Goal: Transaction & Acquisition: Purchase product/service

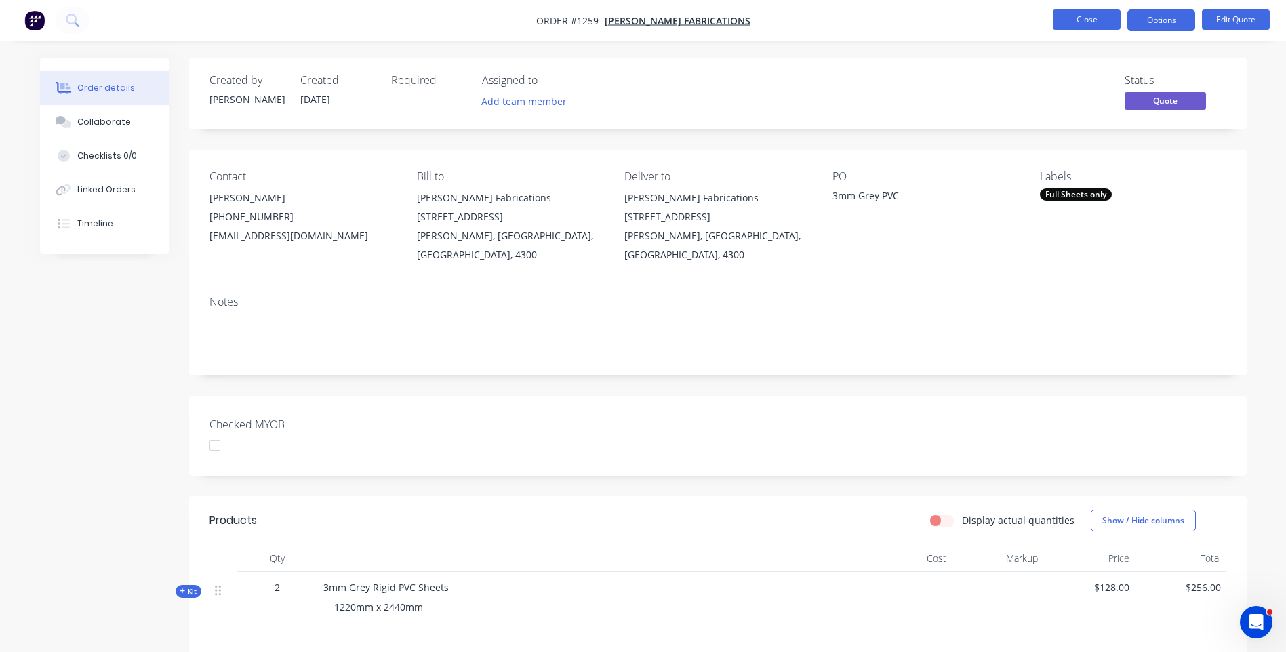
click at [1066, 22] on button "Close" at bounding box center [1087, 19] width 68 height 20
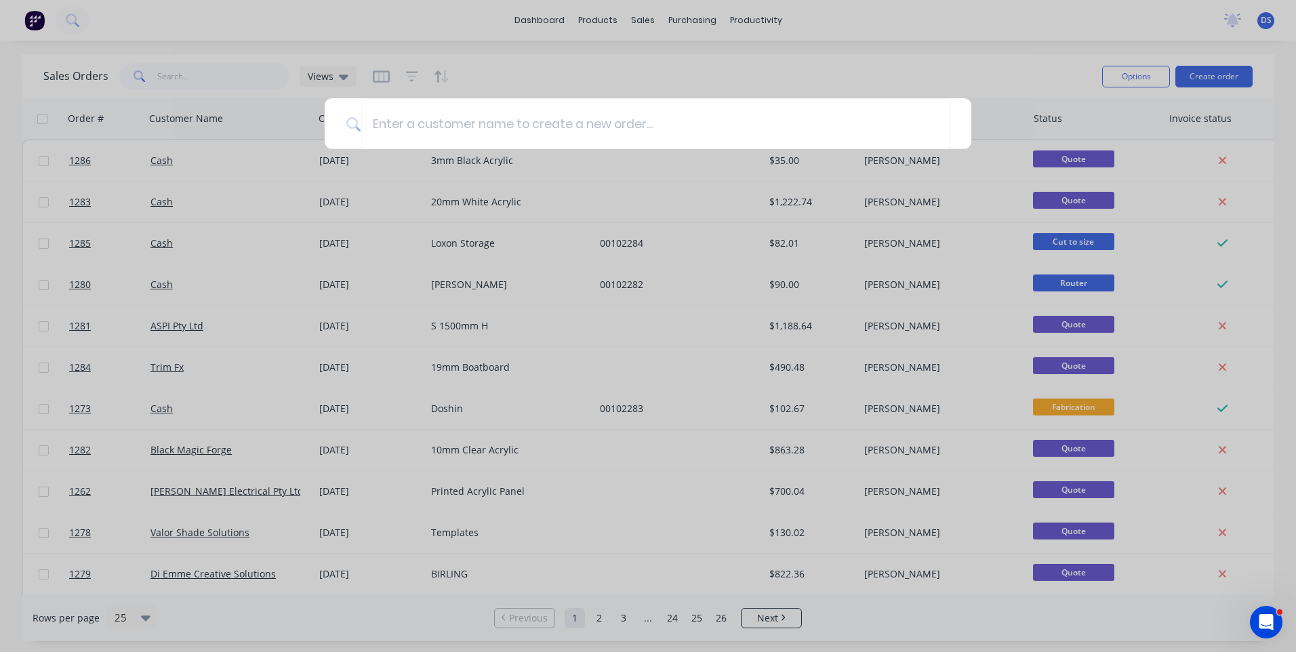
click at [784, 69] on div at bounding box center [648, 326] width 1296 height 652
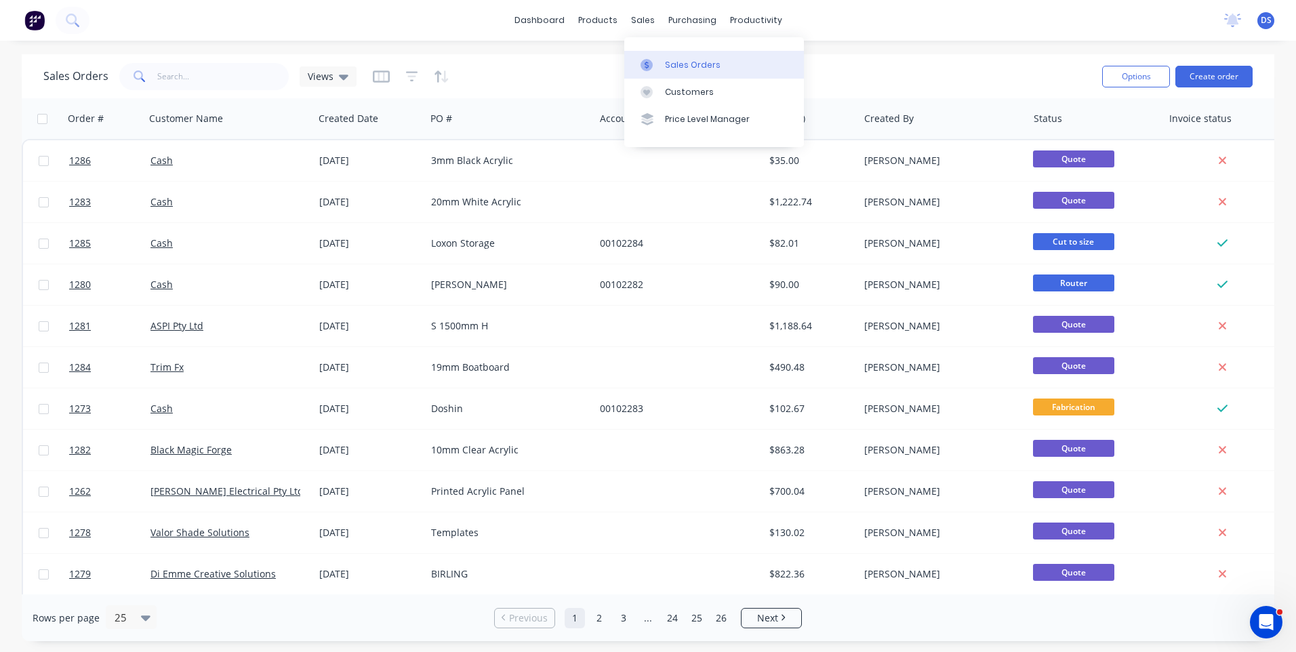
click at [687, 65] on div "Sales Orders" at bounding box center [693, 65] width 56 height 12
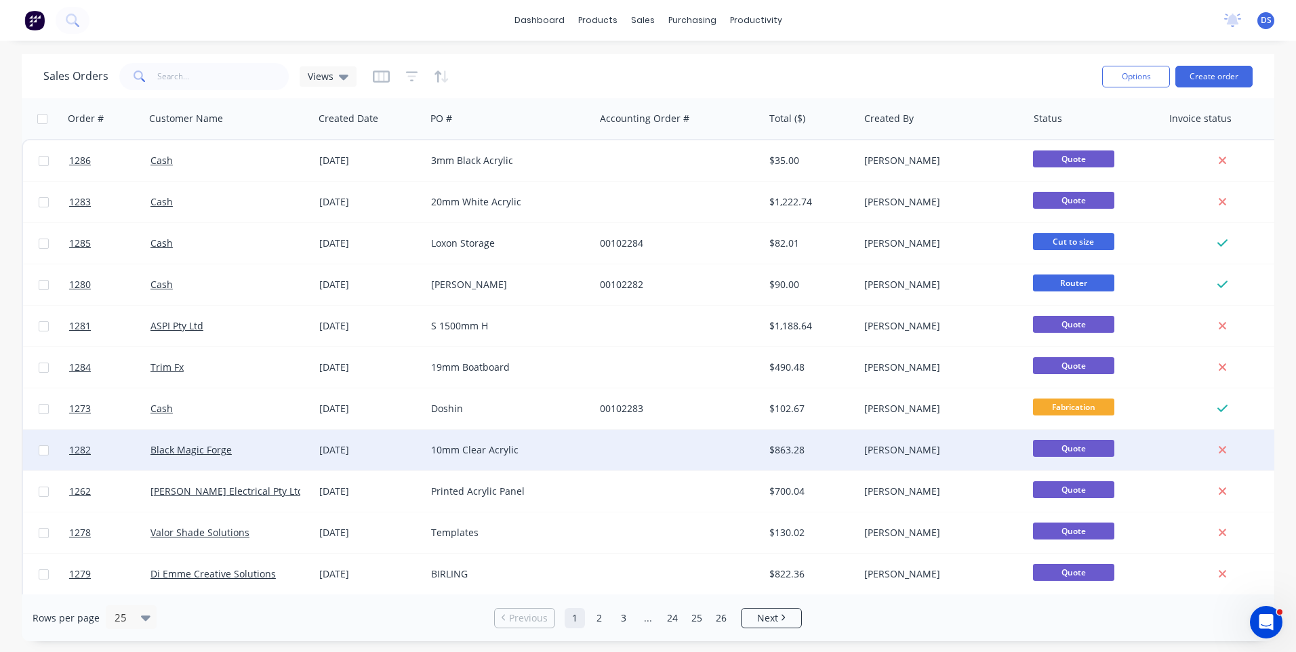
click at [460, 456] on div "10mm Clear Acrylic" at bounding box center [506, 450] width 151 height 14
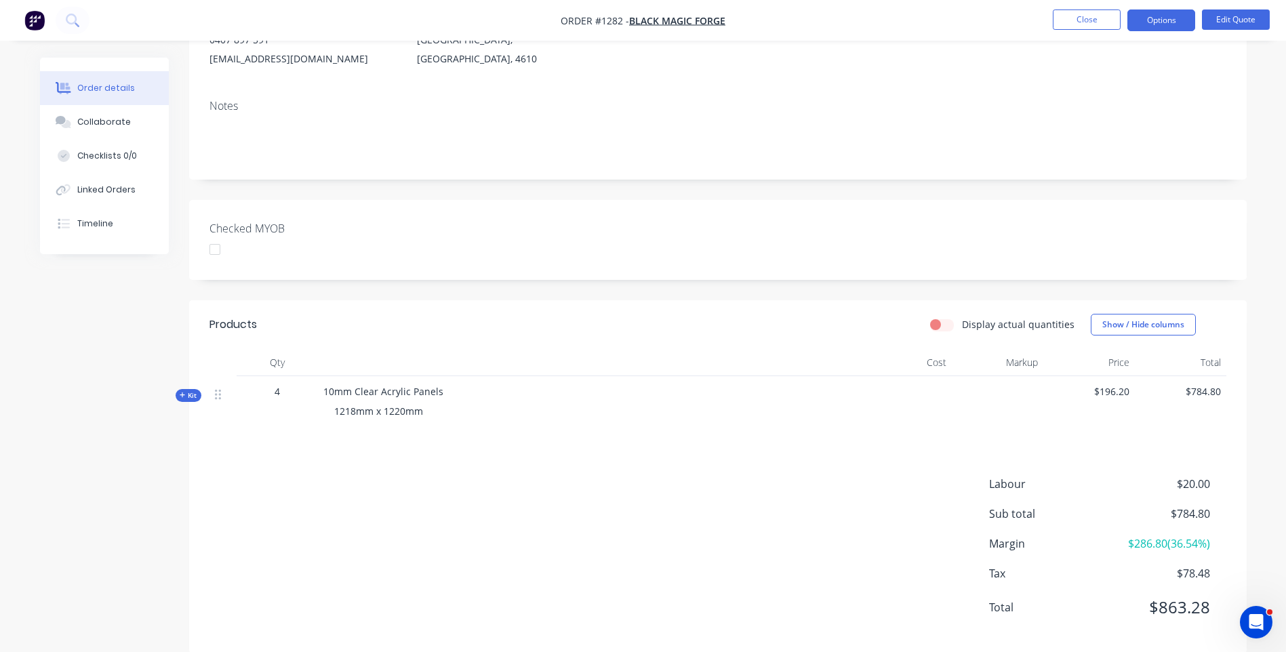
scroll to position [199, 0]
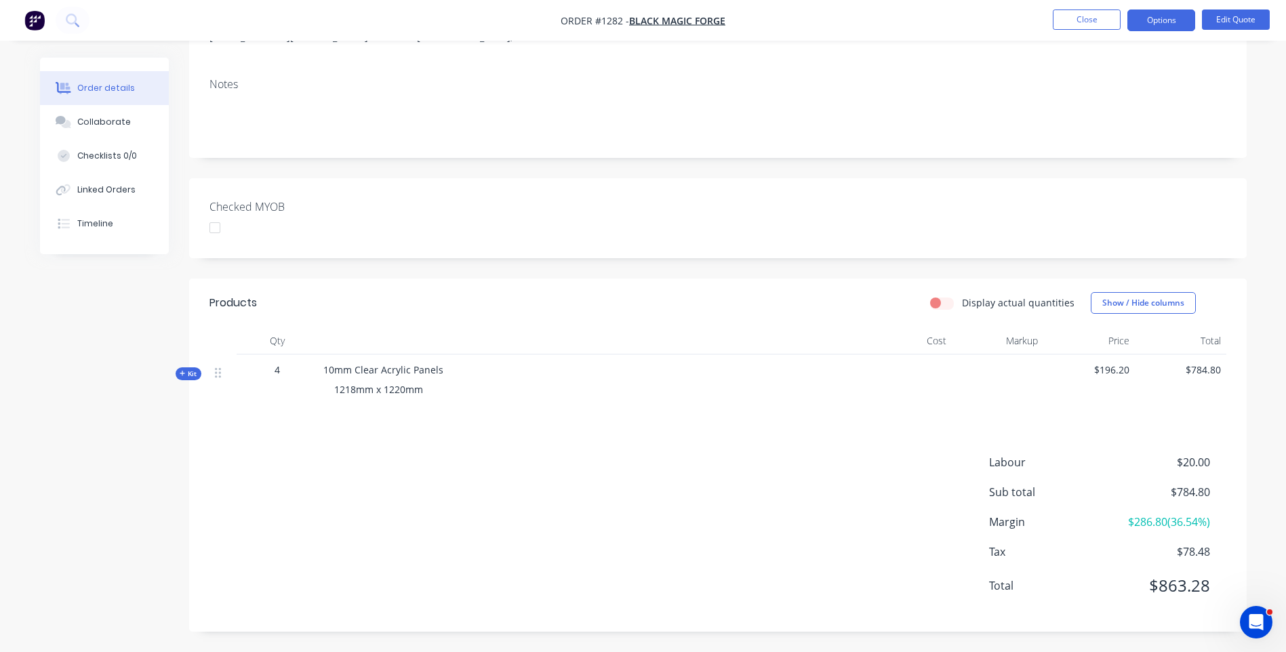
click at [182, 379] on div "Kit" at bounding box center [189, 373] width 26 height 13
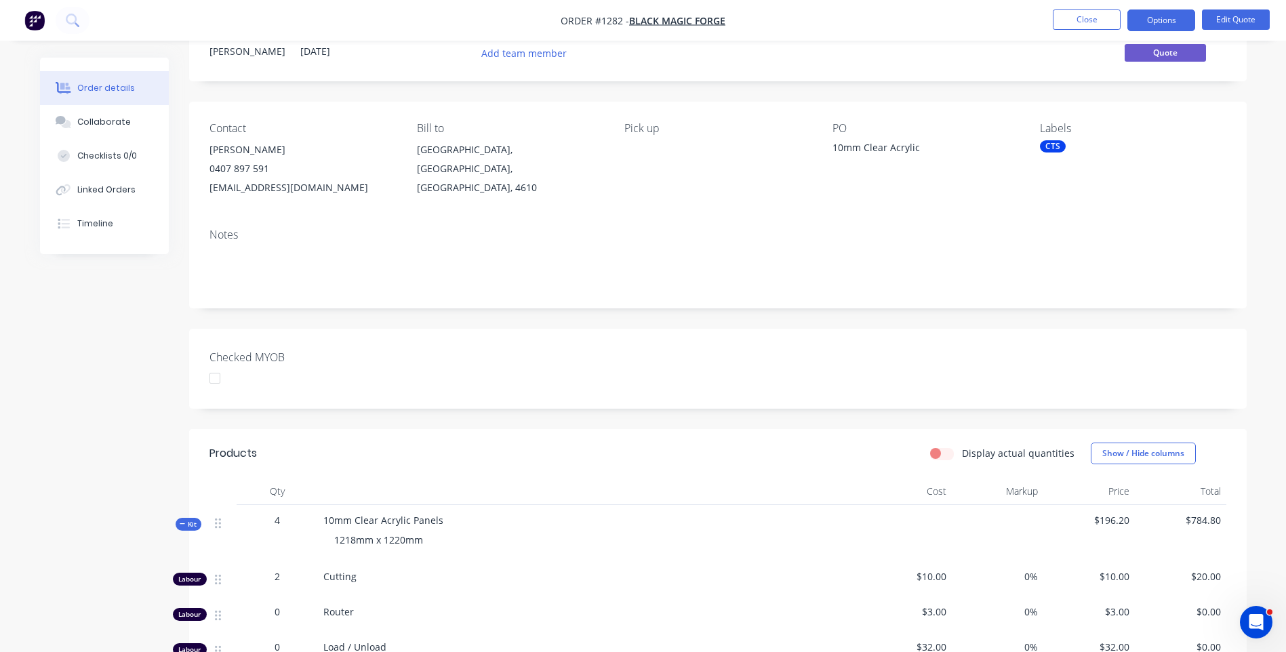
scroll to position [0, 0]
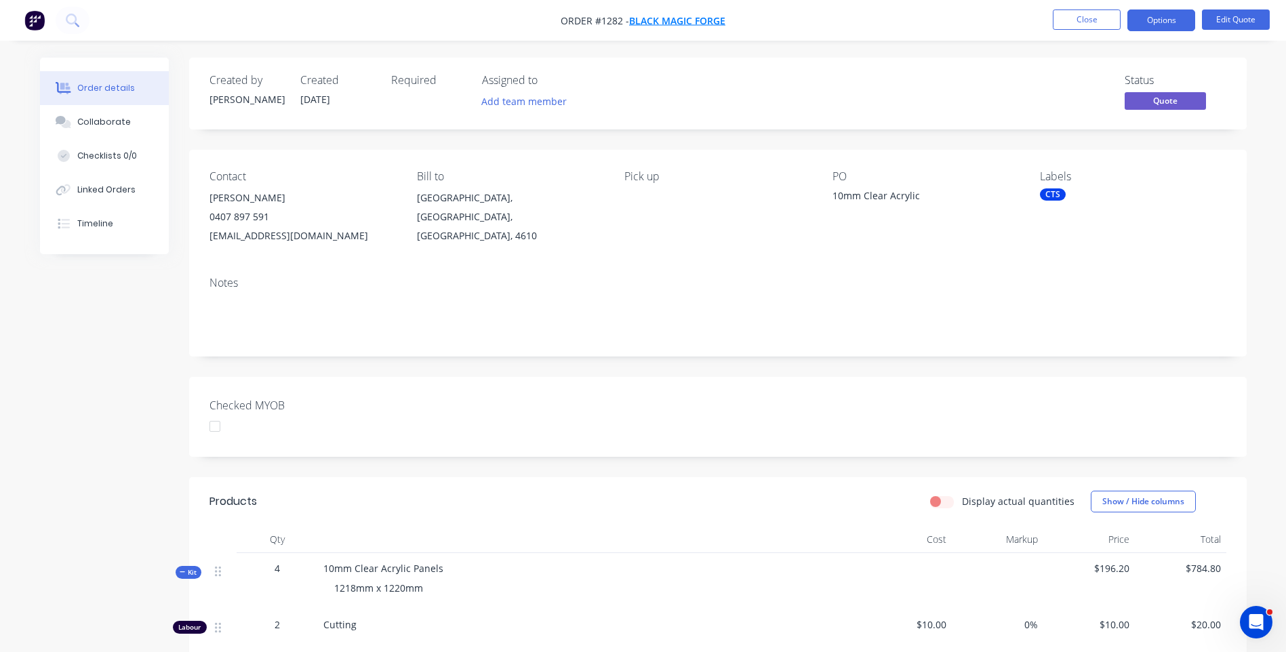
click at [677, 19] on span "Black Magic Forge" at bounding box center [677, 20] width 96 height 13
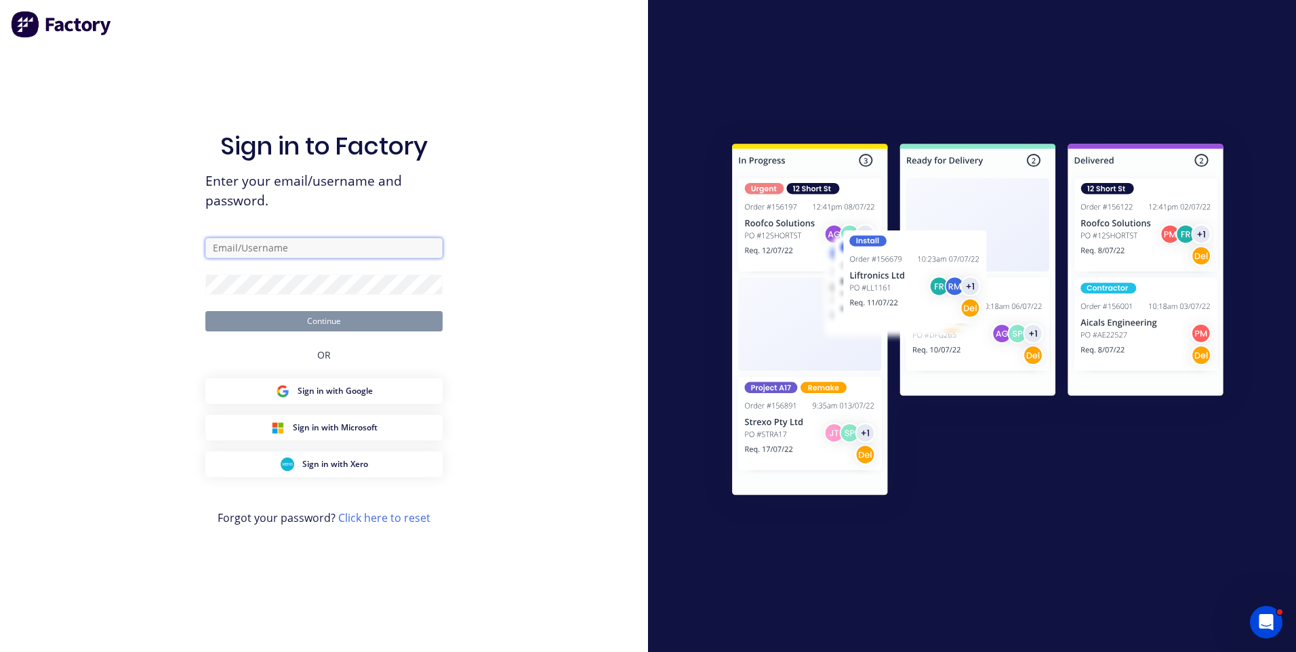
type input "sales@allstarplastics.com.au"
click at [351, 323] on button "Continue" at bounding box center [323, 321] width 237 height 20
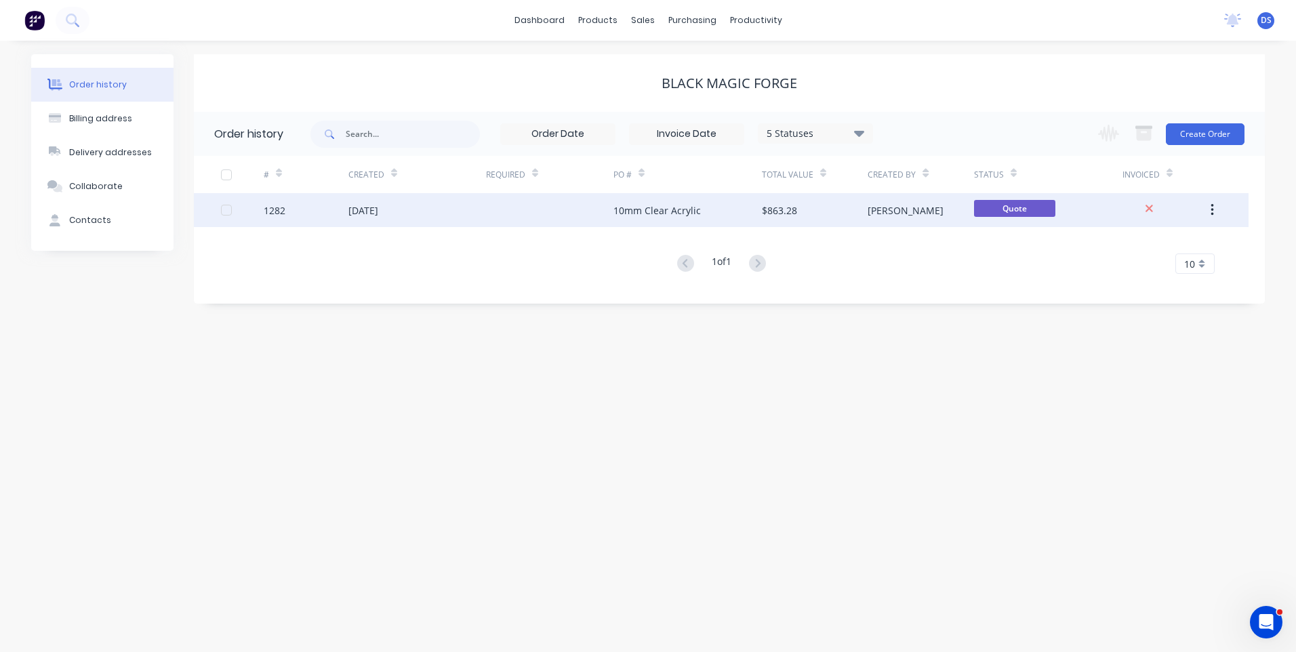
click at [1211, 209] on icon "button" at bounding box center [1212, 210] width 3 height 15
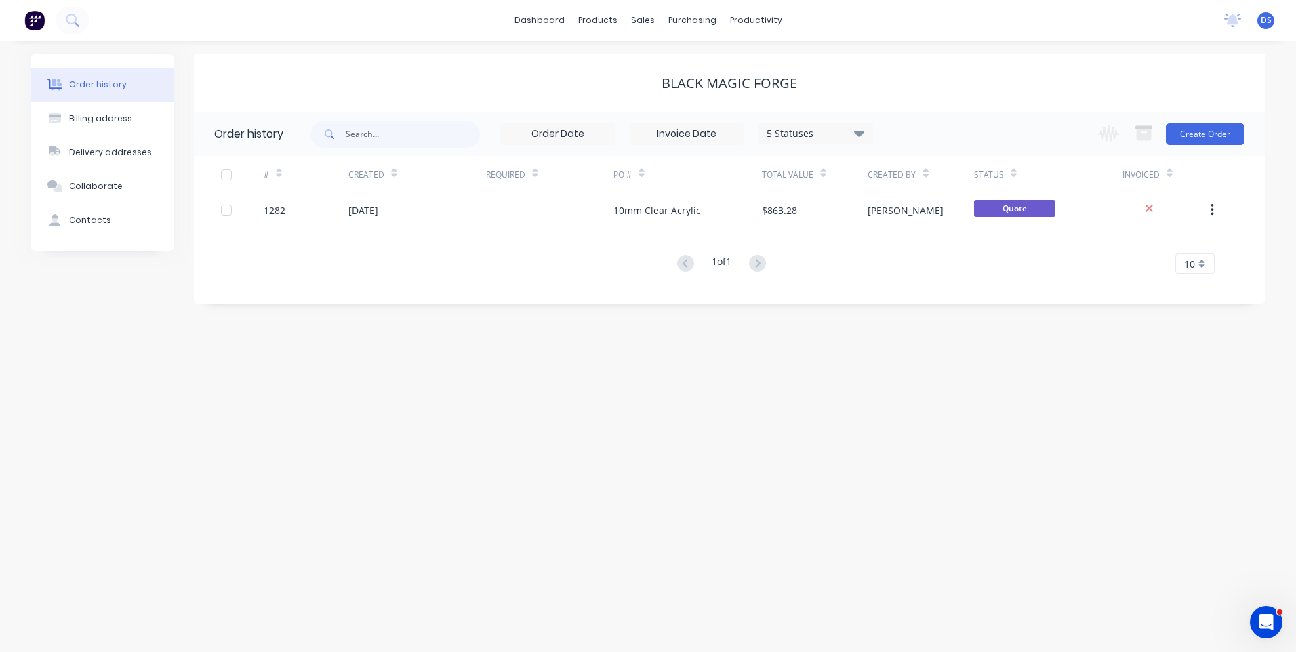
click at [984, 338] on div "Order history Billing address Delivery addresses Collaborate Contacts Black Mag…" at bounding box center [648, 347] width 1296 height 612
click at [92, 126] on button "Billing address" at bounding box center [102, 119] width 142 height 34
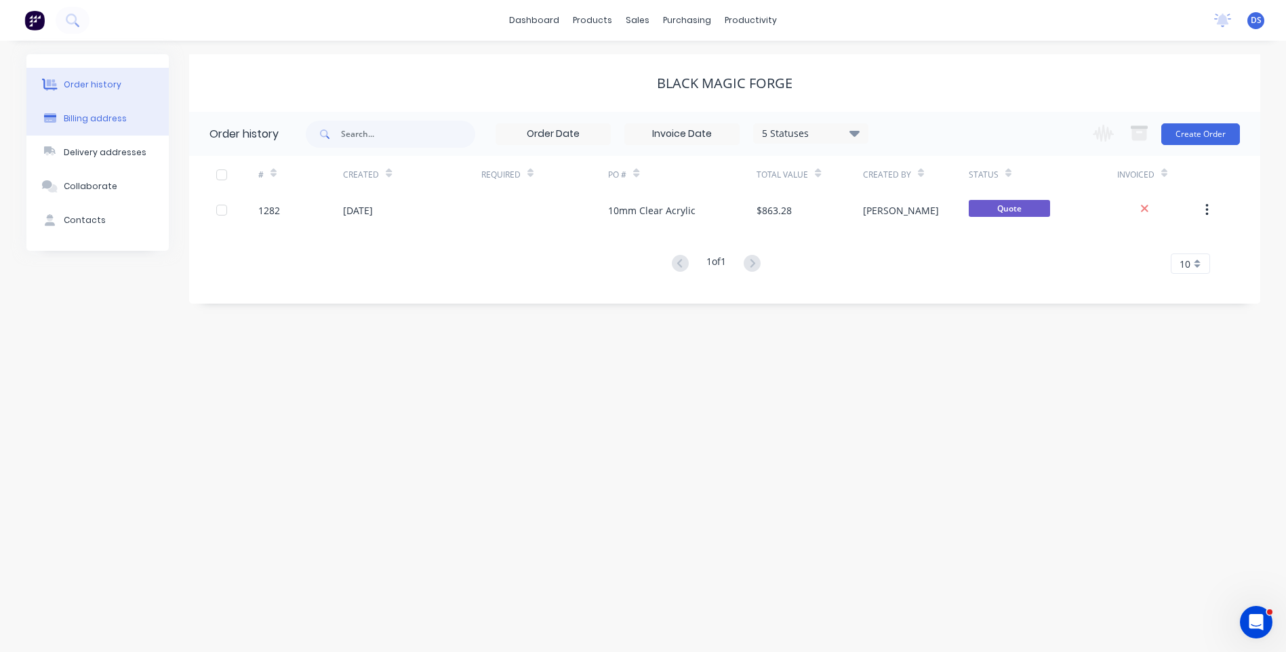
select select "AU"
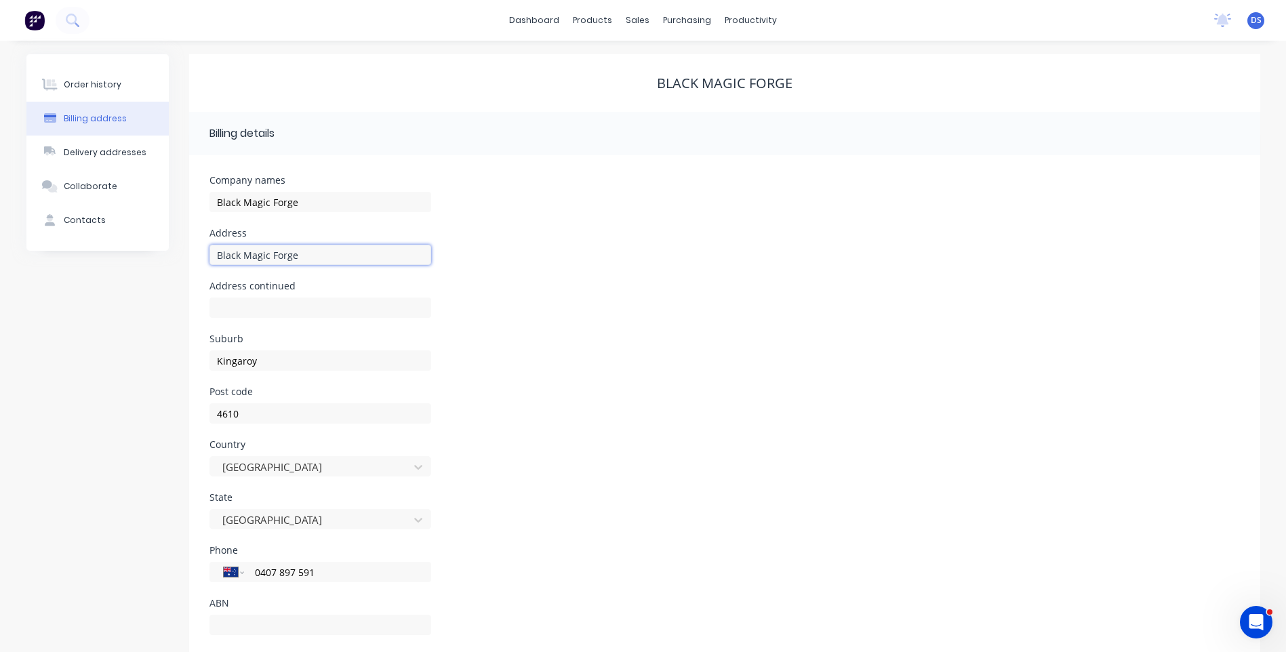
drag, startPoint x: 300, startPoint y: 258, endPoint x: 180, endPoint y: 254, distance: 119.4
click at [180, 254] on div "Order history Billing address Delivery addresses Collaborate Contacts Black Mag…" at bounding box center [643, 359] width 1234 height 611
paste input "7 Olive Grove Kingaroy QLD 4610"
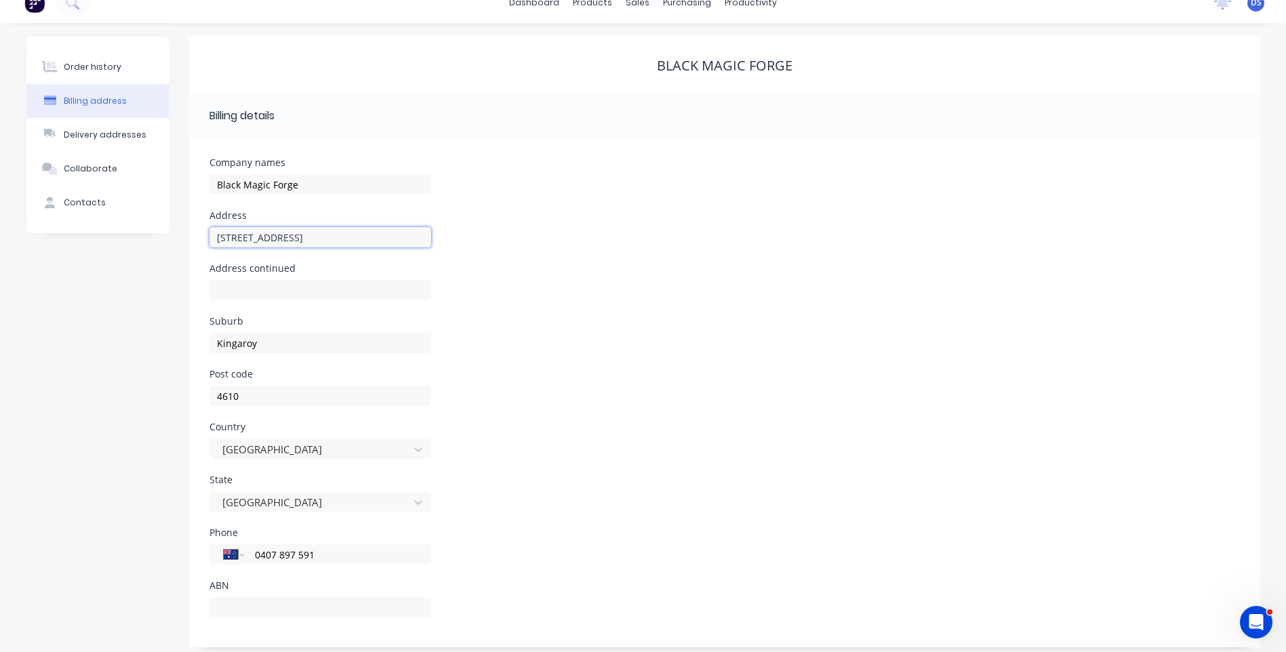
scroll to position [26, 0]
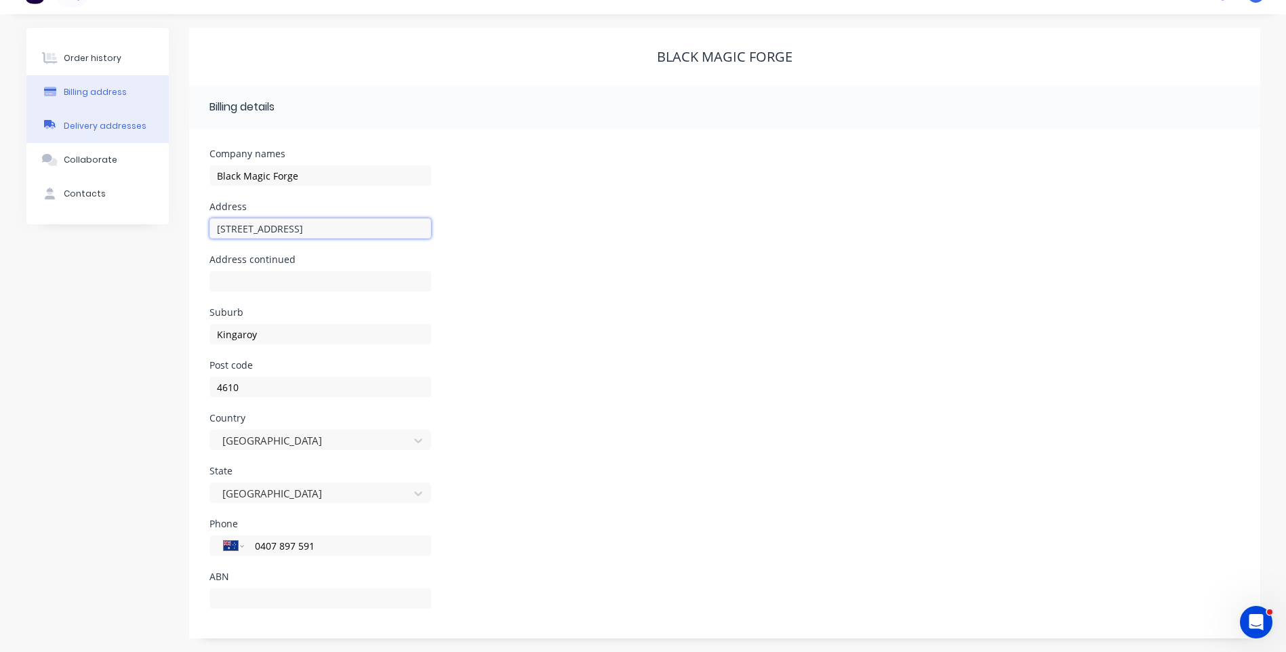
type input "7 Olive Grove"
click at [77, 126] on div "Delivery addresses" at bounding box center [105, 126] width 83 height 12
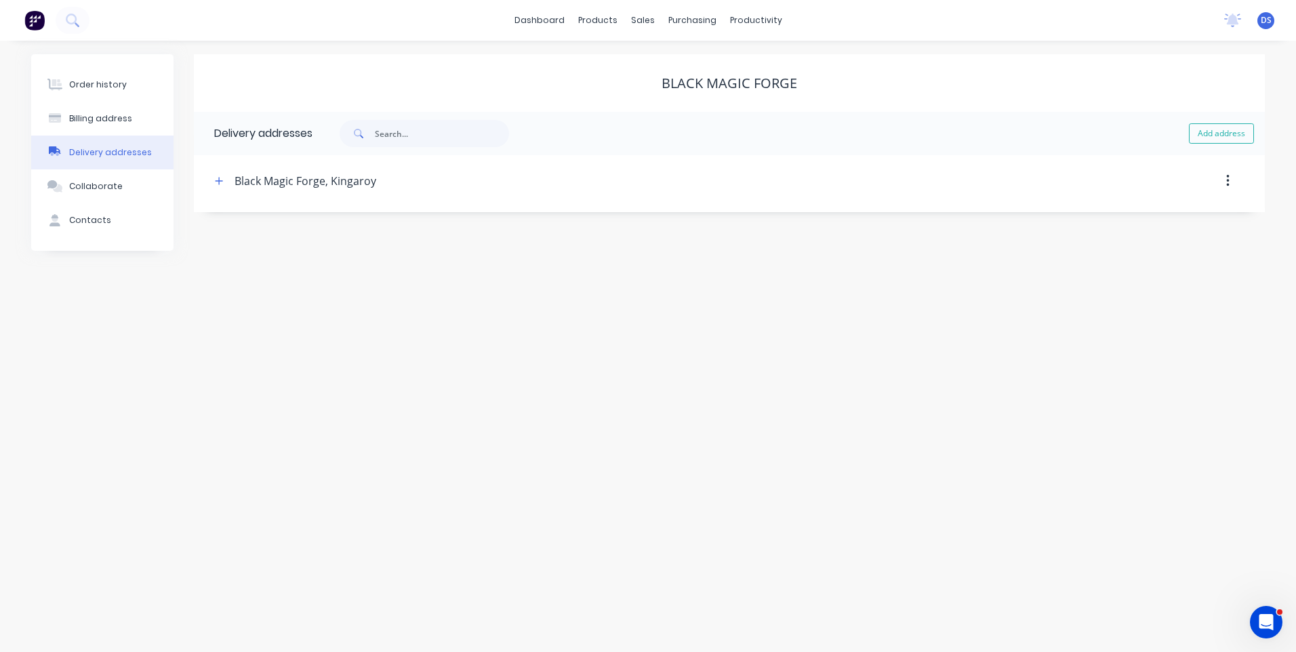
click at [1228, 183] on icon "button" at bounding box center [1227, 181] width 3 height 15
click at [264, 241] on div "Black Magic Forge Billing details Company names Black Magic Forge Address 7 Oli…" at bounding box center [729, 152] width 1071 height 197
click at [279, 184] on div "Black Magic Forge, Kingaroy" at bounding box center [306, 181] width 142 height 16
click at [221, 183] on icon "button" at bounding box center [219, 180] width 8 height 9
paste input "7 Olive Grove Kingaroy QLD 4610"
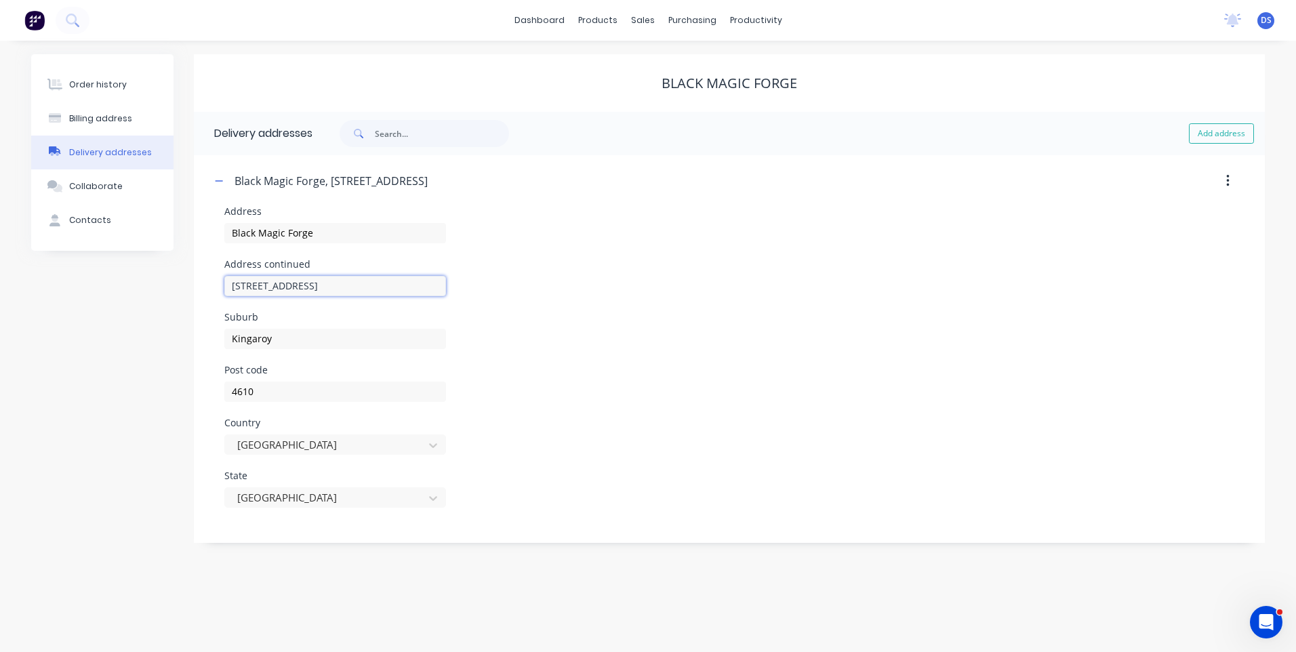
drag, startPoint x: 381, startPoint y: 287, endPoint x: 290, endPoint y: 279, distance: 91.9
click at [290, 279] on input "7 Olive Grove Kingaroy QLD 4610" at bounding box center [335, 286] width 222 height 20
type input "7 Olive Grove"
drag, startPoint x: 676, startPoint y: 348, endPoint x: 680, endPoint y: 340, distance: 9.1
click at [680, 340] on div "Suburb Kingaroy" at bounding box center [729, 339] width 1010 height 53
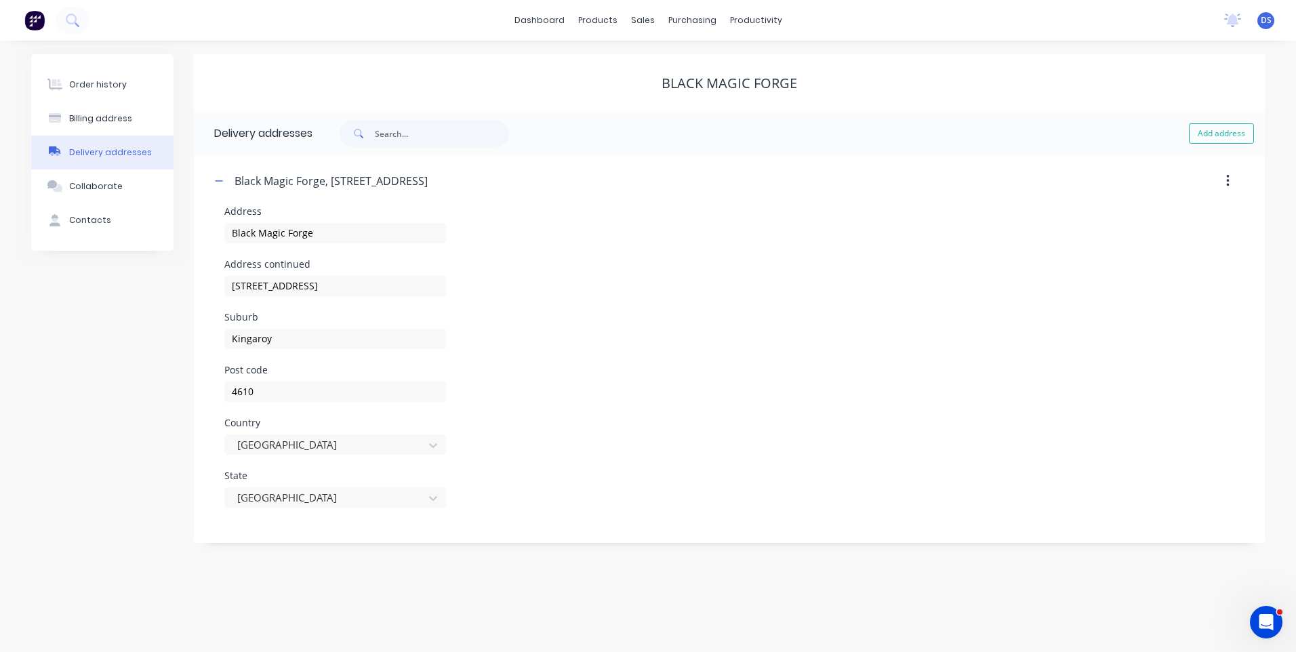
click at [166, 330] on div "Order history Billing address Delivery addresses Collaborate Contacts" at bounding box center [102, 298] width 142 height 489
click at [98, 87] on div "Order history" at bounding box center [98, 85] width 58 height 12
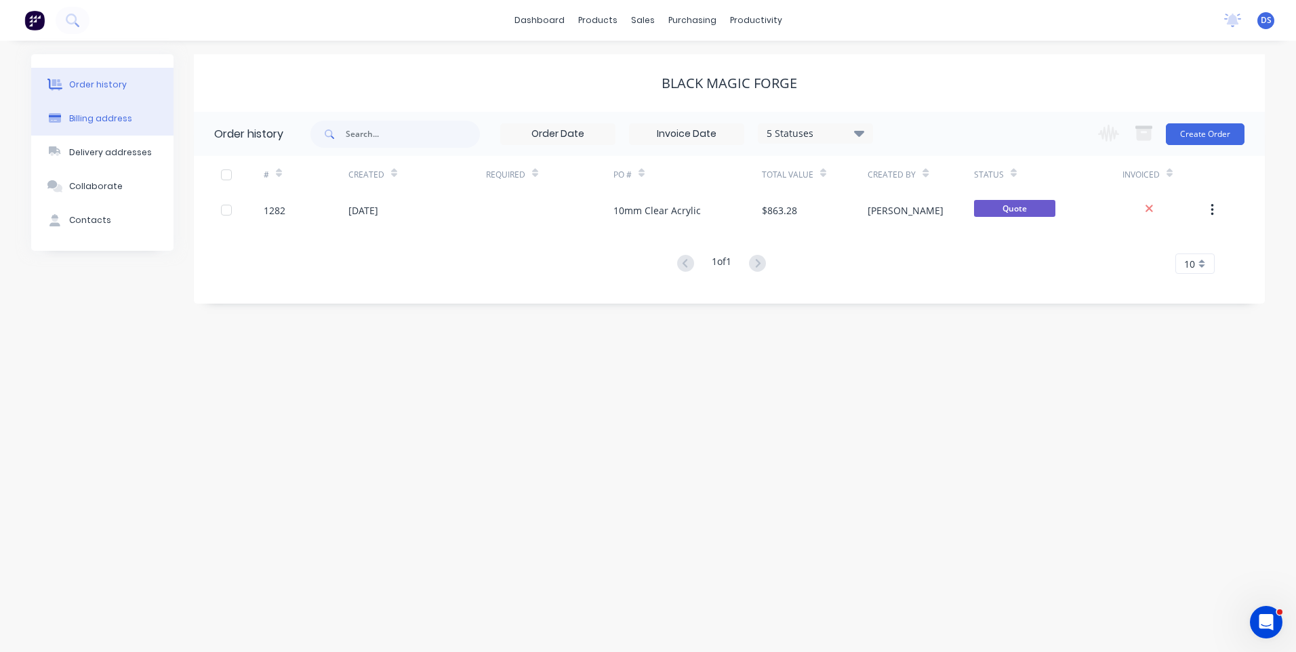
click at [104, 116] on div "Billing address" at bounding box center [100, 119] width 63 height 12
select select "AU"
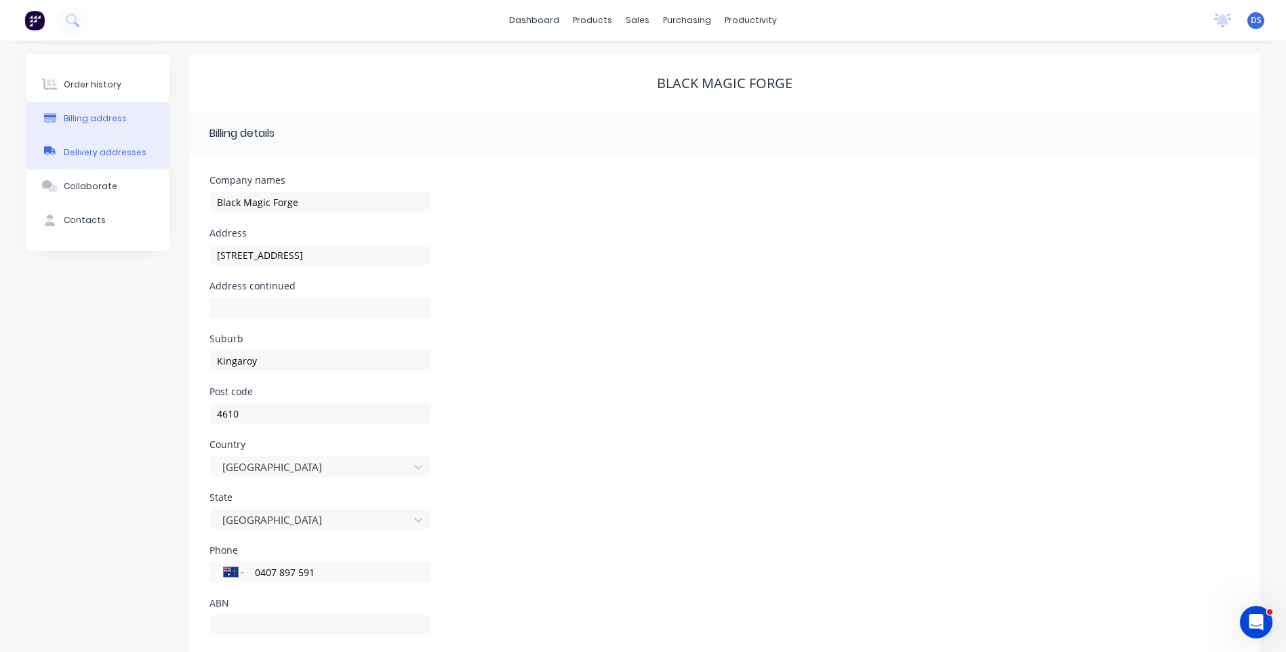
click at [102, 158] on div "Delivery addresses" at bounding box center [105, 152] width 83 height 12
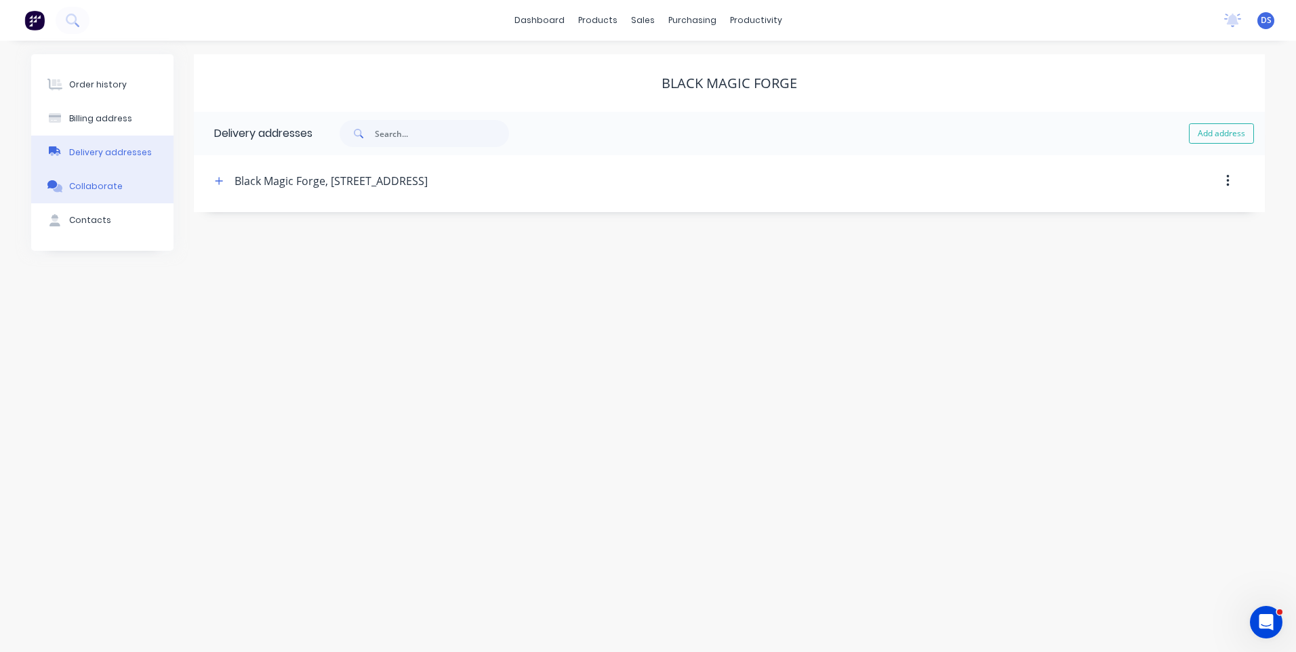
click at [100, 187] on div "Collaborate" at bounding box center [96, 186] width 54 height 12
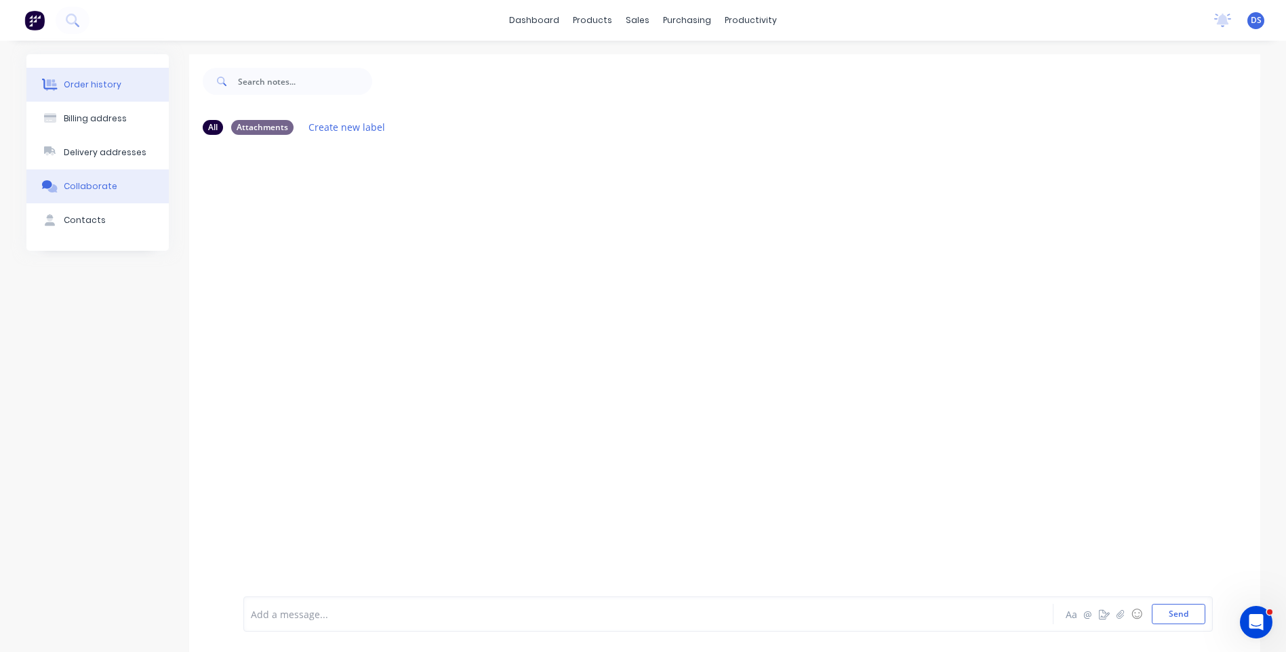
click at [108, 83] on div "Order history" at bounding box center [93, 85] width 58 height 12
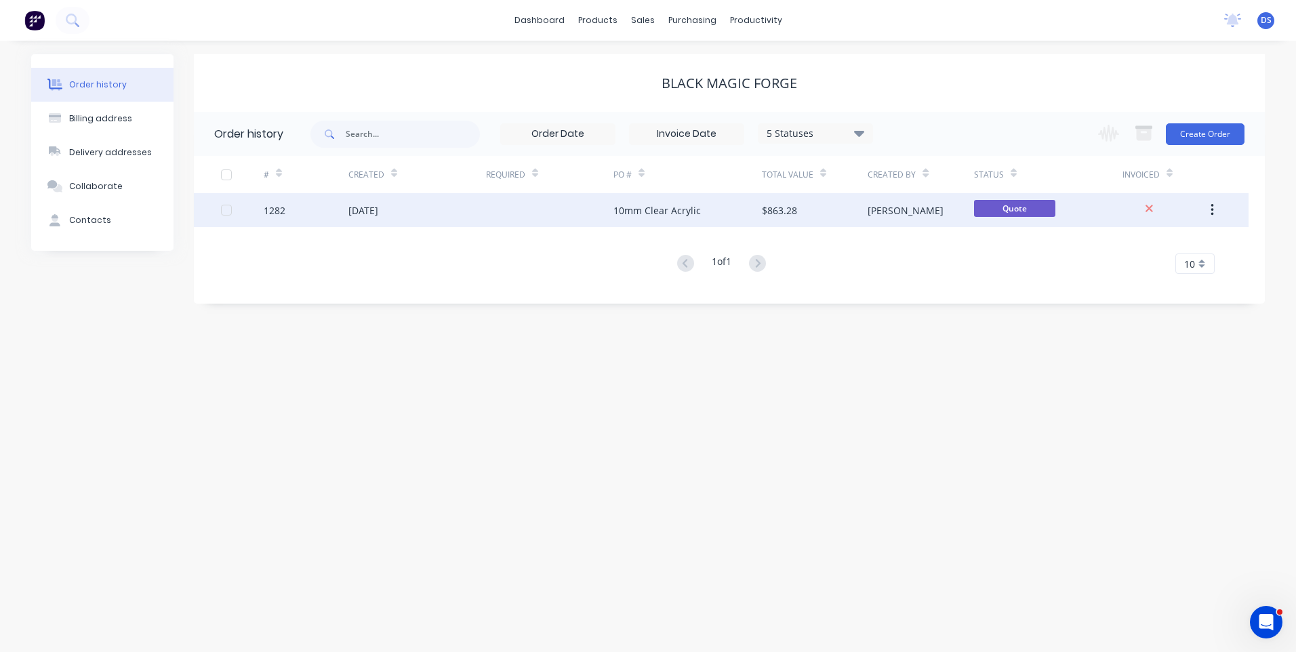
click at [412, 207] on div "[DATE]" at bounding box center [417, 210] width 138 height 34
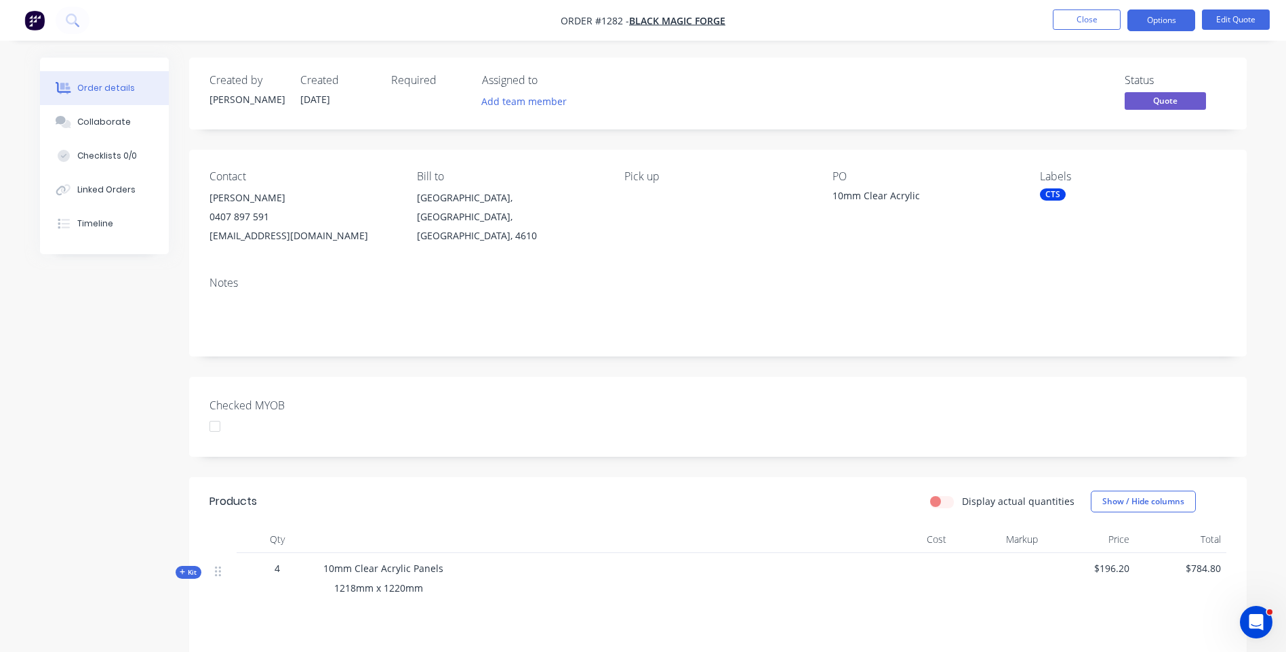
click at [654, 190] on div "Pick up" at bounding box center [717, 207] width 186 height 75
click at [1242, 21] on button "Edit Quote" at bounding box center [1236, 19] width 68 height 20
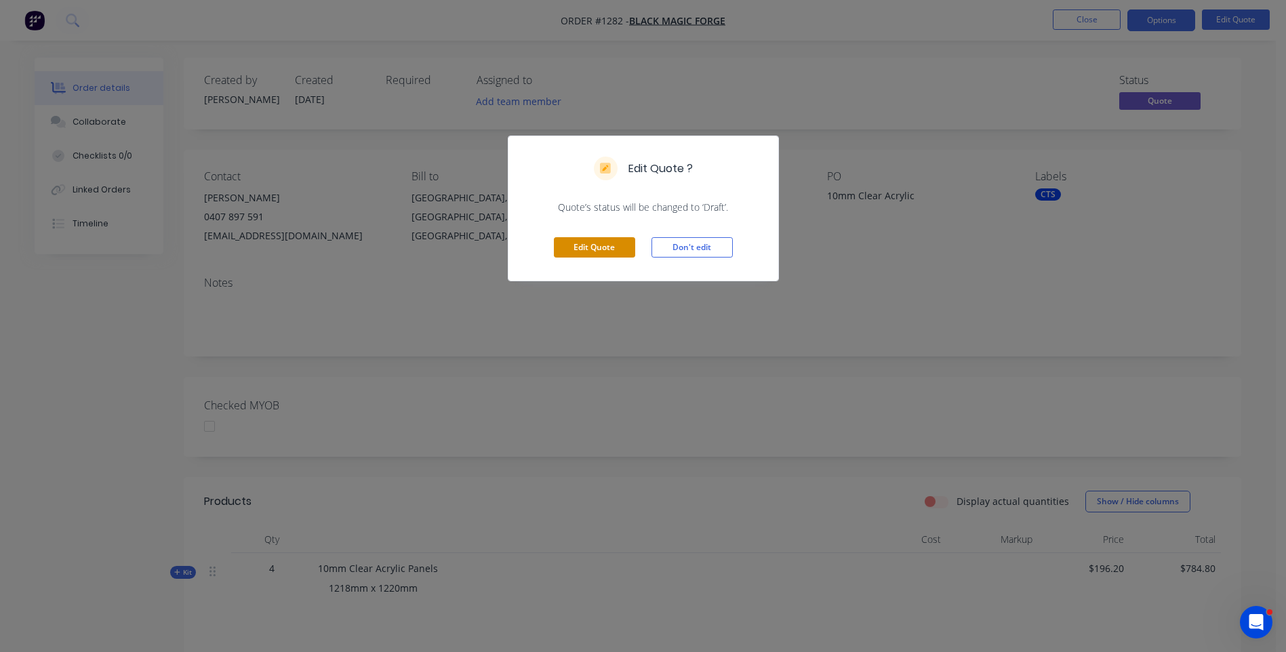
click at [596, 246] on button "Edit Quote" at bounding box center [594, 247] width 81 height 20
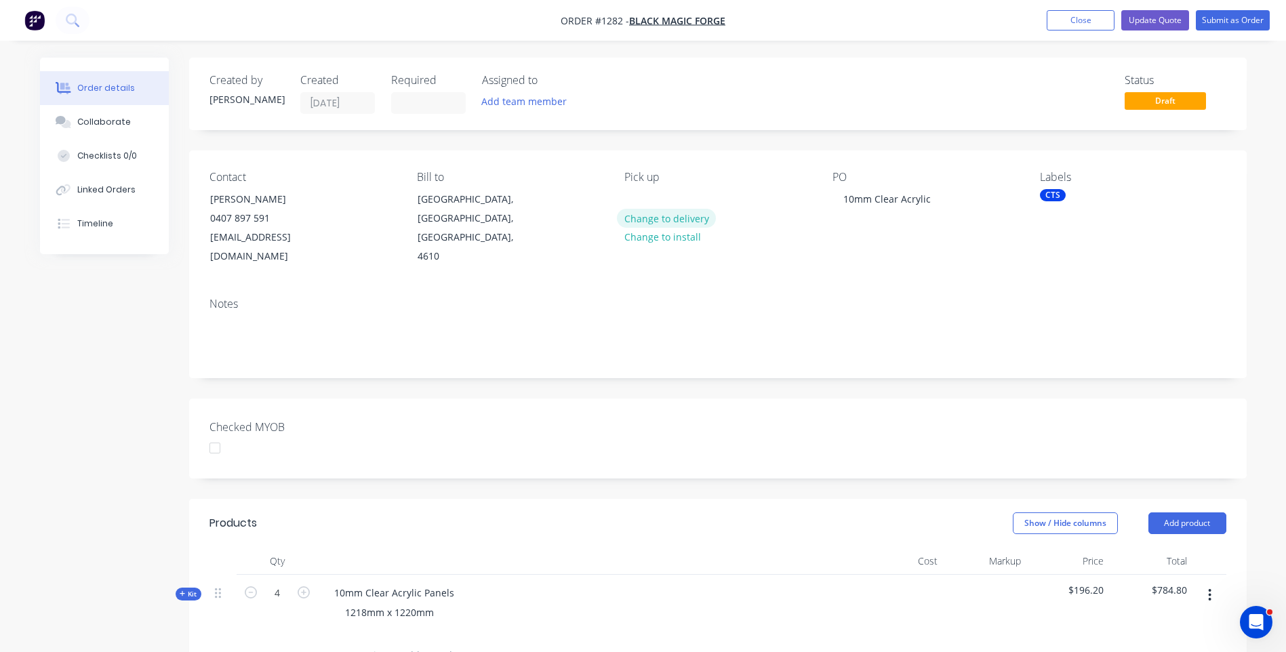
click at [651, 221] on button "Change to delivery" at bounding box center [666, 218] width 99 height 18
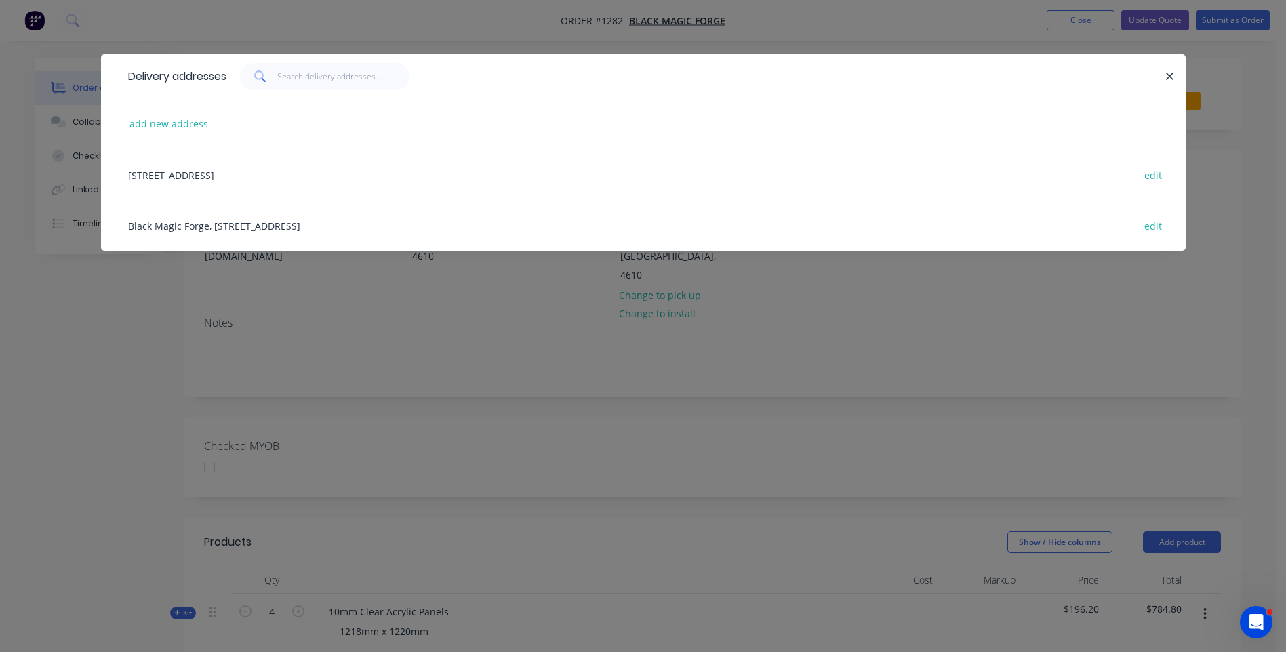
click at [213, 225] on div "Black Magic Forge, 7 Olive Grove, Kingaroy, Queensland, Australia, 4610 edit" at bounding box center [643, 225] width 1044 height 51
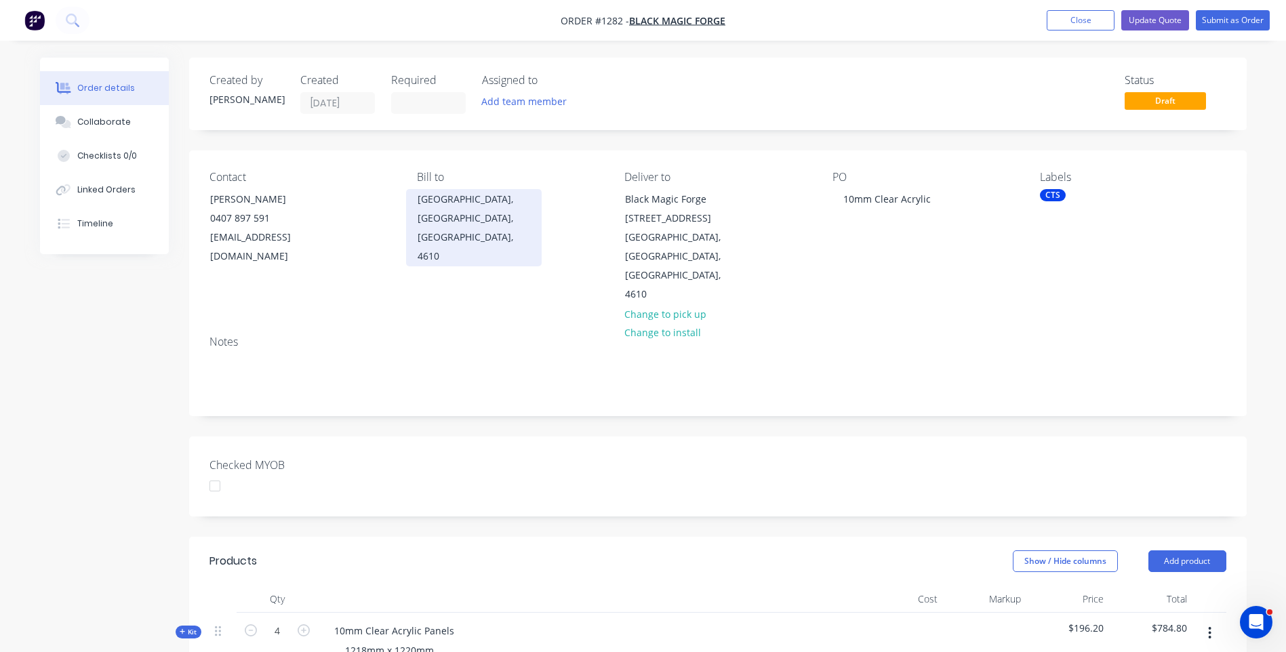
click at [453, 220] on div "Kingaroy, Queensland, Australia, 4610" at bounding box center [474, 228] width 113 height 76
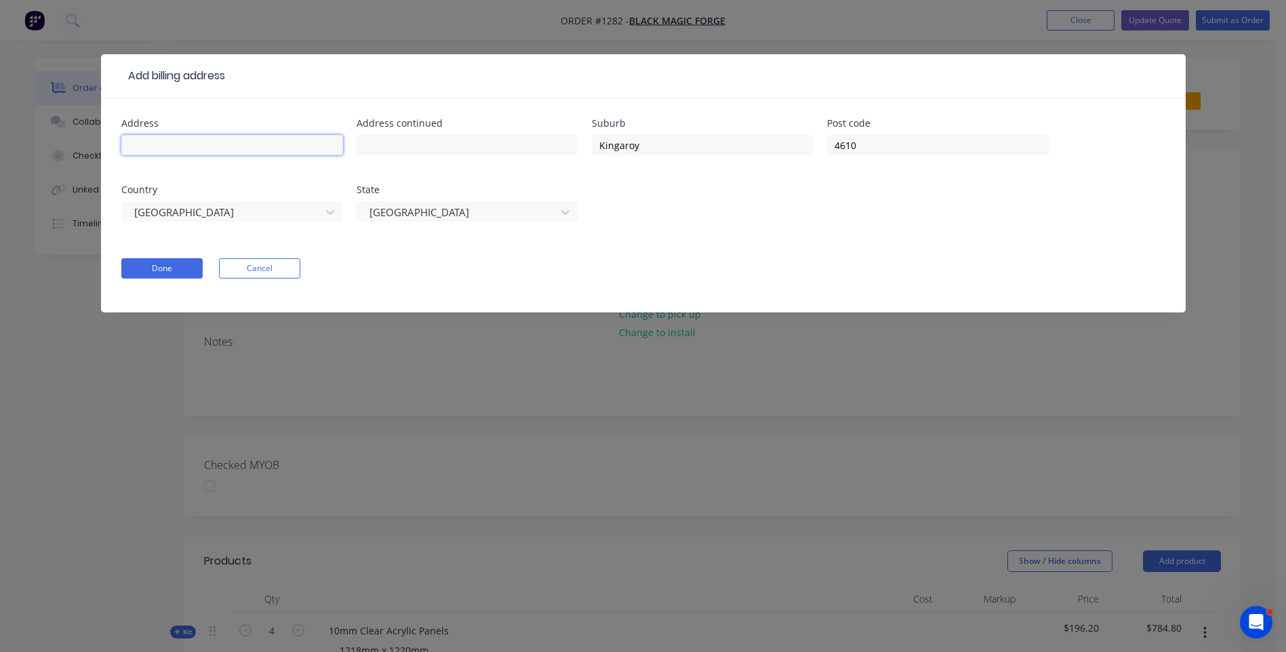
paste input "7 Olive Grove Kingaroy QLD 4610"
drag, startPoint x: 288, startPoint y: 144, endPoint x: 191, endPoint y: 146, distance: 97.7
click at [191, 146] on input "7 Olive Grove Kingaroy QLD 4610" at bounding box center [232, 145] width 222 height 20
type input "7 Olive Grove"
click at [174, 269] on button "Done" at bounding box center [161, 268] width 81 height 20
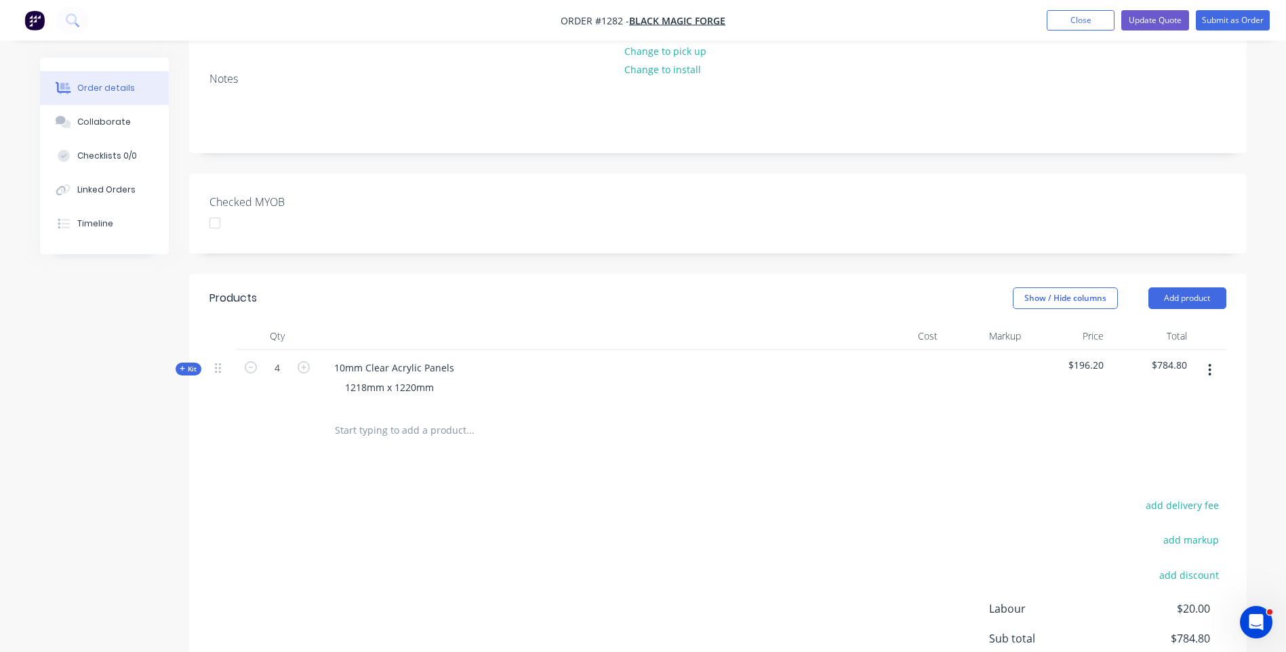
scroll to position [271, 0]
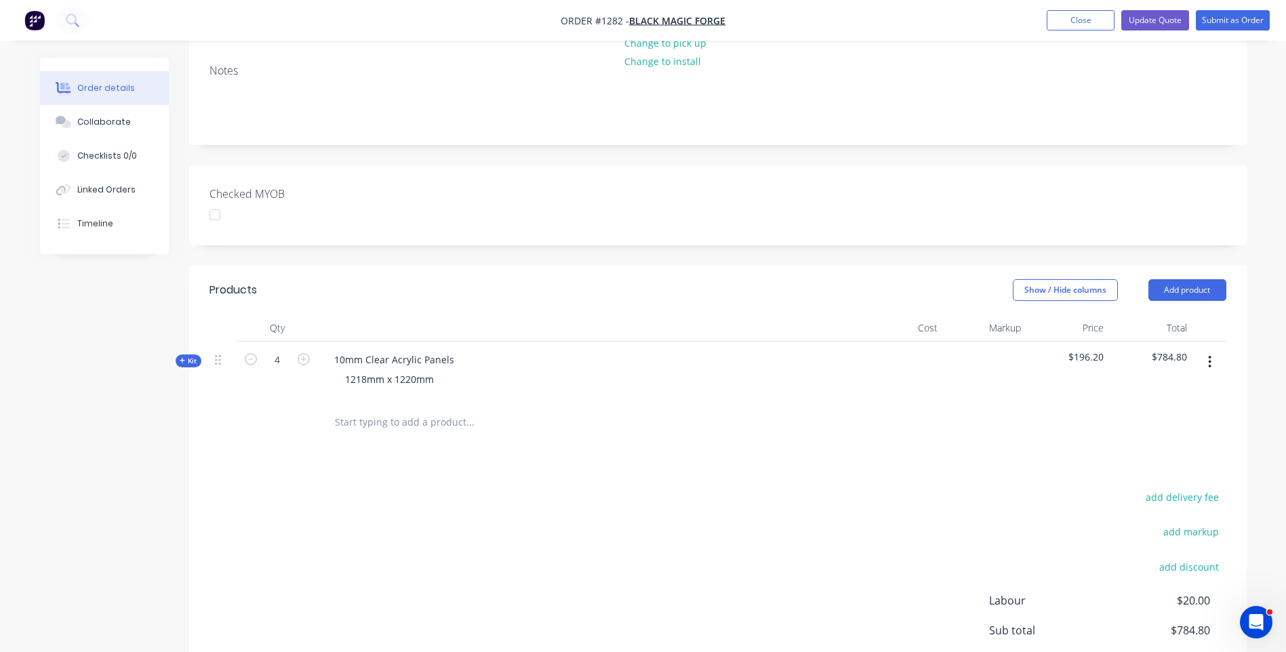
click at [182, 358] on icon at bounding box center [182, 360] width 5 height 5
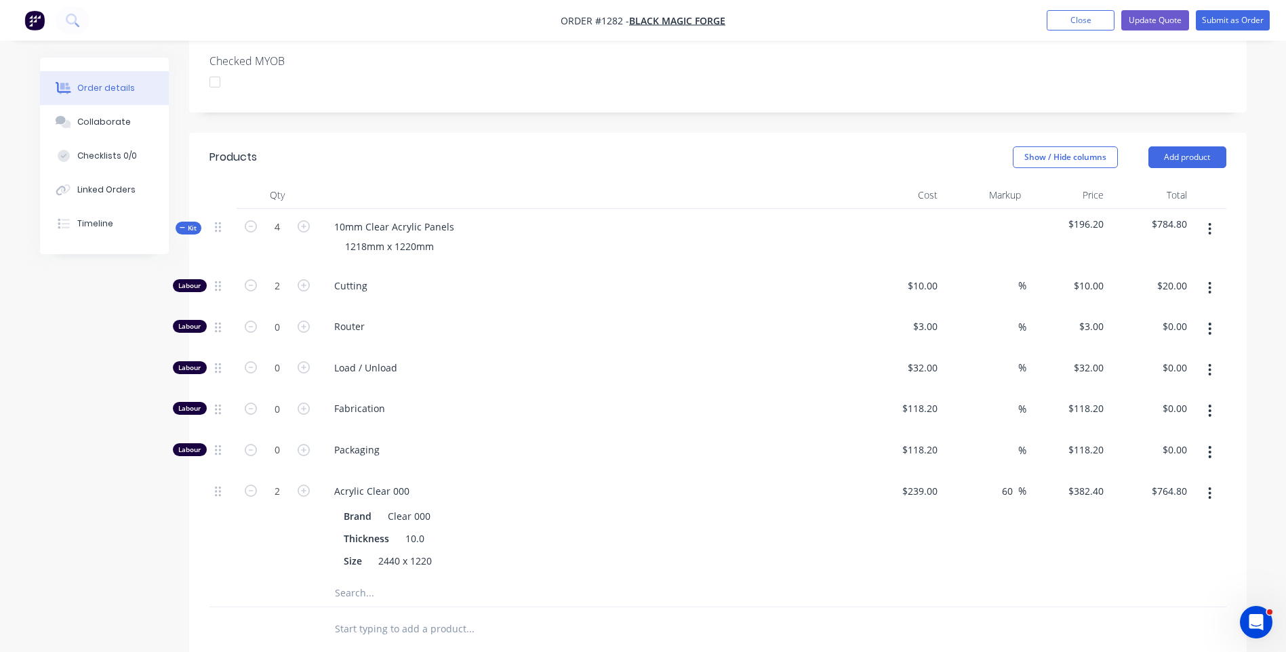
scroll to position [407, 0]
click at [305, 218] on icon "button" at bounding box center [304, 224] width 12 height 12
type input "5"
type input "2.5"
type input "$25.00"
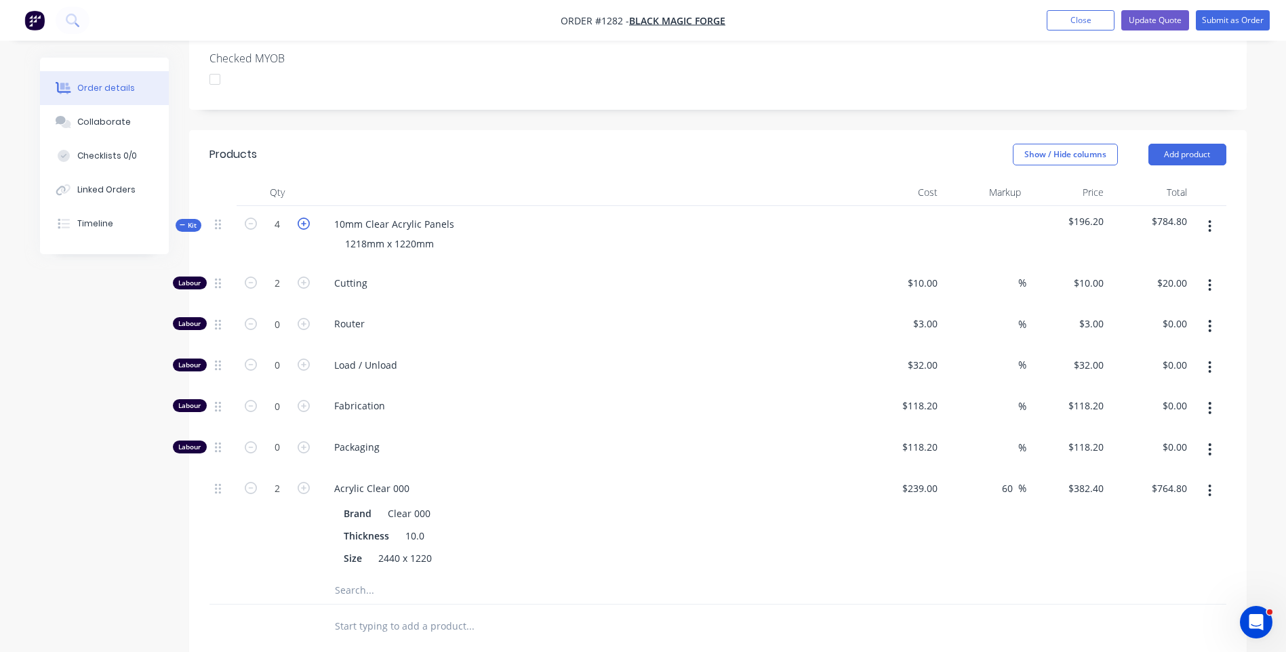
type input "2.5"
type input "$956.00"
click at [305, 218] on icon "button" at bounding box center [304, 224] width 12 height 12
type input "6"
type input "3"
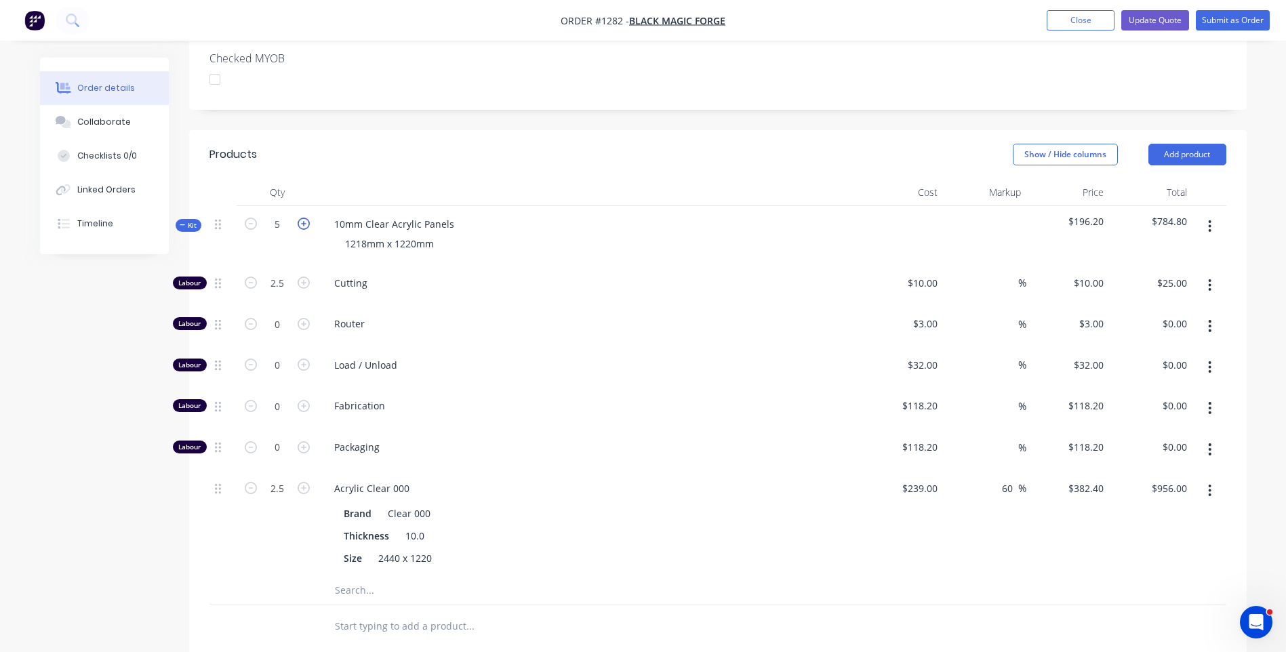
type input "$30.00"
type input "3"
type input "$1,147.20"
click at [305, 218] on icon "button" at bounding box center [304, 224] width 12 height 12
type input "7"
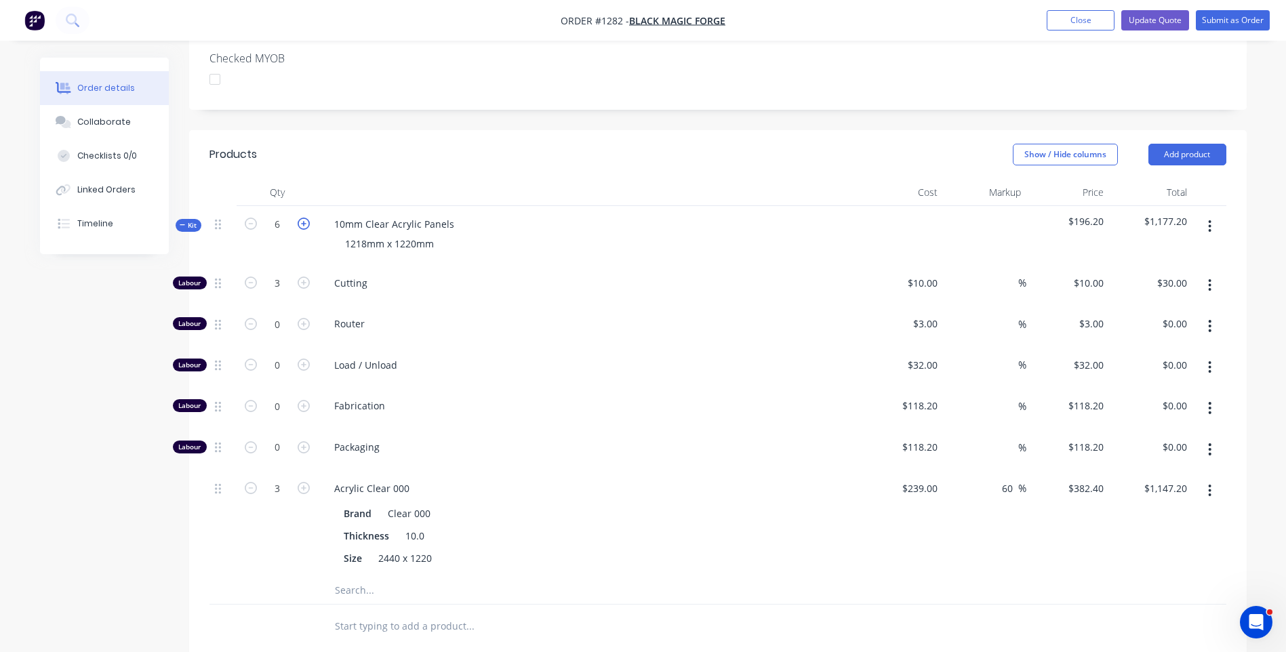
type input "3.5"
type input "$35.00"
type input "3.5"
type input "$1,338.40"
click at [305, 218] on icon "button" at bounding box center [304, 224] width 12 height 12
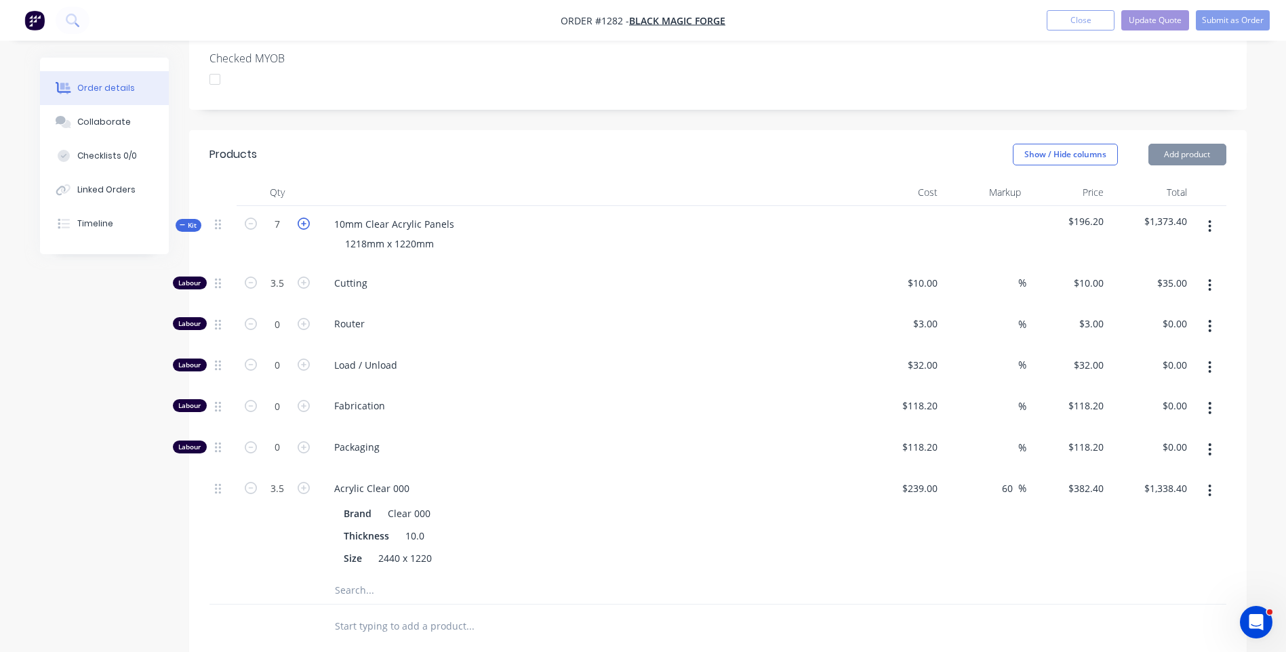
type input "8"
type input "4"
type input "$40.00"
type input "4"
type input "$1,529.60"
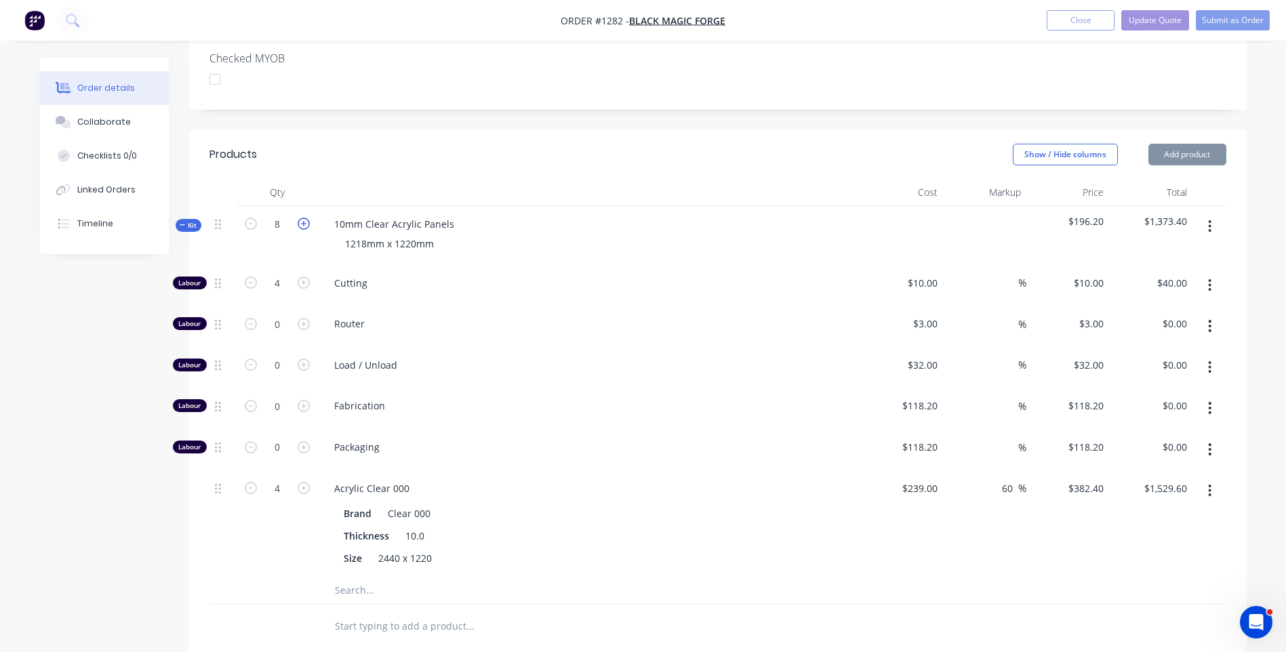
click at [305, 218] on icon "button" at bounding box center [304, 224] width 12 height 12
type input "9"
type input "4.5"
type input "$45.00"
type input "4.5"
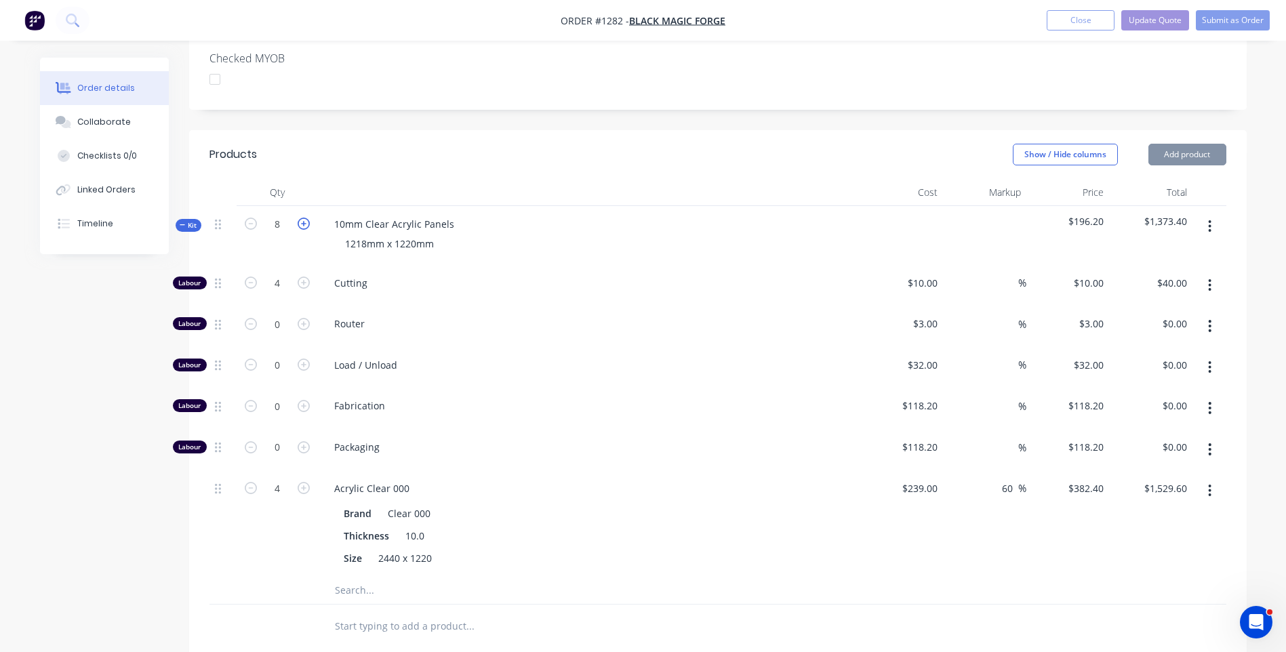
type input "$1,720.80"
click at [305, 218] on icon "button" at bounding box center [304, 224] width 12 height 12
type input "10"
type input "5"
type input "$50.00"
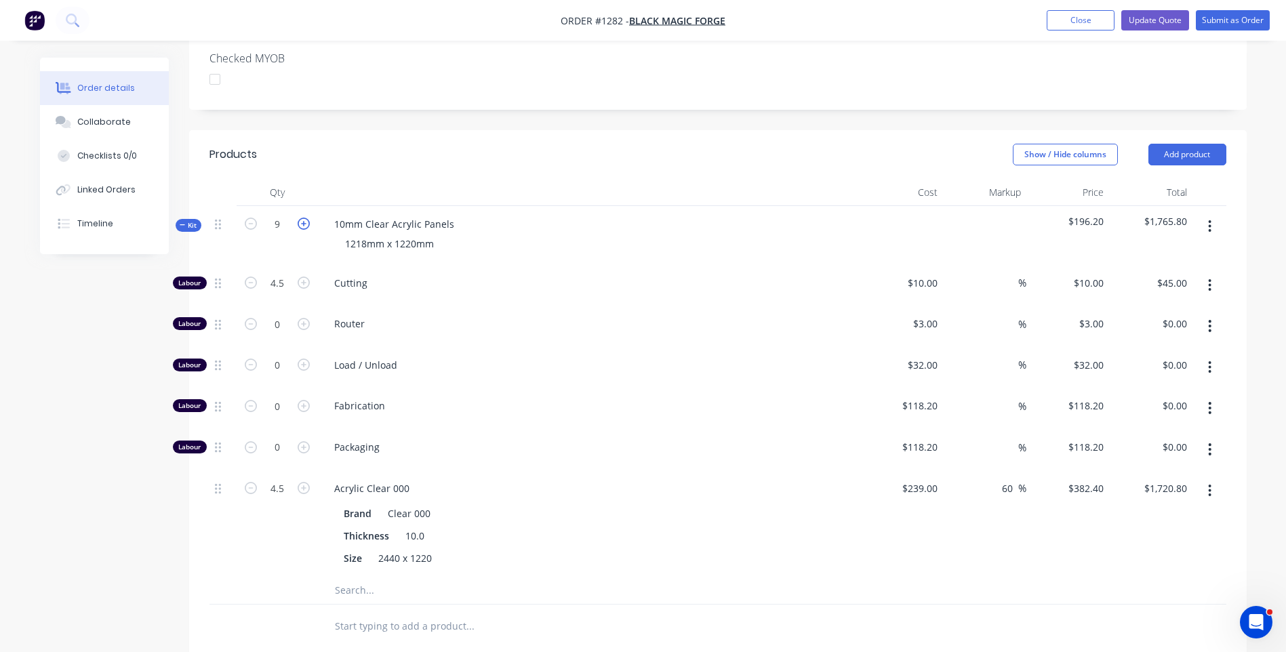
type input "5"
type input "$1,912.00"
click at [249, 218] on icon "button" at bounding box center [251, 224] width 12 height 12
type input "9"
type input "4.5"
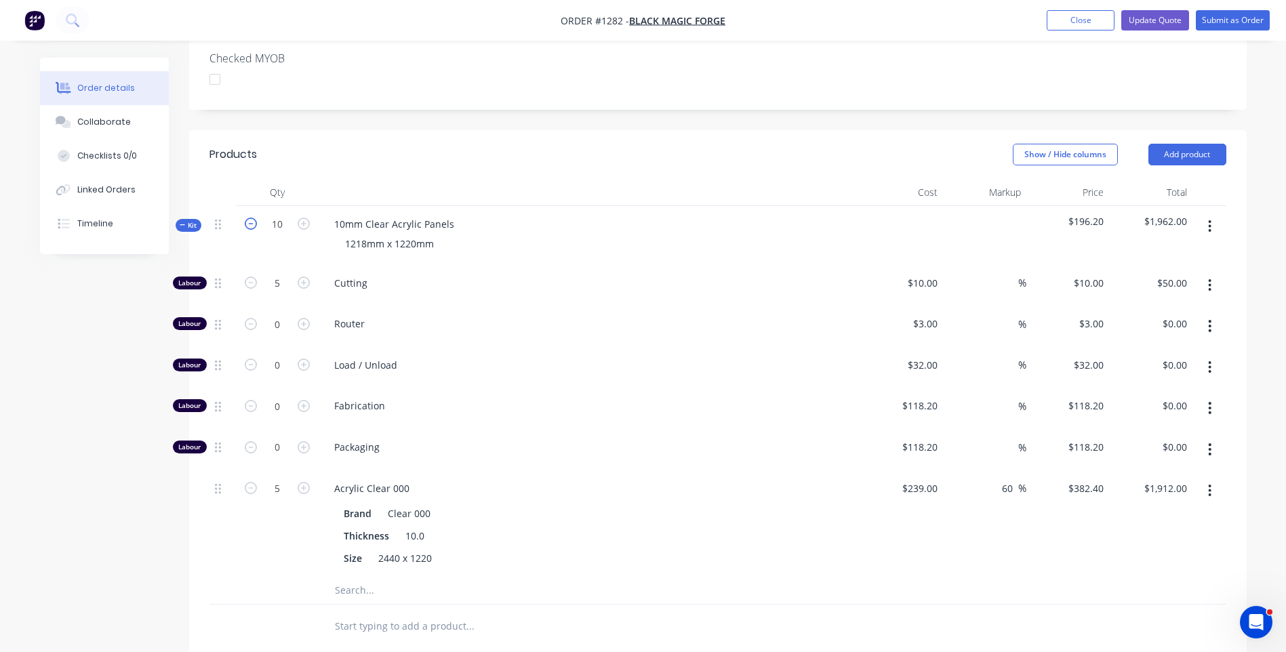
type input "$45.00"
type input "4.5"
type input "$1,720.80"
click at [249, 218] on icon "button" at bounding box center [251, 224] width 12 height 12
type input "8"
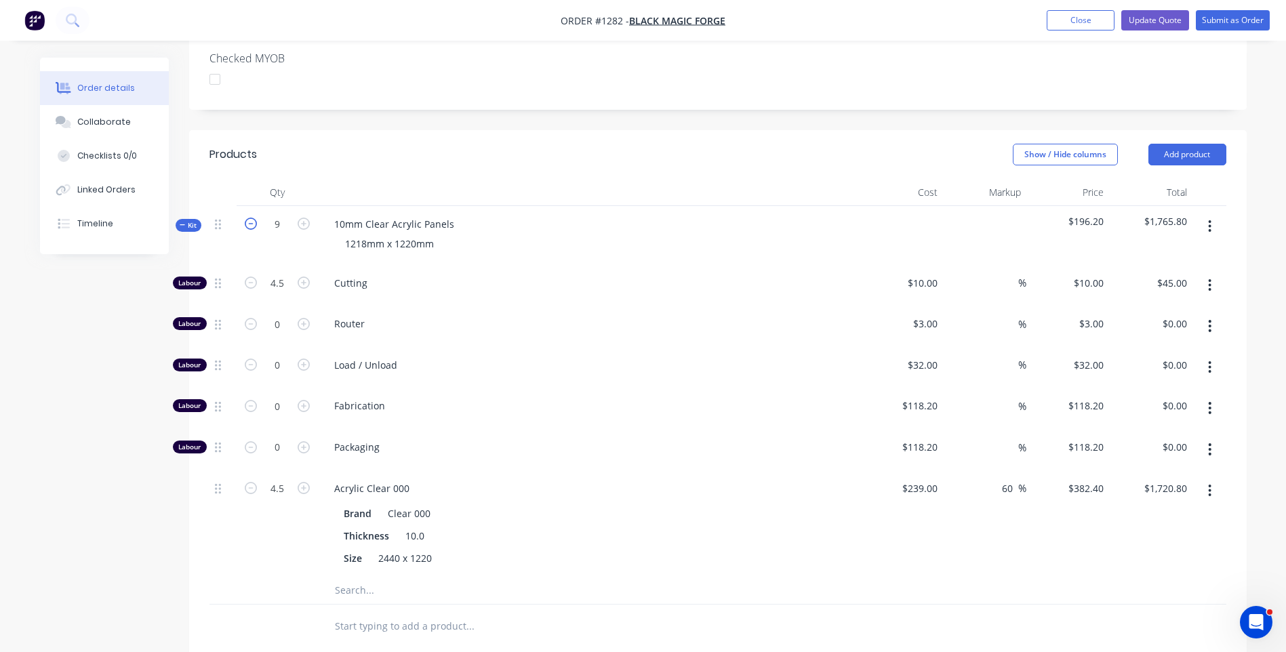
type input "4"
type input "$40.00"
type input "4"
type input "$1,529.60"
click at [247, 482] on icon "button" at bounding box center [251, 488] width 12 height 12
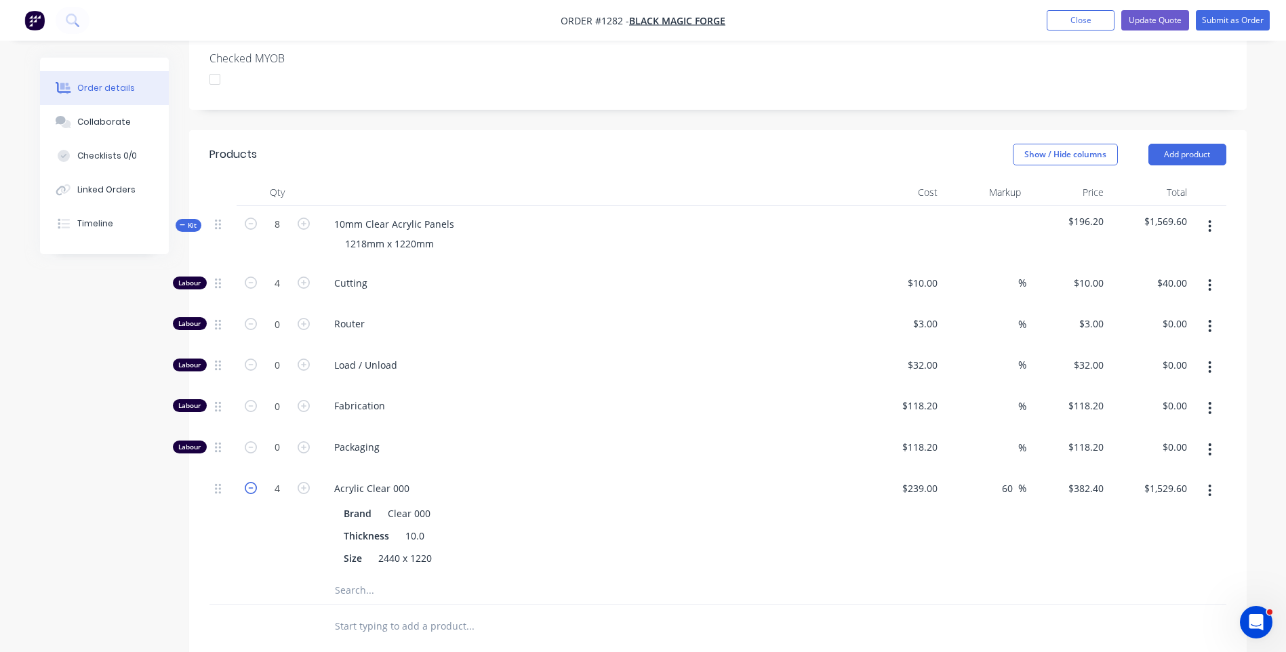
type input "3"
type input "$1,147.20"
click at [247, 482] on icon "button" at bounding box center [251, 488] width 12 height 12
type input "2"
type input "$764.80"
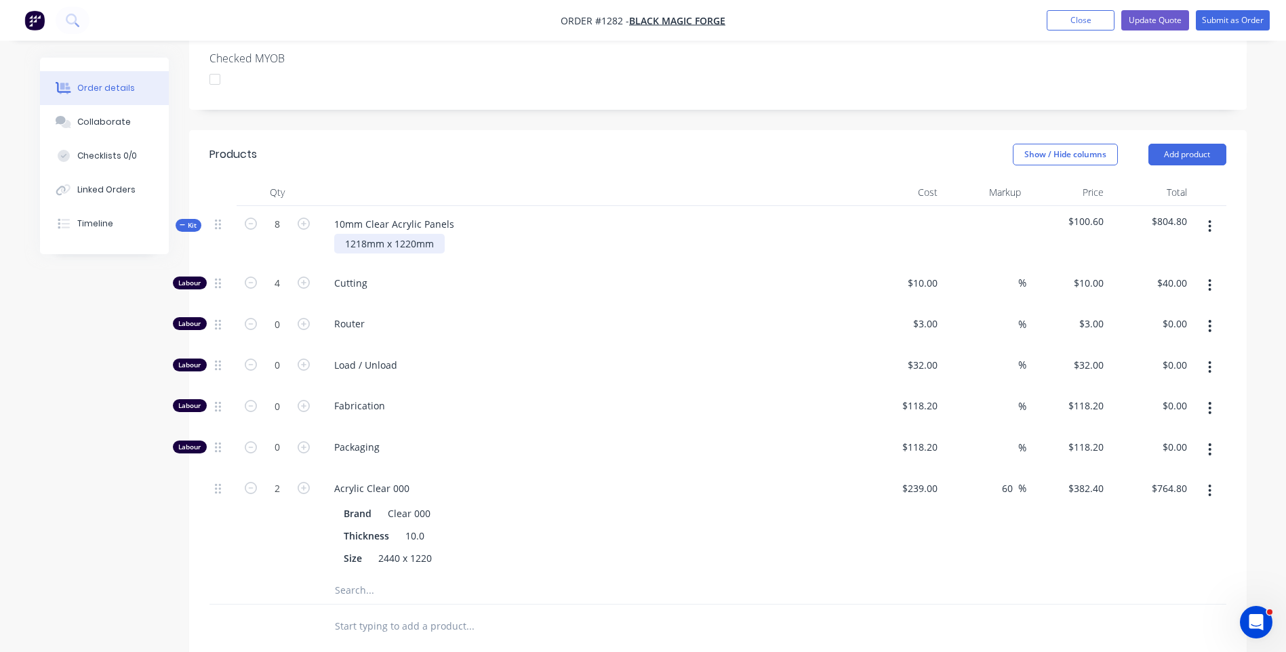
click at [420, 234] on div "1218mm x 1220mm" at bounding box center [389, 244] width 111 height 20
click at [367, 234] on div "1218mm x 1218mm" at bounding box center [389, 244] width 111 height 20
click at [540, 265] on div "Cutting" at bounding box center [589, 285] width 542 height 41
click at [354, 577] on input "text" at bounding box center [469, 590] width 271 height 27
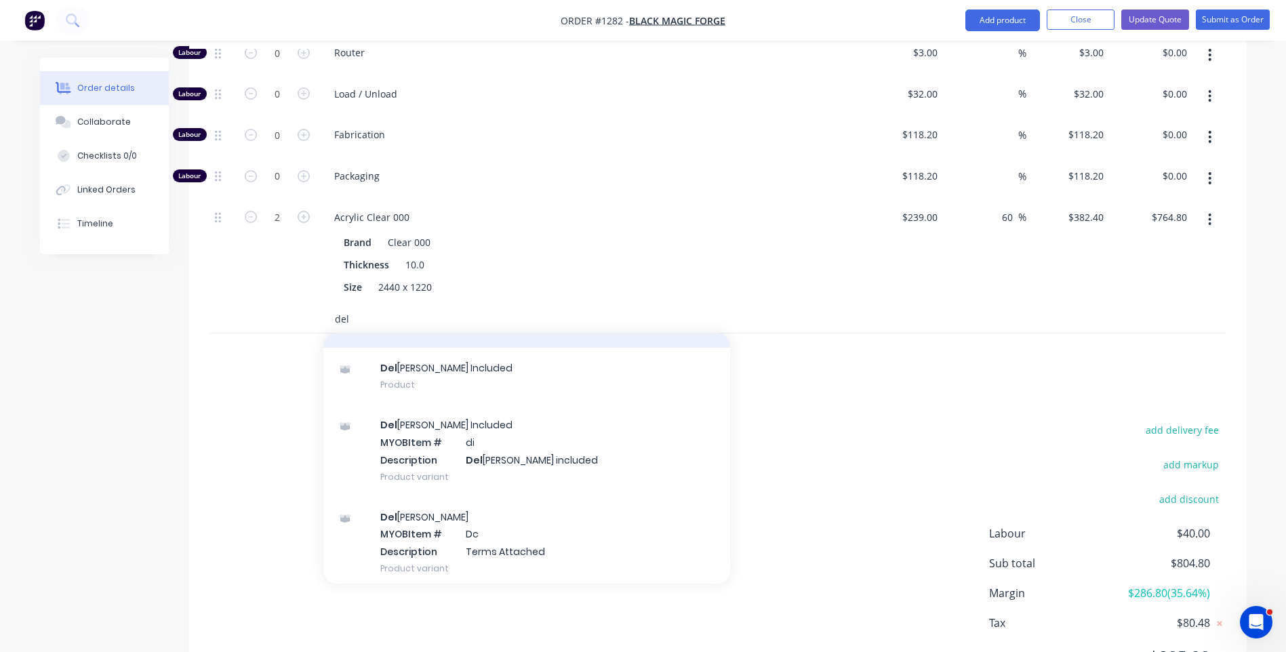
scroll to position [89, 0]
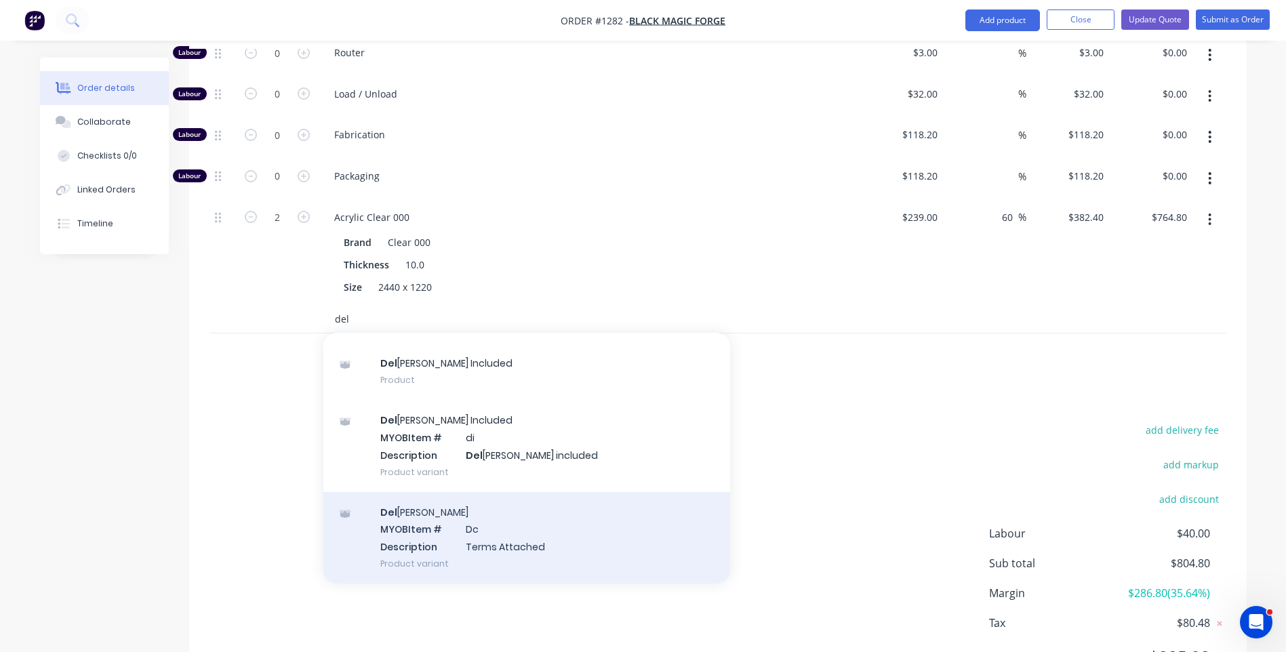
type input "del"
click at [462, 501] on div "Del [PERSON_NAME] MYOB Item # Dc Description Terms Attached Product variant" at bounding box center [526, 538] width 407 height 92
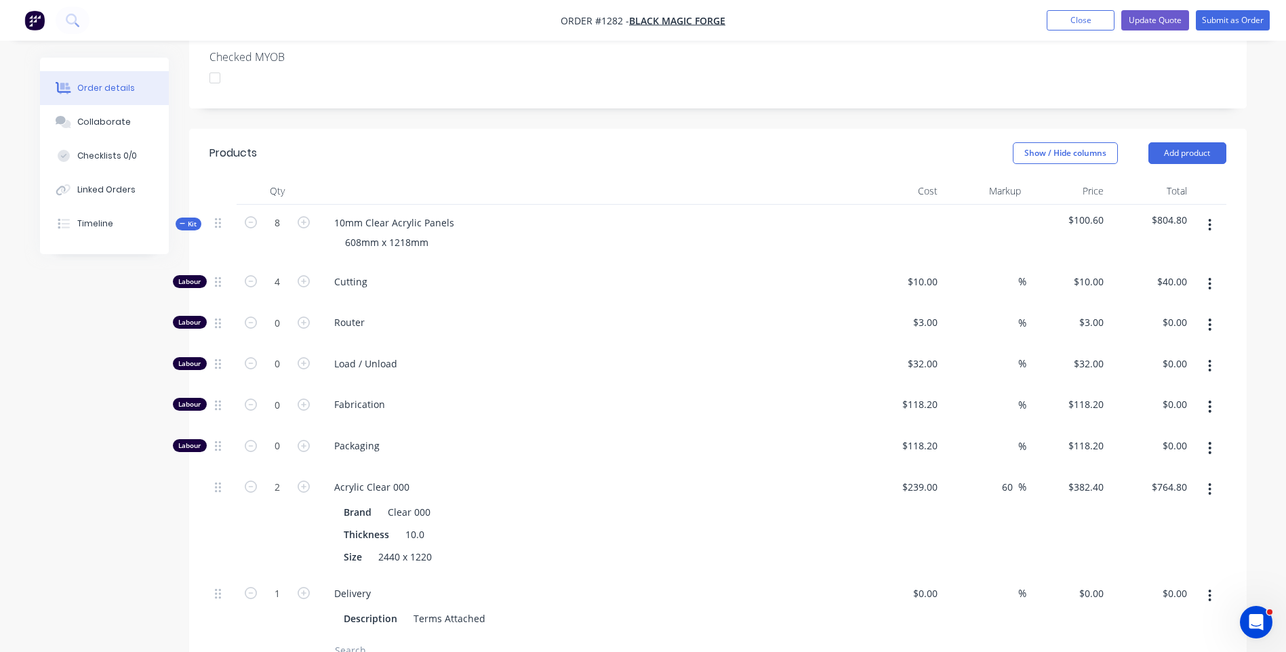
scroll to position [407, 0]
click at [91, 126] on div "Collaborate" at bounding box center [104, 122] width 54 height 12
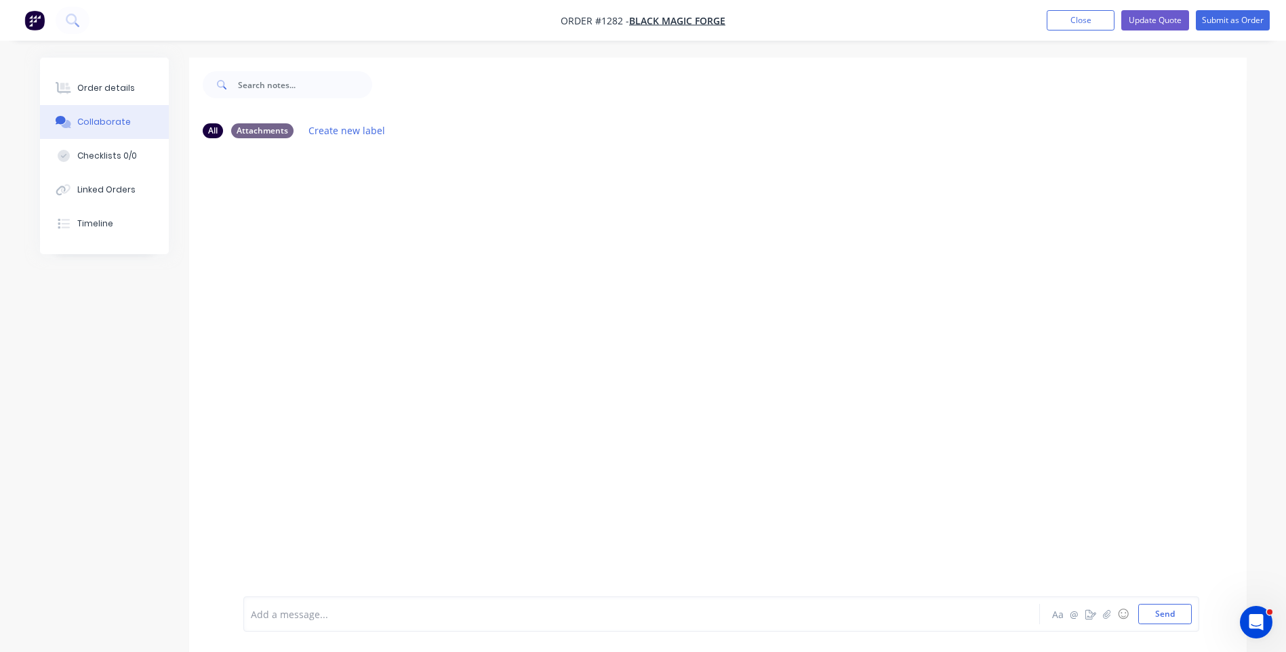
click at [348, 610] on div at bounding box center [604, 614] width 705 height 14
drag, startPoint x: 287, startPoint y: 617, endPoint x: 237, endPoint y: 612, distance: 50.5
click at [237, 612] on div "KIS Aa @ ☺ Send" at bounding box center [718, 614] width 1058 height 76
click at [1168, 618] on button "Send" at bounding box center [1165, 614] width 54 height 20
click at [916, 380] on div "DS You - 07:51am 26/08/25 KIS TNT $317.51+ RESIDENTIAL TAILLIFT pallet 125x125x…" at bounding box center [718, 372] width 1058 height 447
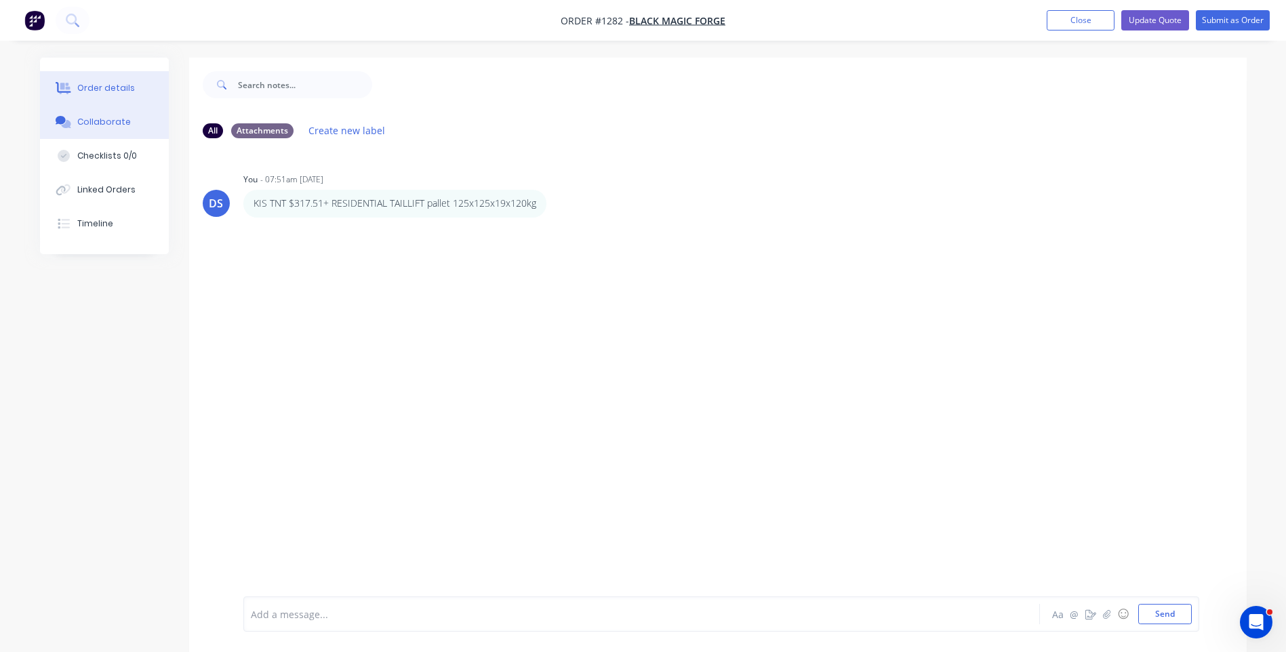
click at [108, 88] on div "Order details" at bounding box center [106, 88] width 58 height 12
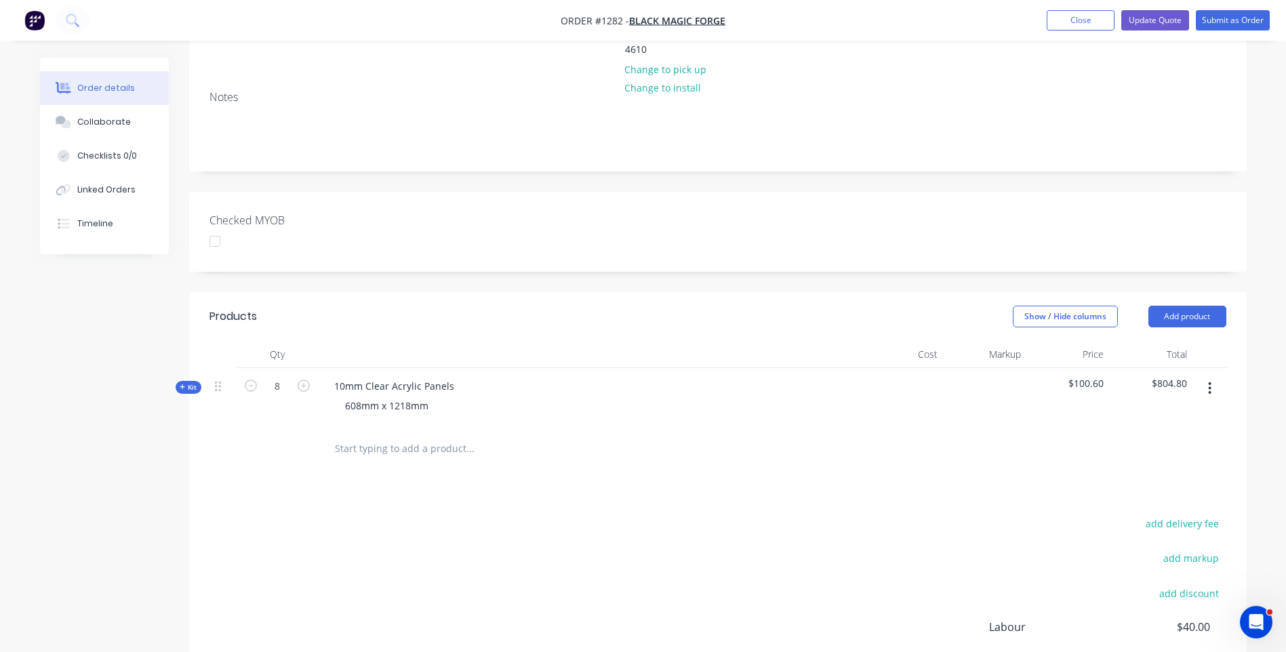
scroll to position [271, 0]
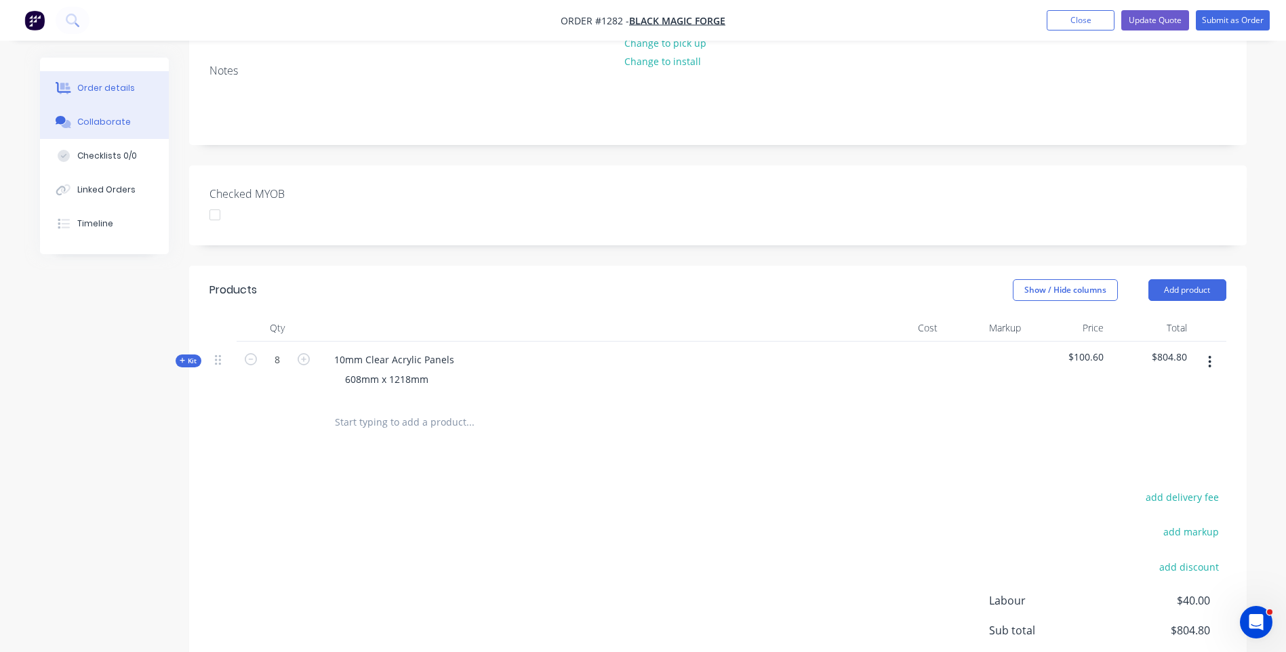
click at [87, 120] on div "Collaborate" at bounding box center [104, 122] width 54 height 12
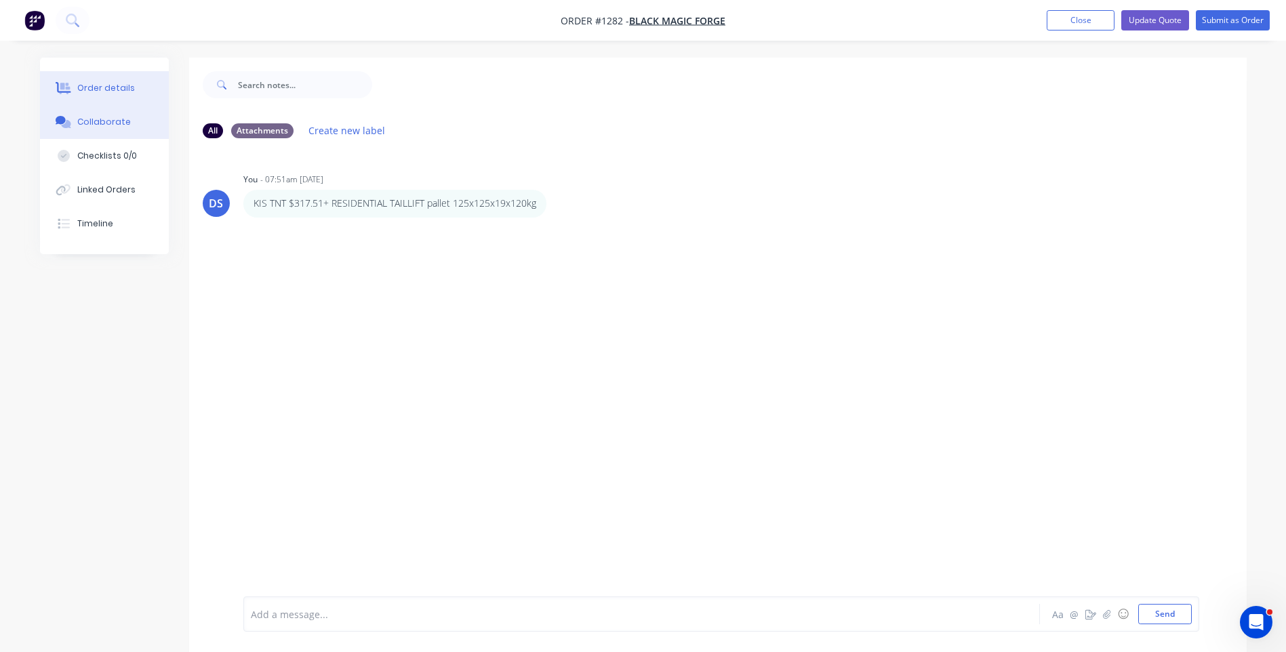
drag, startPoint x: 95, startPoint y: 87, endPoint x: 113, endPoint y: 88, distance: 18.3
click at [98, 85] on div "Order details" at bounding box center [106, 88] width 58 height 12
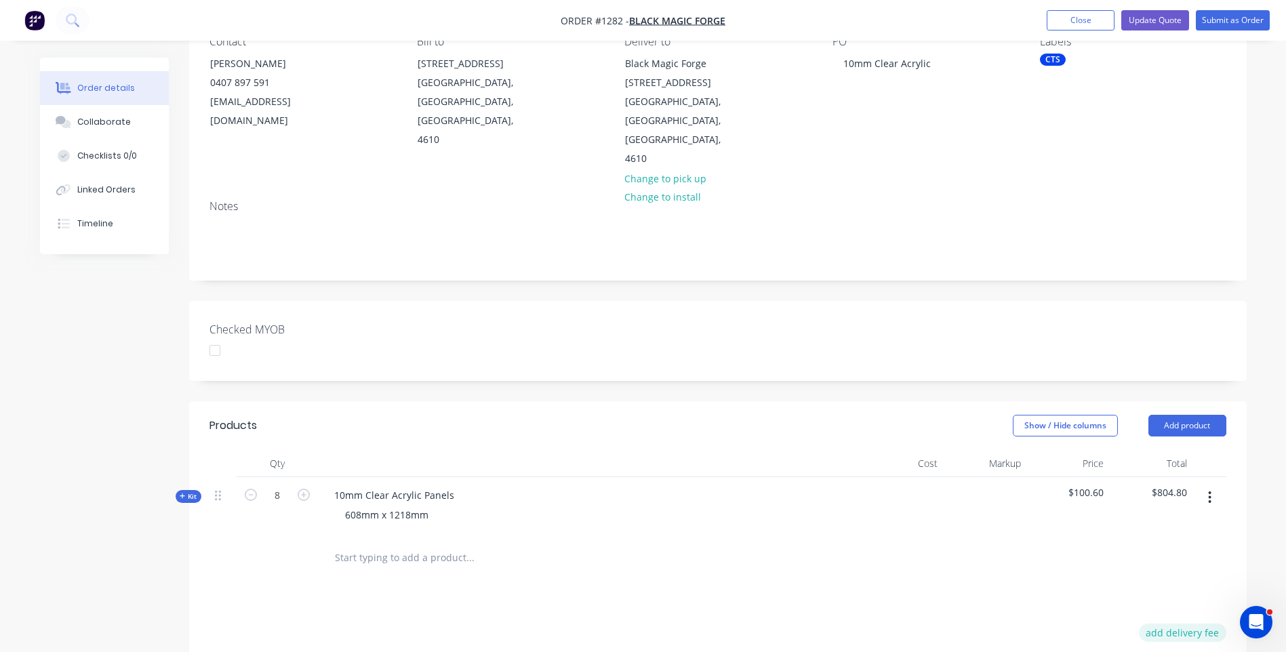
scroll to position [271, 0]
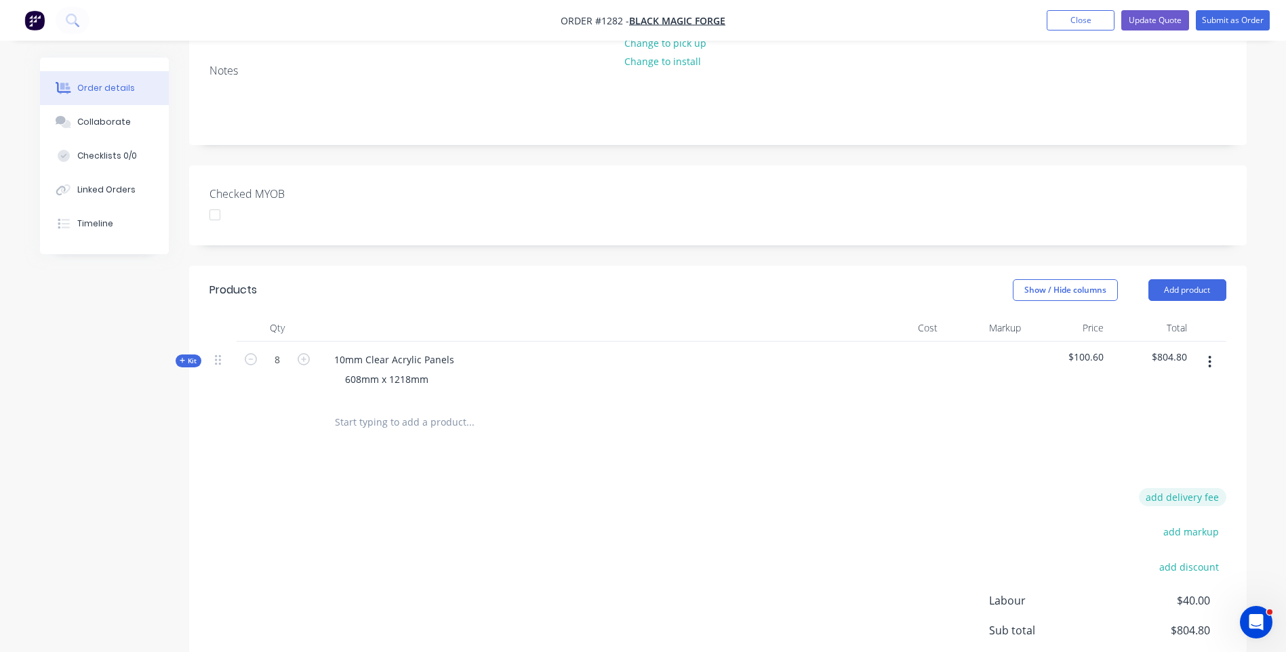
click at [1184, 488] on button "add delivery fee" at bounding box center [1182, 497] width 87 height 18
type input "382.50"
click at [936, 488] on div "Delivery fee Delivery fee Delivery fee name (Optional) 382.50 382.50 $0 add mar…" at bounding box center [717, 617] width 1017 height 258
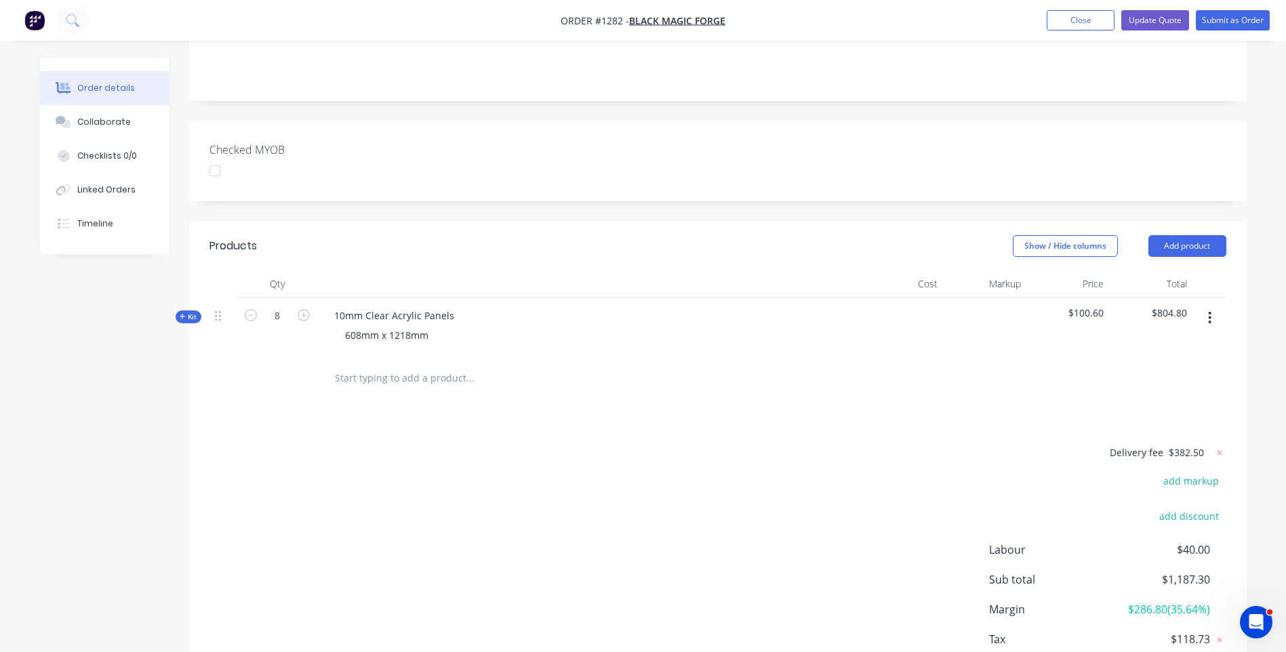
scroll to position [339, 0]
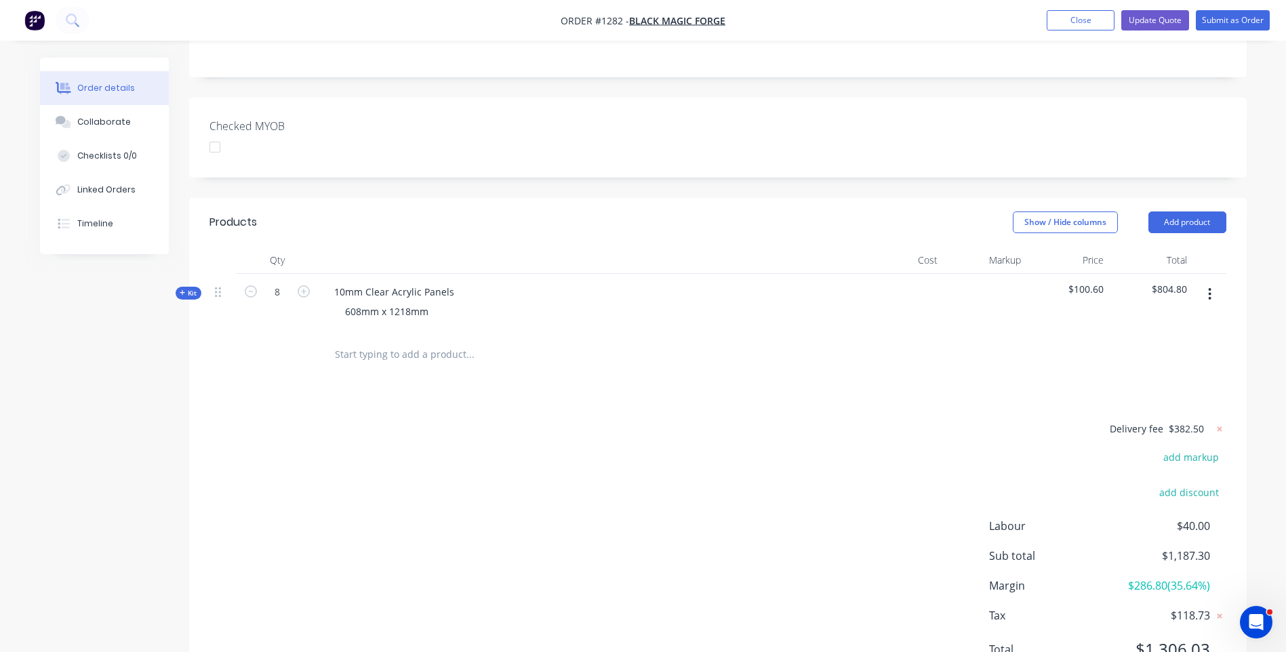
click at [181, 290] on icon at bounding box center [183, 293] width 6 height 7
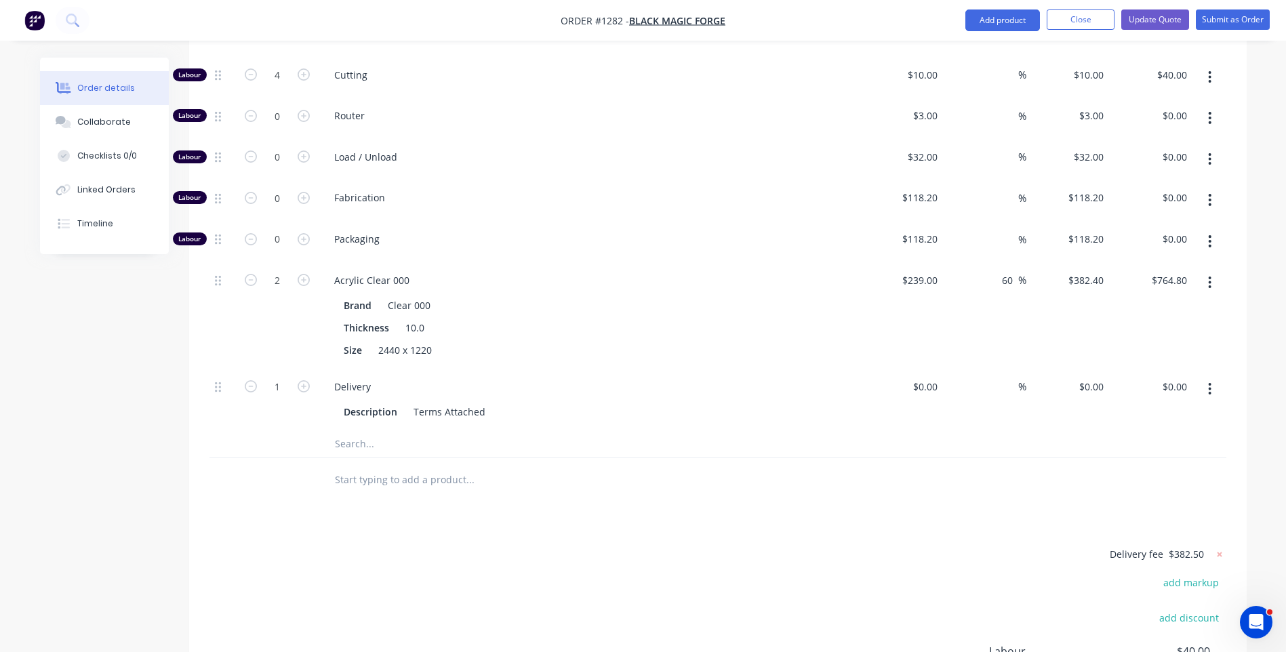
scroll to position [610, 0]
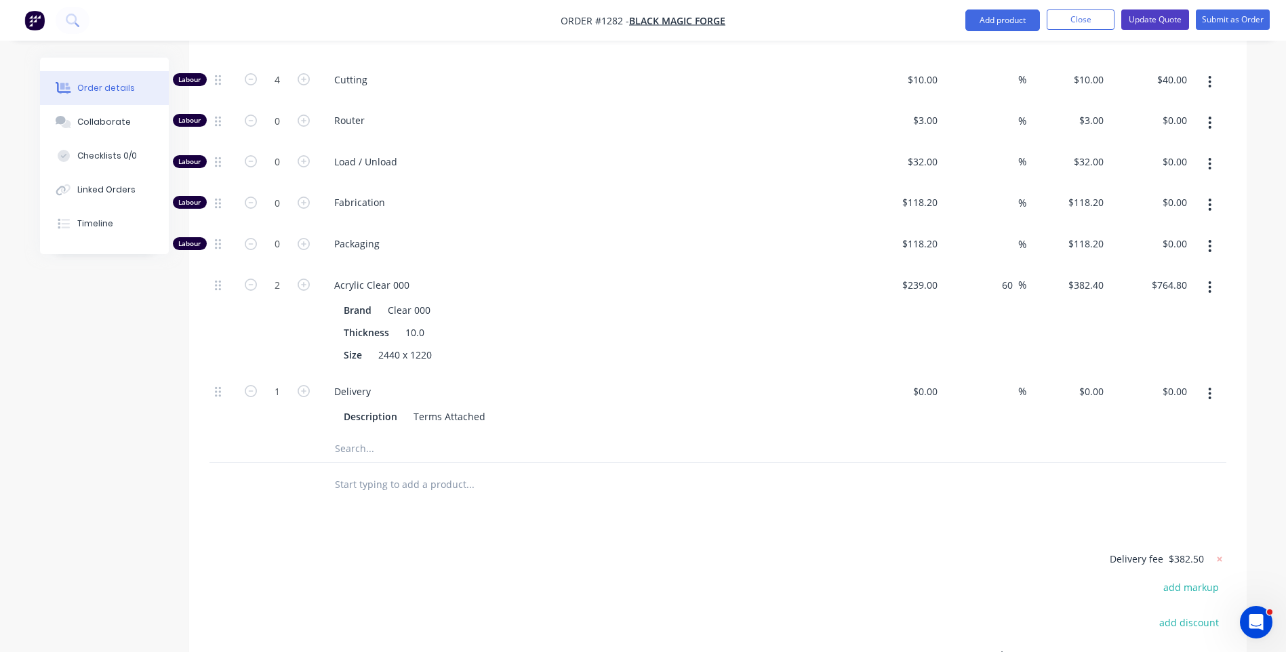
click at [1136, 27] on button "Update Quote" at bounding box center [1155, 19] width 68 height 20
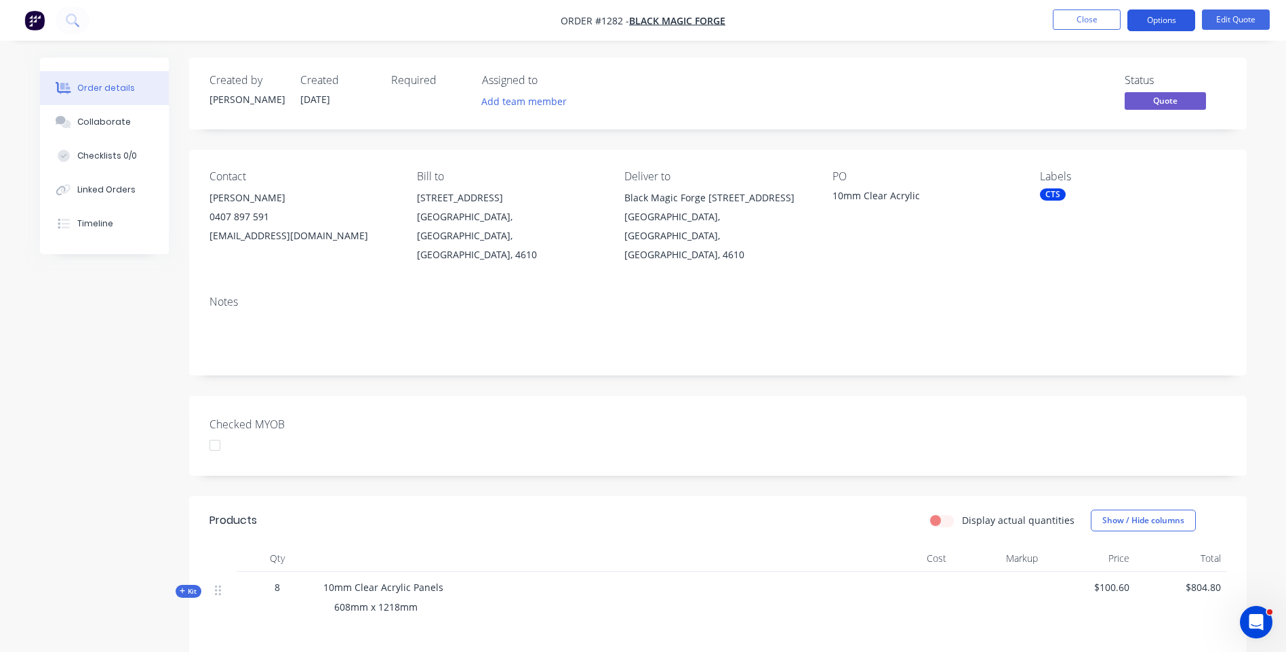
click at [1137, 27] on button "Options" at bounding box center [1161, 20] width 68 height 22
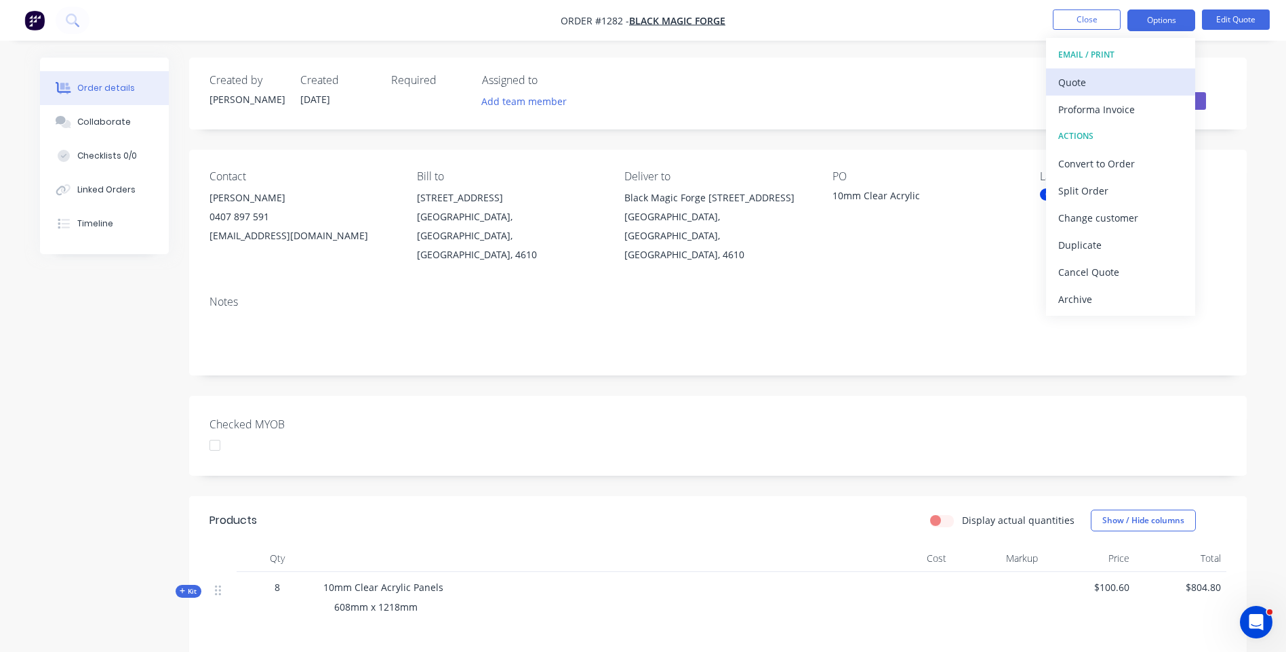
click at [1071, 89] on div "Quote" at bounding box center [1120, 83] width 125 height 20
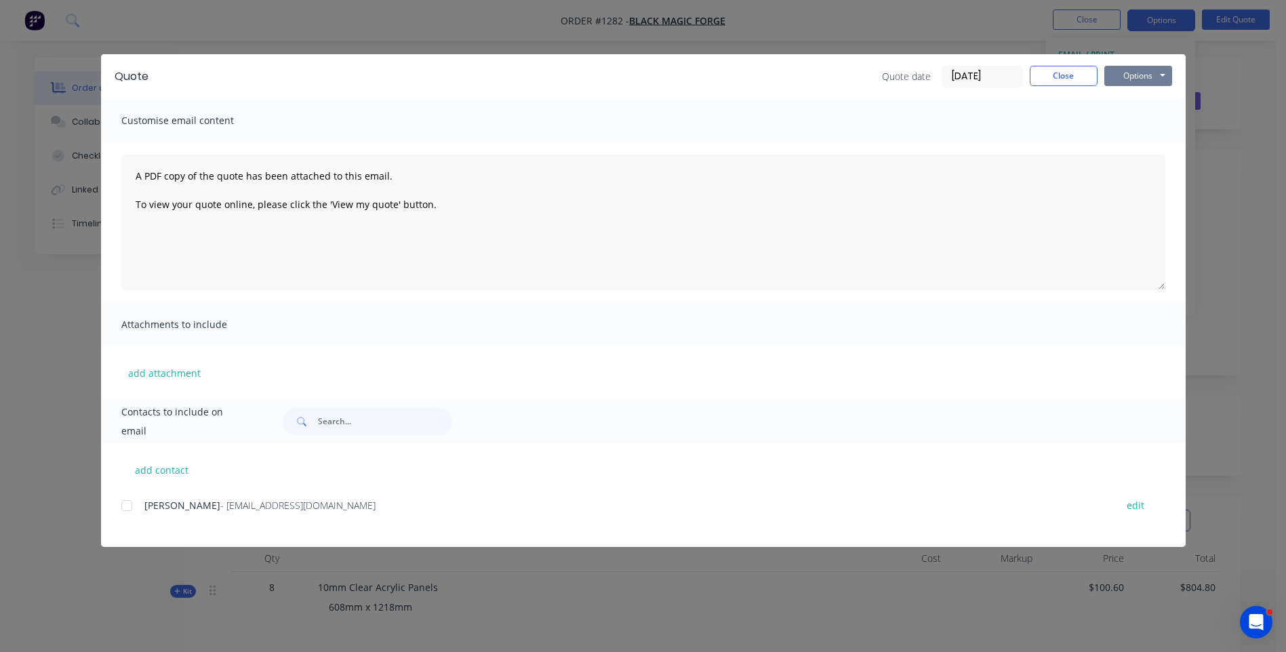
click at [1127, 75] on button "Options" at bounding box center [1138, 76] width 68 height 20
click at [1134, 104] on button "Preview" at bounding box center [1147, 100] width 87 height 22
click at [540, 521] on div "David Thomas - Blackmagicforge@outlook.com.au edit" at bounding box center [653, 513] width 1064 height 35
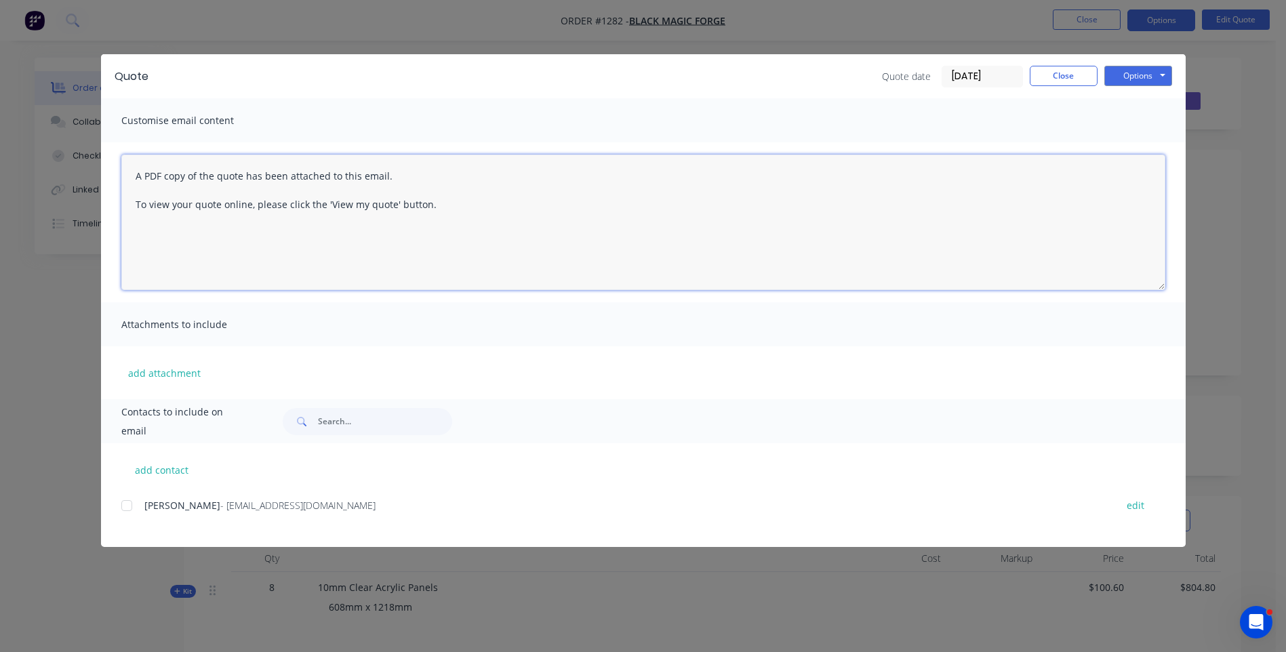
paste textarea "Hi, Please contact us if you have any questions. Regards, [PERSON_NAME] [EMAIL_…"
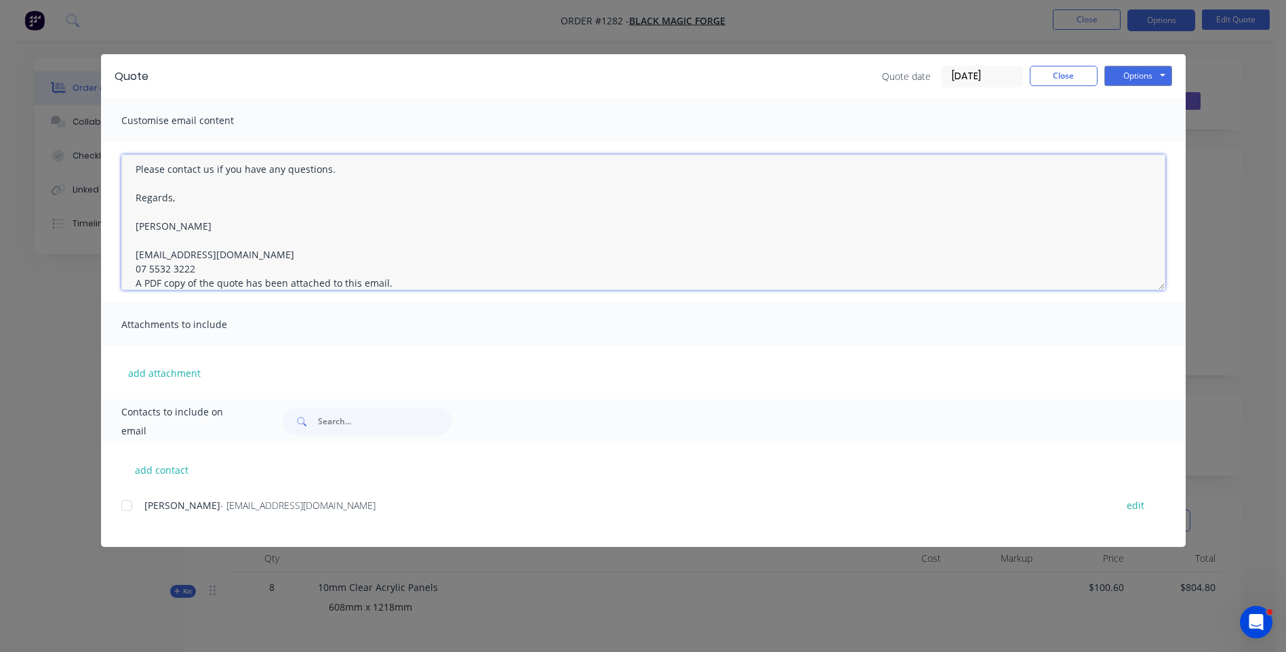
click at [198, 270] on textarea "Hi, Please contact us if you have any questions. Regards, [PERSON_NAME] [EMAIL_…" at bounding box center [643, 223] width 1044 height 136
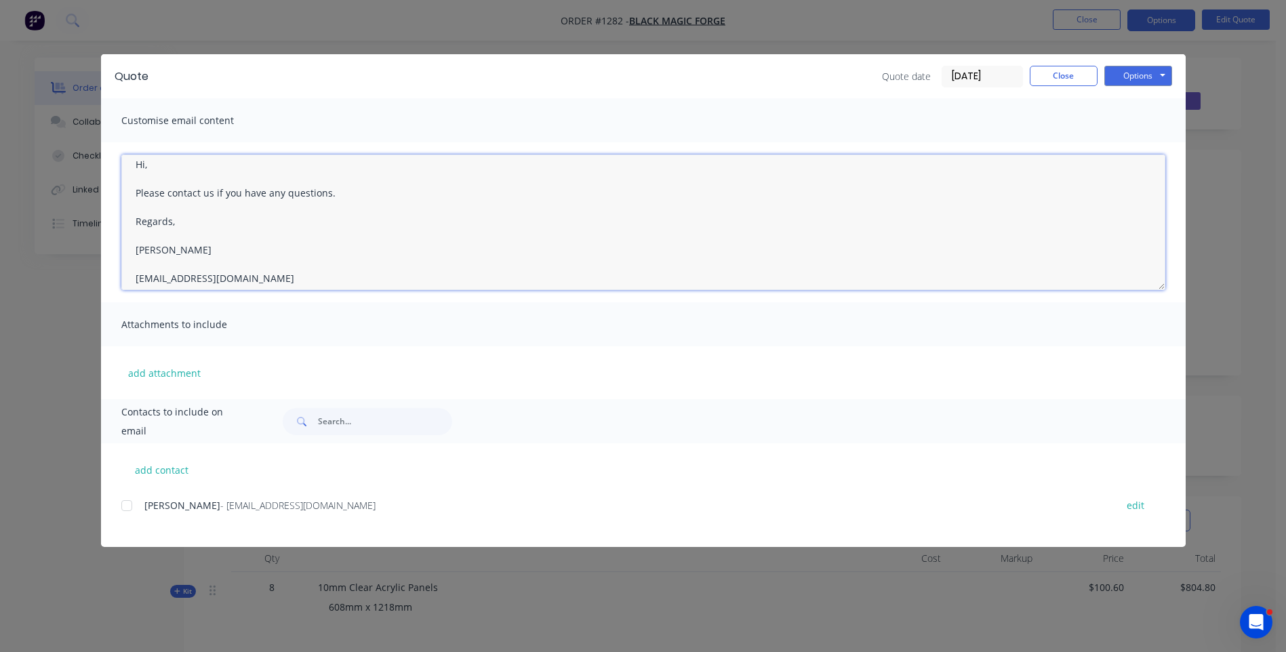
scroll to position [0, 0]
click at [162, 176] on textarea "Hi, Please contact us if you have any questions. Regards, [PERSON_NAME] [EMAIL_…" at bounding box center [643, 223] width 1044 height 136
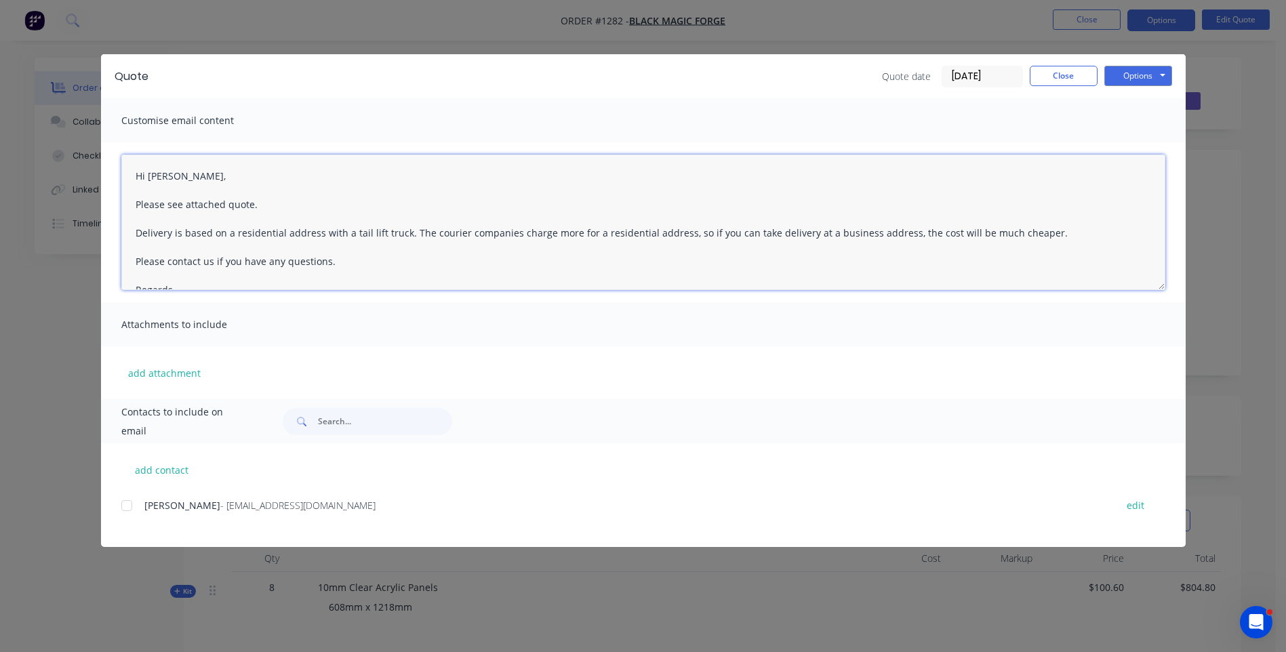
type textarea "Hi David, Please see attached quote. Delivery is based on a residential address…"
click at [128, 507] on div at bounding box center [126, 505] width 27 height 27
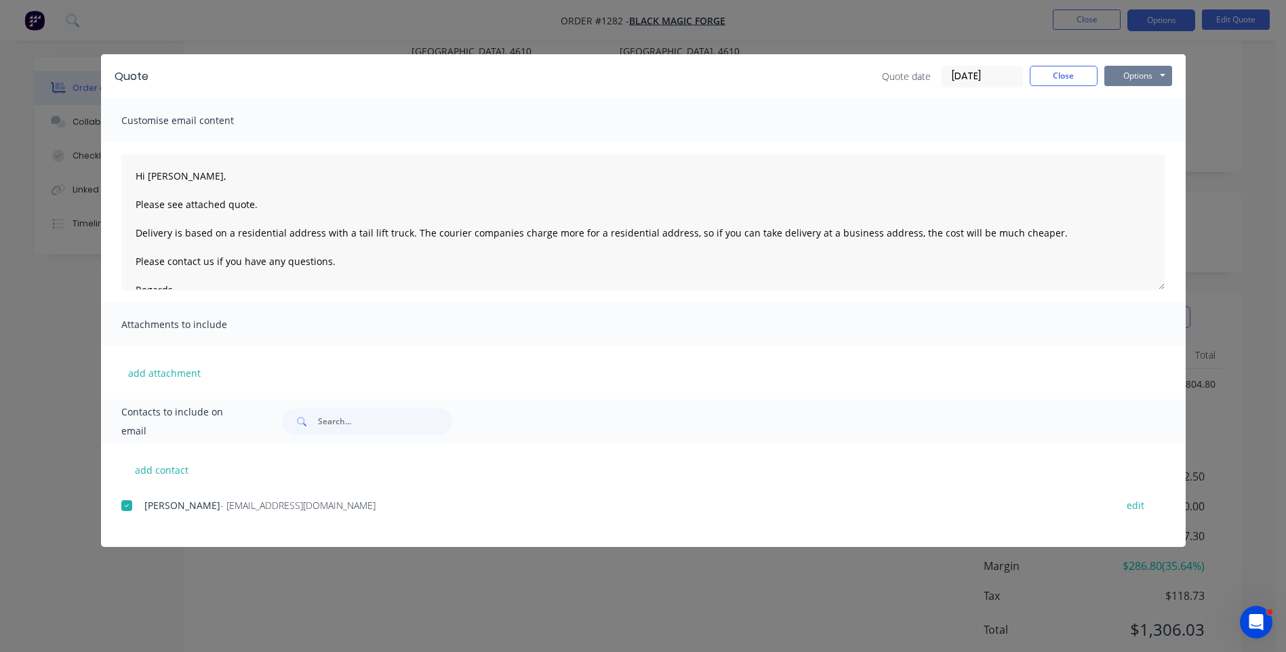
click at [1126, 69] on button "Options" at bounding box center [1138, 76] width 68 height 20
click at [1140, 148] on button "Email" at bounding box center [1147, 145] width 87 height 22
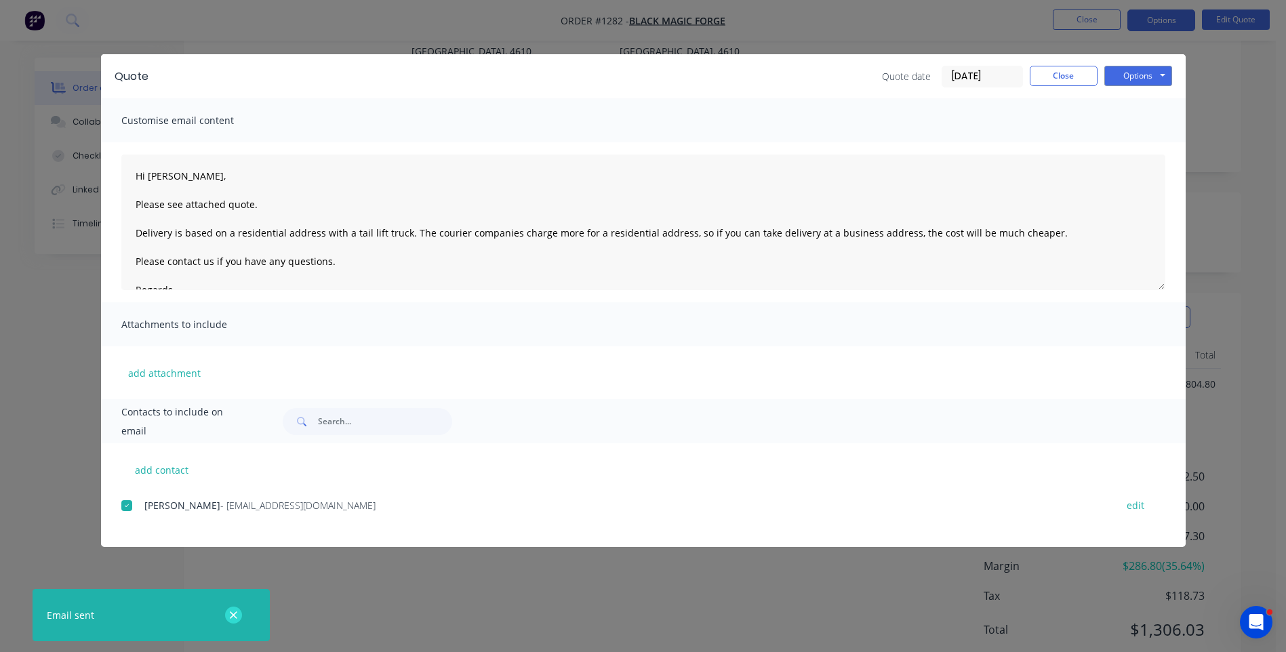
click at [231, 615] on icon "button" at bounding box center [233, 616] width 9 height 12
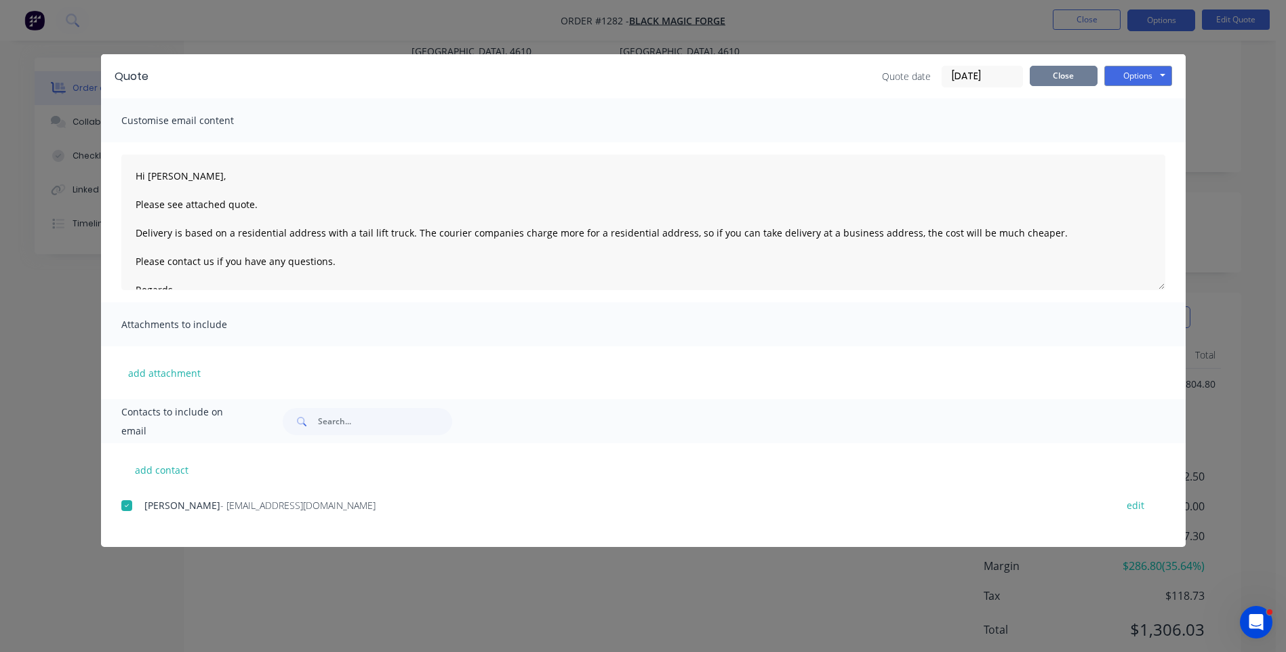
click at [1064, 79] on button "Close" at bounding box center [1064, 76] width 68 height 20
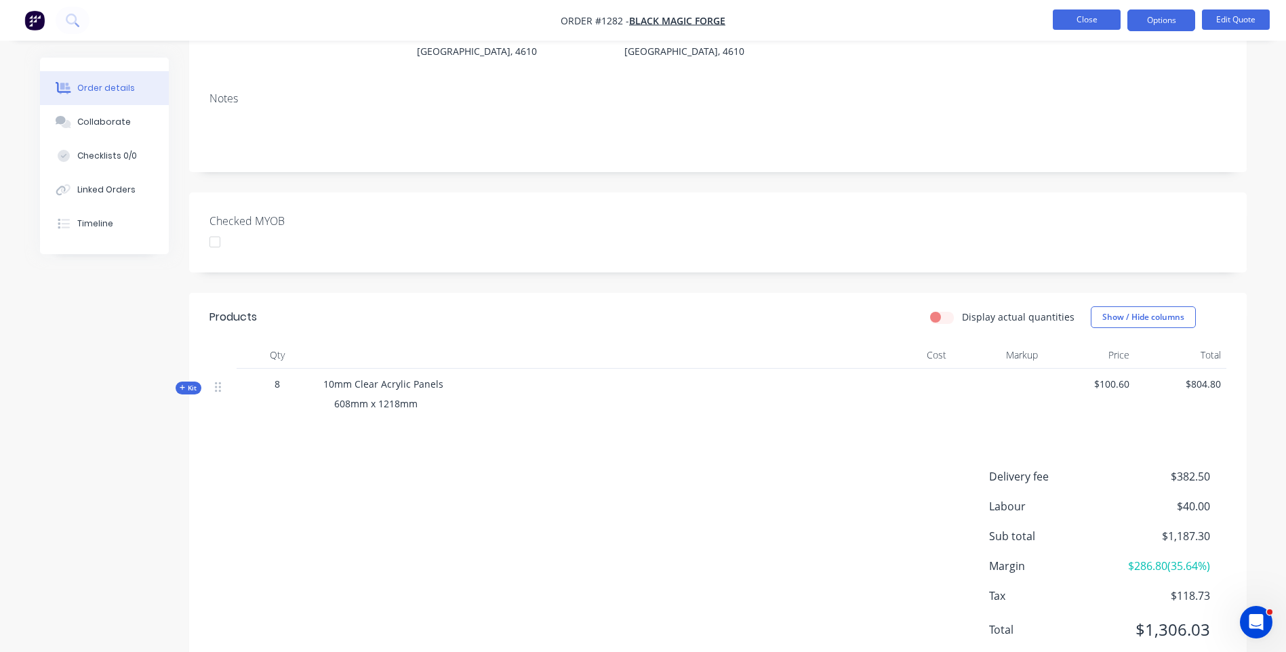
click at [1080, 26] on button "Close" at bounding box center [1087, 19] width 68 height 20
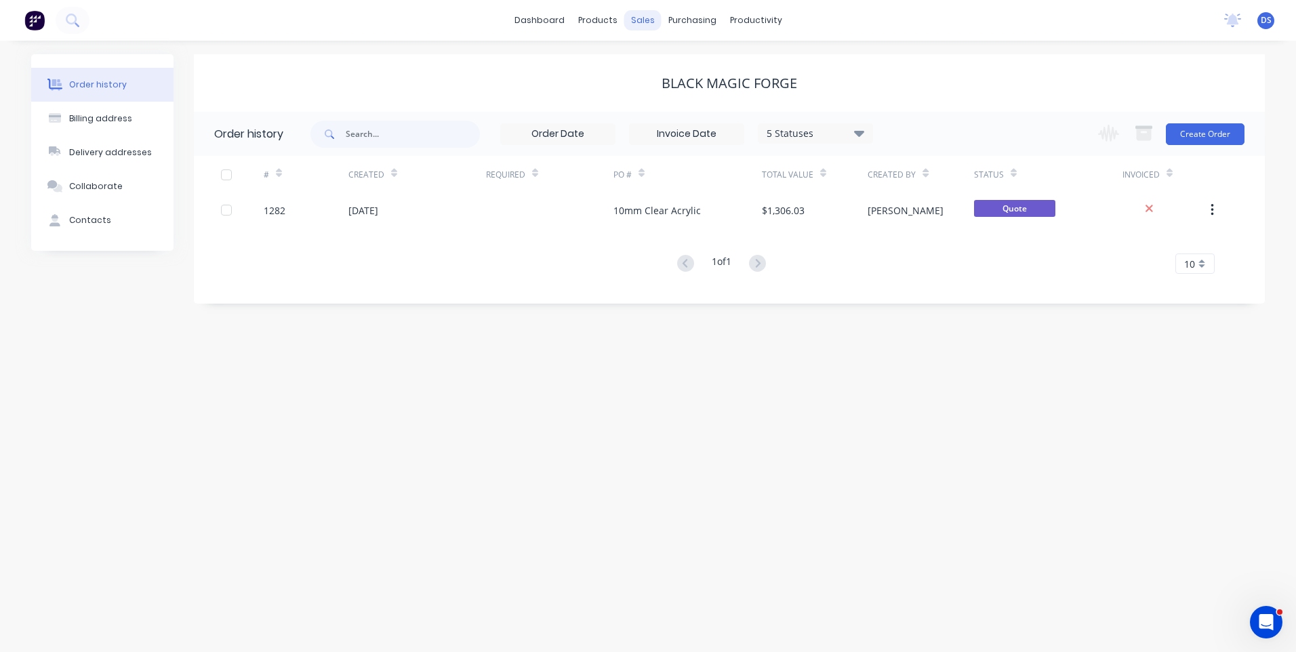
click at [644, 22] on div "sales" at bounding box center [642, 20] width 37 height 20
click at [675, 69] on div "Sales Orders" at bounding box center [693, 65] width 56 height 12
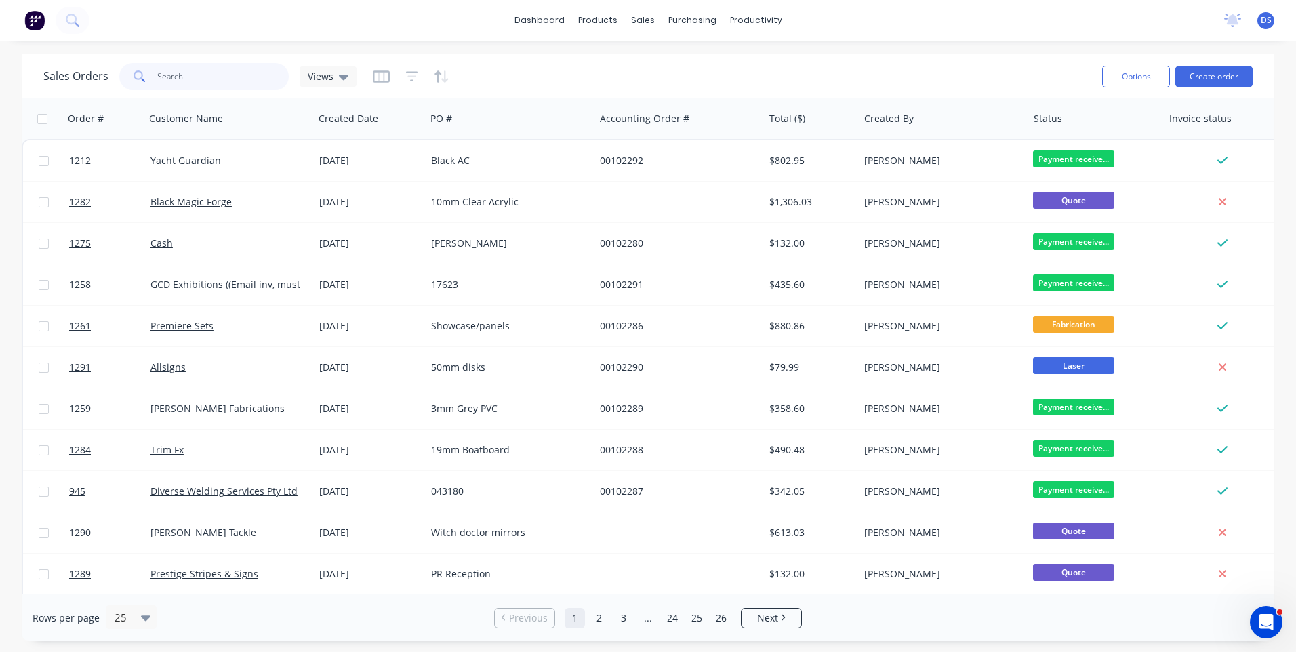
click at [214, 81] on input "text" at bounding box center [223, 76] width 132 height 27
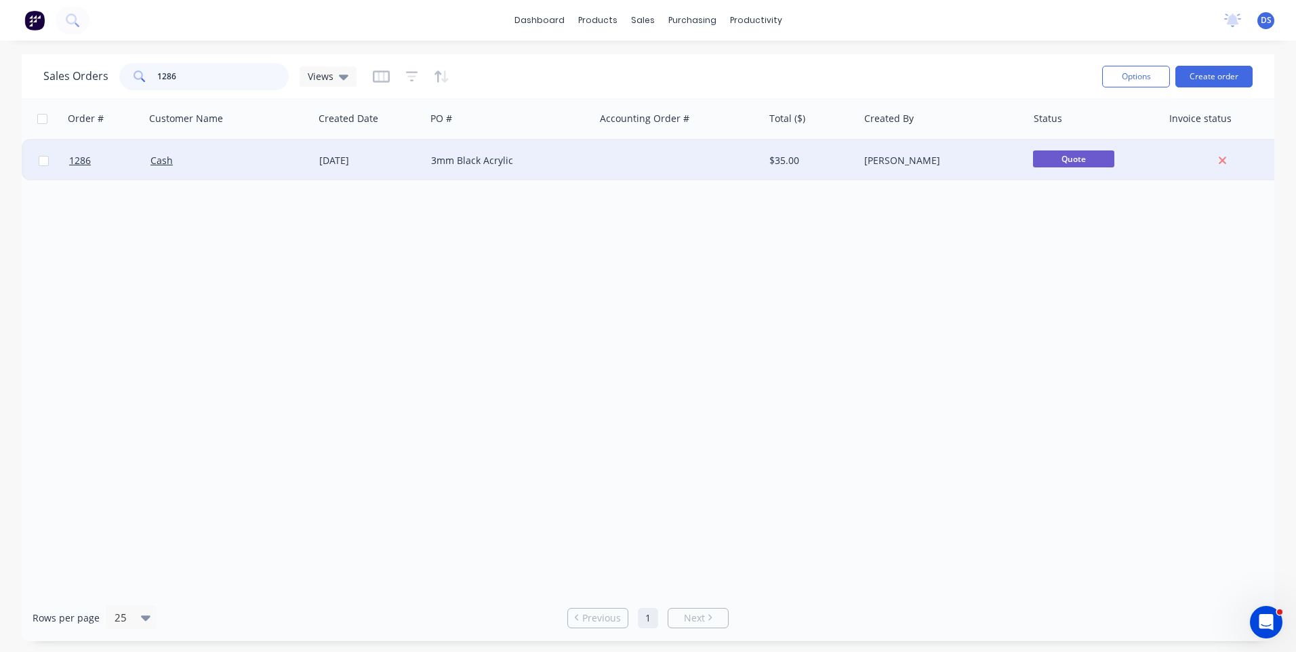
type input "1286"
click at [472, 155] on div "3mm Black Acrylic" at bounding box center [506, 161] width 151 height 14
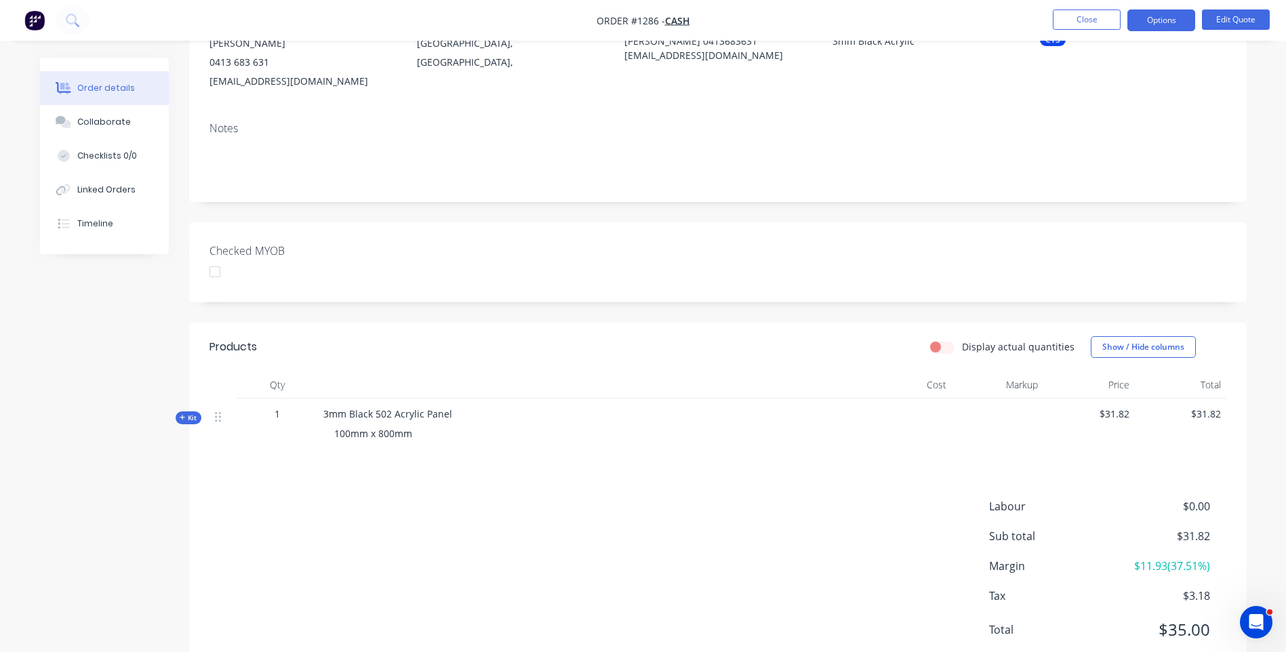
scroll to position [131, 0]
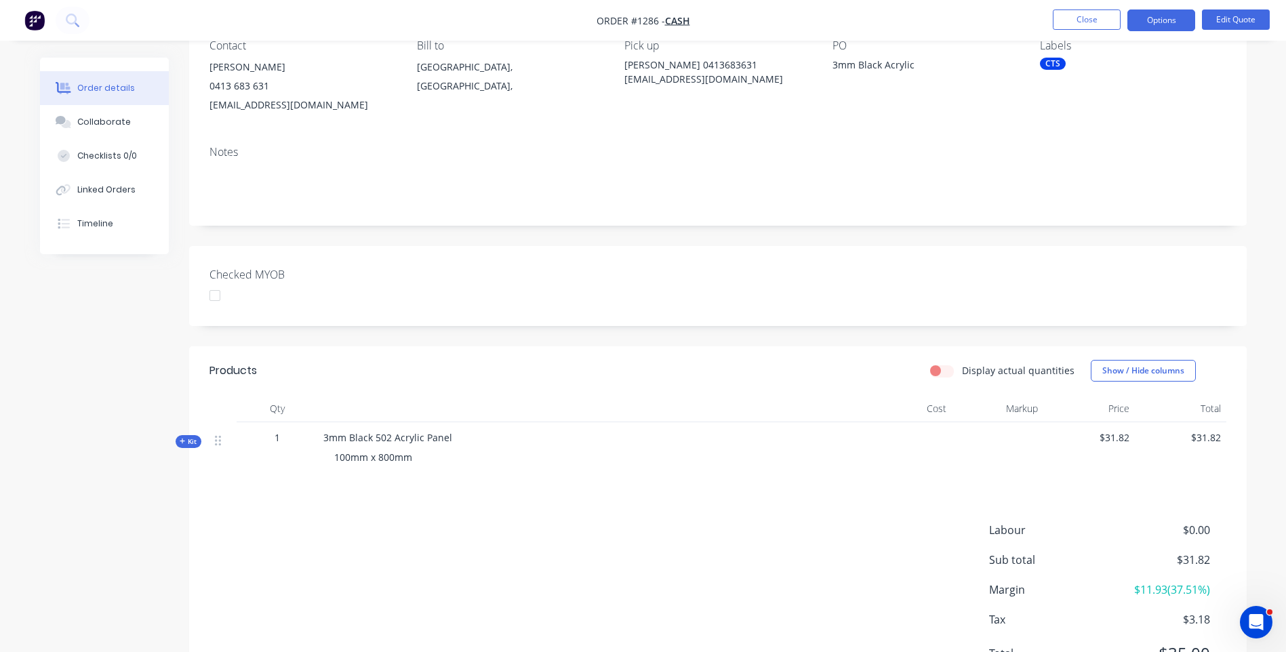
click at [103, 349] on div "Created by Darren Created 25/08/25 Required Assigned to Add team member Status …" at bounding box center [643, 323] width 1207 height 793
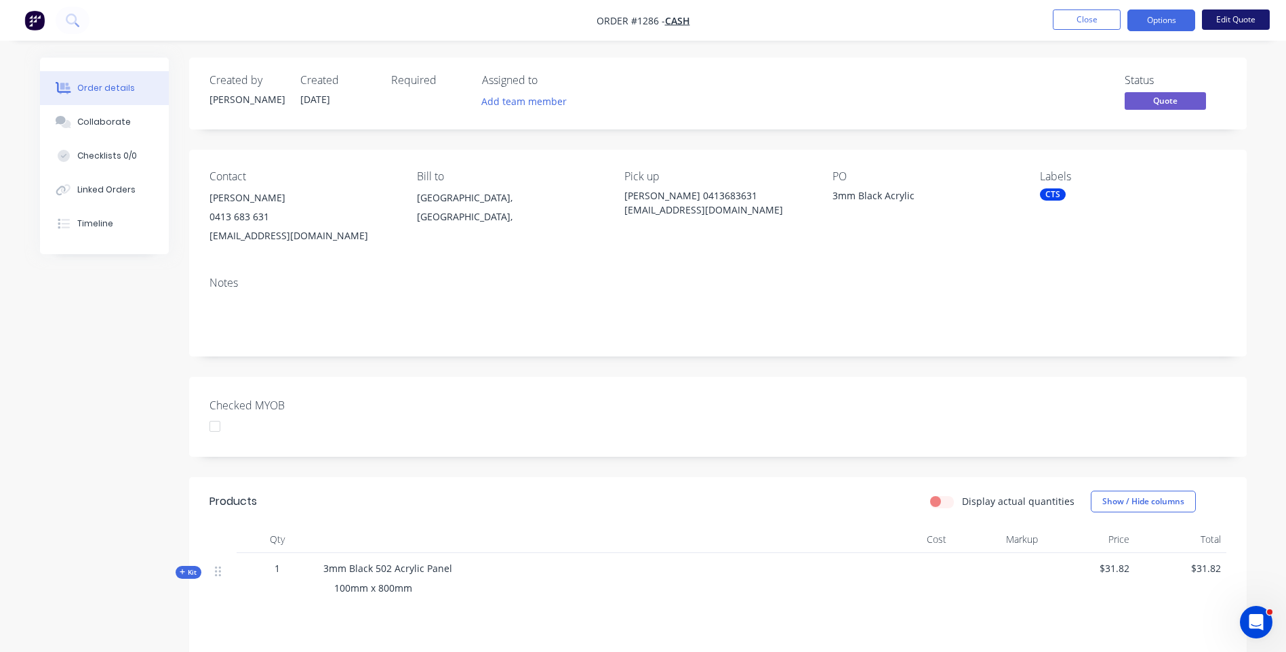
click at [1226, 26] on button "Edit Quote" at bounding box center [1236, 19] width 68 height 20
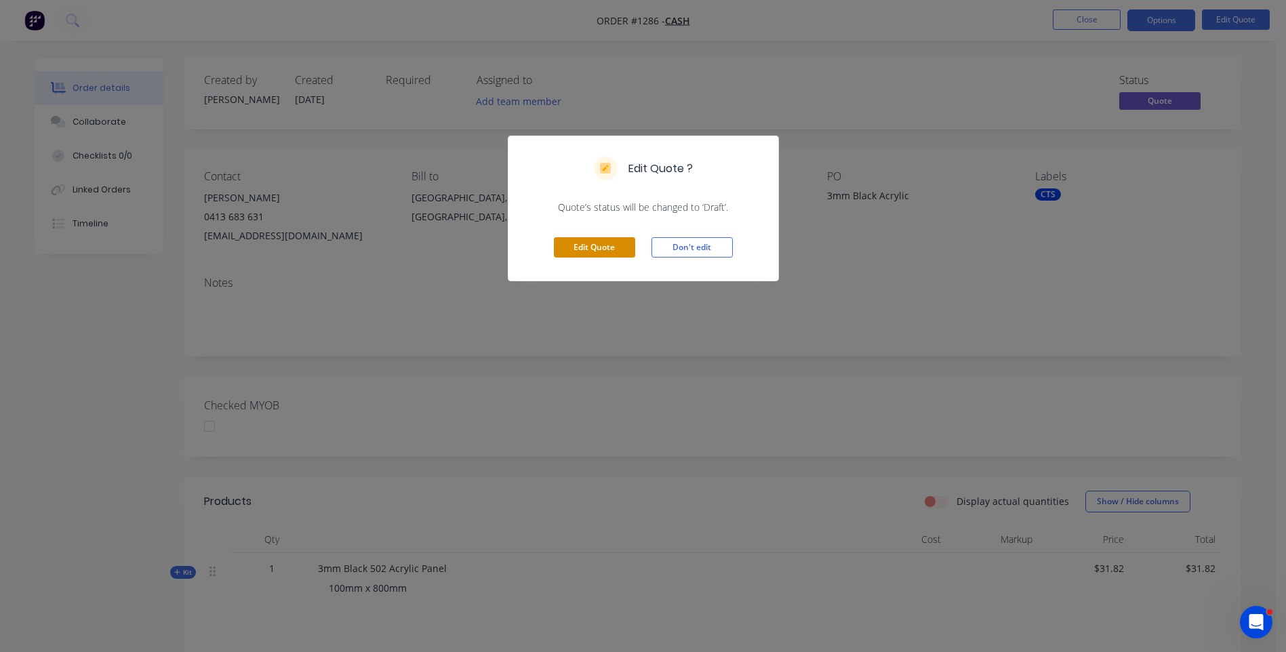
click at [592, 254] on button "Edit Quote" at bounding box center [594, 247] width 81 height 20
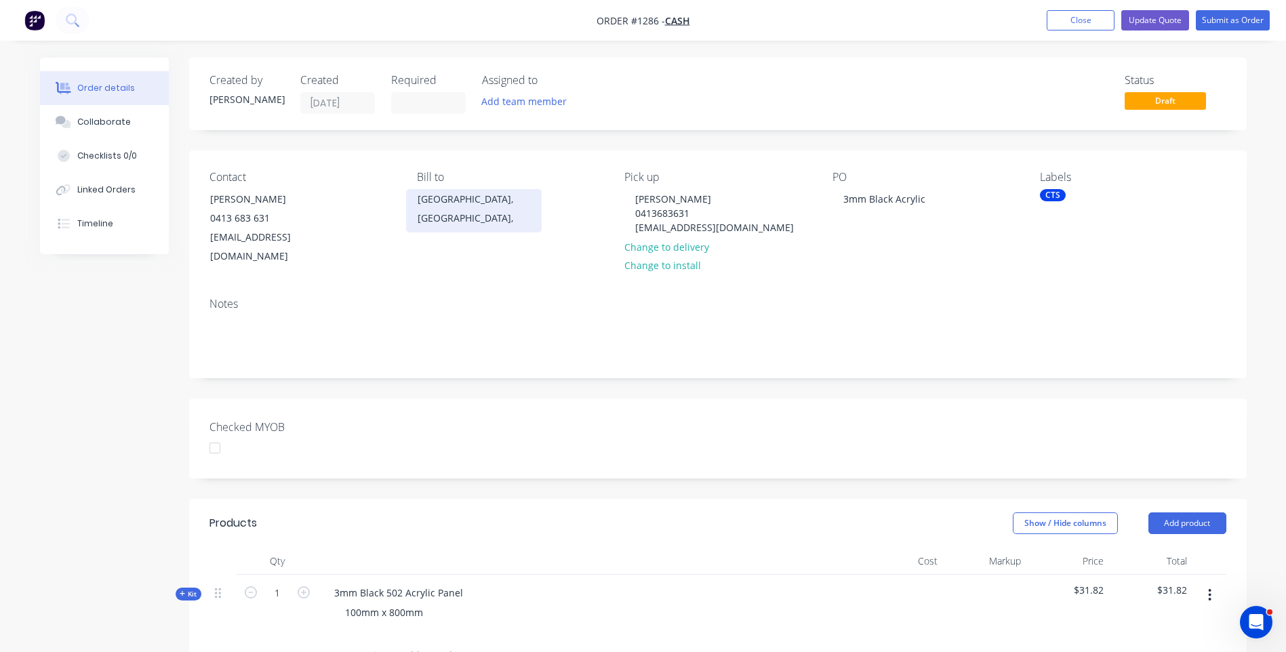
click at [474, 201] on div "Queensland, Australia," at bounding box center [474, 209] width 113 height 38
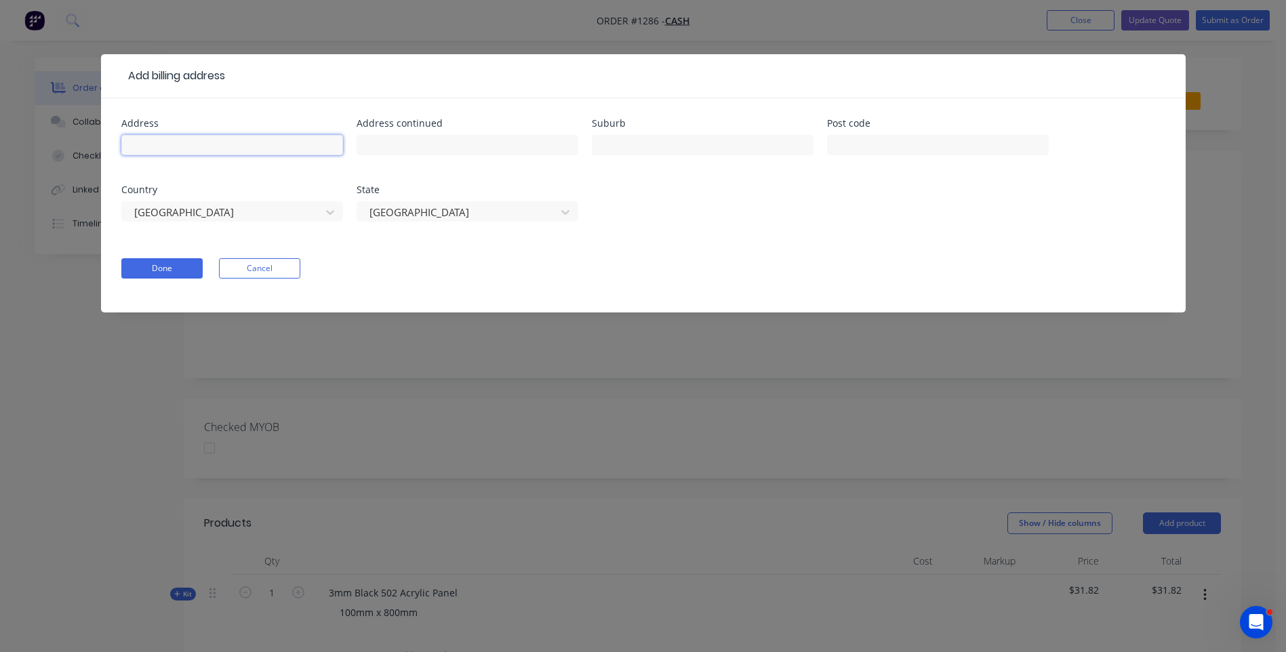
paste input "2 ashford rd,Helensvale 4212"
type input "2 ashford rd,Helensvale 4212"
click at [672, 145] on input "text" at bounding box center [703, 145] width 222 height 20
type input "Helensvale"
type input "4212"
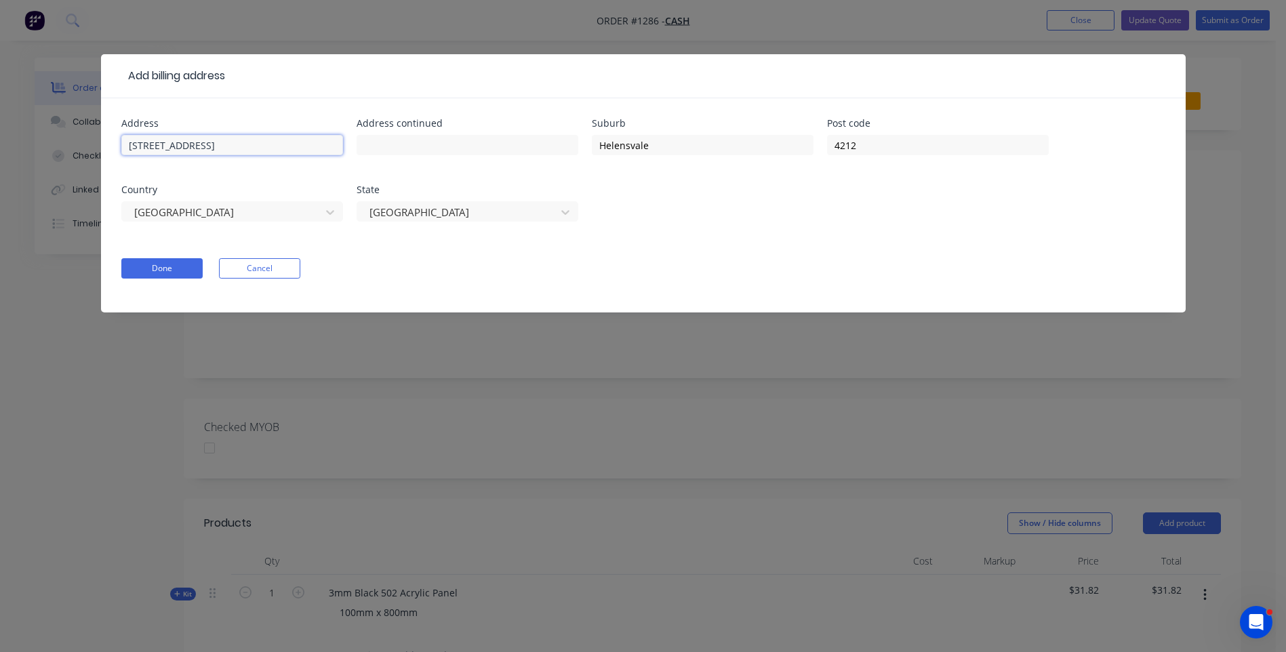
click at [140, 146] on input "2 ashford rd,Helensvale 4212" at bounding box center [232, 145] width 222 height 20
drag, startPoint x: 285, startPoint y: 142, endPoint x: 197, endPoint y: 148, distance: 87.7
click at [197, 148] on input "2 Ashford Road,Helensvale 4212" at bounding box center [232, 145] width 222 height 20
type input "2 Ashford Road"
click at [175, 269] on button "Done" at bounding box center [161, 268] width 81 height 20
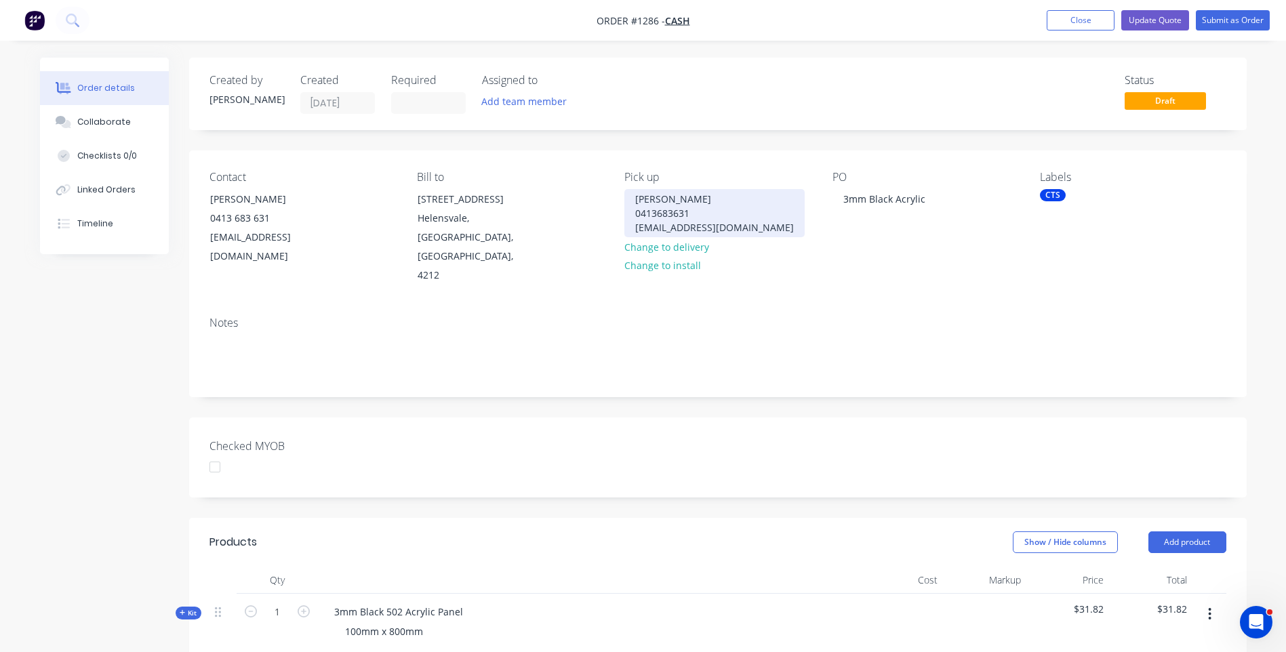
click at [656, 206] on div "Stephen Mah 0413683631 bowser888@bigpond.com" at bounding box center [714, 213] width 180 height 48
click at [664, 212] on div "Stephen Mah 0413683631 bowser888@bigpond.com" at bounding box center [714, 213] width 180 height 48
click at [671, 250] on button "Change to delivery" at bounding box center [666, 246] width 99 height 18
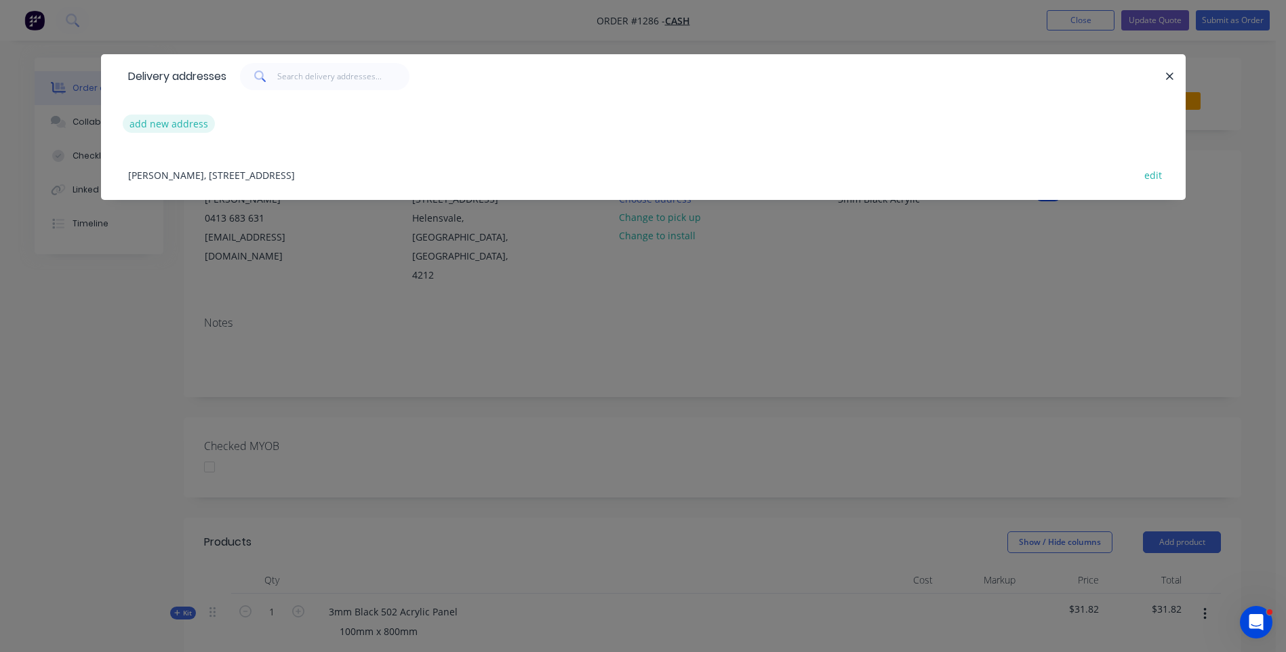
click at [152, 123] on button "add new address" at bounding box center [169, 124] width 93 height 18
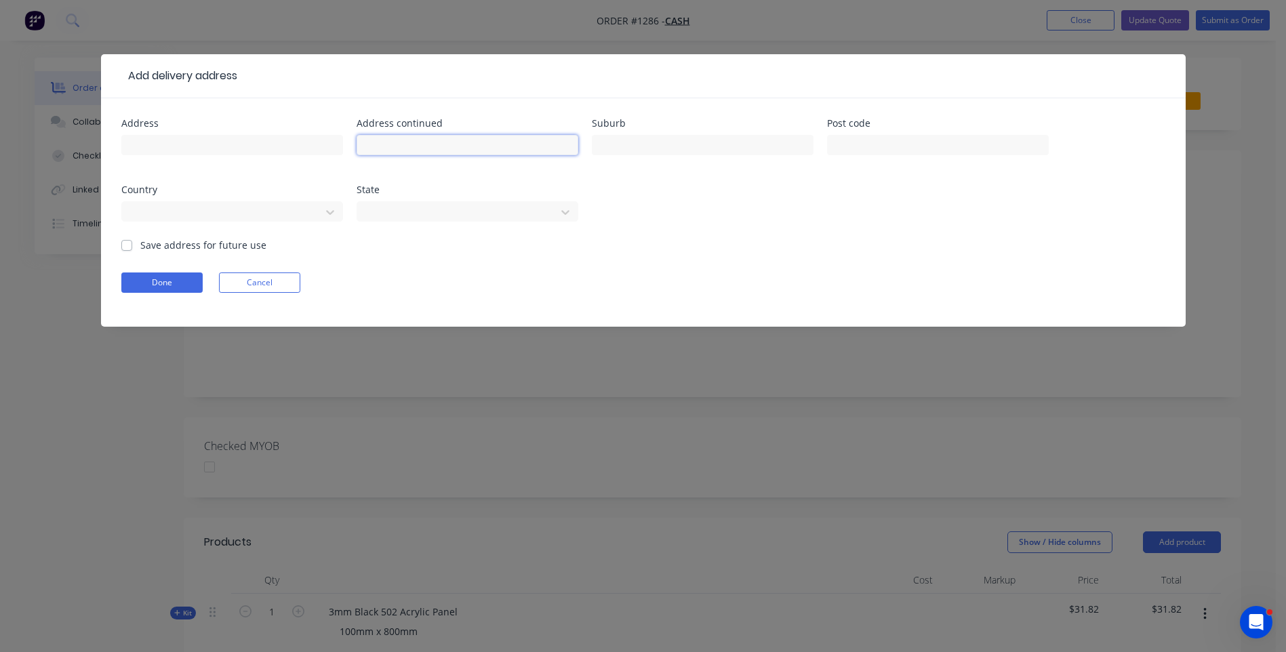
drag, startPoint x: 160, startPoint y: 142, endPoint x: 417, endPoint y: 140, distance: 257.0
paste input "2 ashford rd,Helensvale 4212"
drag, startPoint x: 466, startPoint y: 142, endPoint x: 422, endPoint y: 148, distance: 44.4
click at [422, 148] on input "2 ashford rd,Helensvale 4212" at bounding box center [468, 145] width 222 height 20
type input "2 ashford rd, 4212"
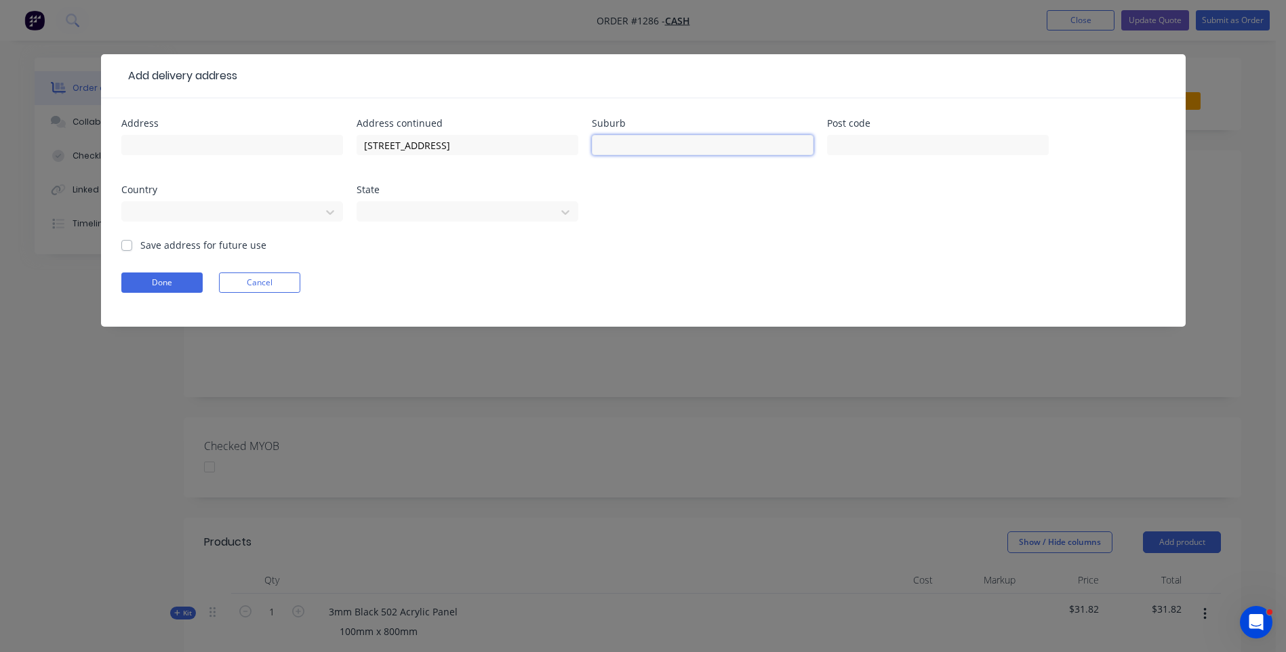
paste input "Helensvale"
type input "Helensvale"
click at [897, 145] on input "text" at bounding box center [938, 145] width 222 height 20
type input "4212"
click at [378, 144] on input "2 ashford rd, 4212" at bounding box center [468, 145] width 222 height 20
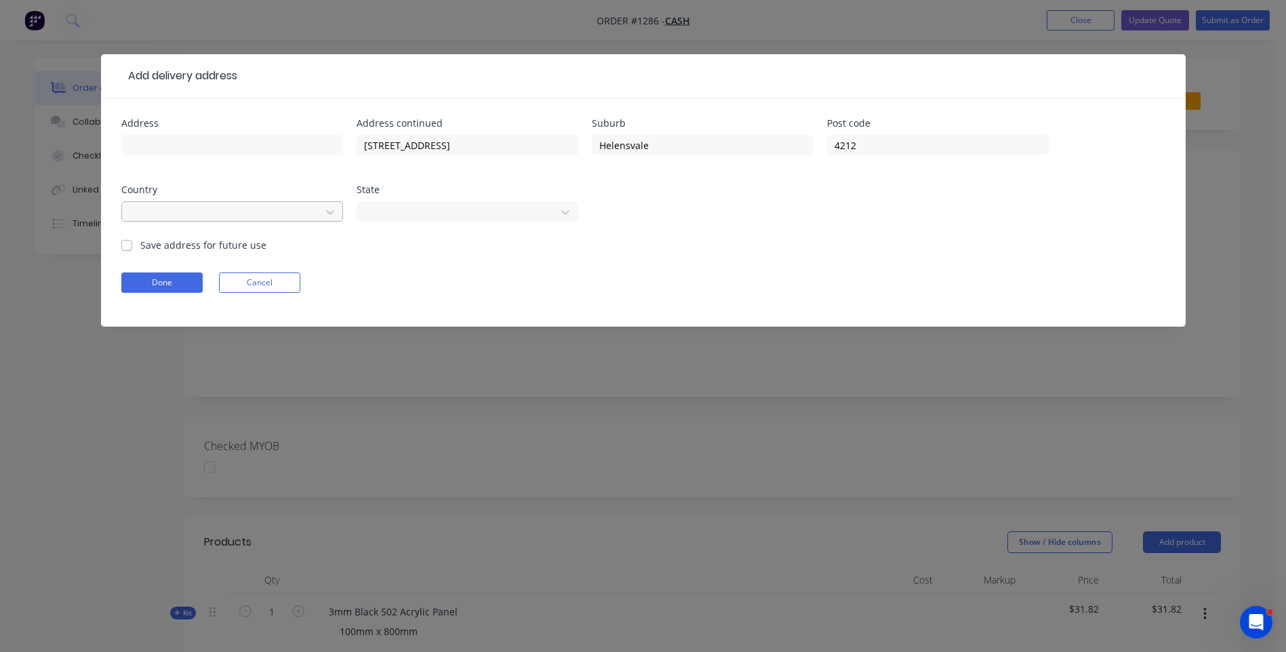
click at [198, 214] on div at bounding box center [223, 210] width 181 height 17
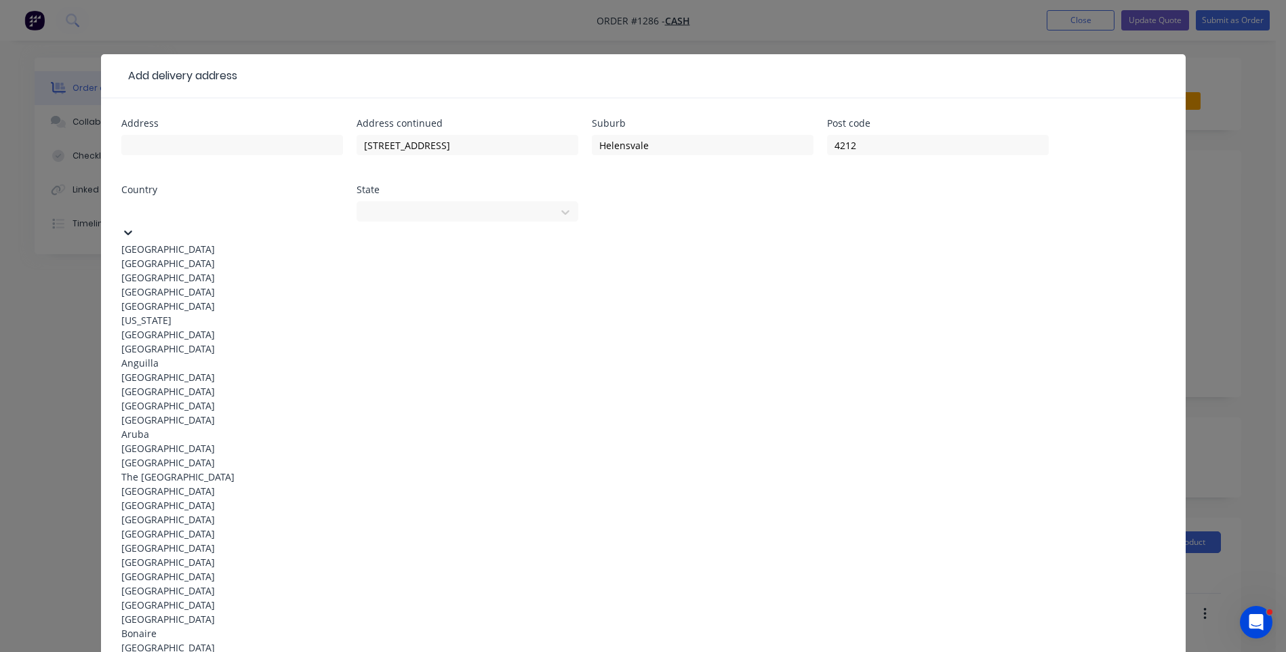
click at [171, 248] on div "[GEOGRAPHIC_DATA]" at bounding box center [232, 249] width 222 height 14
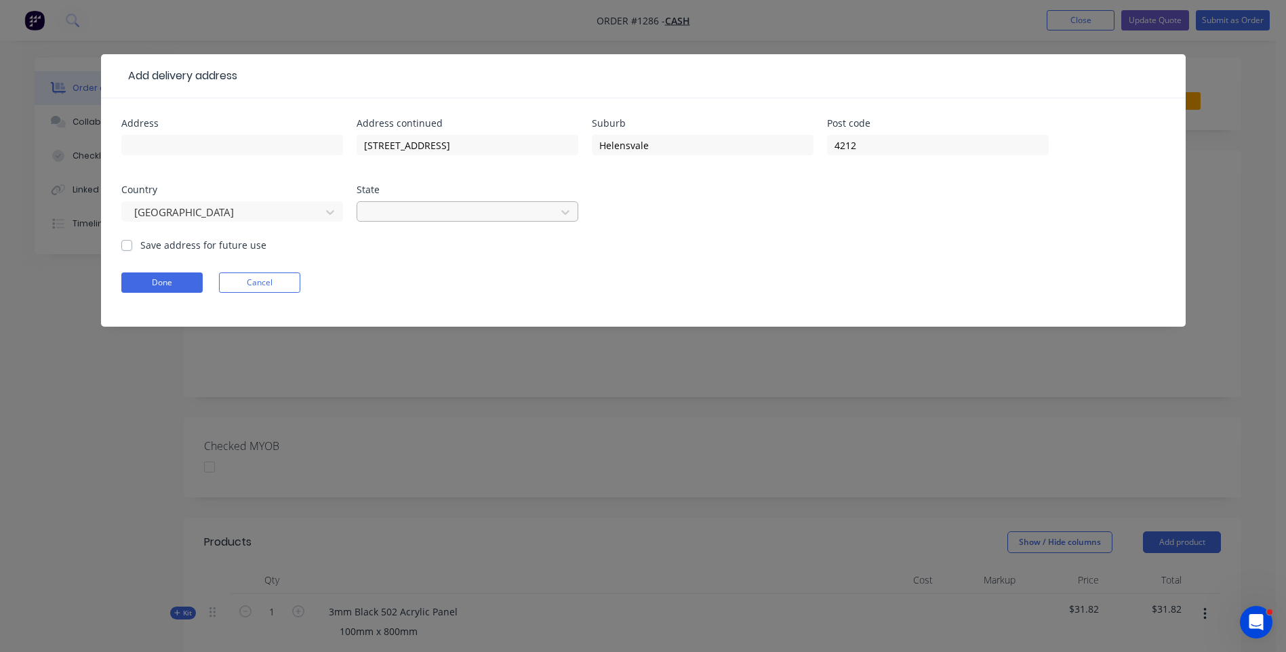
click at [413, 215] on div at bounding box center [458, 210] width 181 height 17
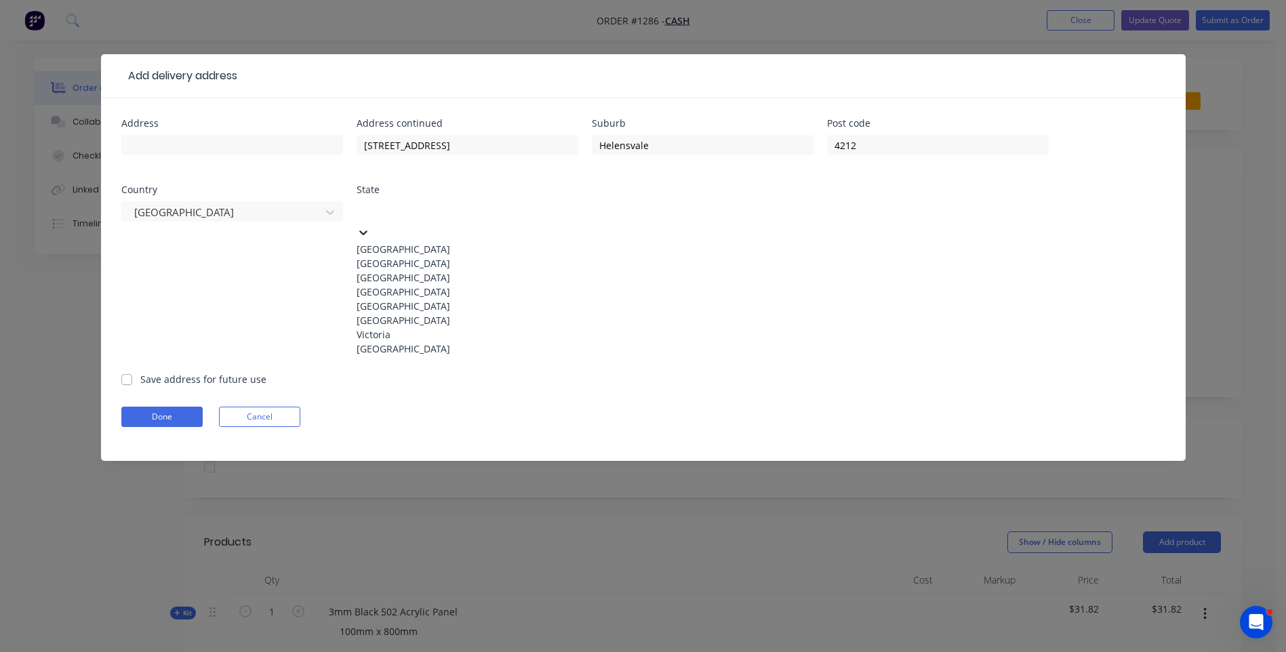
click at [412, 299] on div "[GEOGRAPHIC_DATA]" at bounding box center [468, 292] width 222 height 14
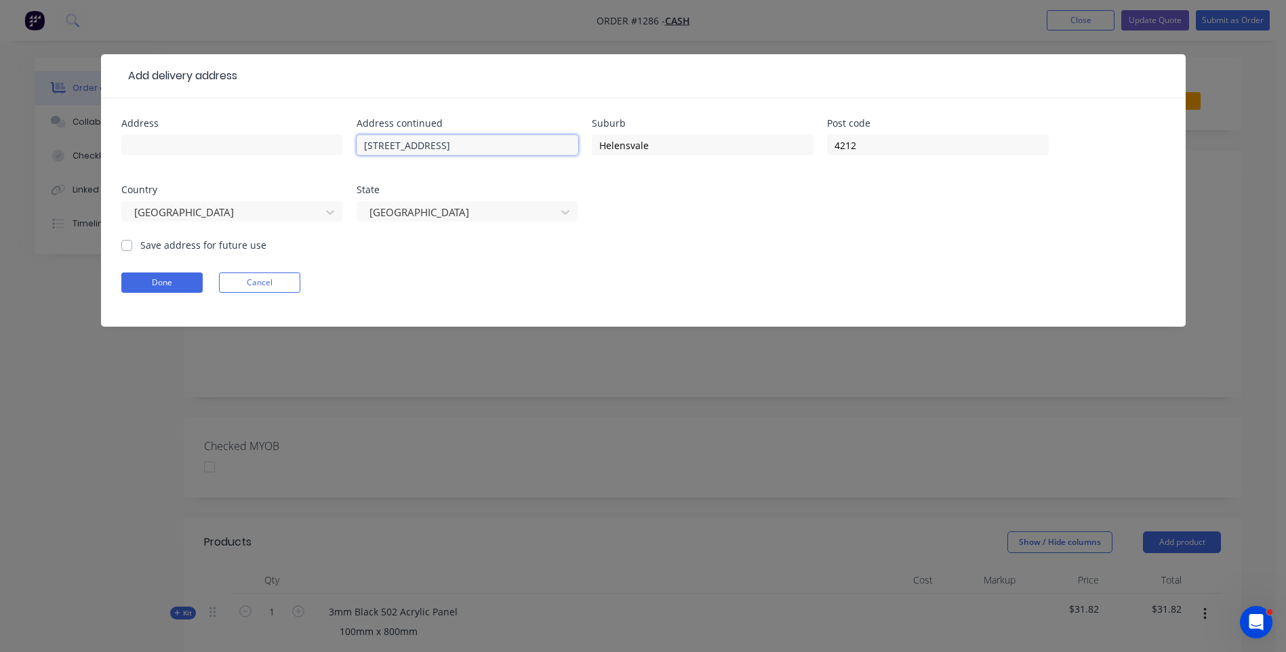
drag, startPoint x: 464, startPoint y: 144, endPoint x: 434, endPoint y: 147, distance: 30.0
click at [434, 147] on input "2 Ashford Road, 4212" at bounding box center [468, 145] width 222 height 20
type input "2 Ashford Road,"
click at [155, 146] on input "text" at bounding box center [232, 145] width 222 height 20
drag, startPoint x: 565, startPoint y: 67, endPoint x: 601, endPoint y: 79, distance: 38.6
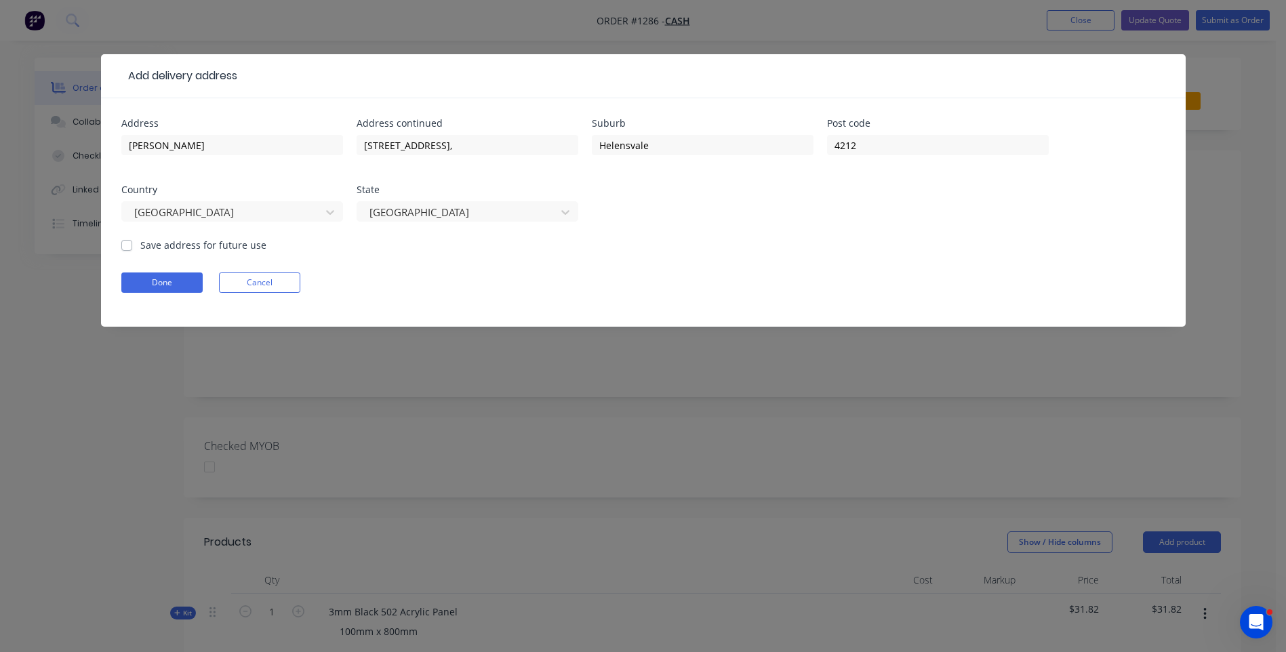
click at [601, 79] on header "Add delivery address" at bounding box center [643, 76] width 1085 height 44
click at [212, 142] on input "Stephen" at bounding box center [232, 145] width 222 height 20
type input "[PERSON_NAME]"
click at [159, 287] on button "Done" at bounding box center [161, 283] width 81 height 20
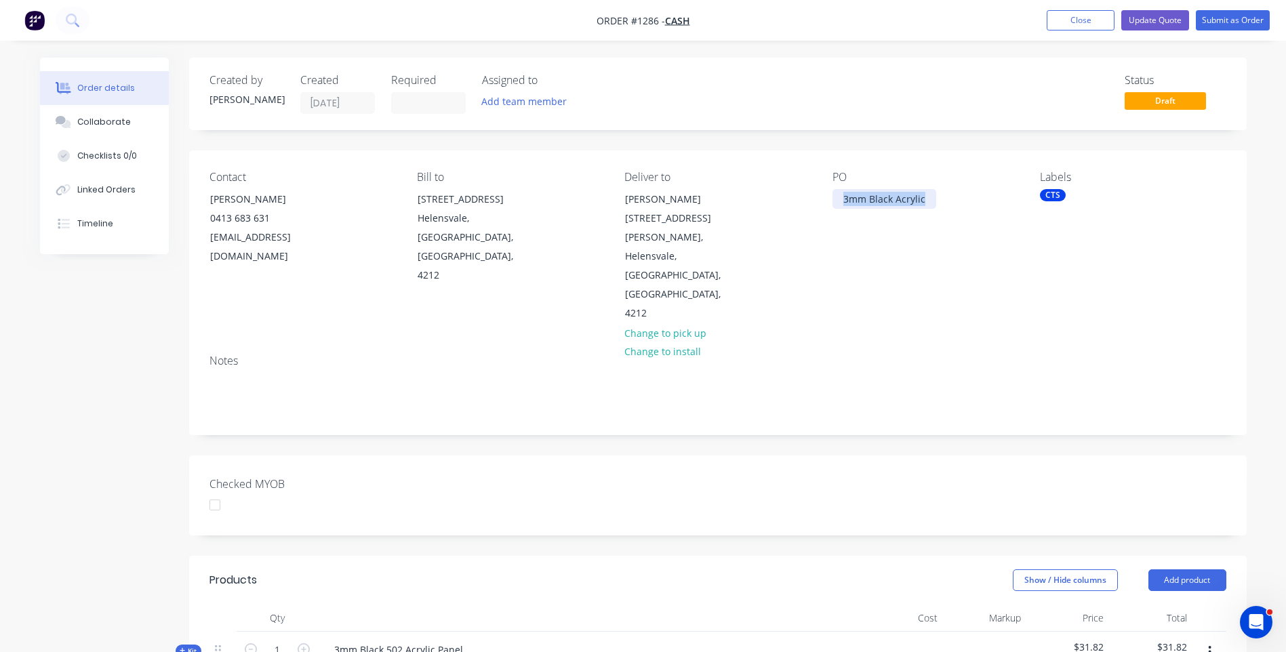
drag, startPoint x: 925, startPoint y: 201, endPoint x: 842, endPoint y: 207, distance: 83.6
click at [842, 207] on div "3mm Black Acrylic" at bounding box center [885, 199] width 104 height 20
click at [845, 279] on div "Contact Stephen Mah 0413 683 631 bowser888@bigpond.com Bill to 2 Ashford Road H…" at bounding box center [718, 247] width 1058 height 193
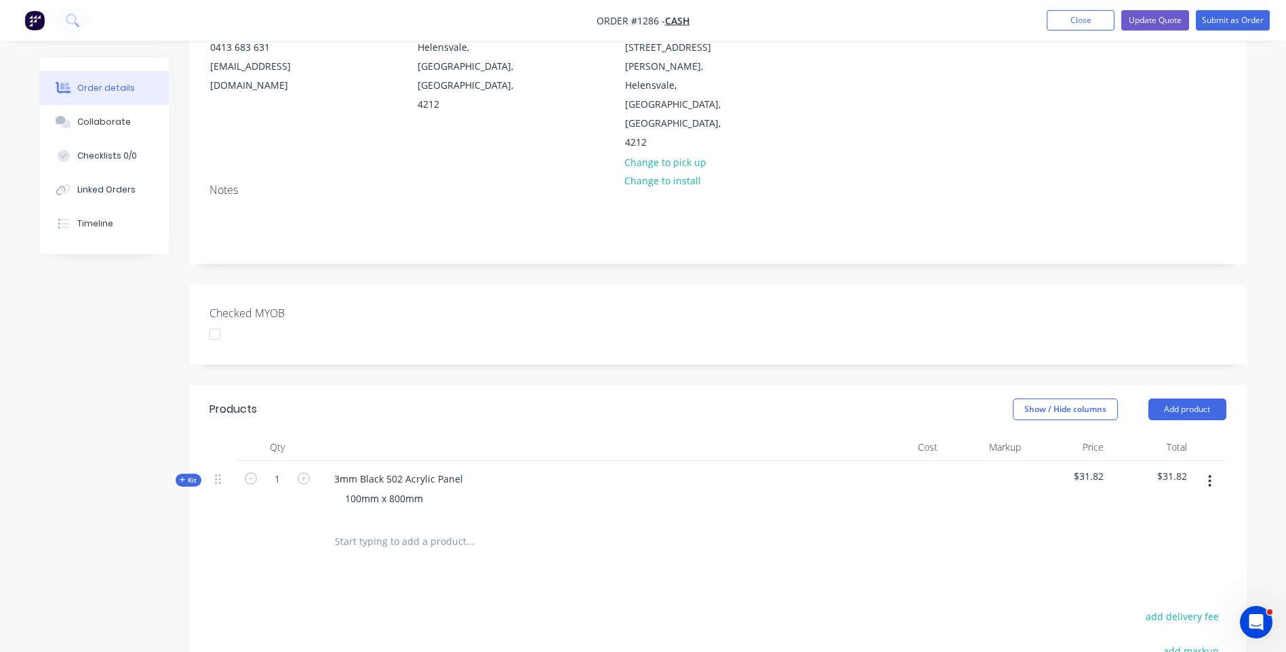
scroll to position [203, 0]
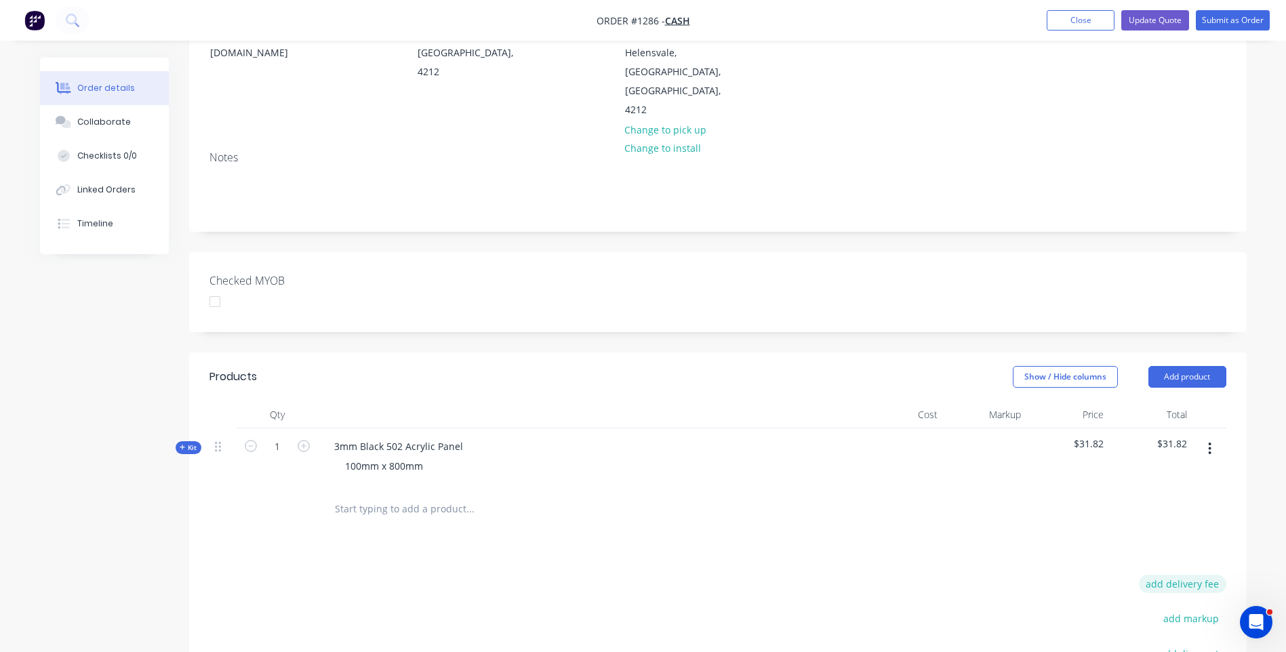
click at [1172, 575] on button "add delivery fee" at bounding box center [1182, 584] width 87 height 18
type input "31.82"
click at [965, 512] on div "Products Show / Hide columns Add product Qty Cost Markup Price Total Kit 1 3mm …" at bounding box center [718, 603] width 1058 height 501
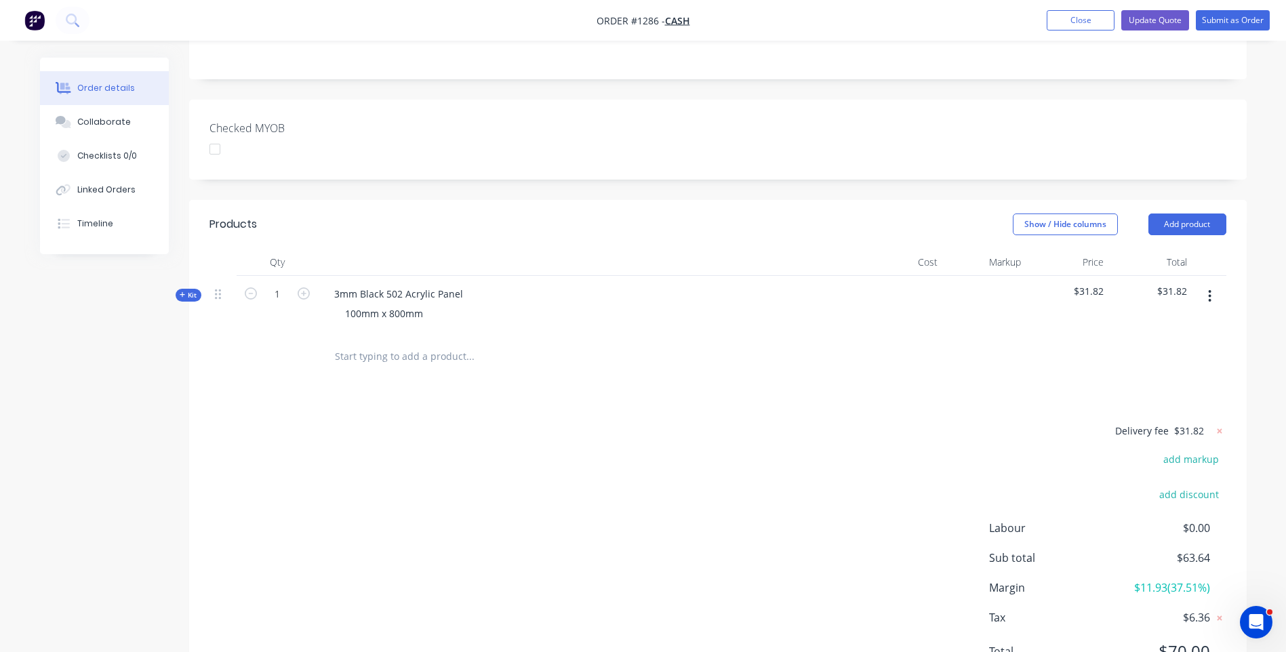
scroll to position [365, 0]
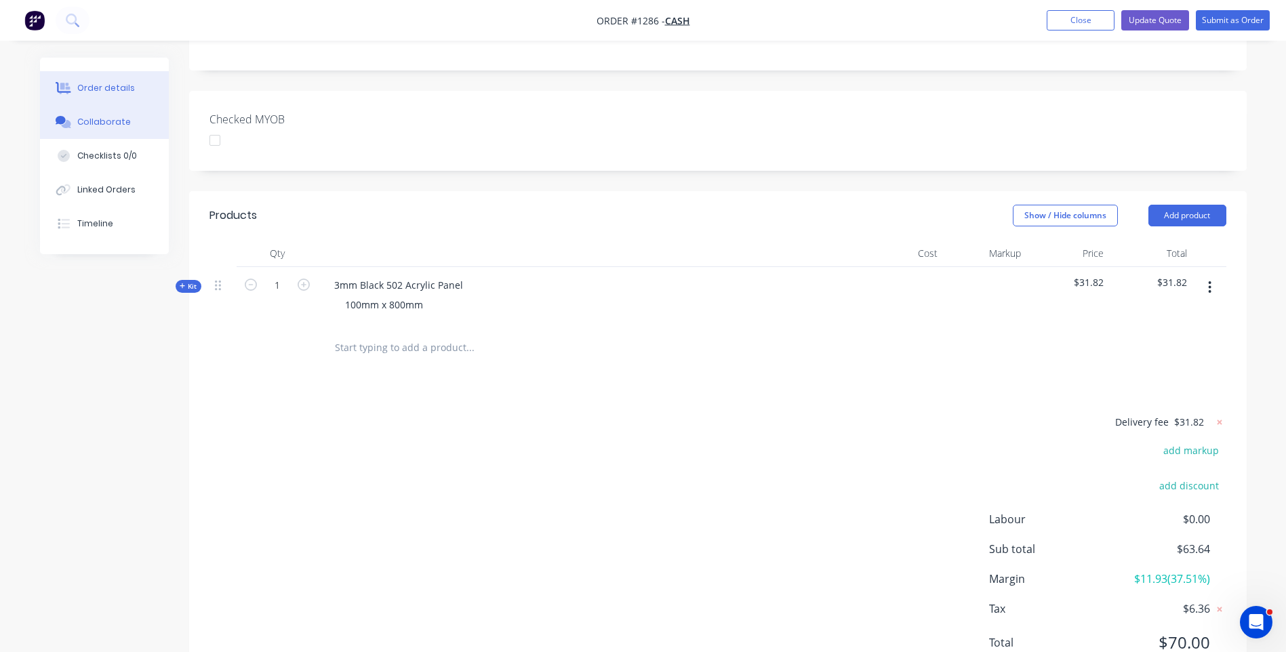
click at [104, 129] on button "Collaborate" at bounding box center [104, 122] width 129 height 34
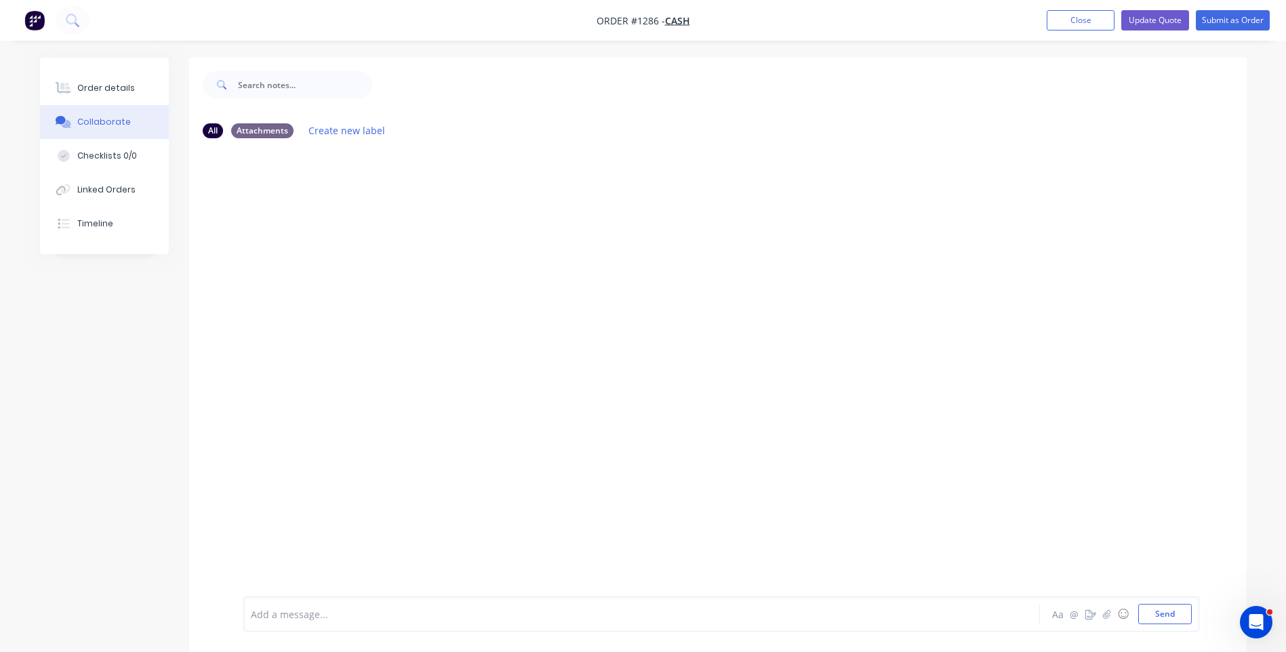
click at [365, 613] on div at bounding box center [604, 614] width 705 height 14
click at [1165, 619] on button "Send" at bounding box center [1165, 614] width 54 height 20
click at [115, 91] on div "Order details" at bounding box center [106, 88] width 58 height 12
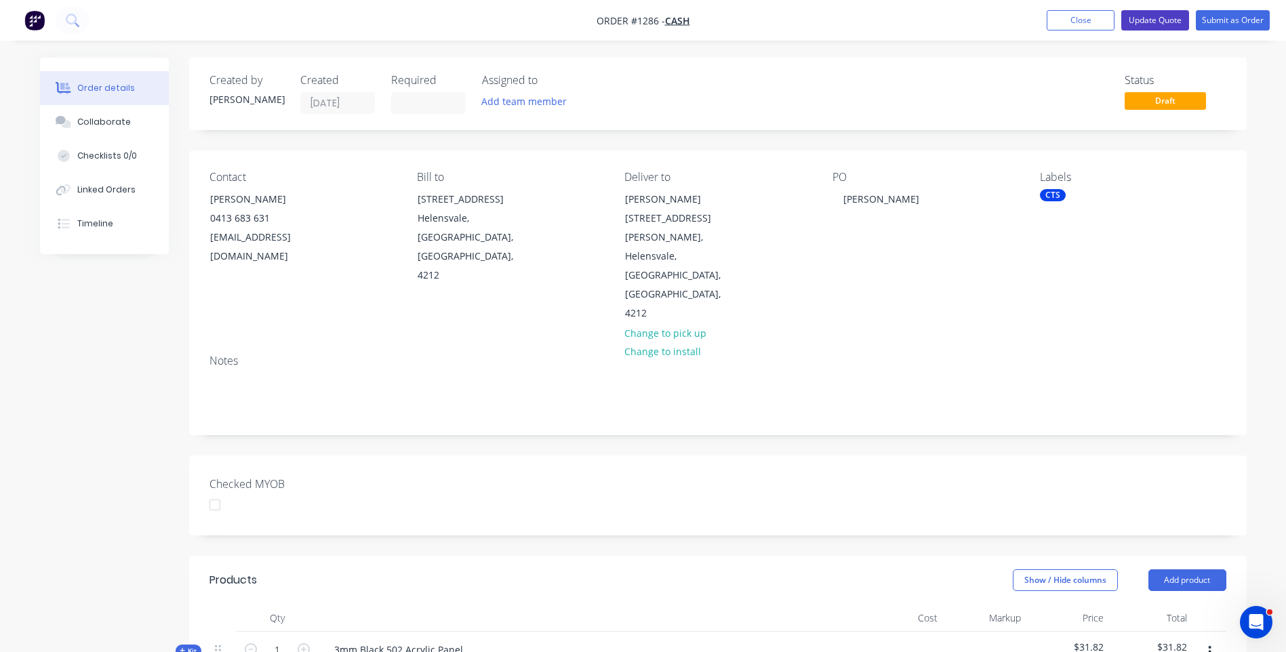
click at [1159, 21] on button "Update Quote" at bounding box center [1155, 20] width 68 height 20
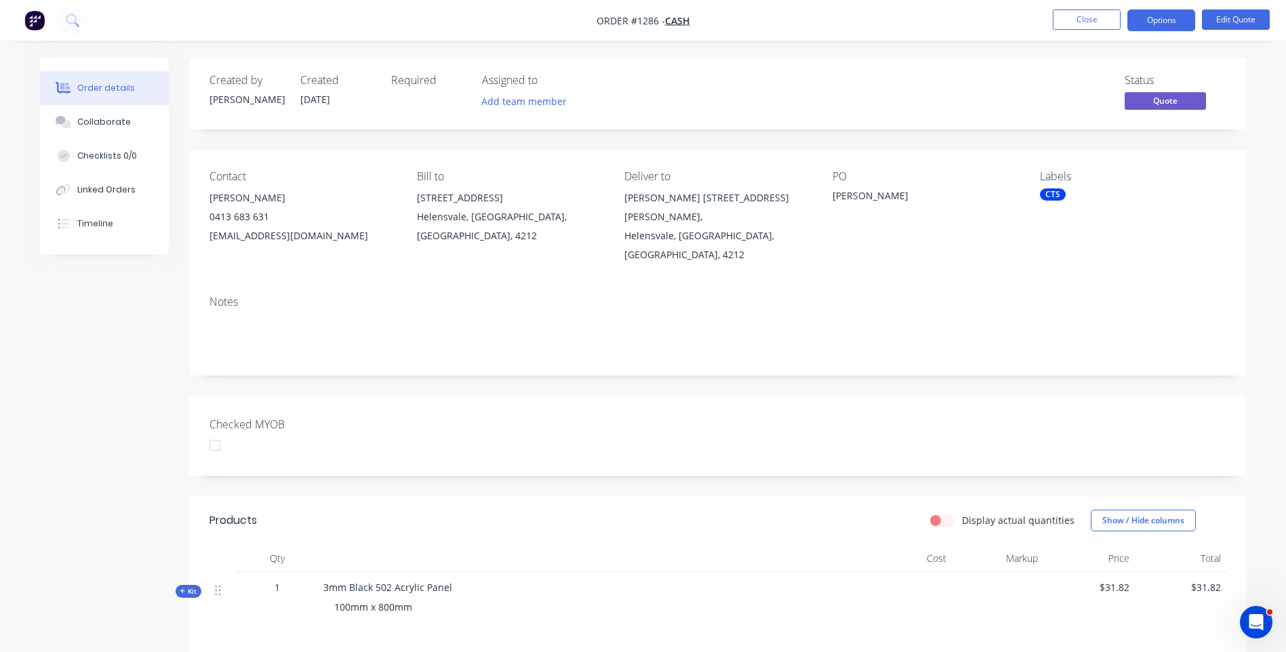
click at [1159, 21] on button "Options" at bounding box center [1161, 20] width 68 height 22
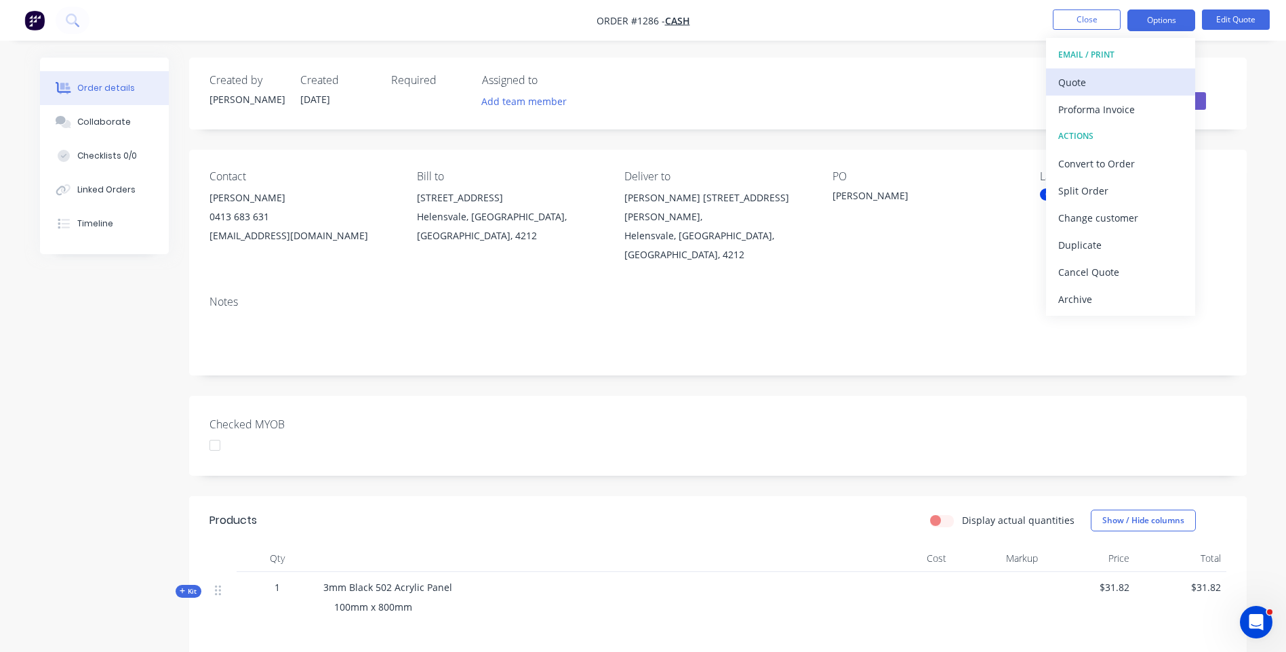
click at [1079, 78] on div "Quote" at bounding box center [1120, 83] width 125 height 20
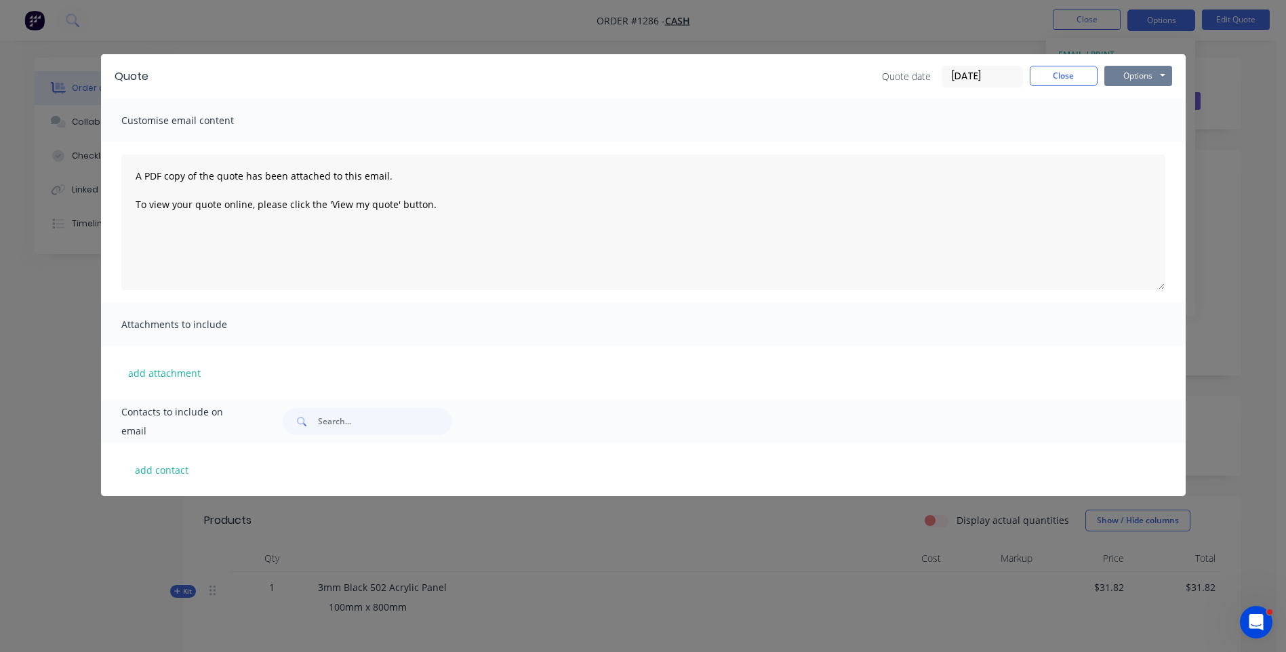
click at [1133, 80] on button "Options" at bounding box center [1138, 76] width 68 height 20
click at [1136, 99] on button "Preview" at bounding box center [1147, 100] width 87 height 22
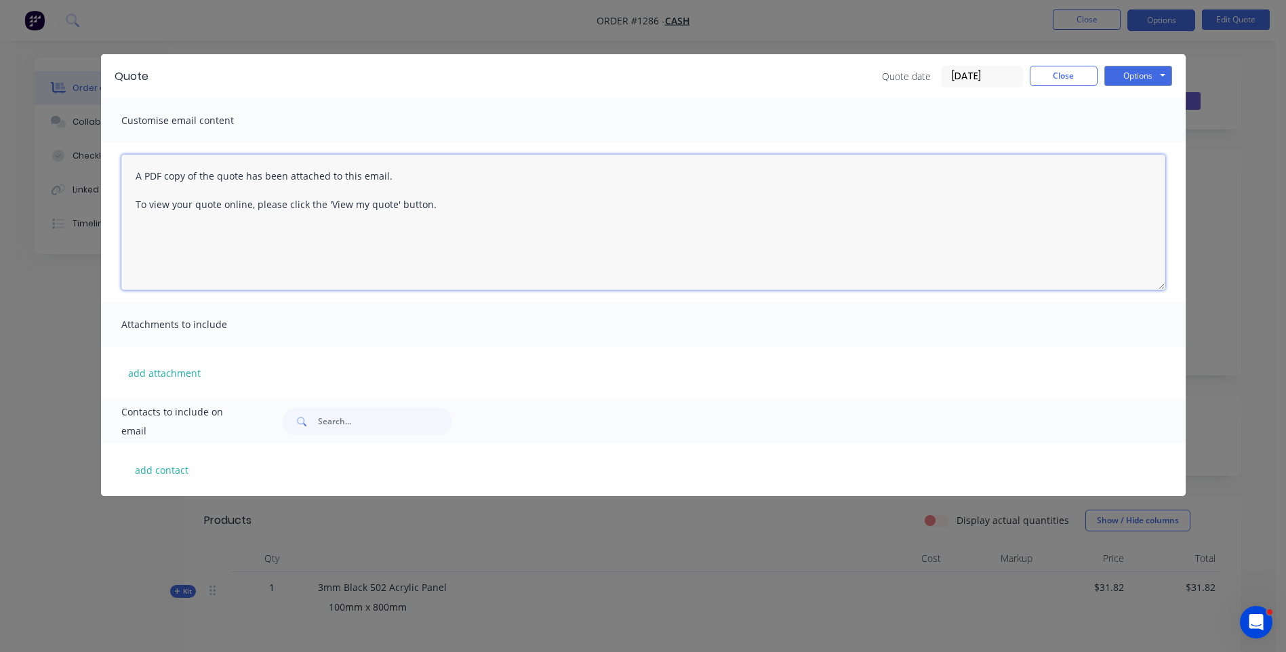
paste textarea "Hi, Please contact us if you have any questions. Regards, [PERSON_NAME] [EMAIL_…"
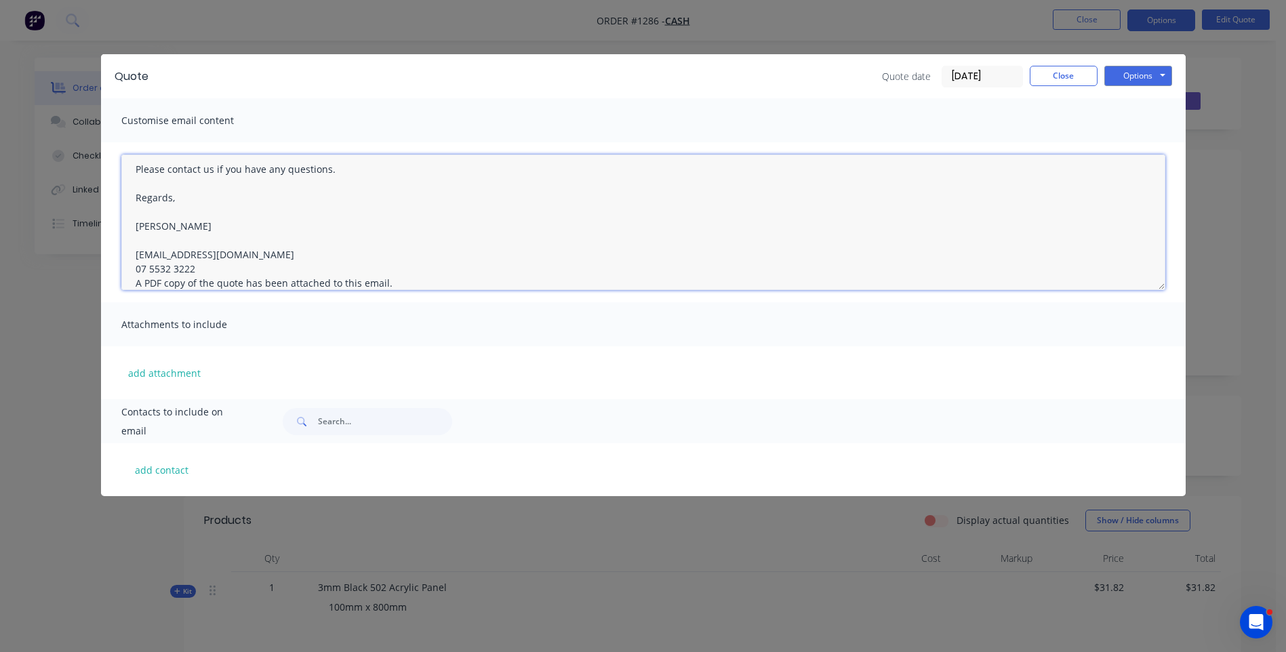
click at [197, 266] on textarea "Hi, Please contact us if you have any questions. Regards, [PERSON_NAME] [EMAIL_…" at bounding box center [643, 223] width 1044 height 136
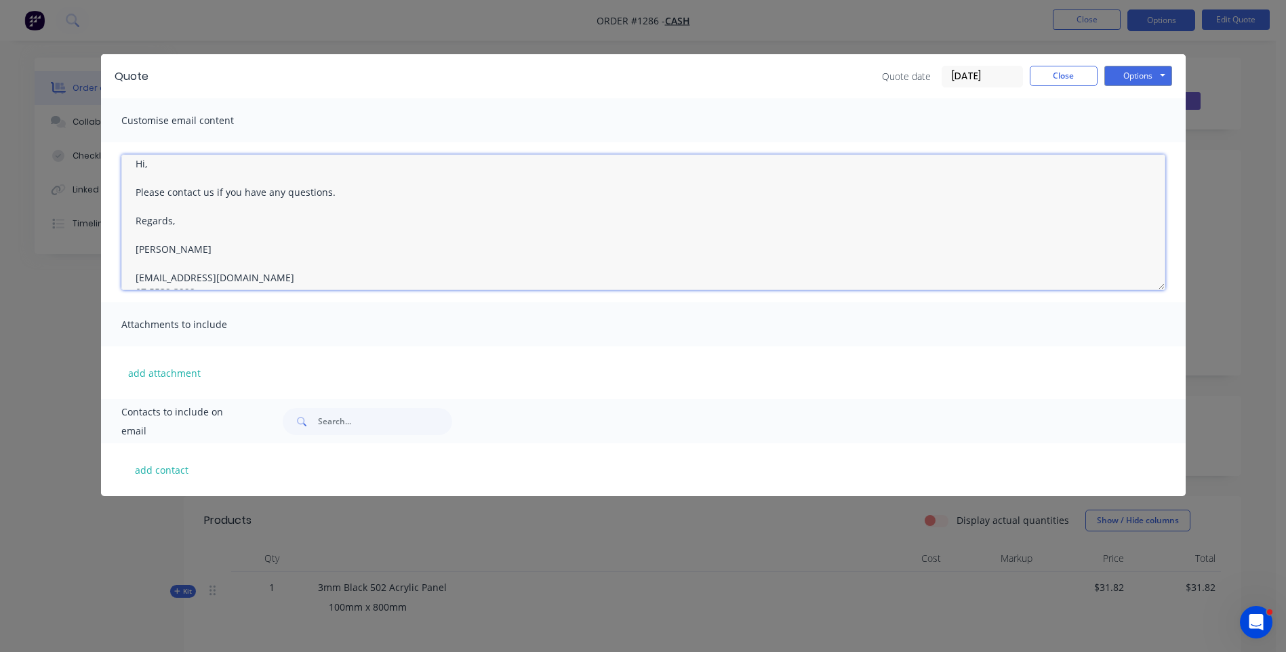
scroll to position [0, 0]
click at [154, 174] on textarea "Hi, Please contact us if you have any questions. Regards, [PERSON_NAME] [EMAIL_…" at bounding box center [643, 223] width 1044 height 136
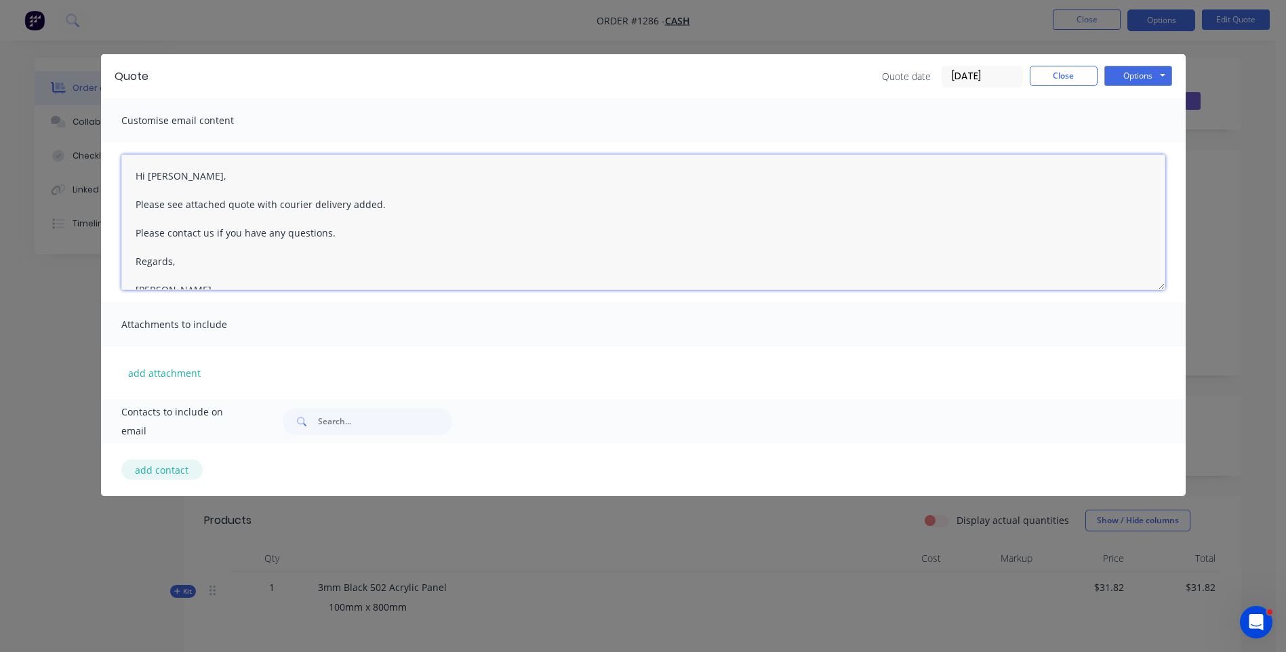
type textarea "Hi Stephen, Please see attached quote with courier delivery added. Please conta…"
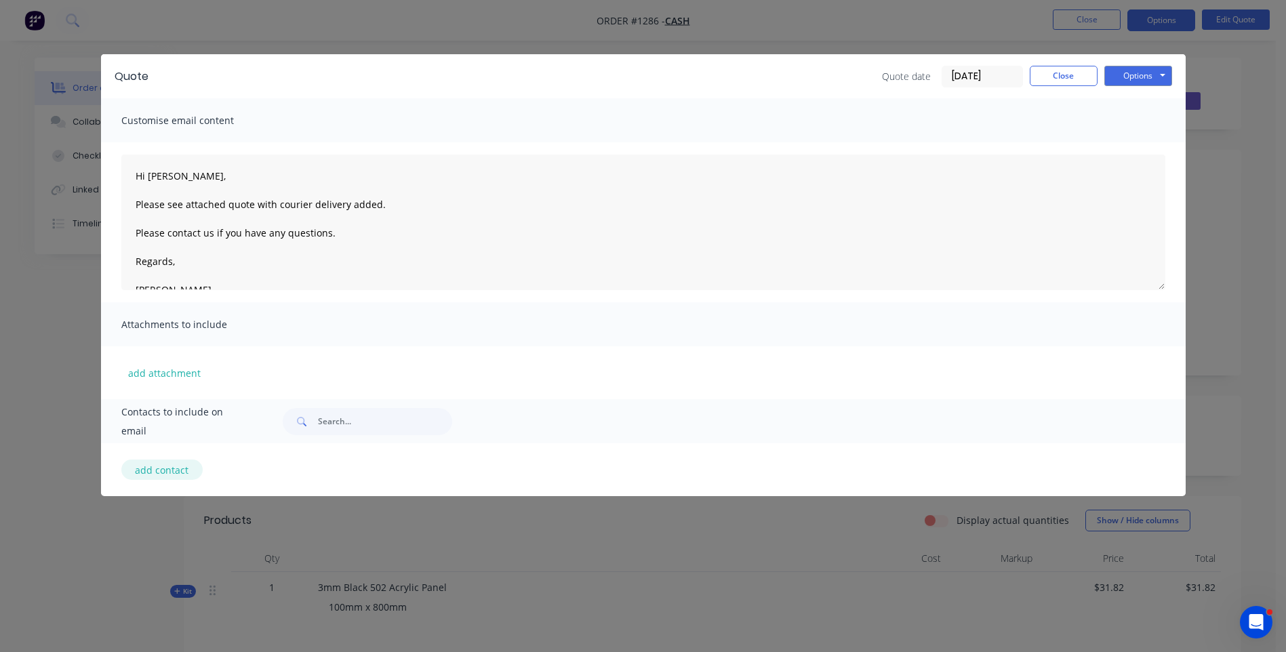
click at [165, 469] on button "add contact" at bounding box center [161, 470] width 81 height 20
select select "AU"
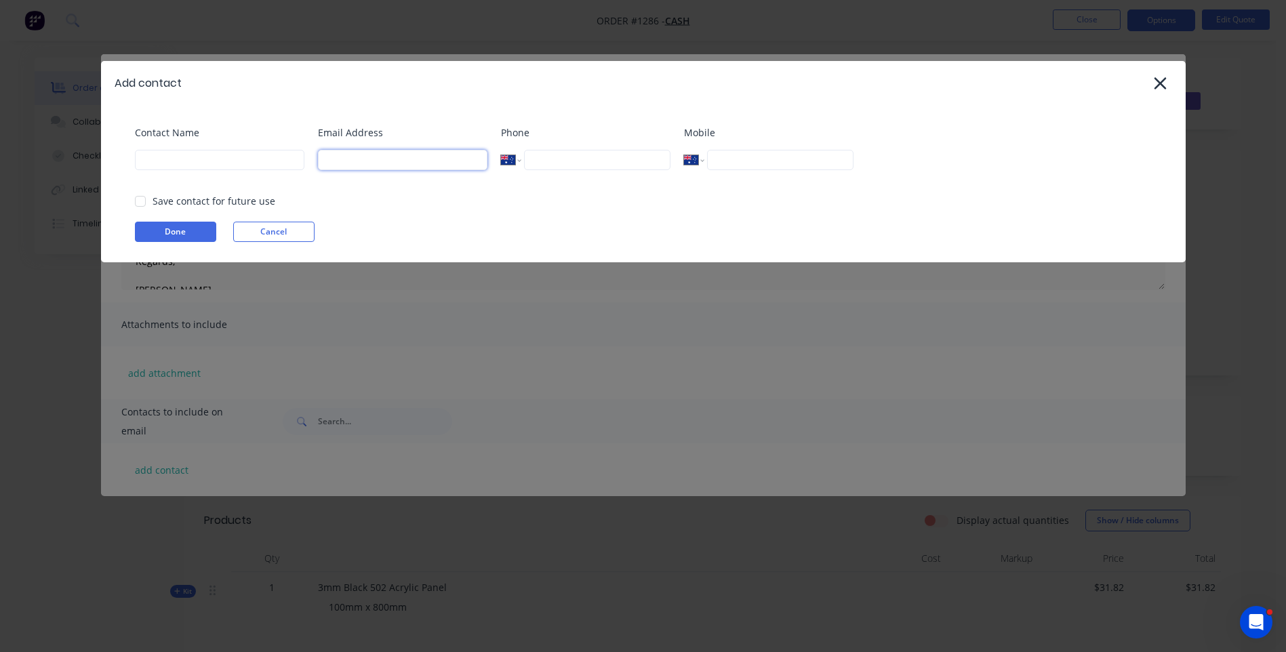
click at [342, 165] on input at bounding box center [402, 160] width 169 height 20
type input "bowser888@bigpond.com"
type input "Stephen Mar"
click at [189, 235] on button "Done" at bounding box center [175, 232] width 81 height 20
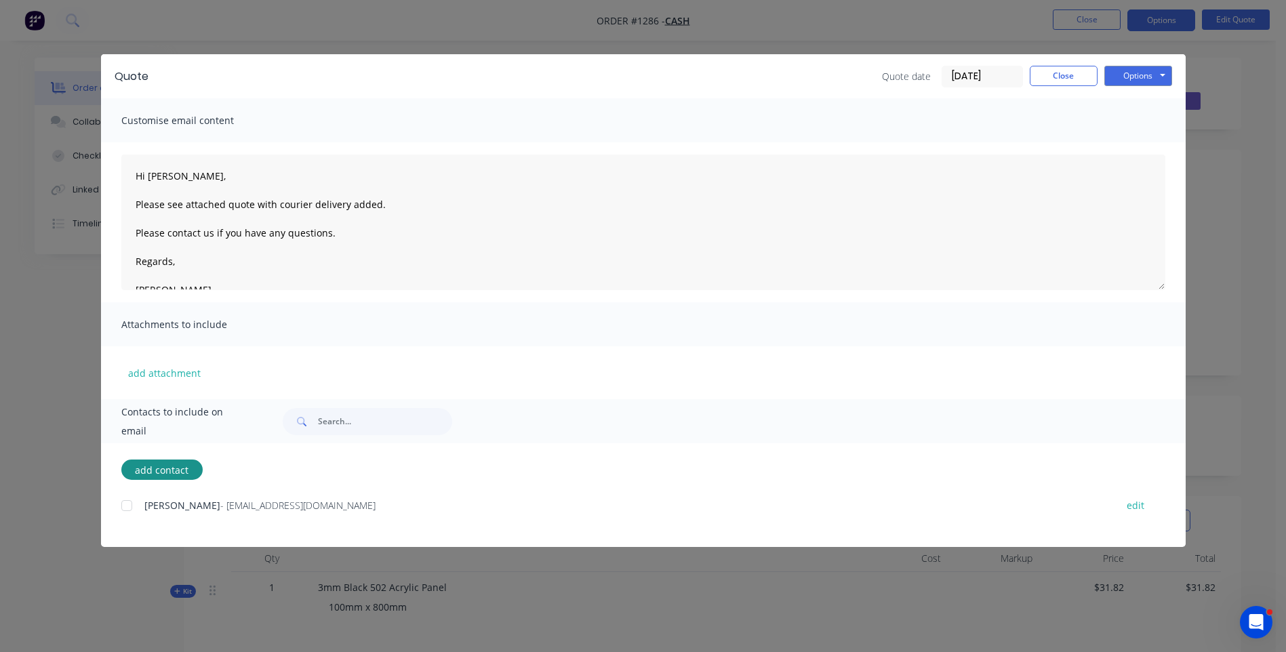
click at [121, 508] on div at bounding box center [126, 505] width 27 height 27
click at [1119, 75] on button "Options" at bounding box center [1138, 76] width 68 height 20
click at [1137, 148] on button "Email" at bounding box center [1147, 145] width 87 height 22
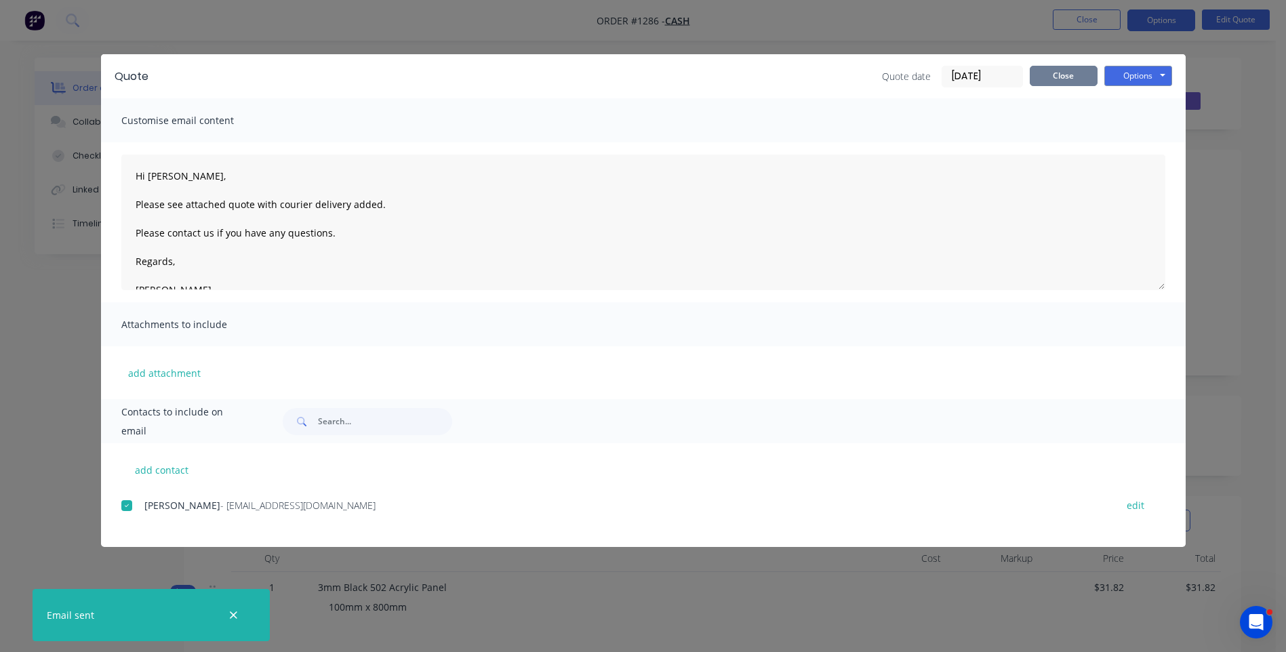
click at [1077, 77] on button "Close" at bounding box center [1064, 76] width 68 height 20
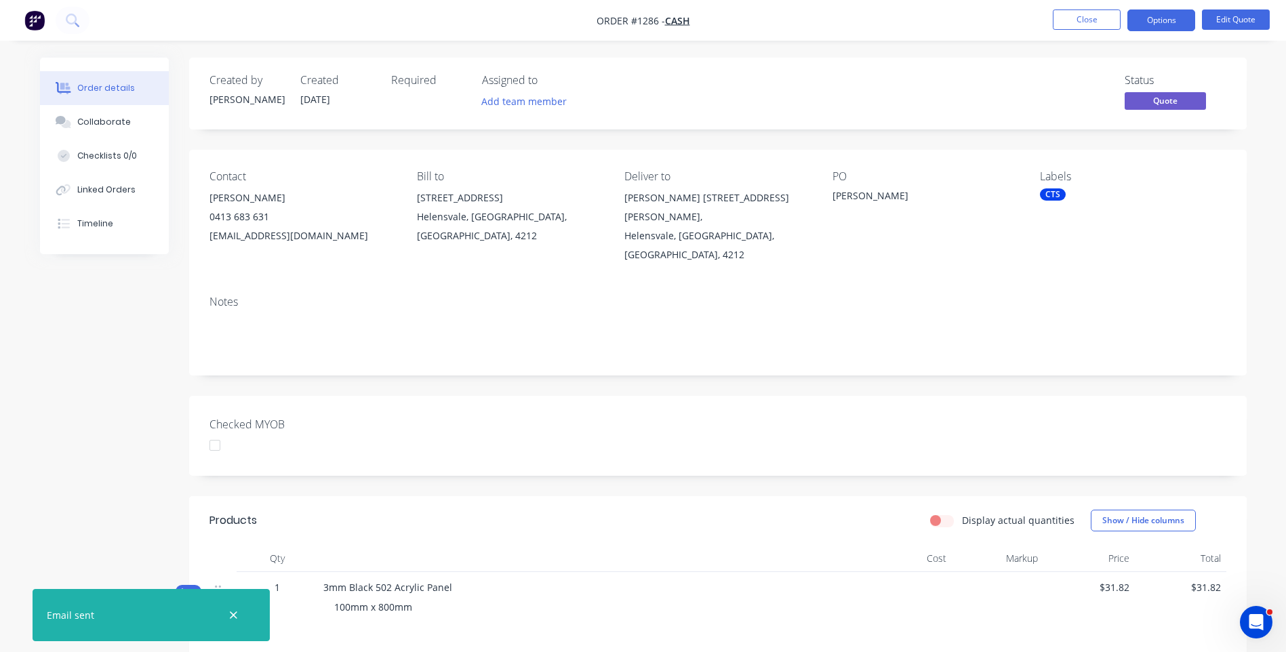
click at [228, 623] on div at bounding box center [234, 615] width 44 height 33
click at [233, 617] on icon "button" at bounding box center [233, 616] width 9 height 12
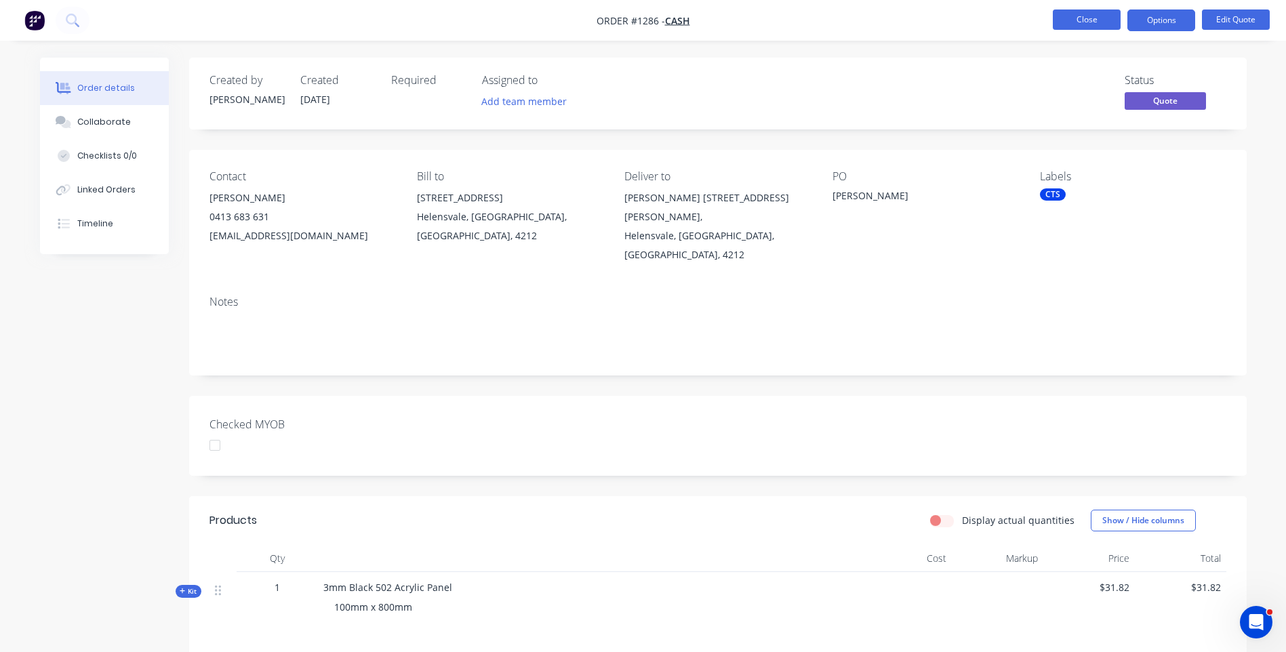
click at [1091, 22] on button "Close" at bounding box center [1087, 19] width 68 height 20
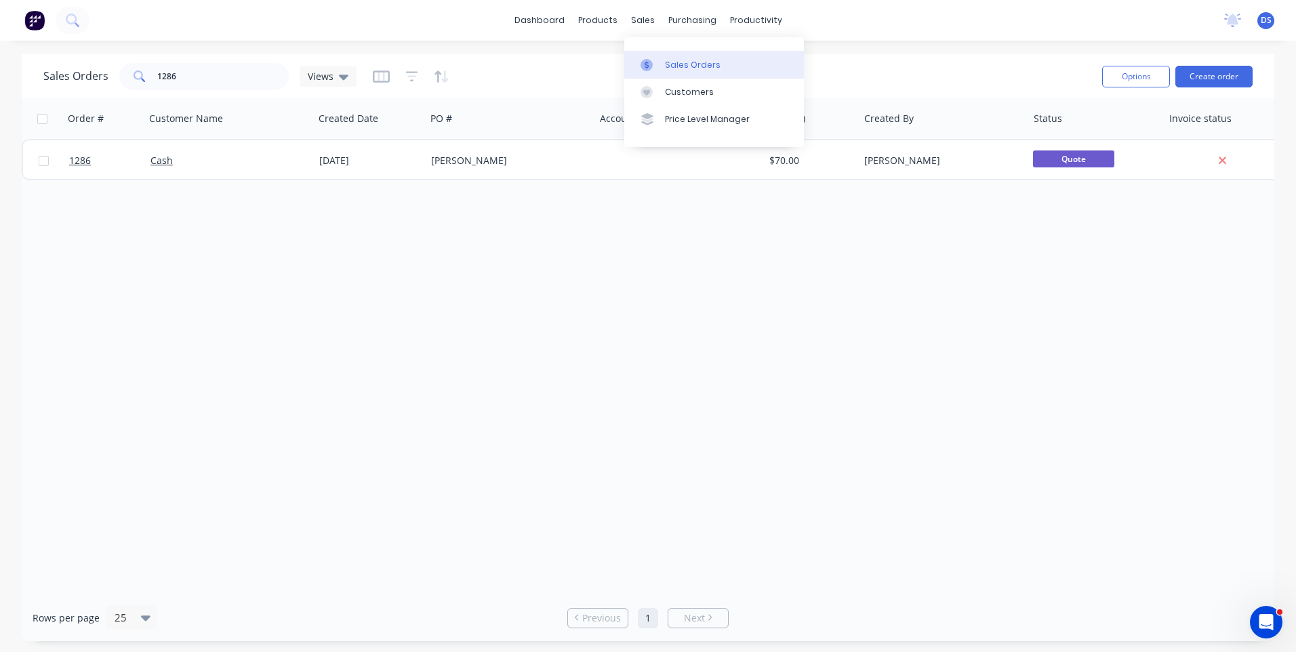
click at [675, 70] on div "Sales Orders" at bounding box center [693, 65] width 56 height 12
drag, startPoint x: 228, startPoint y: 82, endPoint x: 142, endPoint y: 79, distance: 86.2
click at [142, 79] on div "1286" at bounding box center [203, 76] width 169 height 27
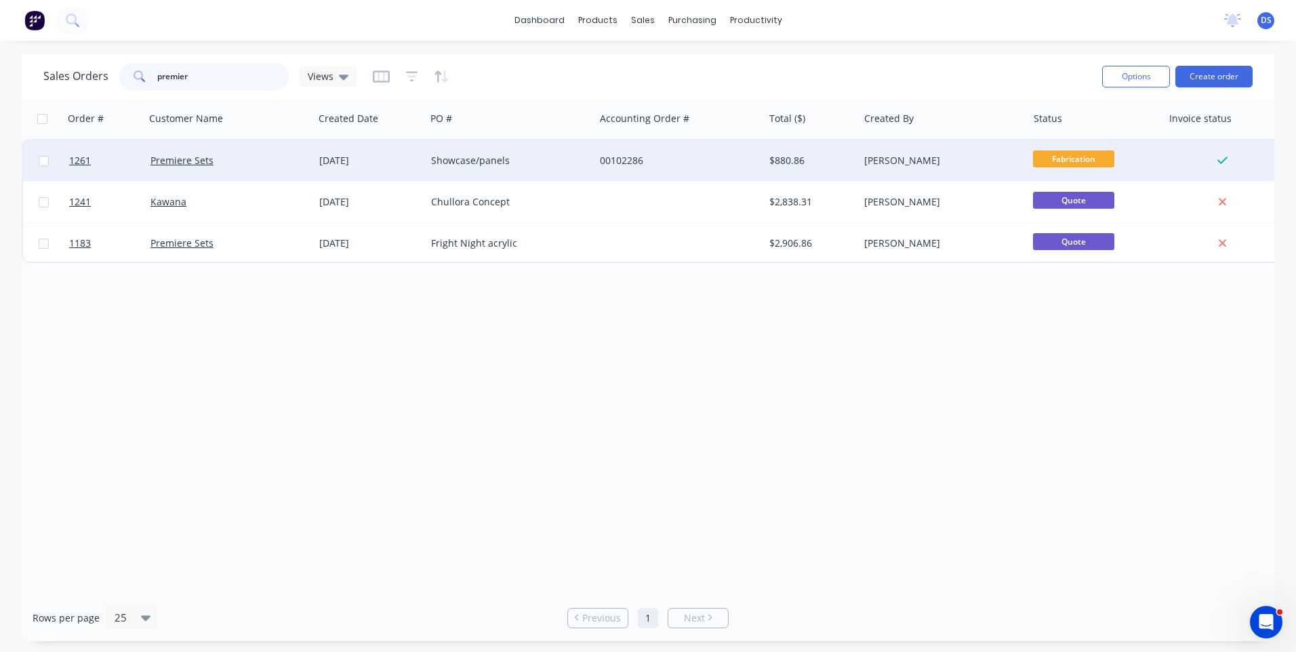
type input "premier"
click at [468, 163] on div "Showcase/panels" at bounding box center [506, 161] width 151 height 14
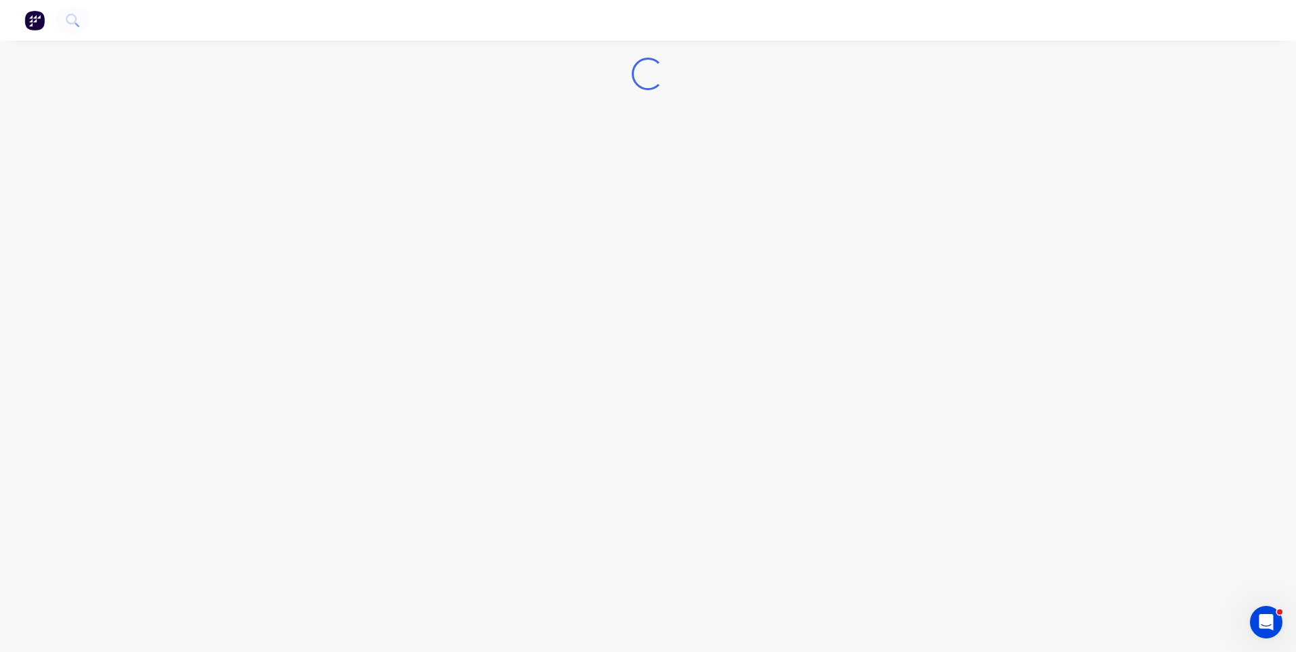
click at [468, 163] on div "Loading..." at bounding box center [648, 326] width 1296 height 652
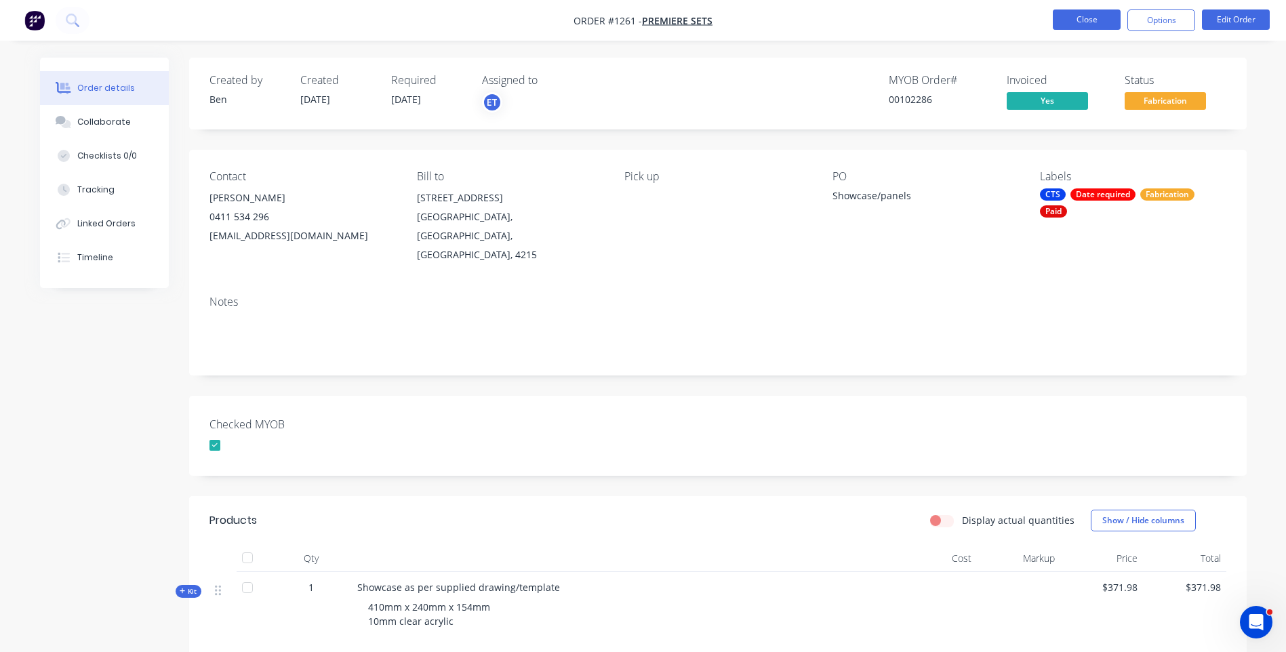
click at [1082, 18] on button "Close" at bounding box center [1087, 19] width 68 height 20
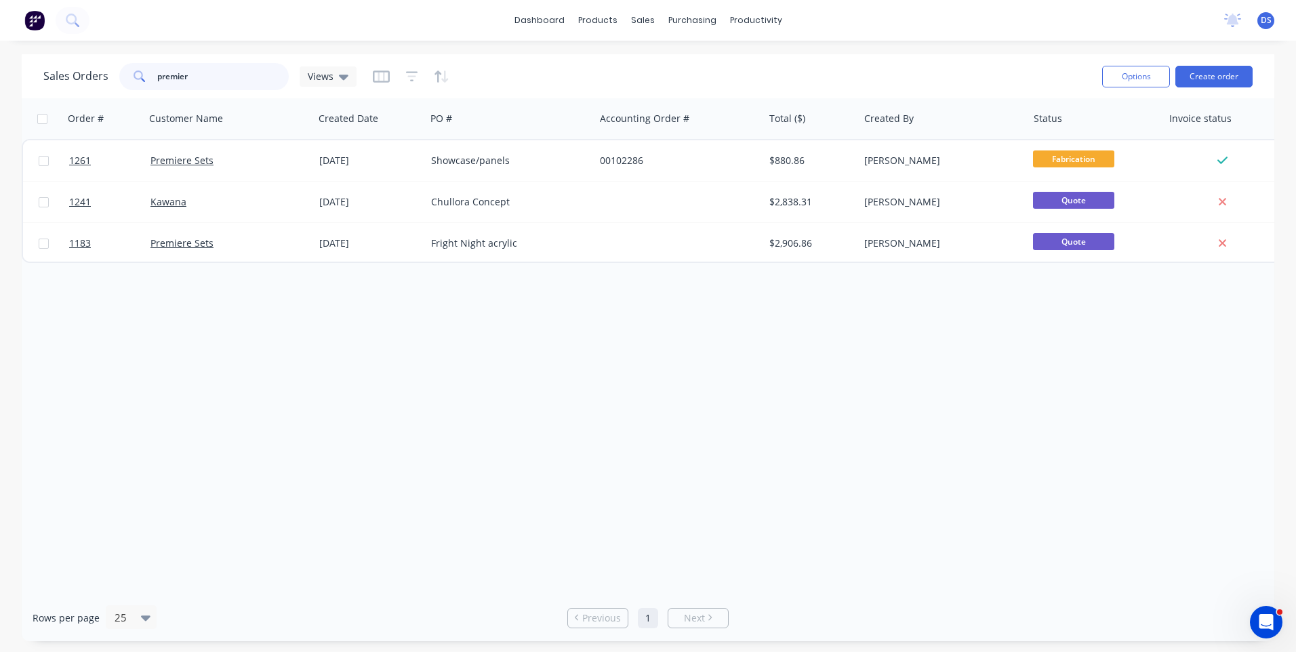
drag, startPoint x: 204, startPoint y: 77, endPoint x: 149, endPoint y: 73, distance: 55.0
click at [149, 73] on div "premier" at bounding box center [203, 76] width 169 height 27
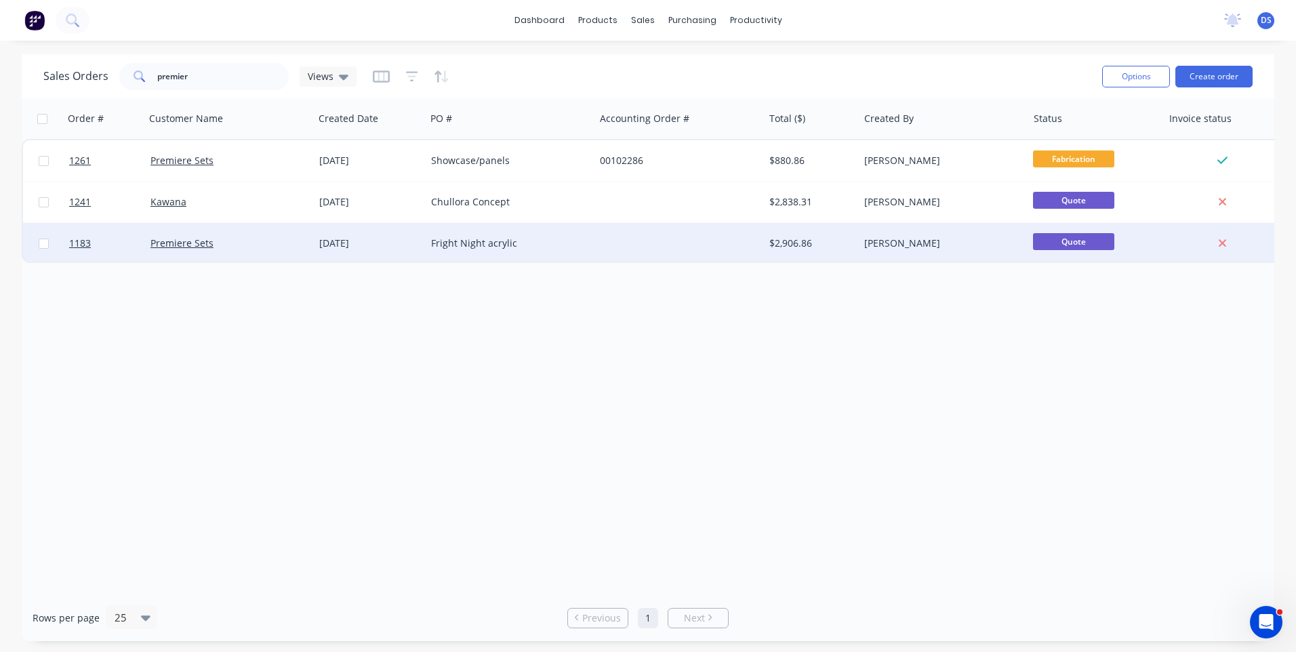
click at [500, 244] on div "Fright Night acrylic" at bounding box center [506, 244] width 151 height 14
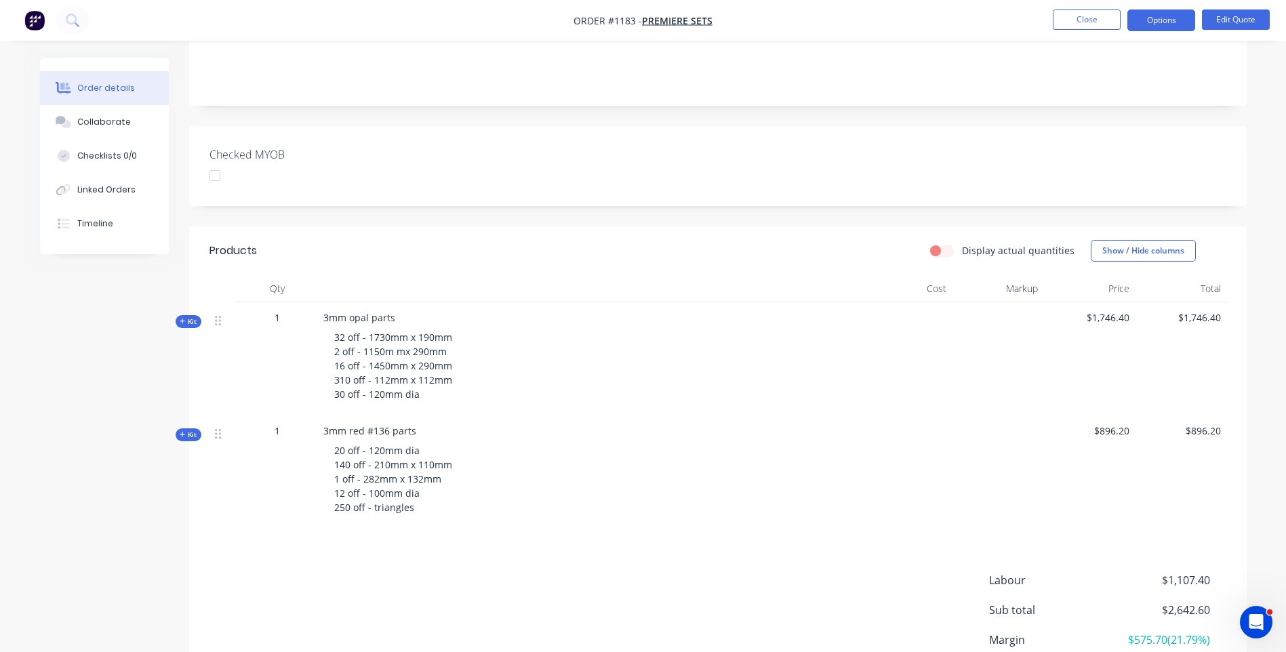
scroll to position [271, 0]
click at [182, 317] on icon at bounding box center [182, 319] width 5 height 5
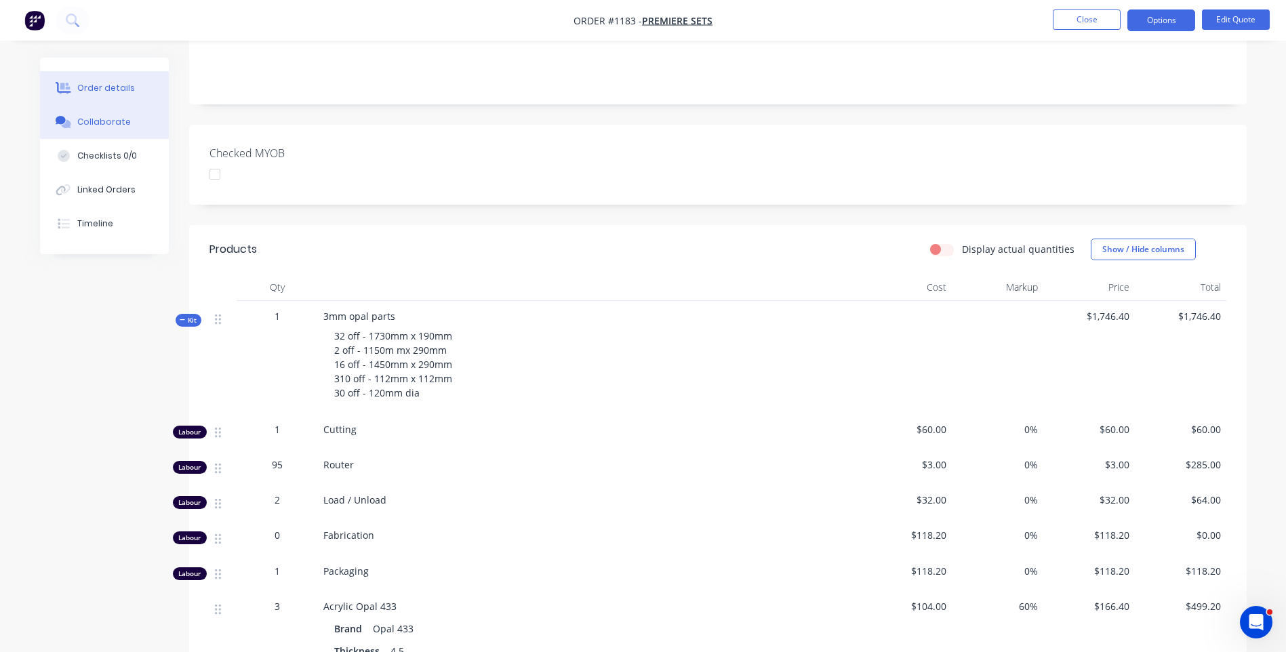
click at [100, 129] on button "Collaborate" at bounding box center [104, 122] width 129 height 34
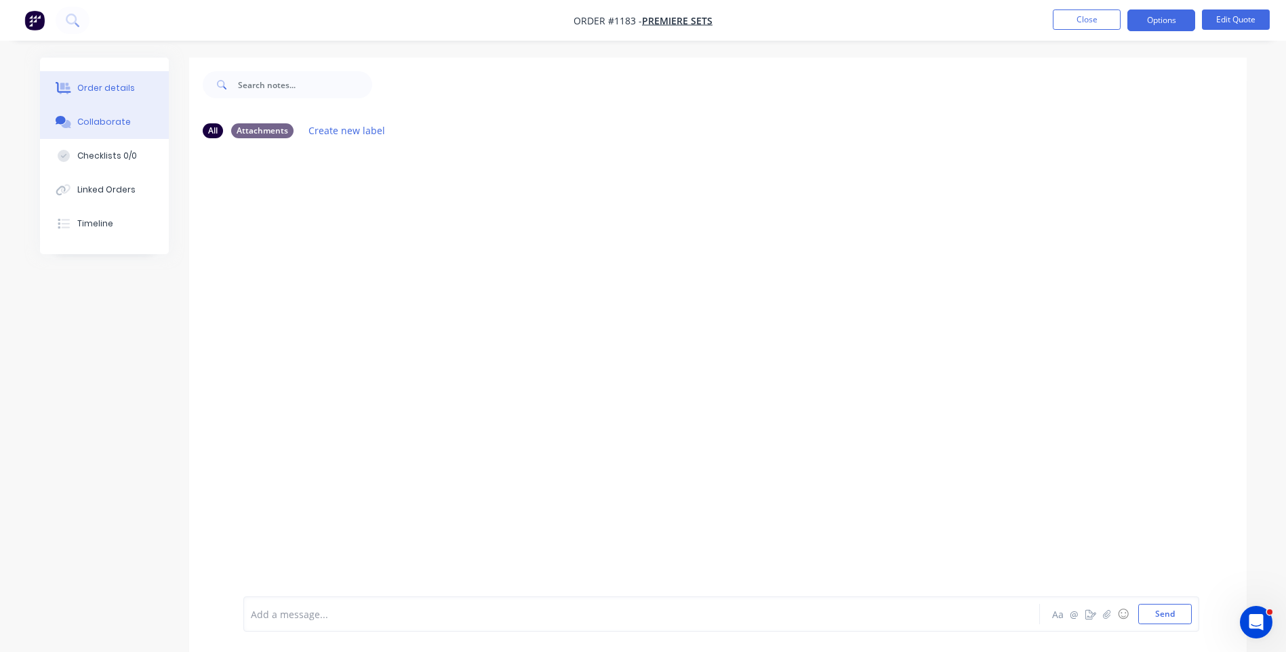
click at [117, 88] on div "Order details" at bounding box center [106, 88] width 58 height 12
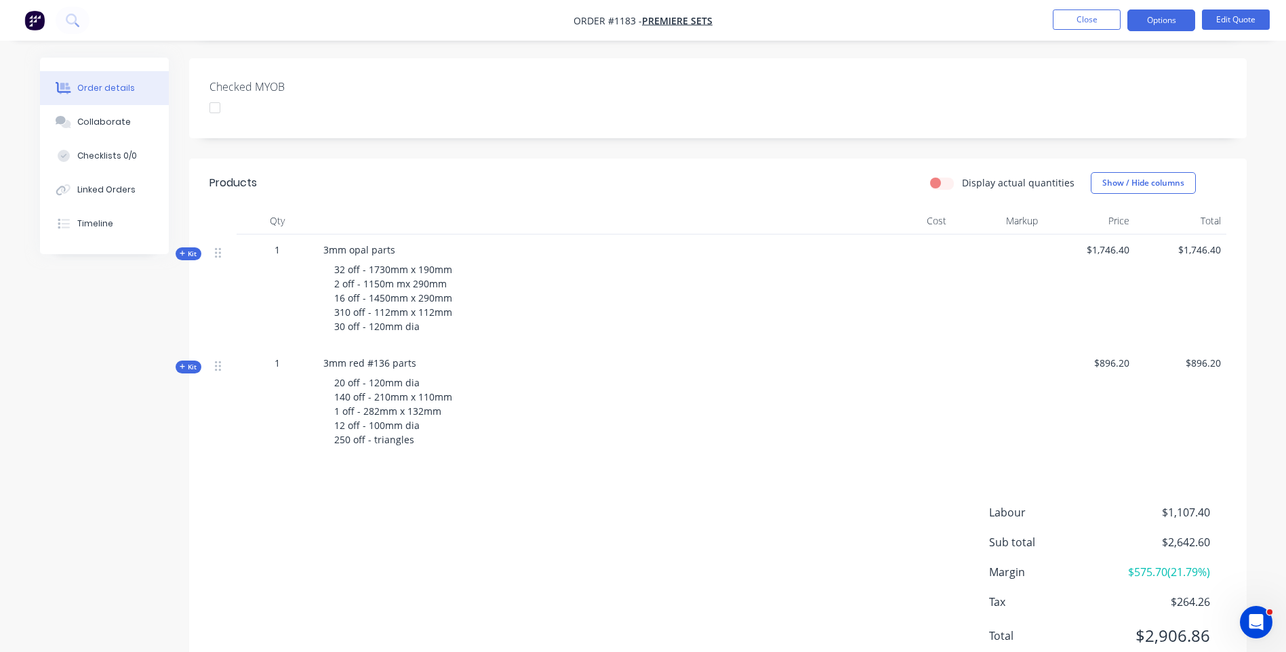
scroll to position [369, 0]
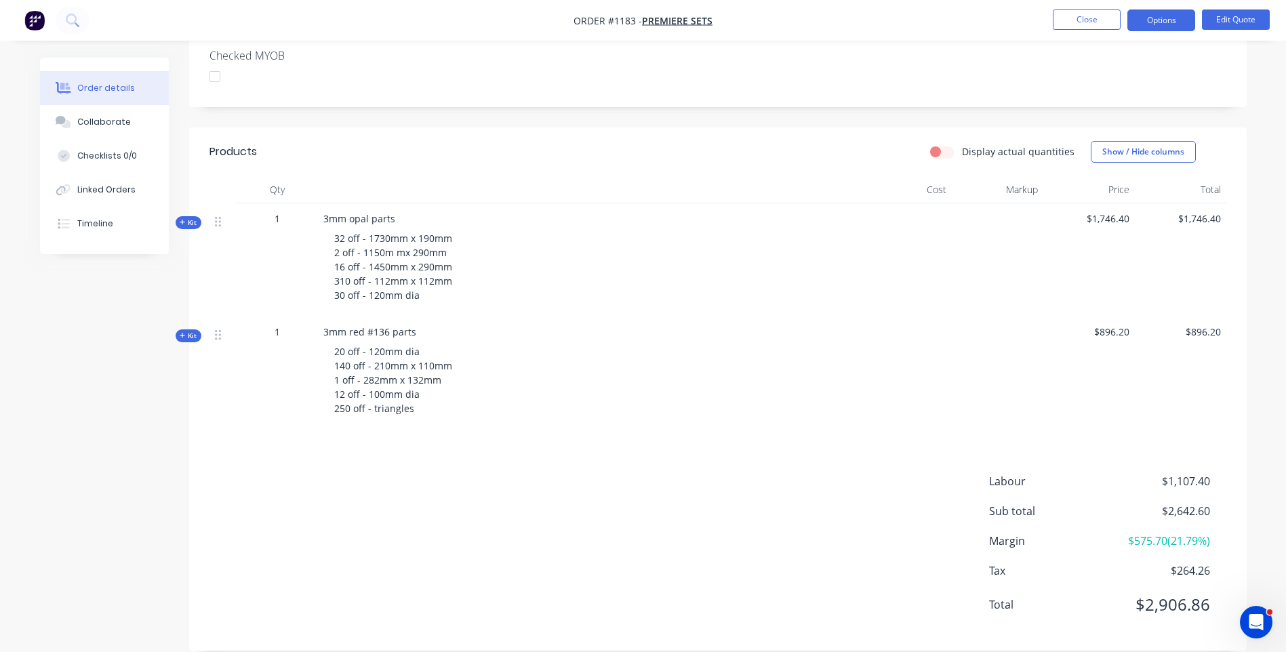
click at [182, 219] on icon at bounding box center [183, 222] width 6 height 7
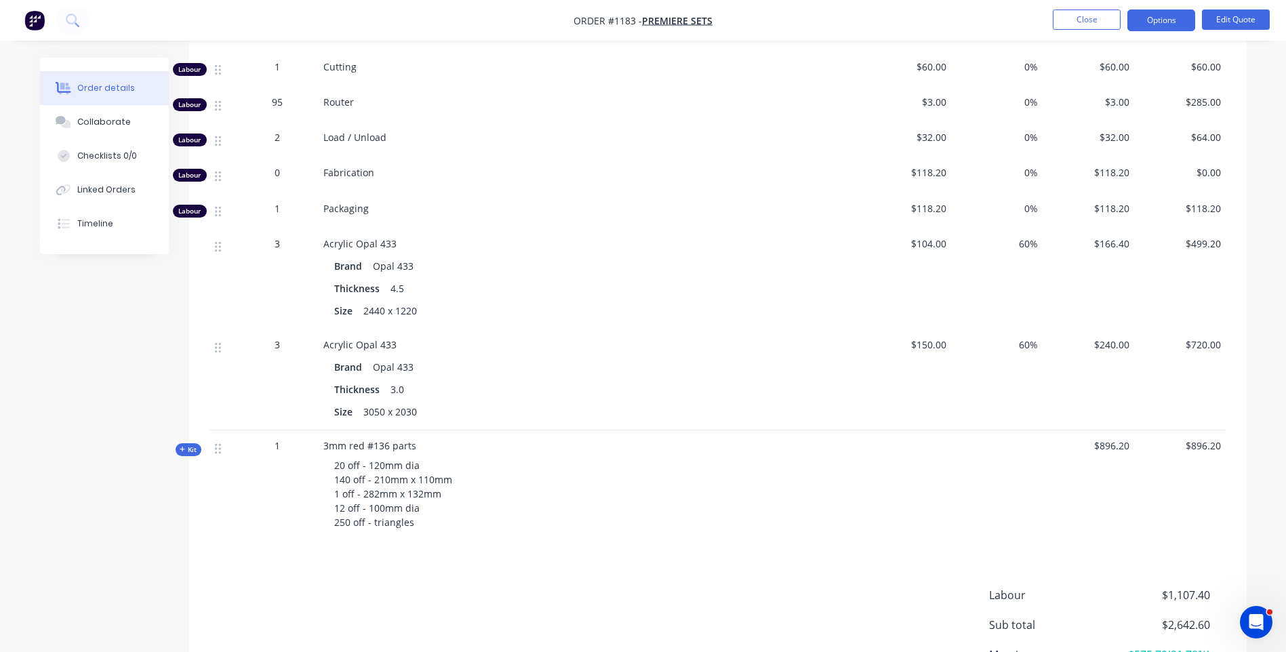
scroll to position [640, 0]
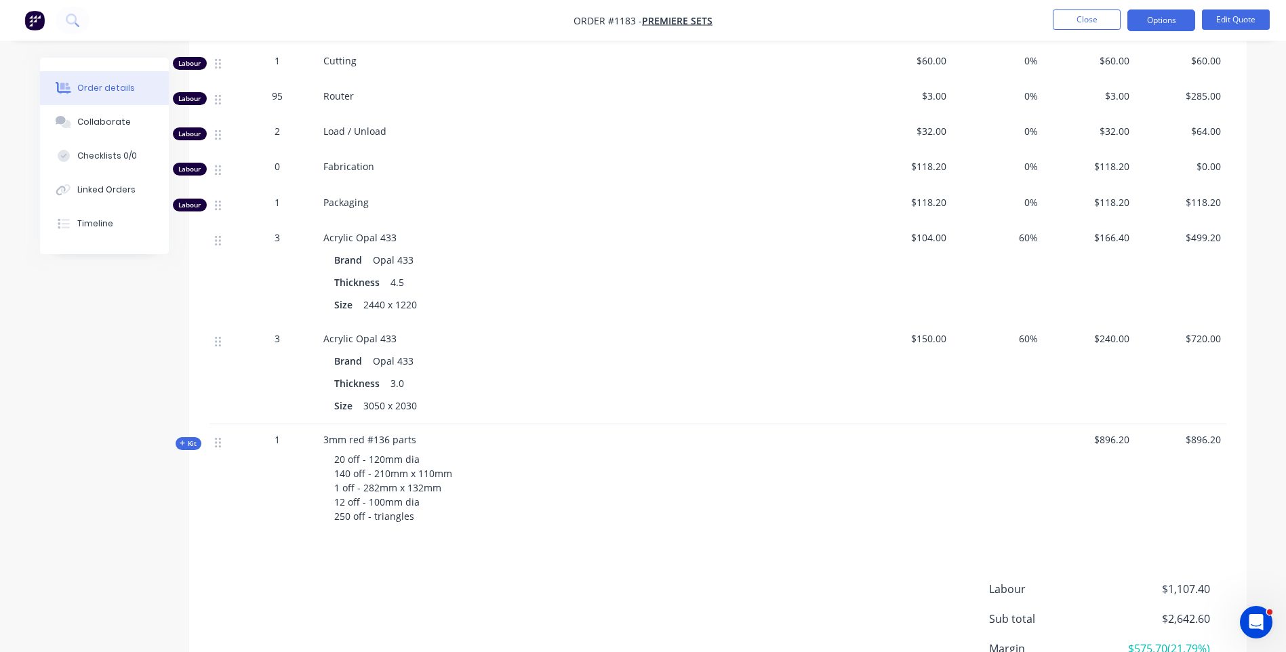
click at [180, 440] on icon at bounding box center [183, 443] width 6 height 7
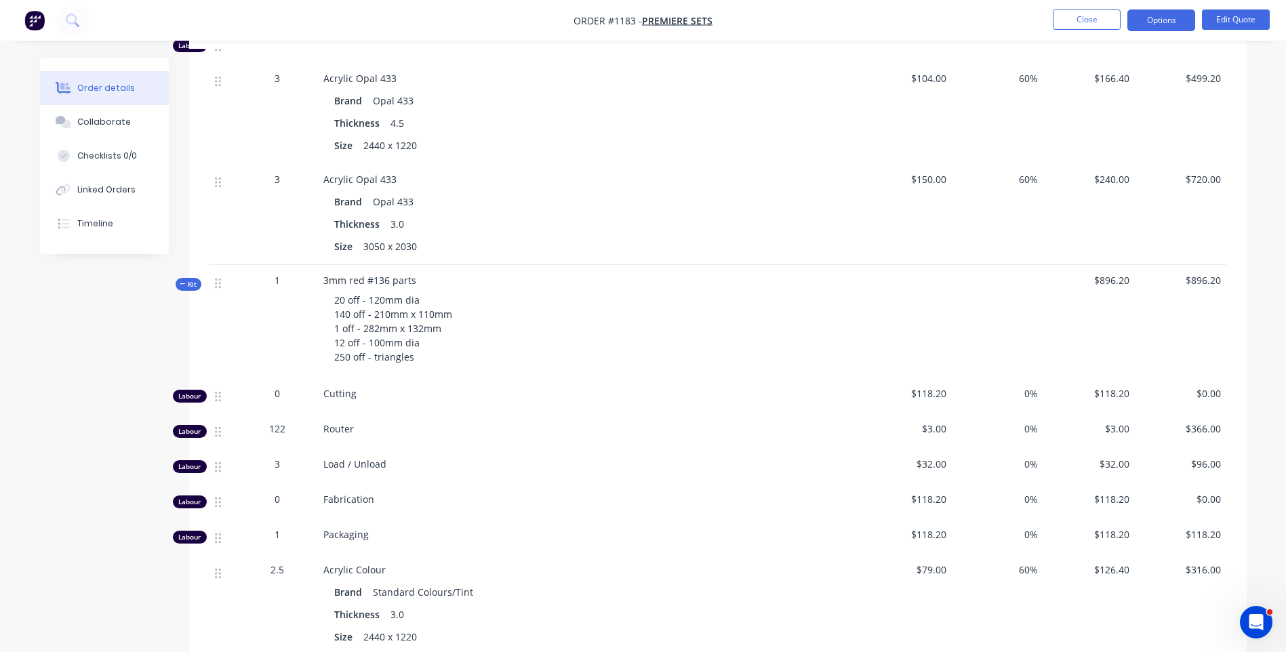
scroll to position [776, 0]
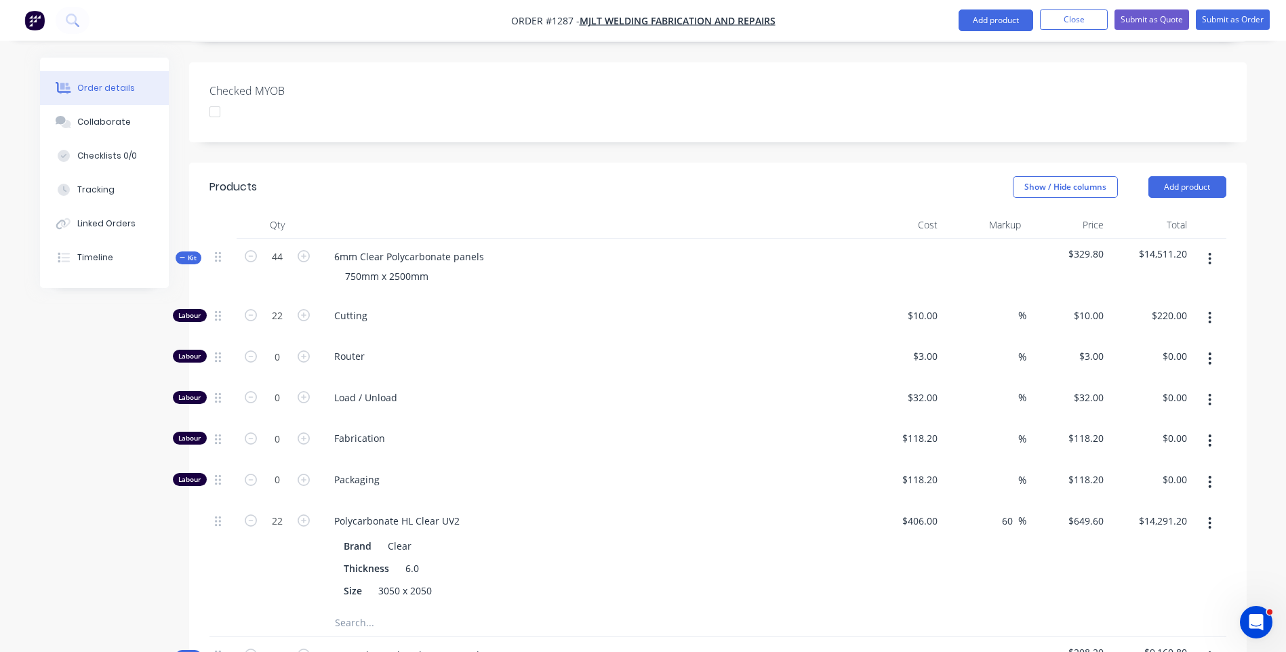
scroll to position [271, 0]
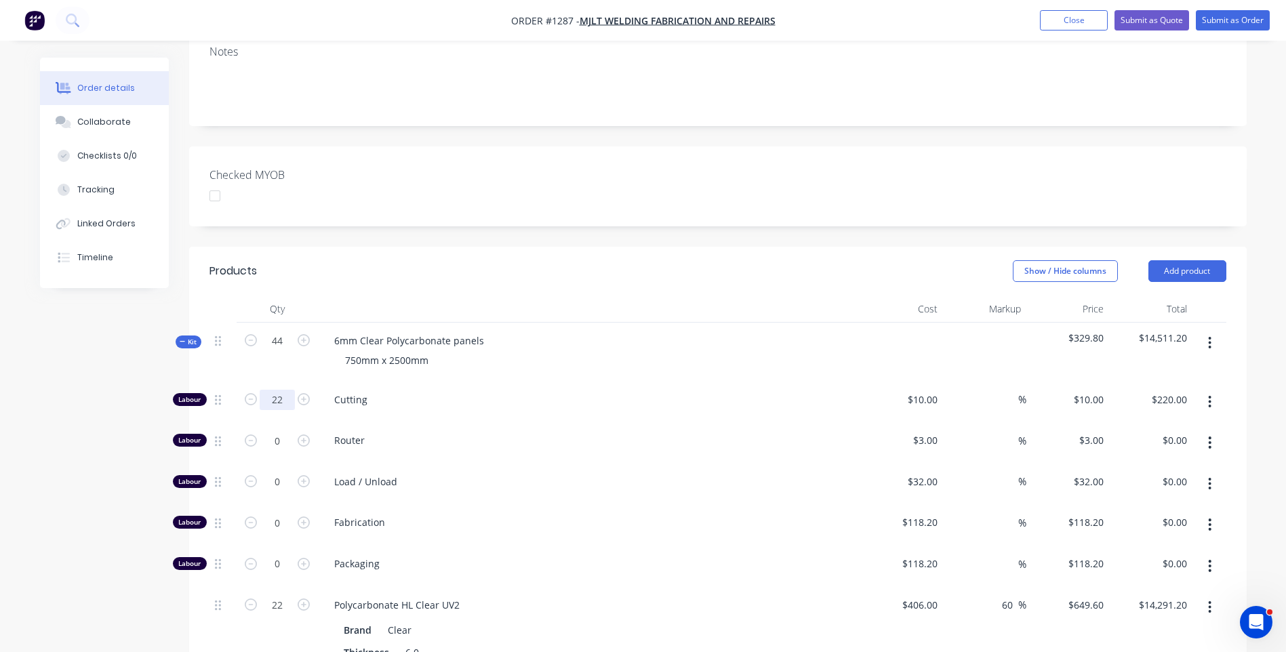
click at [279, 390] on input "22" at bounding box center [277, 400] width 35 height 20
type input "44"
type input "$440.00"
click at [574, 339] on div "6mm Clear Polycarbonate panels 750mm x 2500mm" at bounding box center [589, 352] width 542 height 59
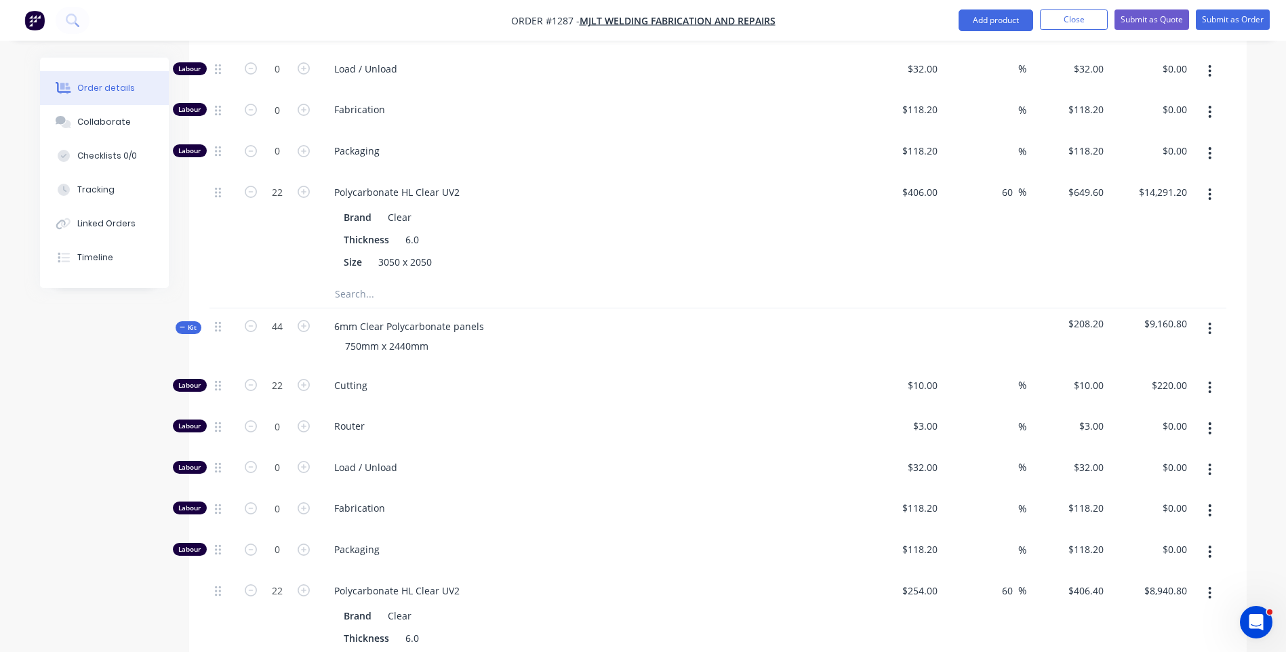
scroll to position [678, 0]
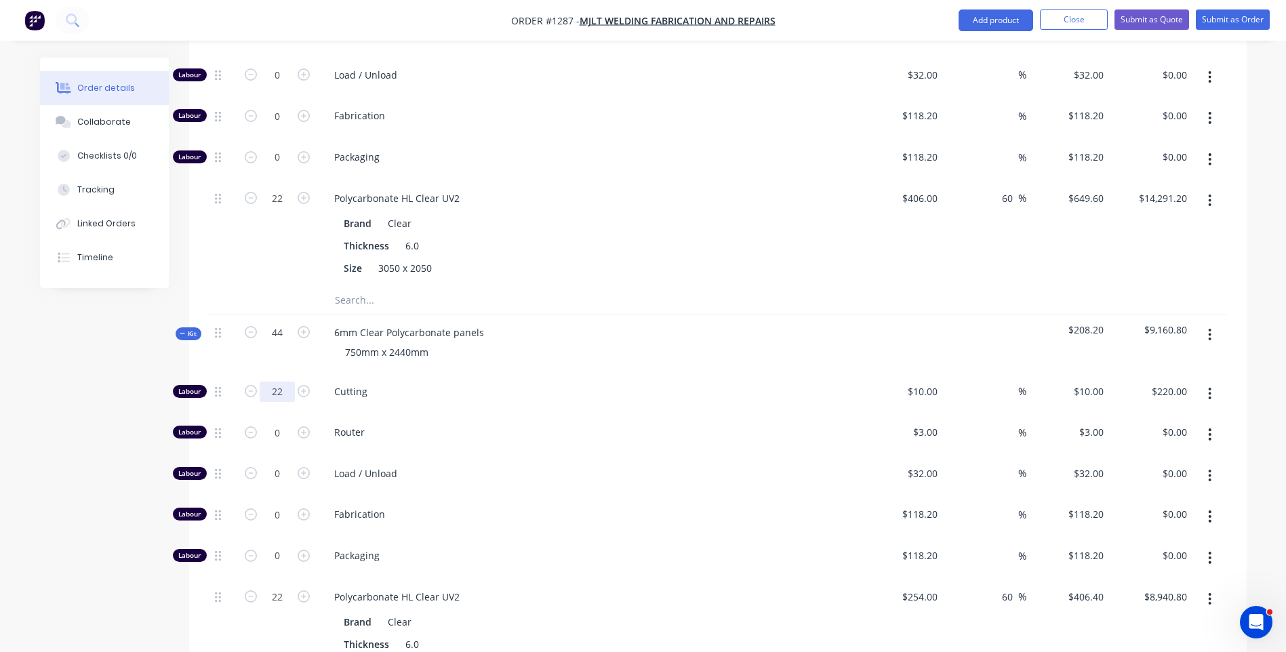
type input "44"
click at [662, 374] on div "Cutting" at bounding box center [589, 394] width 542 height 41
type input "$440.00"
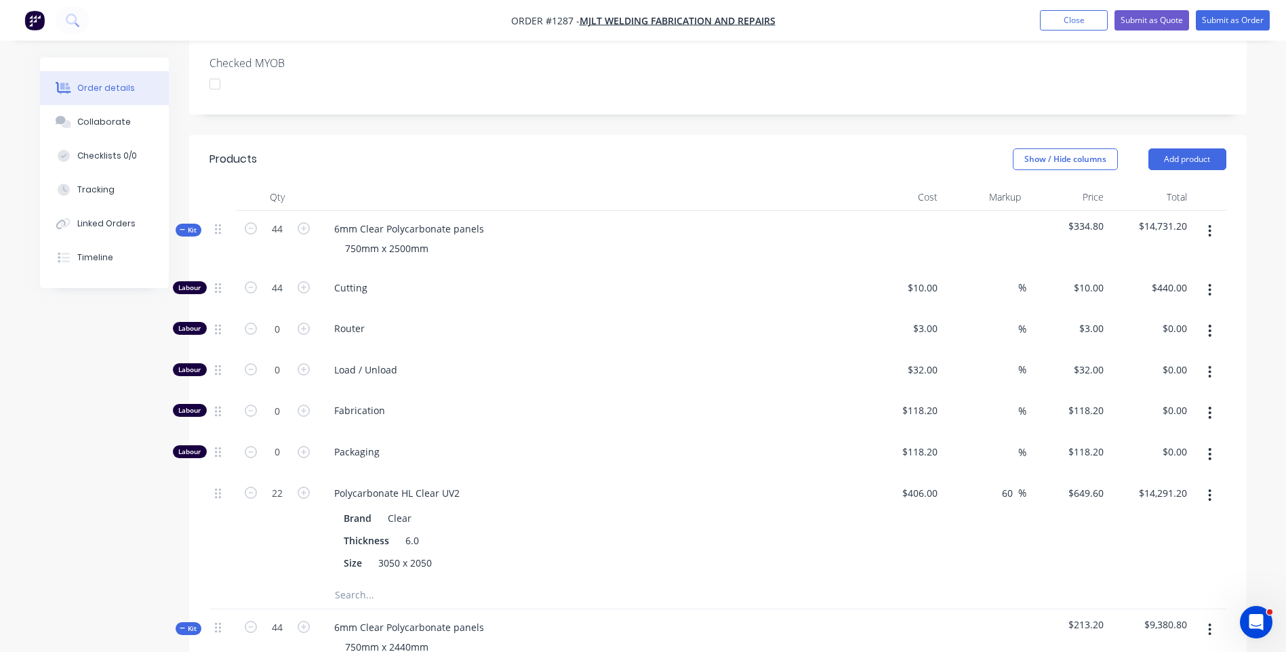
scroll to position [407, 0]
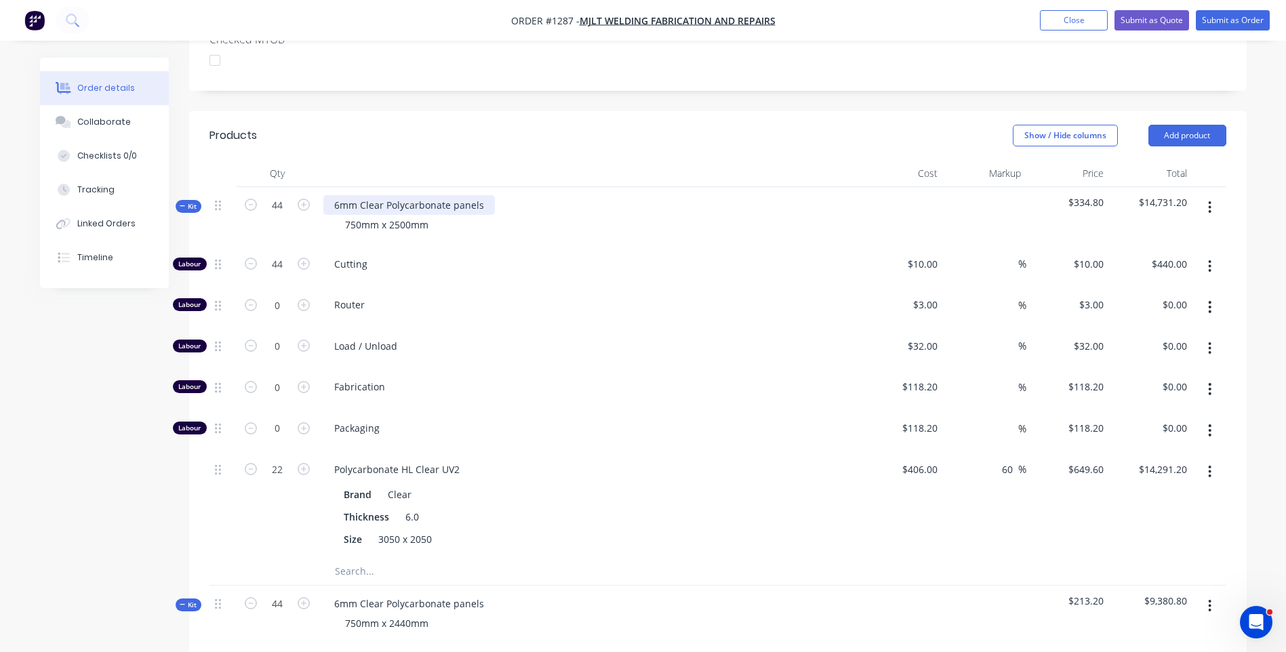
click at [341, 195] on div "6mm Clear Polycarbonate panels" at bounding box center [409, 205] width 172 height 20
click at [411, 215] on div "750mm x 2500mm" at bounding box center [386, 225] width 105 height 20
click at [538, 257] on span "Cutting" at bounding box center [594, 264] width 521 height 14
click at [302, 299] on icon "button" at bounding box center [304, 305] width 12 height 12
type input "1"
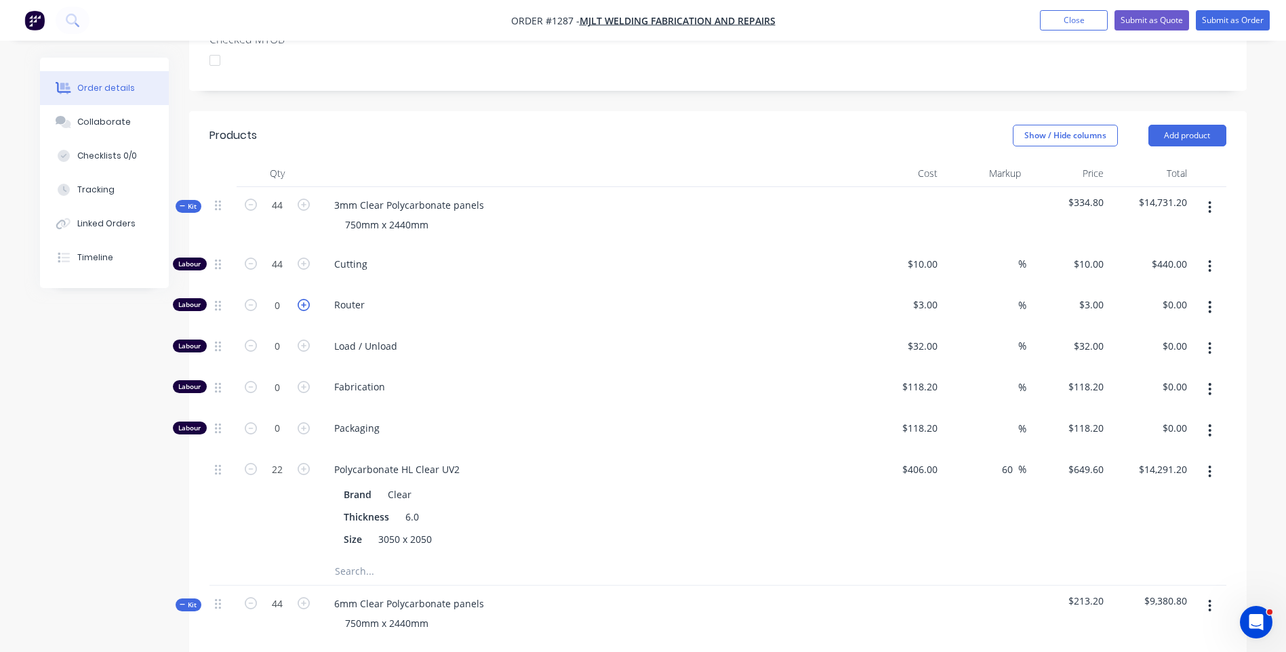
type input "$3.00"
click at [283, 271] on input "1" at bounding box center [277, 264] width 35 height 20
type input "22"
type input "$66.00"
click at [675, 287] on div "Router" at bounding box center [589, 307] width 542 height 41
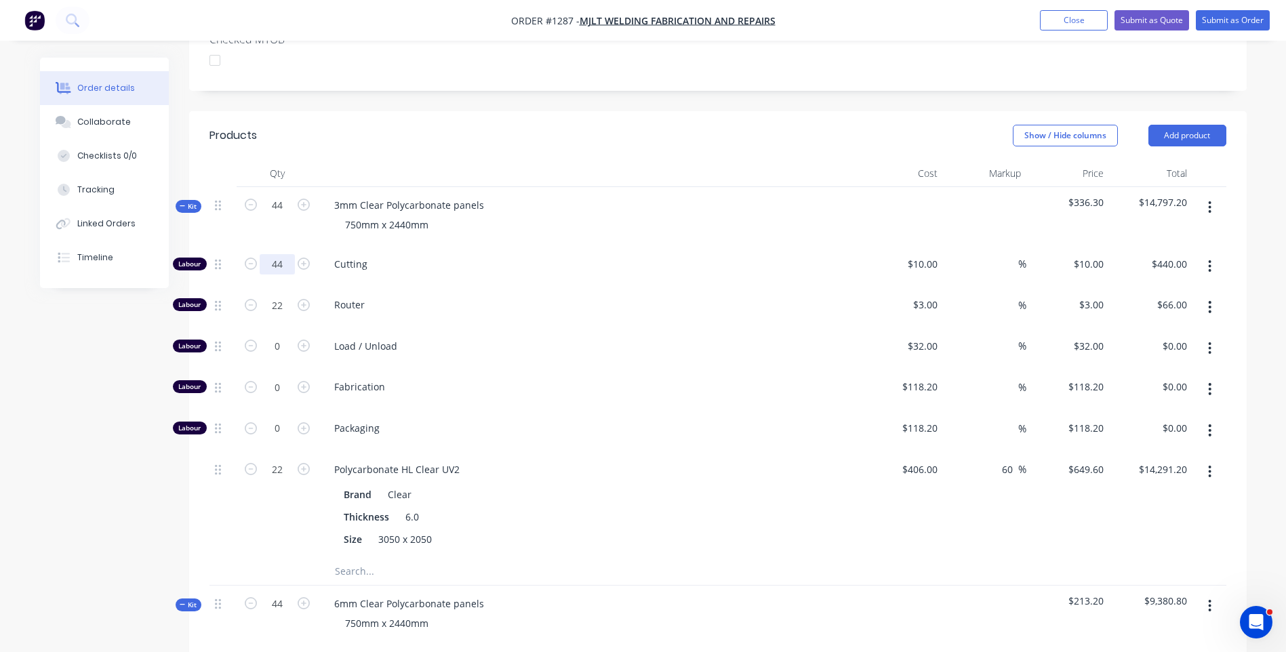
click at [289, 254] on input "44" at bounding box center [277, 264] width 35 height 20
type input "110"
type input "$1,100.00"
click at [652, 287] on div "Router" at bounding box center [589, 307] width 542 height 41
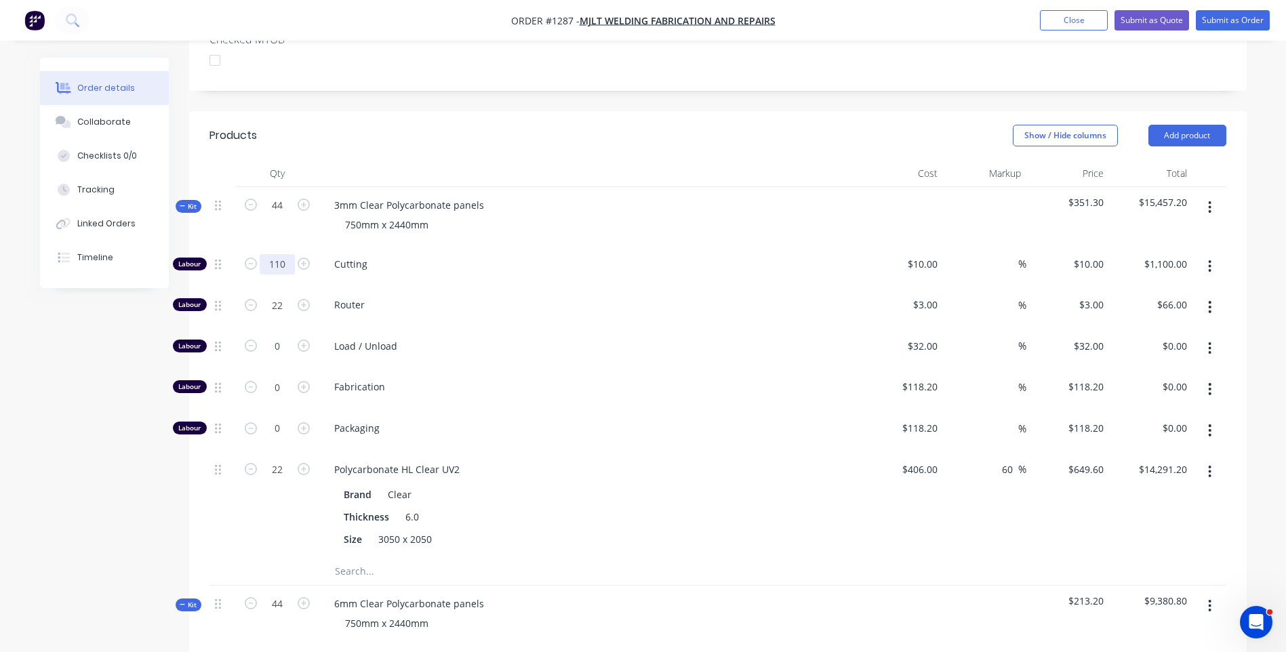
click at [287, 254] on input "110" at bounding box center [277, 264] width 35 height 20
click at [479, 298] on span "Router" at bounding box center [594, 305] width 521 height 14
click at [285, 275] on input "0" at bounding box center [277, 264] width 35 height 20
type input "22"
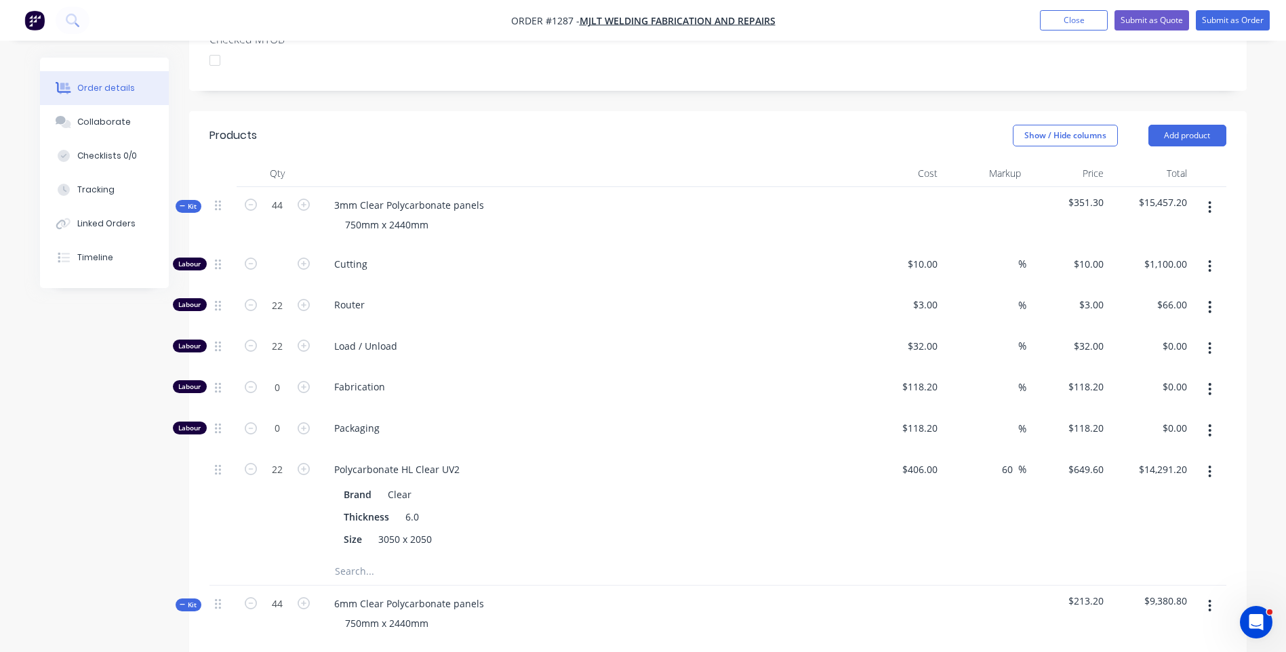
type input "$704.00"
click at [614, 369] on div "Fabrication" at bounding box center [589, 389] width 542 height 41
click at [285, 269] on input "22" at bounding box center [277, 264] width 35 height 20
type input "110"
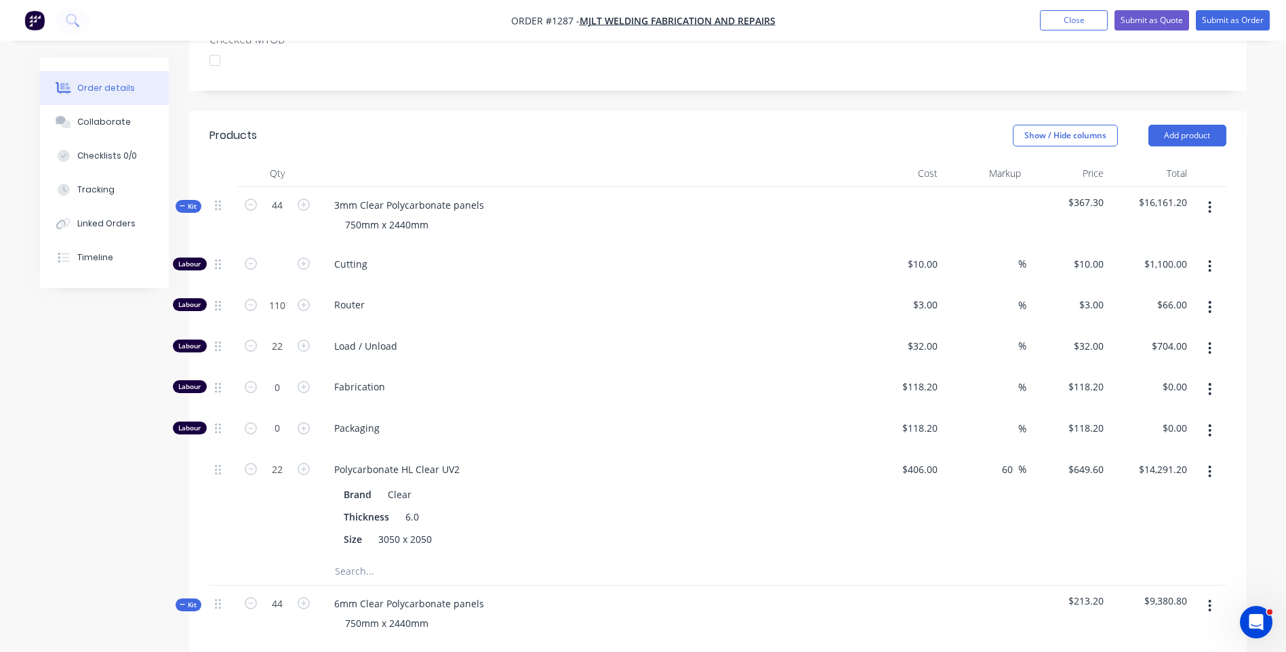
type input "$330.00"
click at [690, 339] on span "Load / Unload" at bounding box center [594, 346] width 521 height 14
click at [1211, 466] on icon "button" at bounding box center [1210, 472] width 3 height 12
click at [1122, 552] on div "Delete" at bounding box center [1162, 562] width 104 height 20
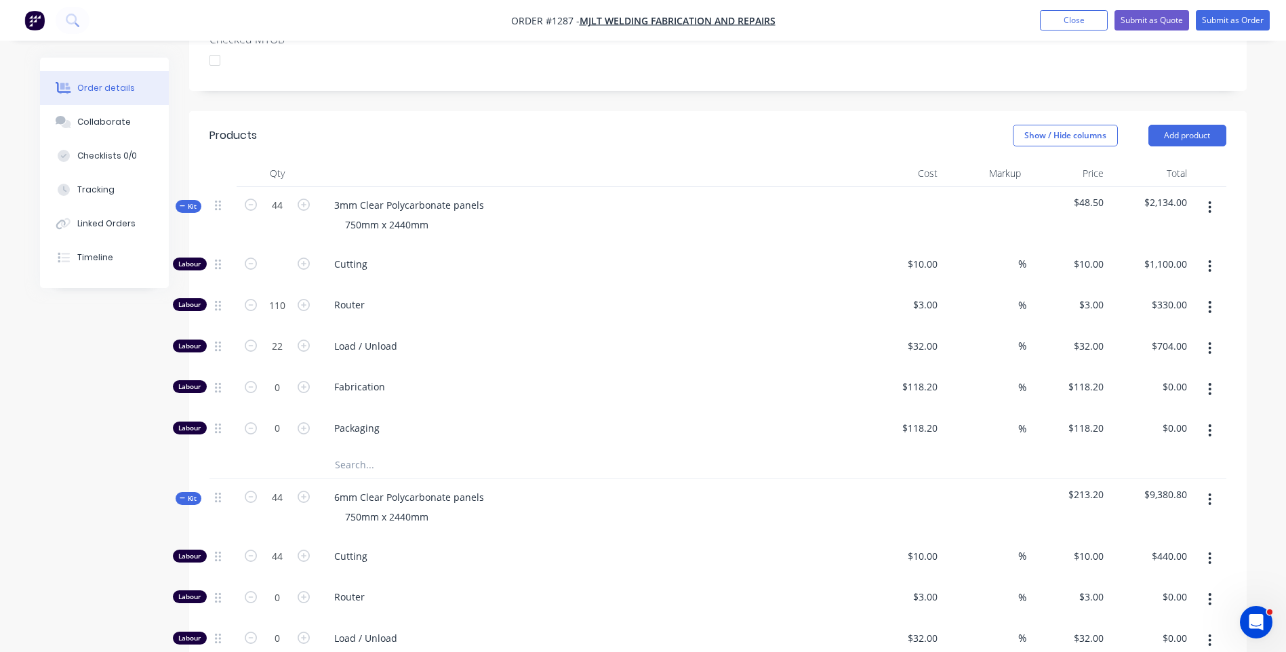
click at [355, 452] on input "text" at bounding box center [469, 465] width 271 height 27
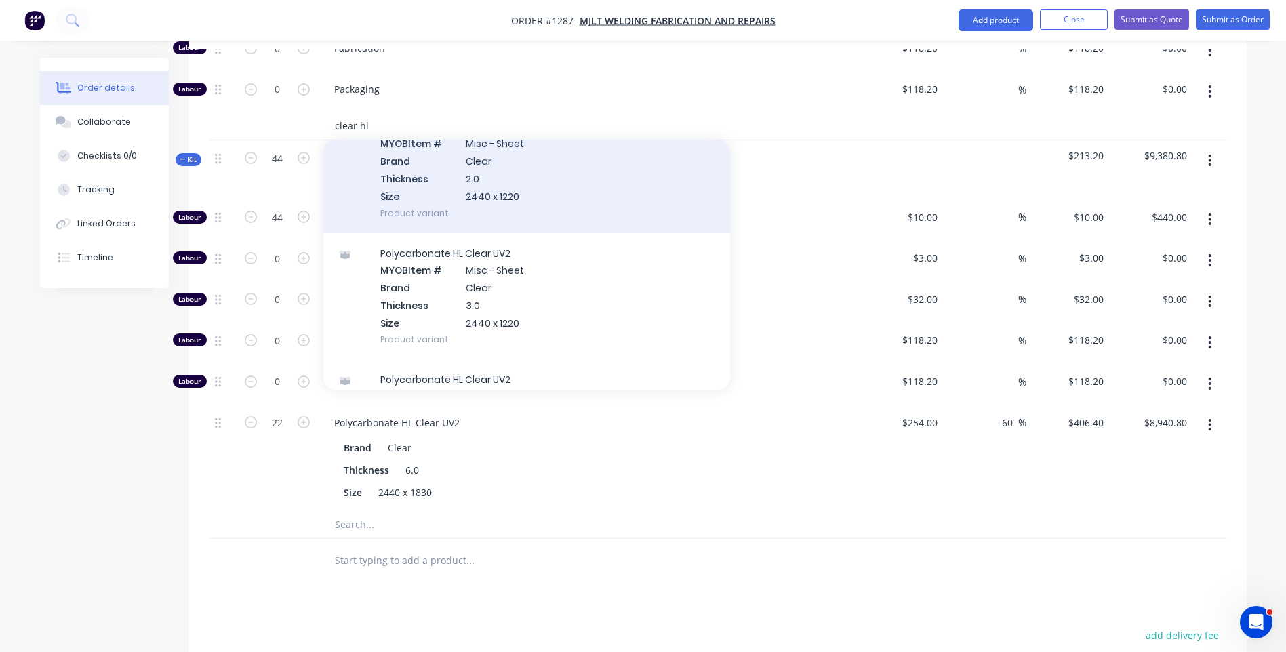
scroll to position [271, 0]
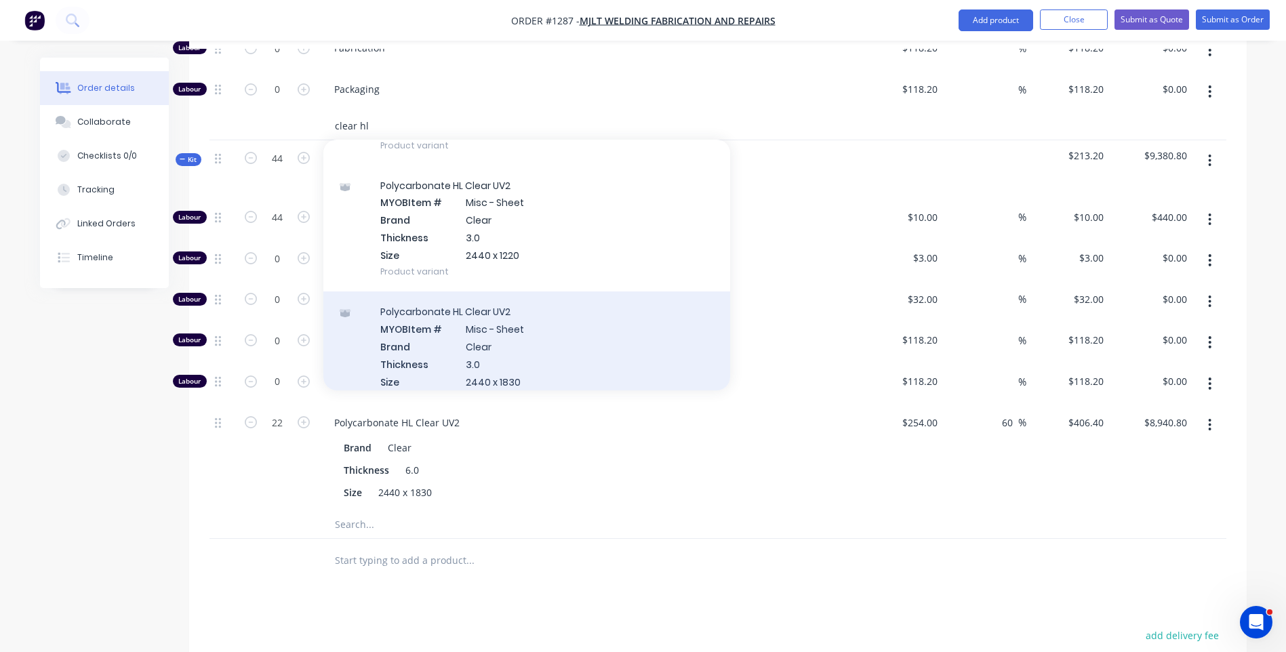
type input "clear hl"
click at [499, 334] on div "Polycarbonate HL Clear UV2 MYOB Item # Misc - Sheet Brand Clear Thickness 3.0 S…" at bounding box center [526, 355] width 407 height 127
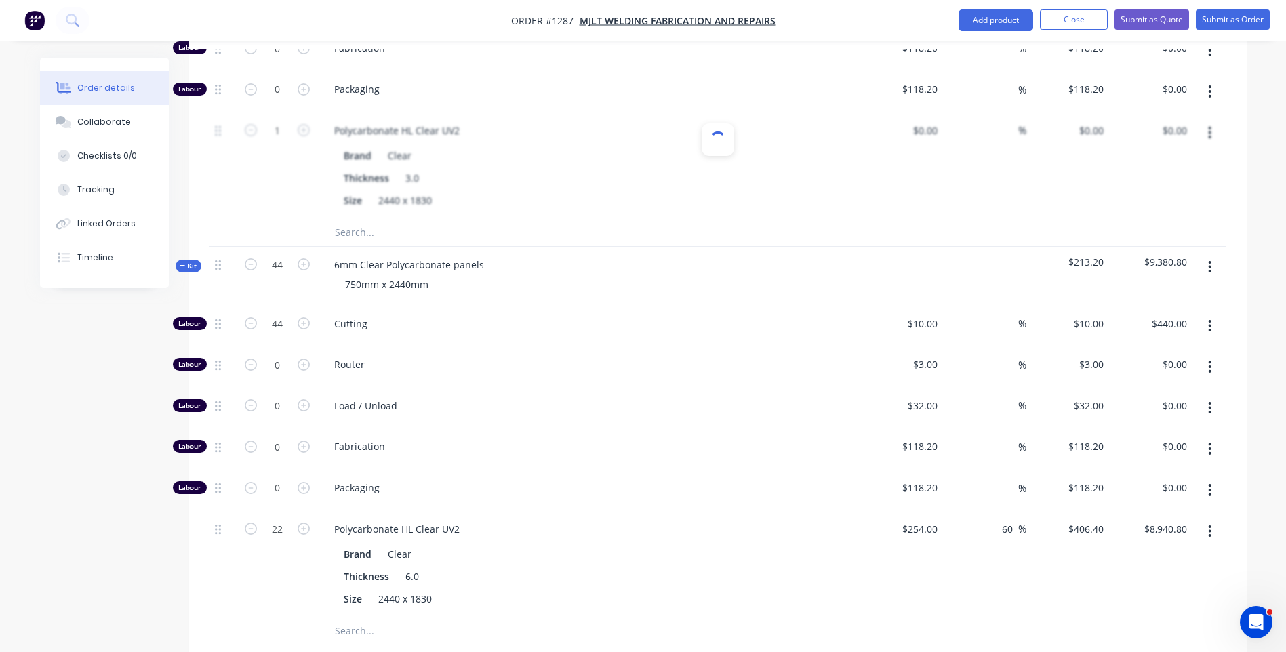
type input "$127.00"
type input "60"
type input "$203.20"
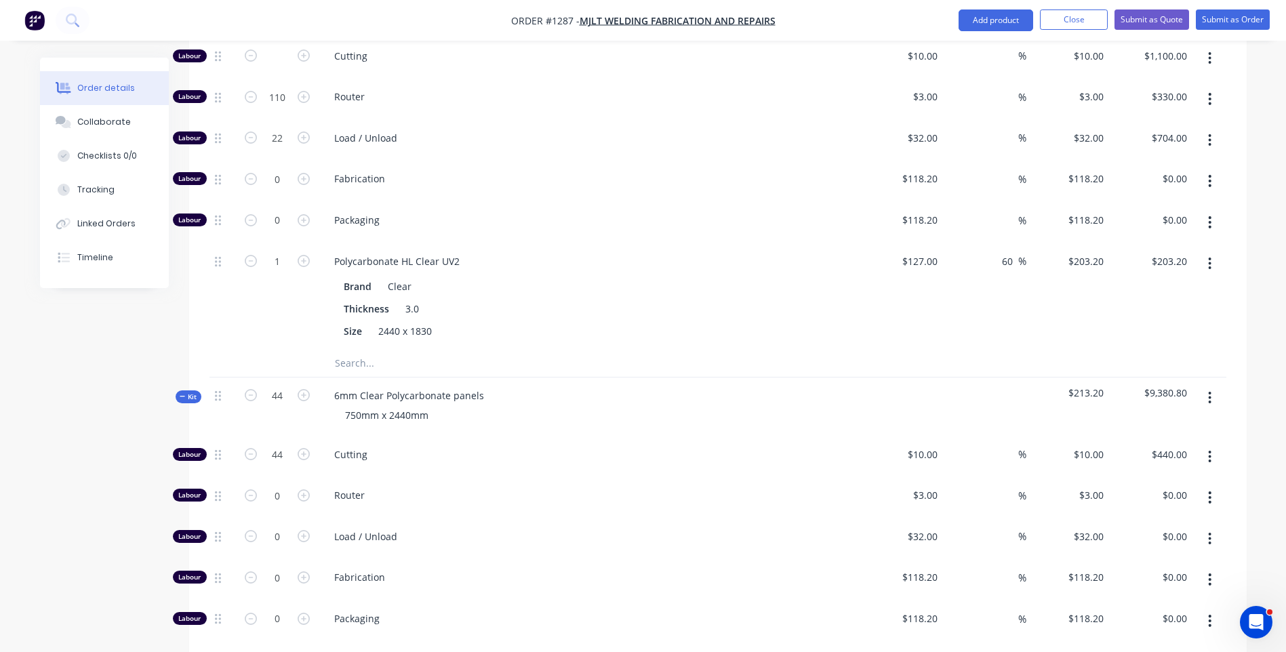
scroll to position [610, 0]
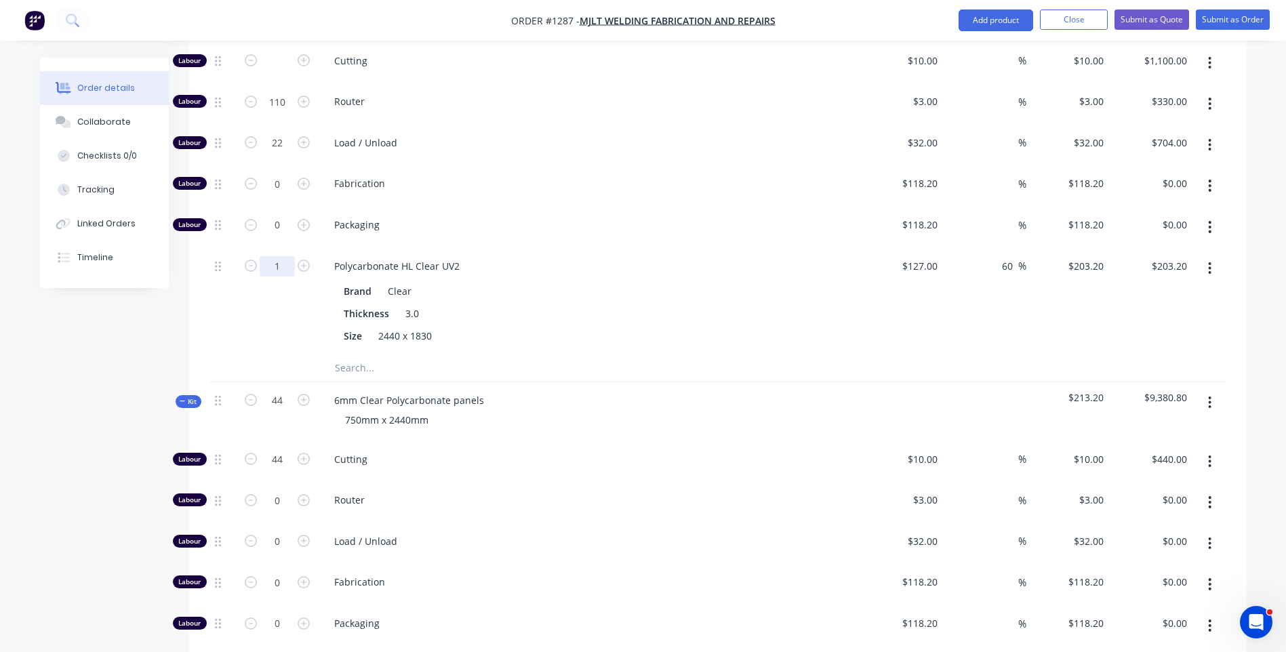
click at [285, 71] on input "1" at bounding box center [277, 61] width 35 height 20
type input "22"
type input "$4,470.40"
click at [517, 218] on span "Packaging" at bounding box center [594, 225] width 521 height 14
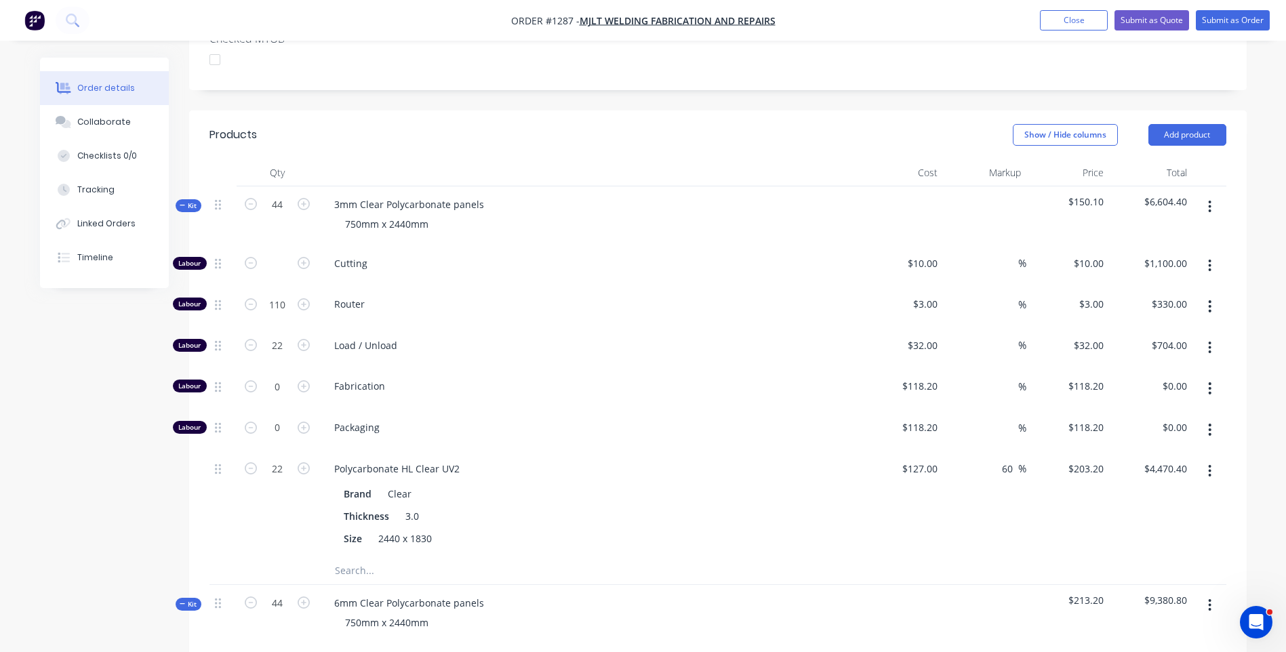
scroll to position [407, 0]
click at [289, 274] on input "110" at bounding box center [277, 264] width 35 height 20
type input "400"
type input "$1,200.00"
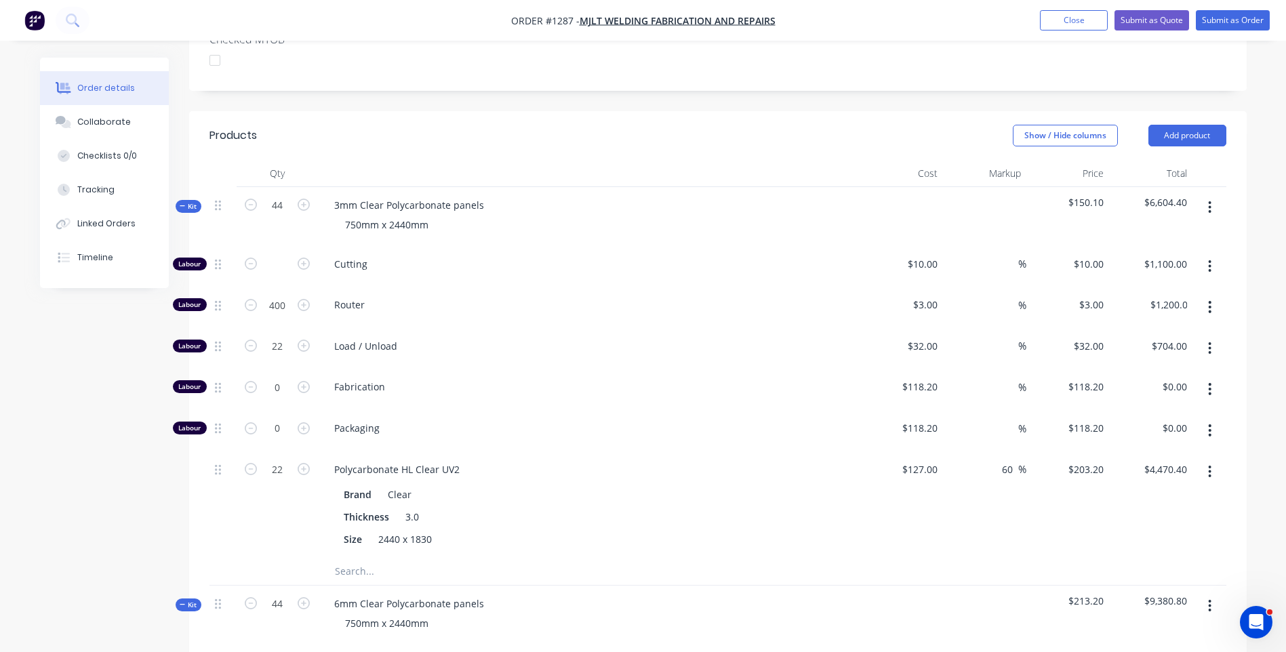
click at [494, 298] on span "Router" at bounding box center [594, 305] width 521 height 14
click at [286, 272] on input "400" at bounding box center [277, 264] width 35 height 20
type input "350"
type input "$1,050.00"
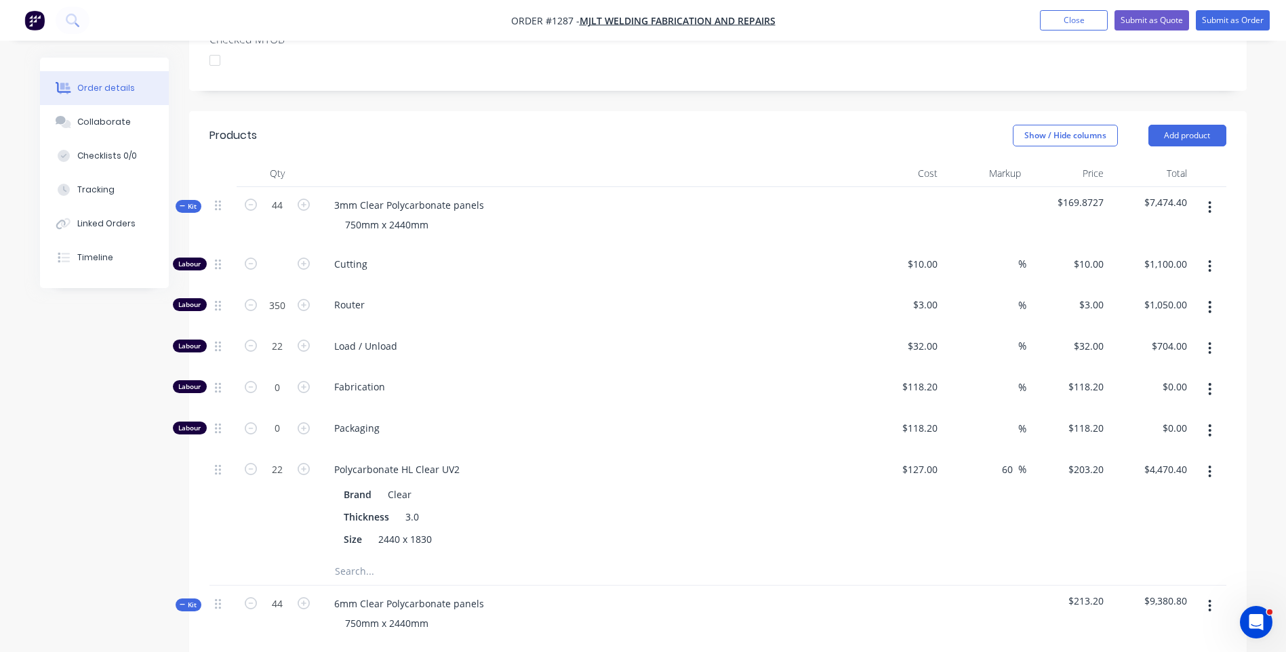
click at [458, 328] on div "Load / Unload" at bounding box center [589, 348] width 542 height 41
click at [304, 258] on icon "button" at bounding box center [304, 264] width 12 height 12
click at [278, 254] on input "text" at bounding box center [277, 264] width 35 height 20
type input "8"
type input "$80.00"
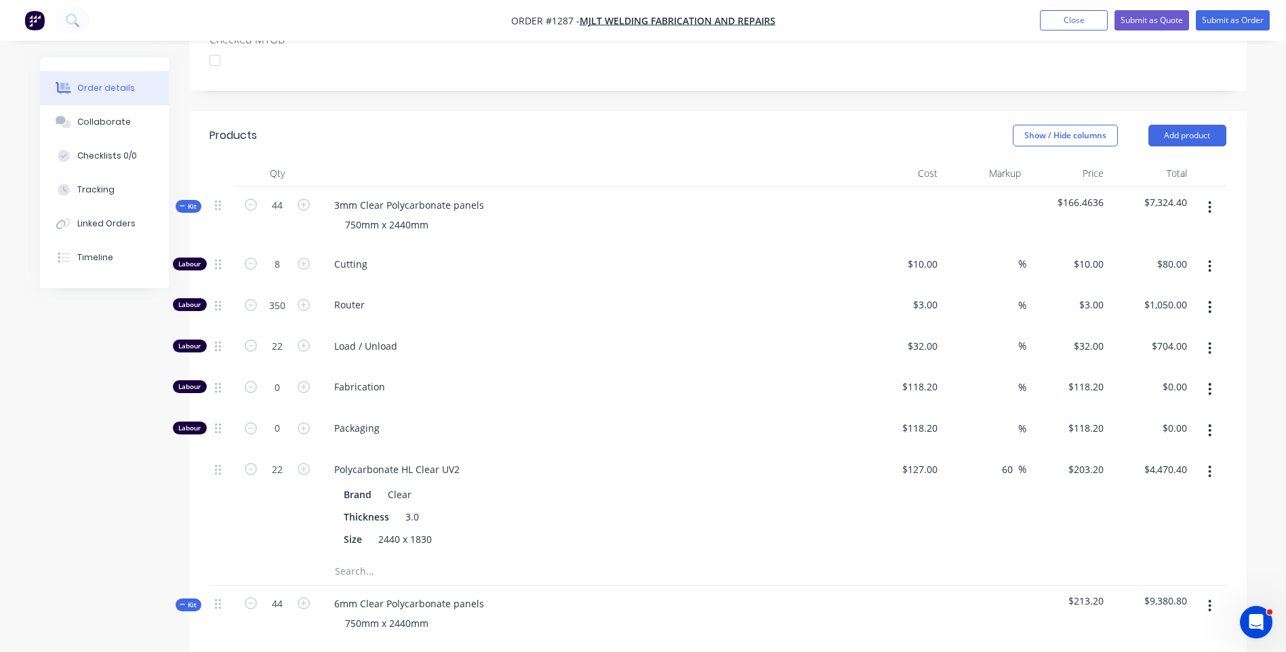
click at [873, 287] on div "$3.00 $3.00" at bounding box center [901, 307] width 83 height 41
click at [930, 254] on input "10" at bounding box center [934, 264] width 18 height 20
type input "$118.20"
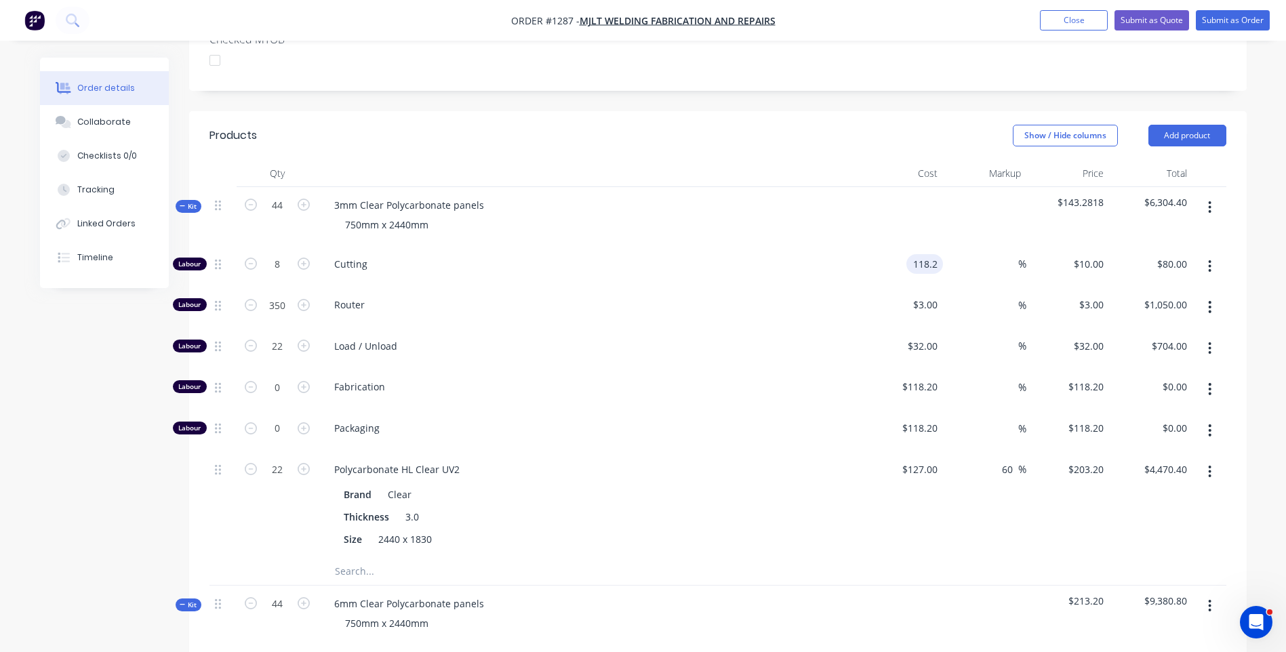
type input "$945.60"
click at [835, 298] on span "Router" at bounding box center [594, 305] width 521 height 14
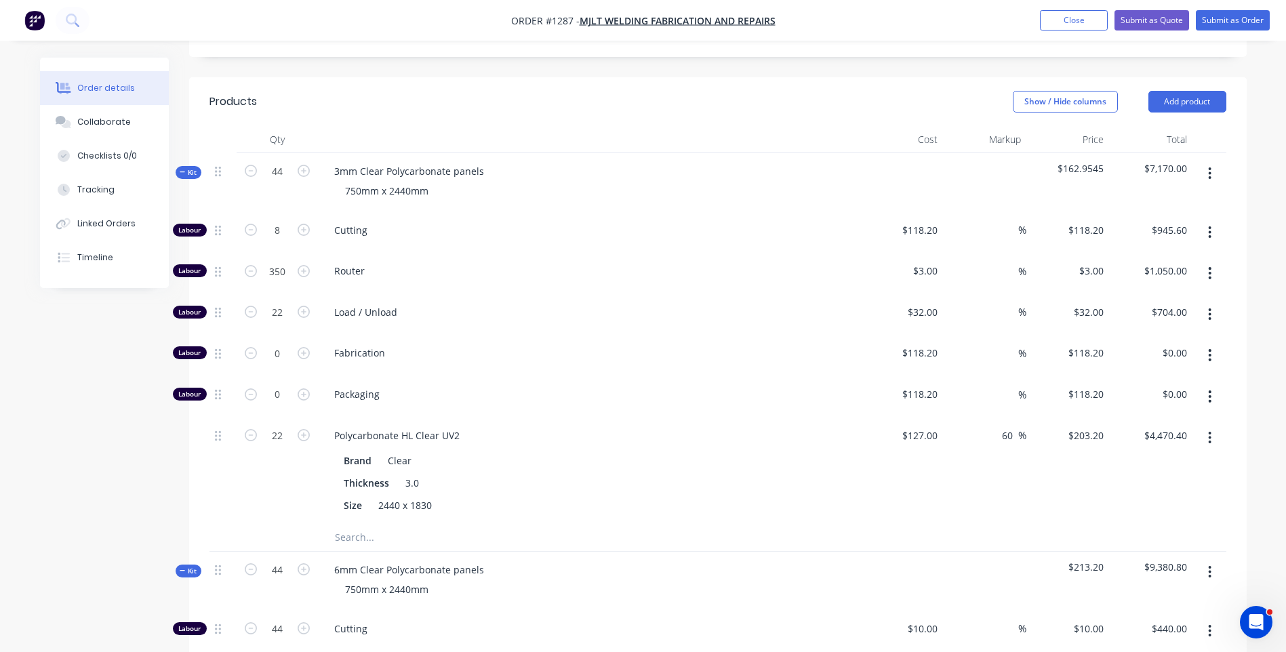
scroll to position [475, 0]
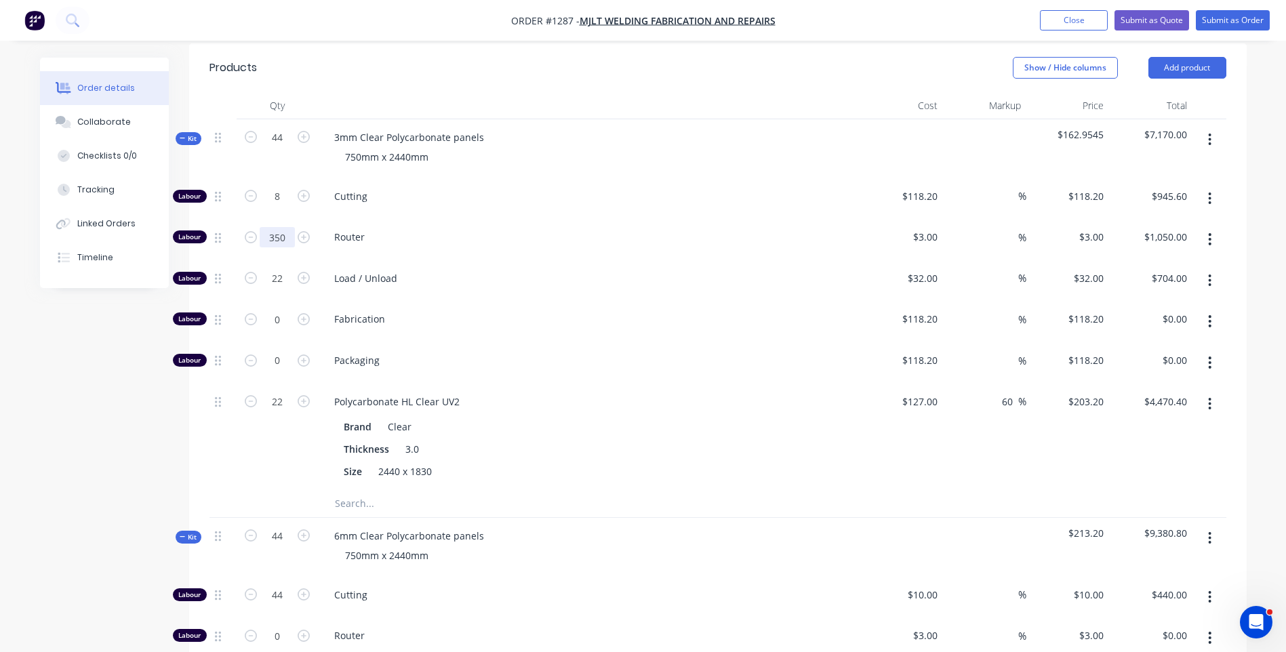
click at [280, 203] on input "350" at bounding box center [277, 196] width 35 height 20
type input "220"
type input "$660.00"
click at [582, 260] on div "Load / Unload" at bounding box center [589, 280] width 542 height 41
click at [300, 190] on icon "button" at bounding box center [304, 196] width 12 height 12
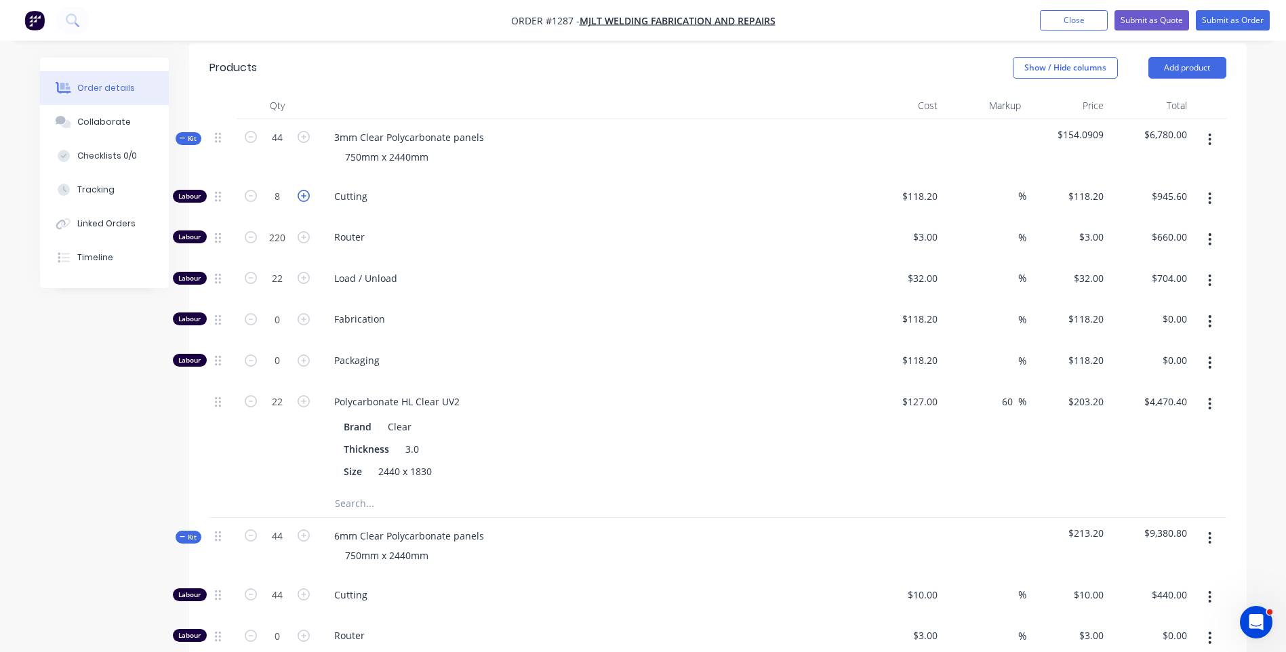
type input "9"
type input "$1,063.80"
click at [300, 190] on icon "button" at bounding box center [304, 196] width 12 height 12
type input "10"
type input "$1,182.00"
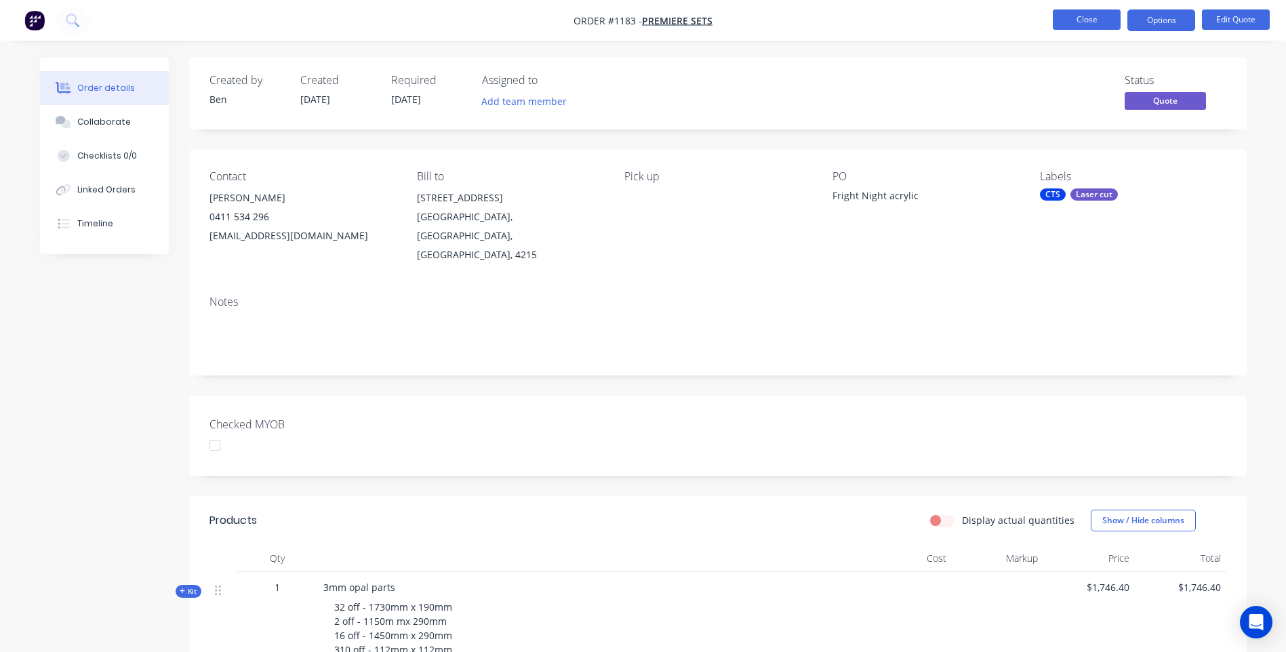
click at [1090, 19] on button "Close" at bounding box center [1087, 19] width 68 height 20
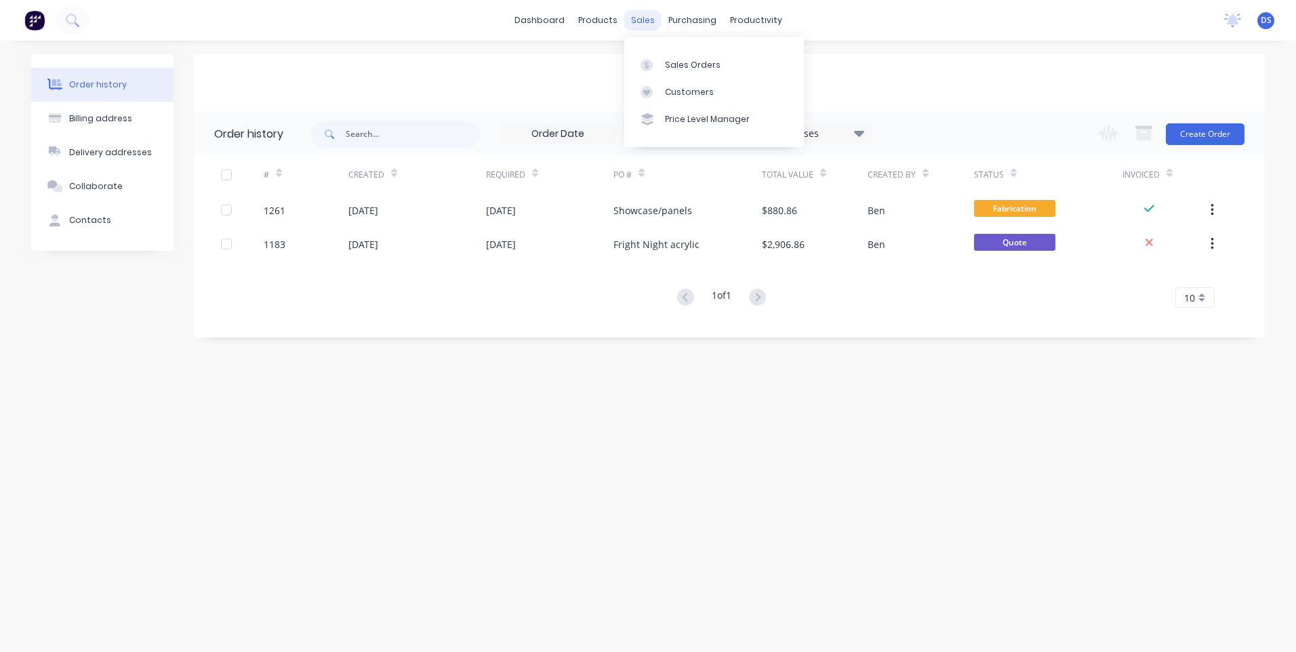
click at [642, 20] on div "sales" at bounding box center [642, 20] width 37 height 20
click at [680, 67] on div "Sales Orders" at bounding box center [693, 65] width 56 height 12
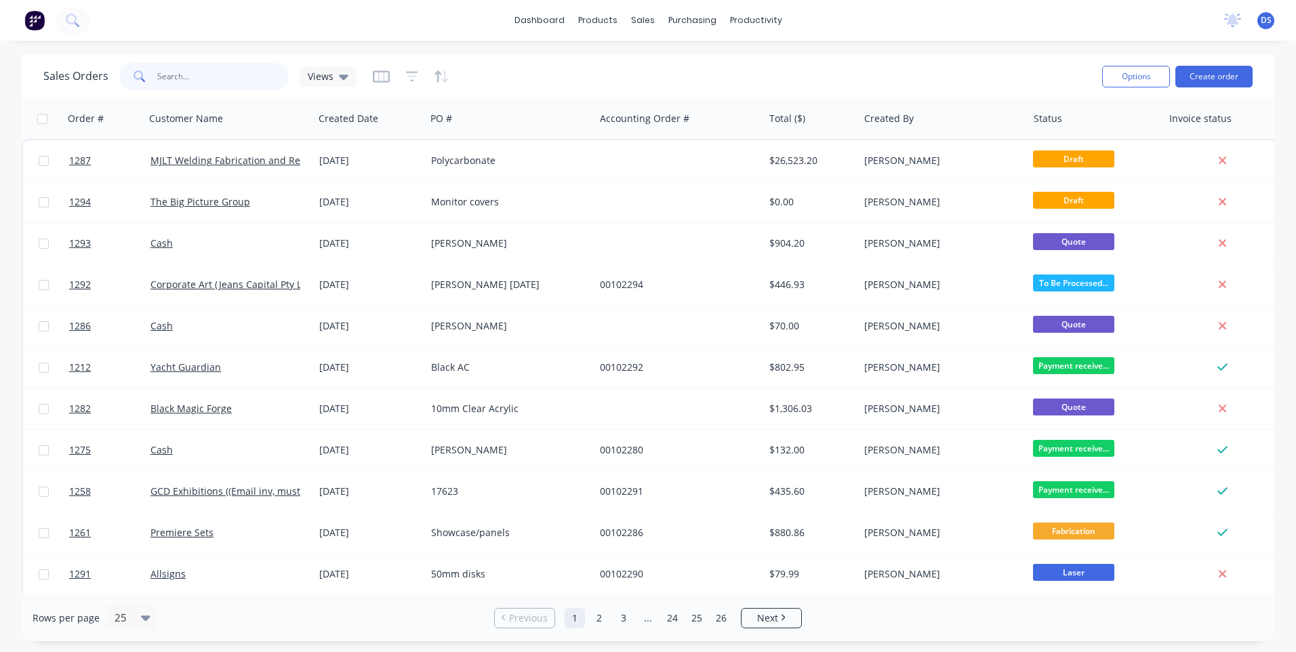
click at [179, 80] on input "text" at bounding box center [223, 76] width 132 height 27
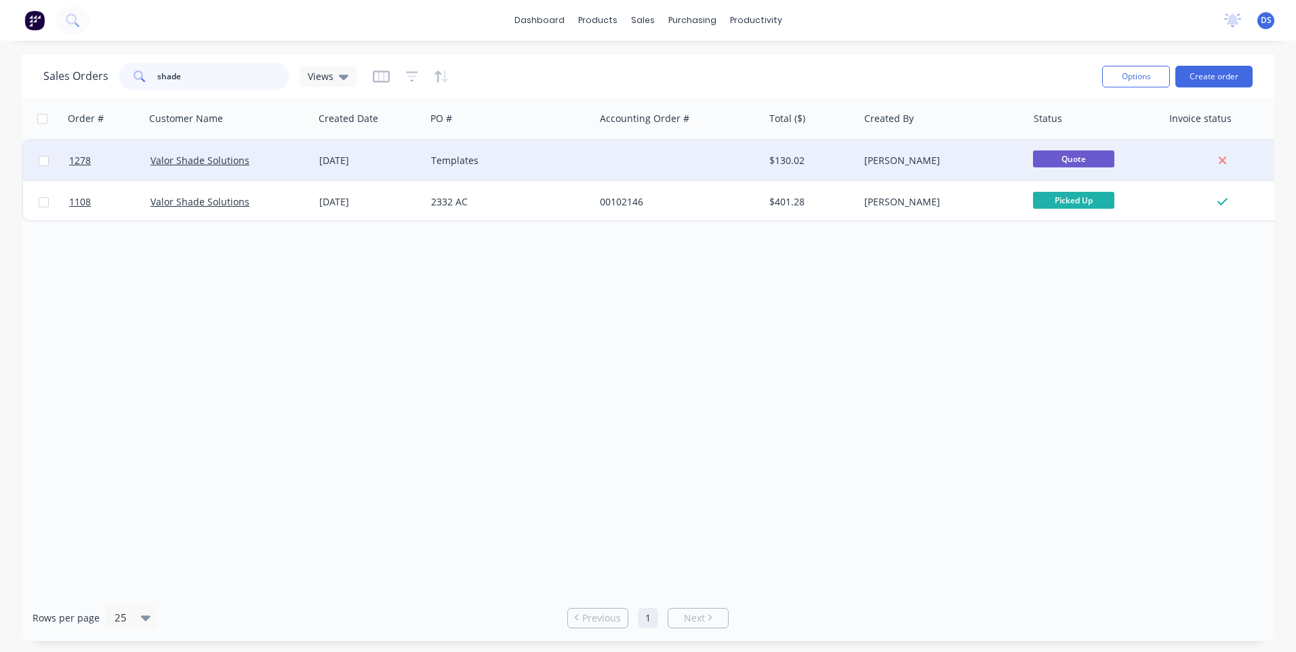
type input "shade"
click at [352, 161] on div "[DATE]" at bounding box center [369, 161] width 101 height 14
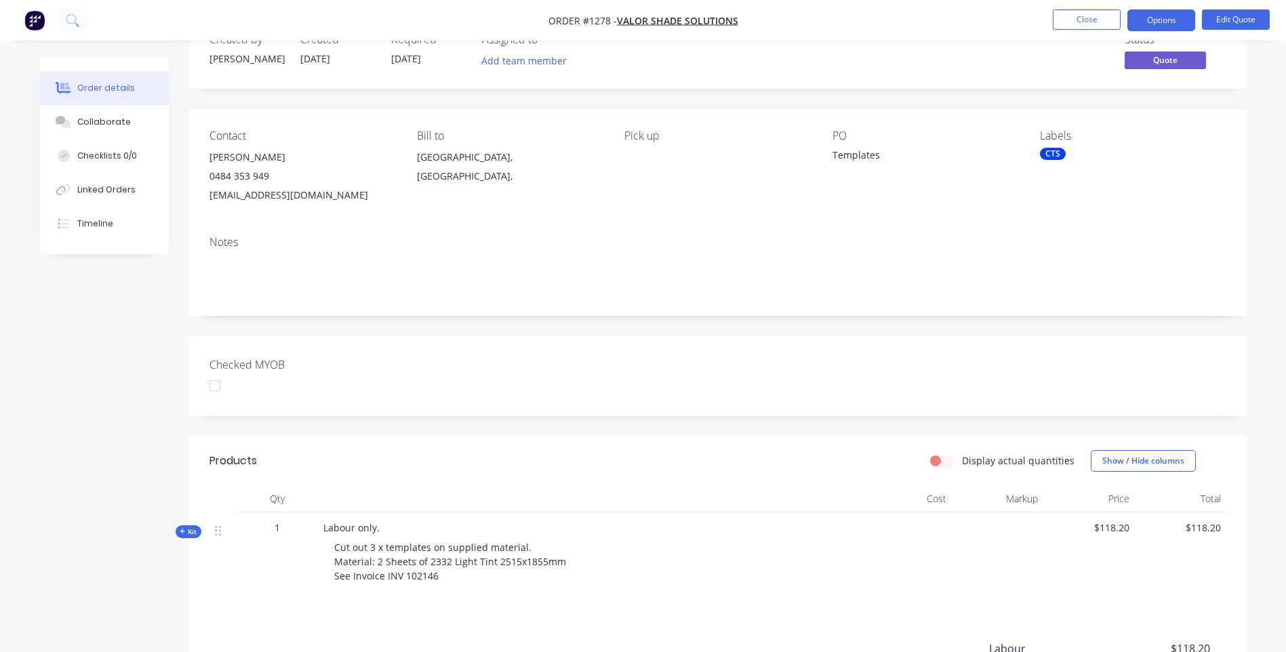
scroll to position [24, 0]
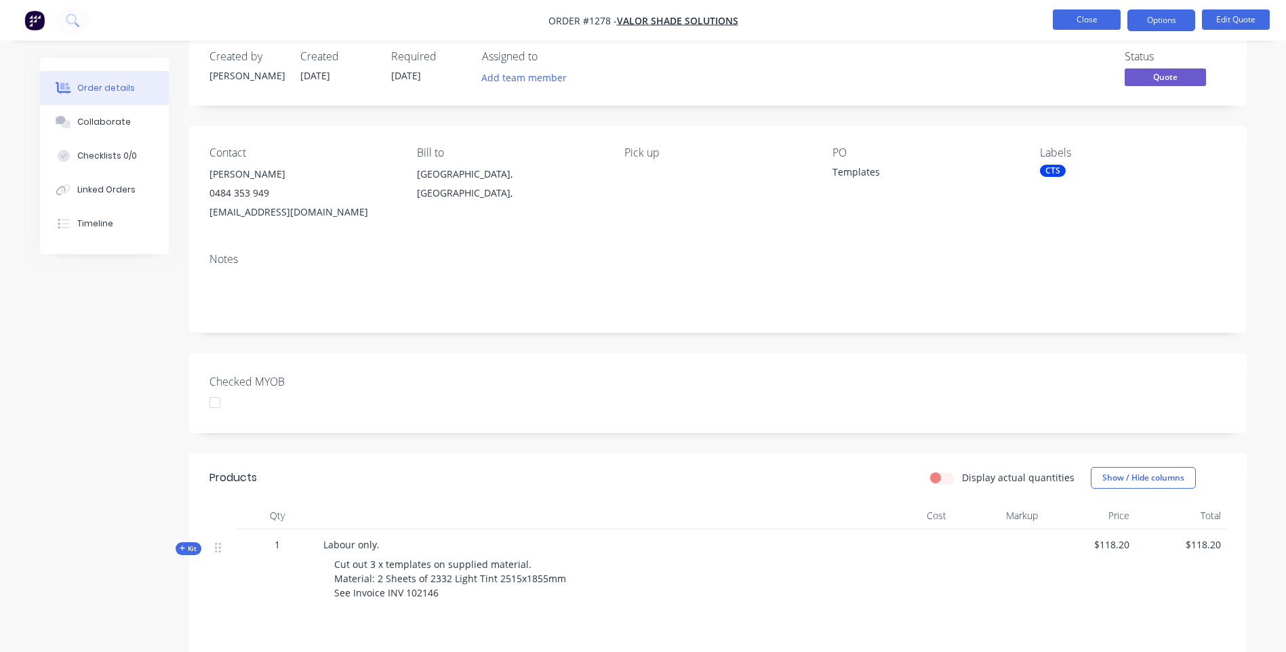
click at [1084, 26] on button "Close" at bounding box center [1087, 19] width 68 height 20
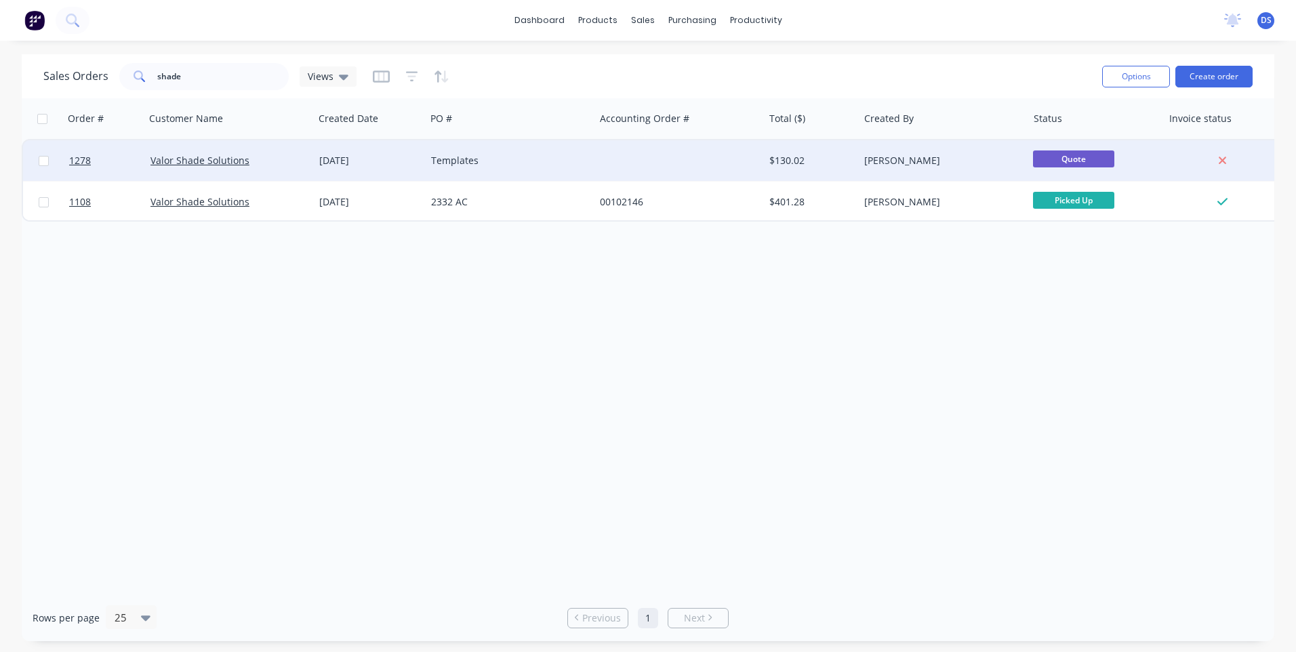
click at [455, 158] on div "Templates" at bounding box center [506, 161] width 151 height 14
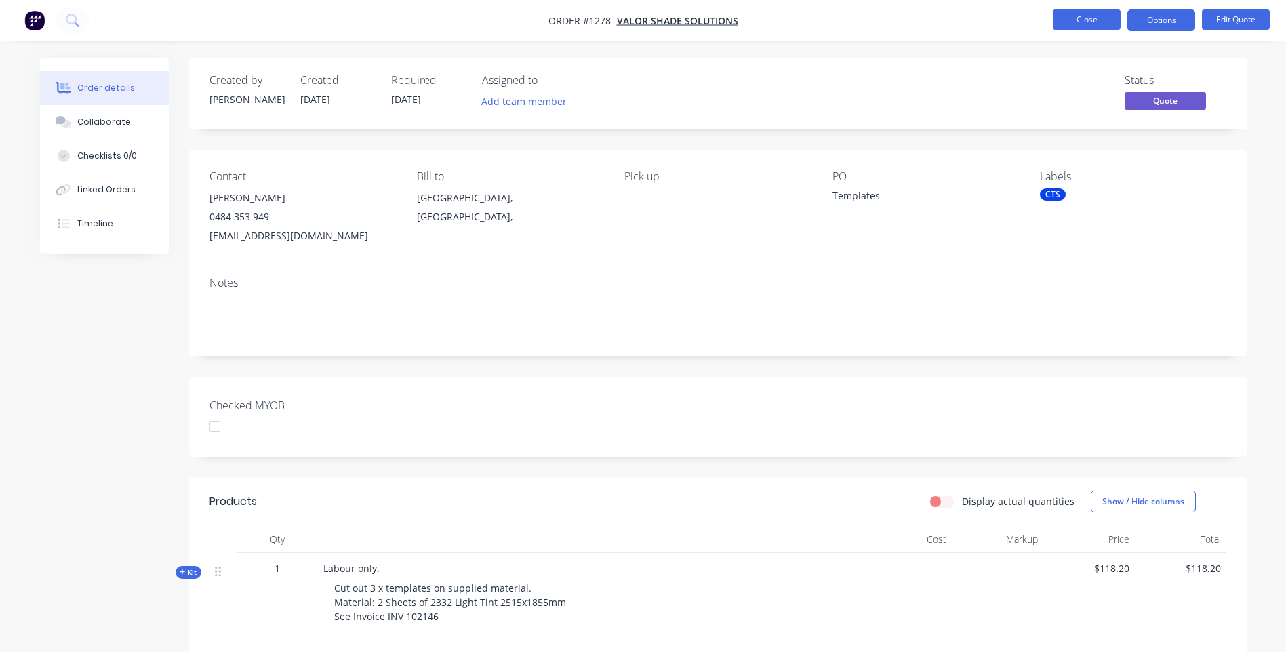
click at [1094, 23] on button "Close" at bounding box center [1087, 19] width 68 height 20
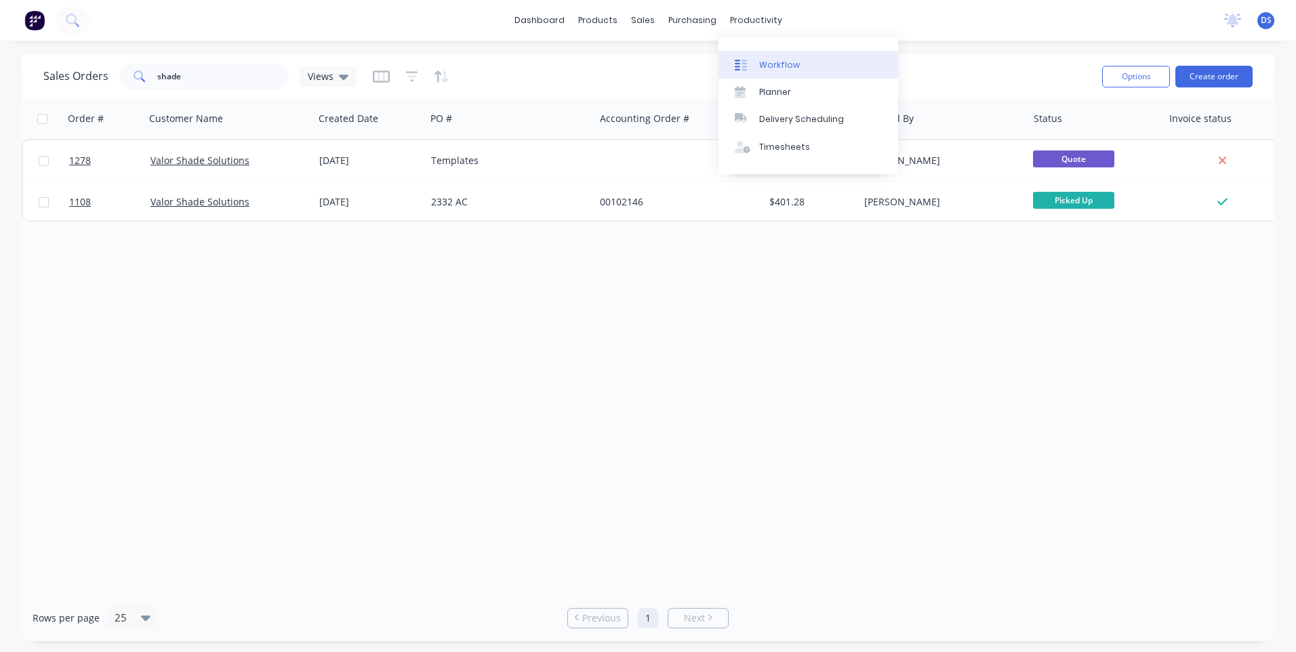
click at [770, 66] on div "Workflow" at bounding box center [779, 65] width 41 height 12
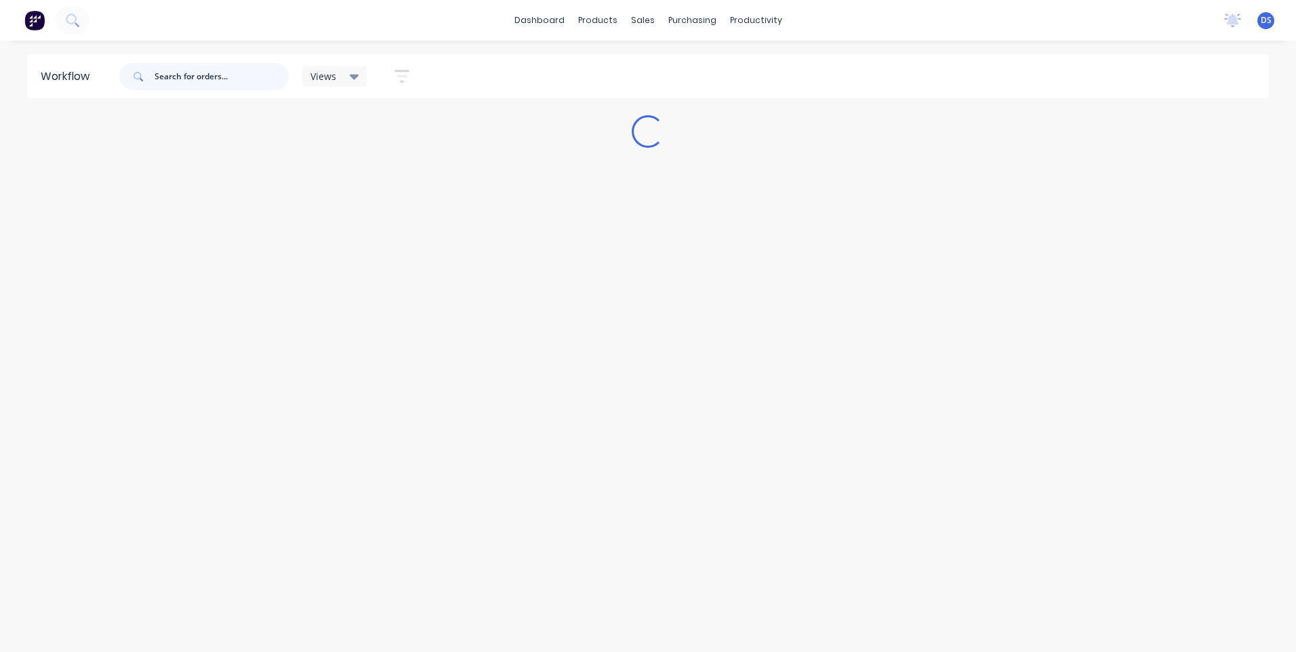
click at [216, 81] on input "text" at bounding box center [222, 76] width 134 height 27
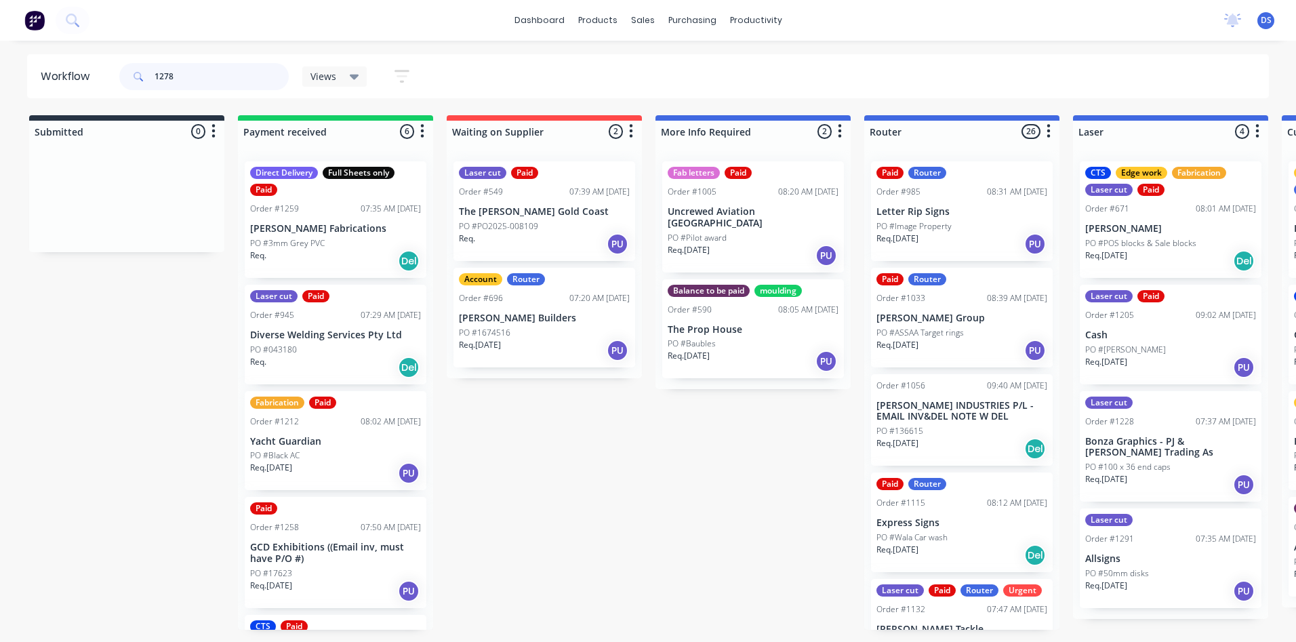
click at [203, 79] on input "1278" at bounding box center [222, 76] width 134 height 27
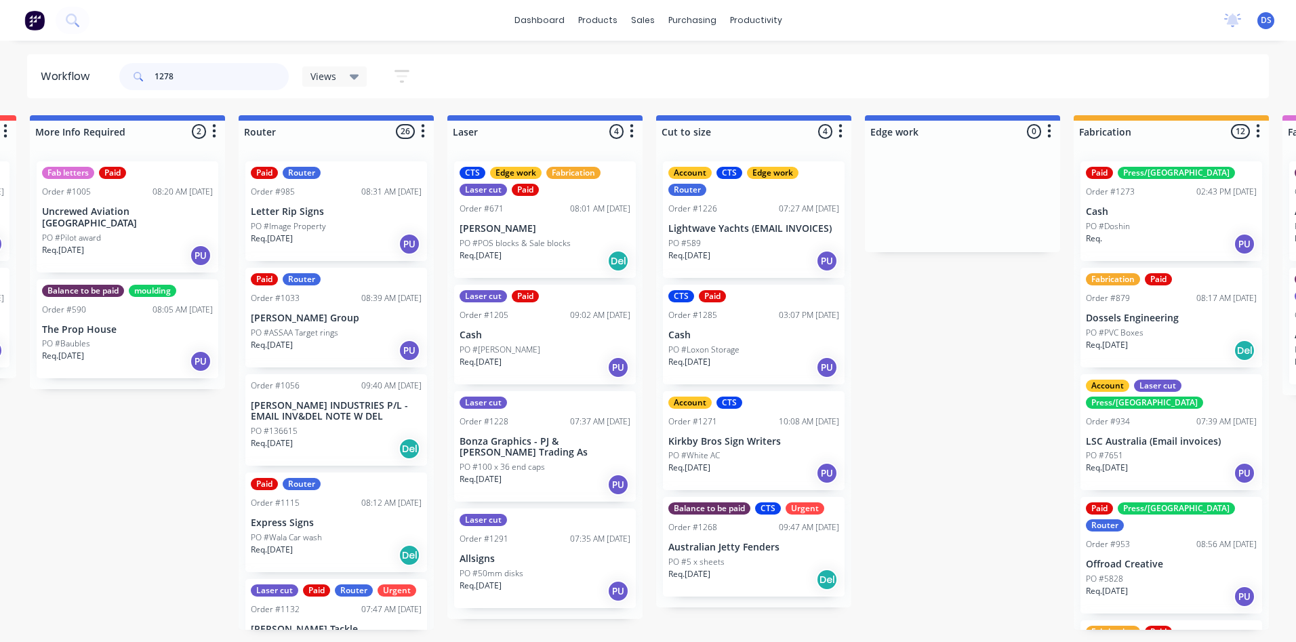
scroll to position [0, 622]
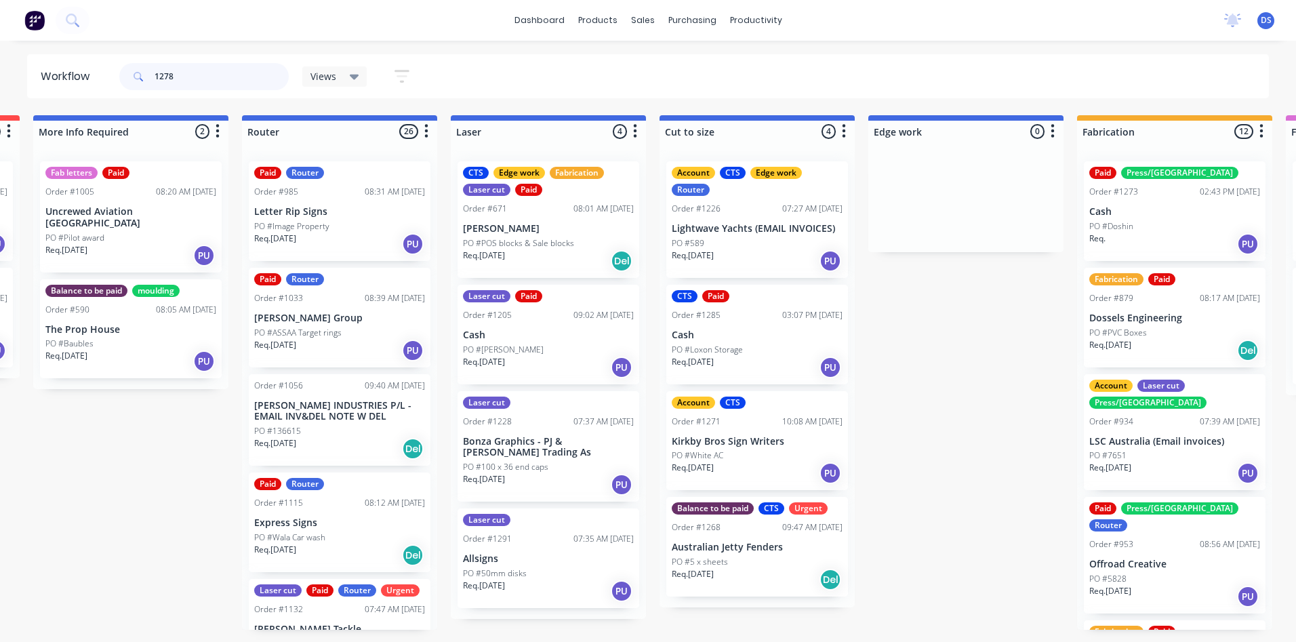
click at [169, 76] on input "1278" at bounding box center [222, 76] width 134 height 27
type input "1278"
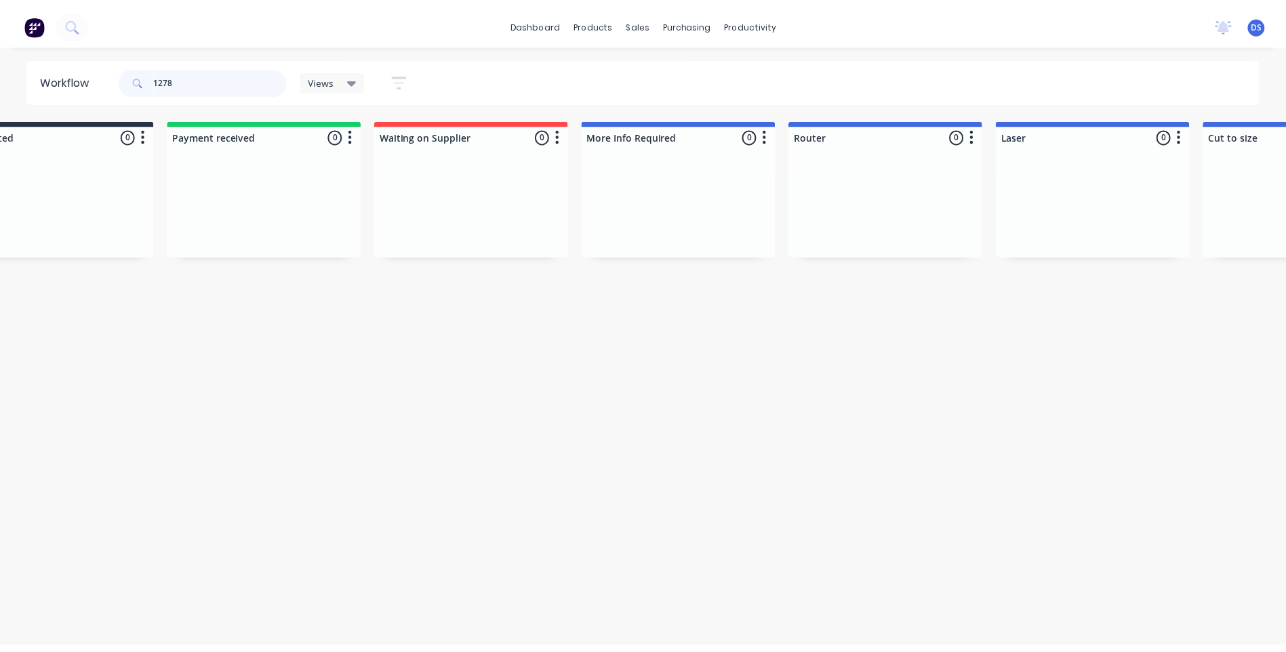
scroll to position [0, 0]
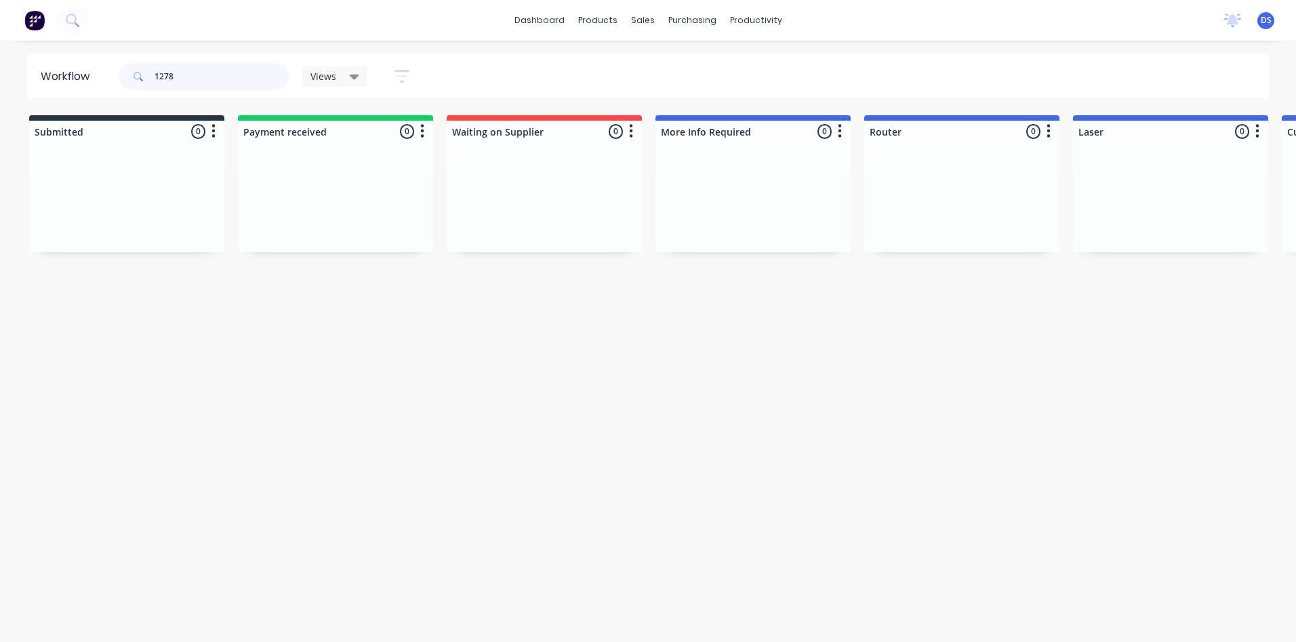
drag, startPoint x: 207, startPoint y: 77, endPoint x: 153, endPoint y: 67, distance: 55.1
click at [87, 71] on header "Workflow 1278 Views Save new view None (Default) edit Ready for Pick Up edit Sh…" at bounding box center [648, 76] width 1243 height 44
click at [684, 67] on div "Sales Orders" at bounding box center [693, 65] width 56 height 12
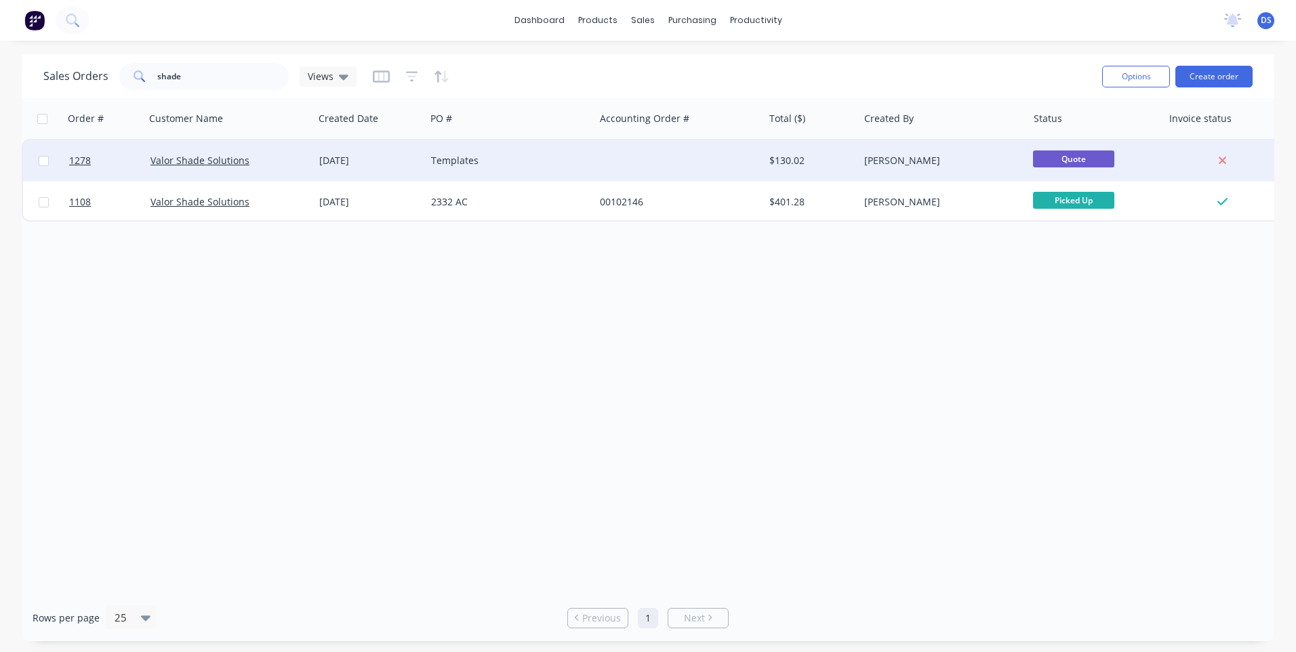
click at [453, 161] on div "Templates" at bounding box center [506, 161] width 151 height 14
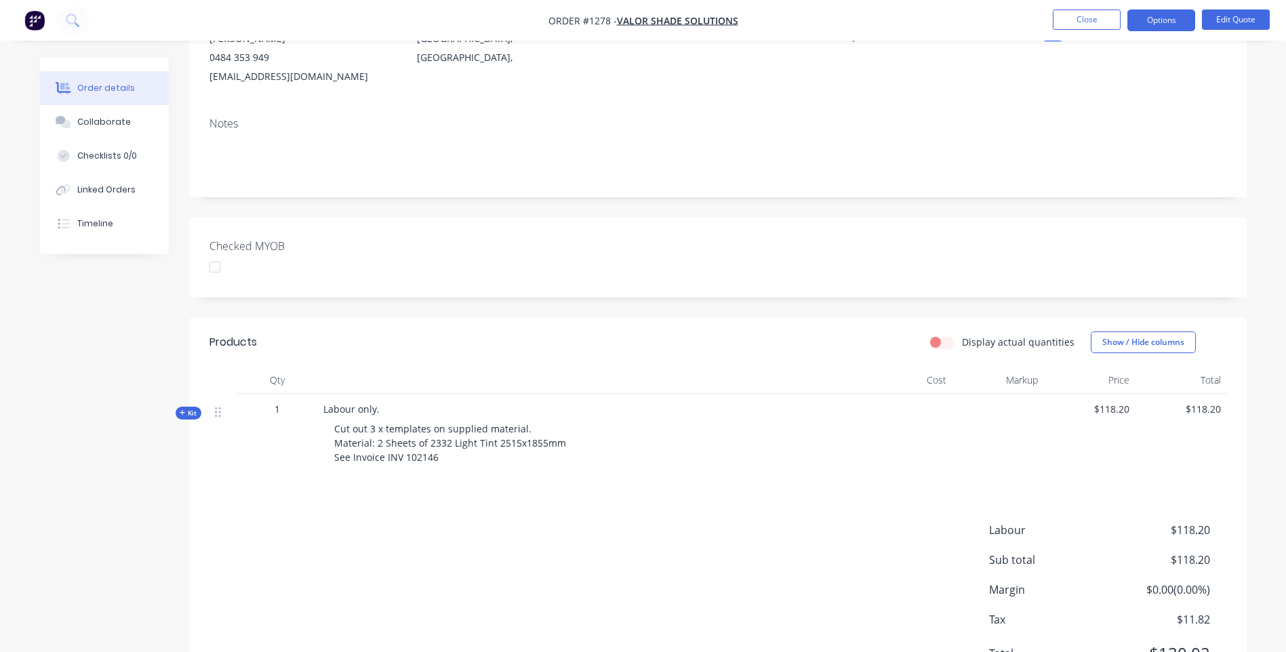
scroll to position [227, 0]
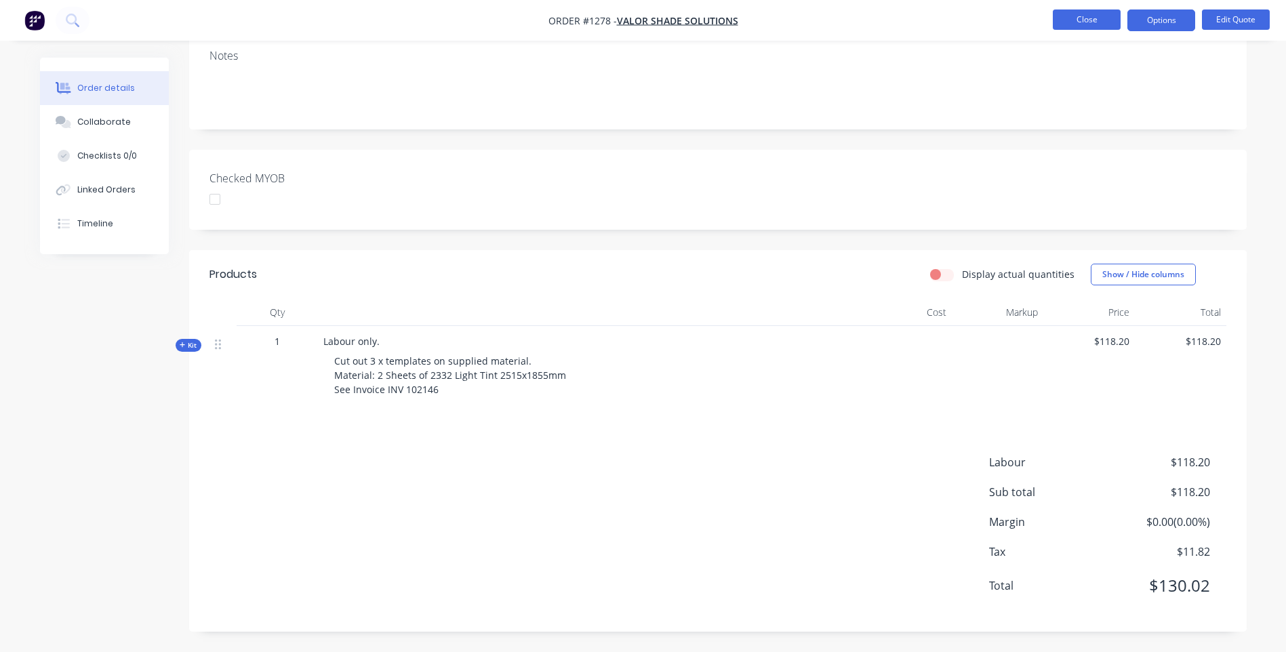
click at [1083, 19] on button "Close" at bounding box center [1087, 19] width 68 height 20
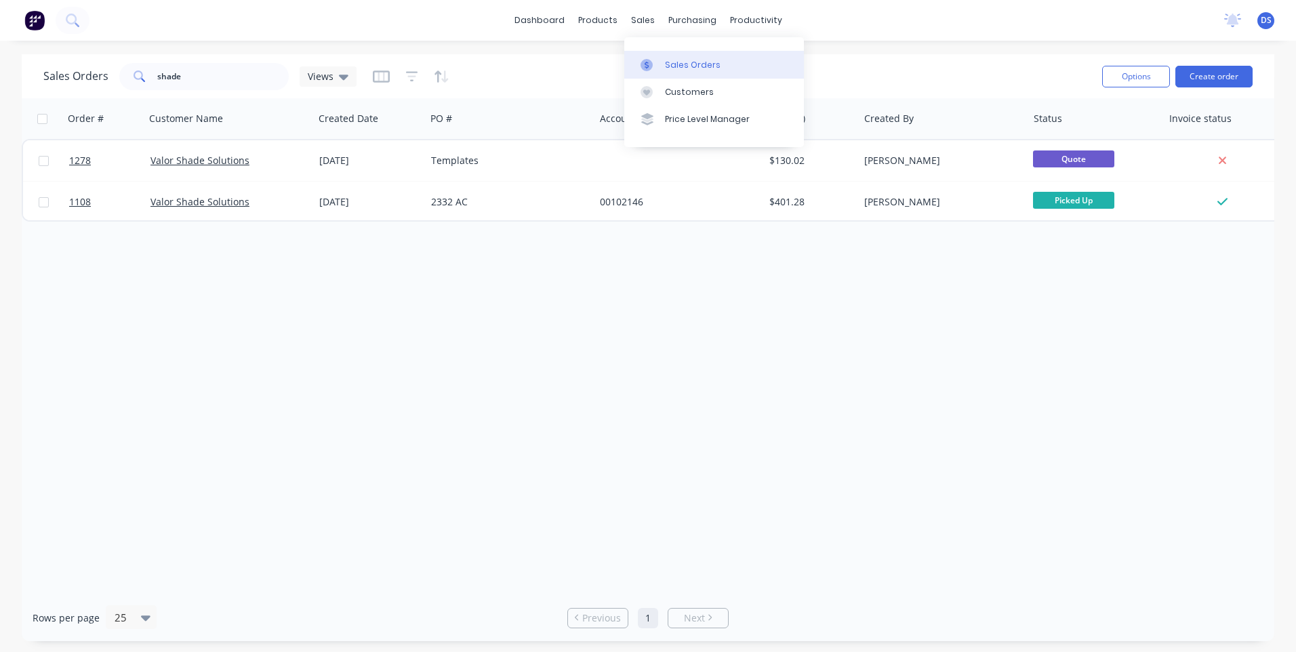
click at [702, 64] on div "Sales Orders" at bounding box center [693, 65] width 56 height 12
click at [220, 80] on input "shade" at bounding box center [223, 76] width 132 height 27
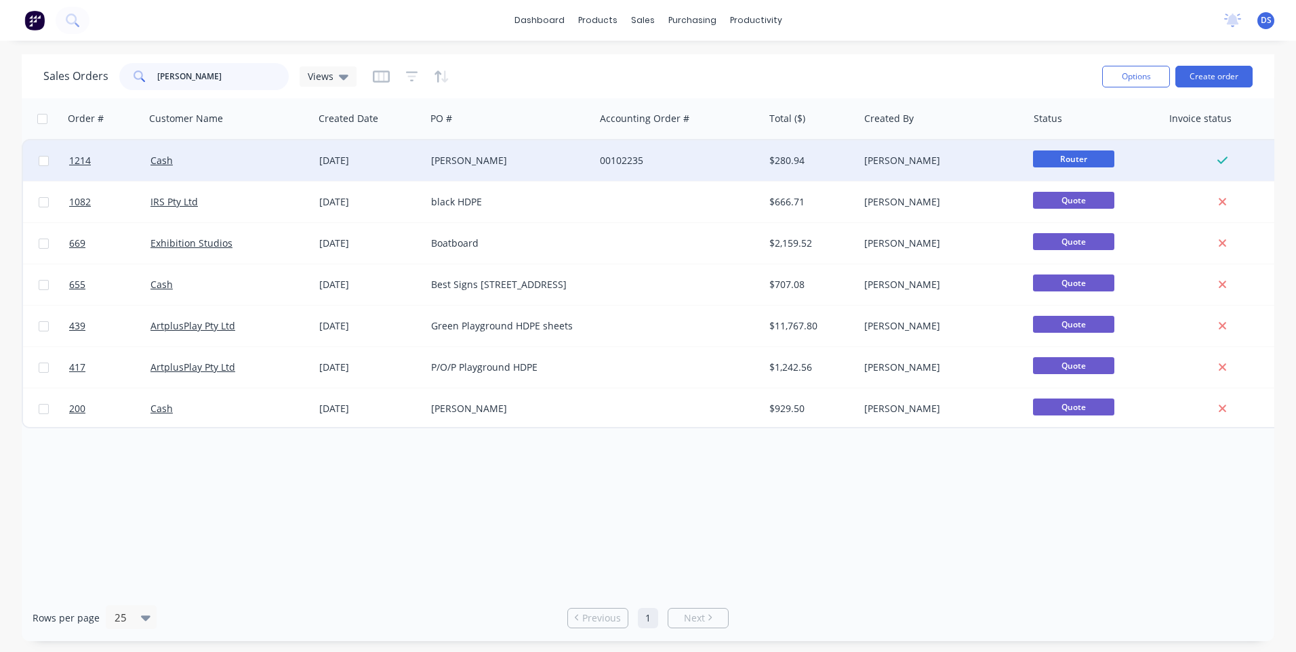
type input "simon"
click at [462, 160] on div "Simone" at bounding box center [506, 161] width 151 height 14
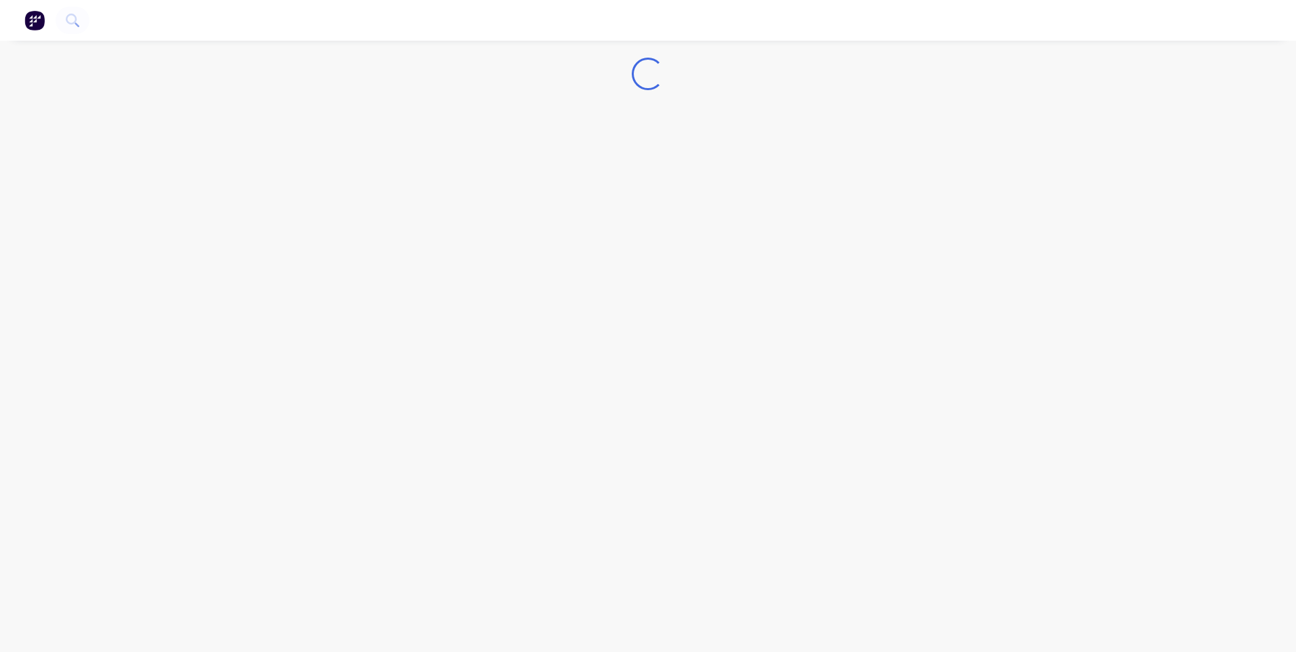
click at [462, 160] on div "Loading..." at bounding box center [648, 326] width 1296 height 652
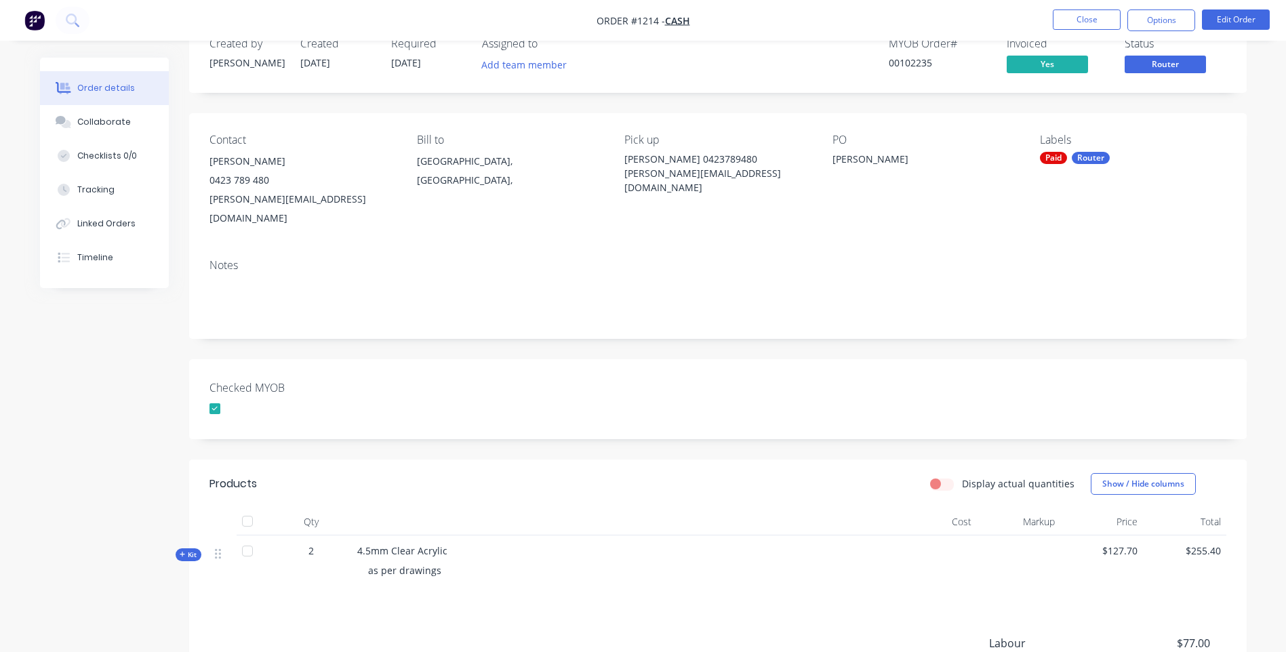
scroll to position [68, 0]
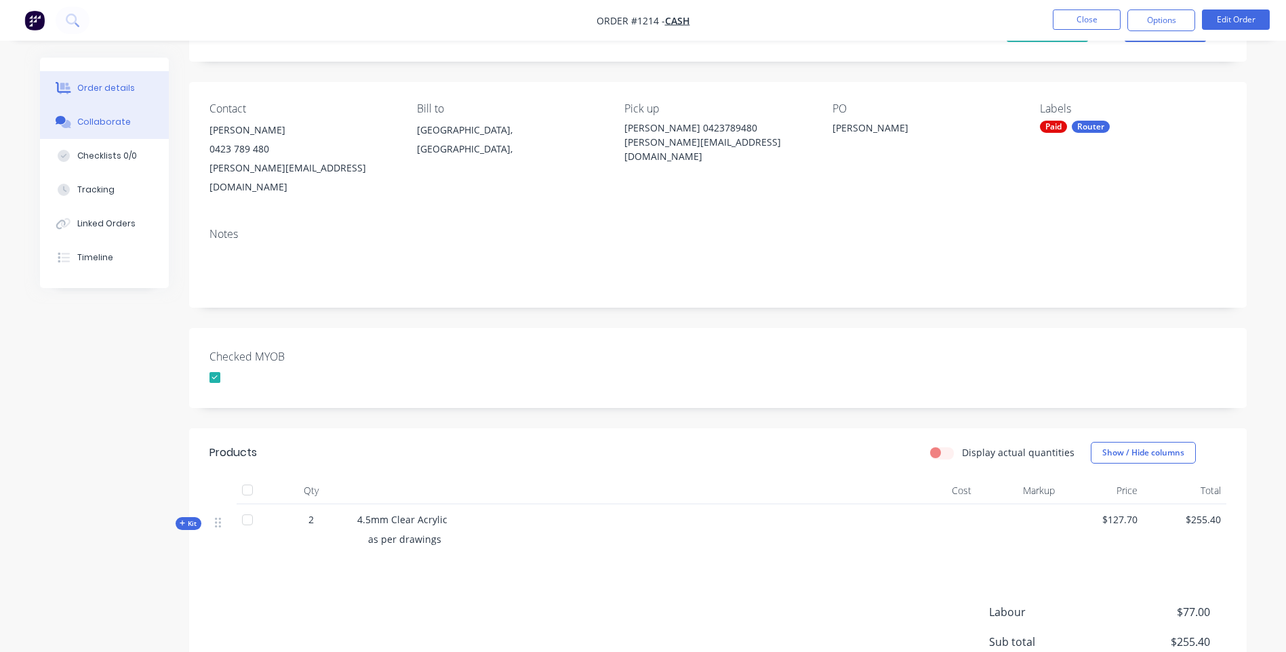
click at [106, 123] on div "Collaborate" at bounding box center [104, 122] width 54 height 12
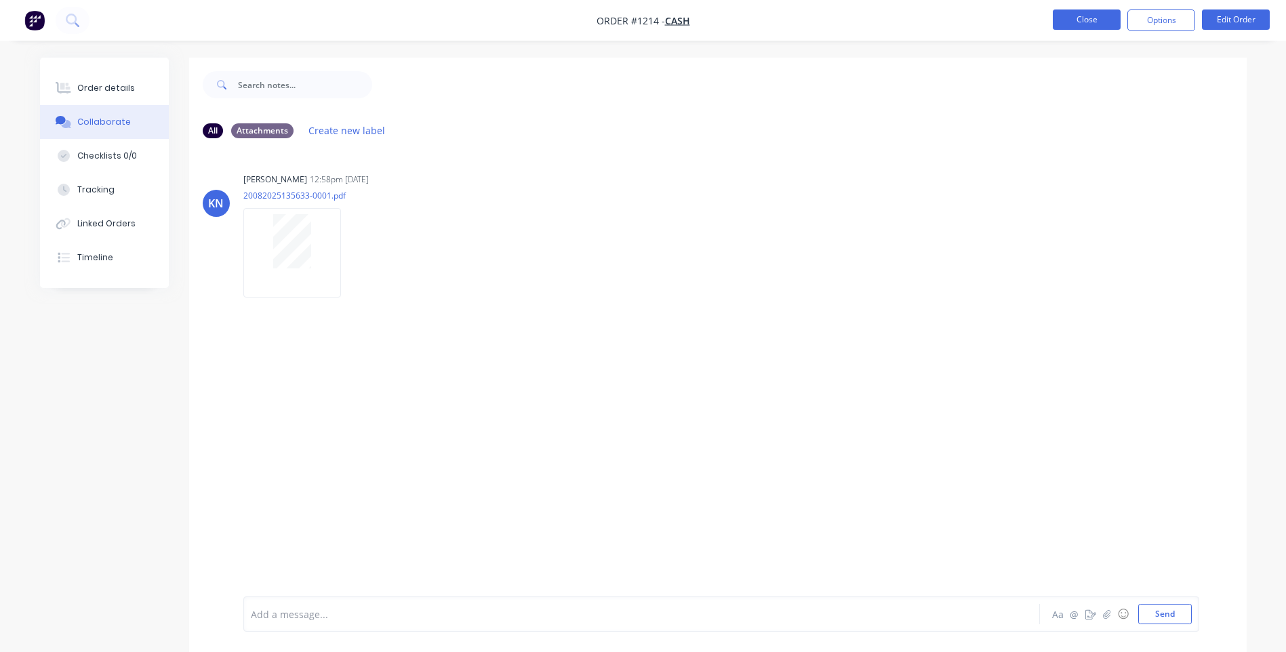
click at [1098, 26] on button "Close" at bounding box center [1087, 19] width 68 height 20
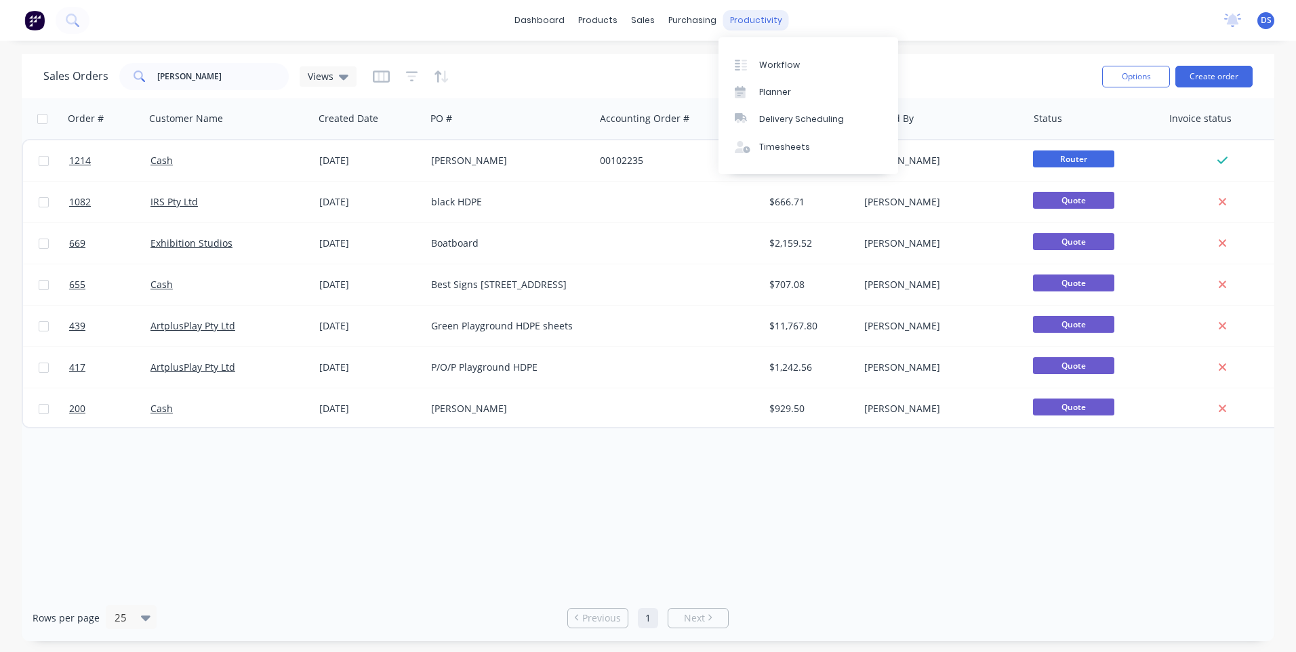
click at [753, 20] on div "productivity" at bounding box center [756, 20] width 66 height 20
click at [779, 64] on div "Workflow" at bounding box center [779, 65] width 41 height 12
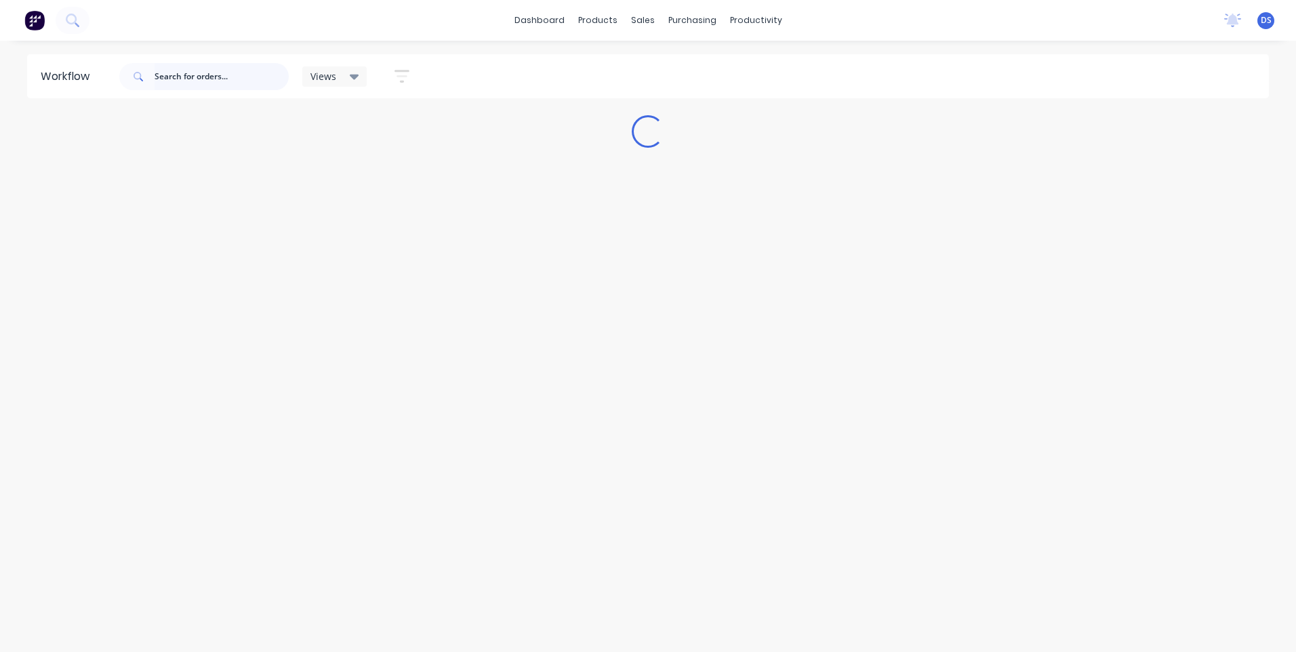
click at [199, 77] on input "text" at bounding box center [222, 76] width 134 height 27
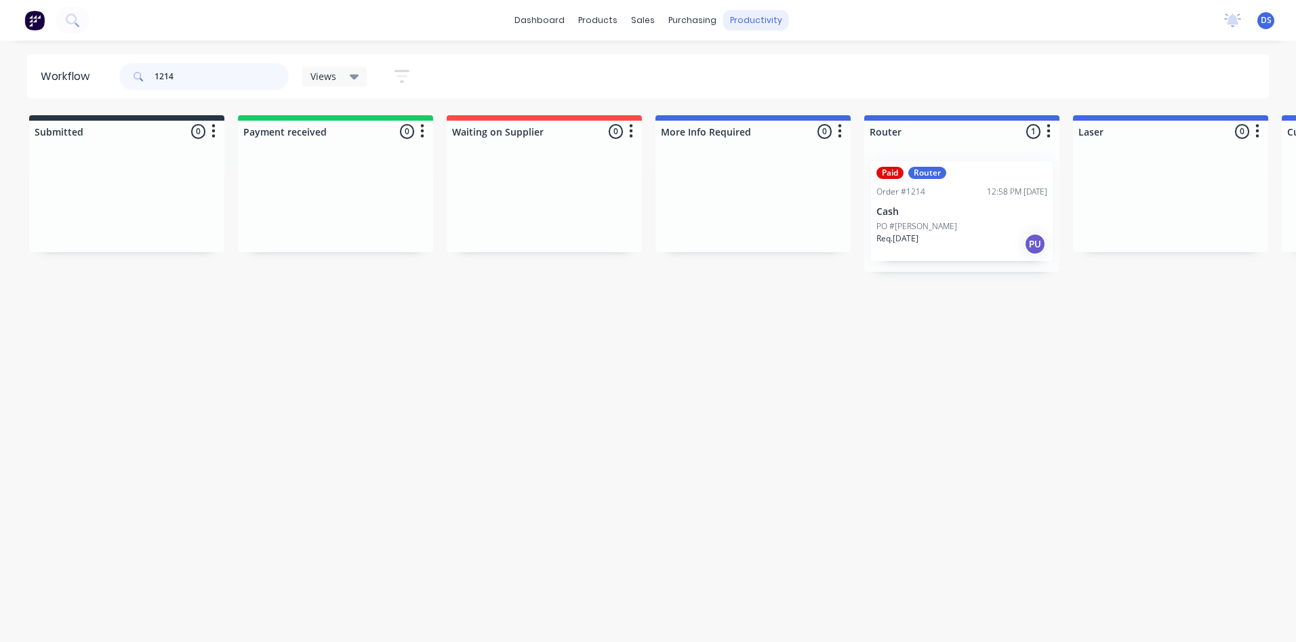
type input "1214"
click at [758, 21] on div "productivity" at bounding box center [756, 20] width 66 height 20
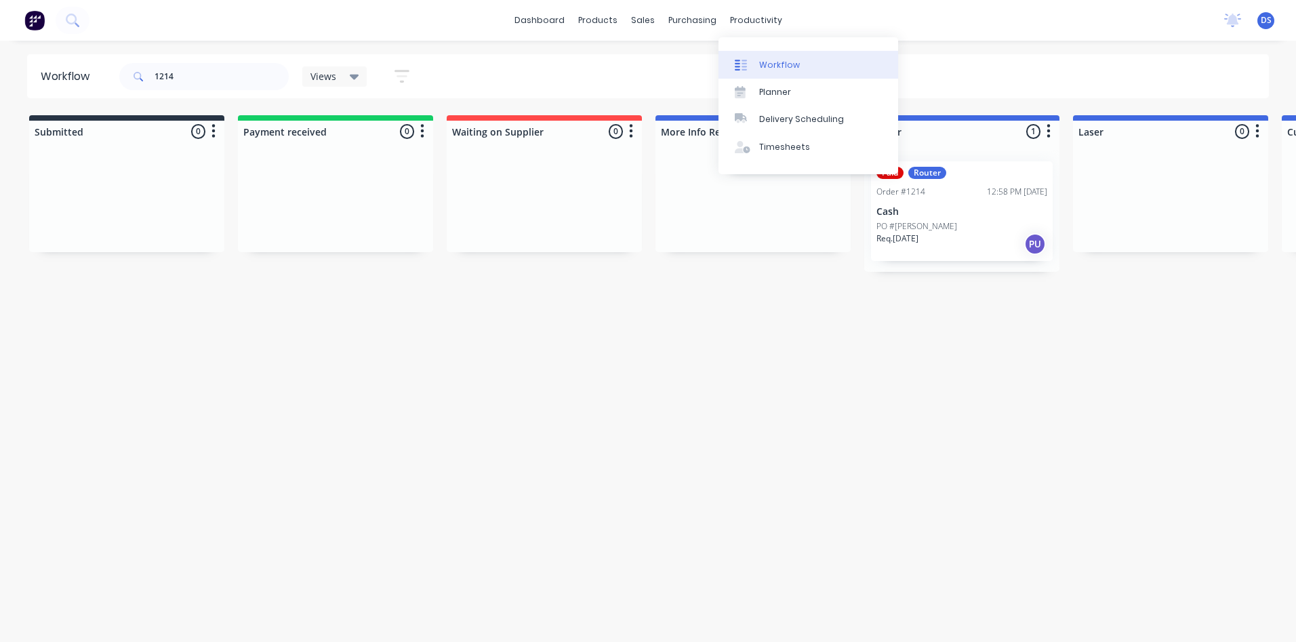
click at [783, 65] on div "Workflow" at bounding box center [779, 65] width 41 height 12
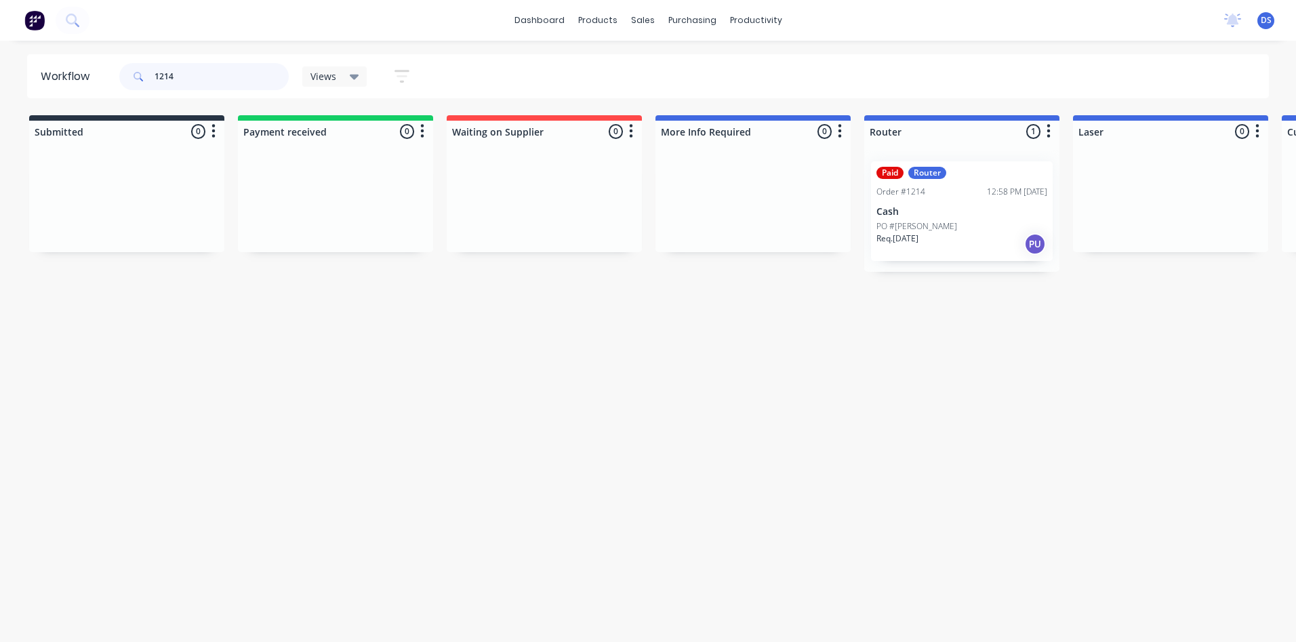
drag, startPoint x: 198, startPoint y: 75, endPoint x: 115, endPoint y: 75, distance: 82.7
click at [115, 75] on header "Workflow 1214 Views Save new view None (Default) edit Ready for Pick Up edit Sh…" at bounding box center [648, 76] width 1243 height 44
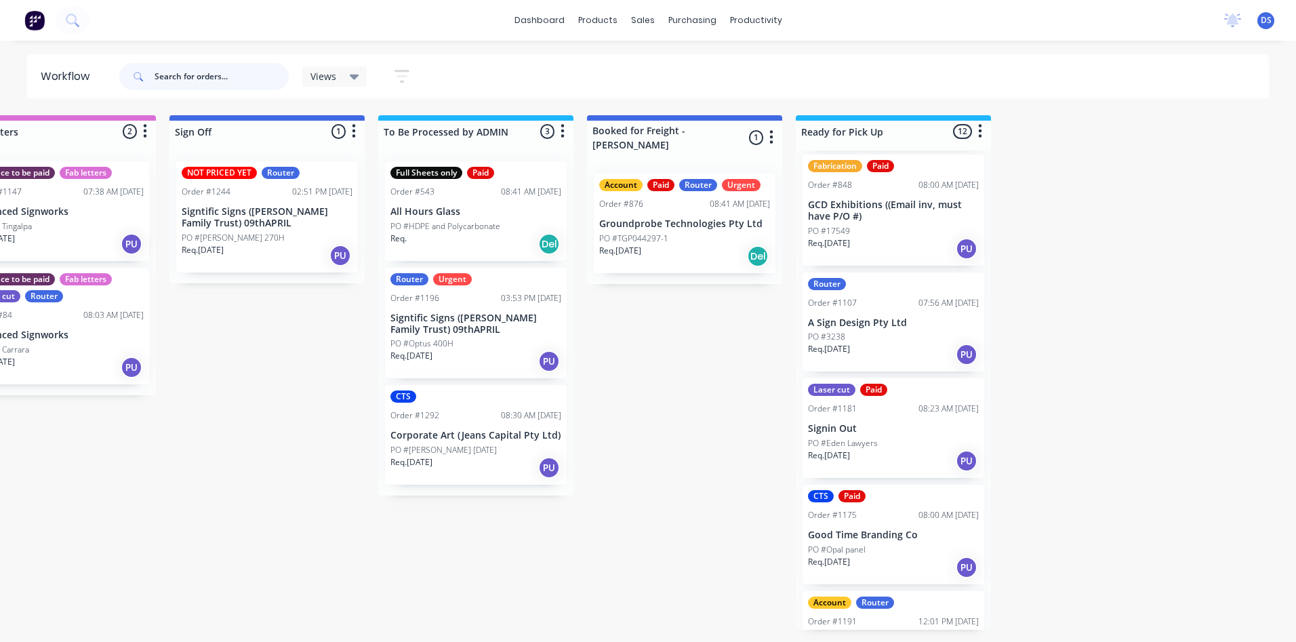
scroll to position [877, 0]
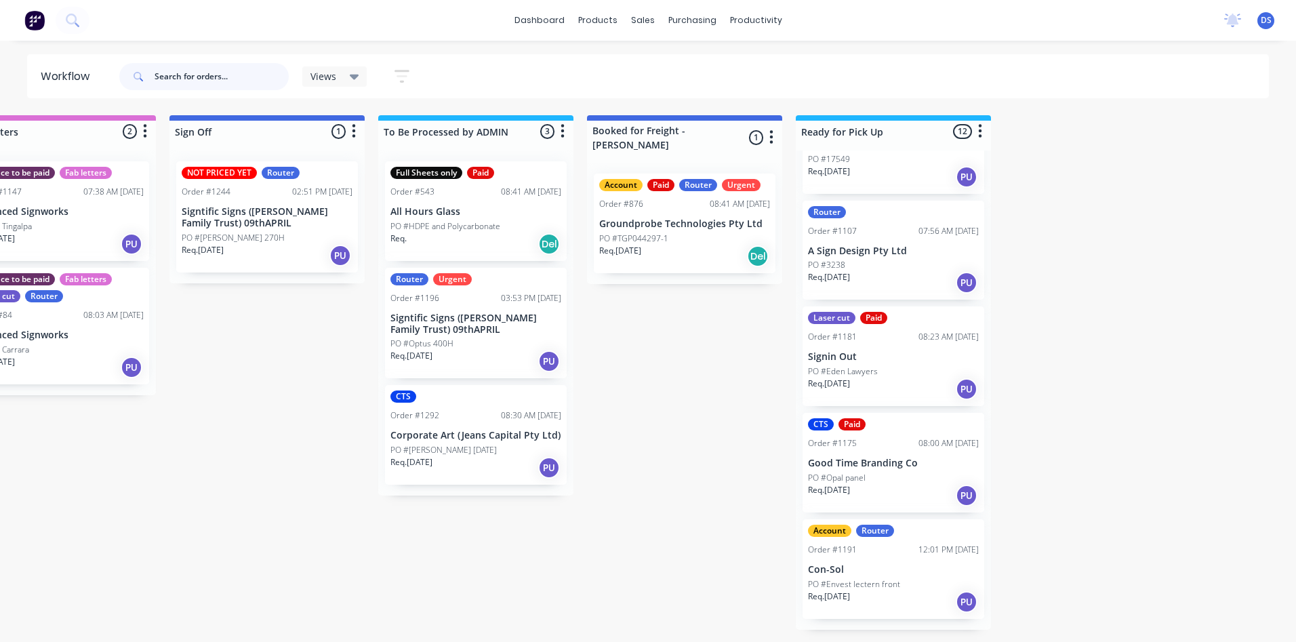
click at [217, 79] on input "text" at bounding box center [222, 76] width 134 height 27
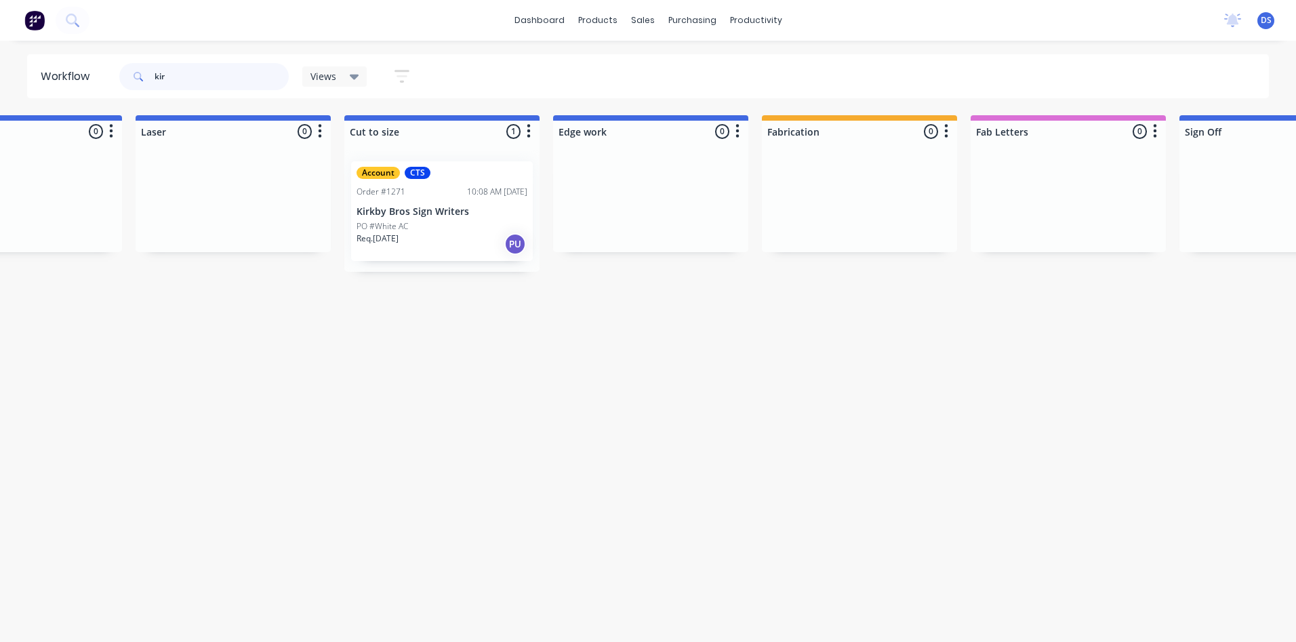
scroll to position [0, 986]
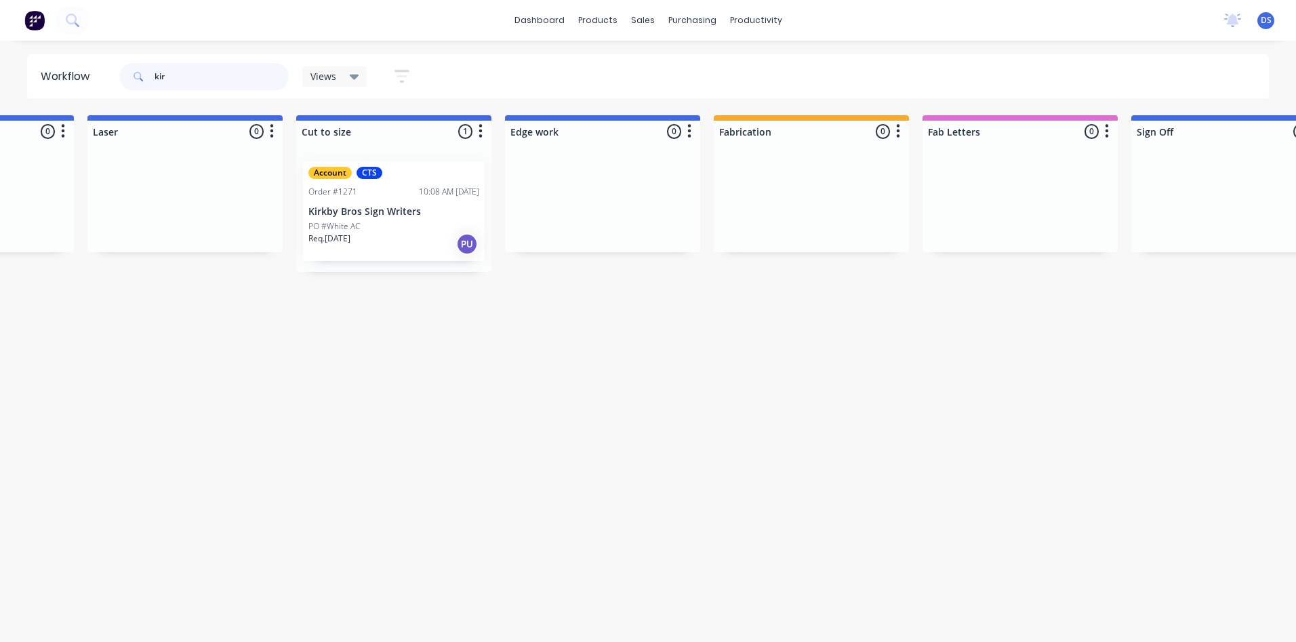
type input "kir"
click at [403, 224] on div "PO #White AC" at bounding box center [393, 226] width 171 height 12
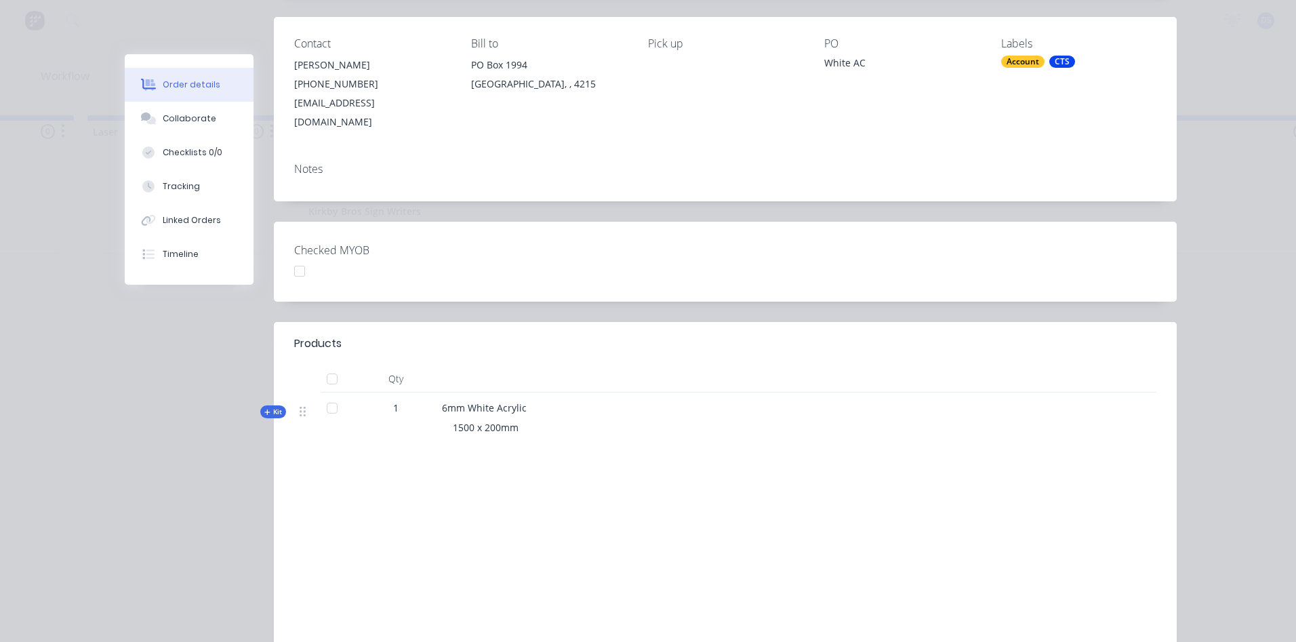
scroll to position [203, 0]
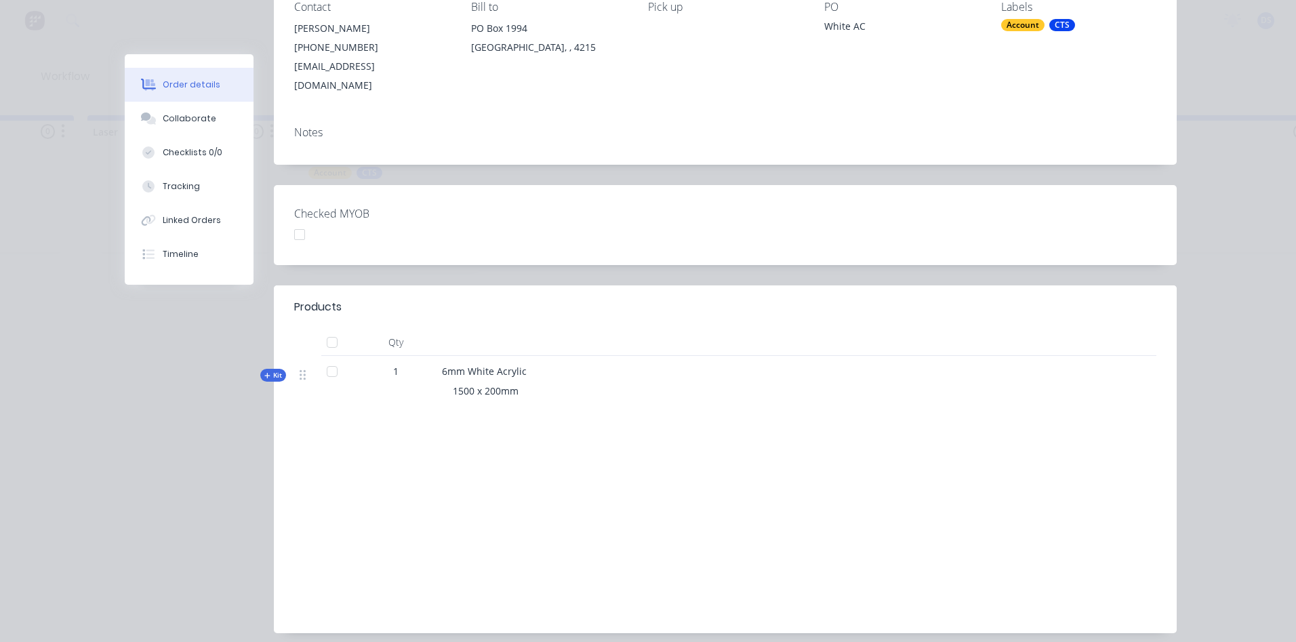
click at [264, 370] on span "Kit" at bounding box center [273, 375] width 18 height 10
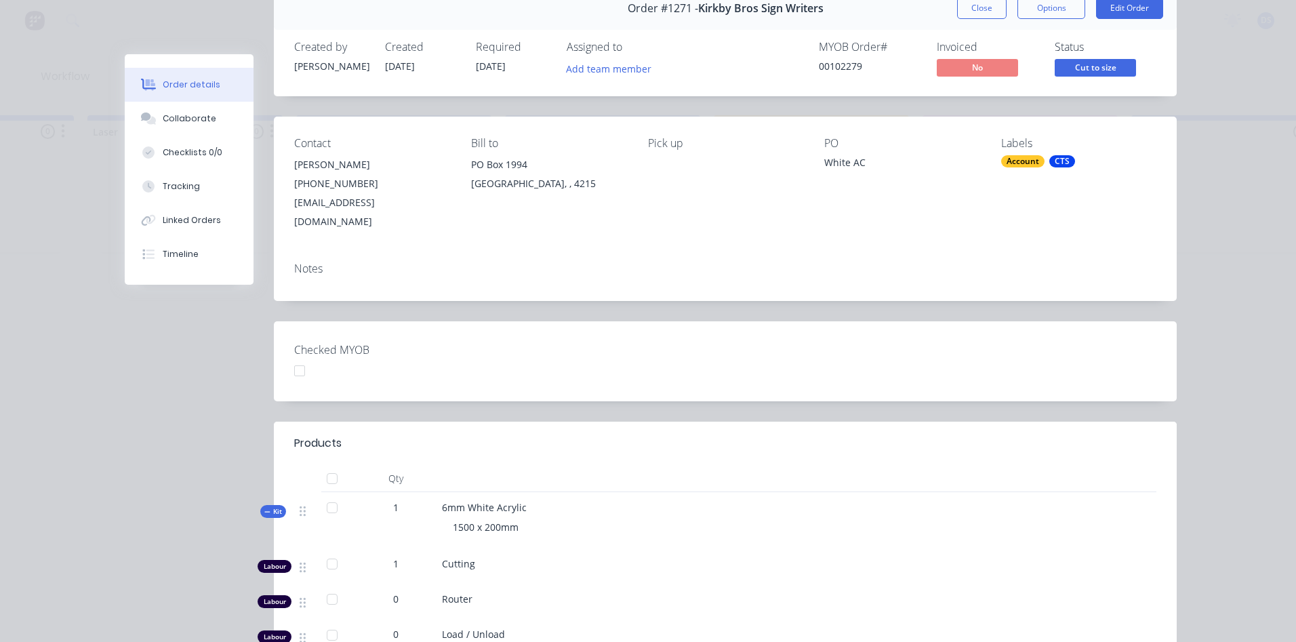
scroll to position [0, 0]
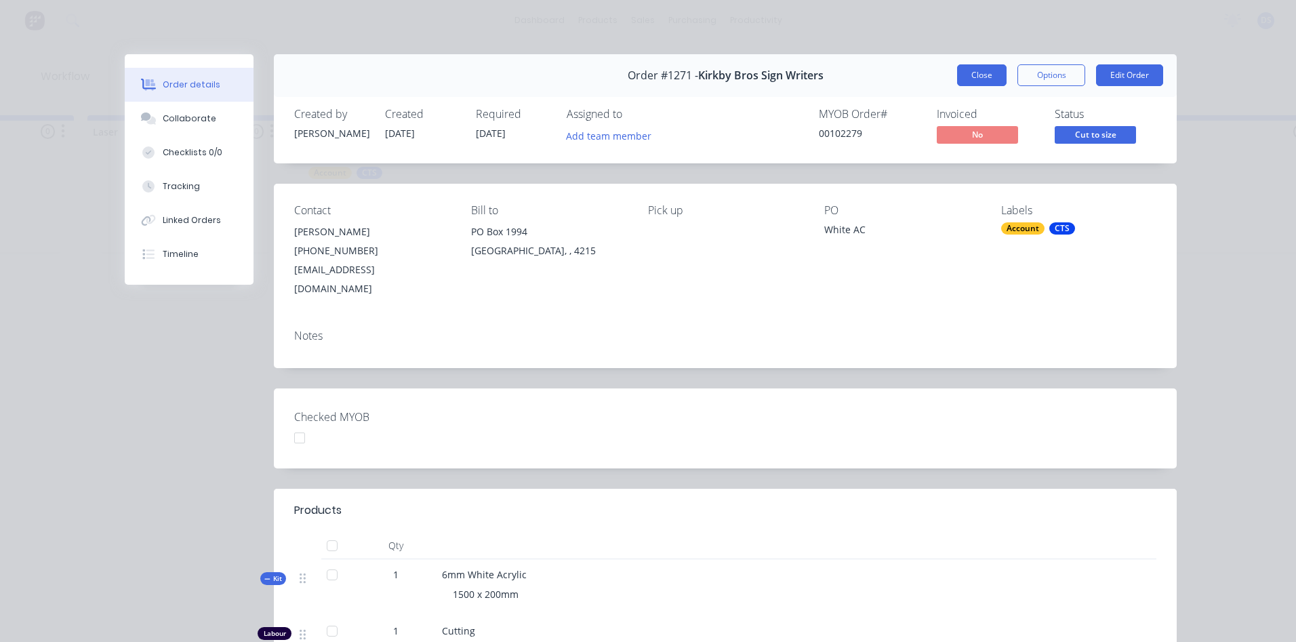
click at [989, 78] on button "Close" at bounding box center [981, 75] width 49 height 22
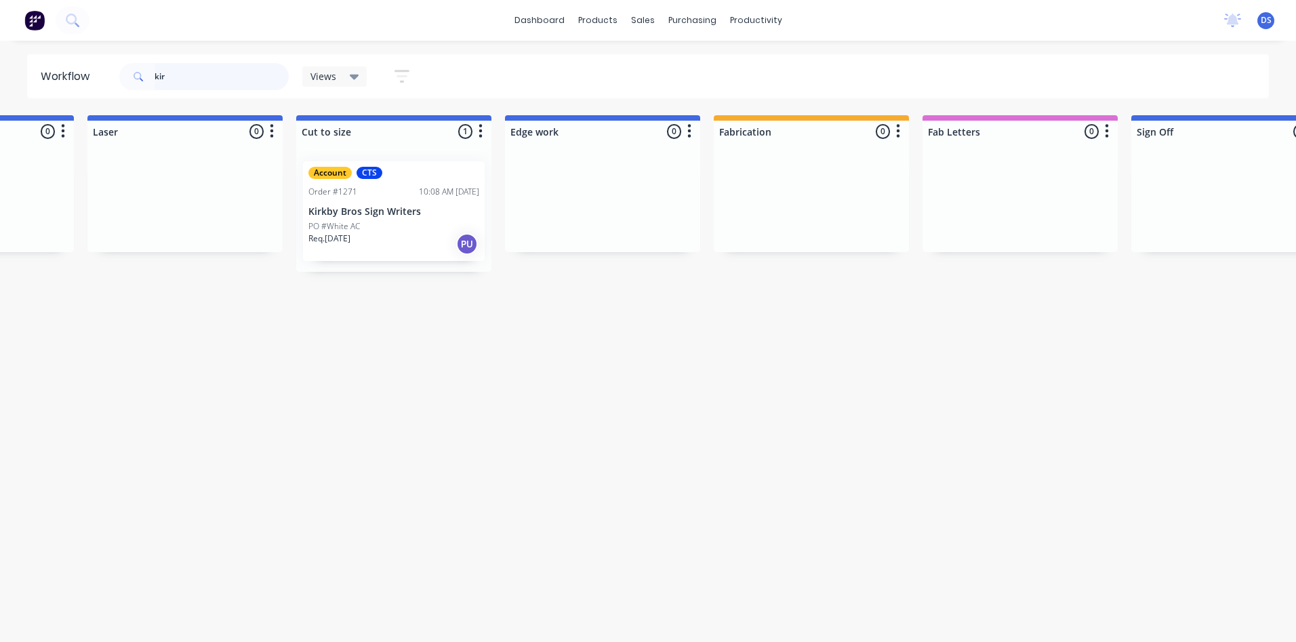
drag, startPoint x: 182, startPoint y: 78, endPoint x: 148, endPoint y: 74, distance: 34.1
click at [146, 75] on div "kir" at bounding box center [203, 76] width 169 height 27
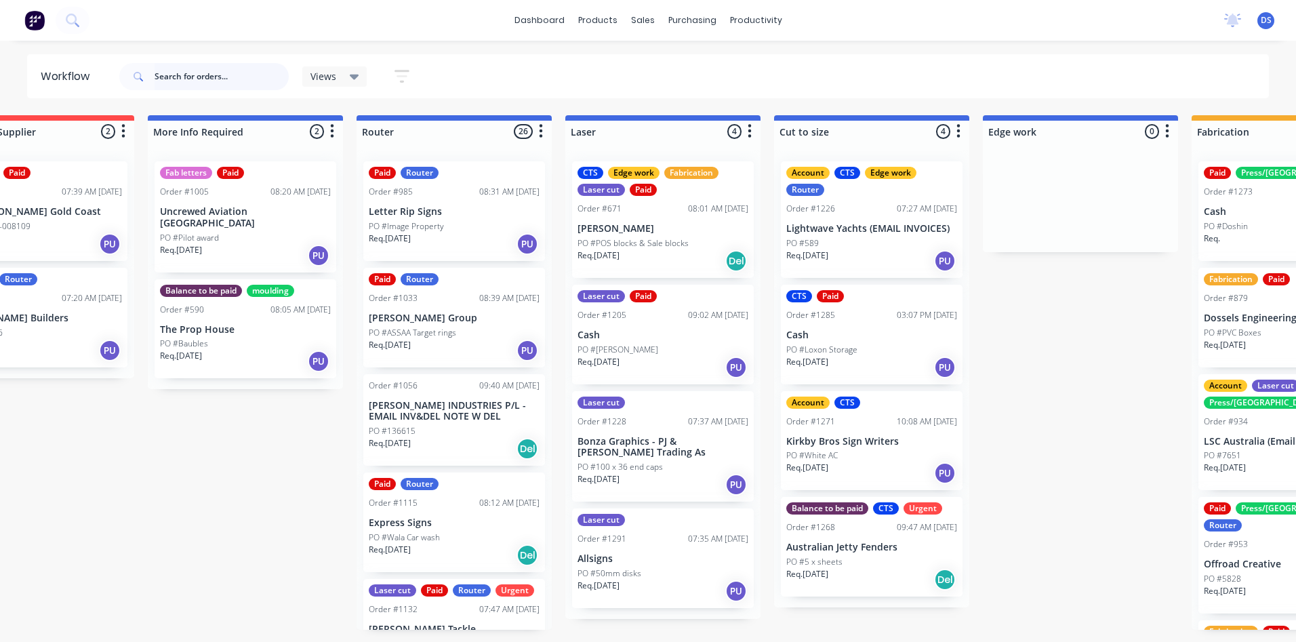
scroll to position [0, 576]
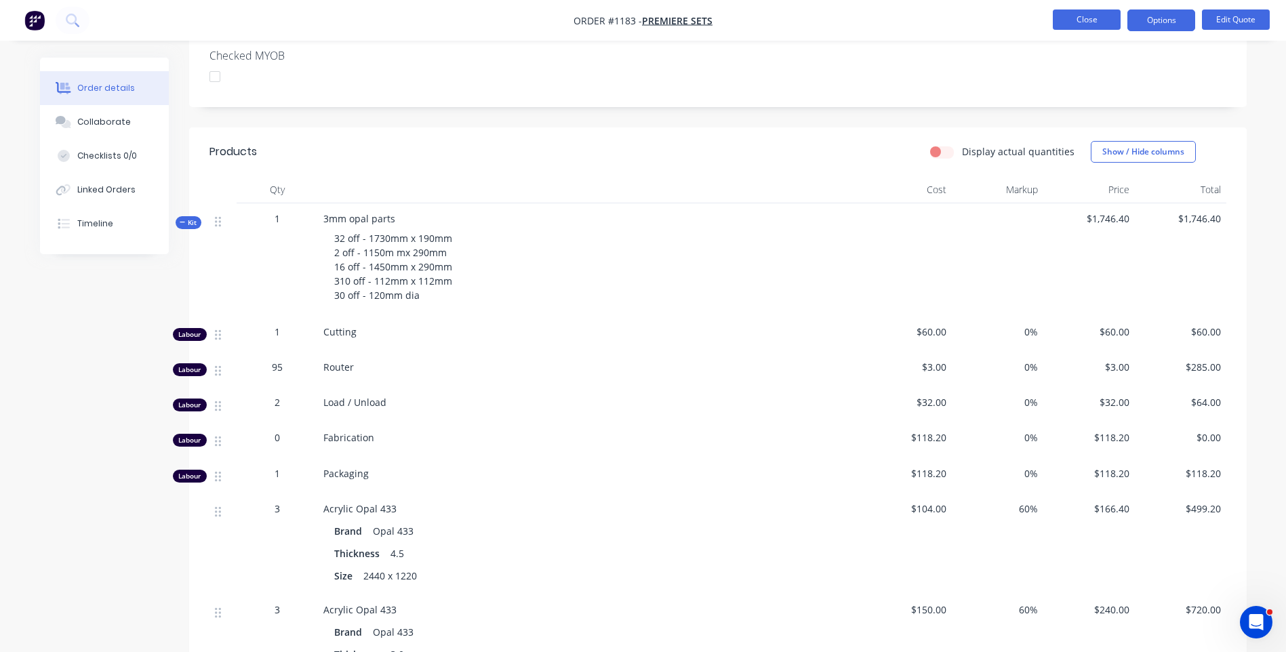
click at [1096, 20] on button "Close" at bounding box center [1087, 19] width 68 height 20
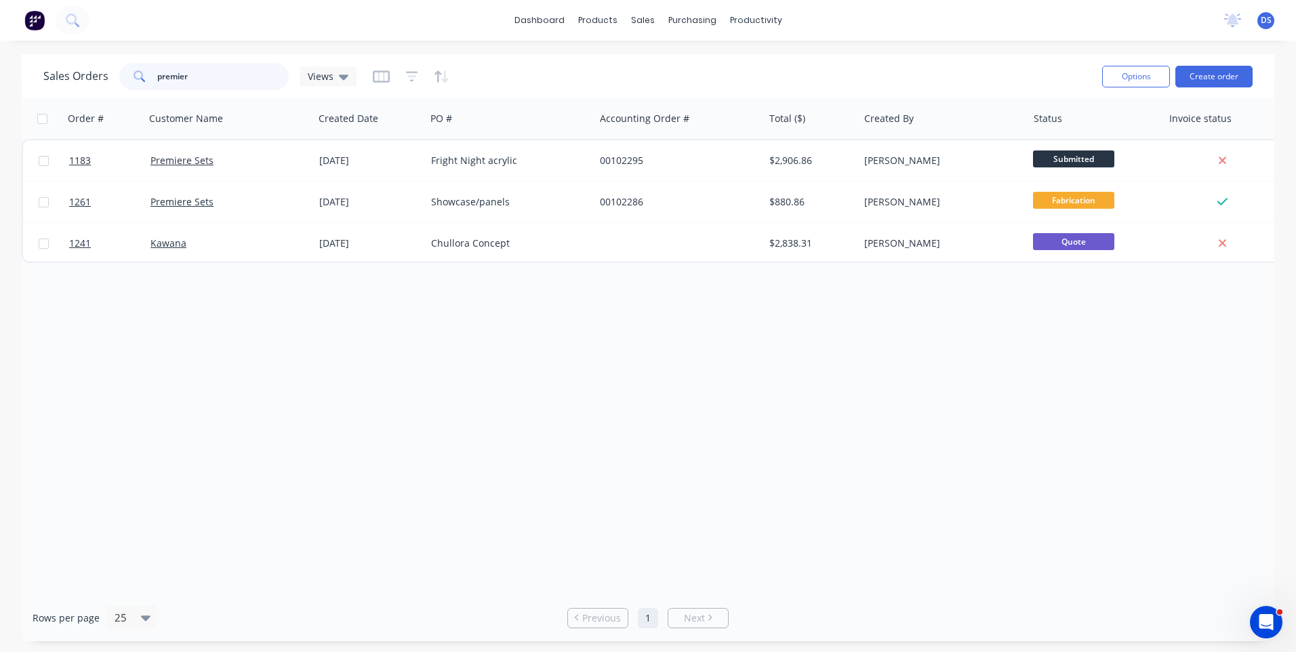
drag, startPoint x: 194, startPoint y: 76, endPoint x: 148, endPoint y: 75, distance: 45.4
click at [148, 75] on div "premier" at bounding box center [203, 76] width 169 height 27
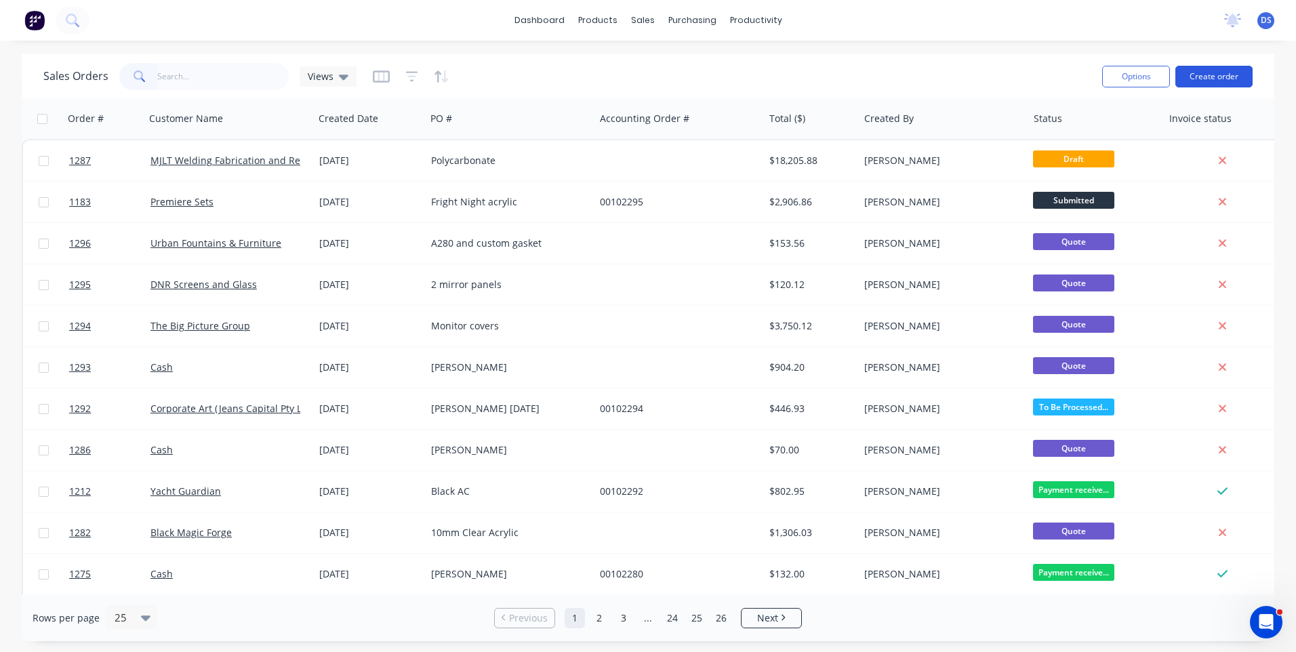
click at [1206, 78] on button "Create order" at bounding box center [1214, 77] width 77 height 22
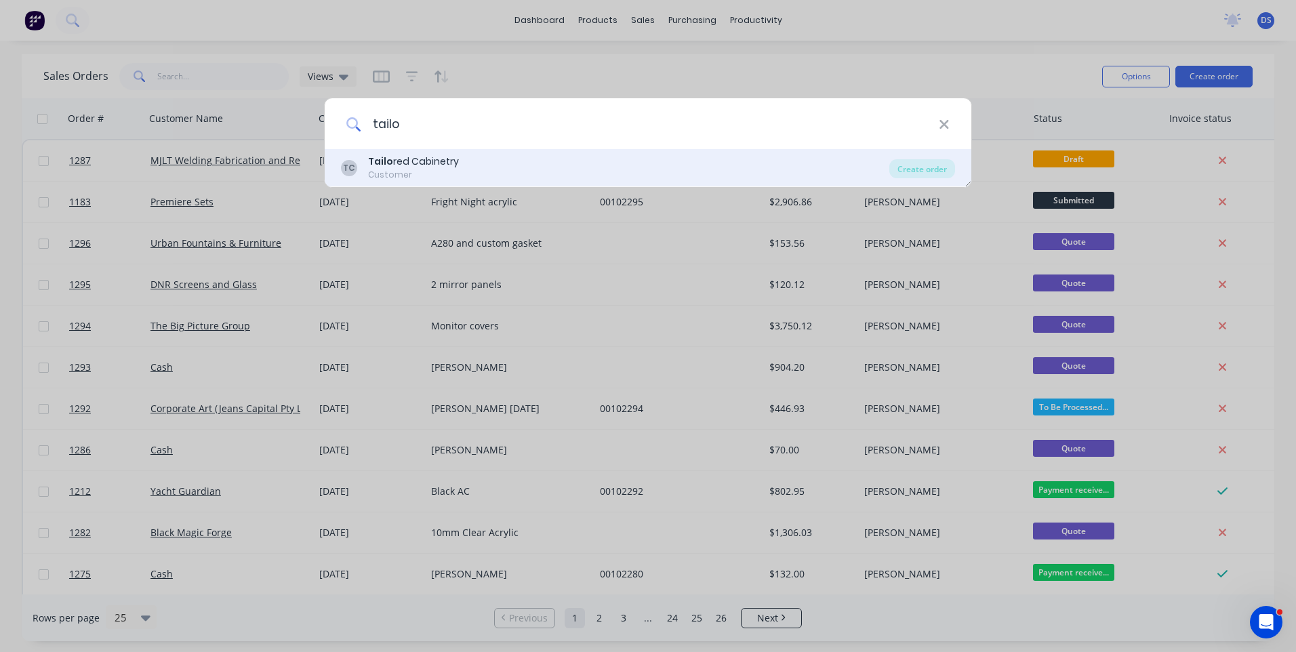
type input "tailo"
click at [441, 162] on div "Tailo red Cabinetry" at bounding box center [413, 162] width 91 height 14
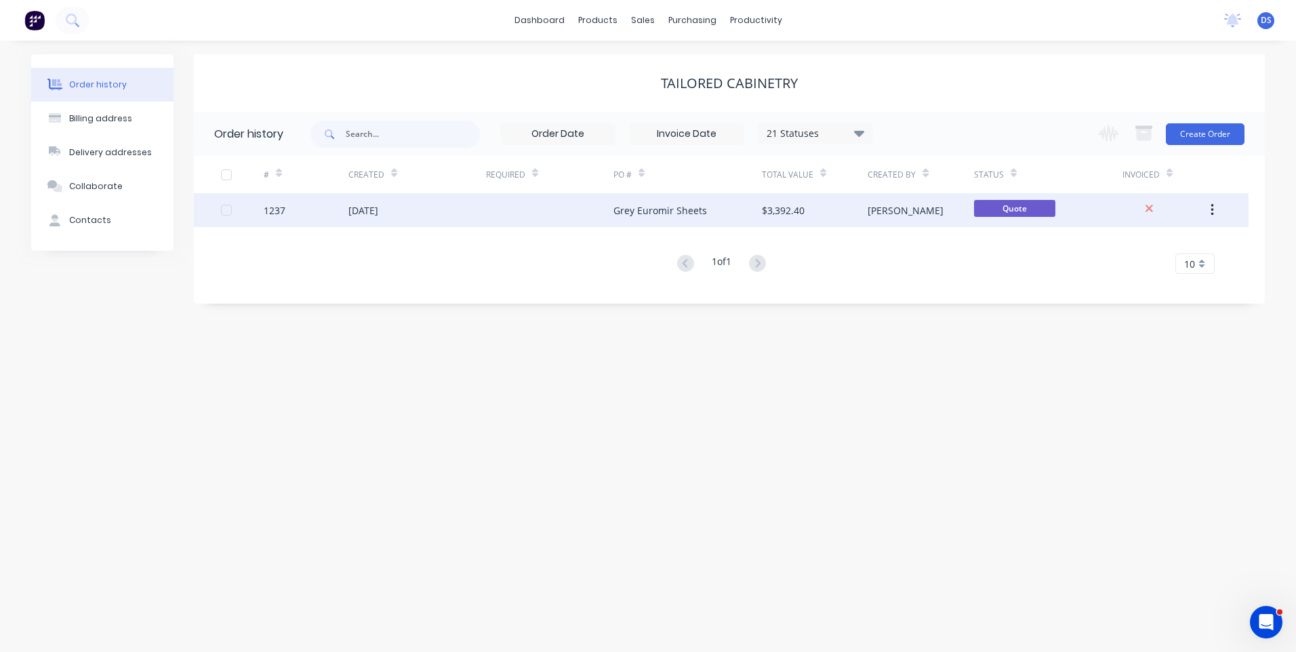
click at [641, 209] on div "Grey Euromir Sheets" at bounding box center [661, 210] width 94 height 14
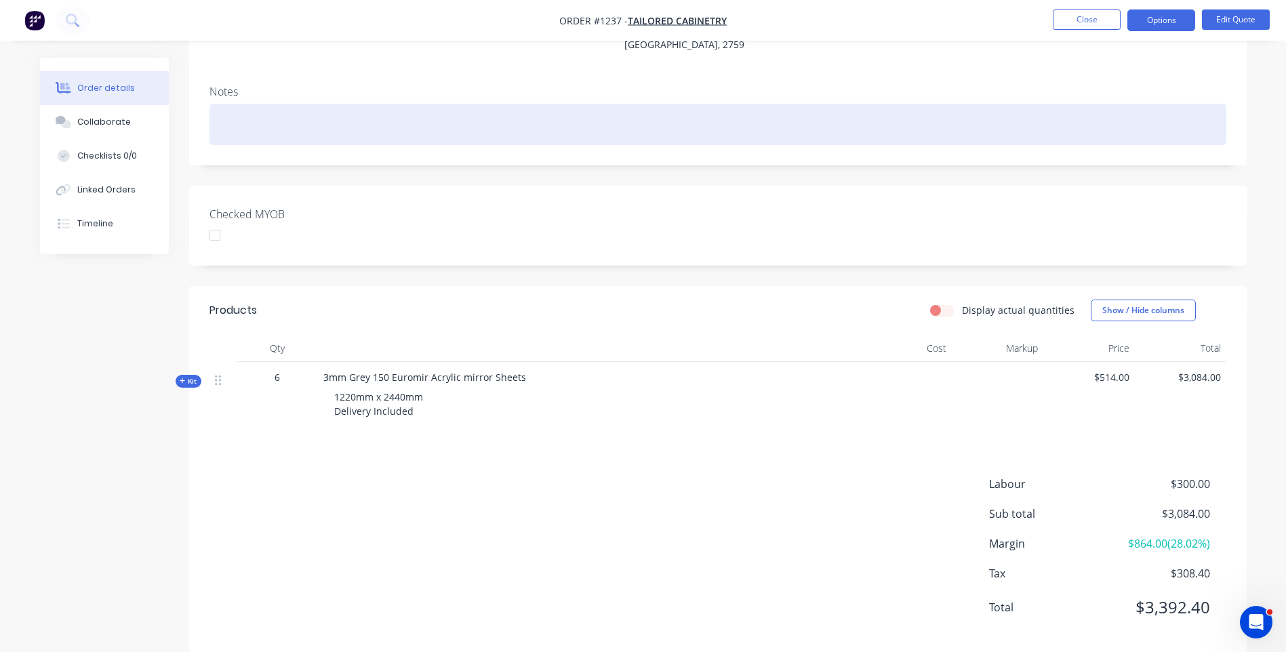
scroll to position [232, 0]
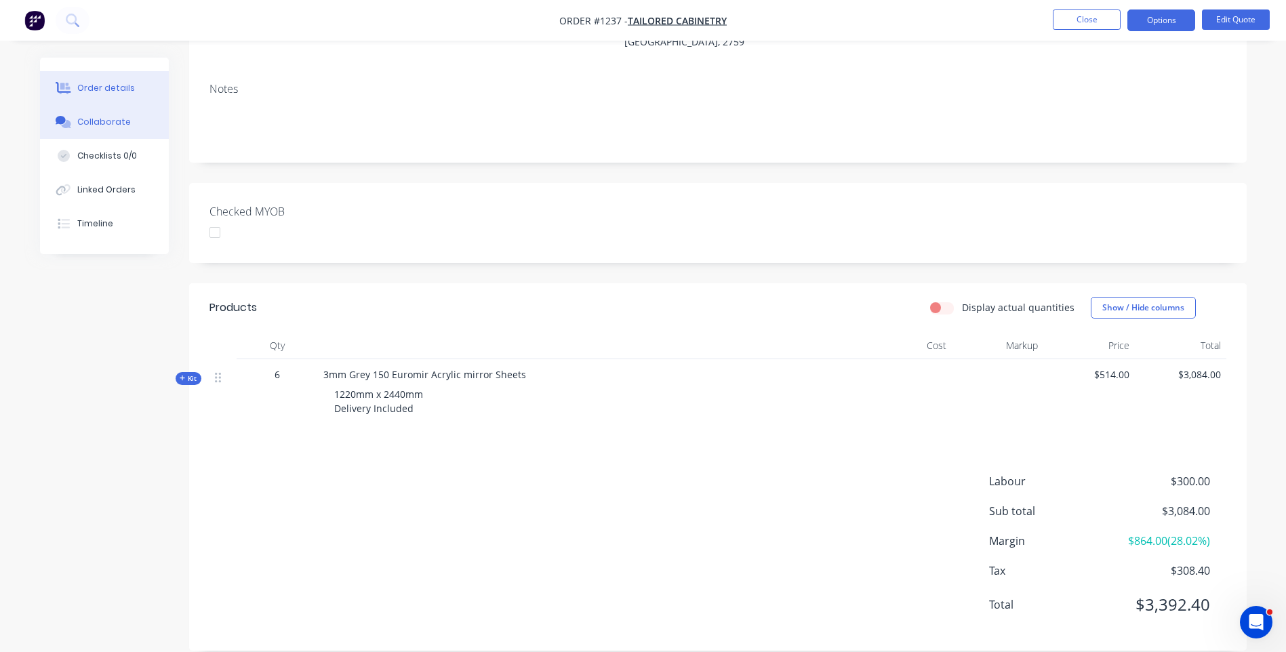
click at [122, 129] on button "Collaborate" at bounding box center [104, 122] width 129 height 34
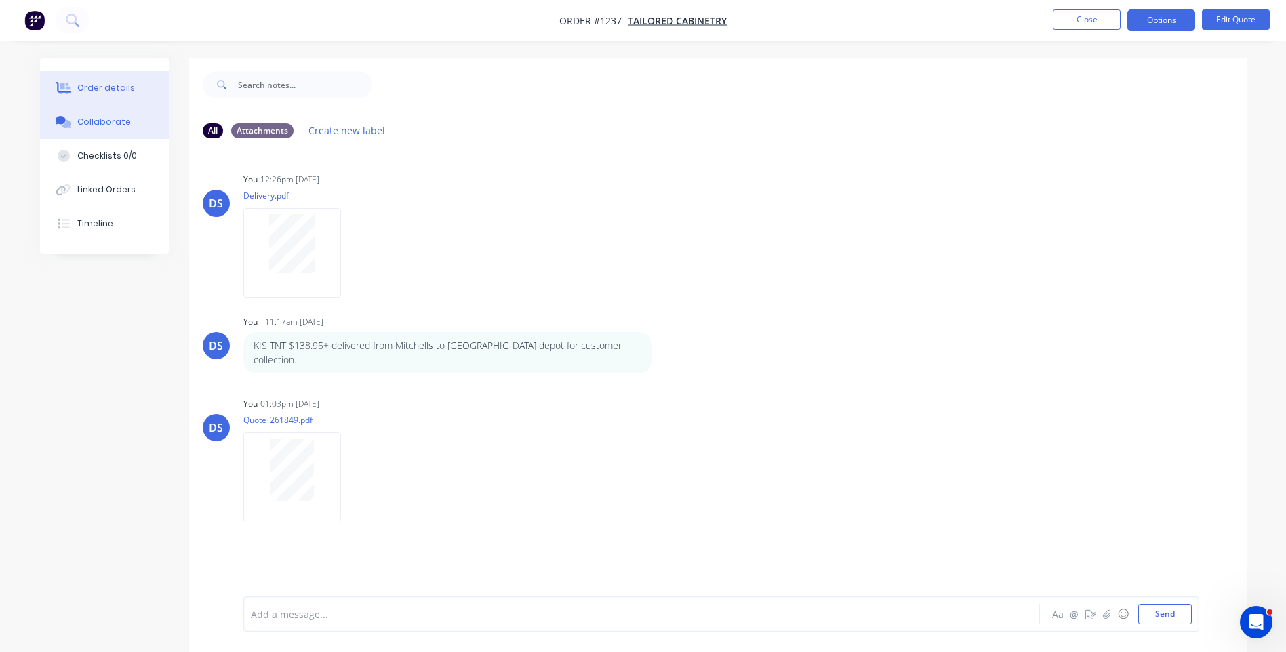
click at [121, 89] on div "Order details" at bounding box center [106, 88] width 58 height 12
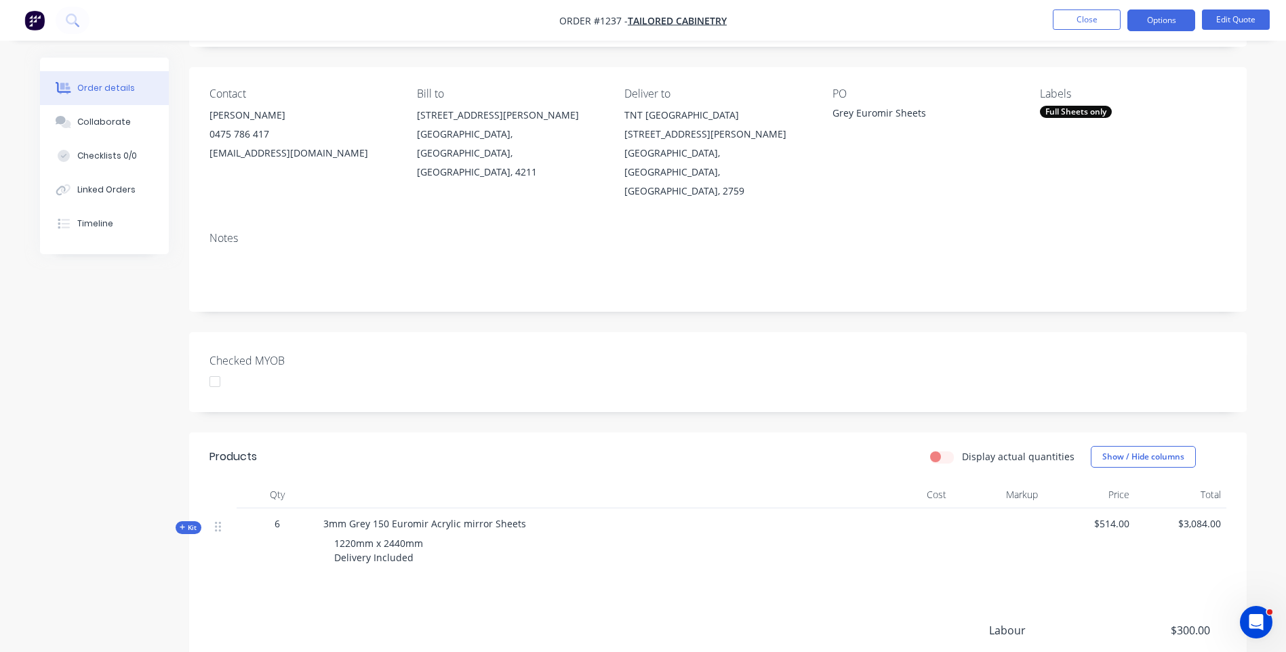
scroll to position [232, 0]
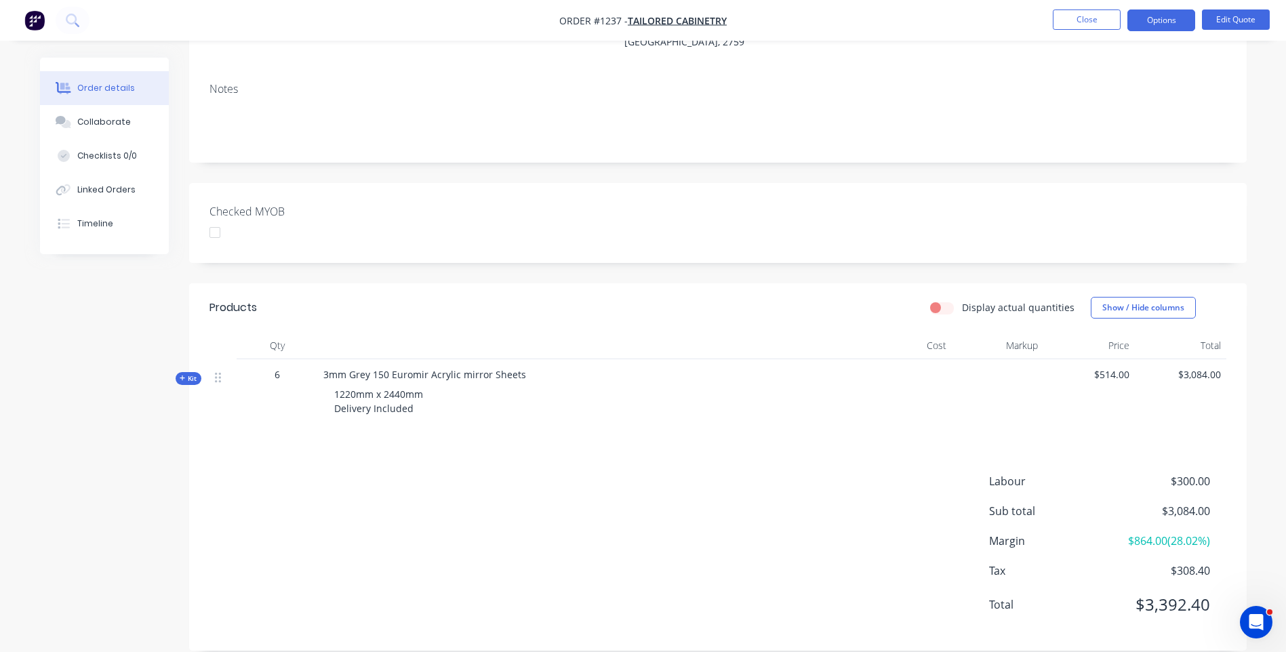
click at [180, 375] on icon at bounding box center [183, 378] width 6 height 7
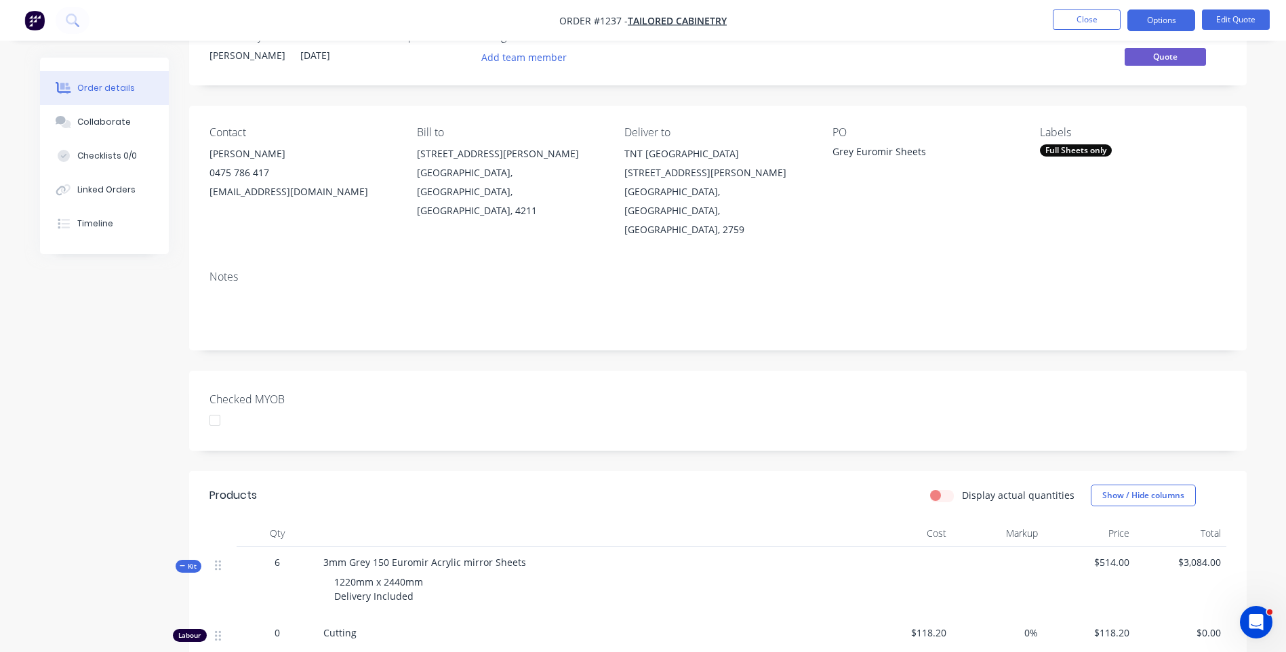
scroll to position [0, 0]
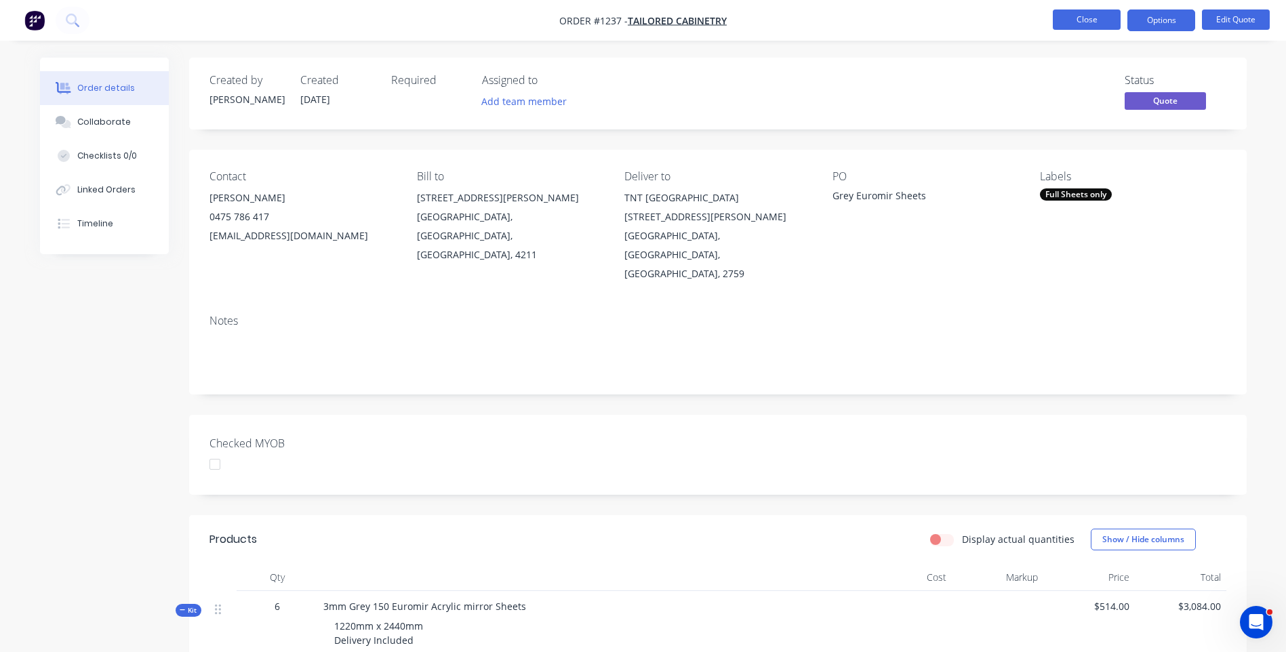
click at [1079, 20] on button "Close" at bounding box center [1087, 19] width 68 height 20
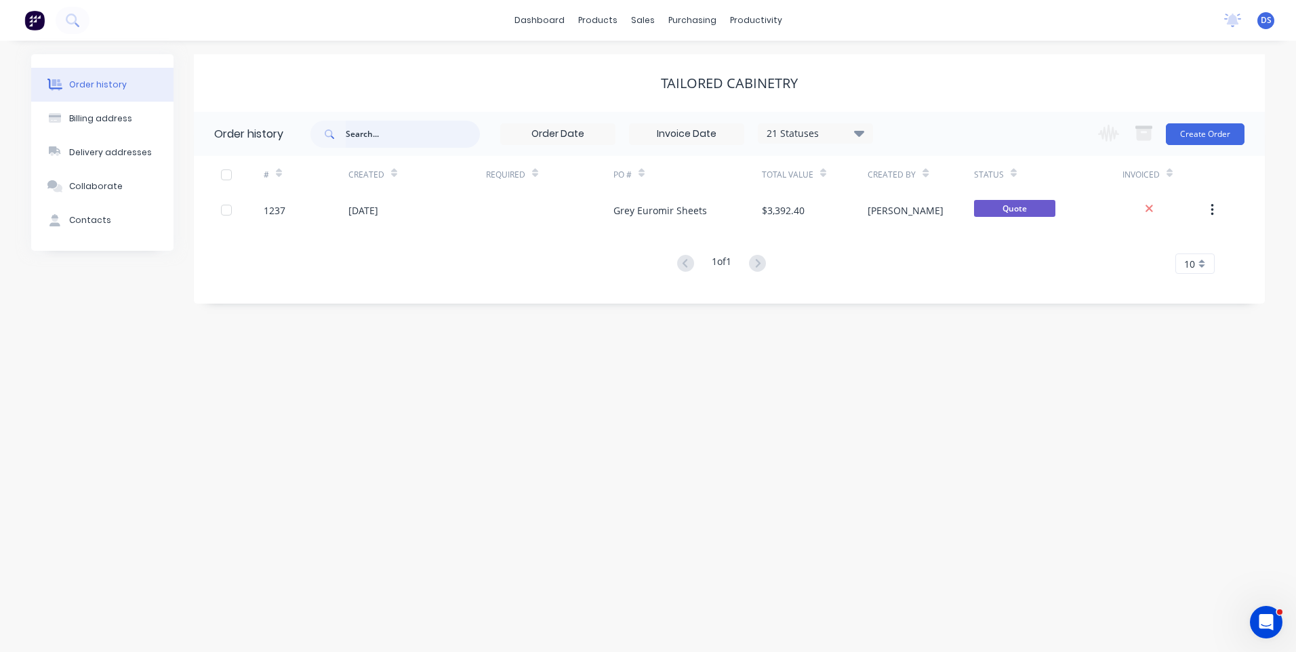
click at [405, 132] on input "text" at bounding box center [413, 134] width 134 height 27
type input "1256"
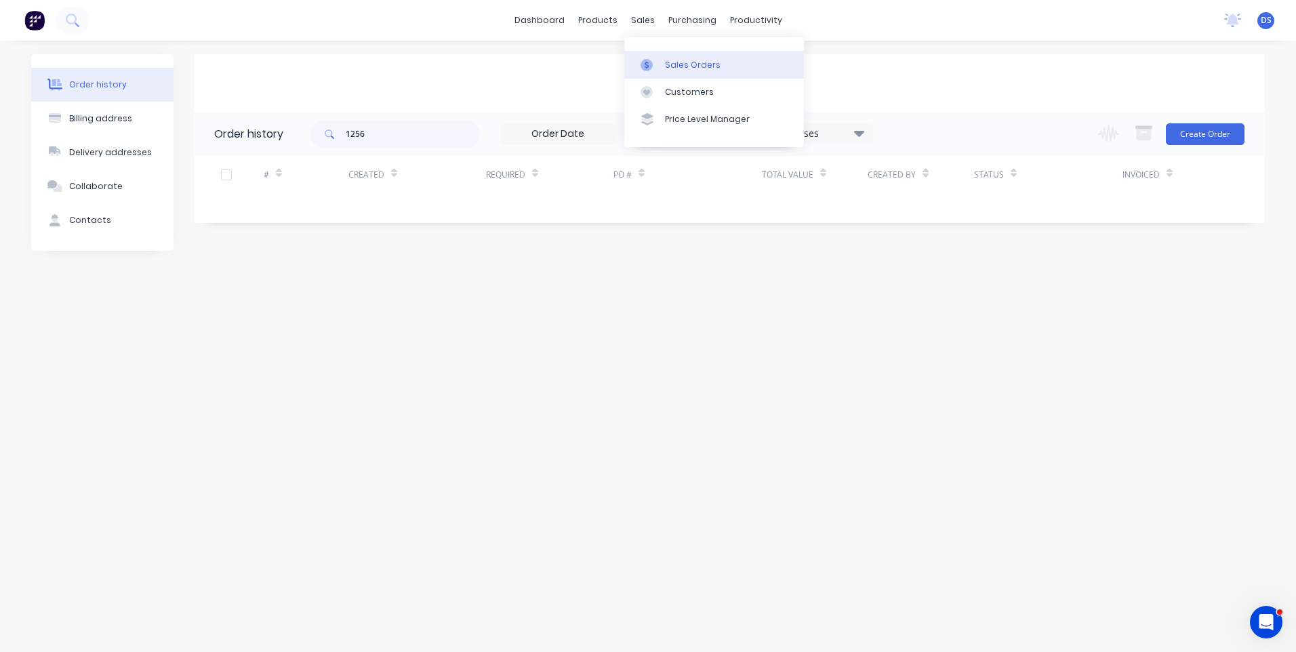
click at [677, 66] on div "Sales Orders" at bounding box center [693, 65] width 56 height 12
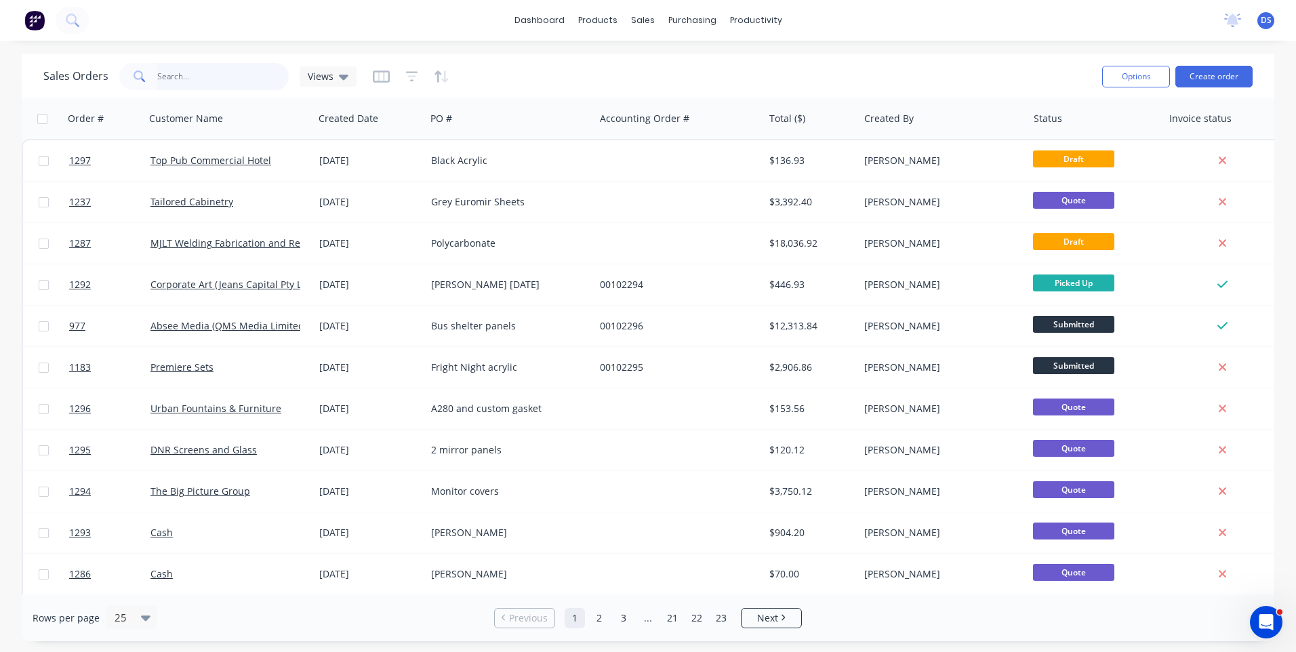
click at [248, 85] on input "text" at bounding box center [223, 76] width 132 height 27
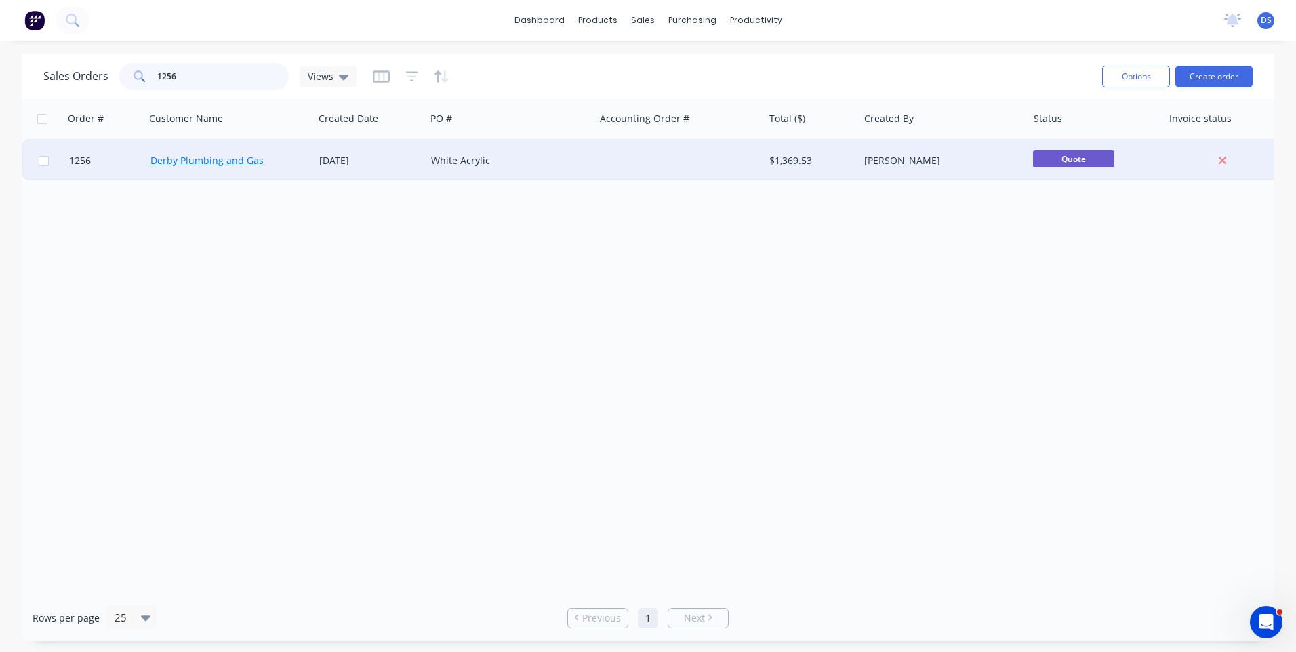
type input "1256"
click at [217, 161] on link "Derby Plumbing and Gas" at bounding box center [207, 160] width 113 height 13
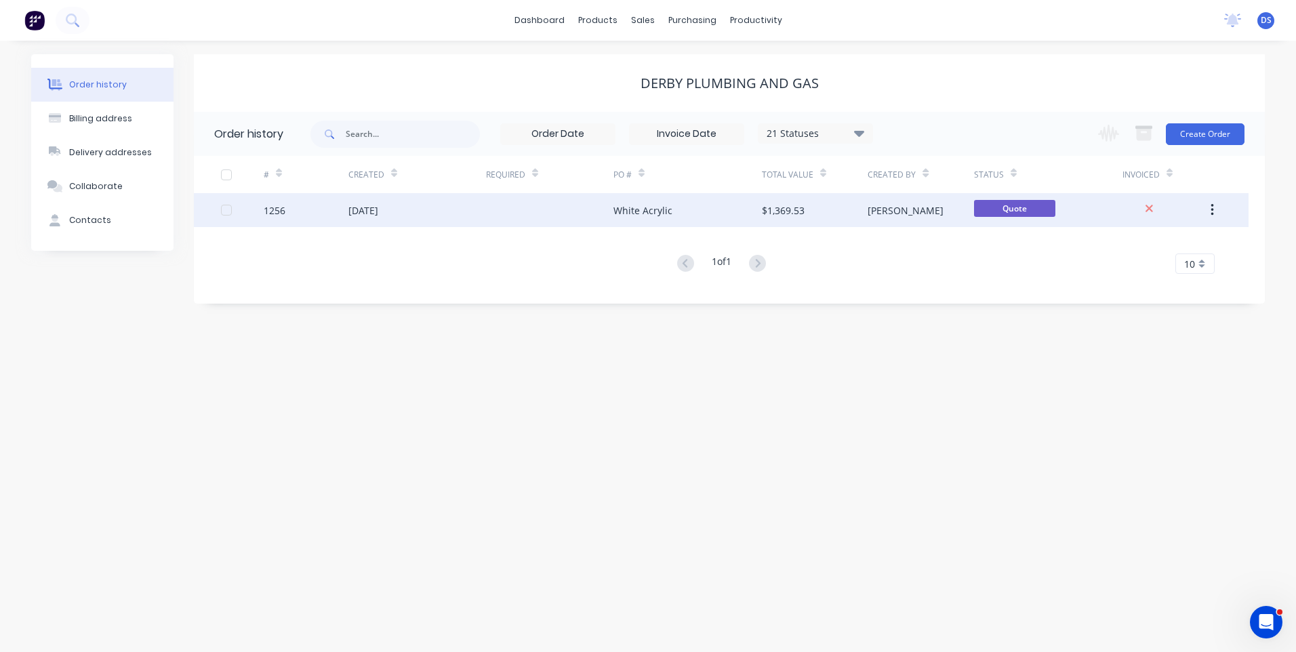
click at [607, 210] on div at bounding box center [549, 210] width 127 height 34
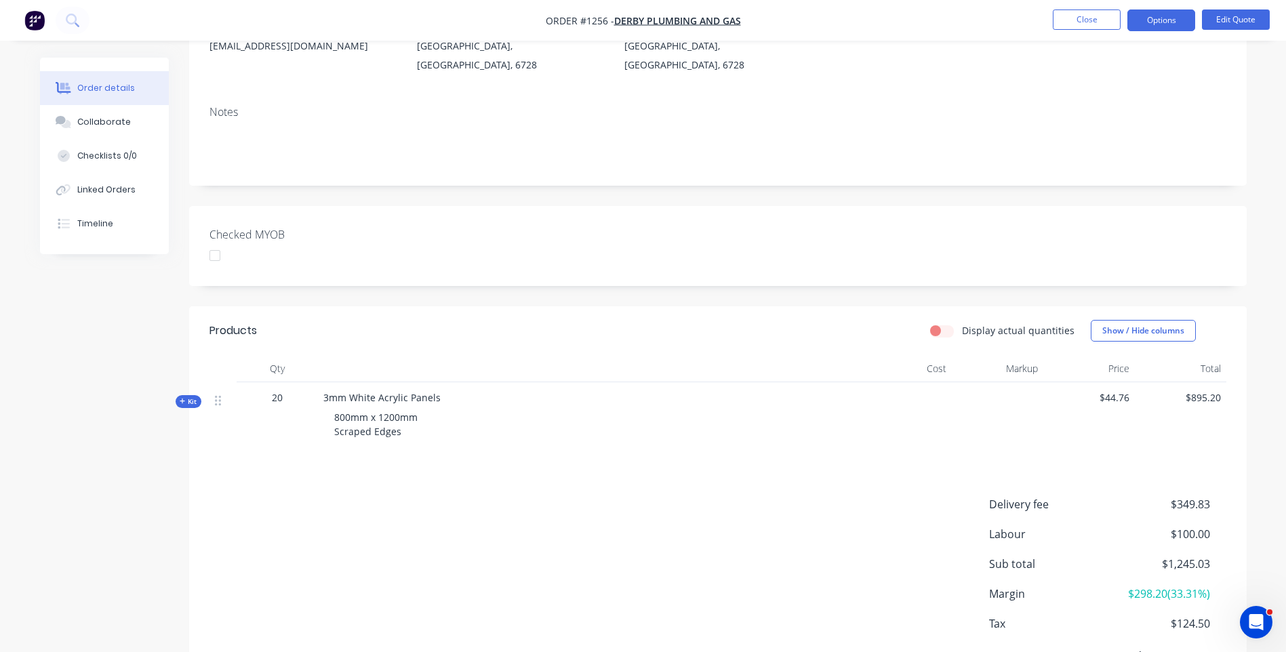
scroll to position [243, 0]
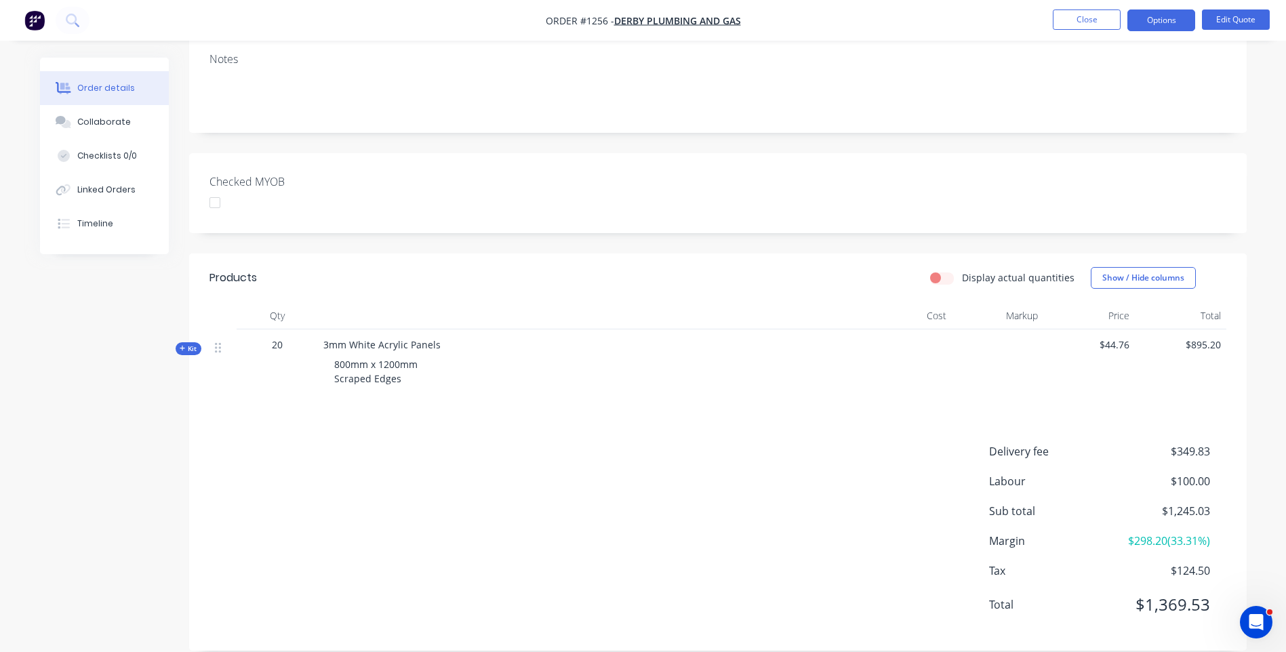
click at [182, 345] on icon at bounding box center [183, 348] width 6 height 7
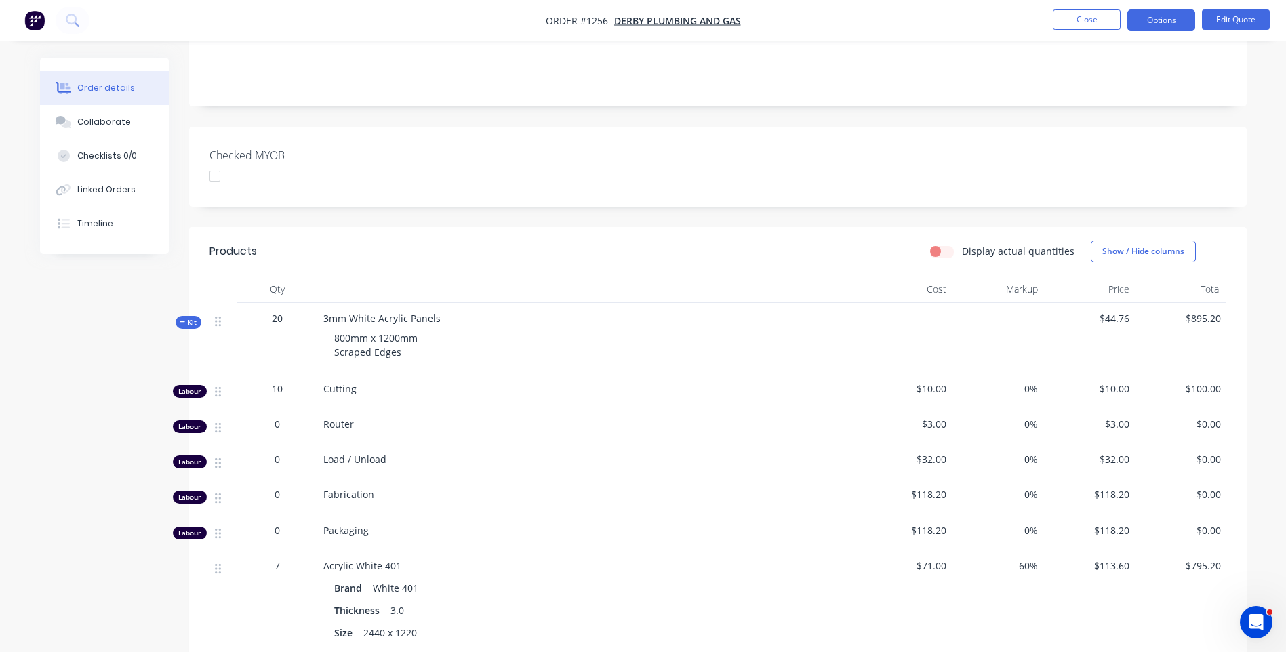
scroll to position [238, 0]
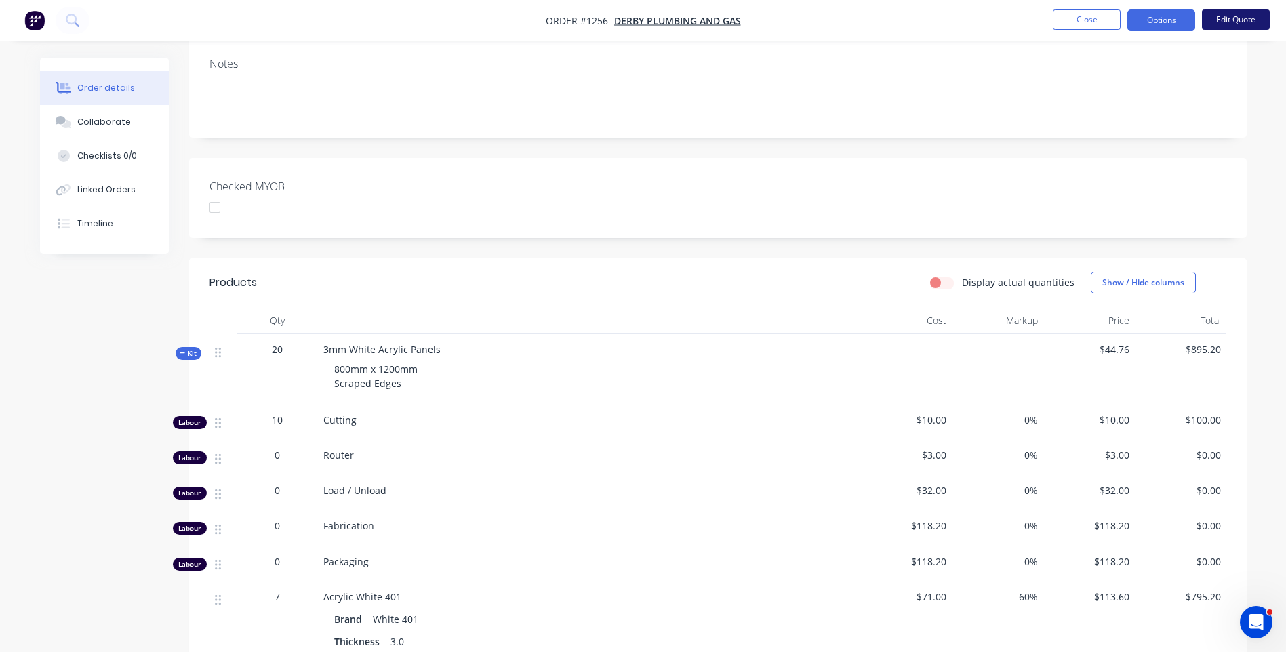
click at [1227, 22] on button "Edit Quote" at bounding box center [1236, 19] width 68 height 20
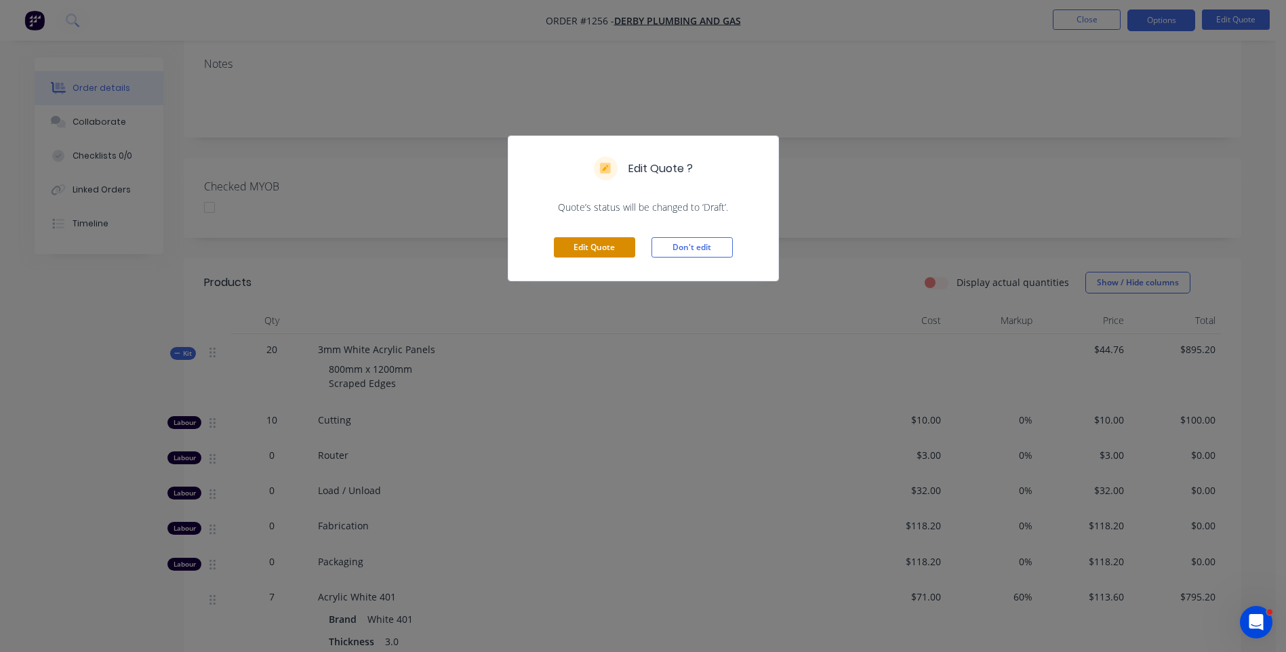
click at [586, 252] on button "Edit Quote" at bounding box center [594, 247] width 81 height 20
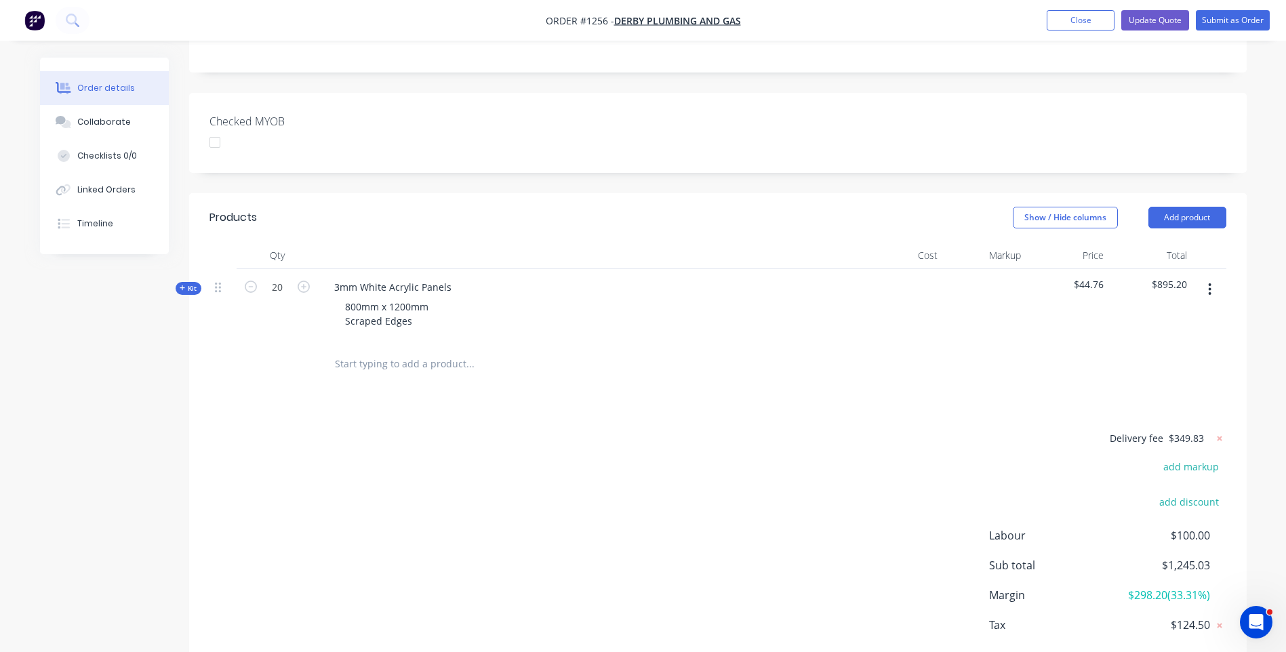
scroll to position [360, 0]
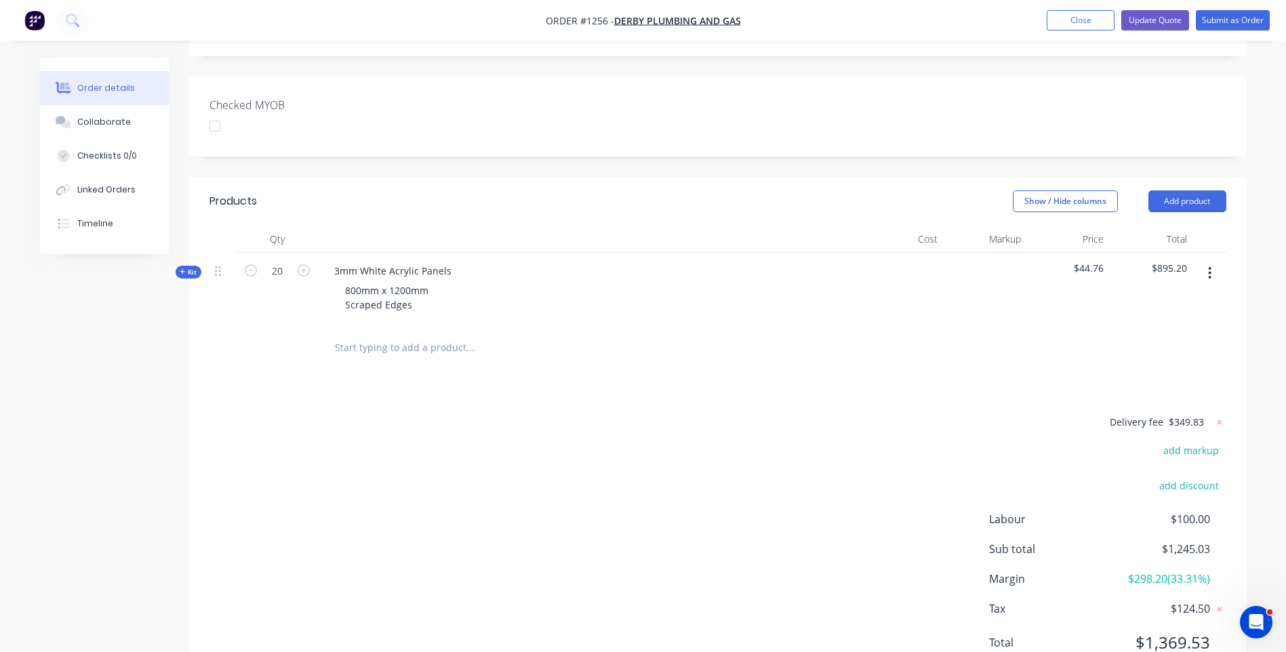
click at [180, 268] on icon at bounding box center [183, 271] width 6 height 7
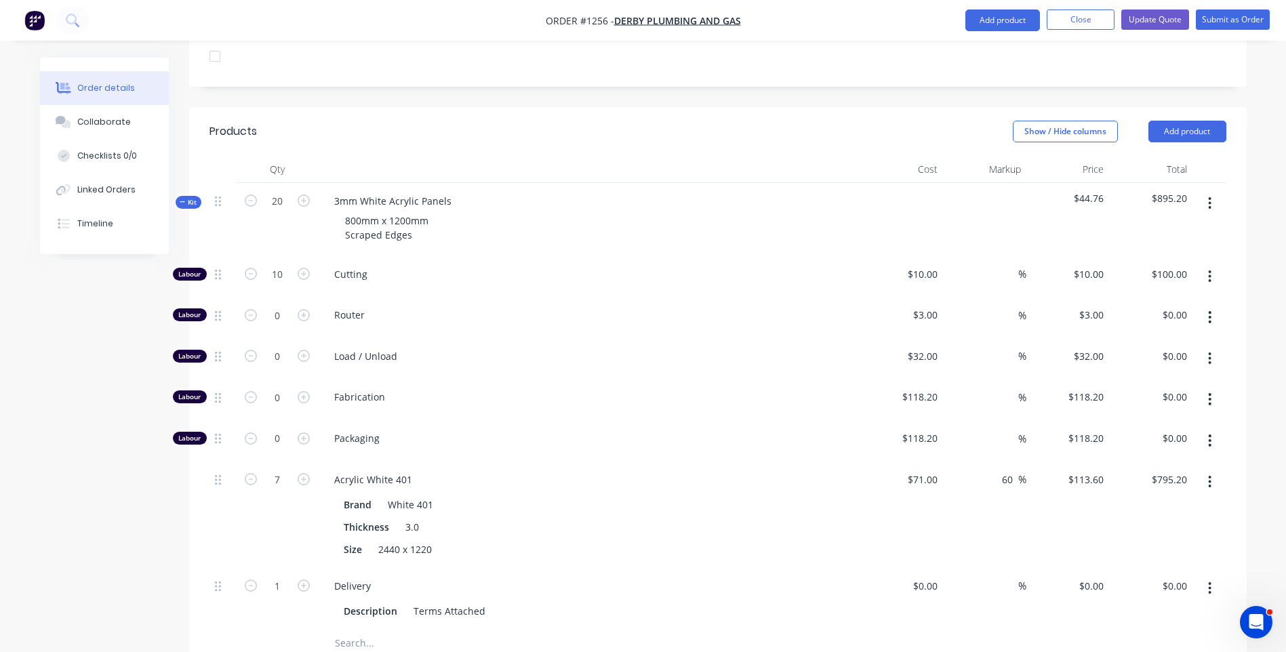
scroll to position [563, 0]
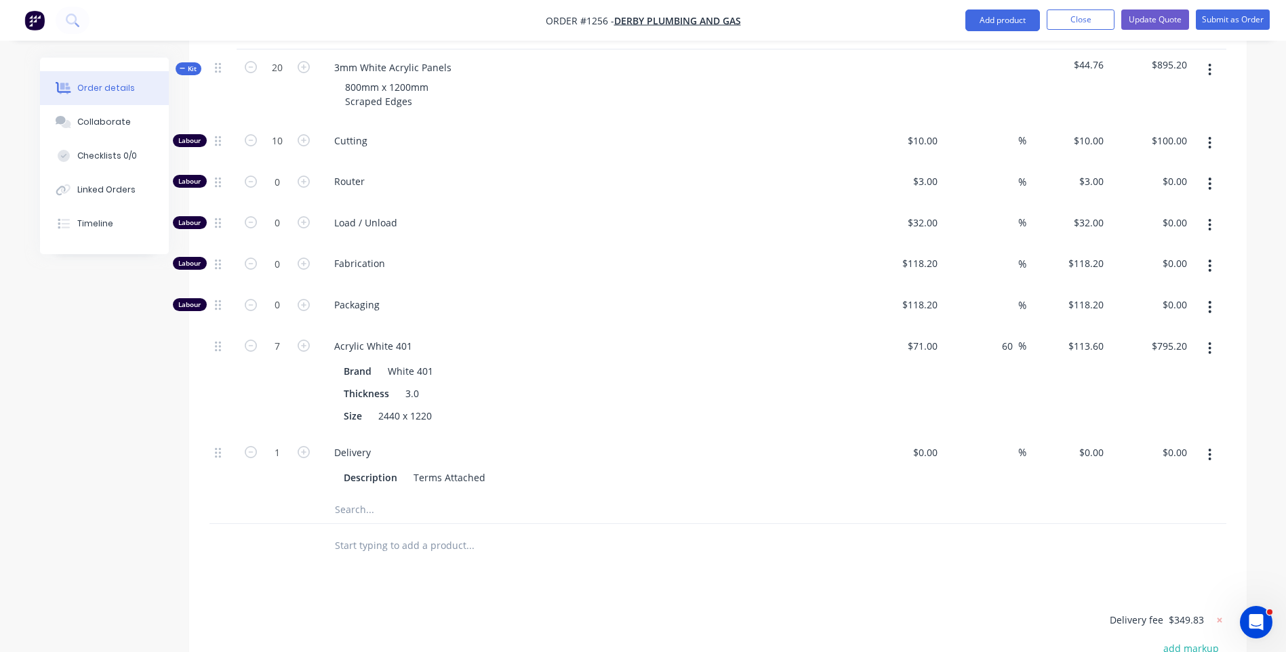
click at [364, 532] on input "text" at bounding box center [469, 545] width 271 height 27
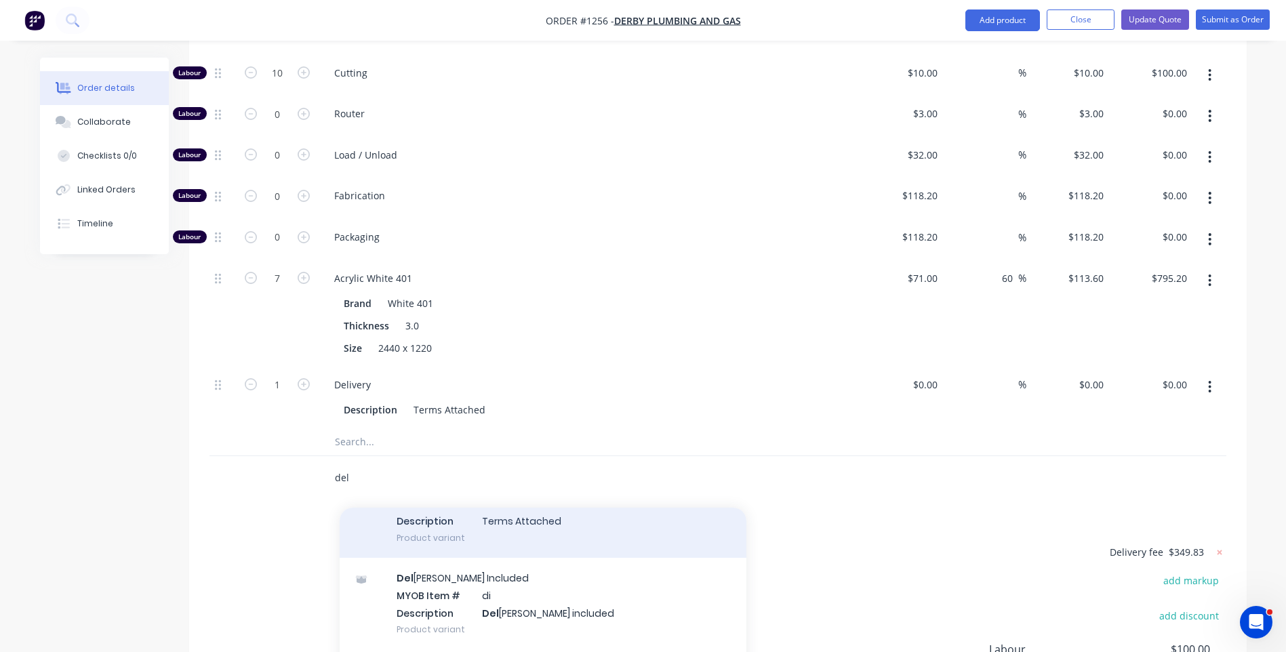
scroll to position [89, 0]
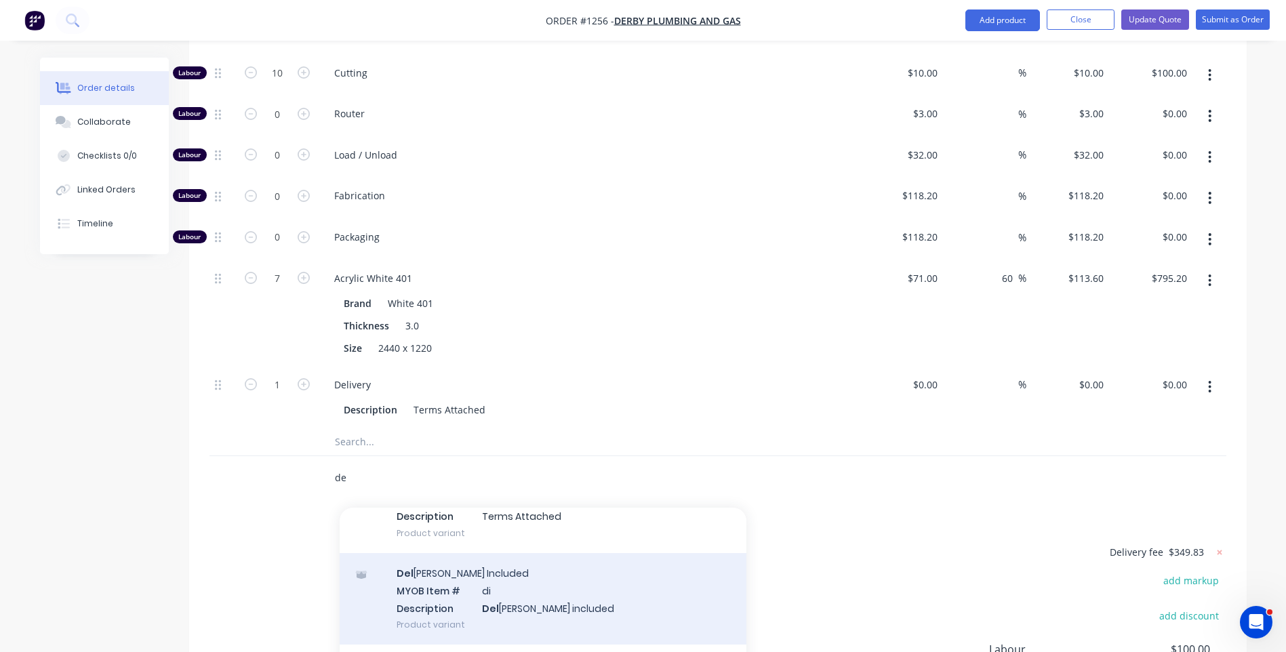
type input "d"
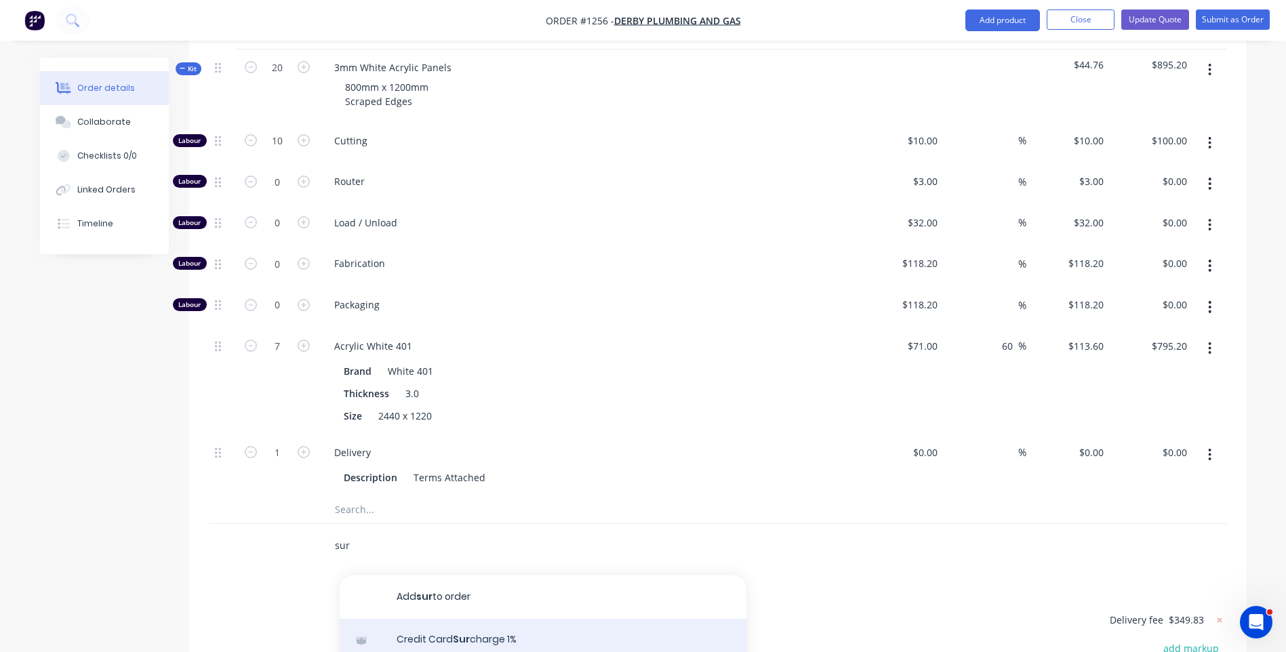
scroll to position [68, 0]
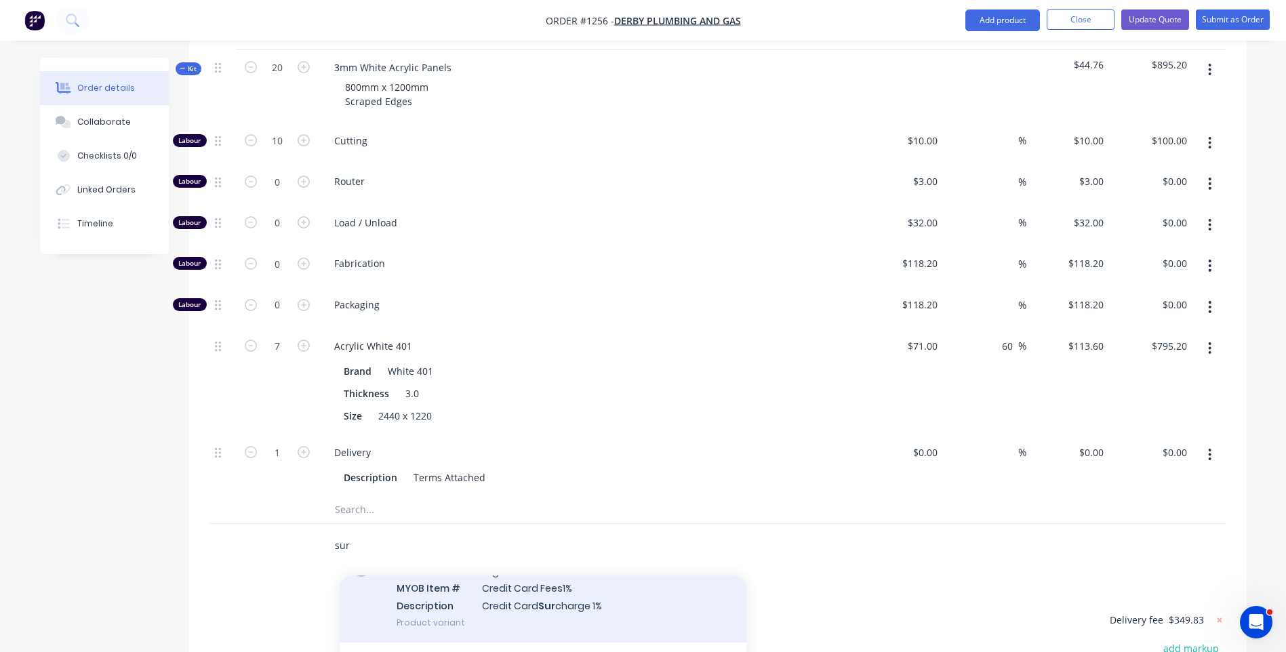
type input "sur"
click at [555, 551] on div "Credit Card Sur charge 1% MYOB Item # Credit Card Fees1% Description Credit Car…" at bounding box center [543, 597] width 407 height 92
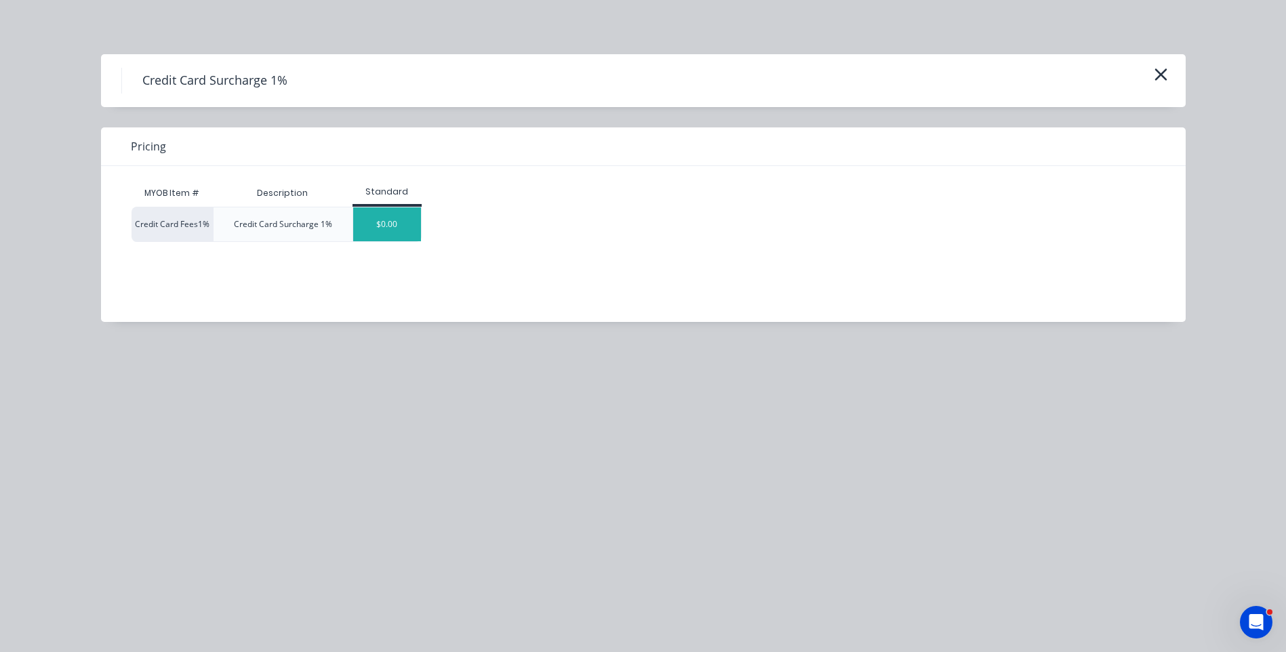
click at [387, 231] on div "$0.00" at bounding box center [387, 224] width 68 height 34
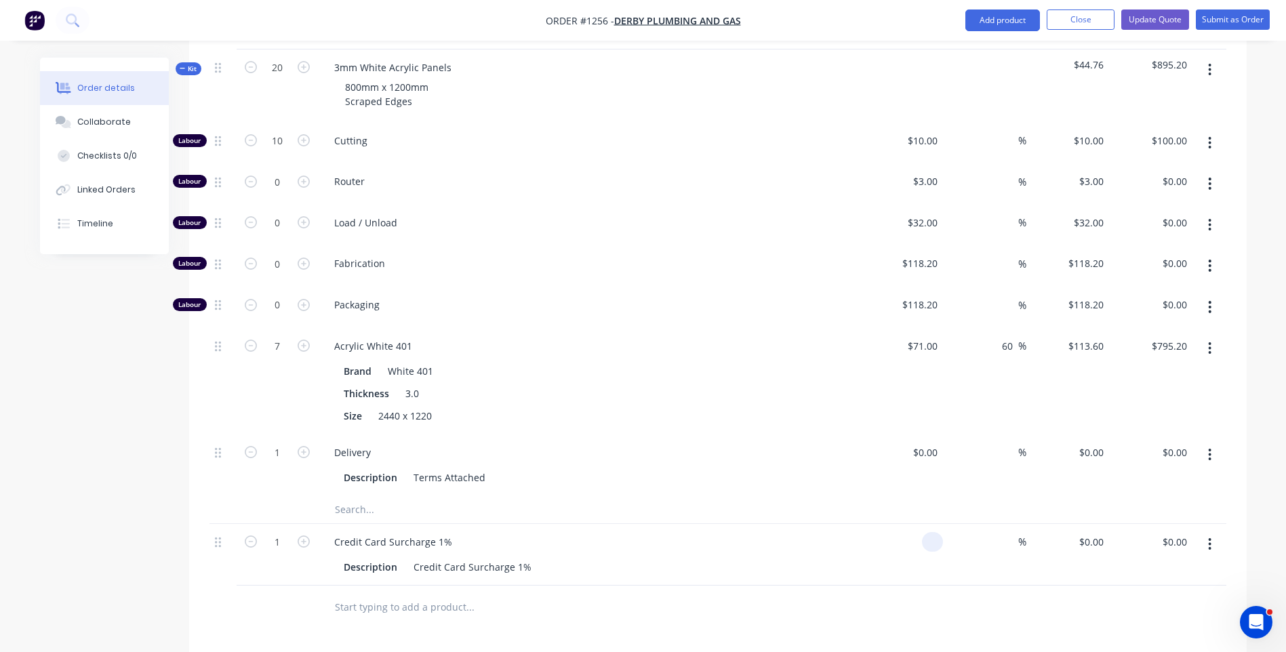
click at [923, 532] on div at bounding box center [932, 542] width 21 height 20
type input "$12.44"
click at [886, 524] on div "$12.44 12.44" at bounding box center [901, 555] width 83 height 62
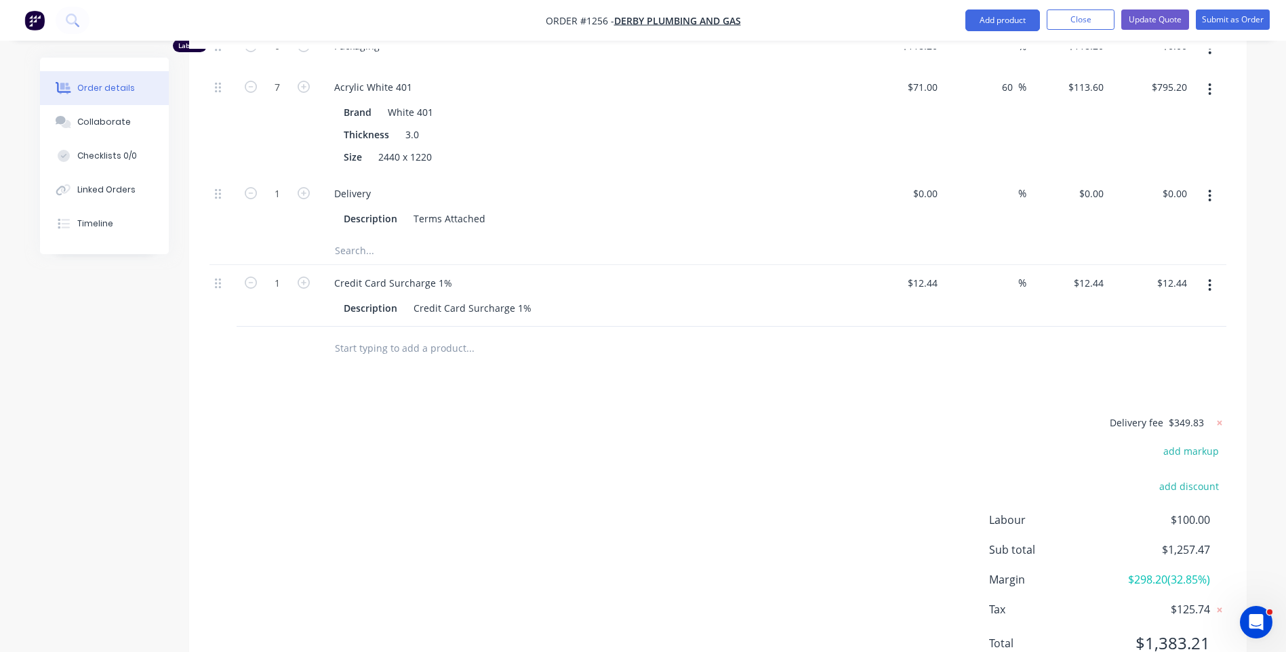
scroll to position [823, 0]
click at [936, 273] on input "12.44" at bounding box center [924, 283] width 37 height 20
type input "$12.45"
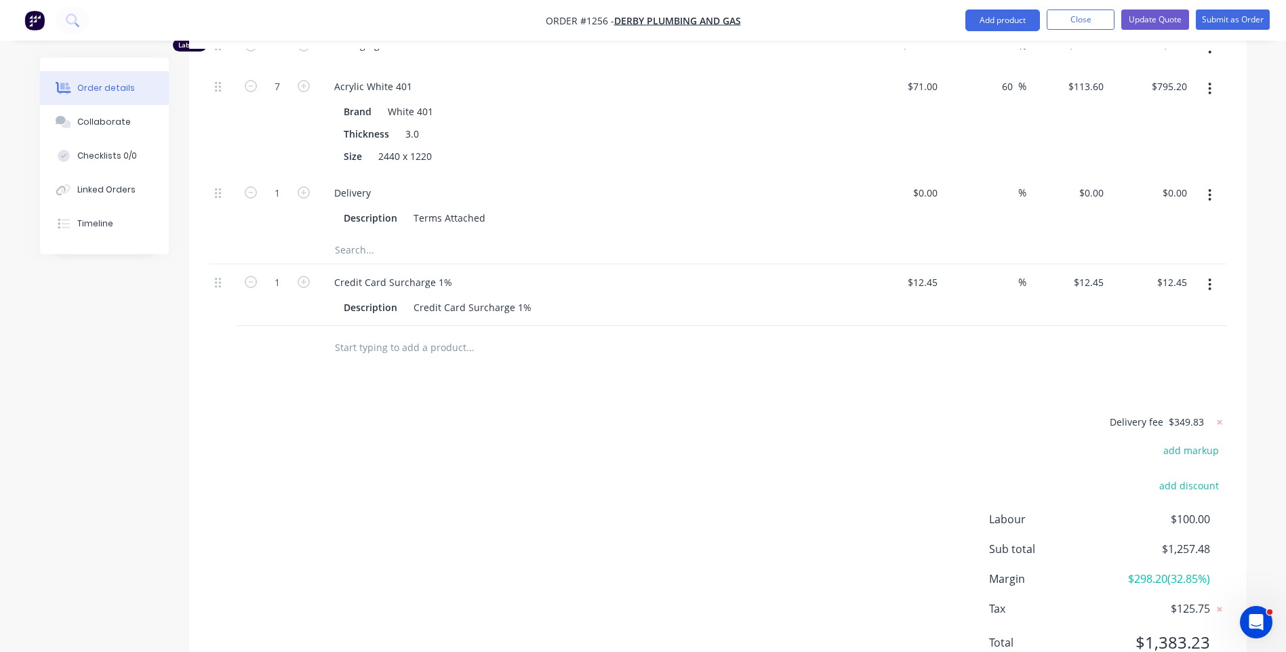
click at [900, 326] on div at bounding box center [717, 348] width 1017 height 44
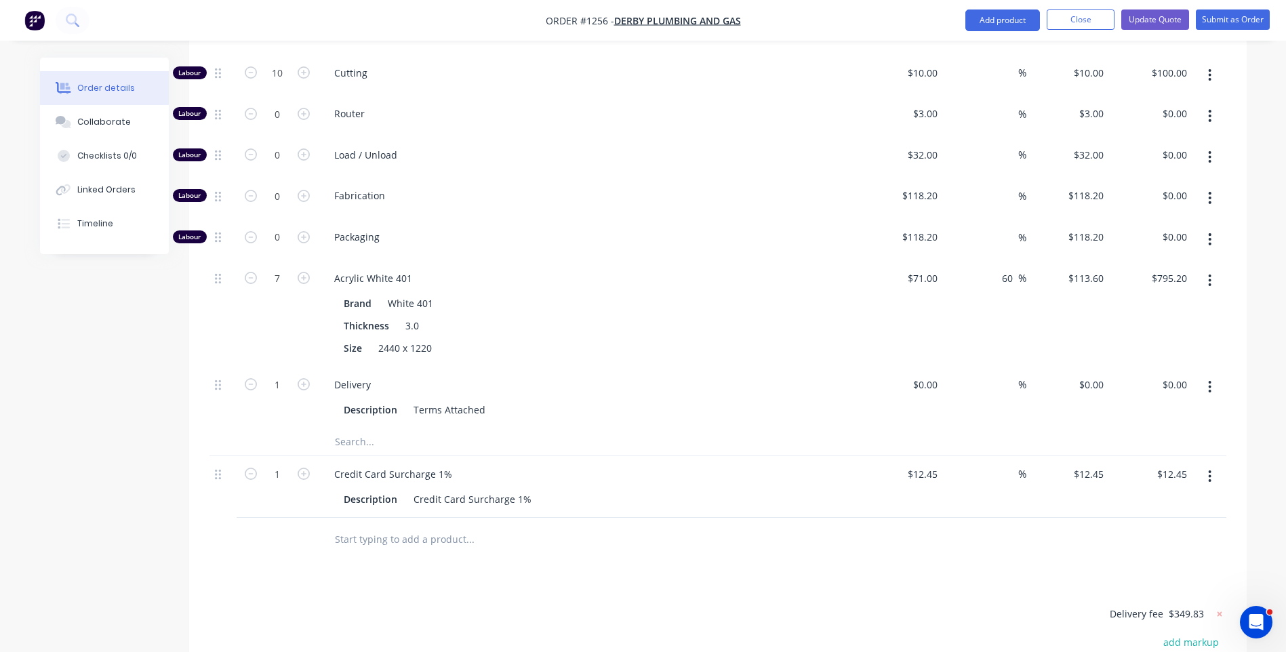
scroll to position [620, 0]
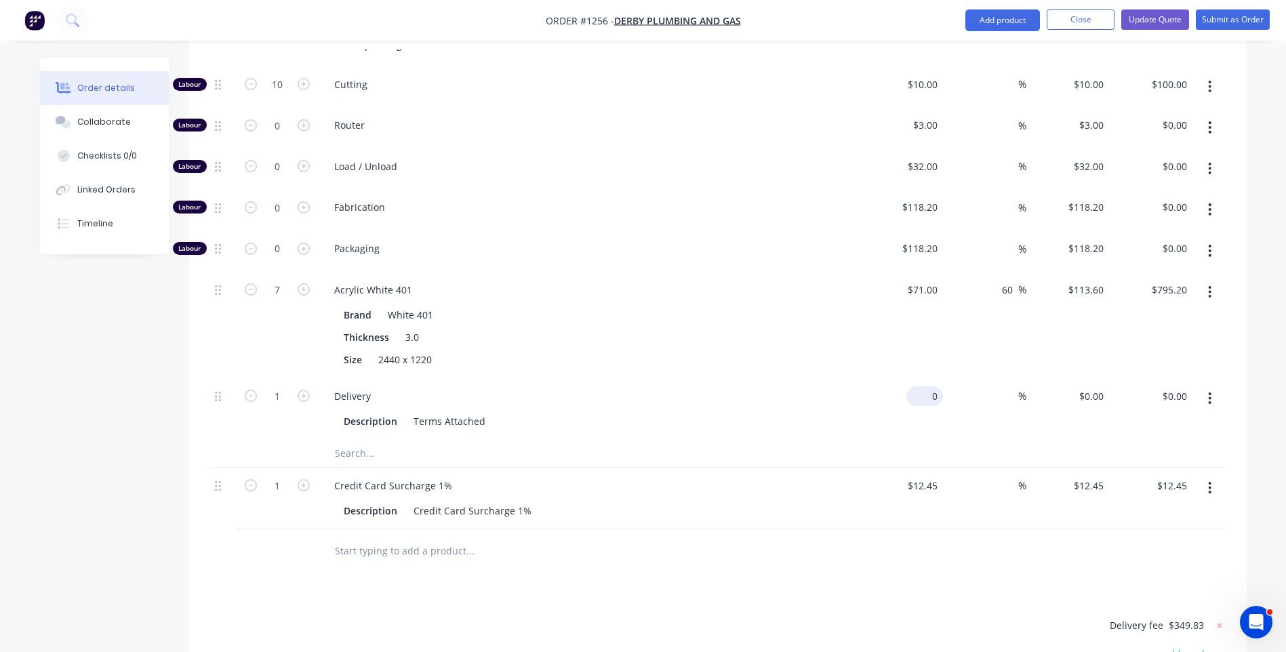
click at [928, 386] on input "0" at bounding box center [927, 396] width 31 height 20
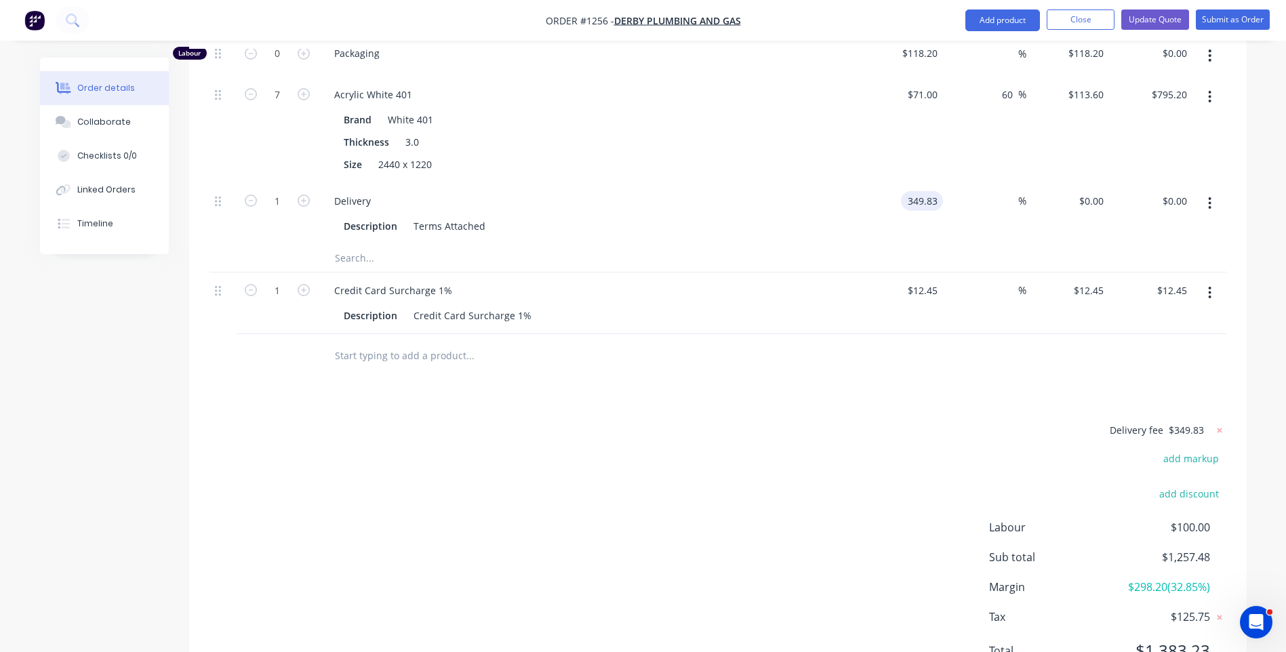
scroll to position [823, 0]
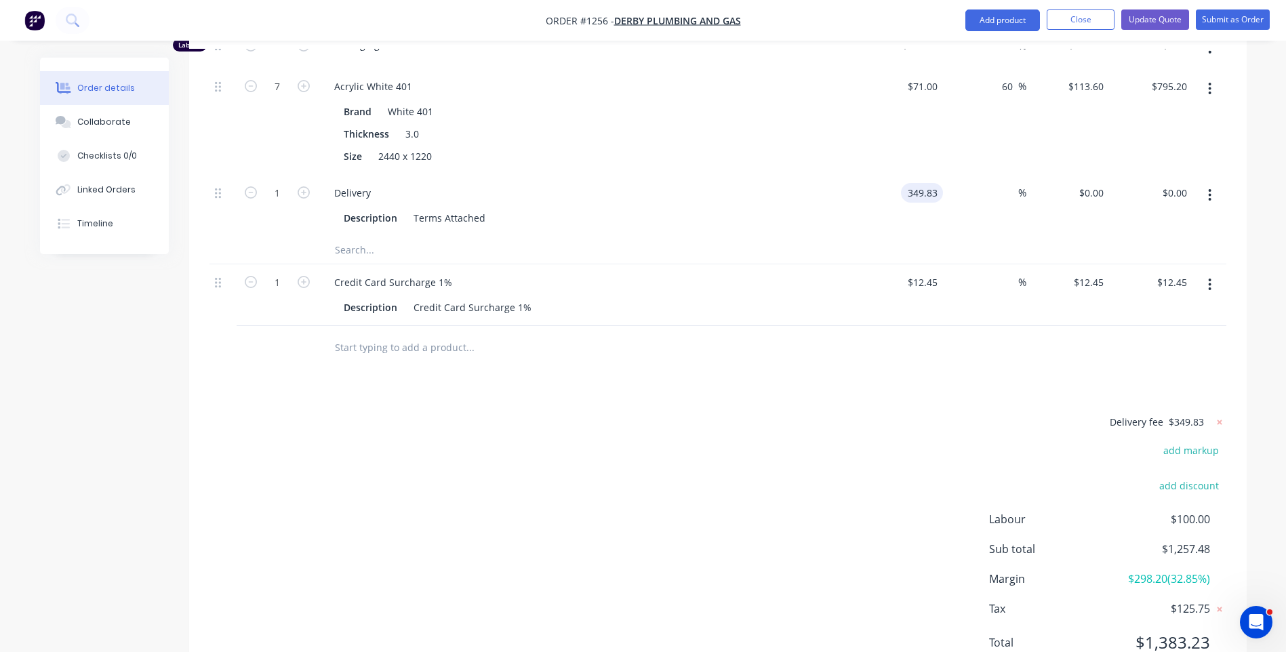
type input "$349.83"
click at [939, 414] on div "Delivery fee $349.83 add markup add discount Labour $100.00 Sub total $1,607.31…" at bounding box center [717, 541] width 1017 height 255
click at [1221, 420] on icon at bounding box center [1219, 422] width 5 height 5
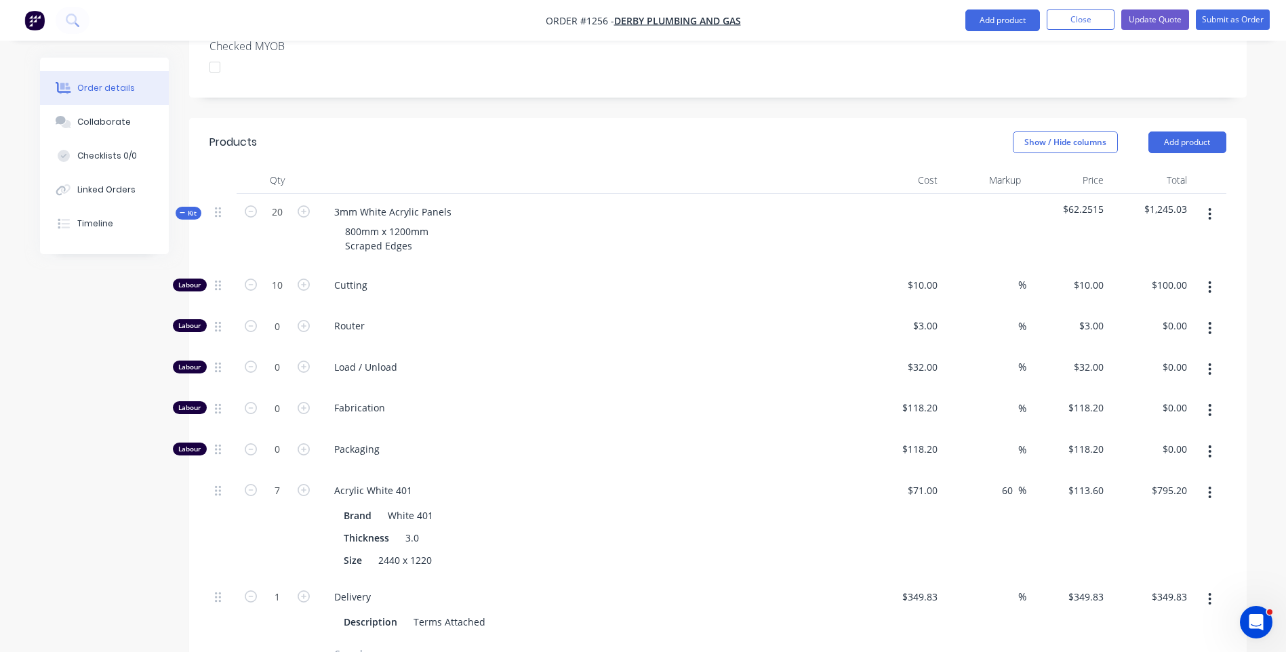
scroll to position [407, 0]
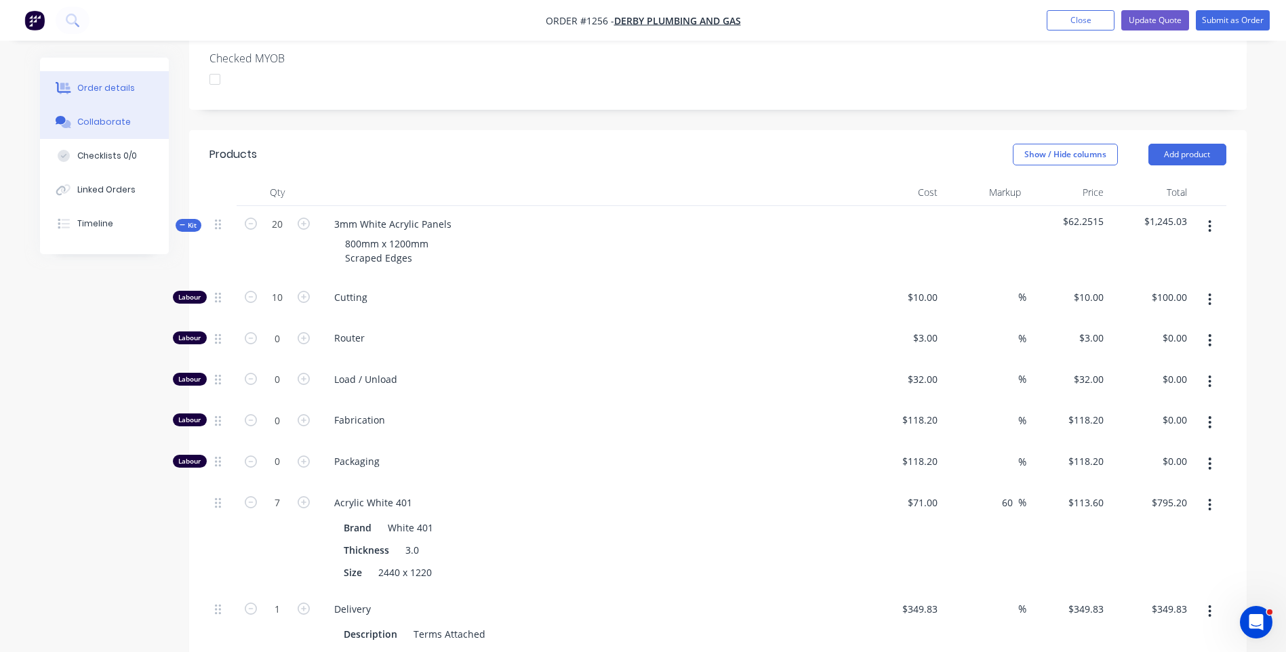
click at [113, 126] on div "Collaborate" at bounding box center [104, 122] width 54 height 12
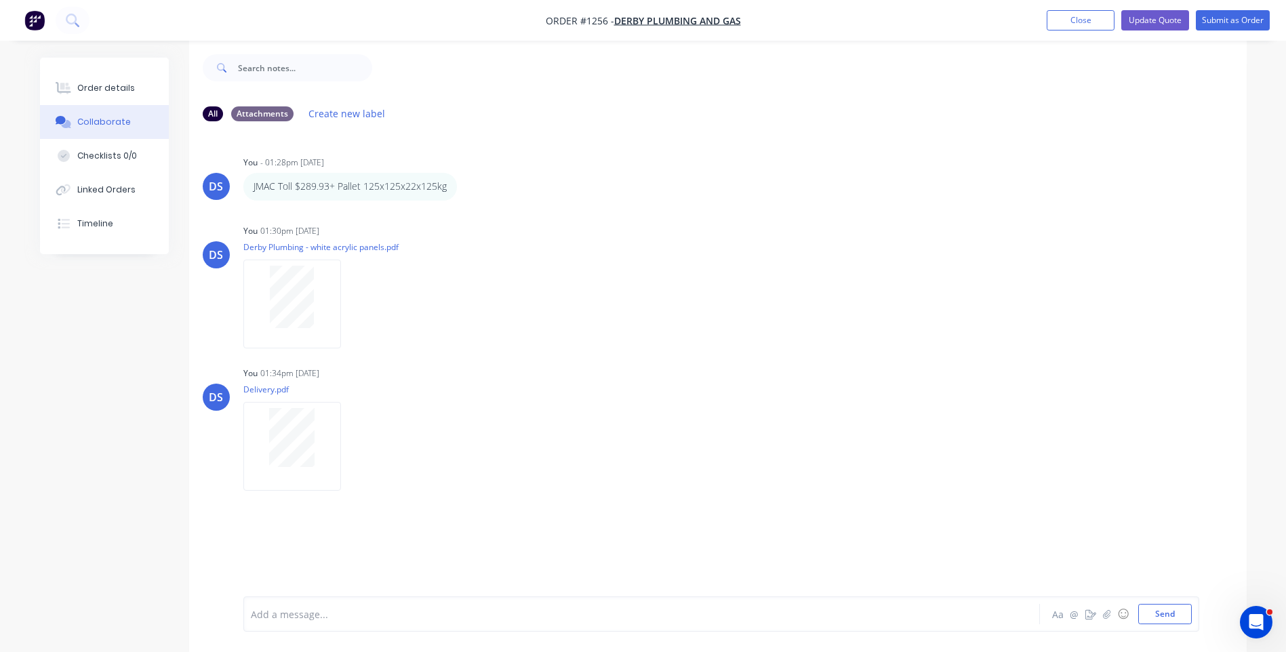
scroll to position [20, 0]
click at [334, 614] on div at bounding box center [604, 614] width 705 height 14
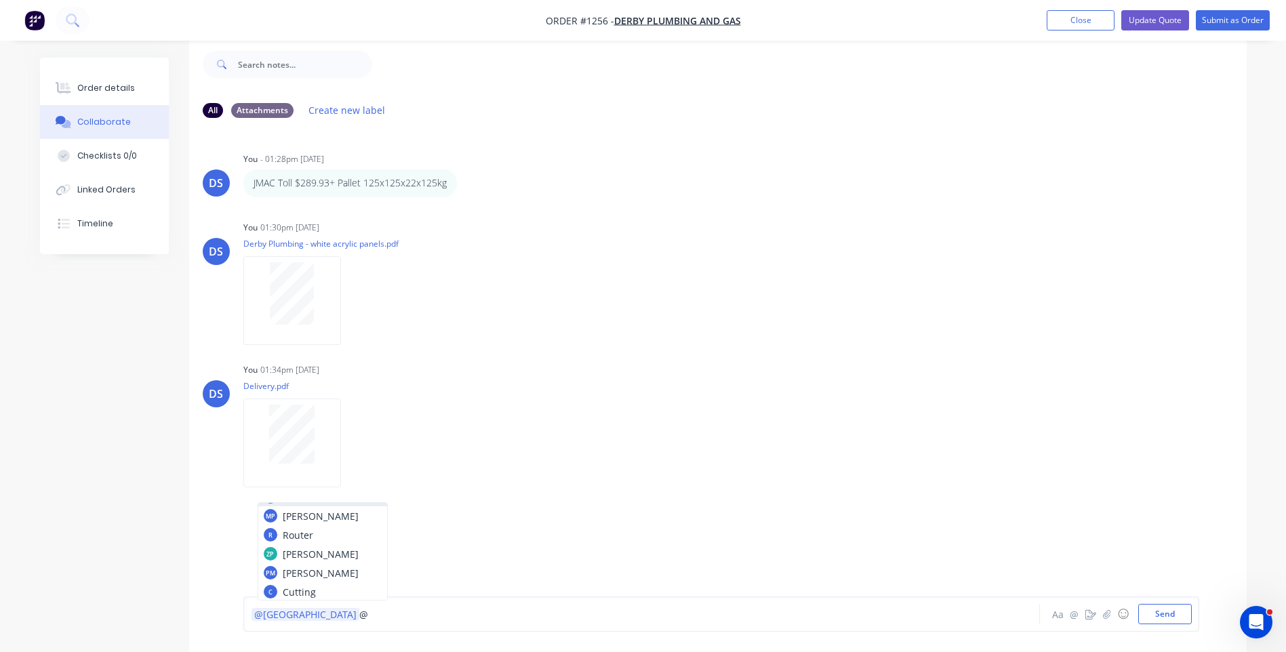
scroll to position [93, 0]
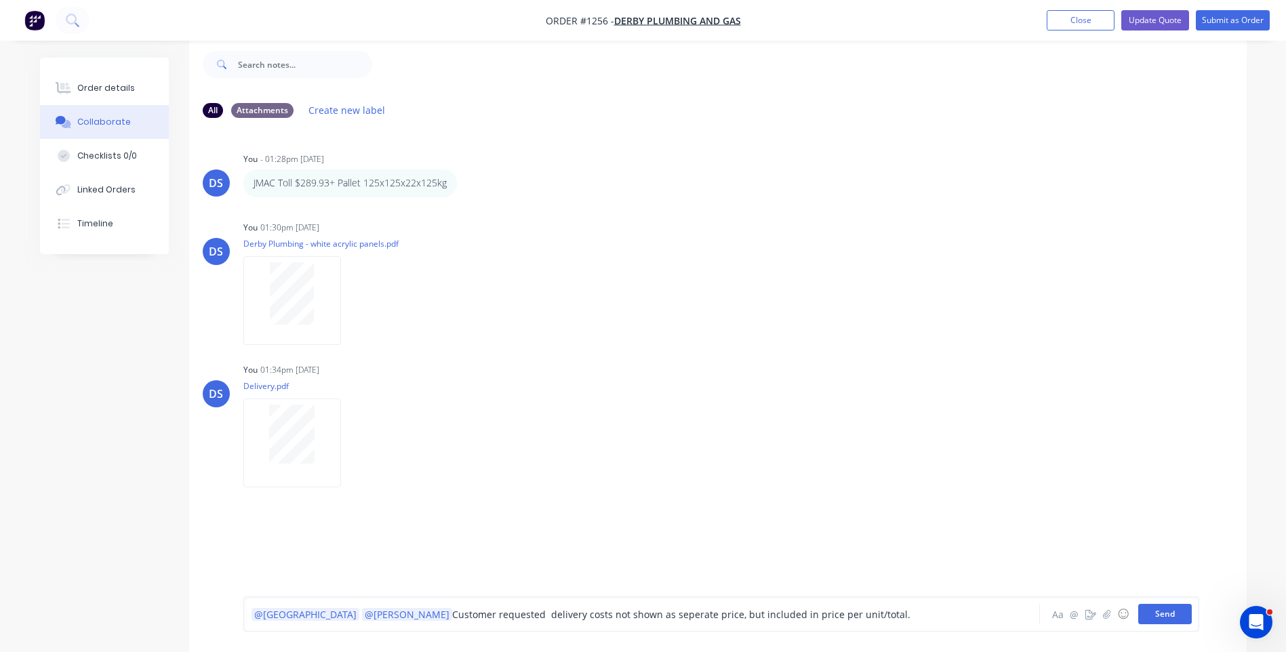
click at [1172, 620] on button "Send" at bounding box center [1165, 614] width 54 height 20
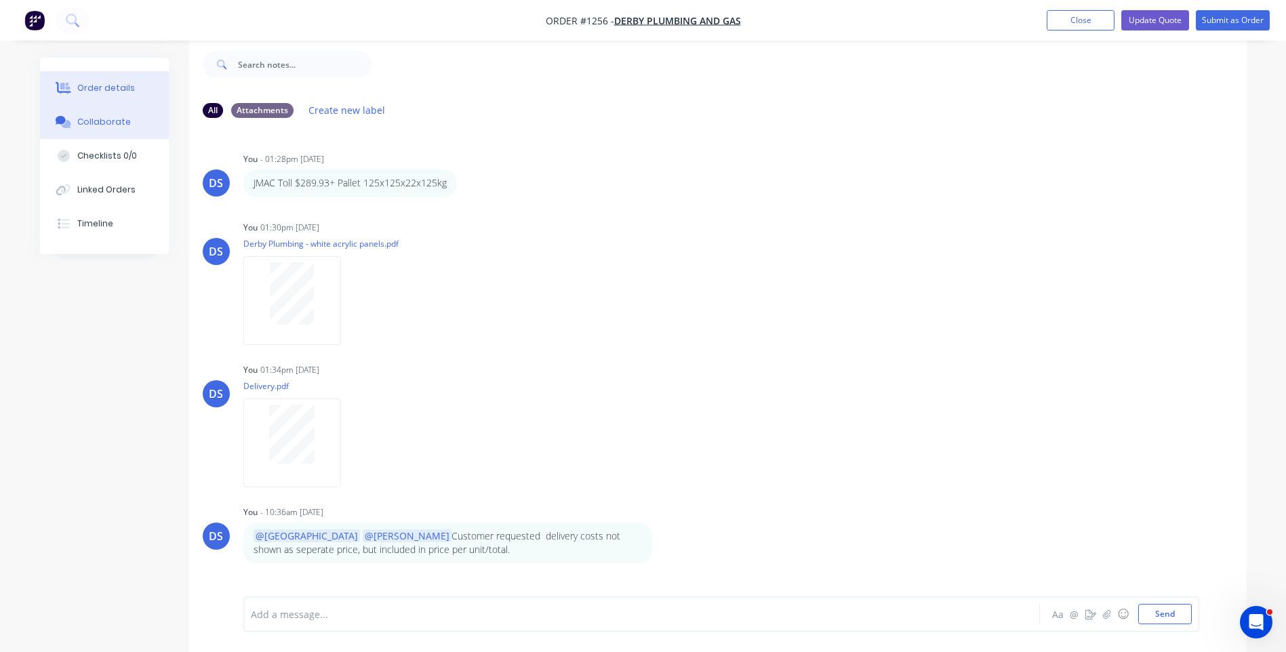
click at [101, 87] on div "Order details" at bounding box center [106, 88] width 58 height 12
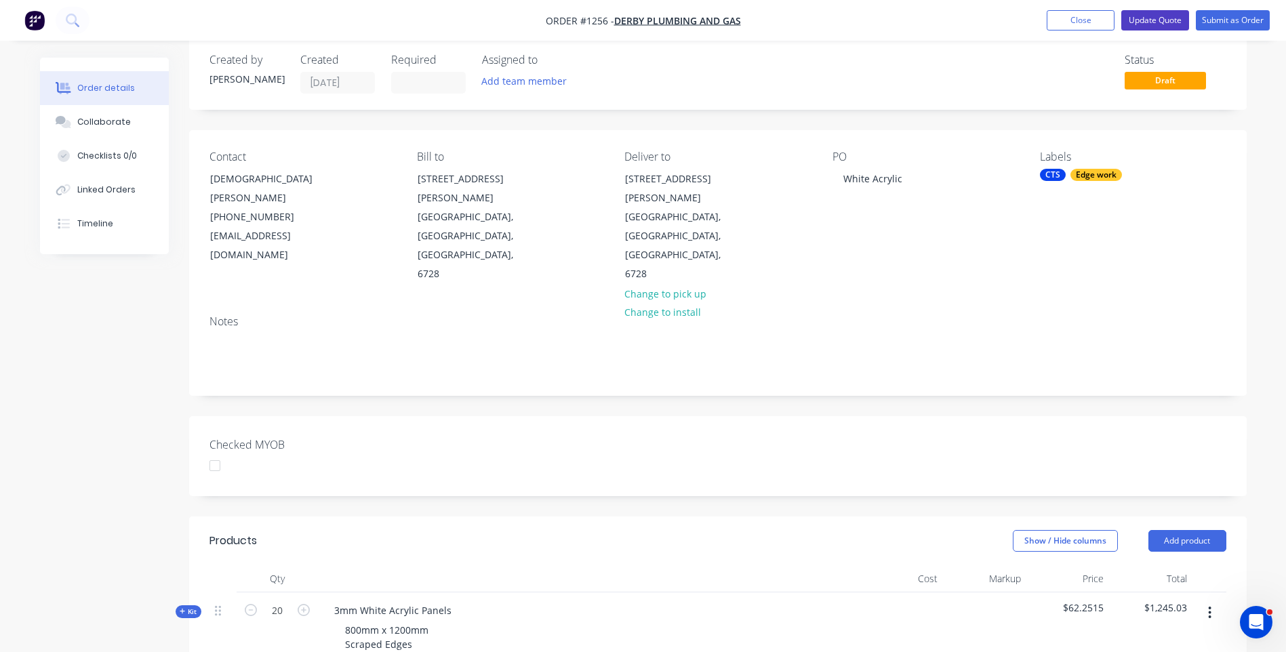
click at [1150, 20] on button "Update Quote" at bounding box center [1155, 20] width 68 height 20
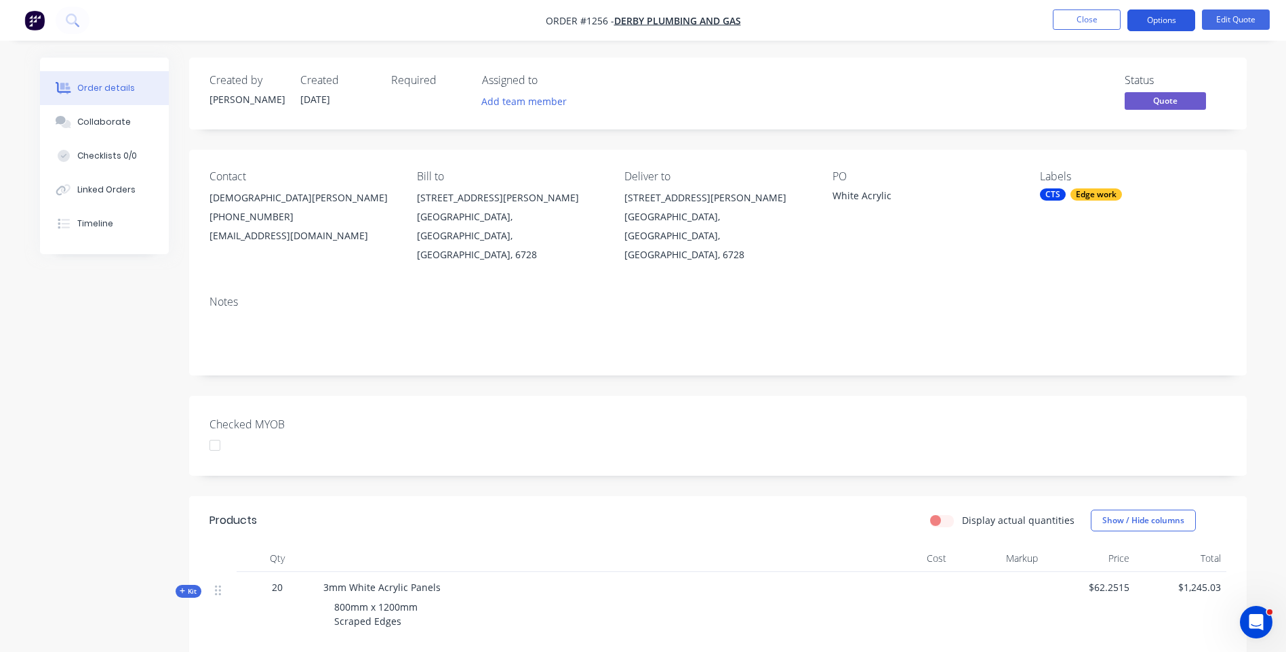
click at [1154, 20] on button "Options" at bounding box center [1161, 20] width 68 height 22
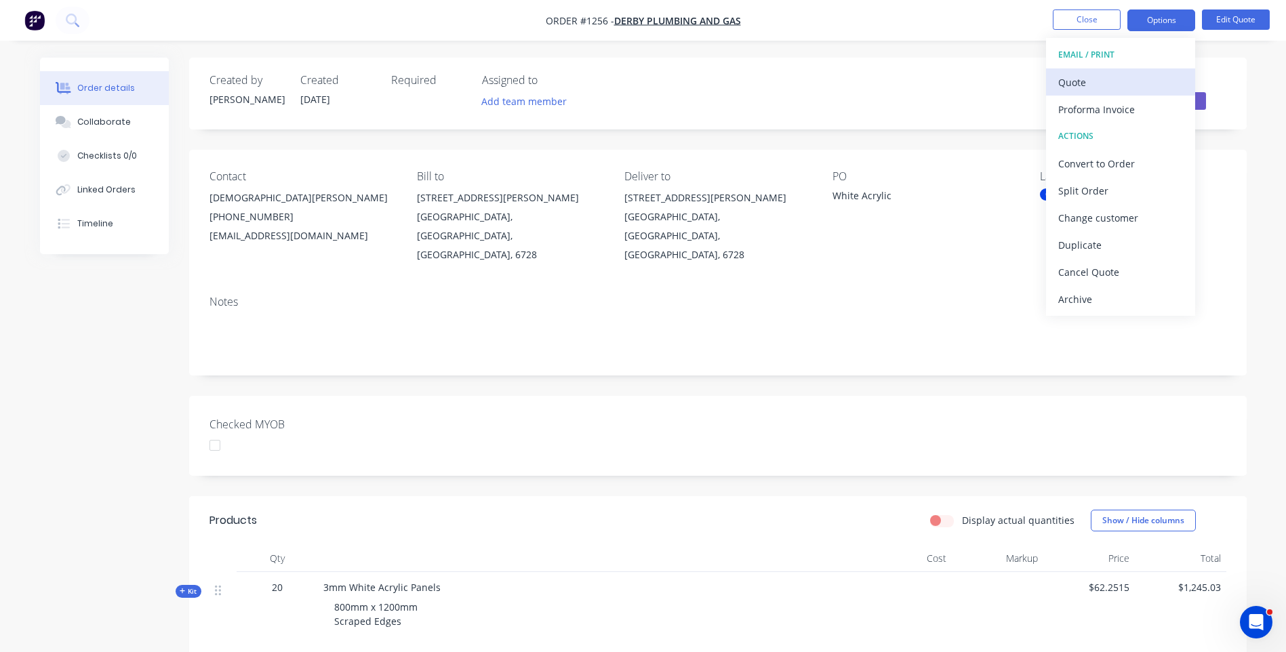
click at [1079, 84] on div "Quote" at bounding box center [1120, 83] width 125 height 20
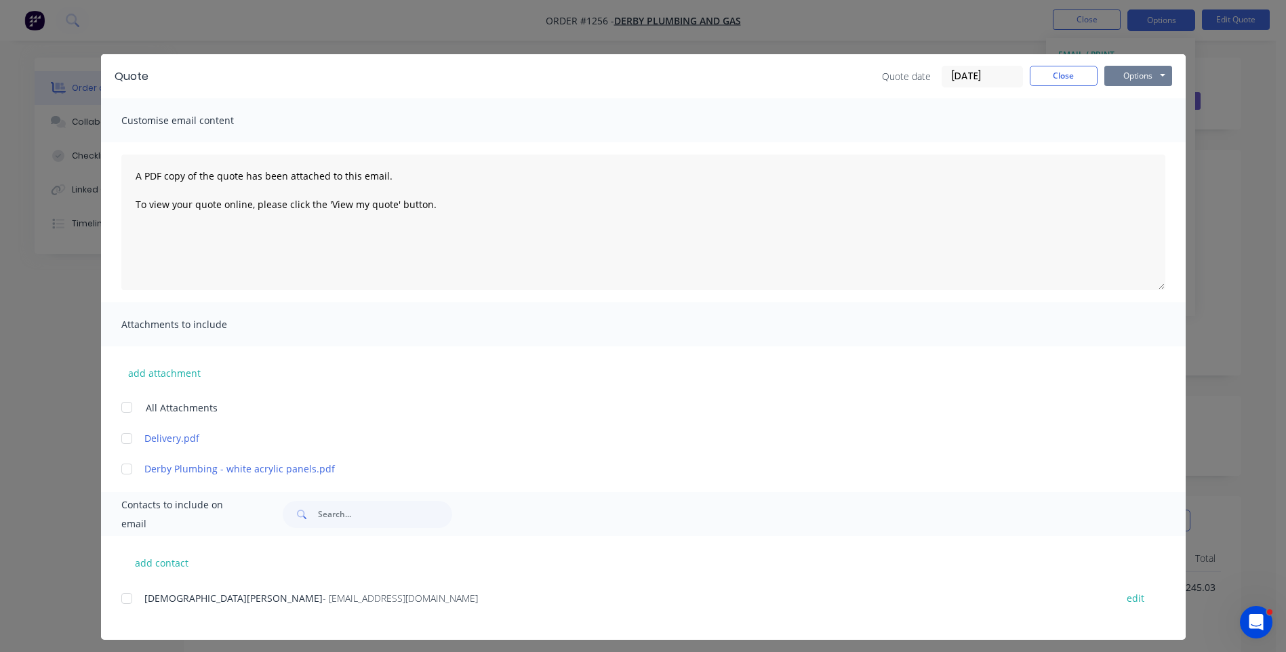
click at [1149, 76] on button "Options" at bounding box center [1138, 76] width 68 height 20
click at [1141, 106] on button "Preview" at bounding box center [1147, 100] width 87 height 22
click at [1061, 81] on button "Close" at bounding box center [1064, 76] width 68 height 20
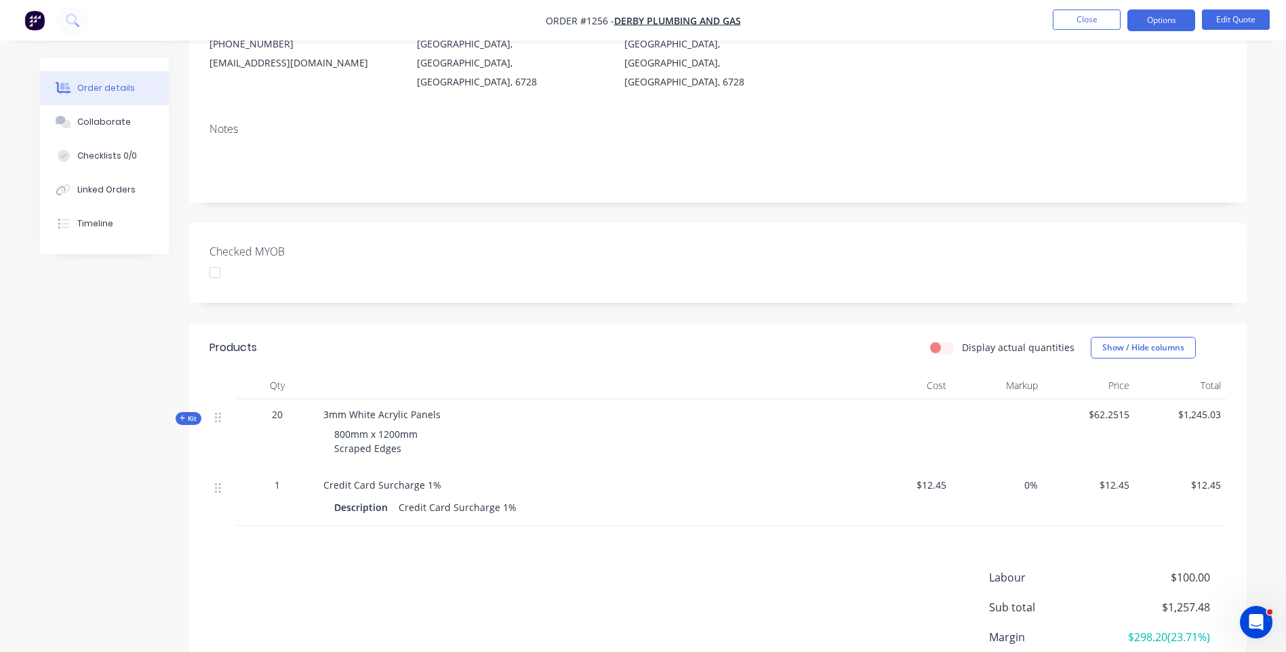
scroll to position [203, 0]
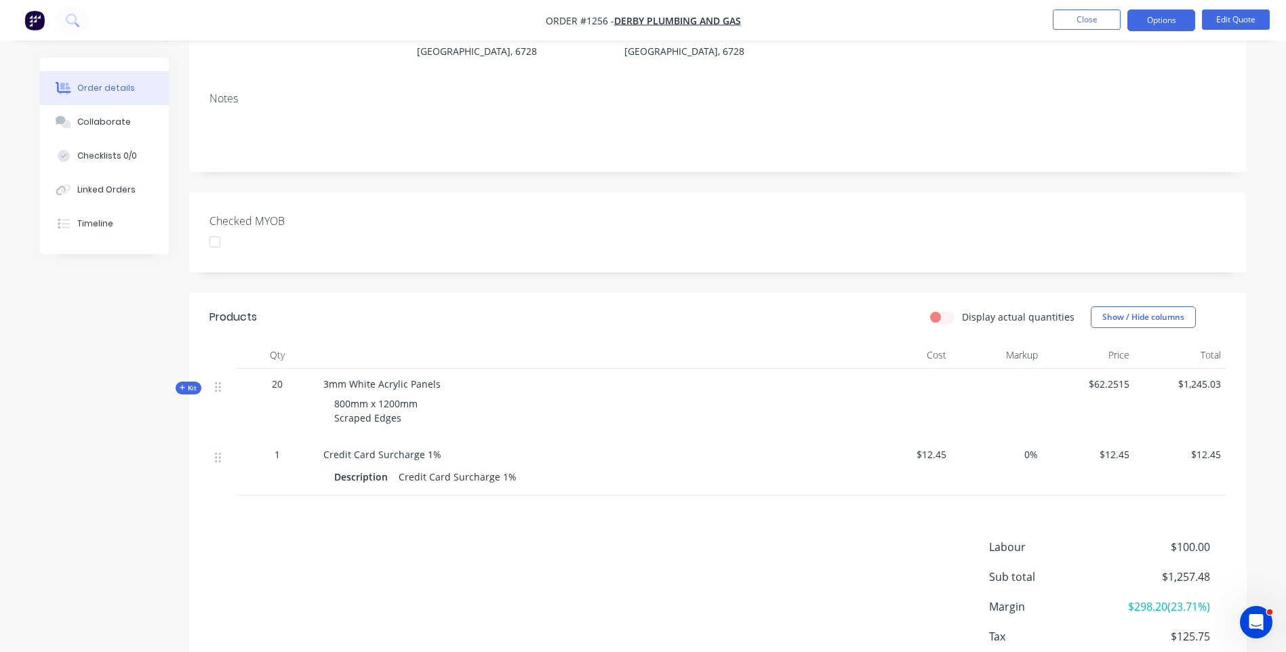
click at [182, 385] on icon at bounding box center [182, 387] width 5 height 5
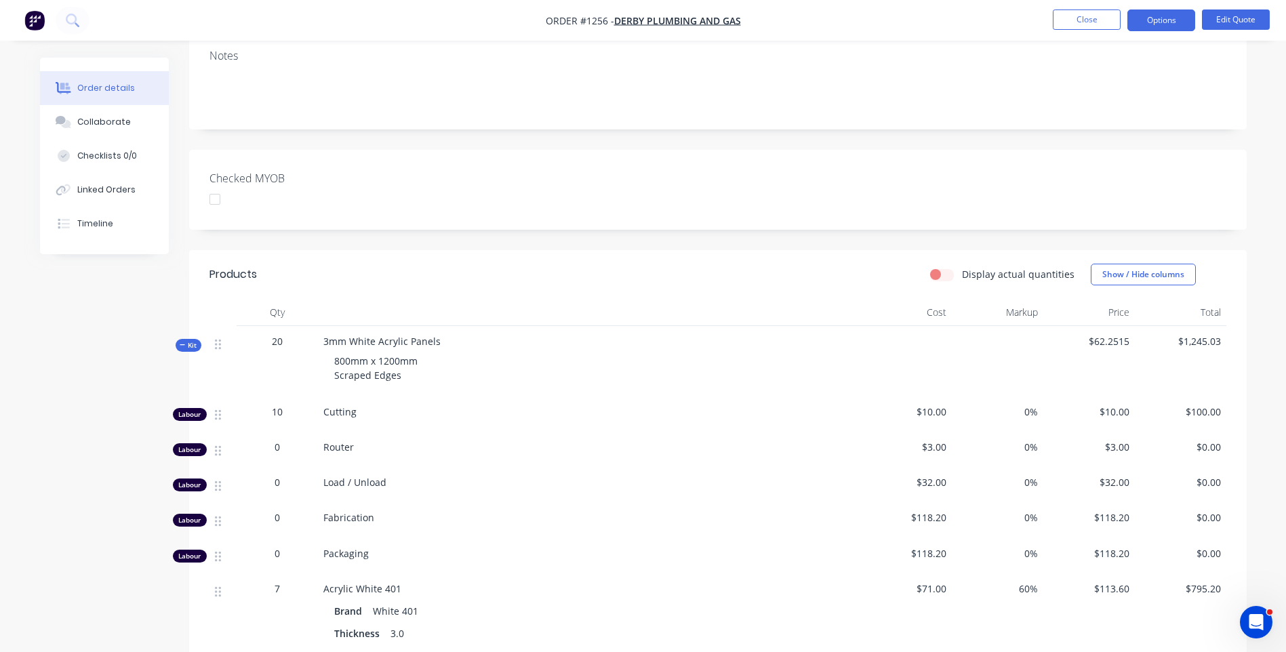
scroll to position [475, 0]
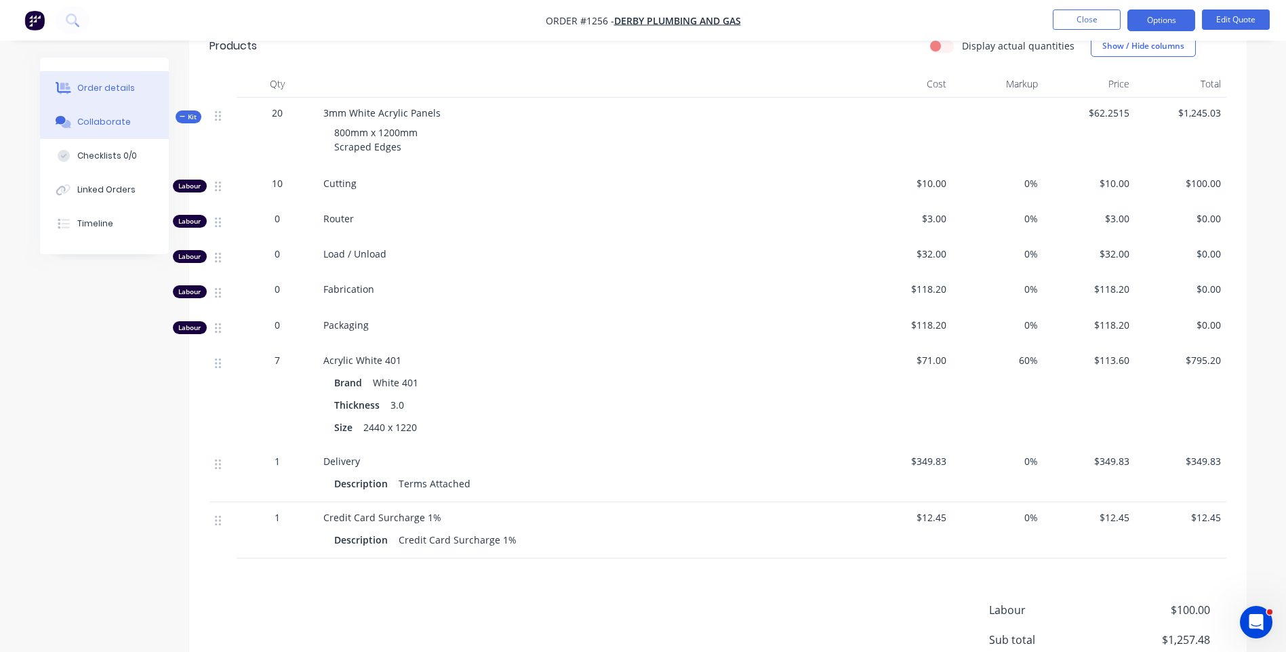
click at [104, 123] on div "Collaborate" at bounding box center [104, 122] width 54 height 12
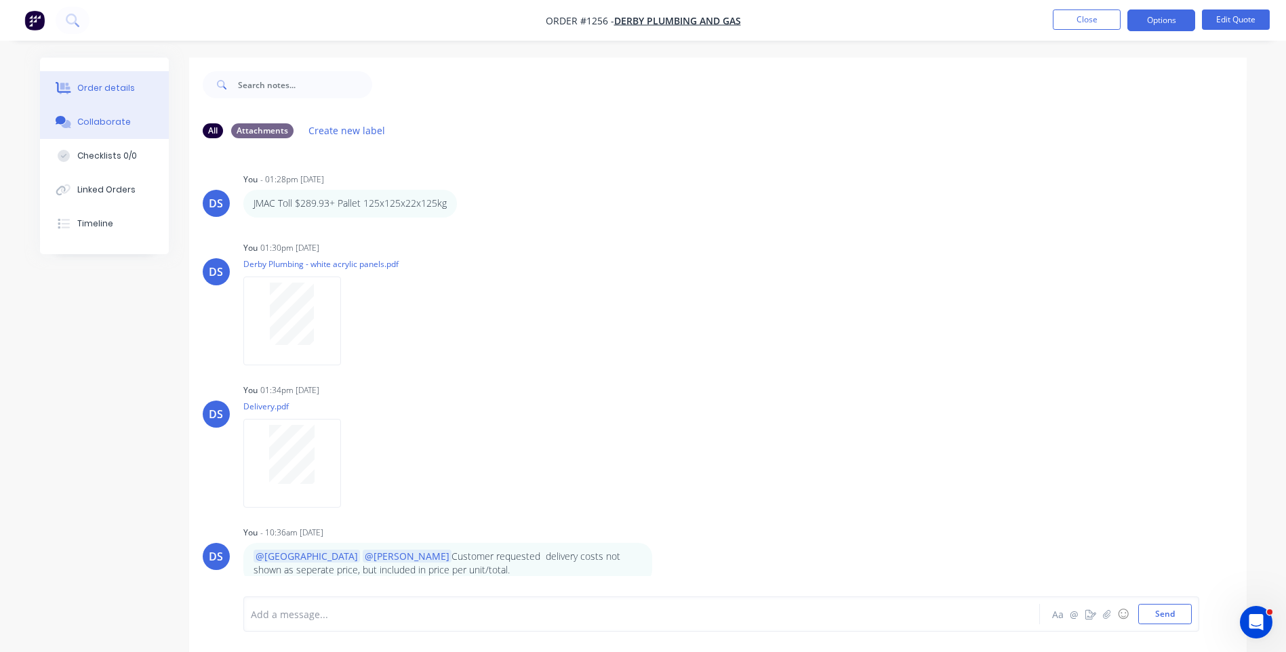
click at [108, 88] on div "Order details" at bounding box center [106, 88] width 58 height 12
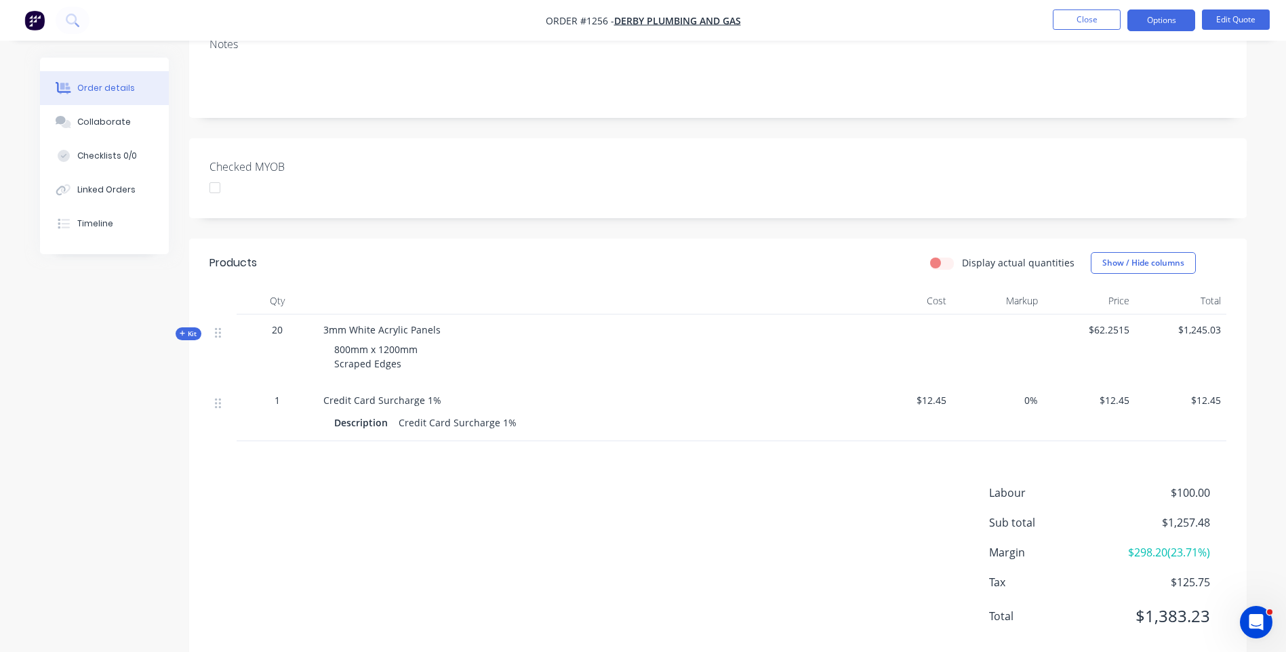
scroll to position [269, 0]
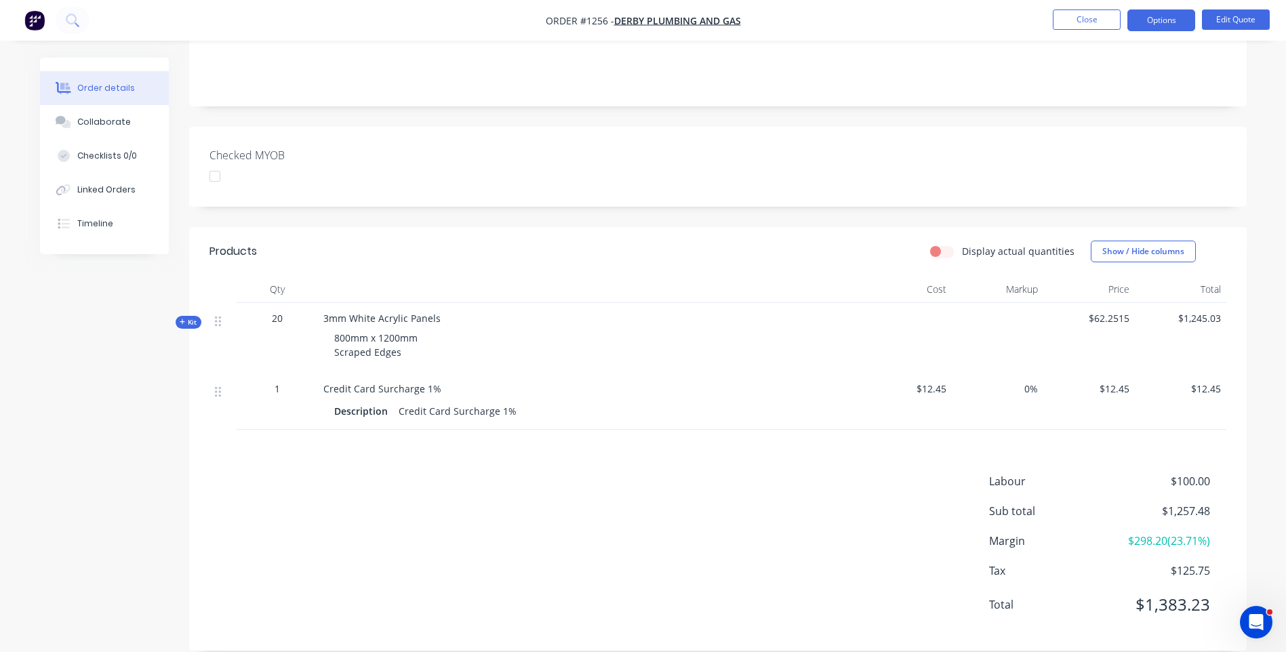
click at [181, 319] on icon at bounding box center [183, 322] width 6 height 7
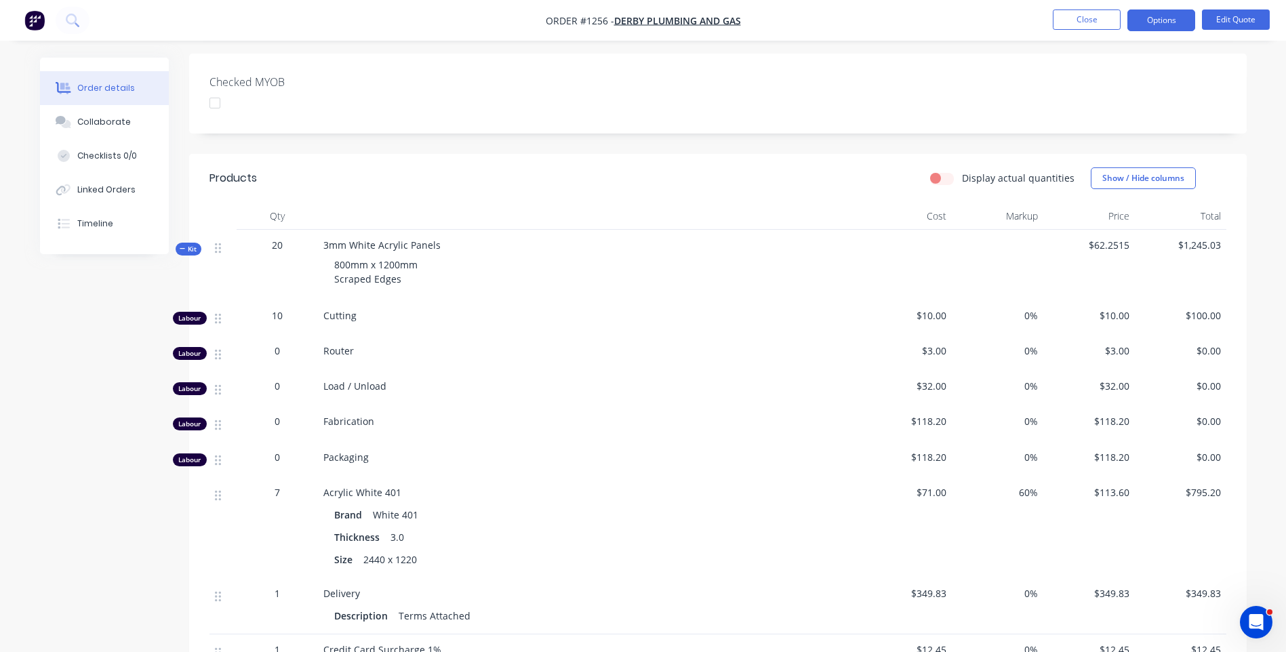
scroll to position [339, 0]
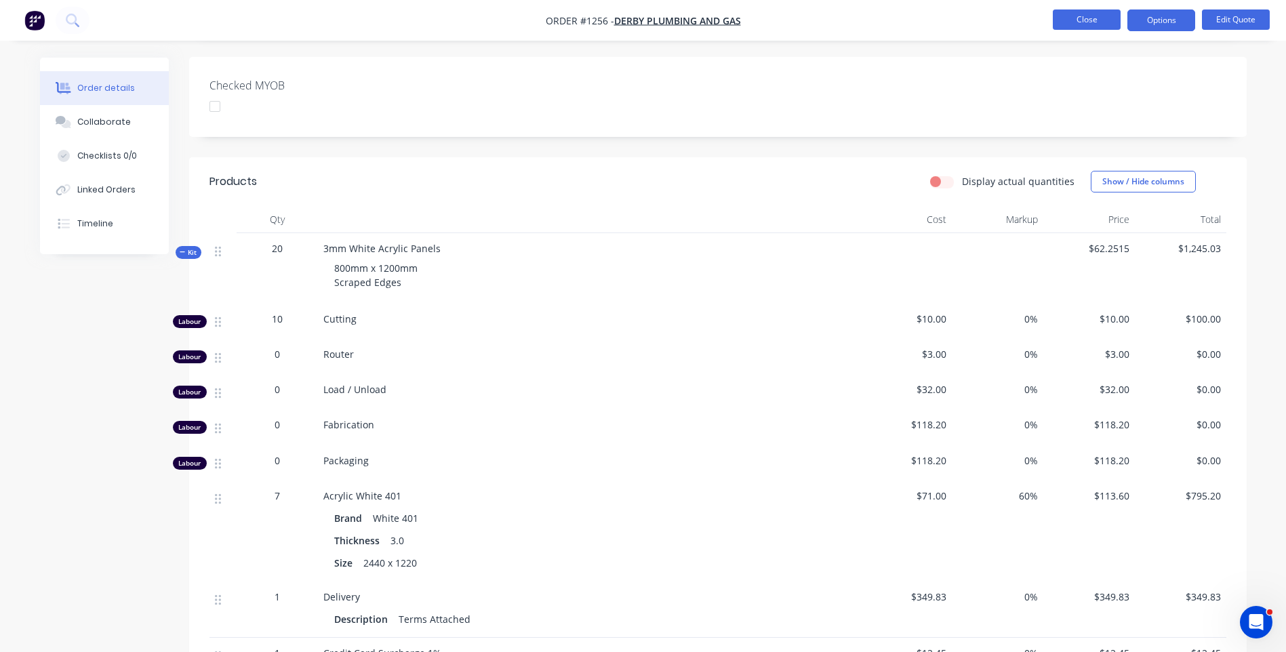
click at [1071, 29] on button "Close" at bounding box center [1087, 19] width 68 height 20
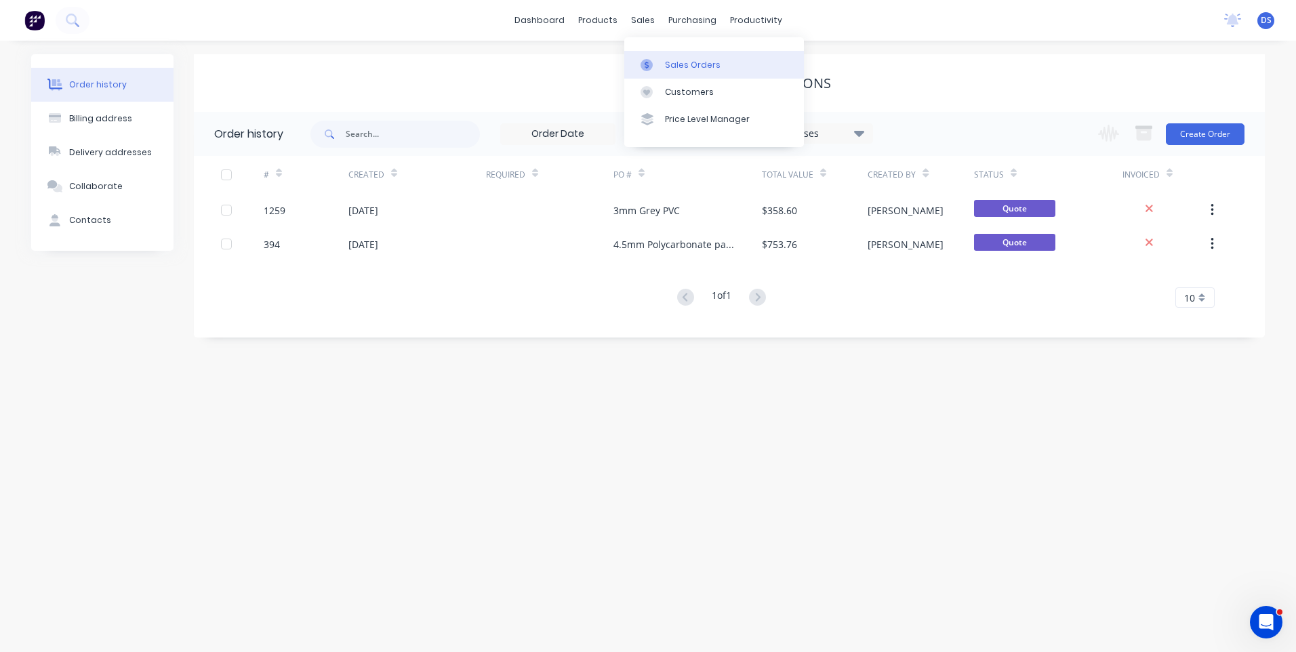
click at [692, 61] on div "Sales Orders" at bounding box center [693, 65] width 56 height 12
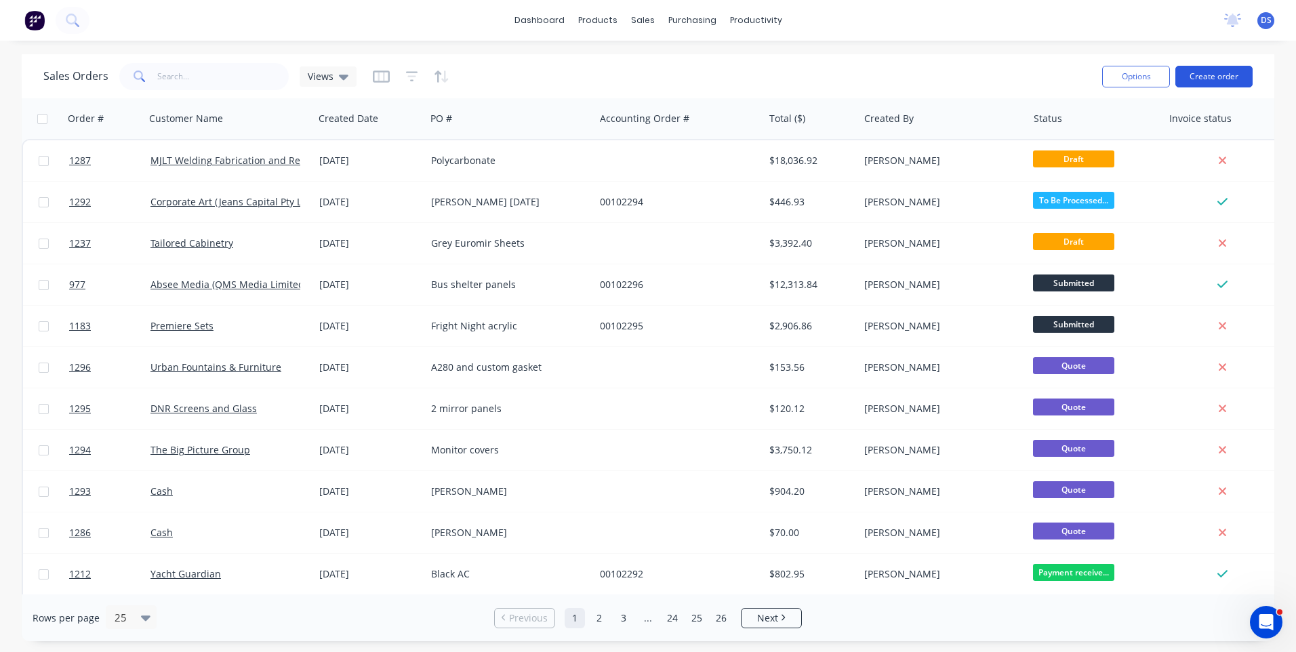
click at [1212, 77] on button "Create order" at bounding box center [1214, 77] width 77 height 22
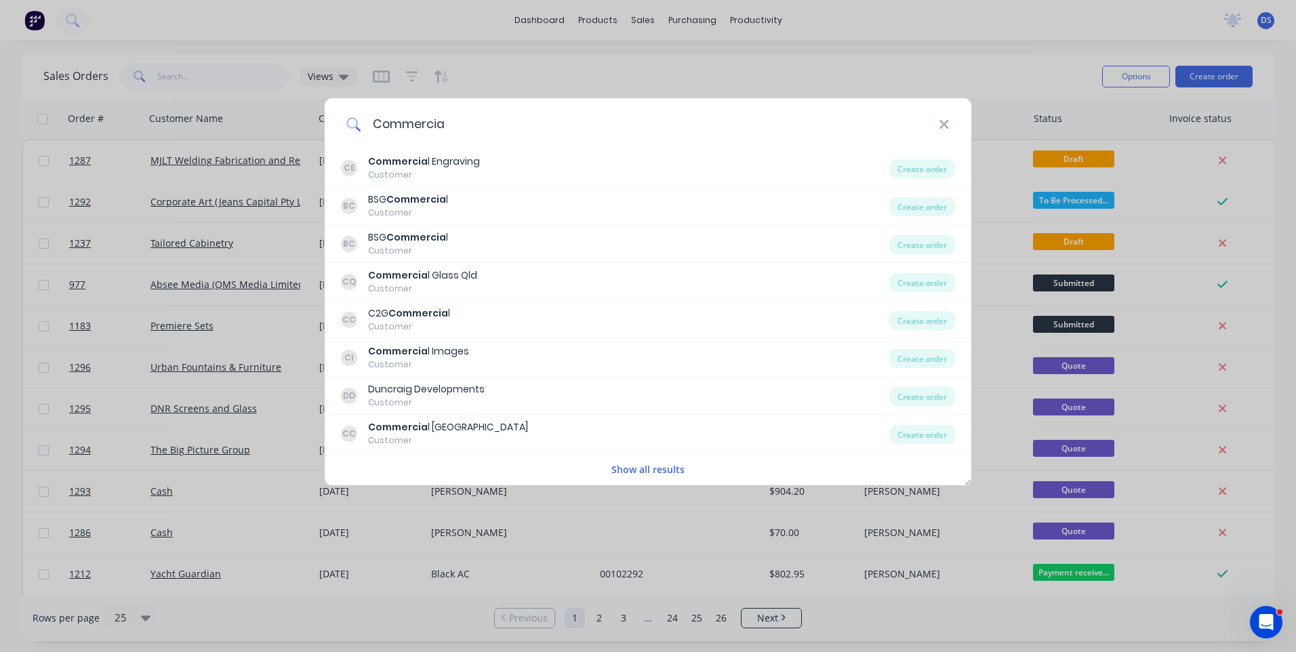
click at [378, 121] on input "Commercia" at bounding box center [650, 123] width 578 height 51
click at [377, 121] on input "Commercia" at bounding box center [650, 123] width 578 height 51
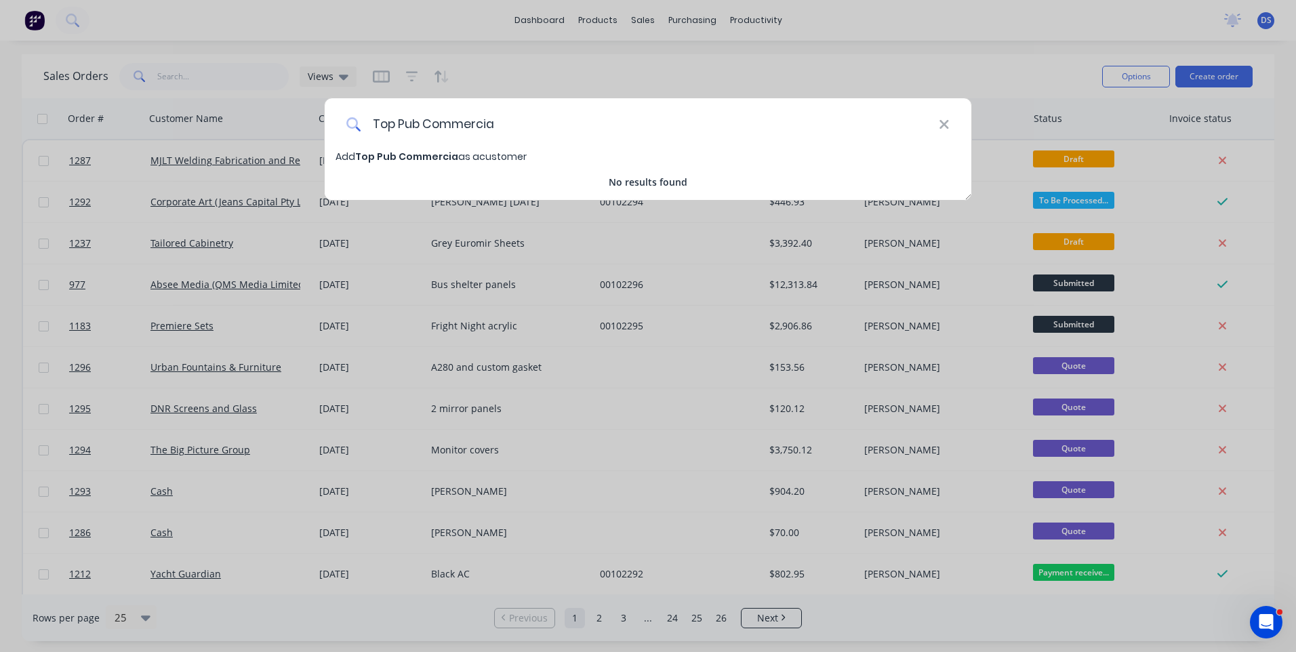
click at [511, 126] on input "Top Pub Commercia" at bounding box center [650, 123] width 578 height 51
type input "Top Pub Commercial Hotel"
click at [417, 159] on span "Top Pub Commercial Hotel" at bounding box center [423, 157] width 136 height 14
select select "AU"
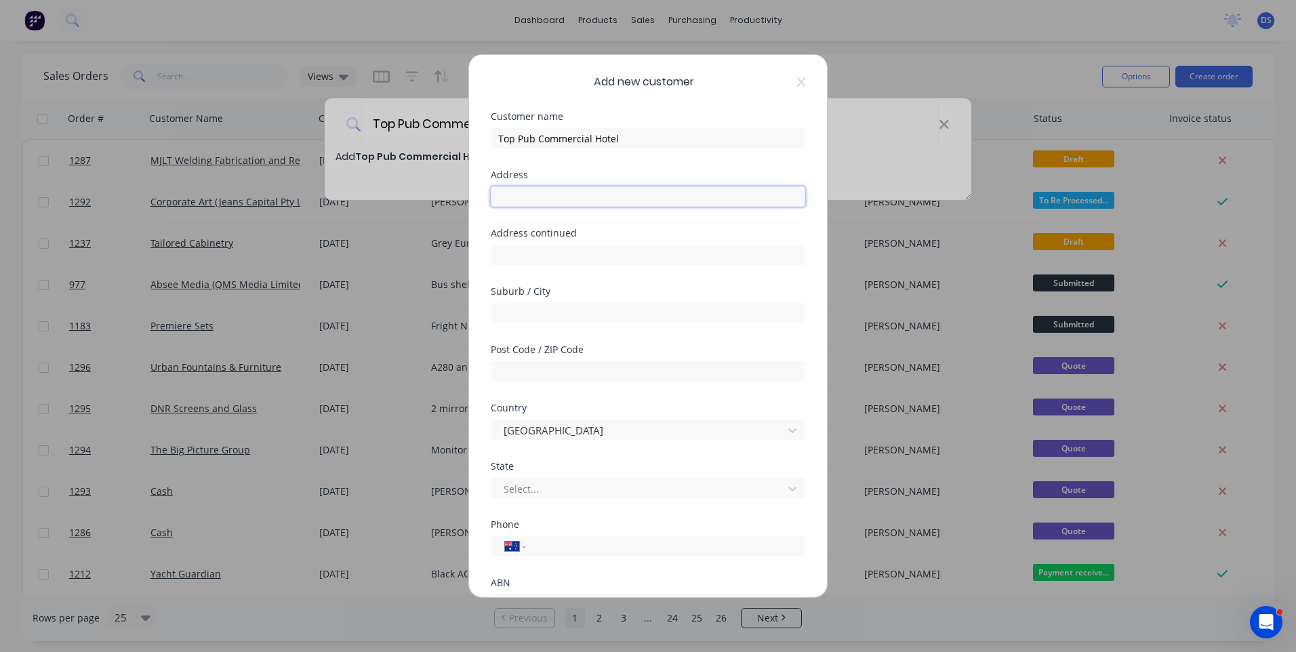
paste input "[STREET_ADDRESS]"
drag, startPoint x: 601, startPoint y: 199, endPoint x: 572, endPoint y: 196, distance: 29.3
click at [572, 196] on input "[STREET_ADDRESS]" at bounding box center [648, 196] width 315 height 20
type input "[STREET_ADDRESS]"
paste input "Pambula"
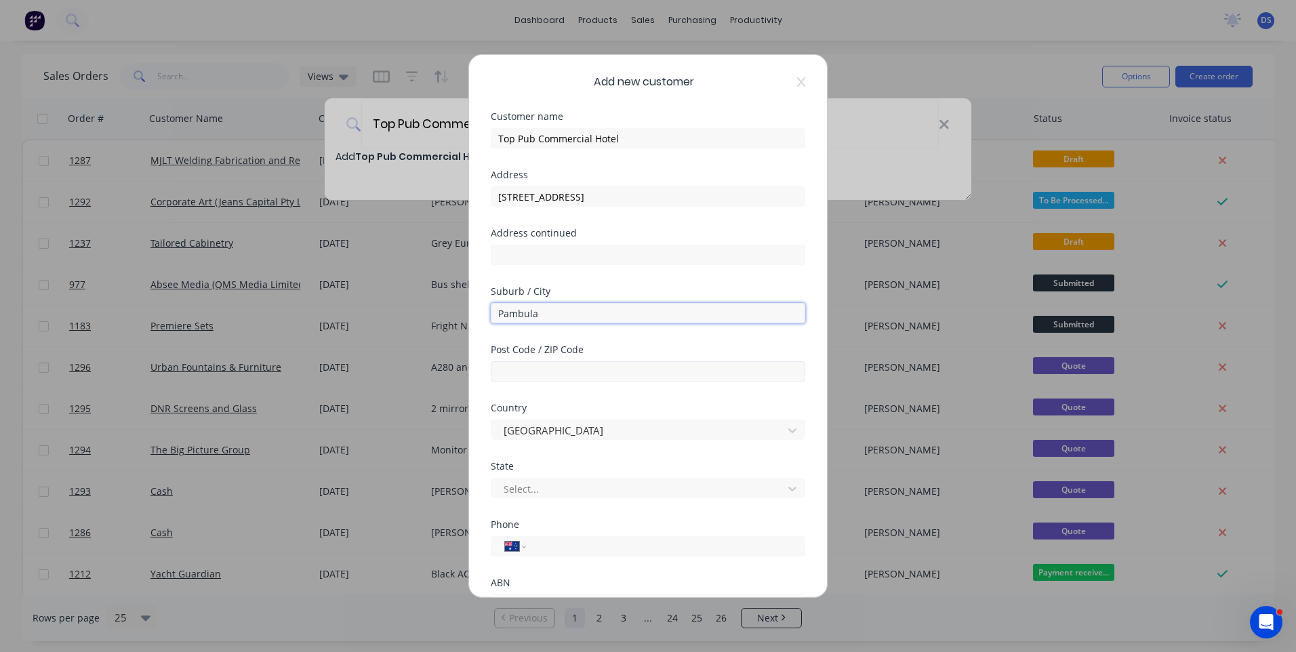
type input "Pambula"
click at [570, 375] on input "text" at bounding box center [648, 371] width 315 height 20
type input "2549"
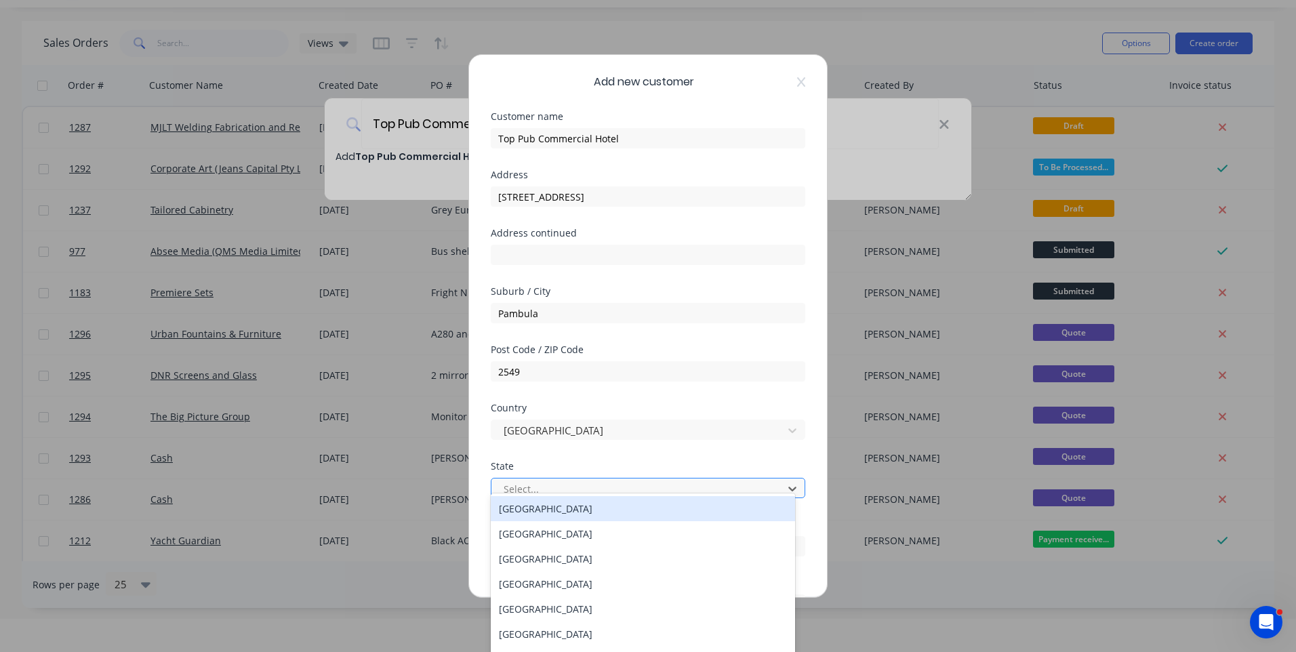
click at [570, 486] on div at bounding box center [639, 489] width 274 height 17
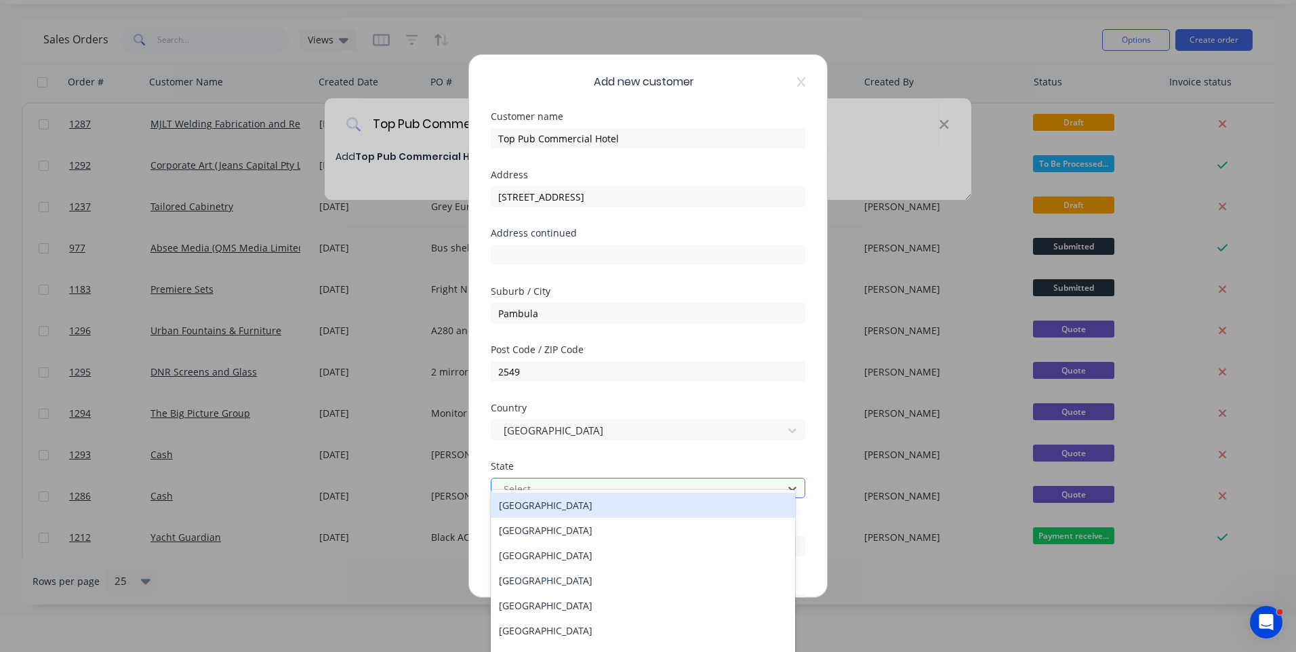
scroll to position [40, 0]
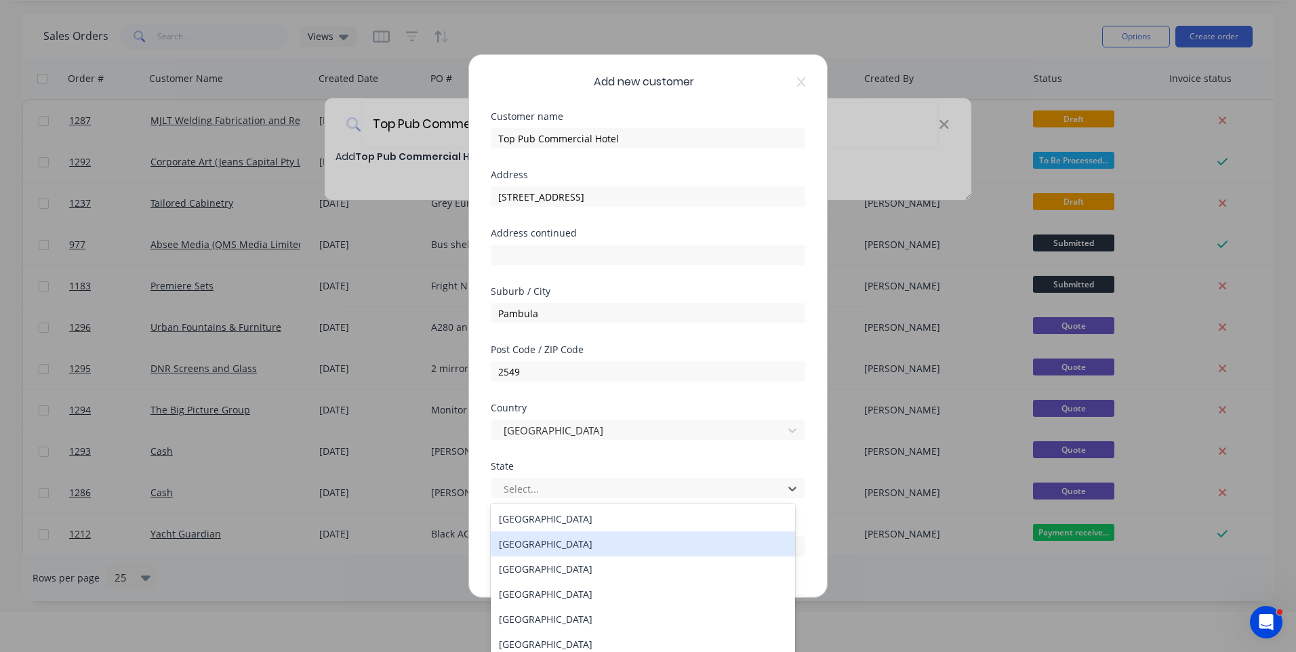
click at [564, 544] on div "[GEOGRAPHIC_DATA]" at bounding box center [643, 544] width 304 height 25
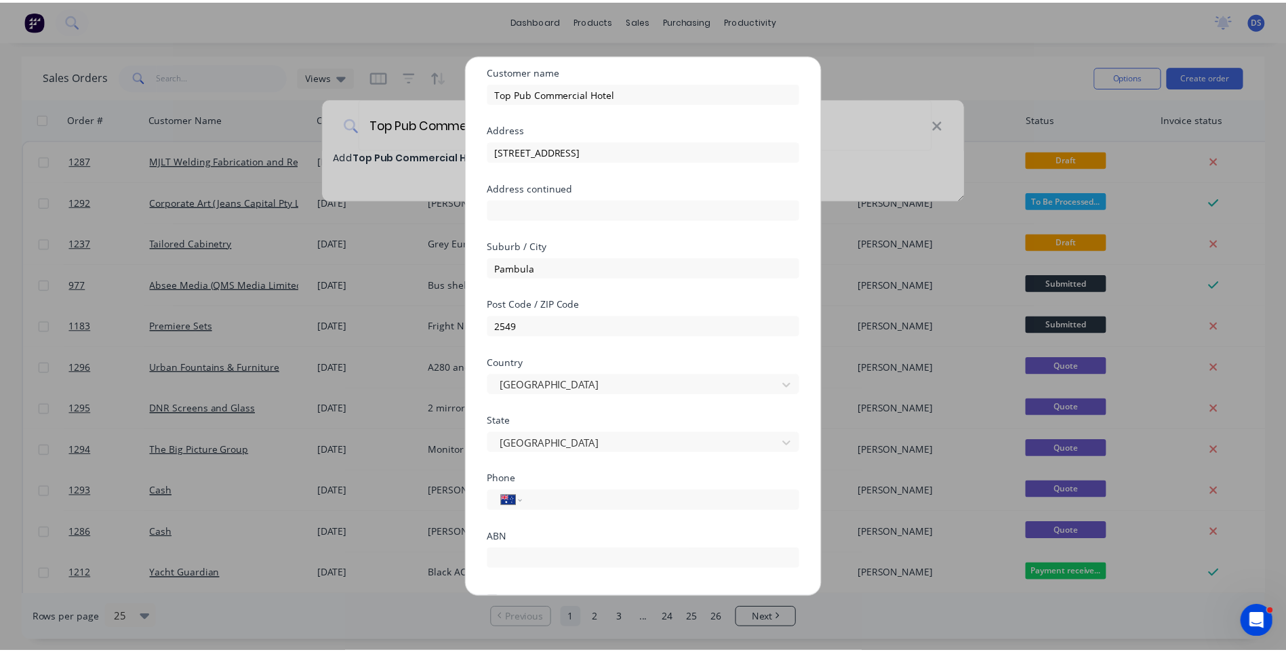
scroll to position [119, 0]
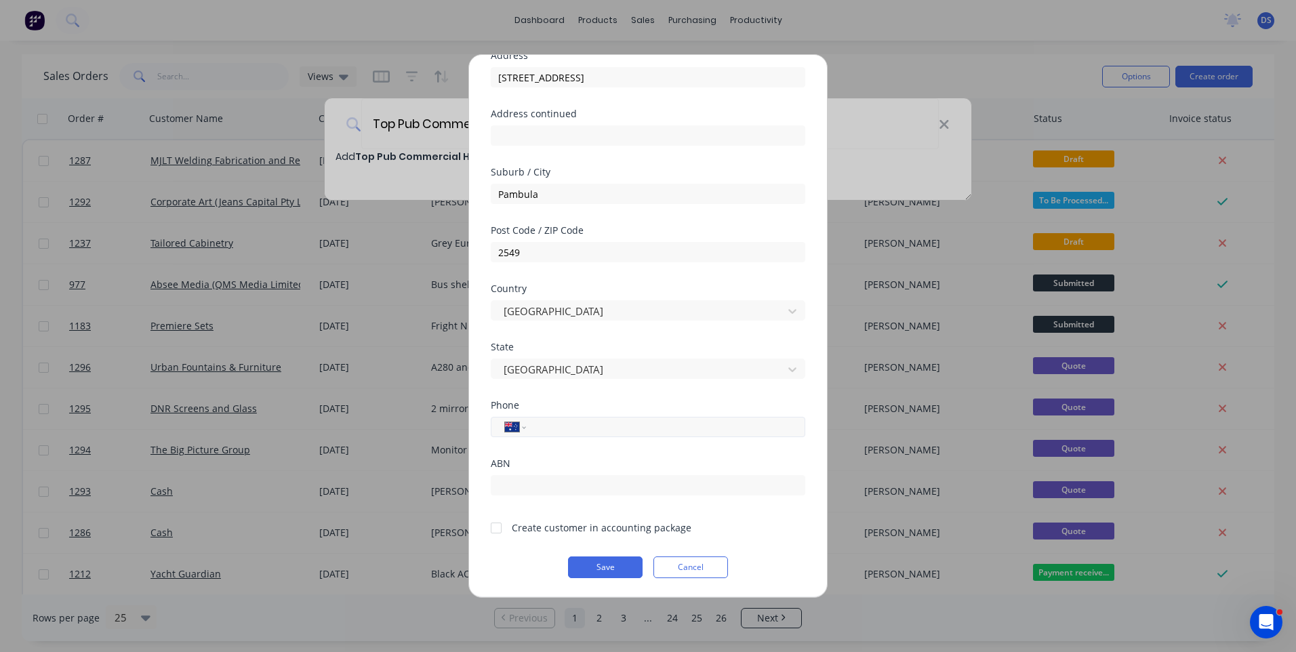
paste input "[PHONE_NUMBER]"
type input "[PHONE_NUMBER]"
click at [500, 523] on div at bounding box center [496, 528] width 27 height 27
click at [601, 571] on button "Save" at bounding box center [605, 568] width 75 height 22
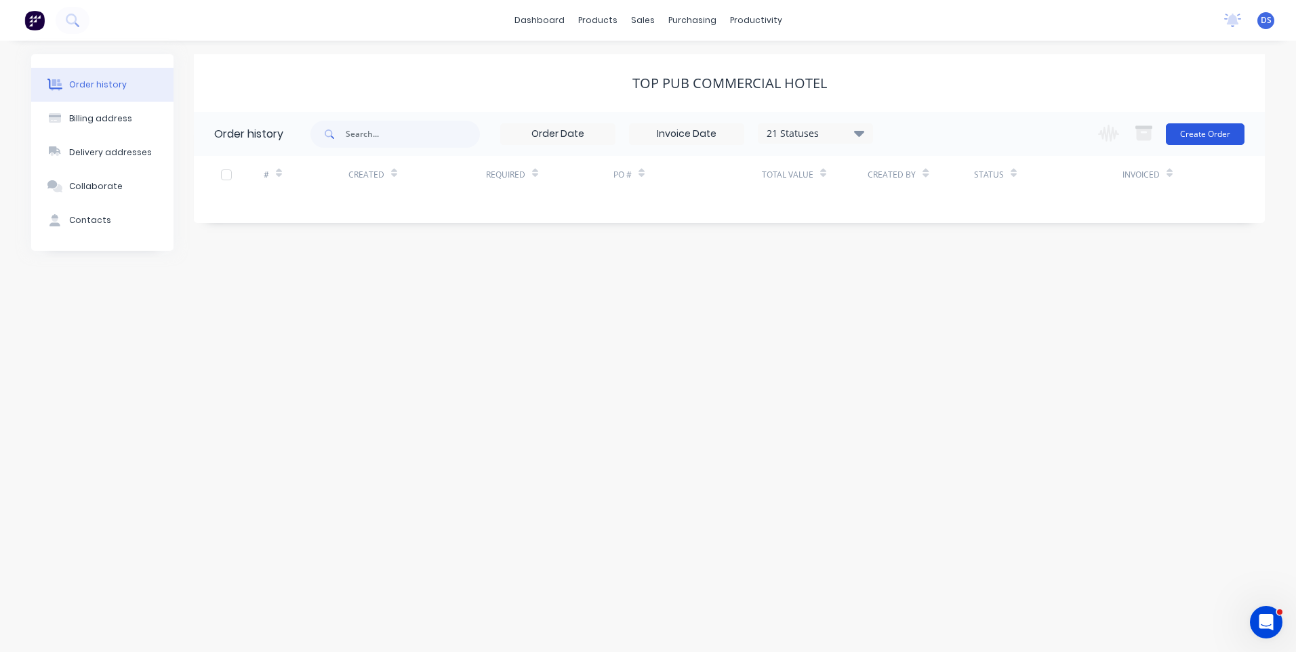
click at [1221, 135] on button "Create Order" at bounding box center [1205, 134] width 79 height 22
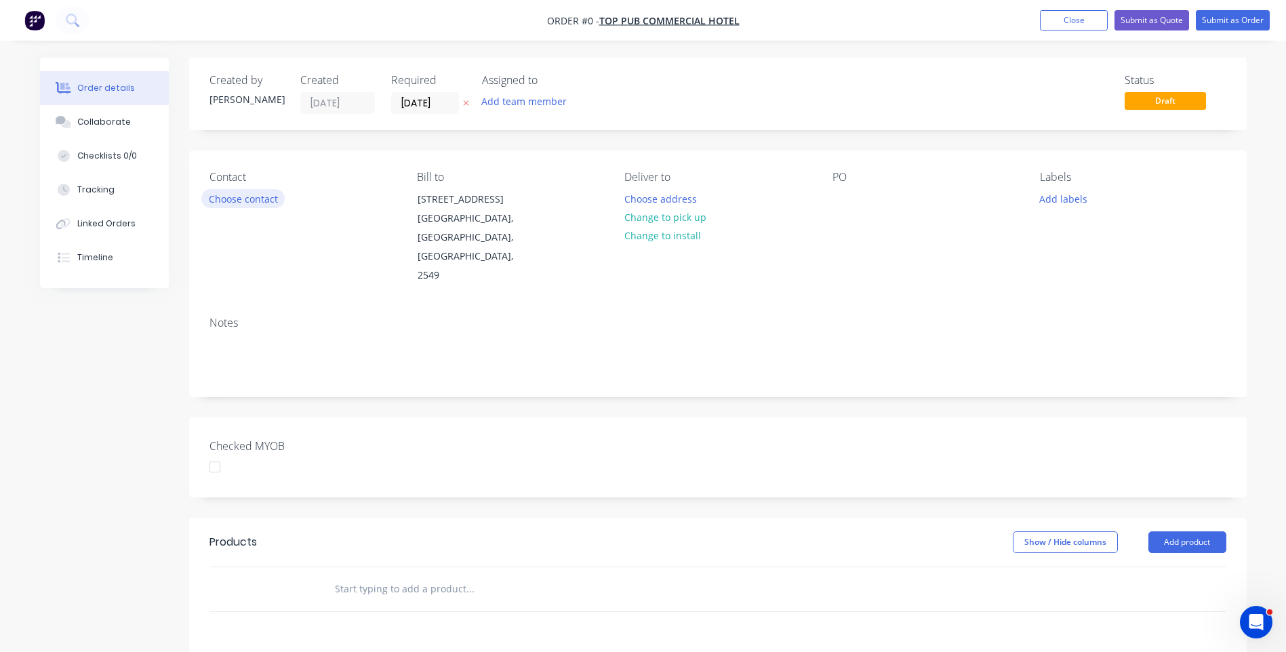
click at [247, 205] on button "Choose contact" at bounding box center [242, 198] width 83 height 18
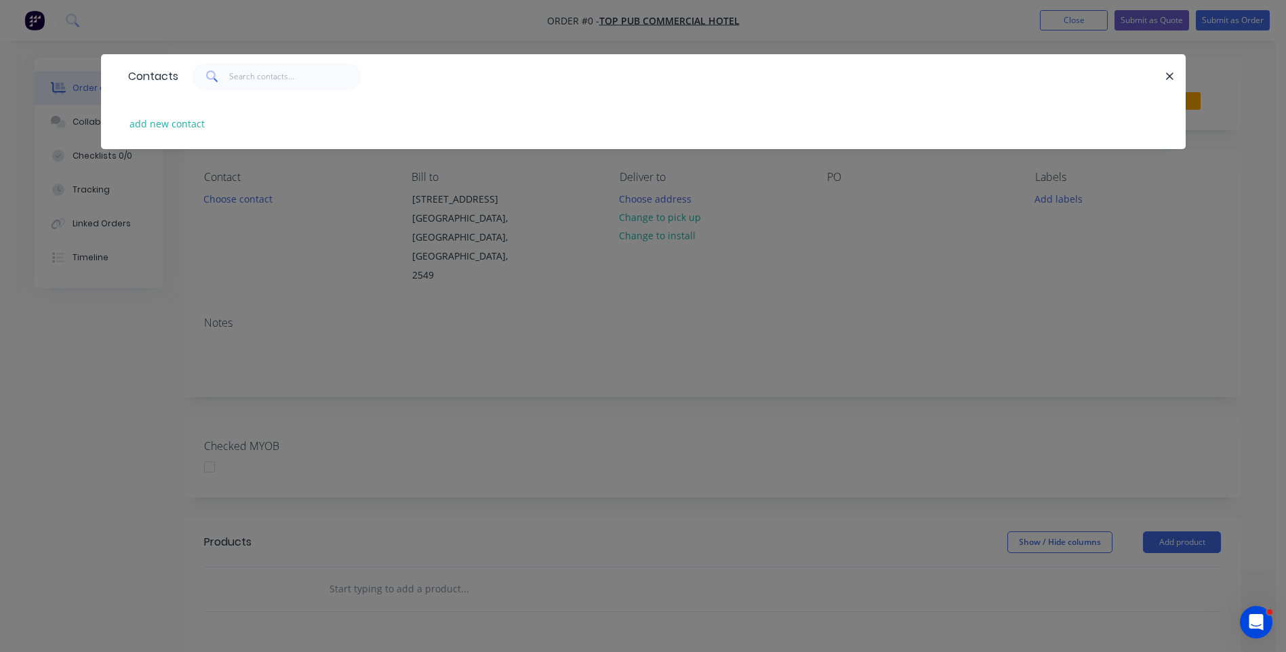
click at [178, 60] on div "Contacts" at bounding box center [643, 76] width 1085 height 44
click at [177, 125] on button "add new contact" at bounding box center [167, 124] width 89 height 18
select select "AU"
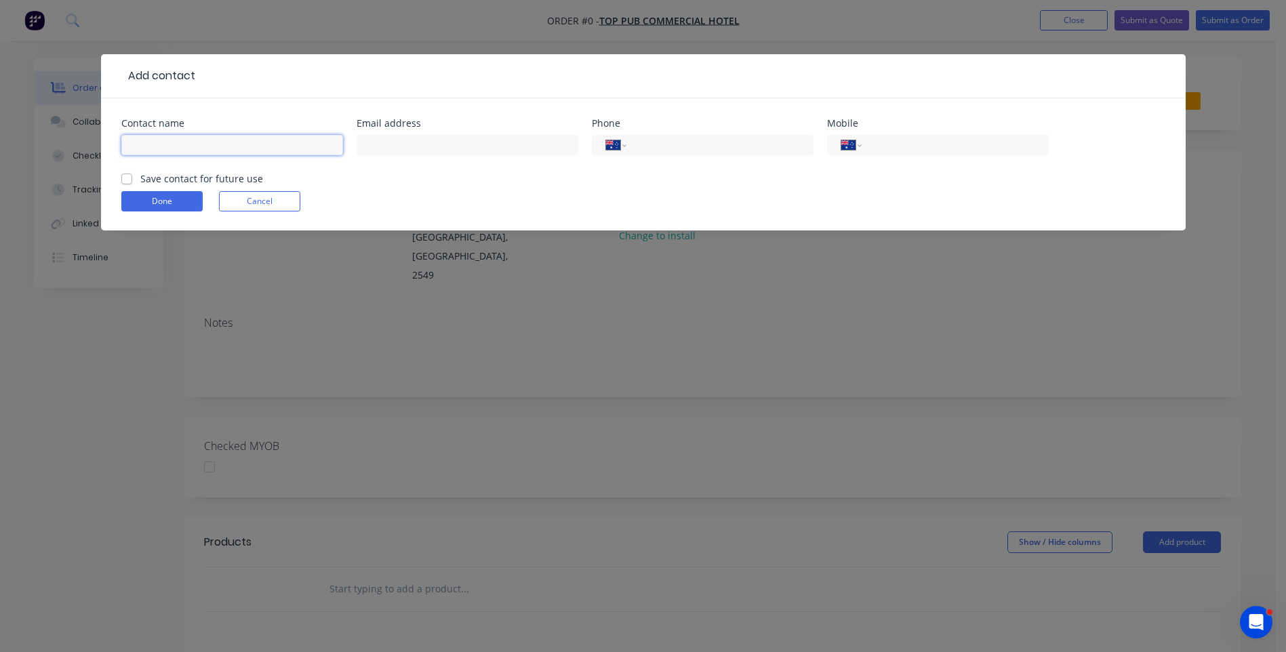
paste input "Tony Casu manager@pambulapub.com +61264956012"
drag, startPoint x: 264, startPoint y: 144, endPoint x: 176, endPoint y: 143, distance: 88.1
click at [176, 143] on input "Tony Casu manager@pambulapub.com +61264956012" at bounding box center [232, 145] width 222 height 20
type input "Tony Casu +61264956012"
paste input "manager@pambulapub.com"
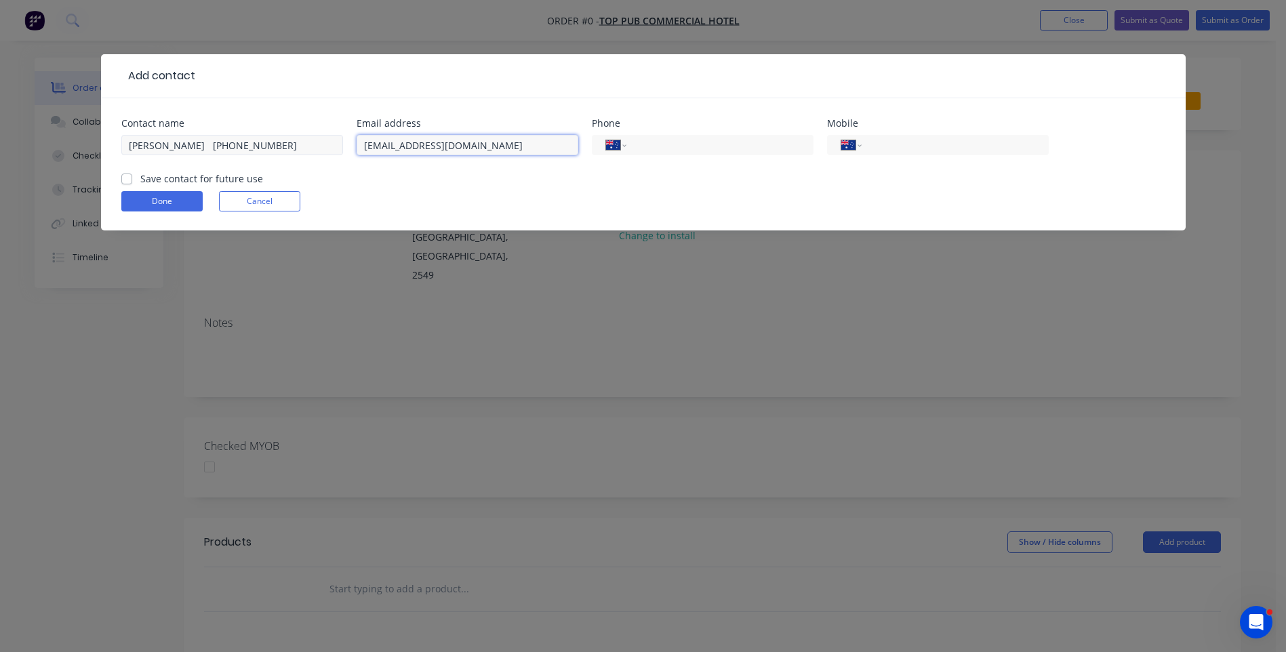
type input "manager@pambulapub.com"
drag, startPoint x: 250, startPoint y: 146, endPoint x: 182, endPoint y: 144, distance: 67.8
click at [182, 144] on input "Tony Casu +61264956012" at bounding box center [232, 145] width 222 height 20
type input "Tony Casu"
paste input "(02) 6495 6012"
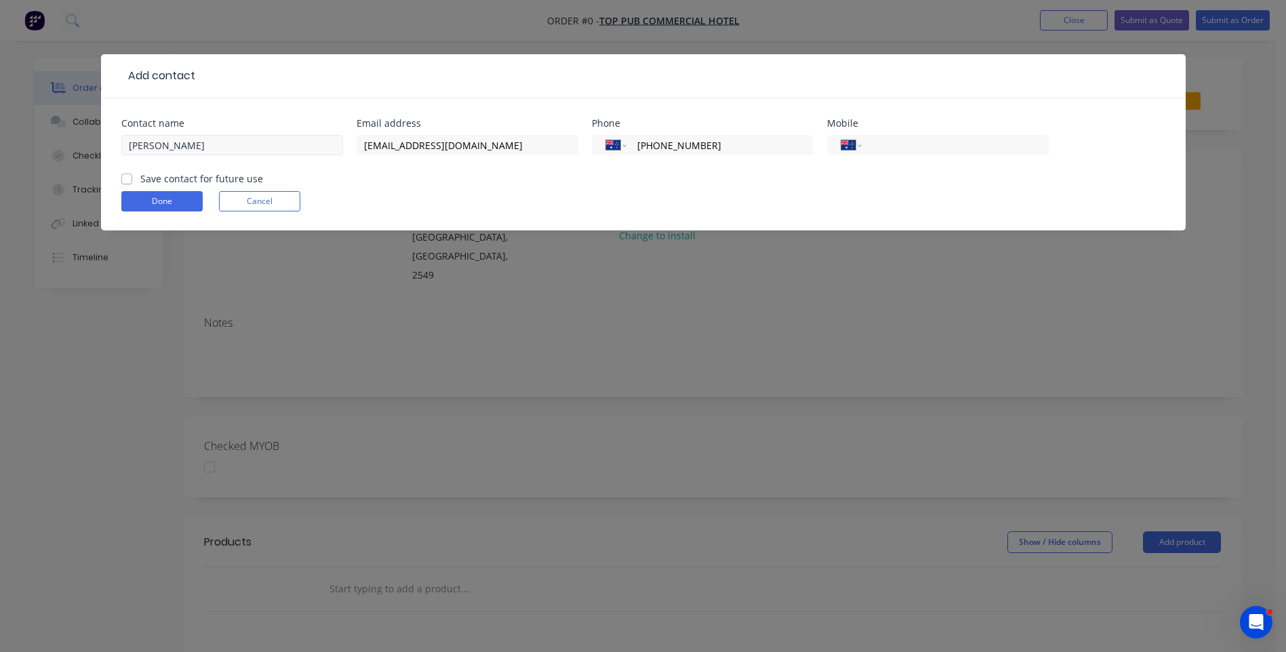
type input "(02) 6495 6012"
click at [224, 143] on input "Tony Casu" at bounding box center [232, 145] width 222 height 20
type input "Tony Casu"
click at [140, 180] on label "Save contact for future use" at bounding box center [201, 179] width 123 height 14
click at [125, 180] on input "Save contact for future use" at bounding box center [126, 178] width 11 height 13
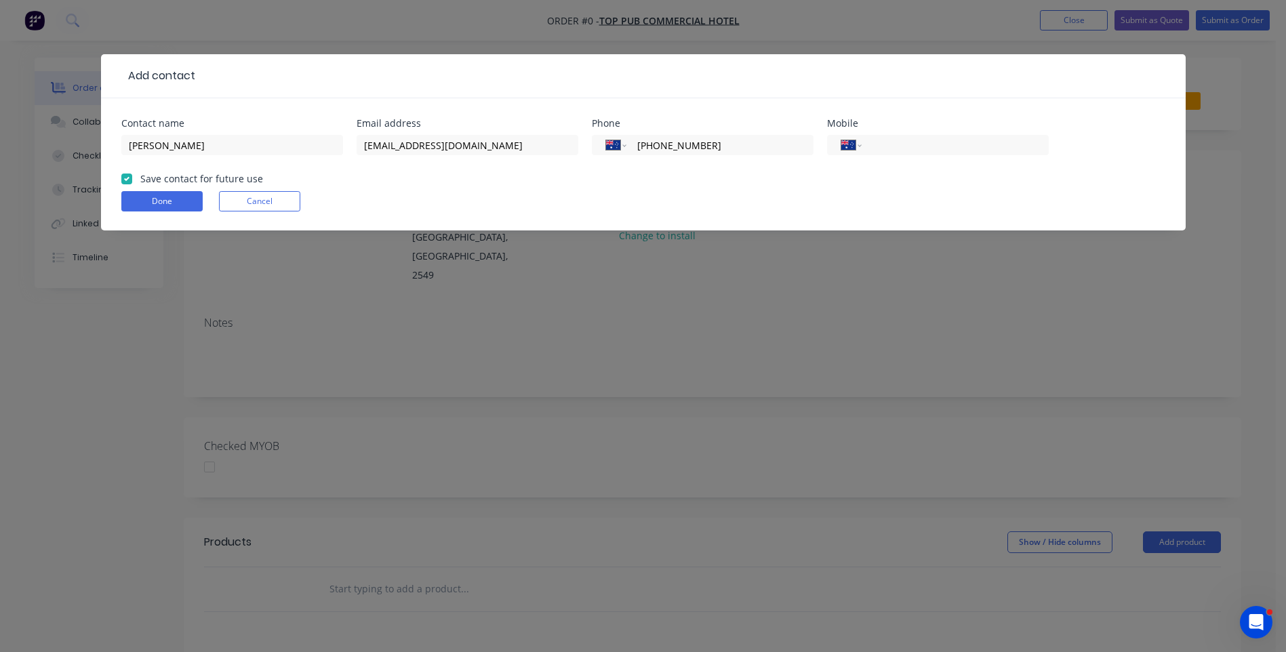
checkbox input "true"
click at [150, 206] on button "Done" at bounding box center [161, 201] width 81 height 20
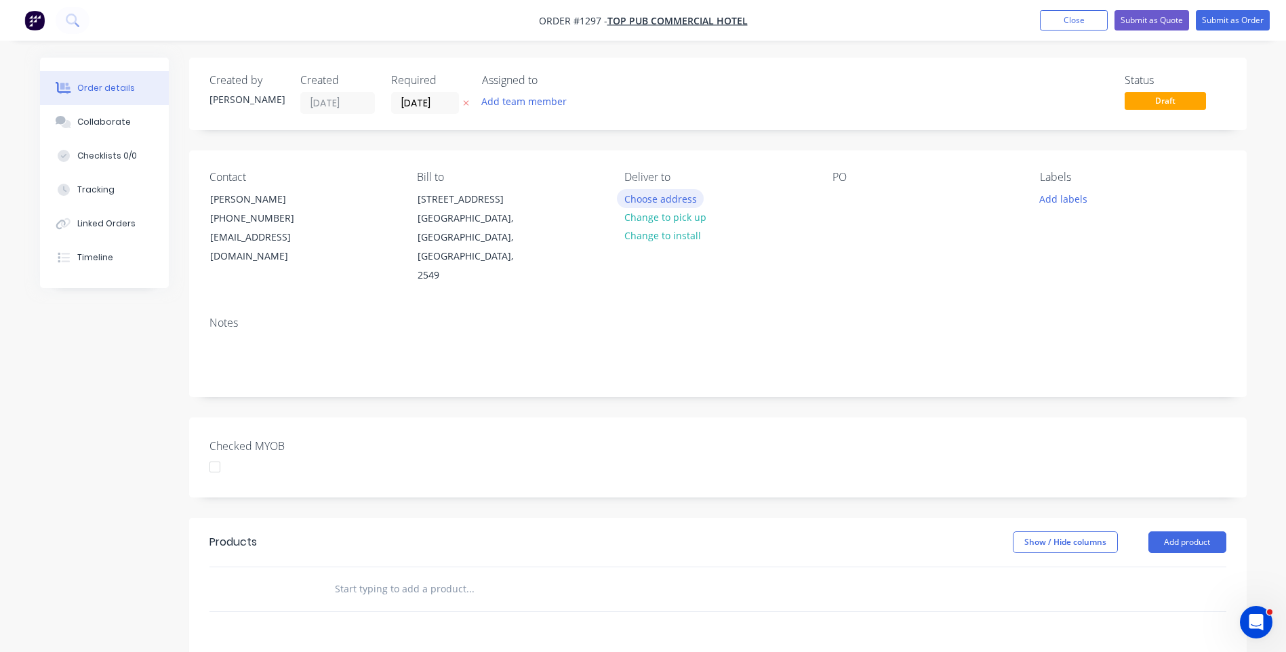
click at [647, 201] on button "Choose address" at bounding box center [660, 198] width 87 height 18
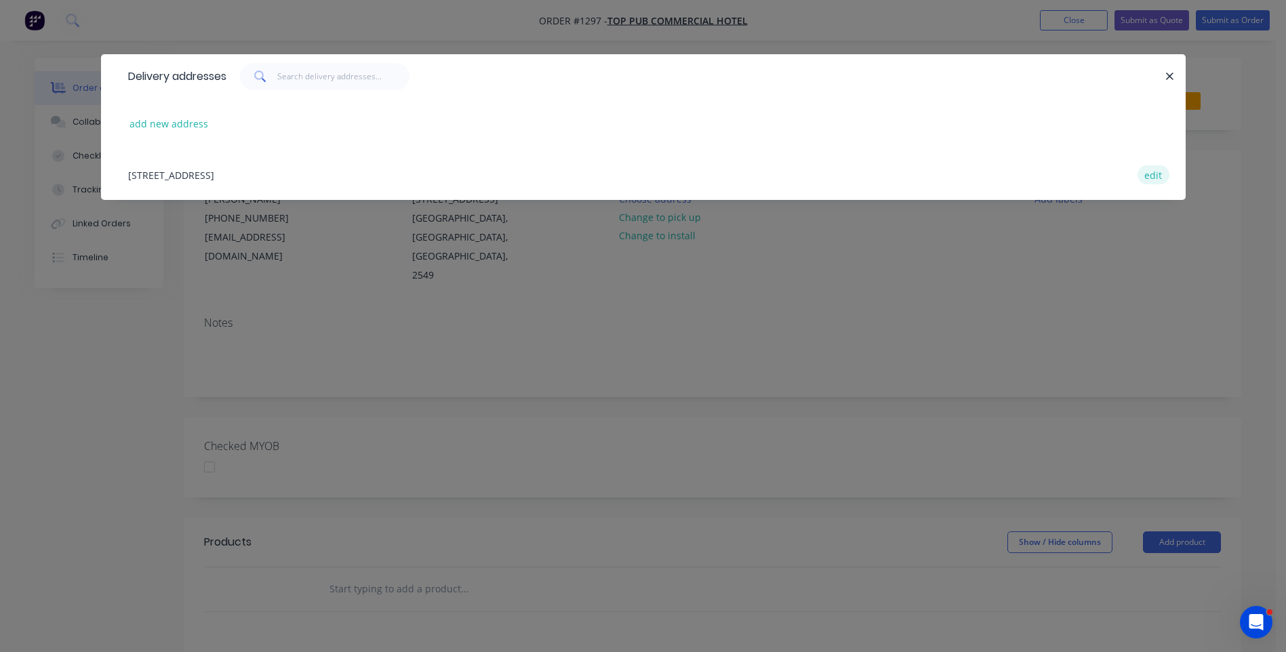
click at [1155, 175] on button "edit" at bounding box center [1154, 174] width 32 height 18
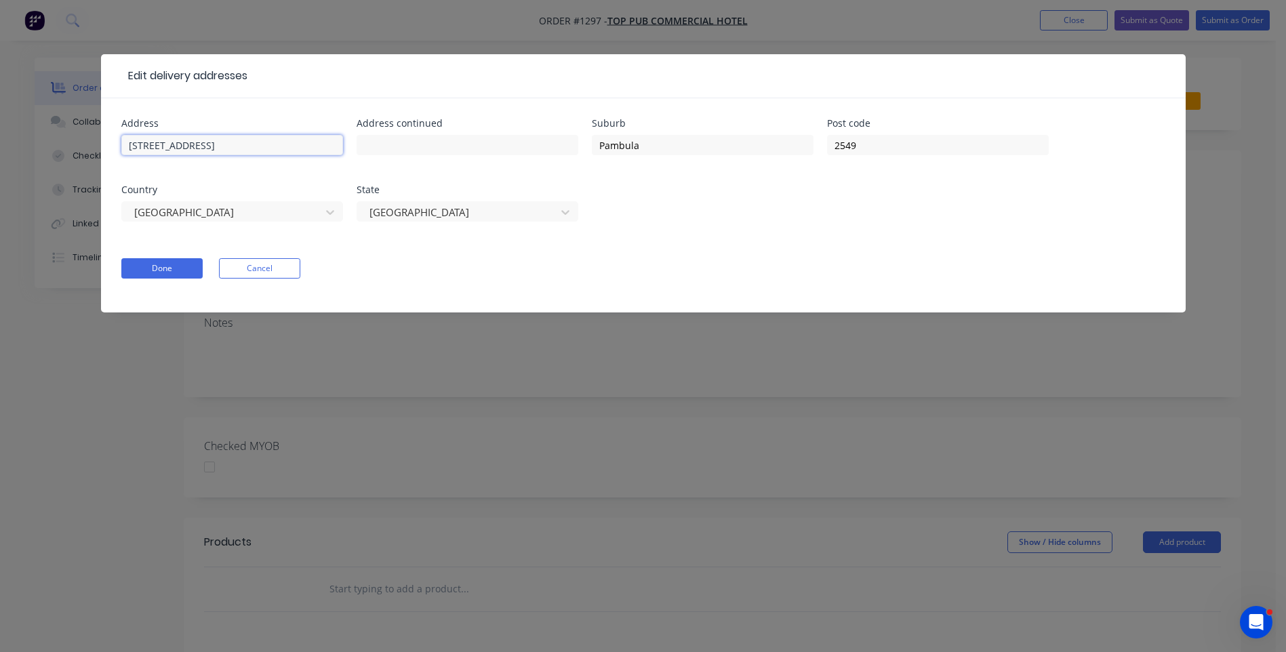
drag, startPoint x: 252, startPoint y: 142, endPoint x: 125, endPoint y: 140, distance: 126.1
click at [125, 140] on input "18 Quondola St, NSW 2549" at bounding box center [232, 145] width 222 height 20
paste input "18 Quondola St, NSW 2549"
type input "18 Quondola St, NSW 2549"
click at [208, 143] on input "text" at bounding box center [232, 145] width 222 height 20
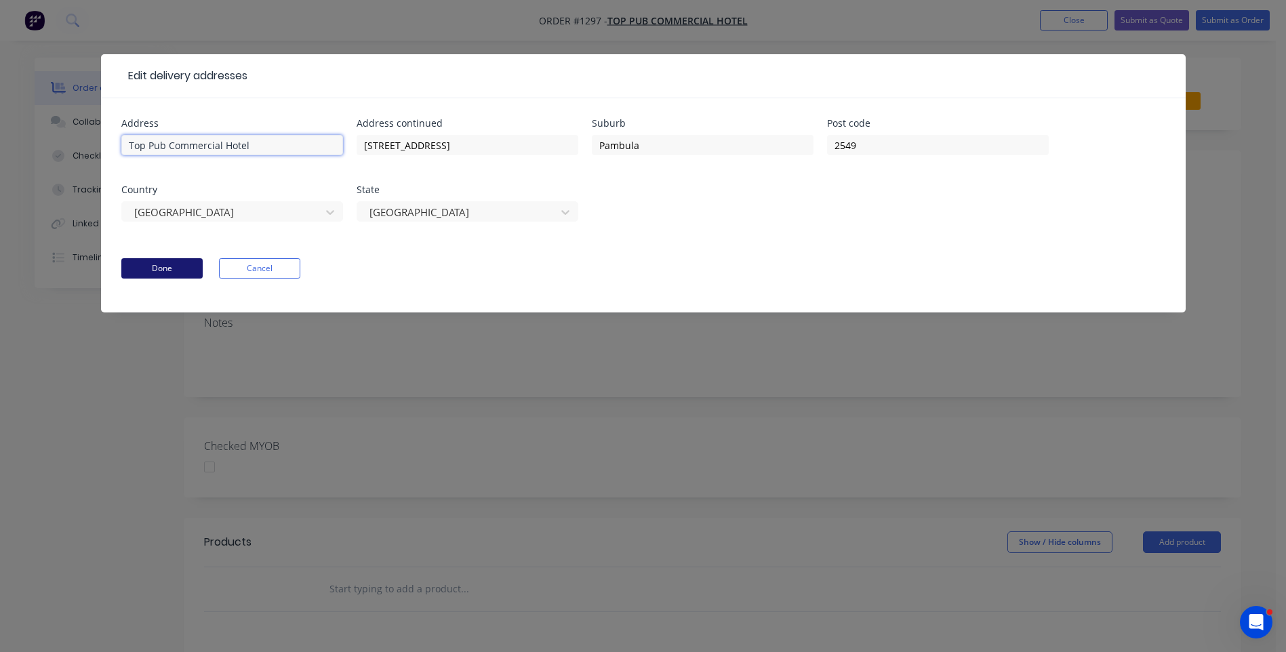
type input "Top Pub Commercial Hotel"
click at [167, 271] on button "Done" at bounding box center [161, 268] width 81 height 20
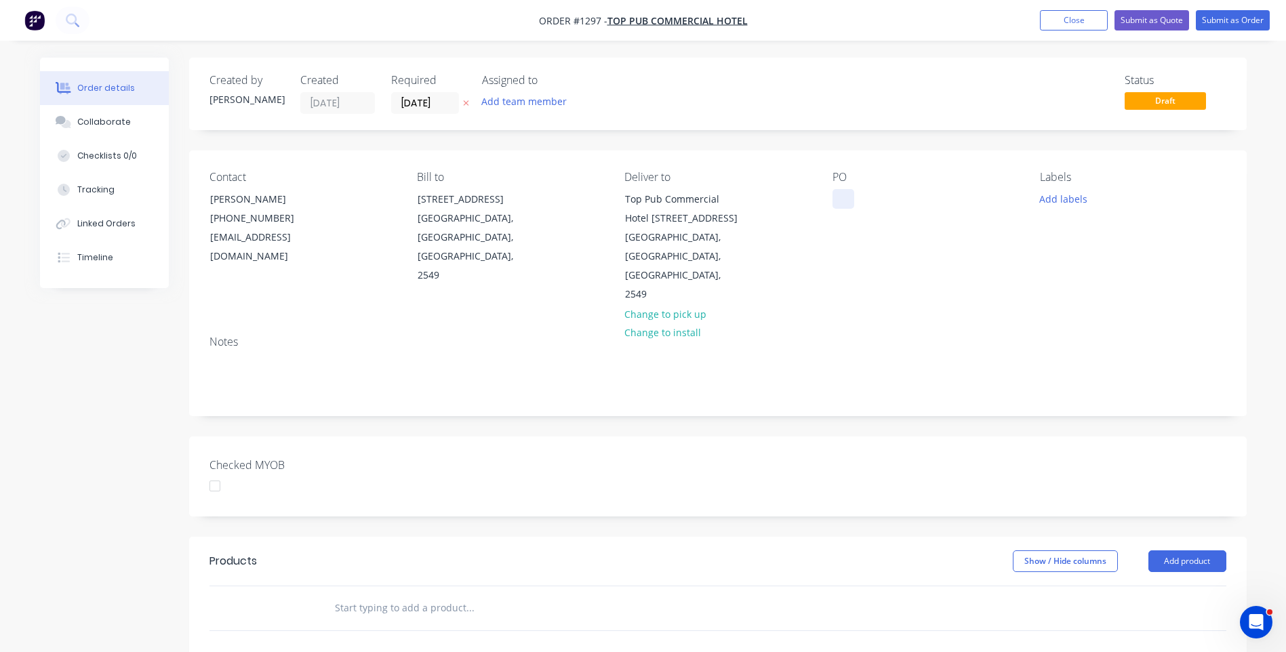
click at [838, 197] on div at bounding box center [844, 199] width 22 height 20
click at [1066, 203] on button "Add labels" at bounding box center [1064, 198] width 62 height 18
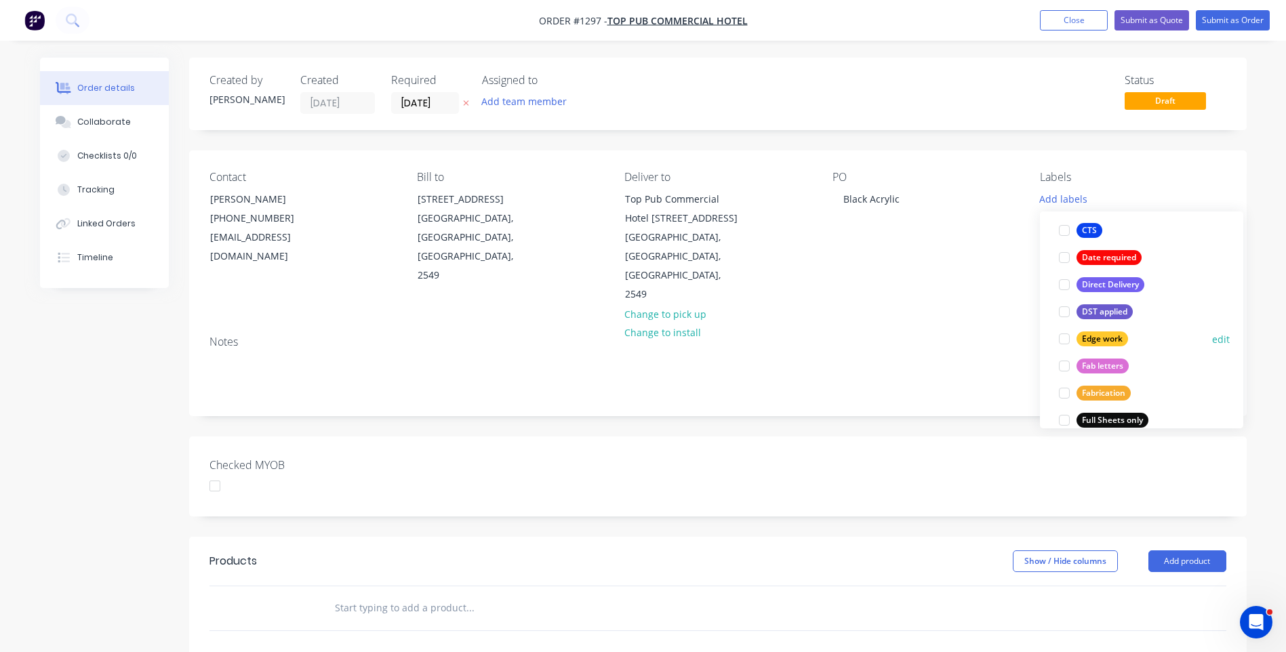
scroll to position [203, 0]
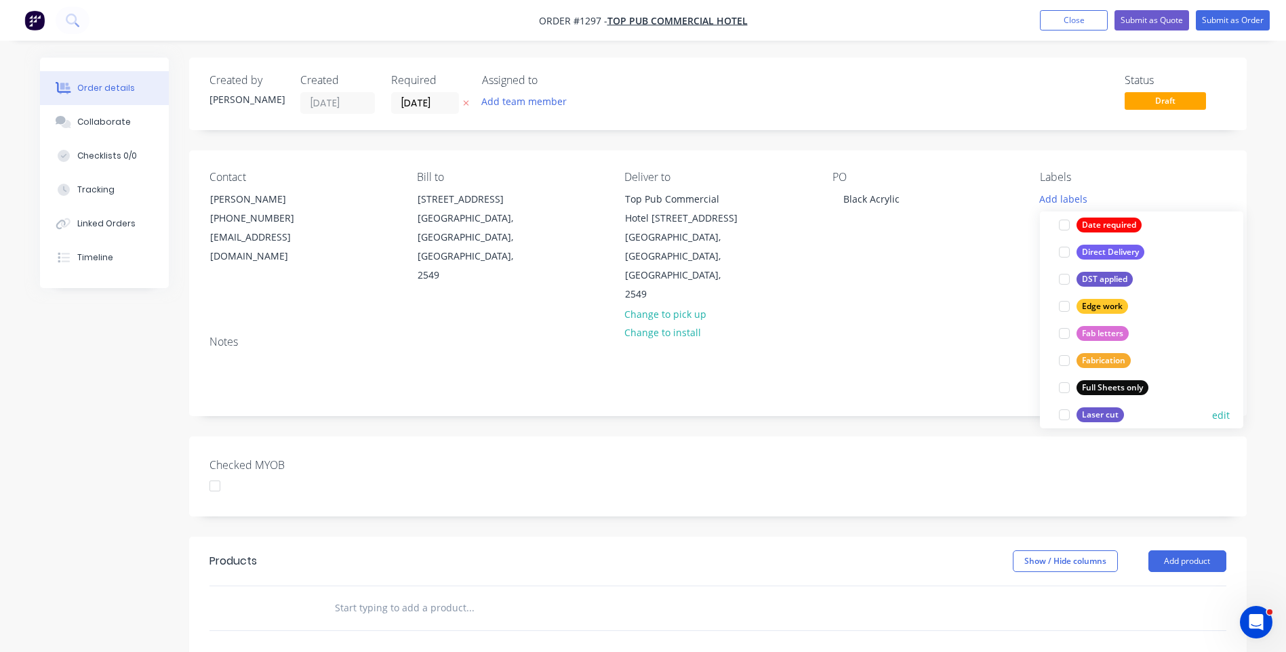
click at [1064, 416] on div at bounding box center [1064, 414] width 27 height 27
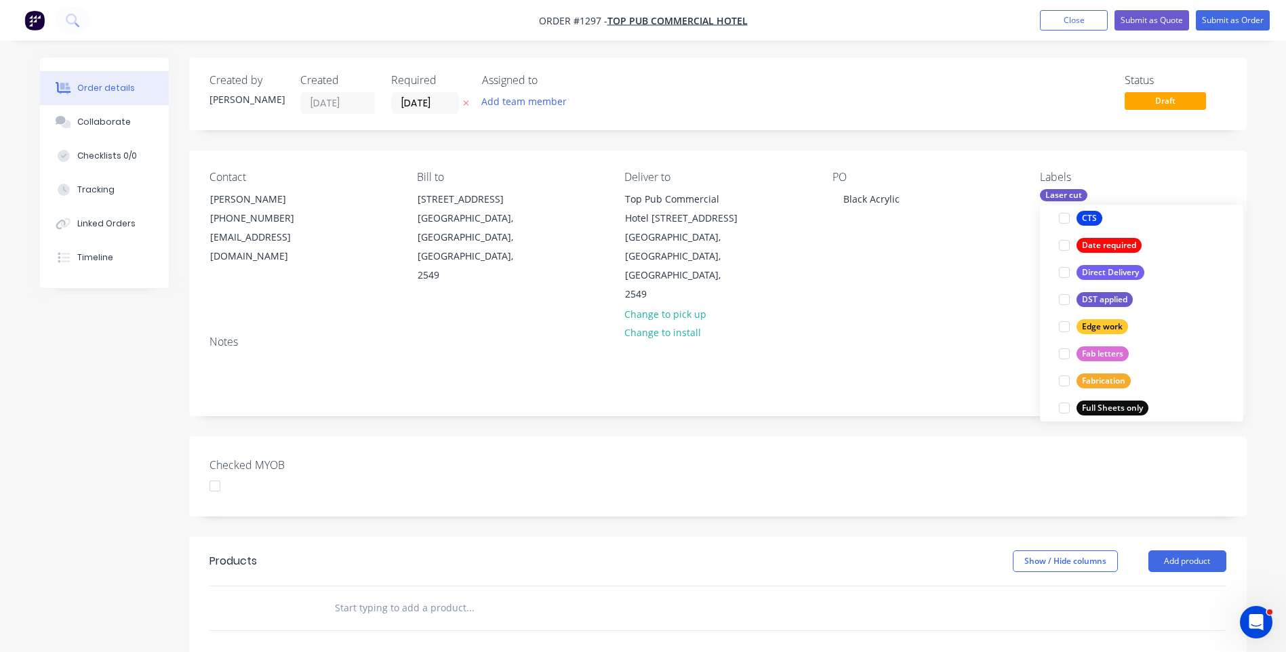
scroll to position [0, 0]
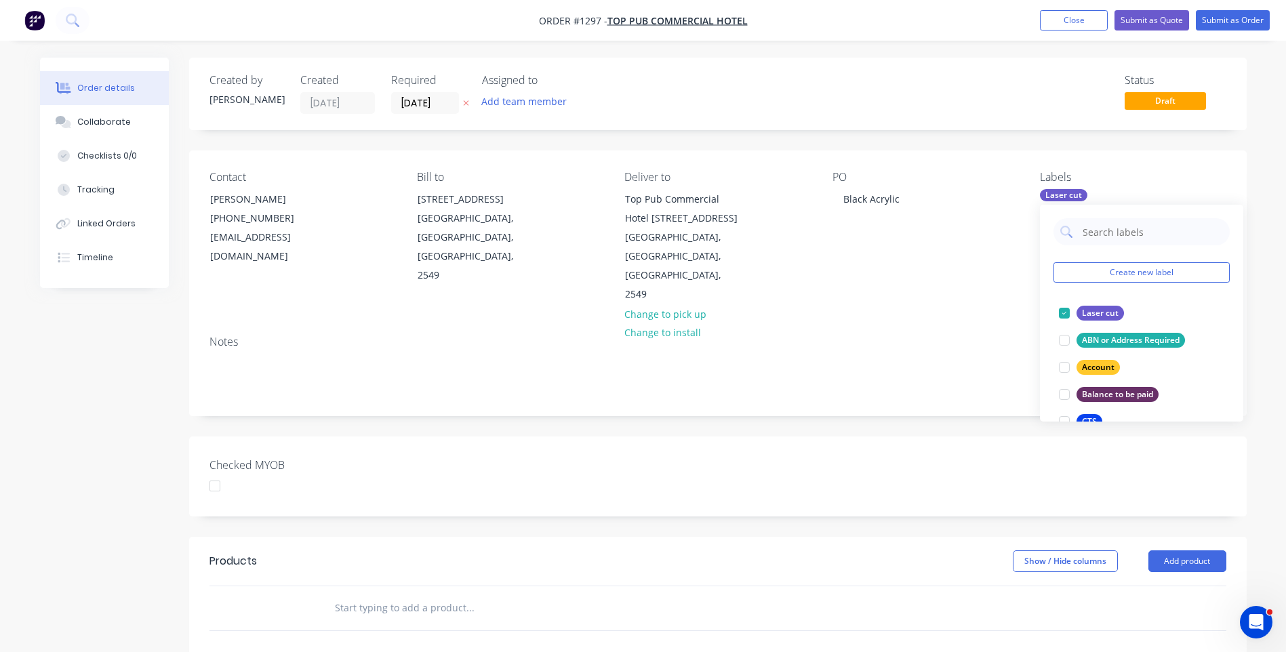
click at [982, 333] on div "Notes" at bounding box center [718, 370] width 1058 height 91
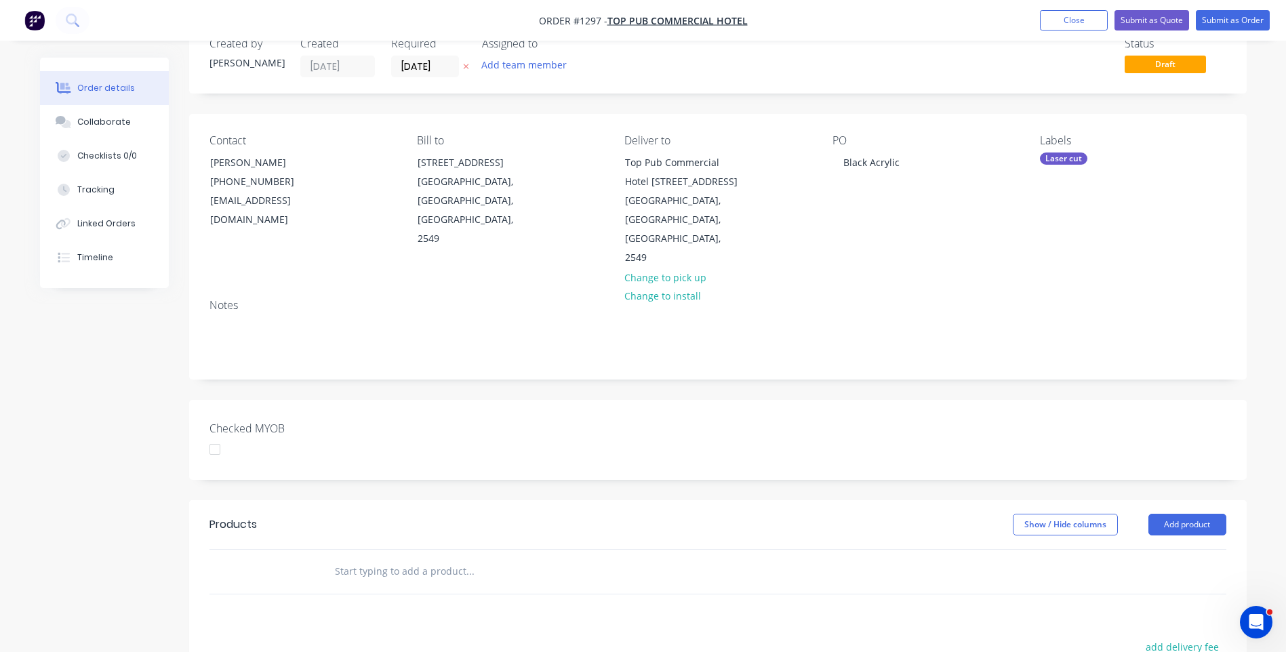
scroll to position [136, 0]
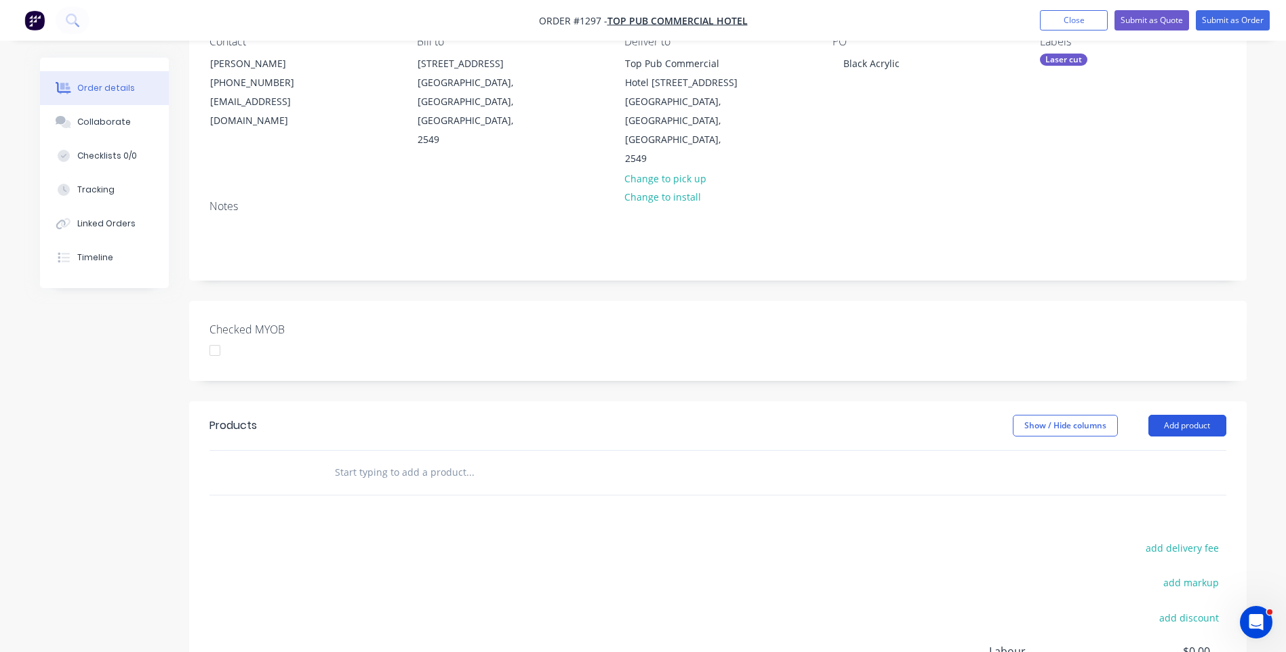
click at [1198, 415] on button "Add product" at bounding box center [1188, 426] width 78 height 22
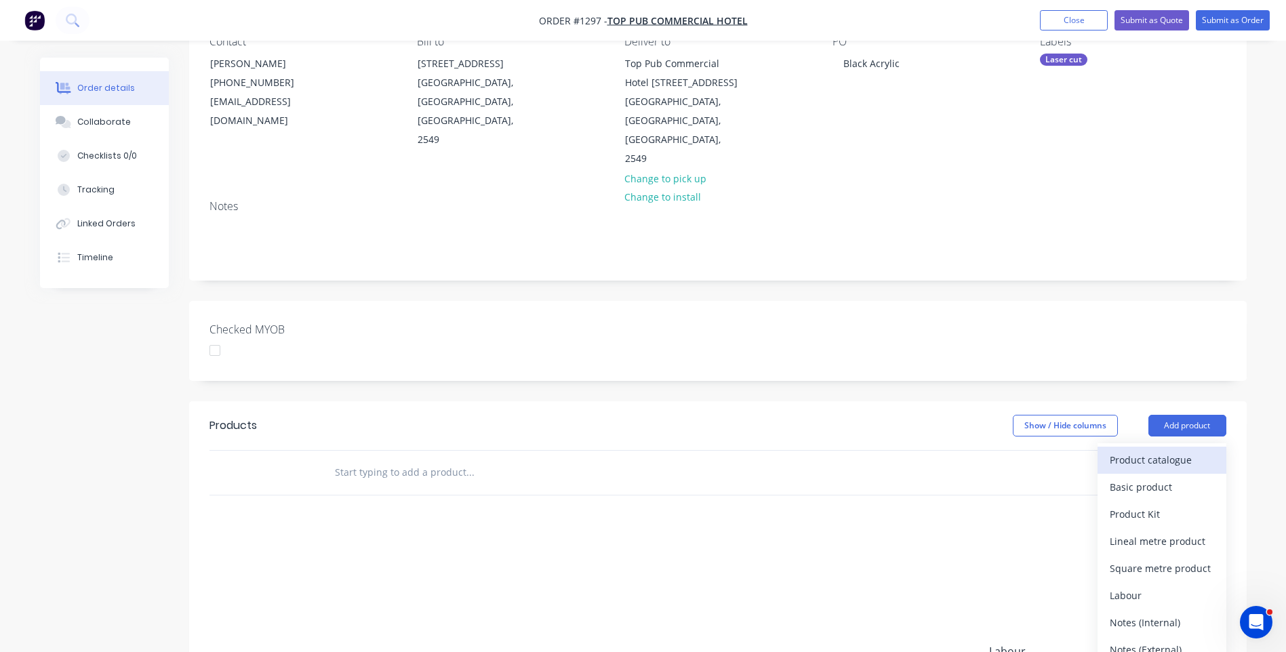
click at [1154, 450] on div "Product catalogue" at bounding box center [1162, 460] width 104 height 20
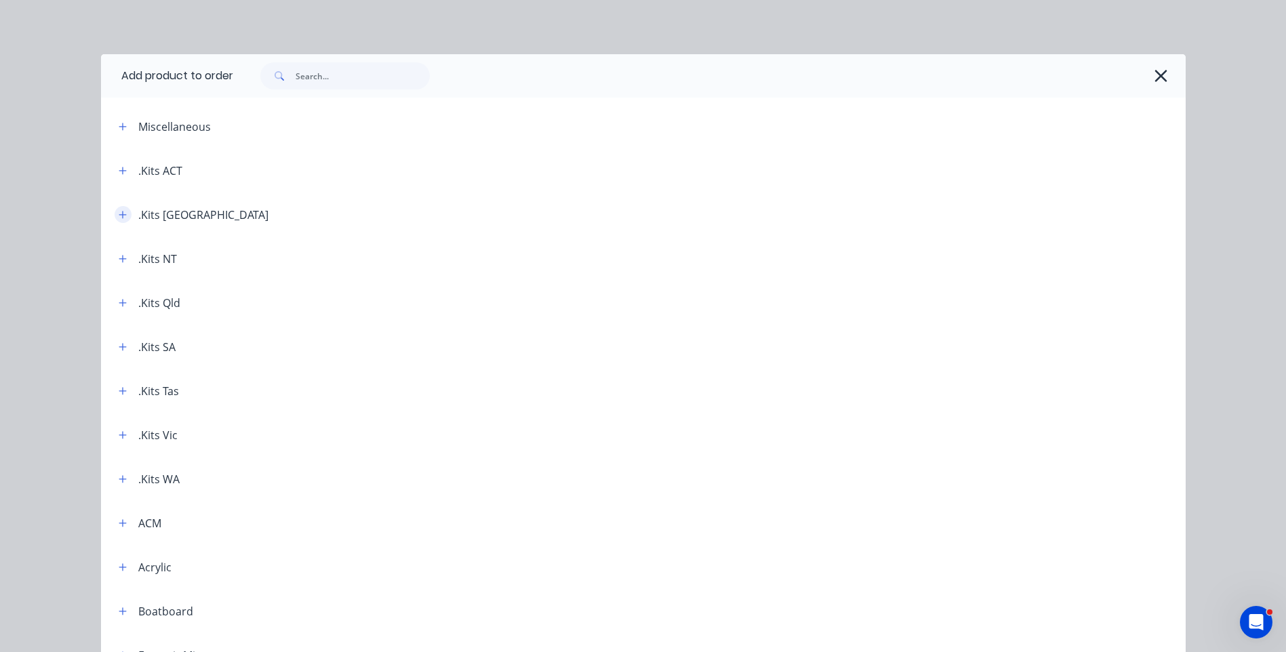
click at [119, 218] on icon "button" at bounding box center [123, 214] width 8 height 9
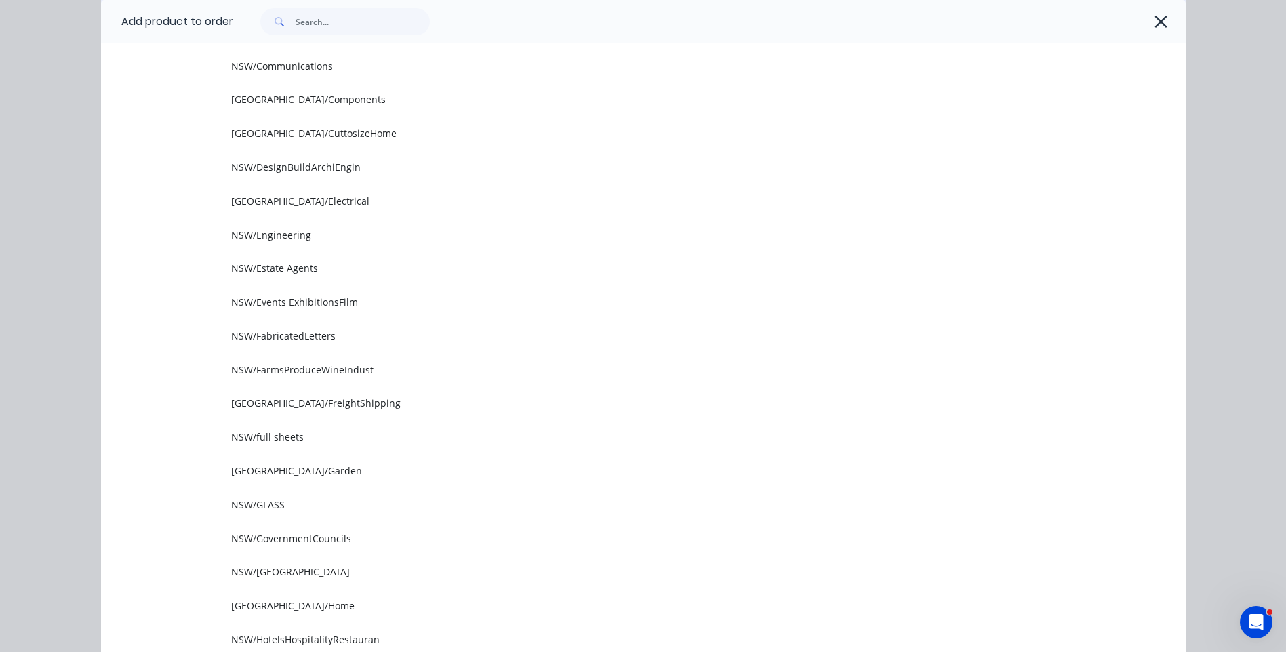
scroll to position [475, 0]
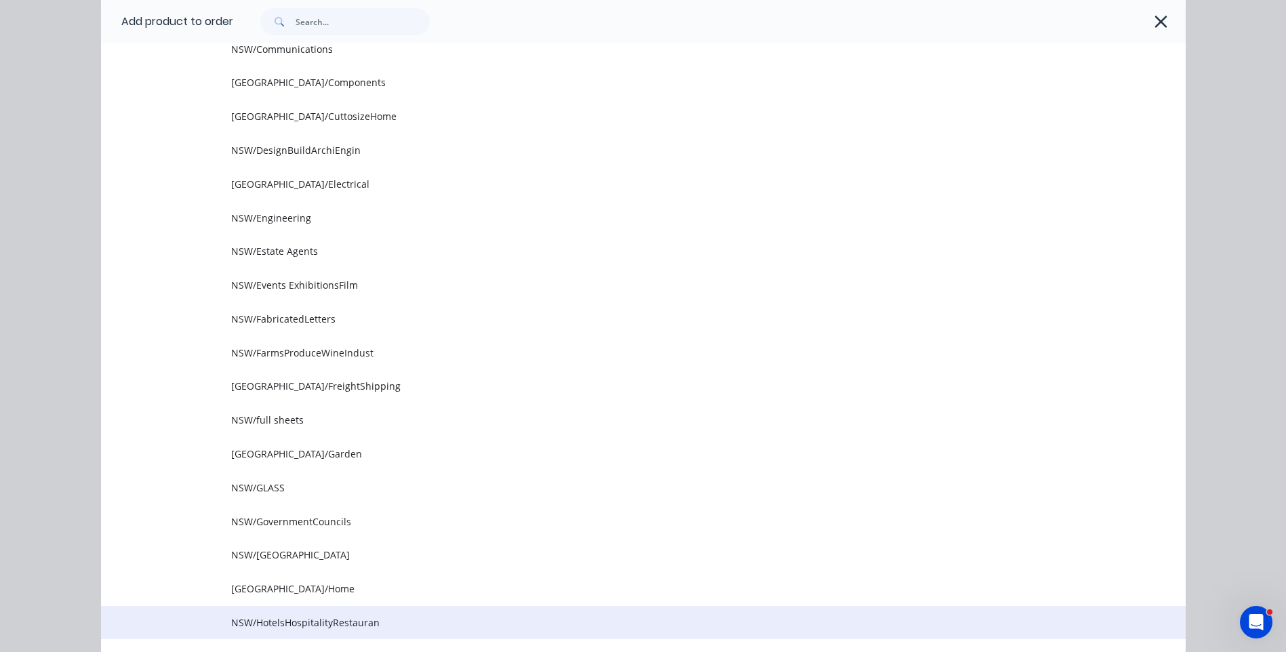
click at [343, 631] on td "NSW/HotelsHospitalityRestauran" at bounding box center [708, 623] width 955 height 34
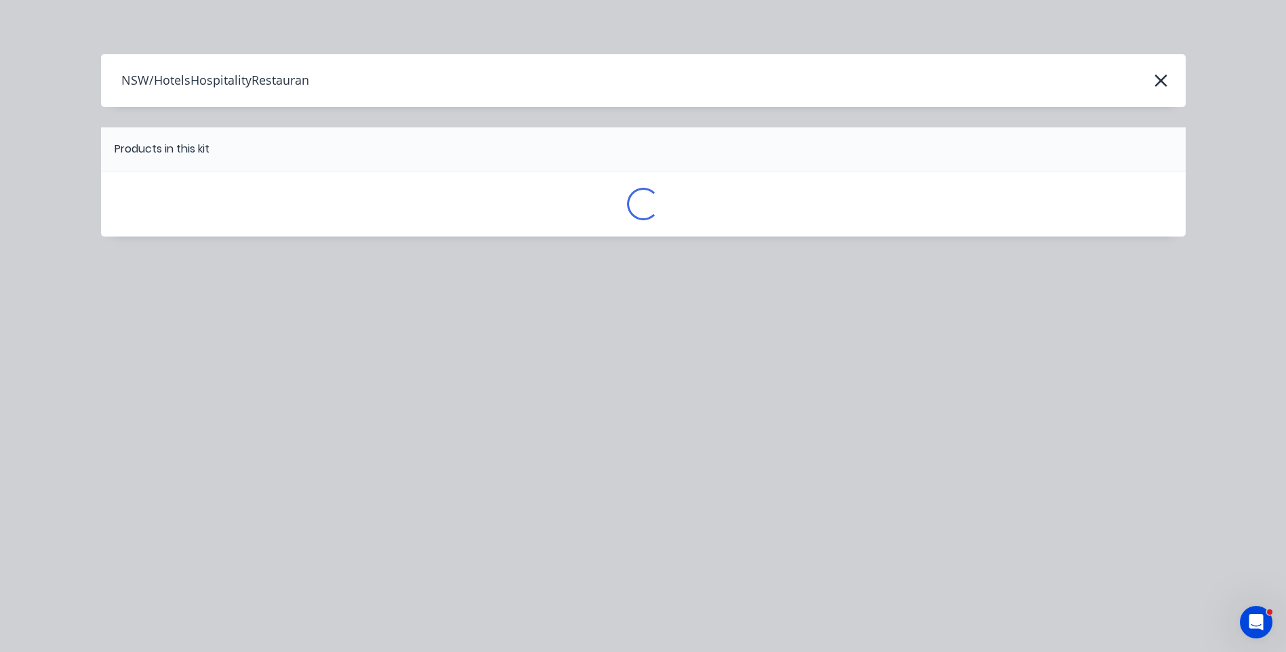
scroll to position [0, 0]
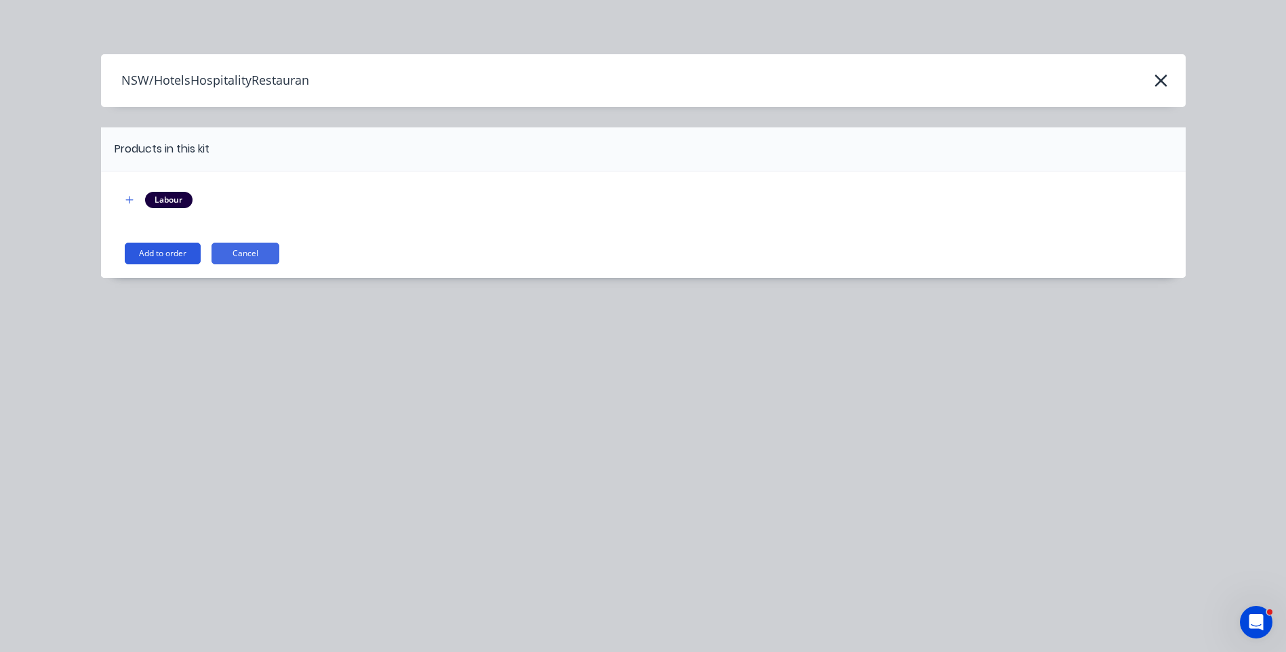
click at [175, 256] on button "Add to order" at bounding box center [163, 254] width 76 height 22
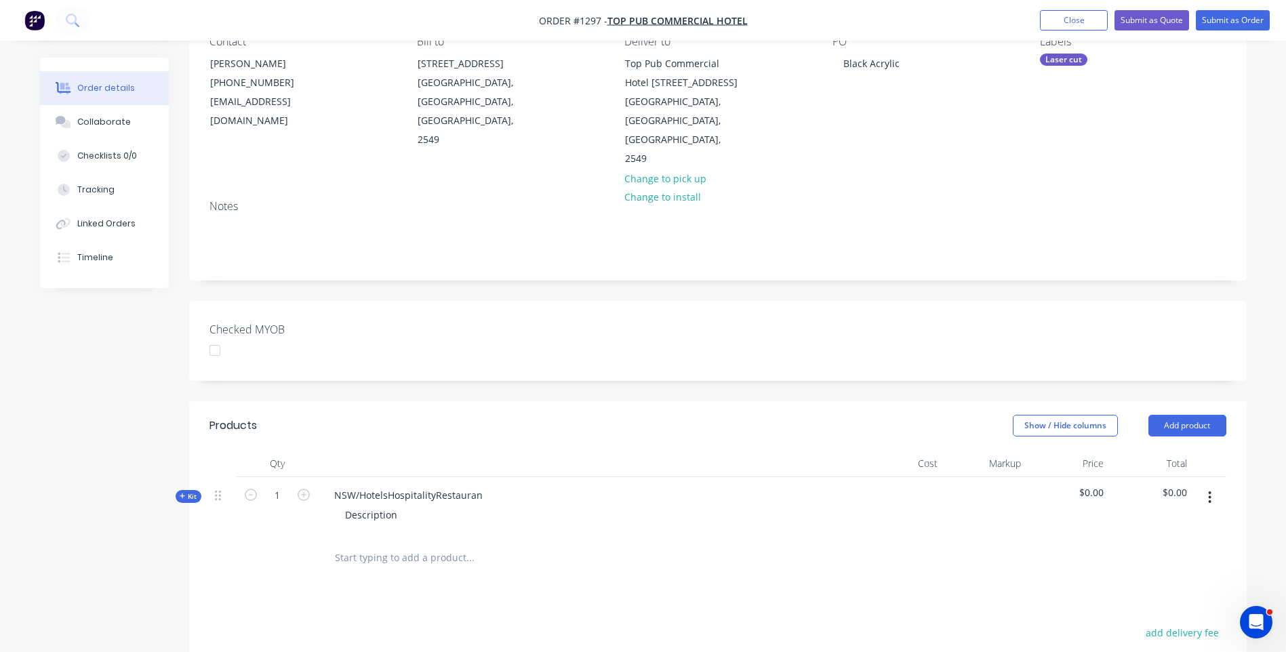
click at [180, 493] on icon at bounding box center [183, 496] width 6 height 7
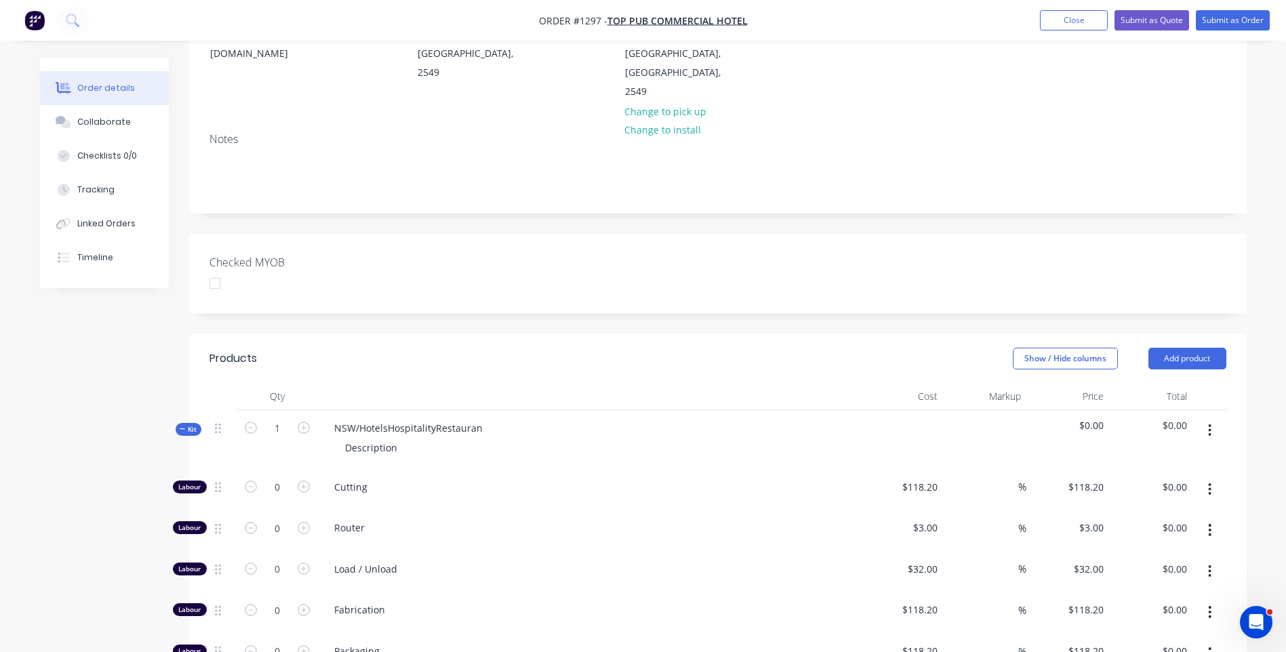
scroll to position [203, 0]
drag, startPoint x: 481, startPoint y: 407, endPoint x: 332, endPoint y: 414, distance: 149.3
click at [332, 418] on div "NSW/HotelsHospitalityRestauran" at bounding box center [408, 428] width 170 height 20
drag, startPoint x: 399, startPoint y: 428, endPoint x: 339, endPoint y: 428, distance: 60.3
click at [339, 437] on div "Description" at bounding box center [371, 447] width 74 height 20
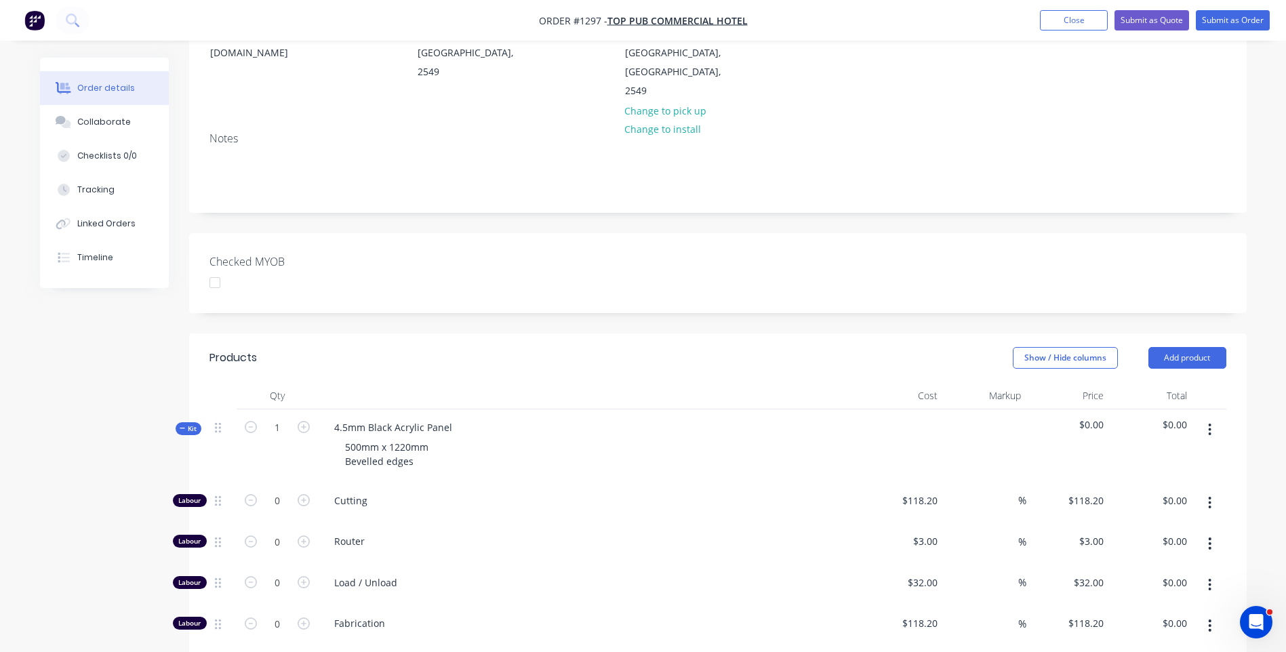
click at [545, 490] on div "Cutting" at bounding box center [589, 503] width 542 height 41
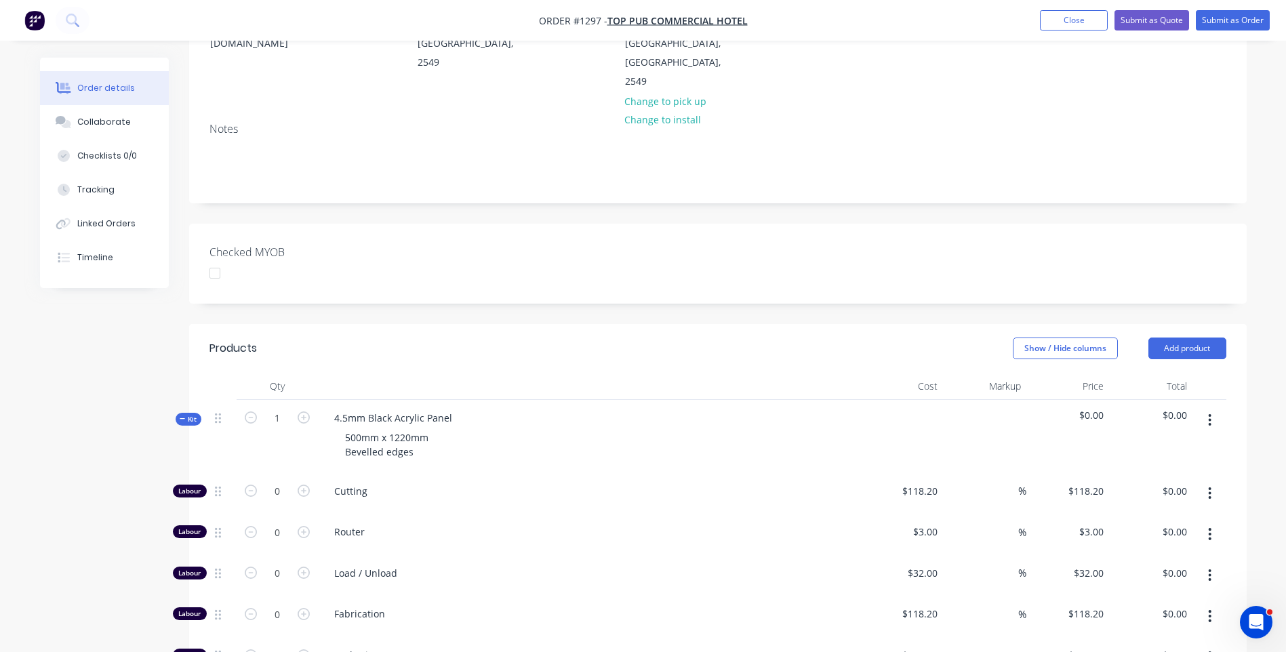
scroll to position [271, 0]
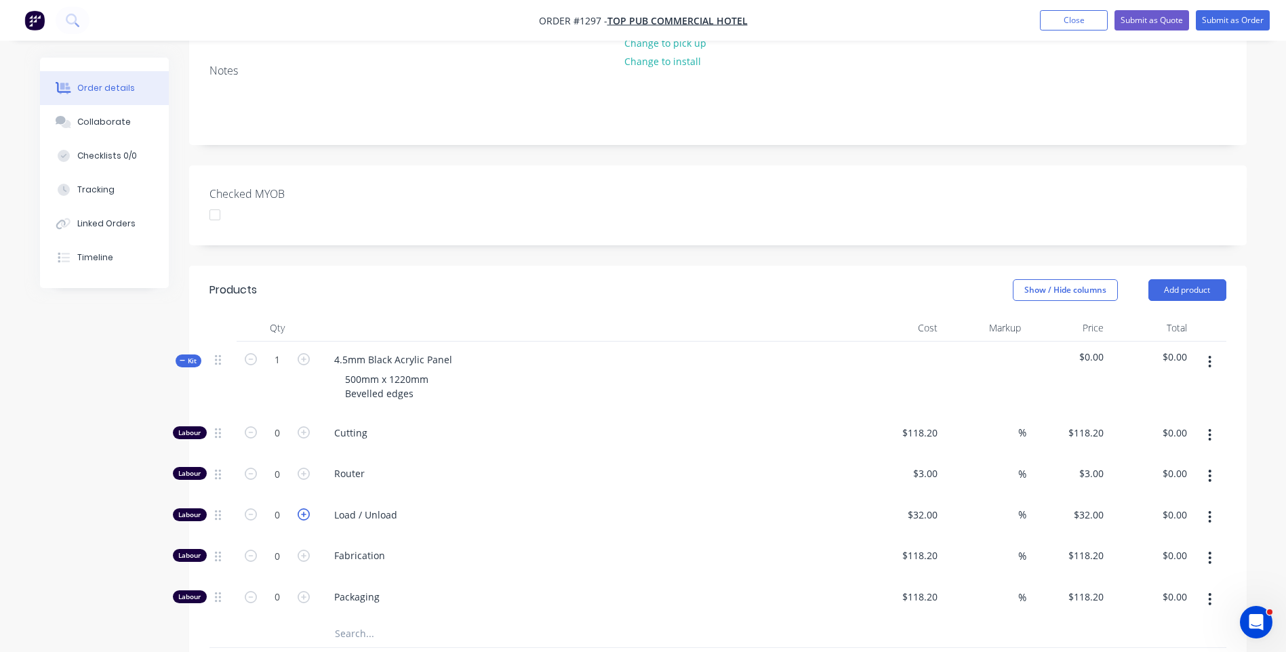
click at [306, 508] on icon "button" at bounding box center [304, 514] width 12 height 12
type input "1"
type input "$32.00"
click at [304, 468] on icon "button" at bounding box center [304, 474] width 12 height 12
type input "1"
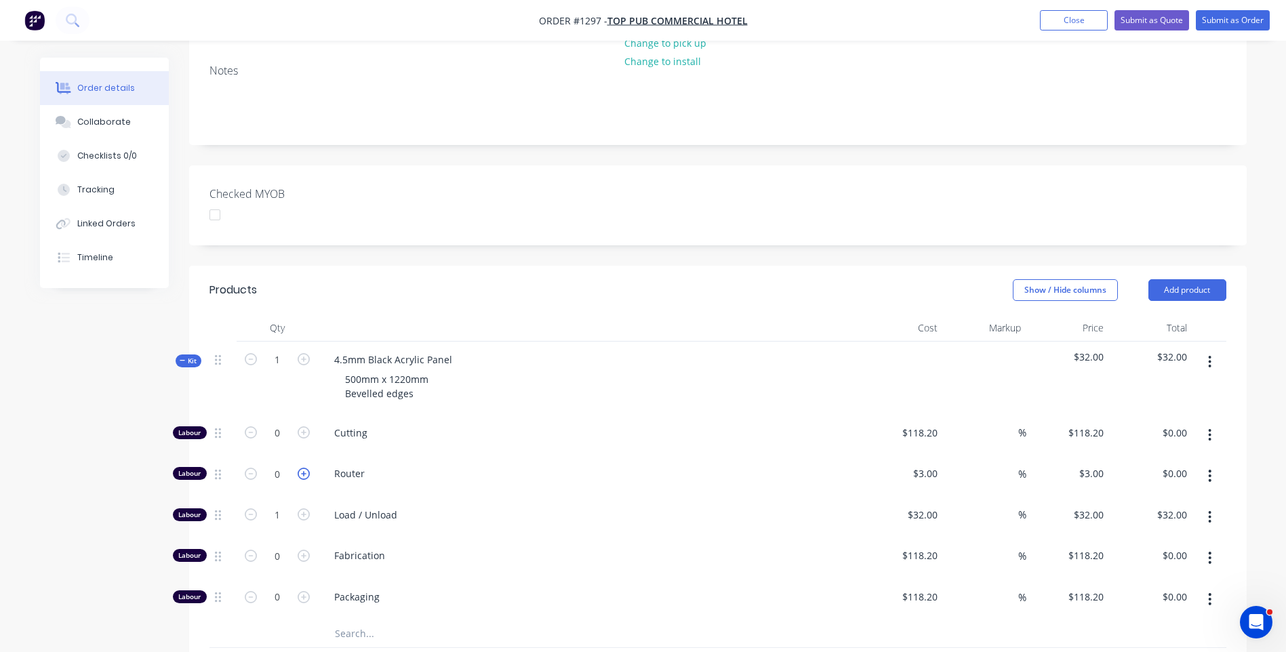
type input "$3.00"
click at [304, 468] on icon "button" at bounding box center [304, 474] width 12 height 12
type input "2"
type input "$6.00"
click at [304, 468] on icon "button" at bounding box center [304, 474] width 12 height 12
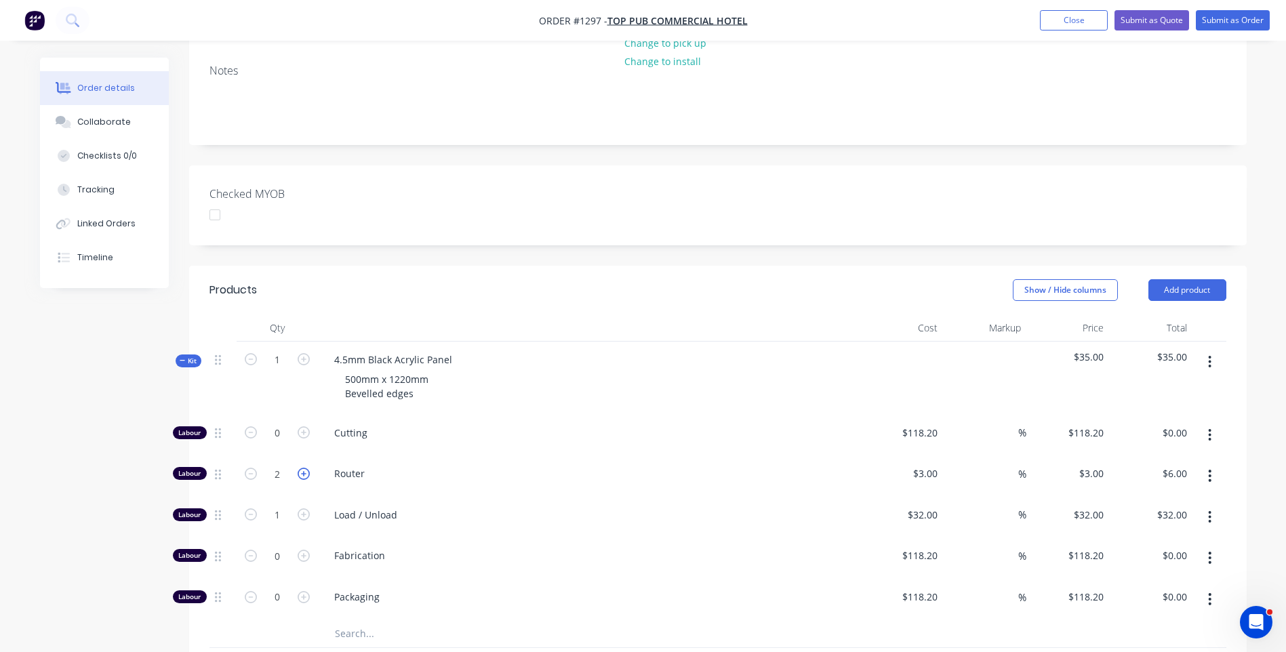
type input "3"
type input "$9.00"
click at [304, 468] on icon "button" at bounding box center [304, 474] width 12 height 12
type input "4"
type input "$12.00"
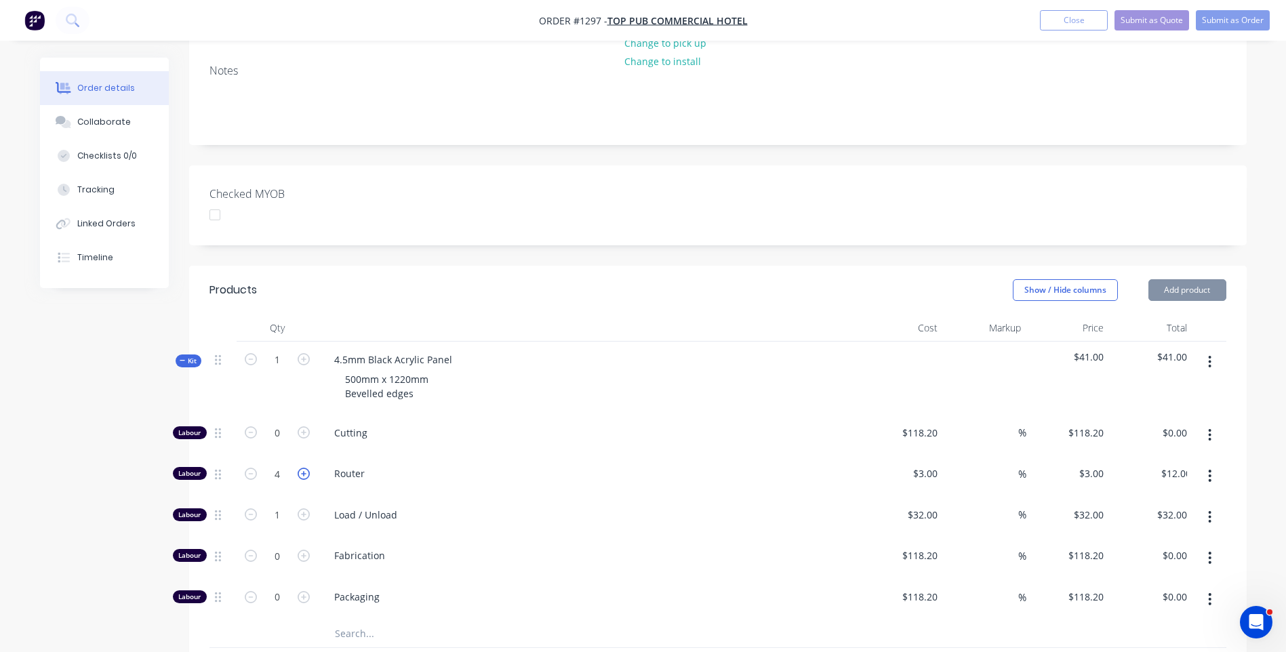
click at [304, 468] on icon "button" at bounding box center [304, 474] width 12 height 12
type input "5"
type input "$15.00"
click at [304, 468] on icon "button" at bounding box center [304, 474] width 12 height 12
type input "6"
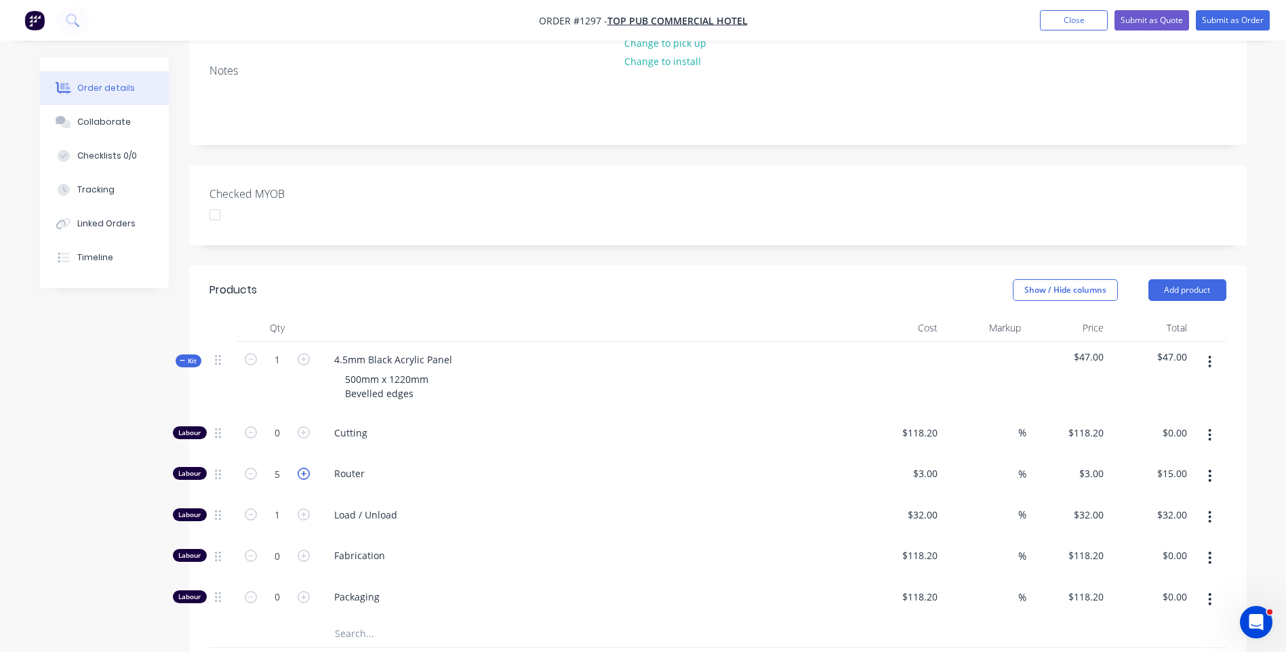
type input "$18.00"
click at [304, 468] on icon "button" at bounding box center [304, 474] width 12 height 12
type input "7"
type input "$21.00"
click at [303, 468] on icon "button" at bounding box center [304, 474] width 12 height 12
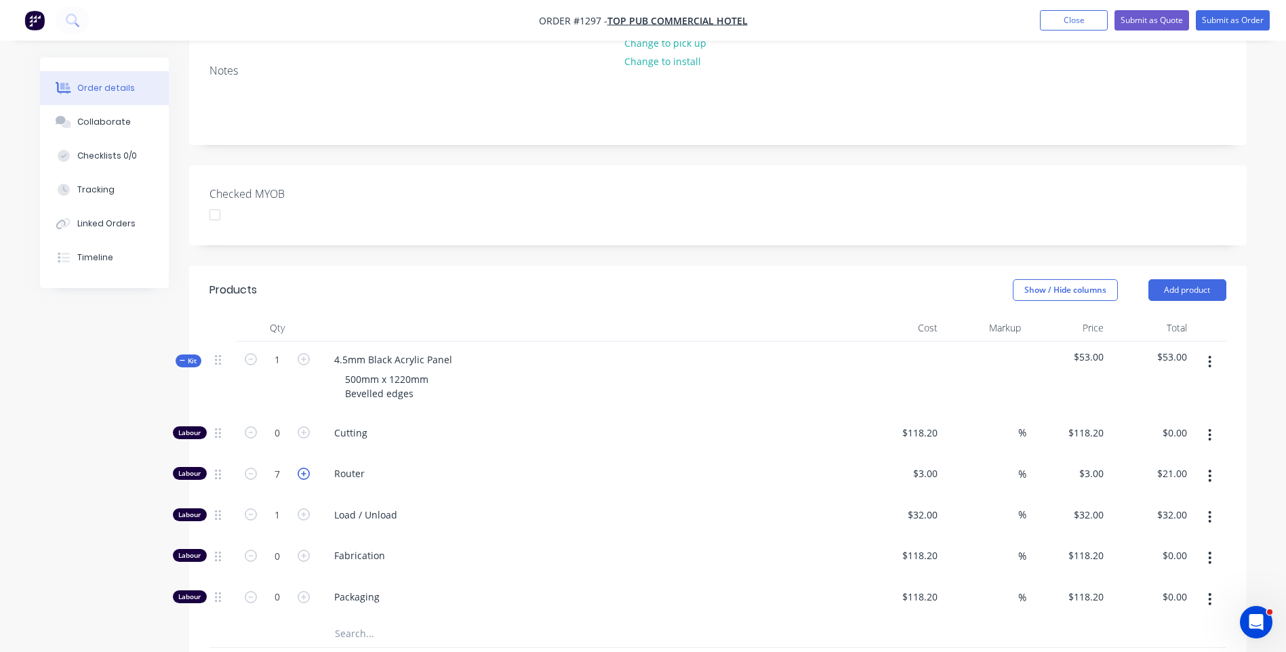
type input "8"
type input "$24.00"
click at [517, 467] on div "Router" at bounding box center [589, 476] width 542 height 41
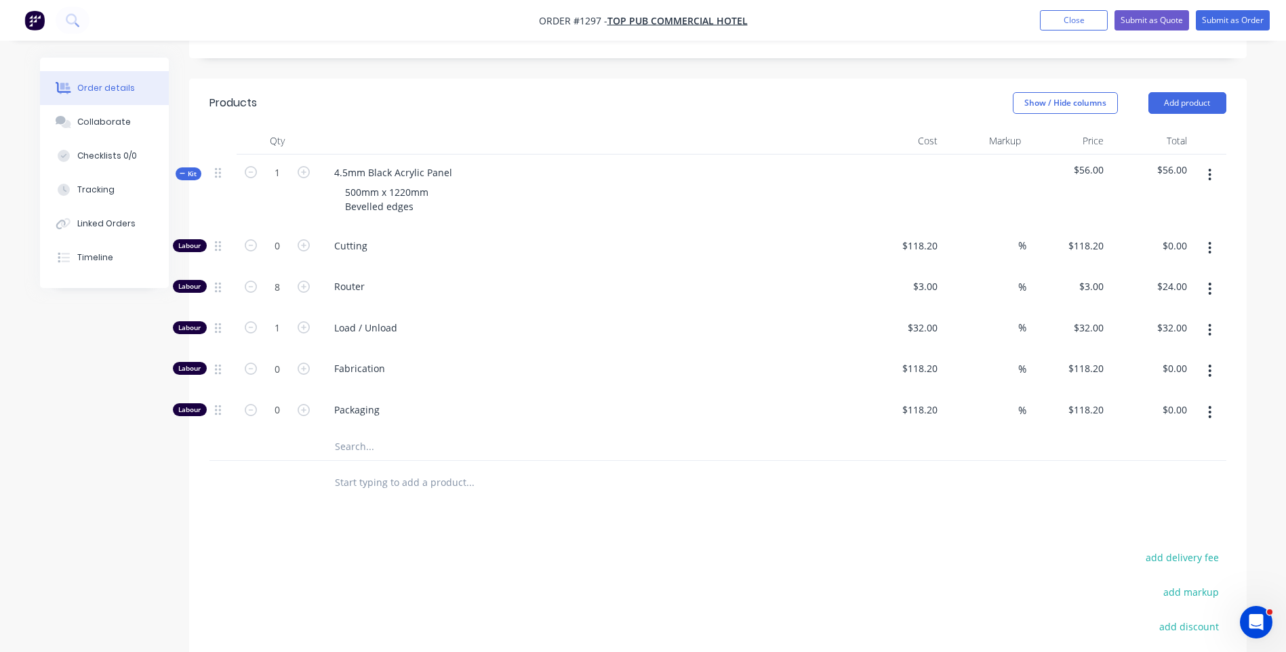
scroll to position [475, 0]
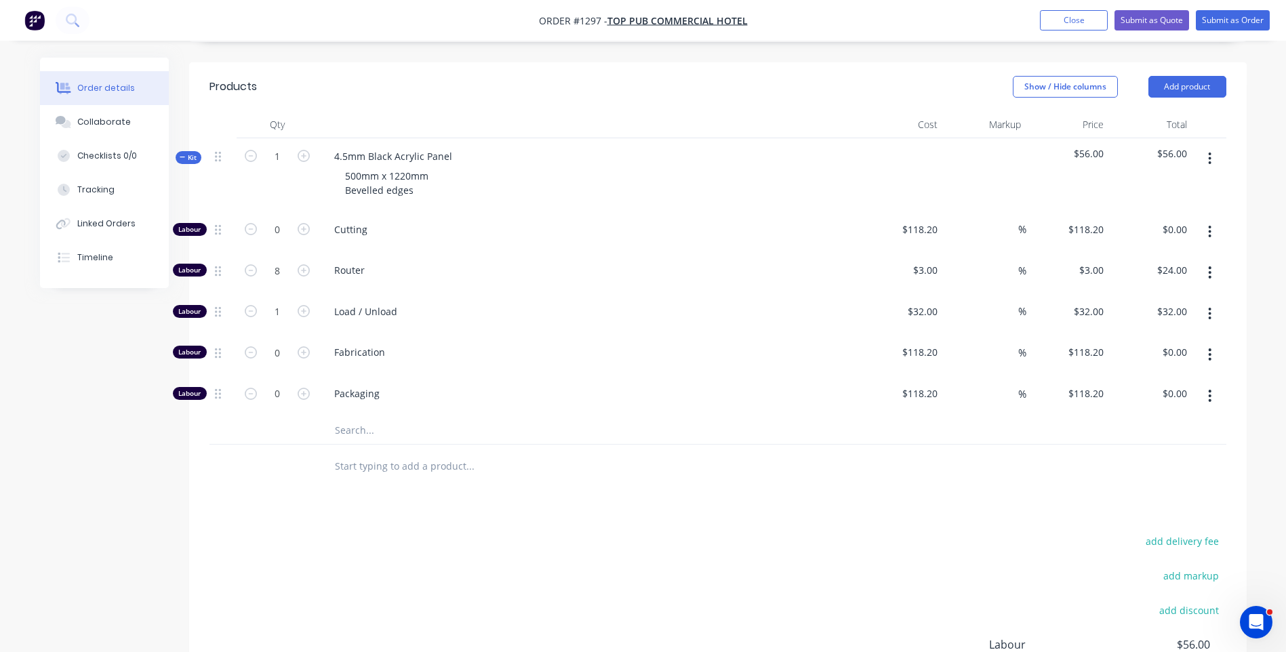
click at [344, 417] on input "text" at bounding box center [469, 430] width 271 height 27
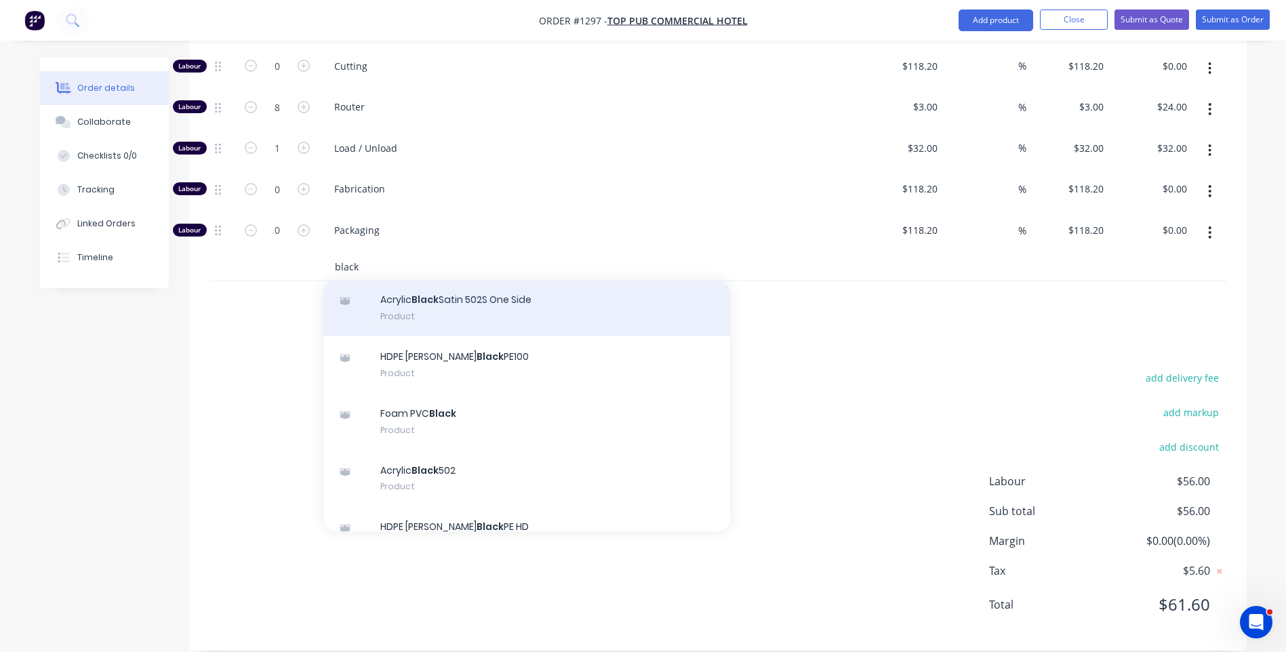
scroll to position [203, 0]
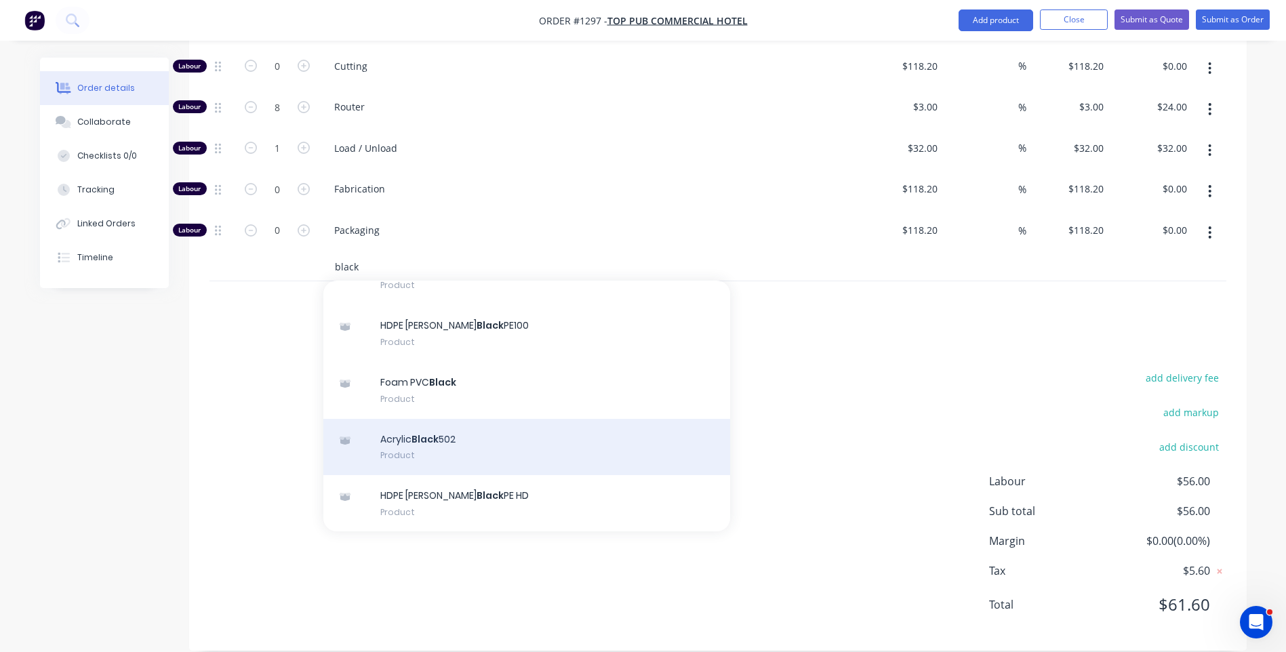
type input "black"
click at [409, 419] on div "Acrylic Black 502 Product" at bounding box center [526, 447] width 407 height 57
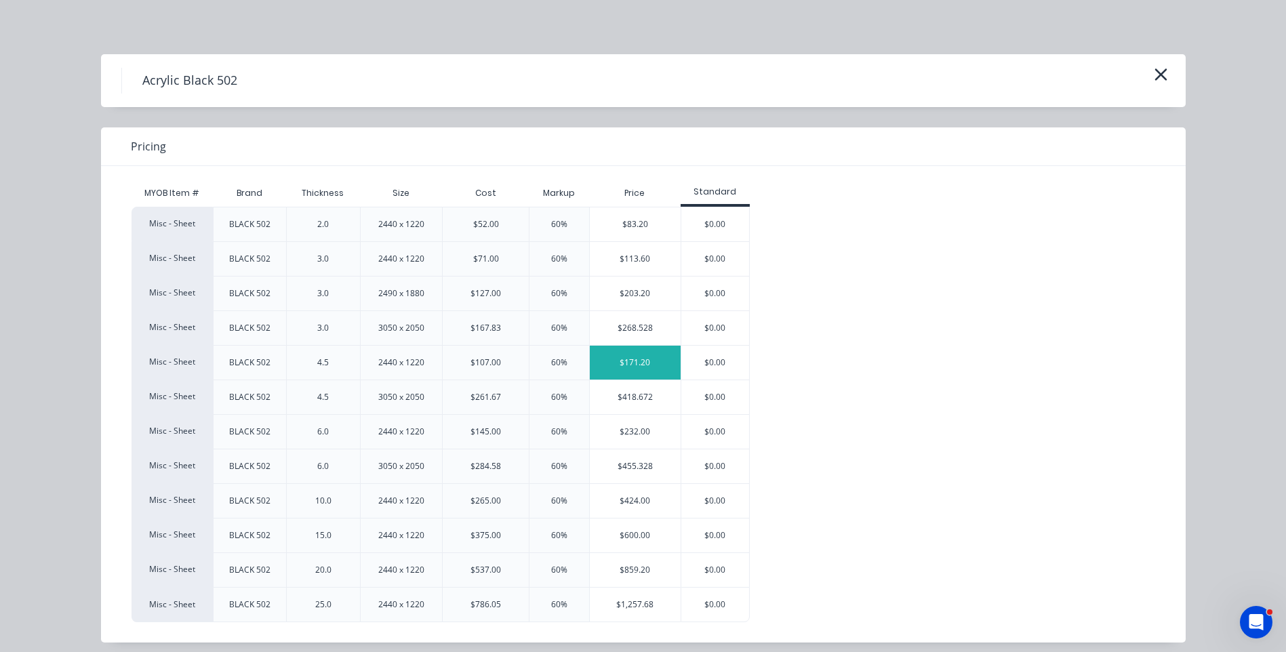
click at [649, 372] on div "$171.20" at bounding box center [635, 363] width 91 height 34
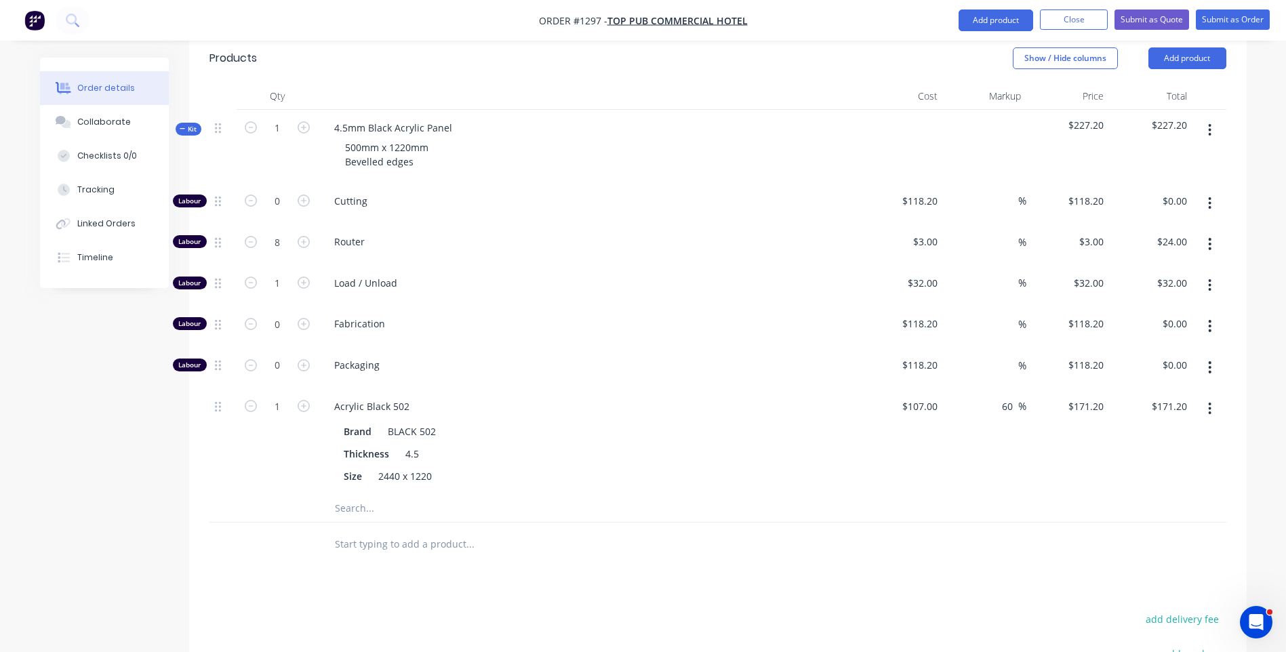
scroll to position [502, 0]
click at [285, 212] on input "1" at bounding box center [277, 202] width 35 height 20
type input "0.4"
type input "$68.48"
click at [600, 348] on div "Packaging" at bounding box center [589, 368] width 542 height 41
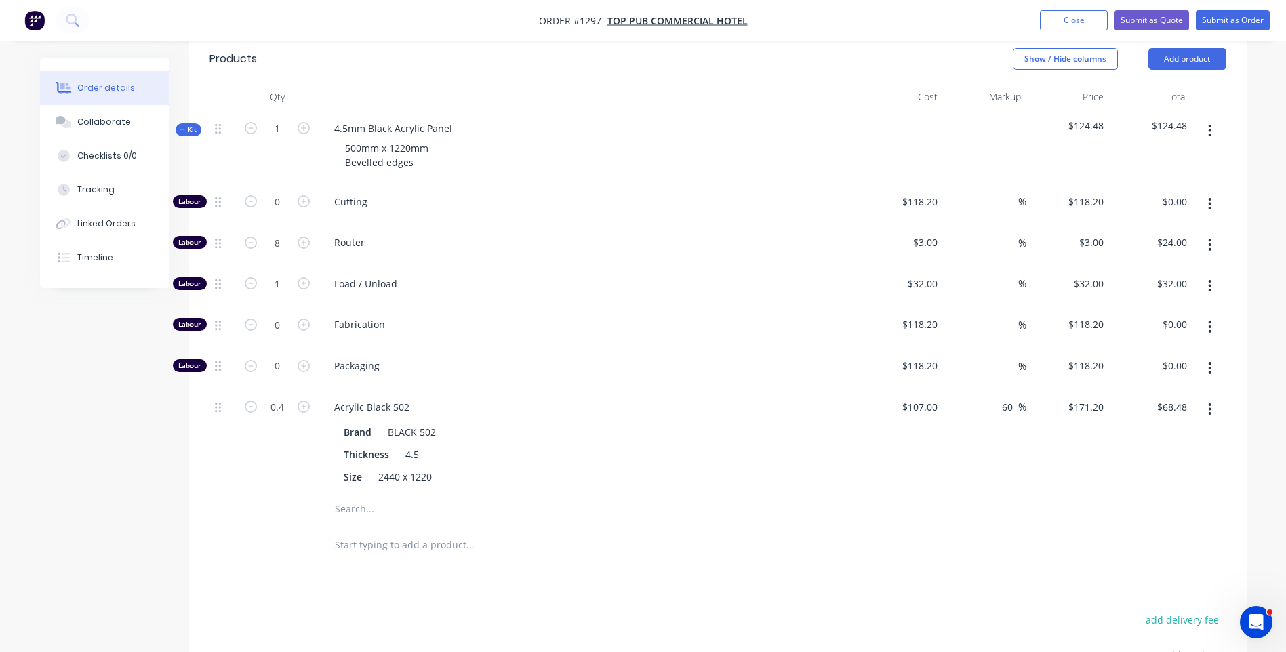
click at [344, 496] on input "text" at bounding box center [469, 509] width 271 height 27
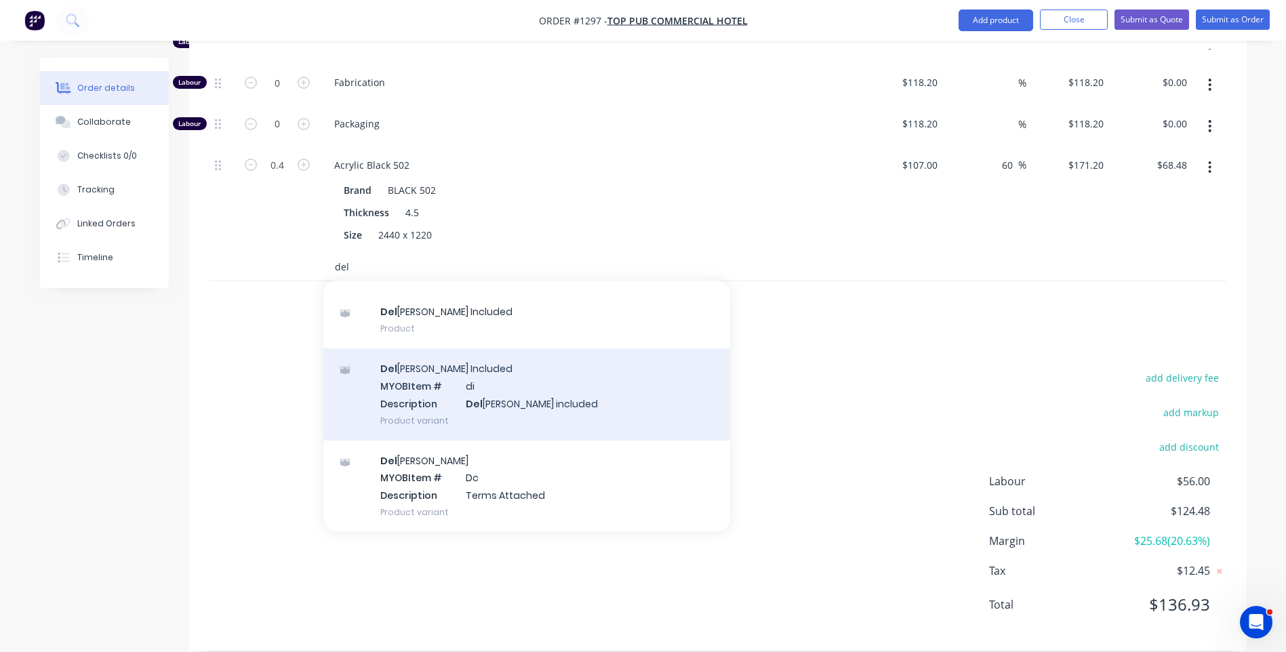
scroll to position [89, 0]
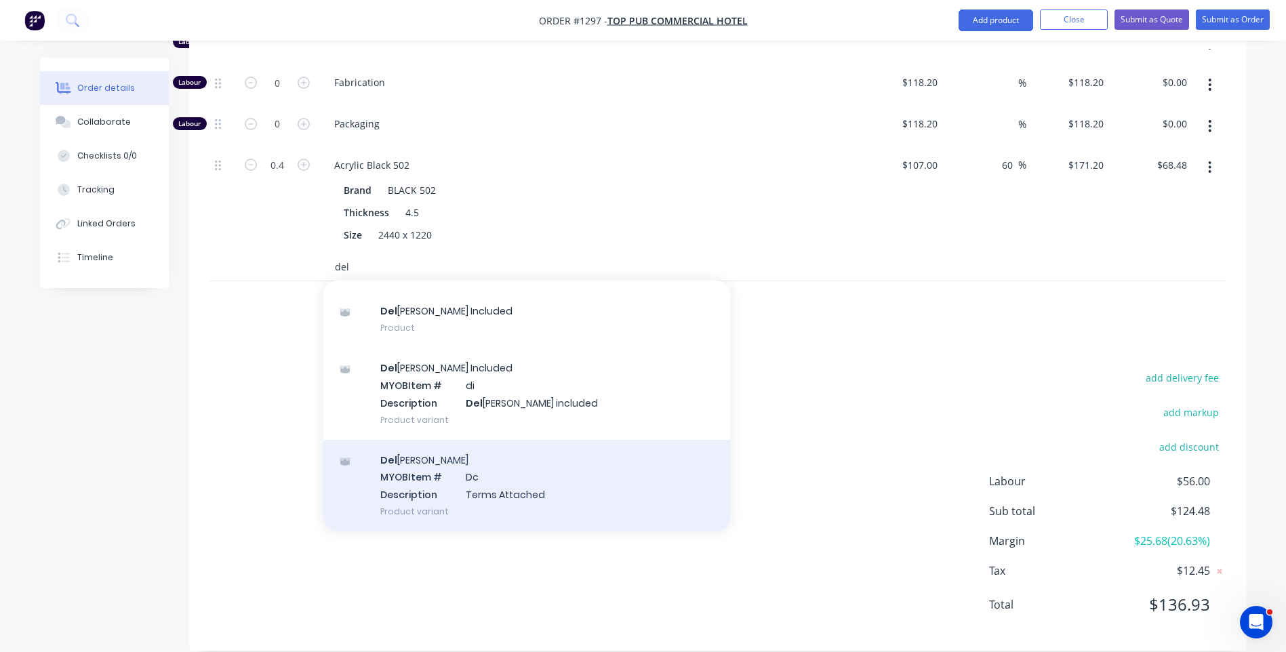
type input "del"
click at [482, 475] on div "Del ivery MYOB Item # Dc Description Terms Attached Product variant" at bounding box center [526, 486] width 407 height 92
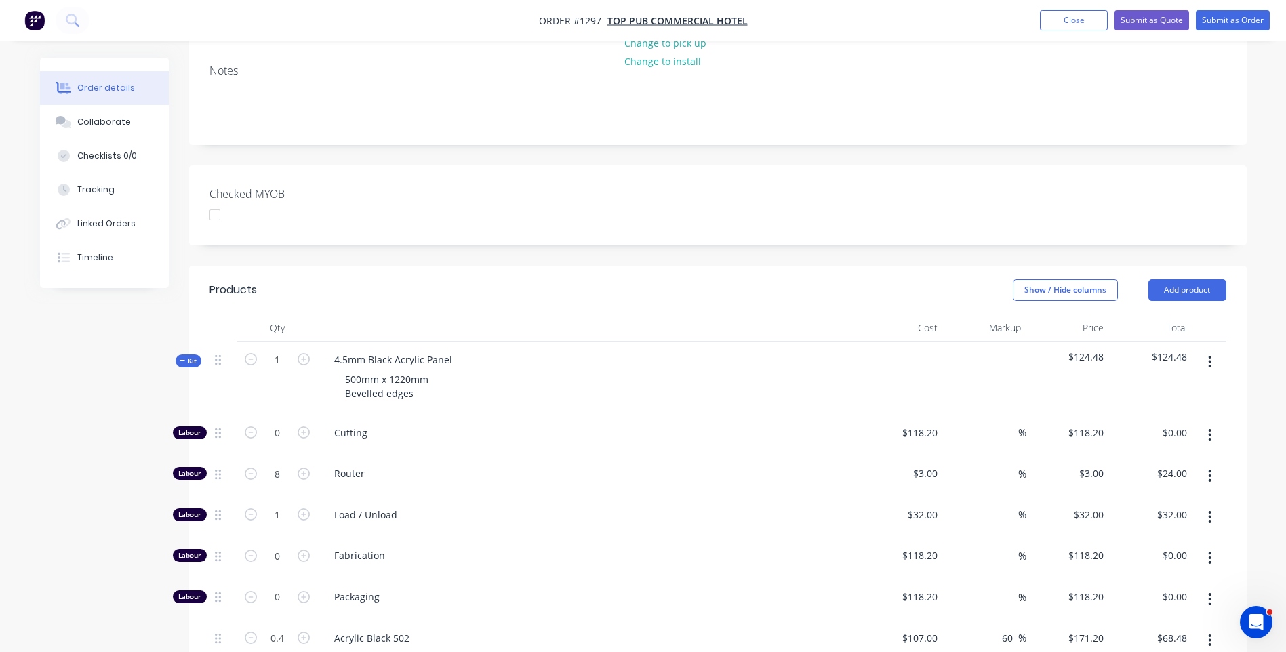
scroll to position [270, 0]
click at [119, 121] on div "Collaborate" at bounding box center [104, 122] width 54 height 12
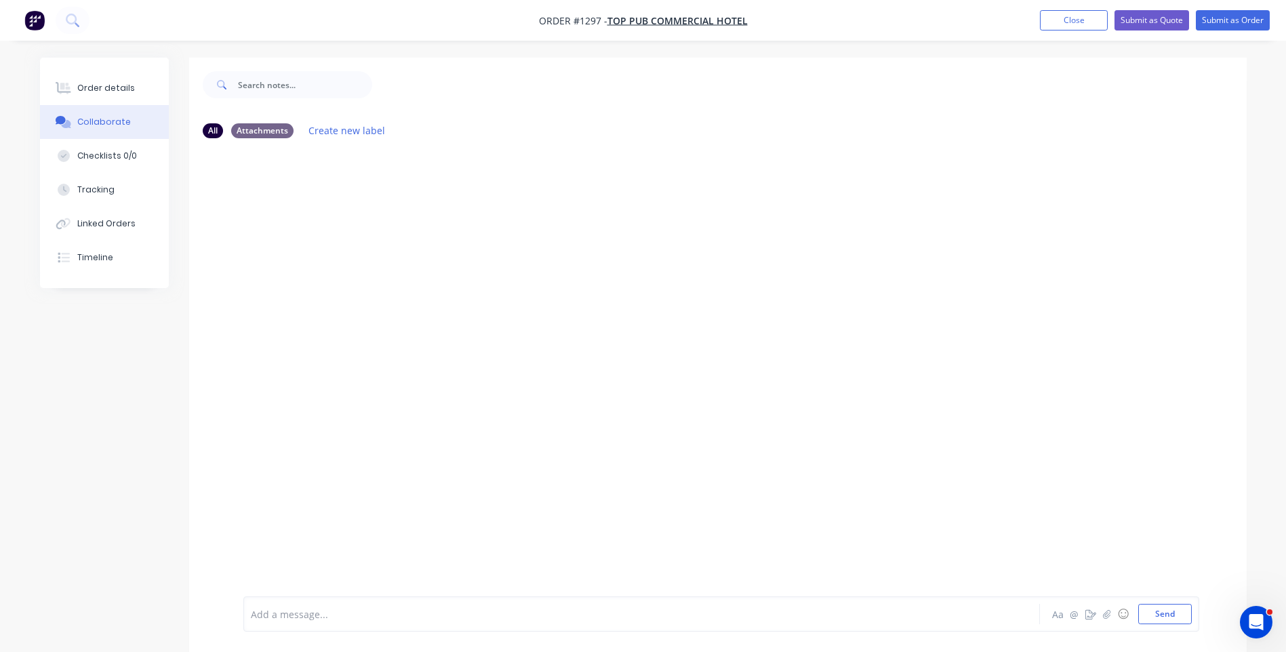
click at [338, 615] on div at bounding box center [604, 614] width 705 height 14
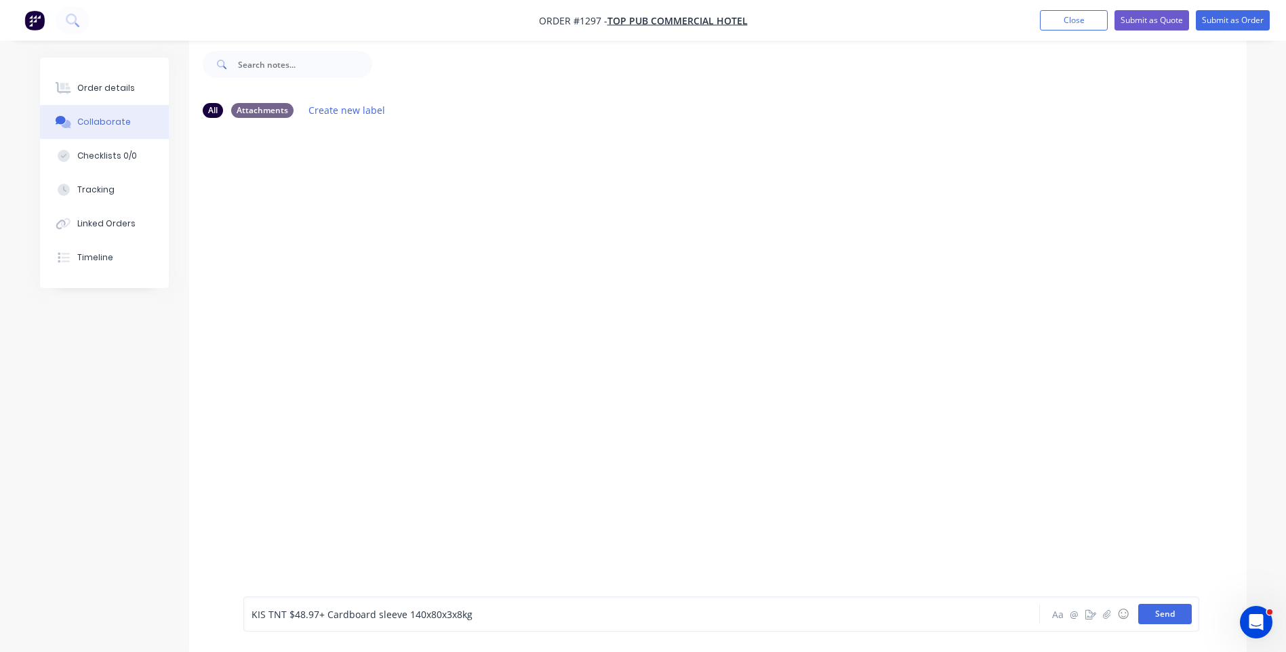
click at [1153, 614] on button "Send" at bounding box center [1165, 614] width 54 height 20
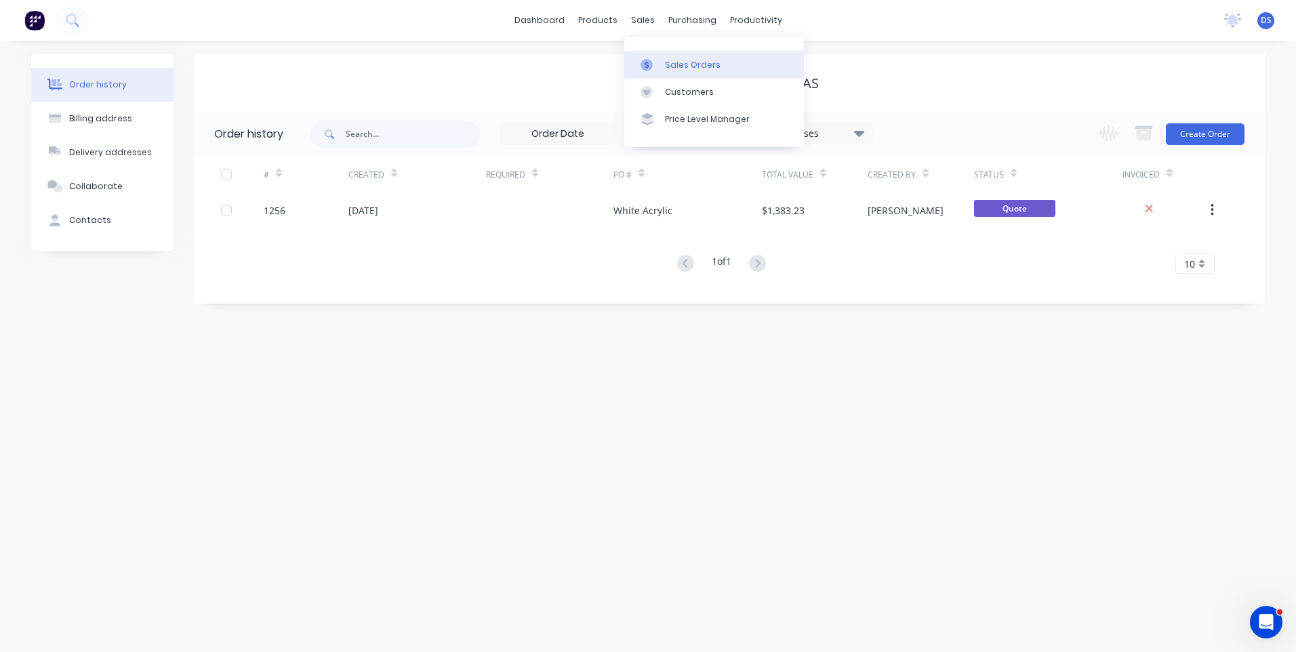
click at [679, 67] on div "Sales Orders" at bounding box center [693, 65] width 56 height 12
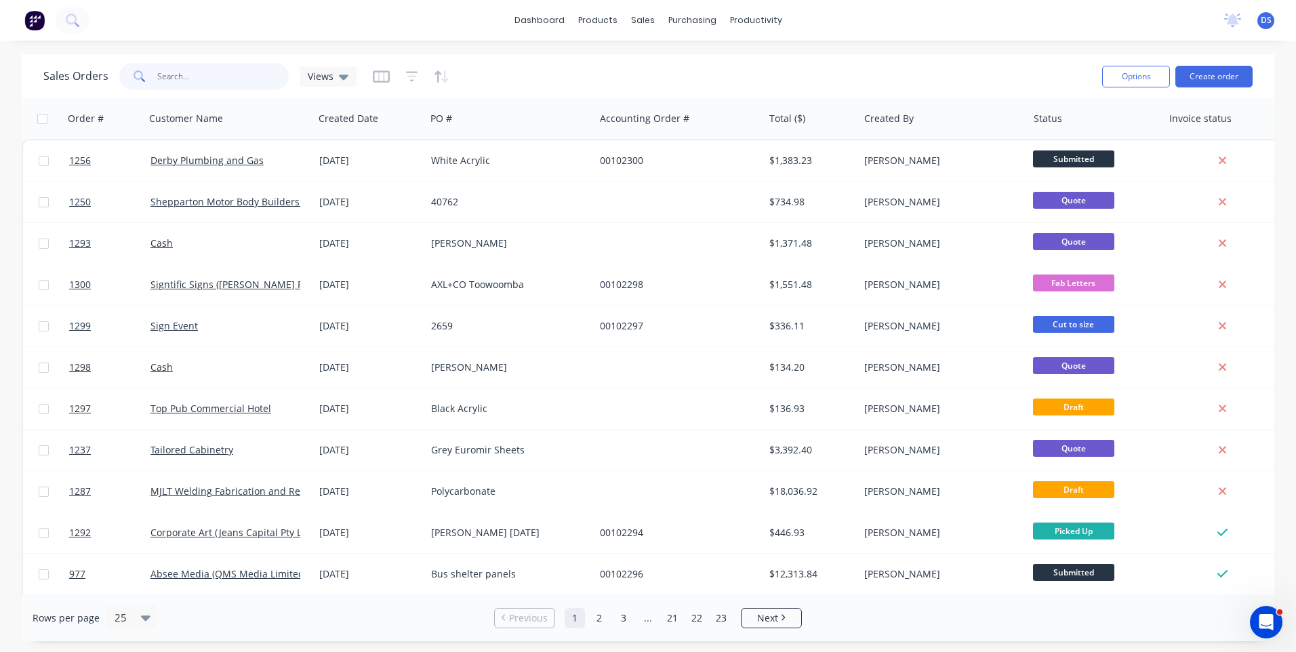
click at [200, 83] on input "text" at bounding box center [223, 76] width 132 height 27
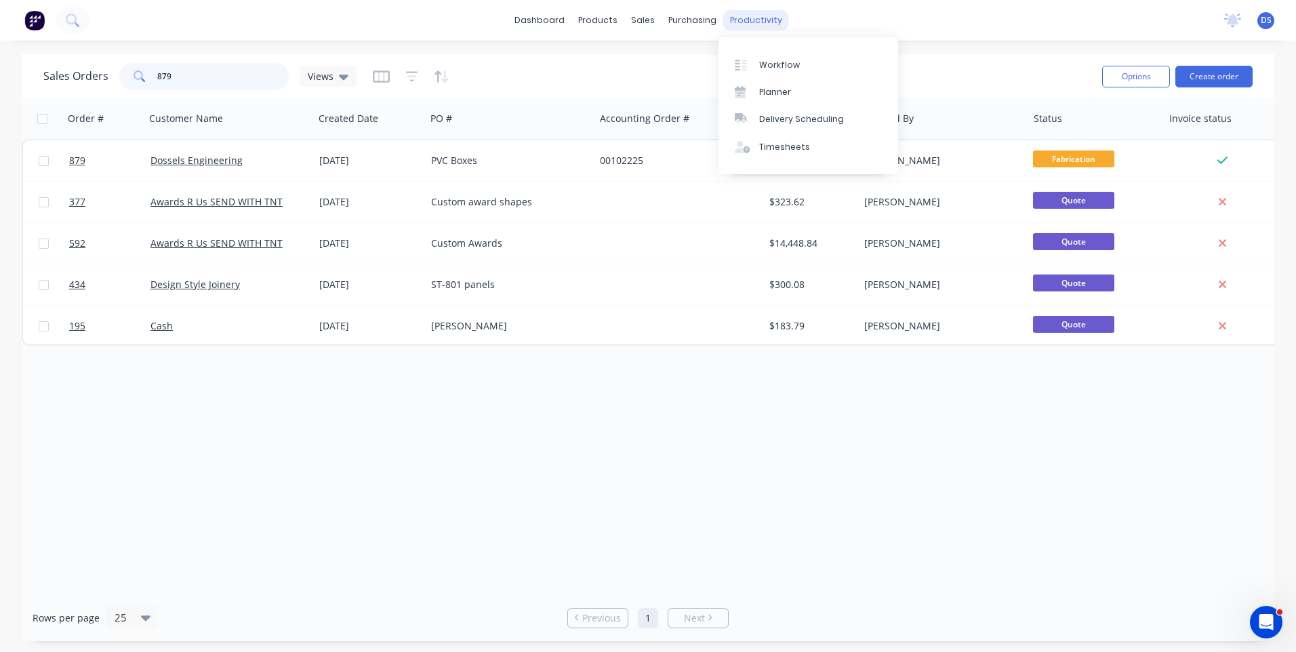
type input "879"
click at [759, 25] on div "productivity" at bounding box center [756, 20] width 66 height 20
click at [769, 66] on div "Workflow" at bounding box center [779, 65] width 41 height 12
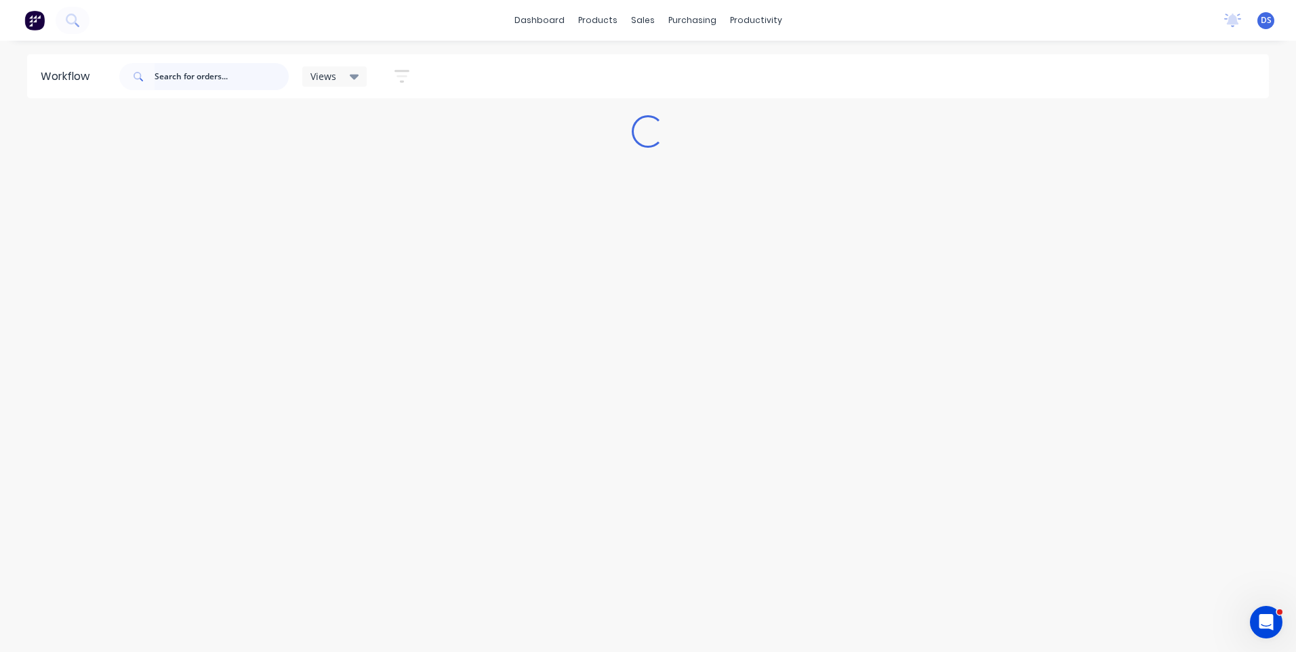
click at [194, 77] on input "text" at bounding box center [222, 76] width 134 height 27
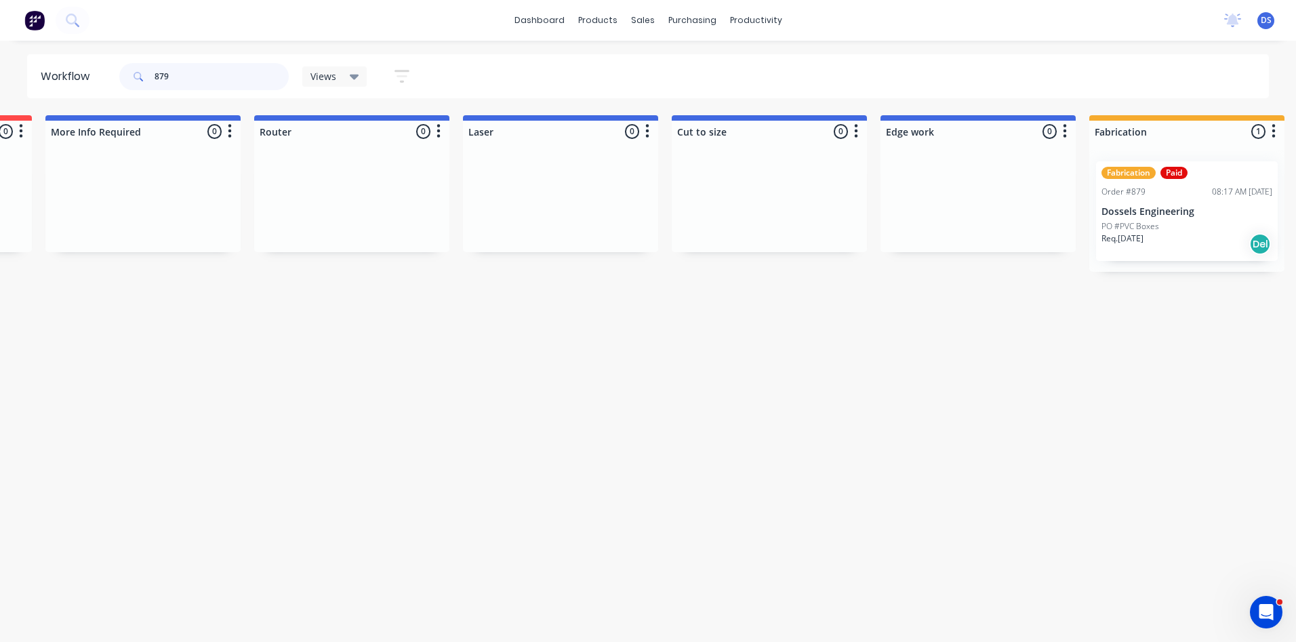
scroll to position [0, 821]
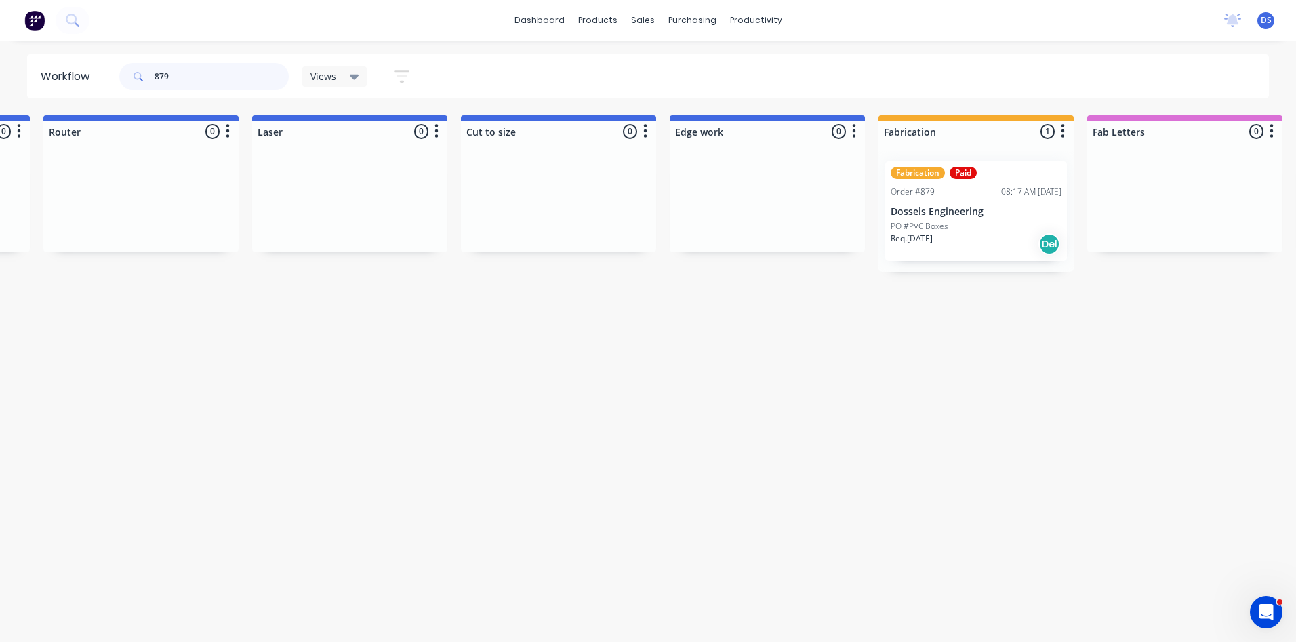
type input "879"
click at [1009, 233] on div "Req. 23/07/25 Del" at bounding box center [976, 244] width 171 height 23
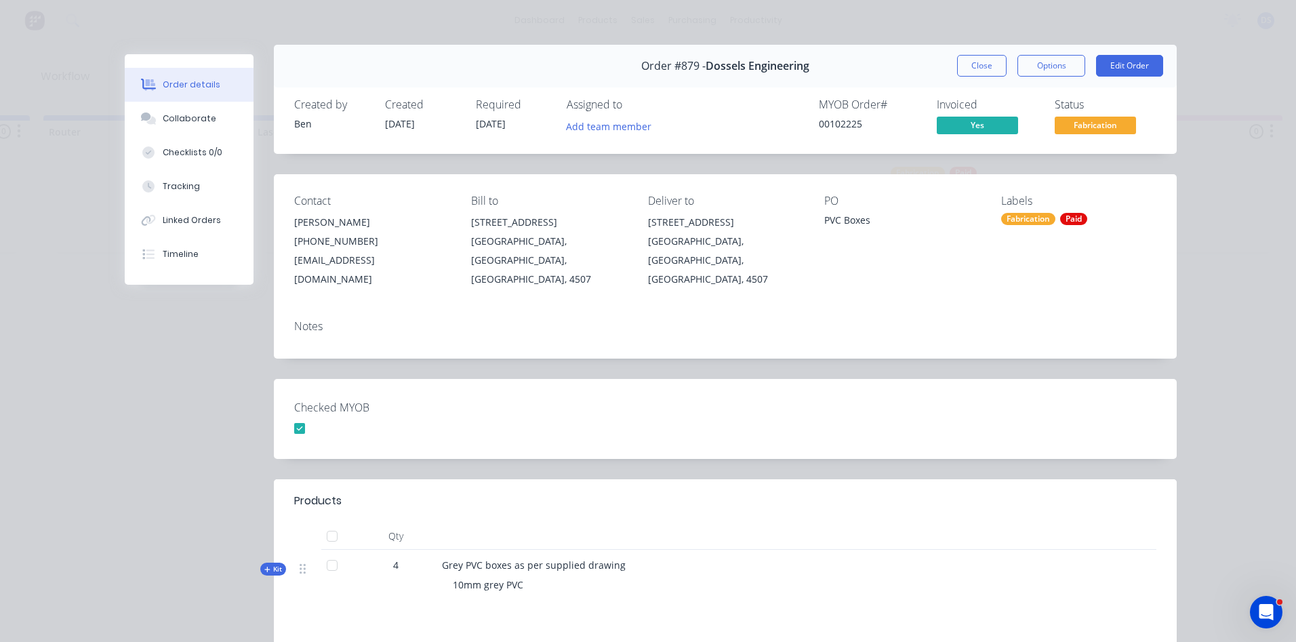
scroll to position [0, 0]
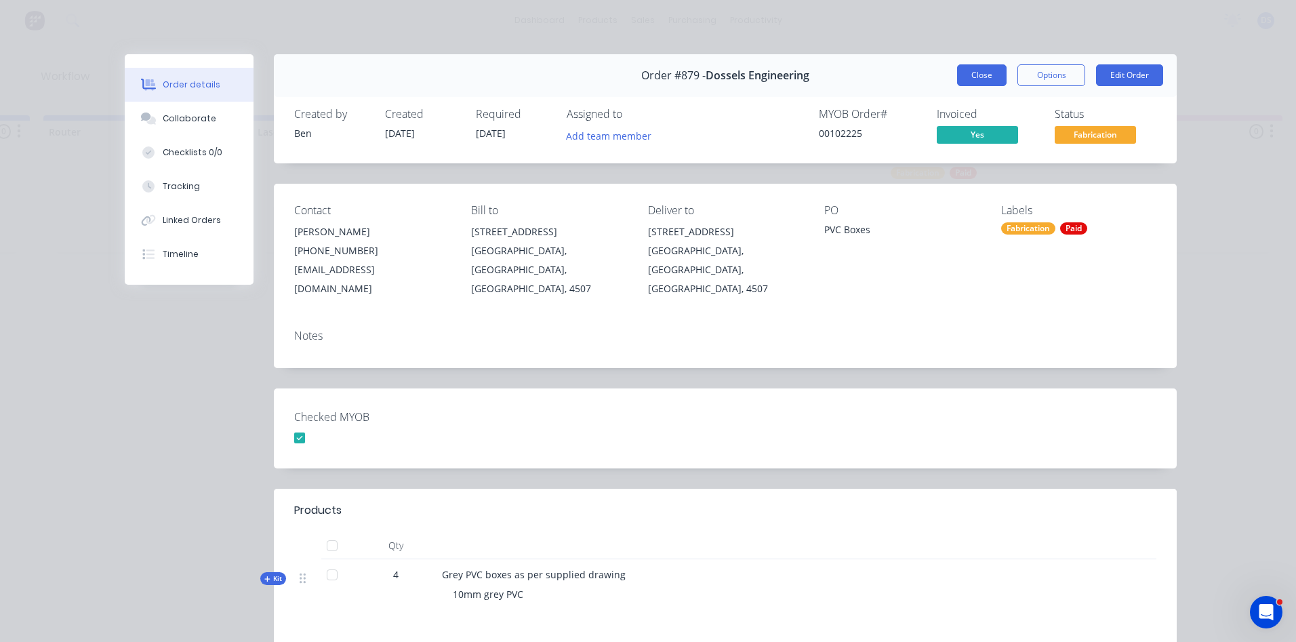
click at [974, 81] on button "Close" at bounding box center [981, 75] width 49 height 22
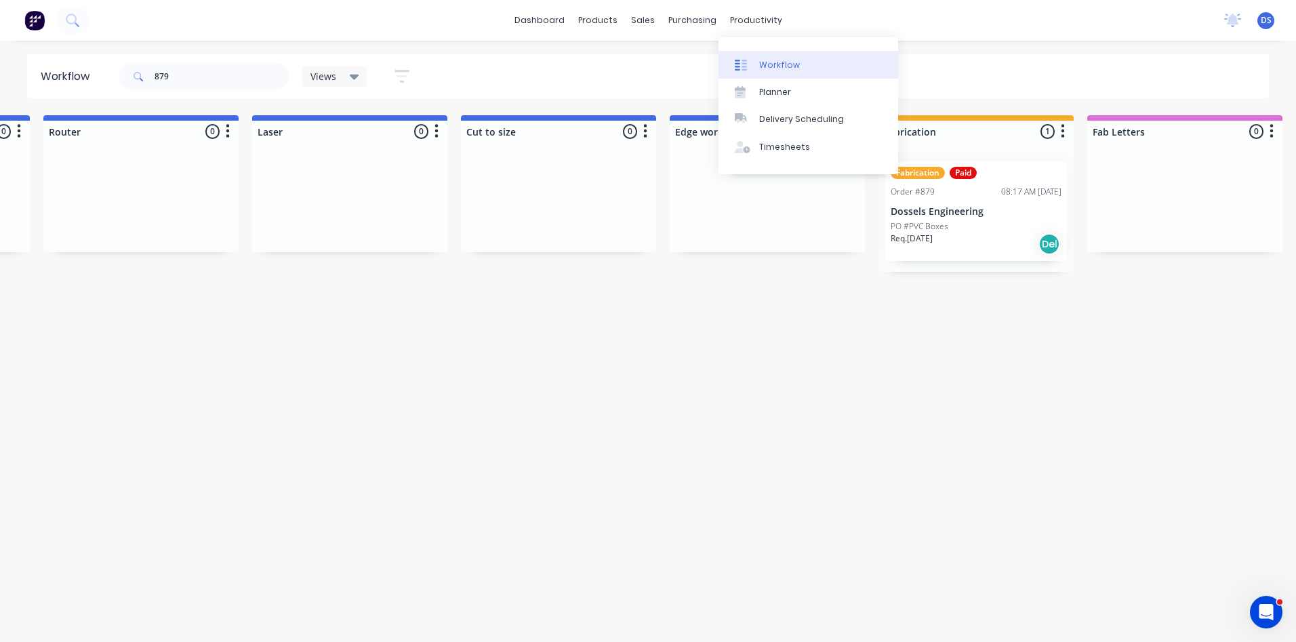
click at [768, 64] on div "Workflow" at bounding box center [779, 65] width 41 height 12
click at [789, 66] on div "Workflow" at bounding box center [779, 65] width 41 height 12
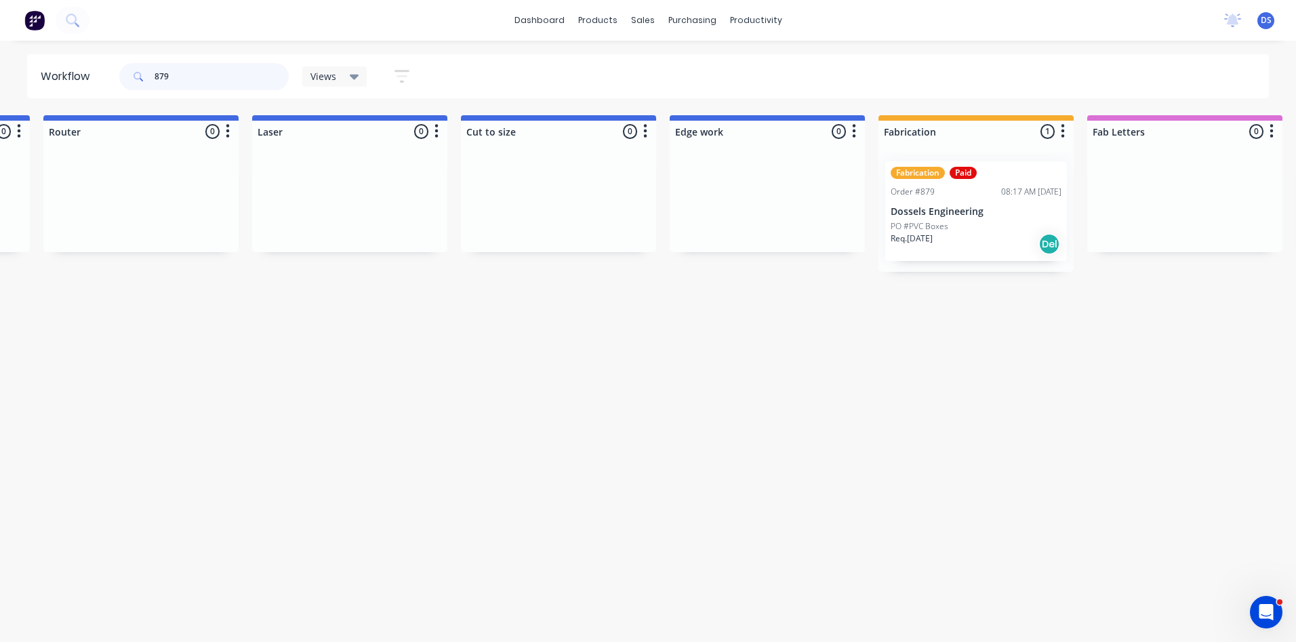
drag, startPoint x: 181, startPoint y: 73, endPoint x: 137, endPoint y: 74, distance: 44.1
click at [137, 74] on div "879" at bounding box center [203, 76] width 169 height 27
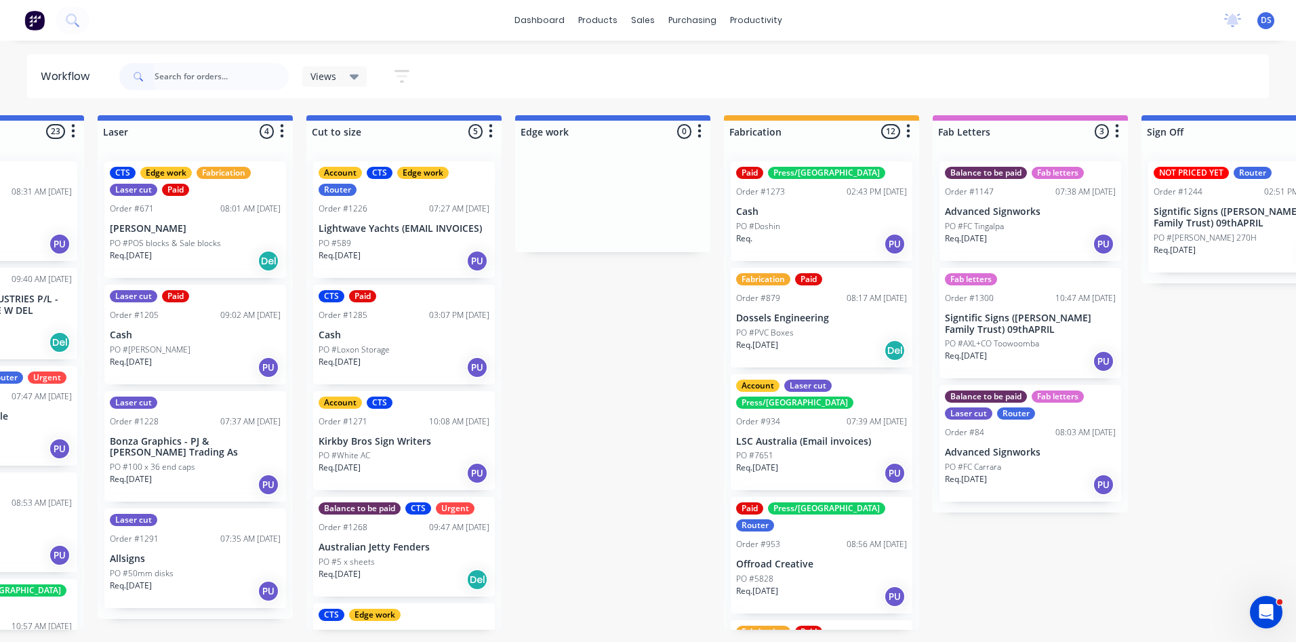
click at [864, 342] on div "Req. 23/07/25 Del" at bounding box center [821, 350] width 171 height 23
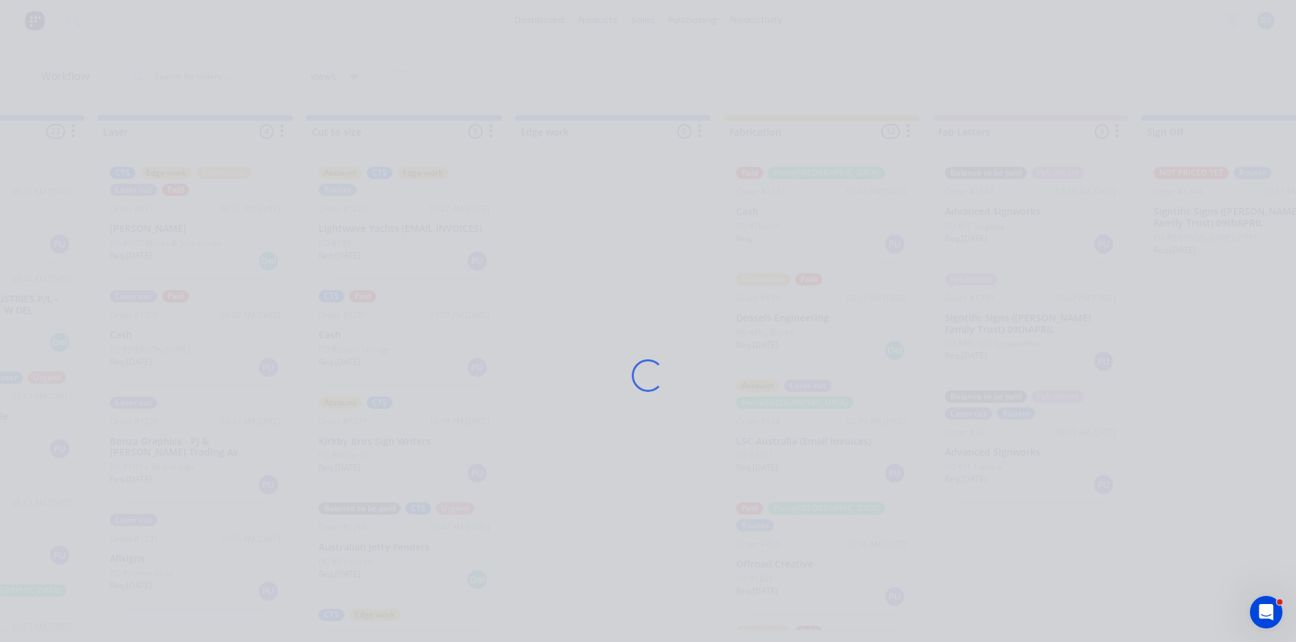
click at [864, 342] on div "Loading..." at bounding box center [648, 375] width 1085 height 642
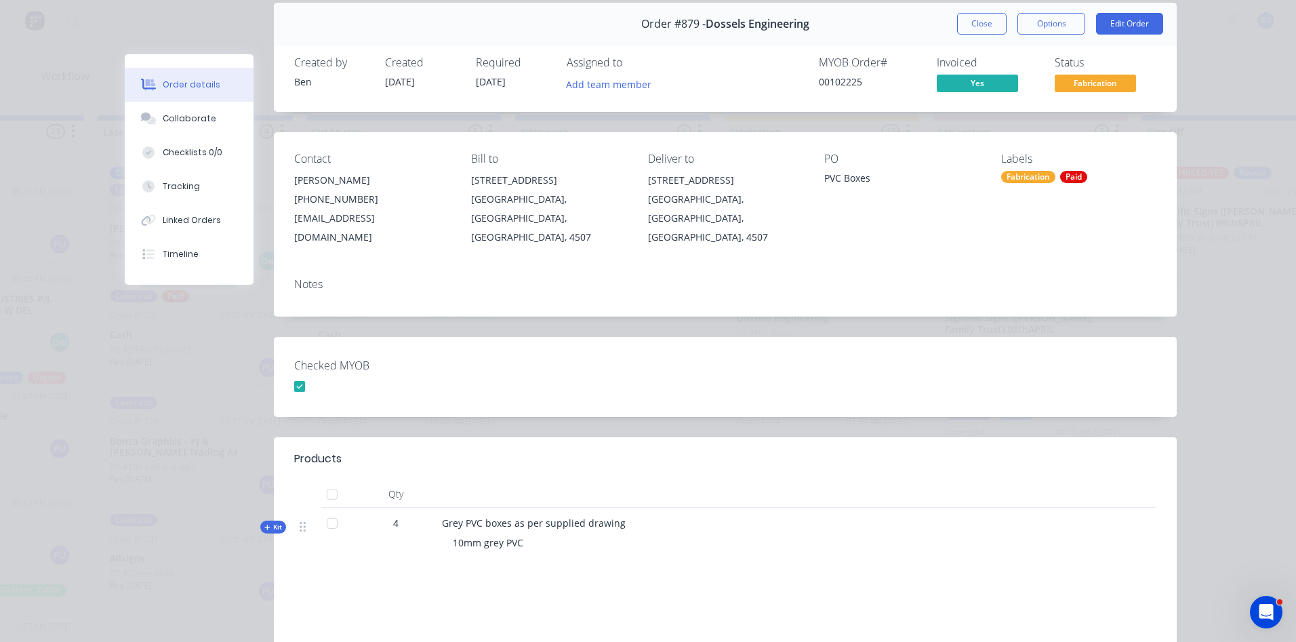
scroll to position [35, 0]
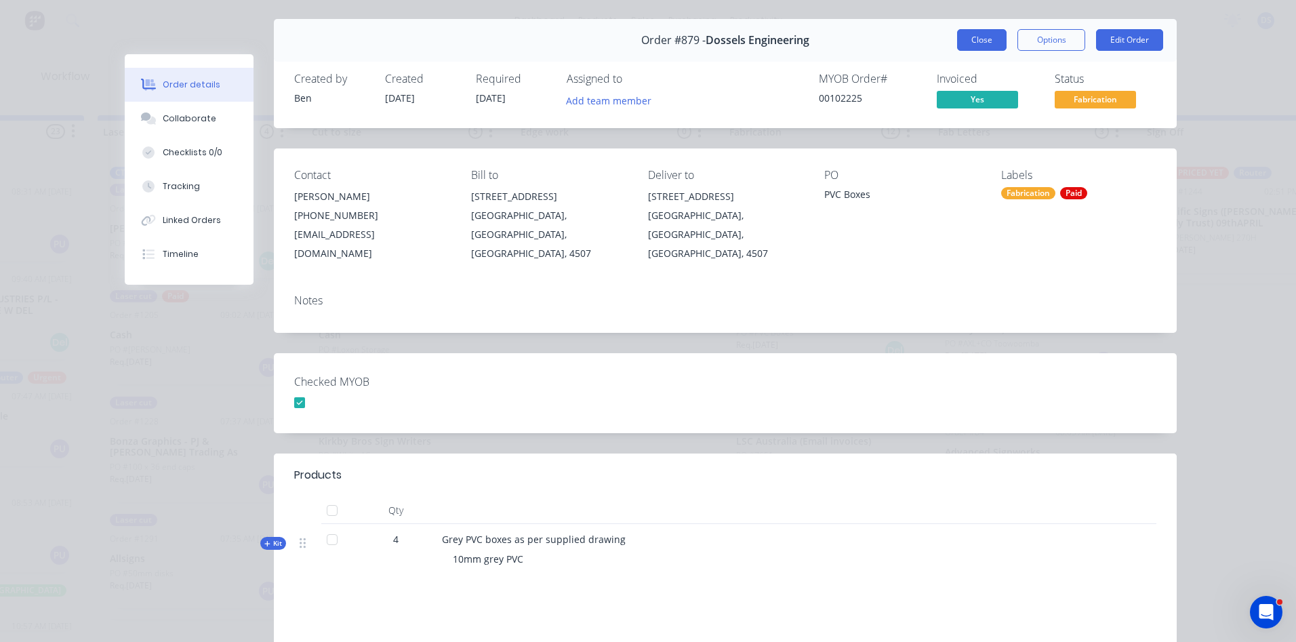
click at [976, 44] on button "Close" at bounding box center [981, 40] width 49 height 22
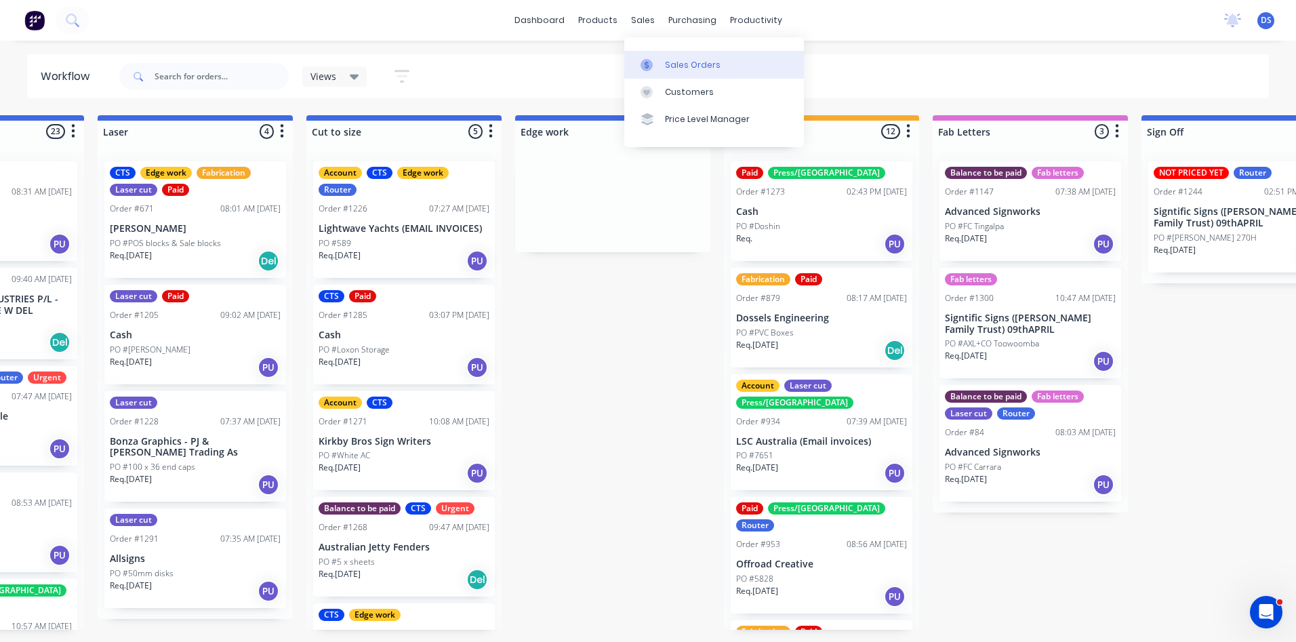
click at [684, 65] on div "Sales Orders" at bounding box center [693, 65] width 56 height 12
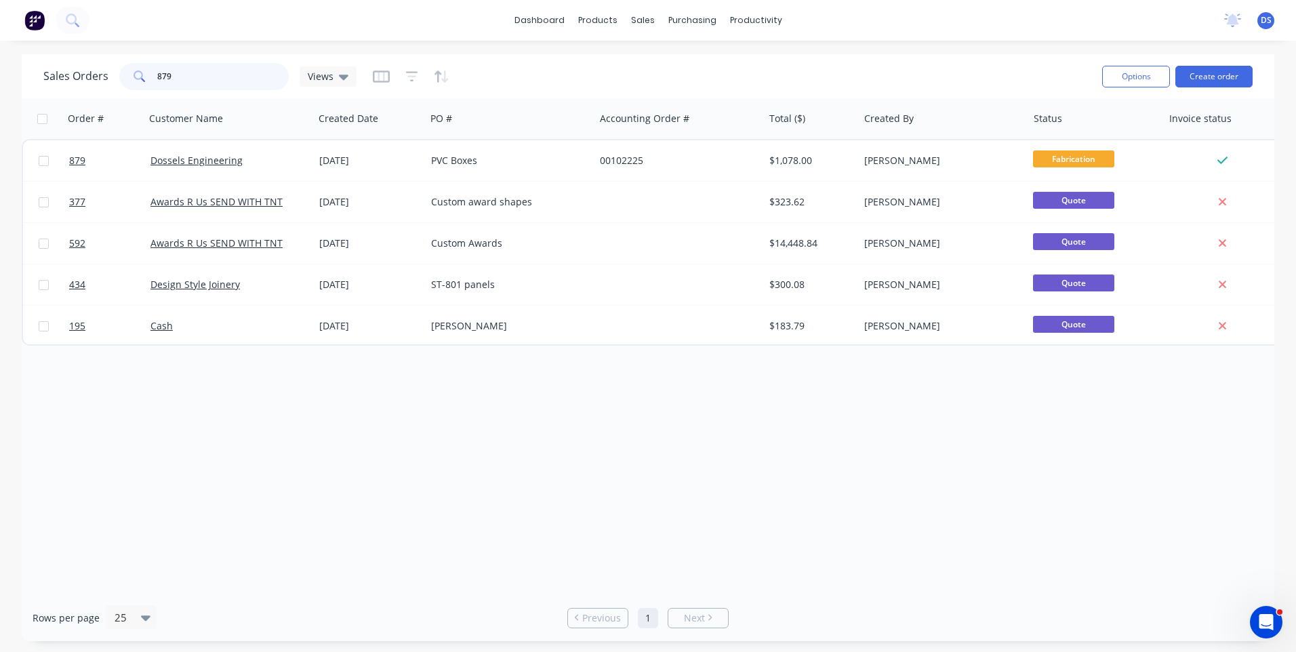
drag, startPoint x: 203, startPoint y: 76, endPoint x: 150, endPoint y: 78, distance: 53.6
click at [150, 78] on div "879" at bounding box center [203, 76] width 169 height 27
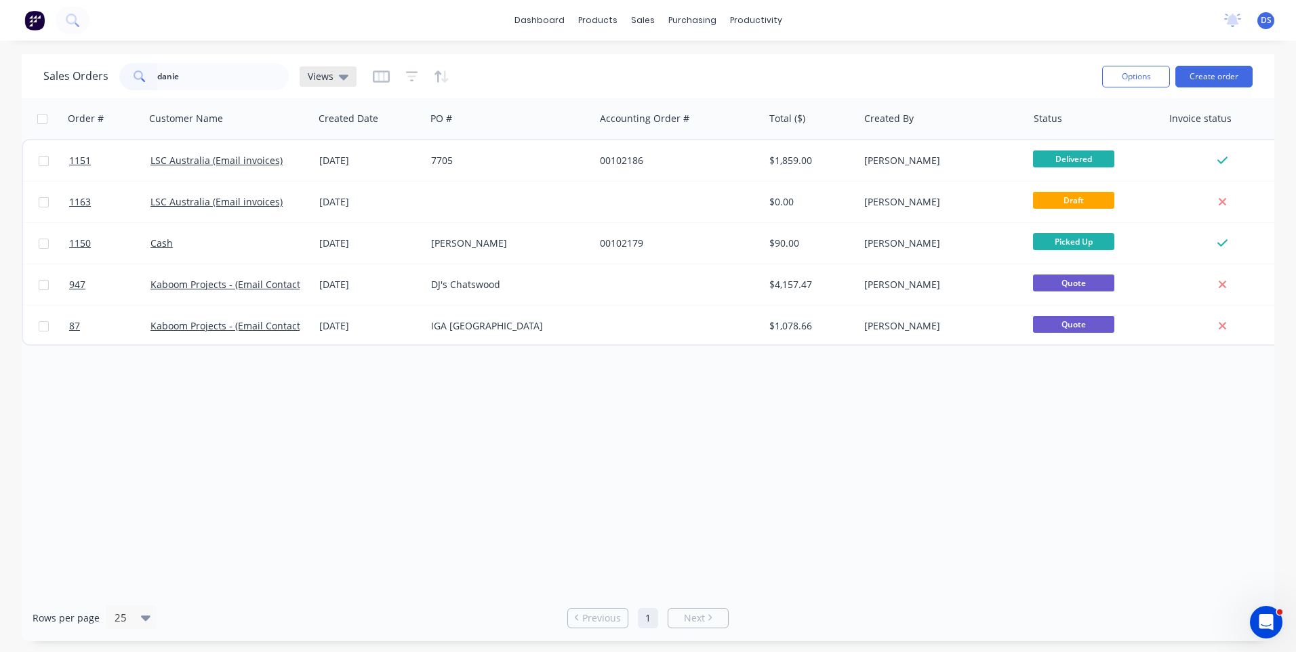
click at [339, 76] on icon at bounding box center [343, 77] width 9 height 5
click at [341, 220] on button "Archived Orders" at bounding box center [381, 220] width 155 height 16
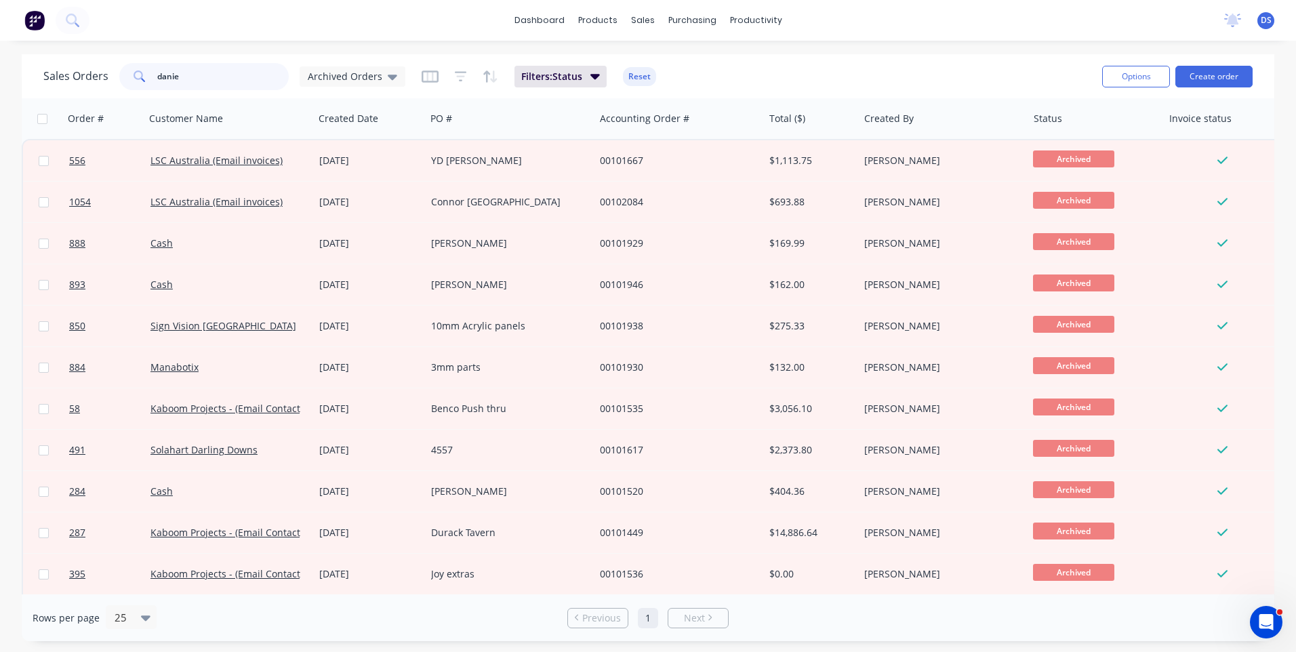
click at [195, 73] on input "danie" at bounding box center [223, 76] width 132 height 27
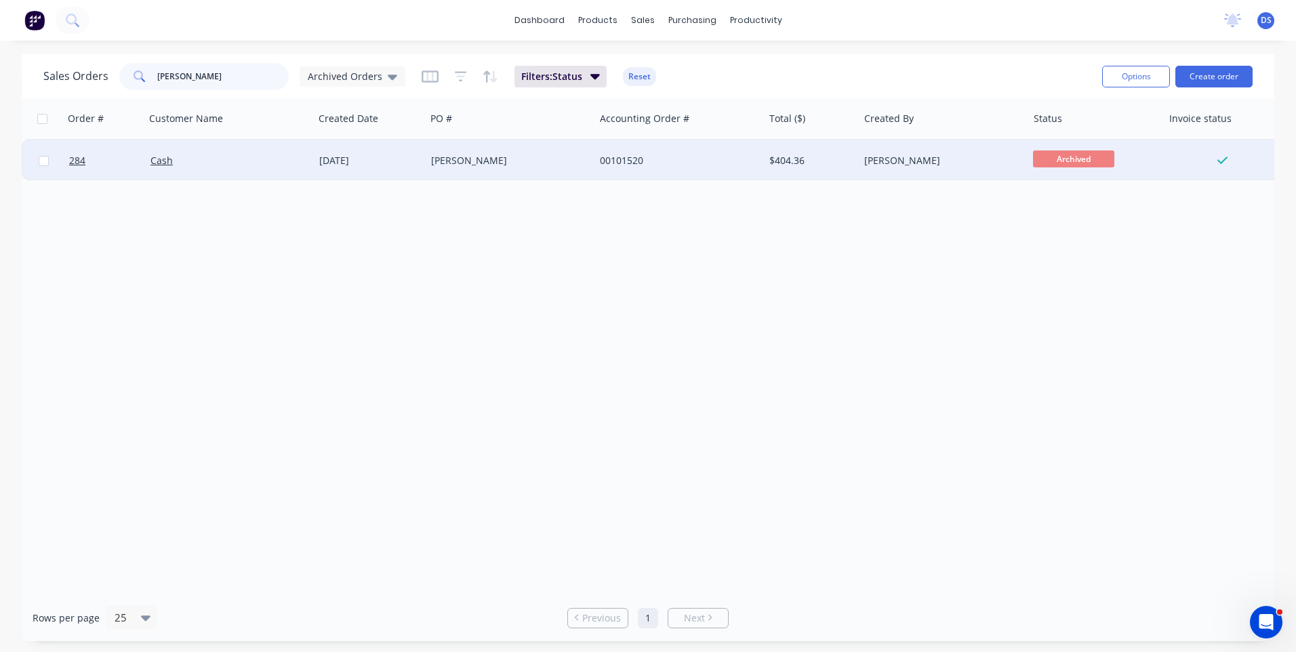
type input "daniel small"
click at [485, 160] on div "Daniel Small" at bounding box center [506, 161] width 151 height 14
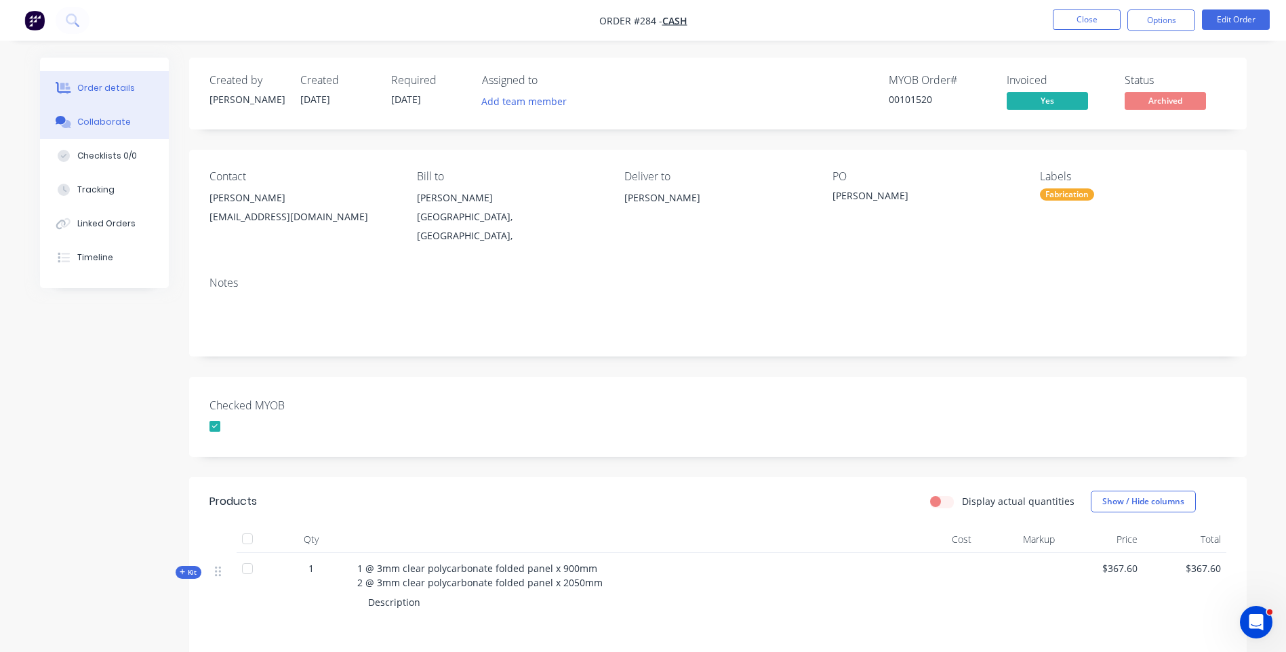
click at [109, 129] on button "Collaborate" at bounding box center [104, 122] width 129 height 34
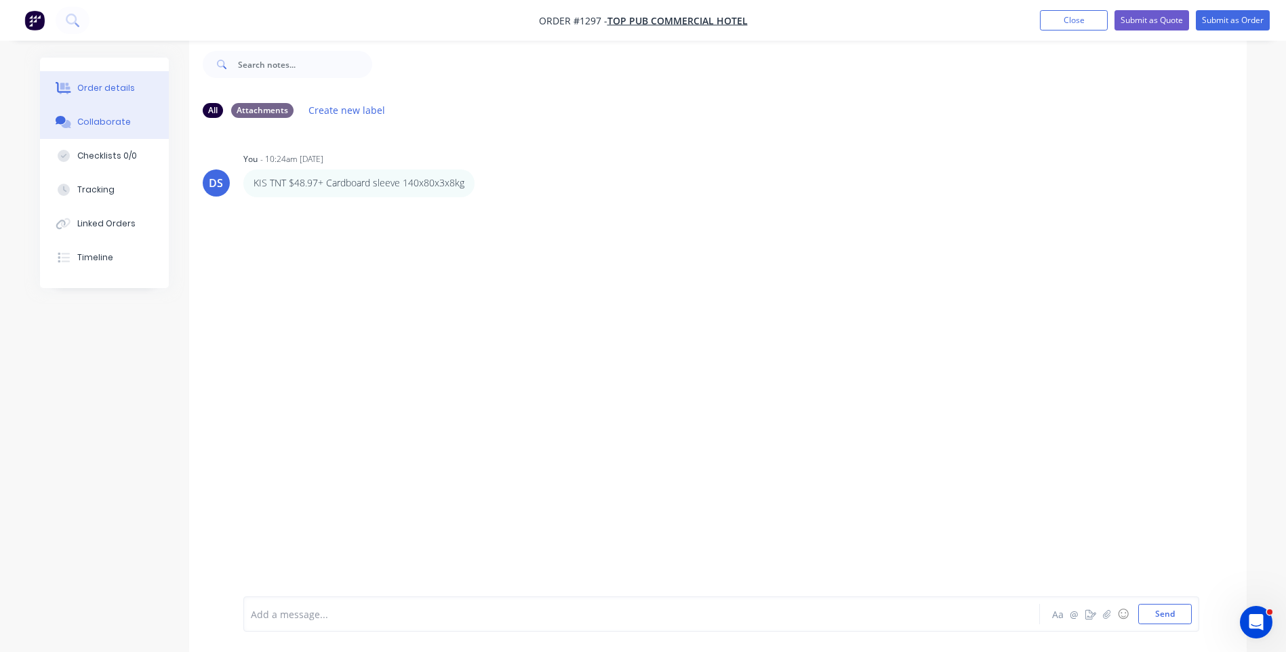
click at [104, 94] on button "Order details" at bounding box center [104, 88] width 129 height 34
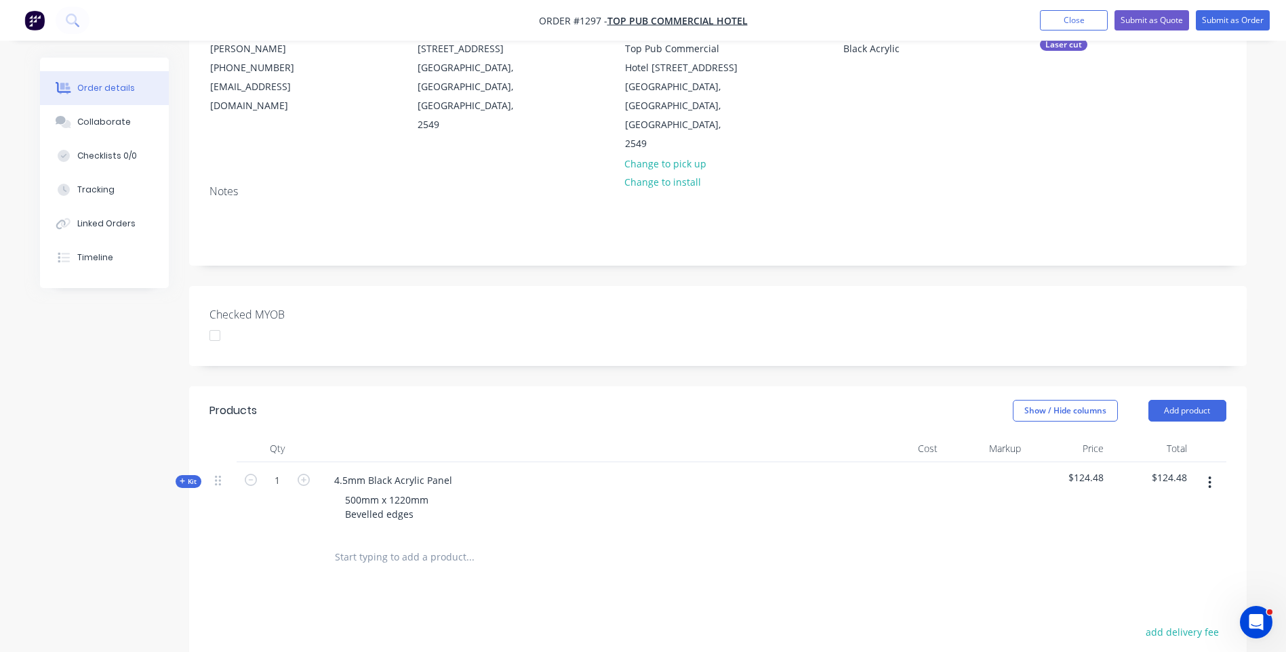
scroll to position [156, 0]
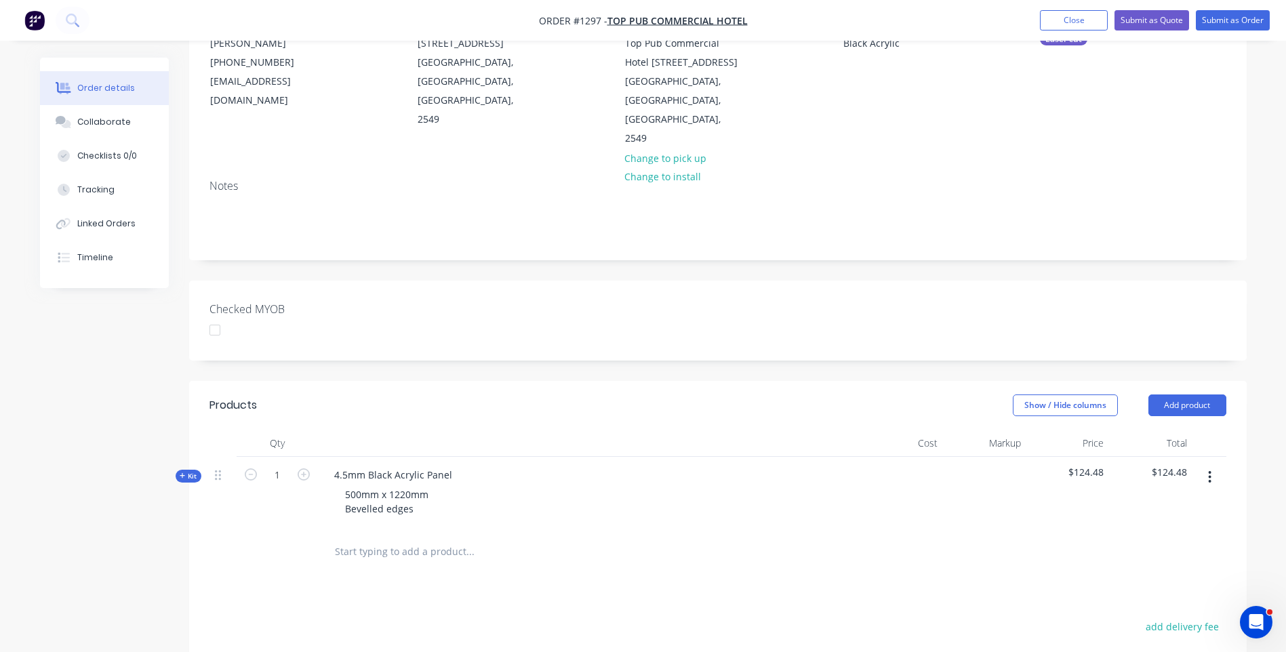
click at [184, 473] on icon at bounding box center [183, 476] width 6 height 7
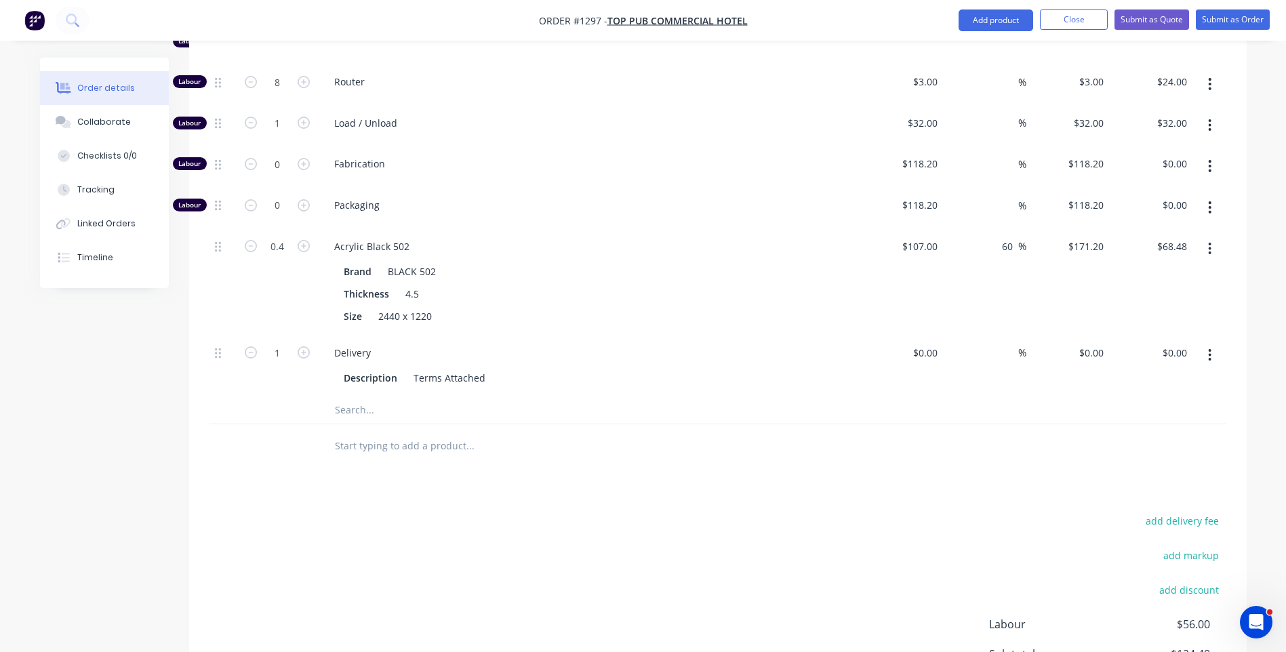
scroll to position [631, 0]
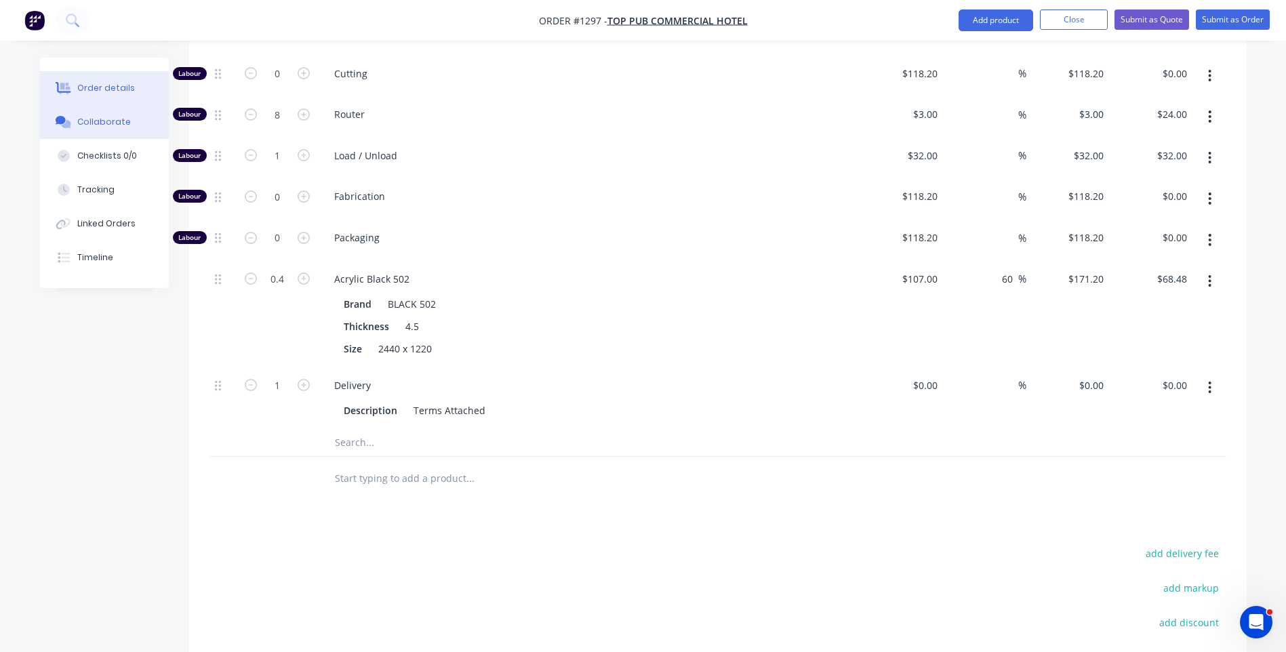
click at [111, 119] on div "Collaborate" at bounding box center [104, 122] width 54 height 12
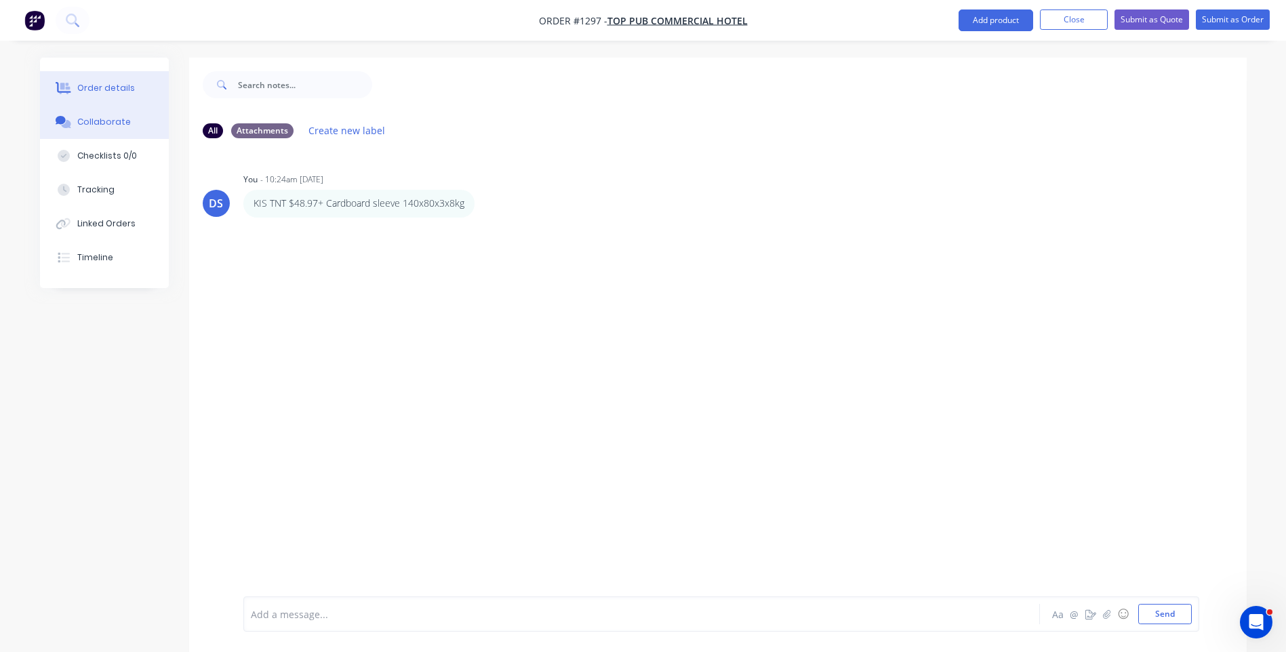
click at [99, 87] on div "Order details" at bounding box center [106, 88] width 58 height 12
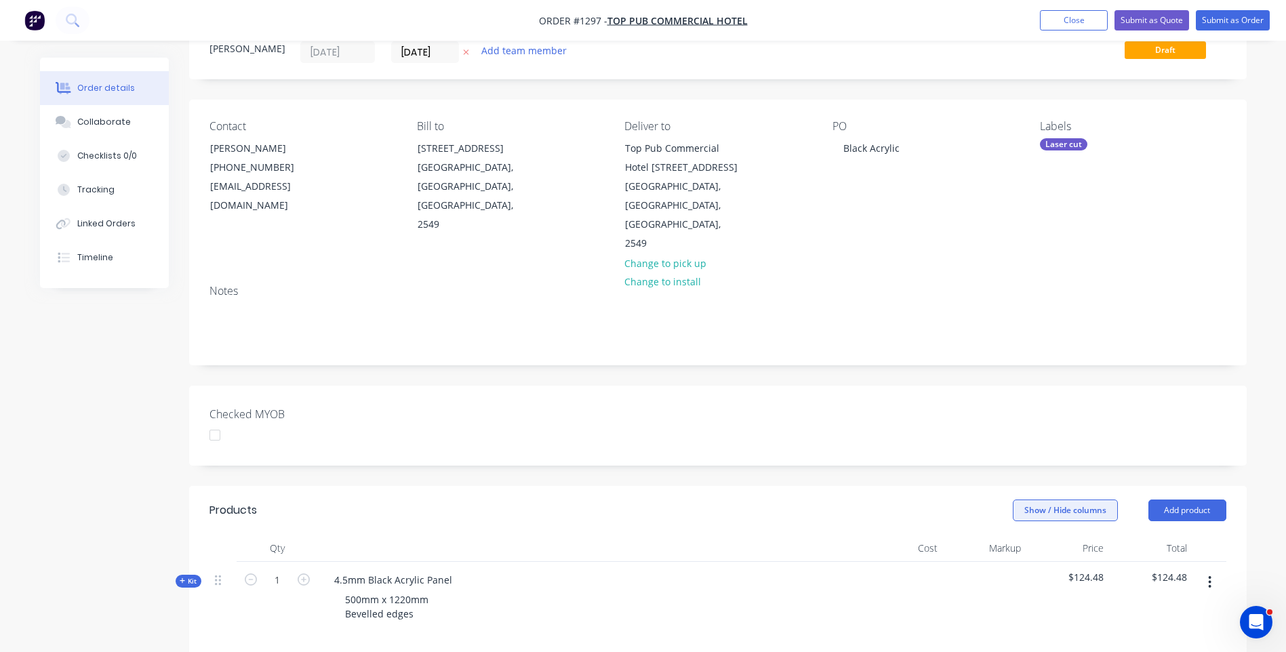
scroll to position [271, 0]
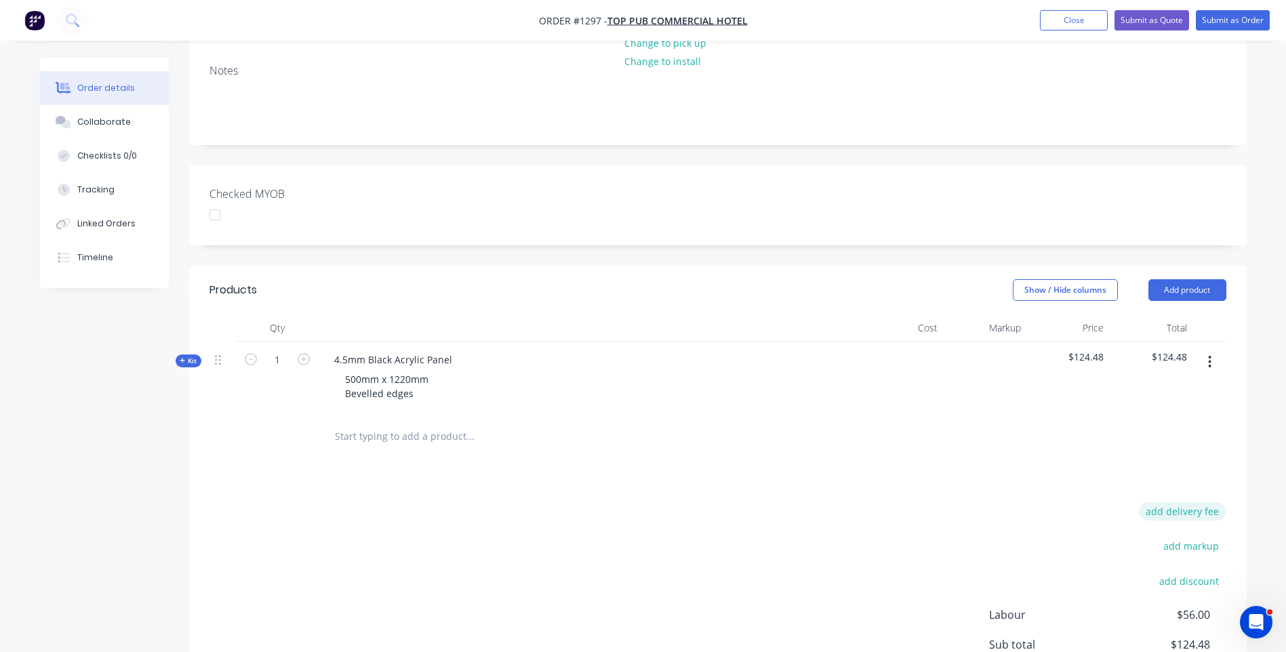
click at [1157, 502] on button "add delivery fee" at bounding box center [1182, 511] width 87 height 18
type input "79"
click at [1028, 476] on div "Products Show / Hide columns Add product Qty Cost Markup Price Total Kit 1 4.5m…" at bounding box center [718, 523] width 1058 height 515
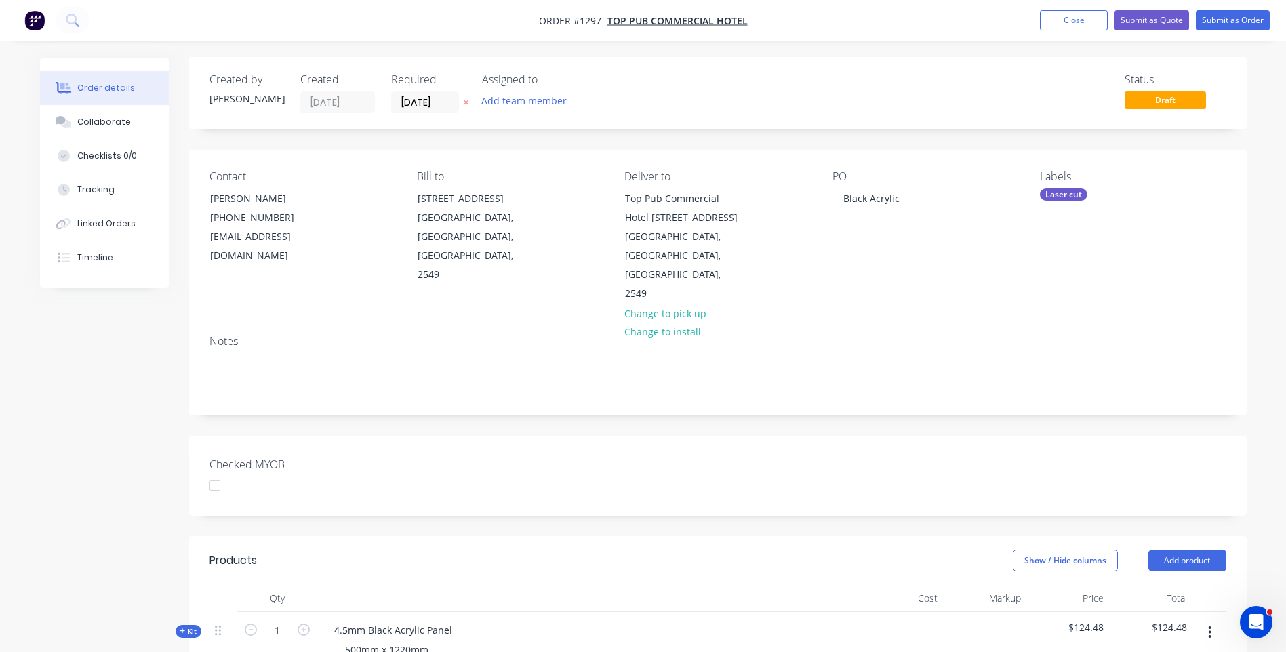
scroll to position [0, 0]
click at [347, 645] on div "500mm x 1220mm Bevelled edges" at bounding box center [386, 658] width 105 height 34
click at [649, 586] on div at bounding box center [589, 599] width 542 height 27
click at [467, 104] on icon at bounding box center [465, 103] width 5 height 5
click at [1140, 26] on button "Submit as Quote" at bounding box center [1152, 20] width 75 height 20
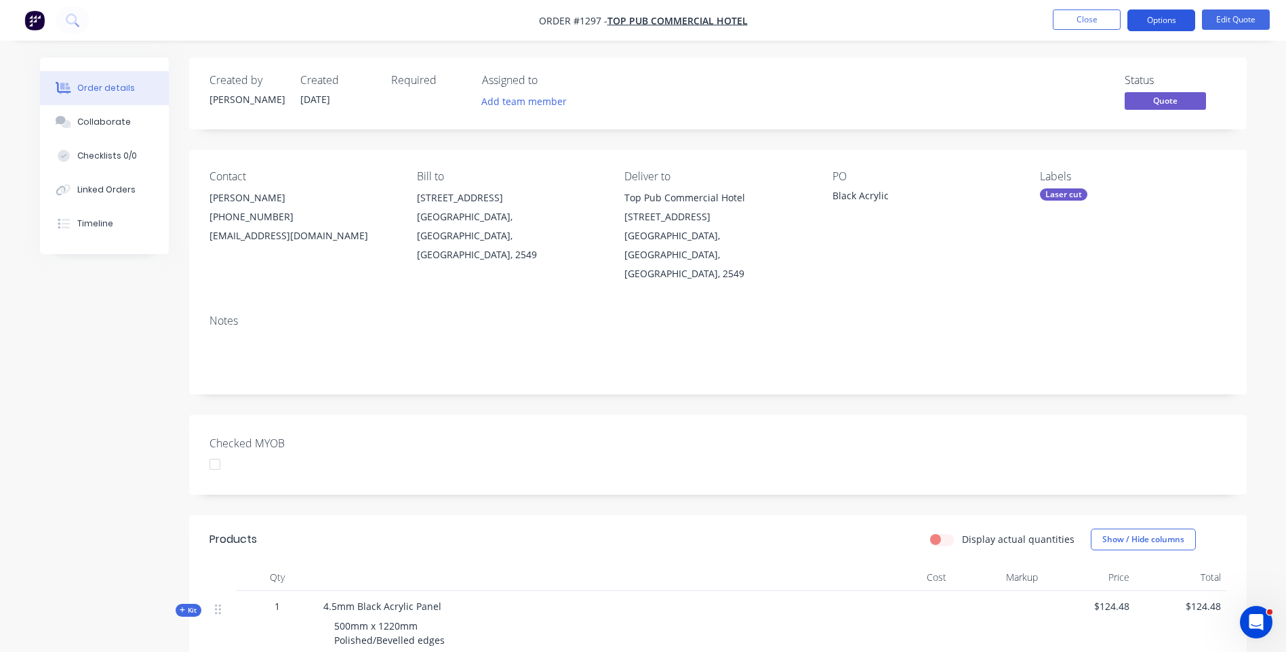
click at [1165, 28] on button "Options" at bounding box center [1161, 20] width 68 height 22
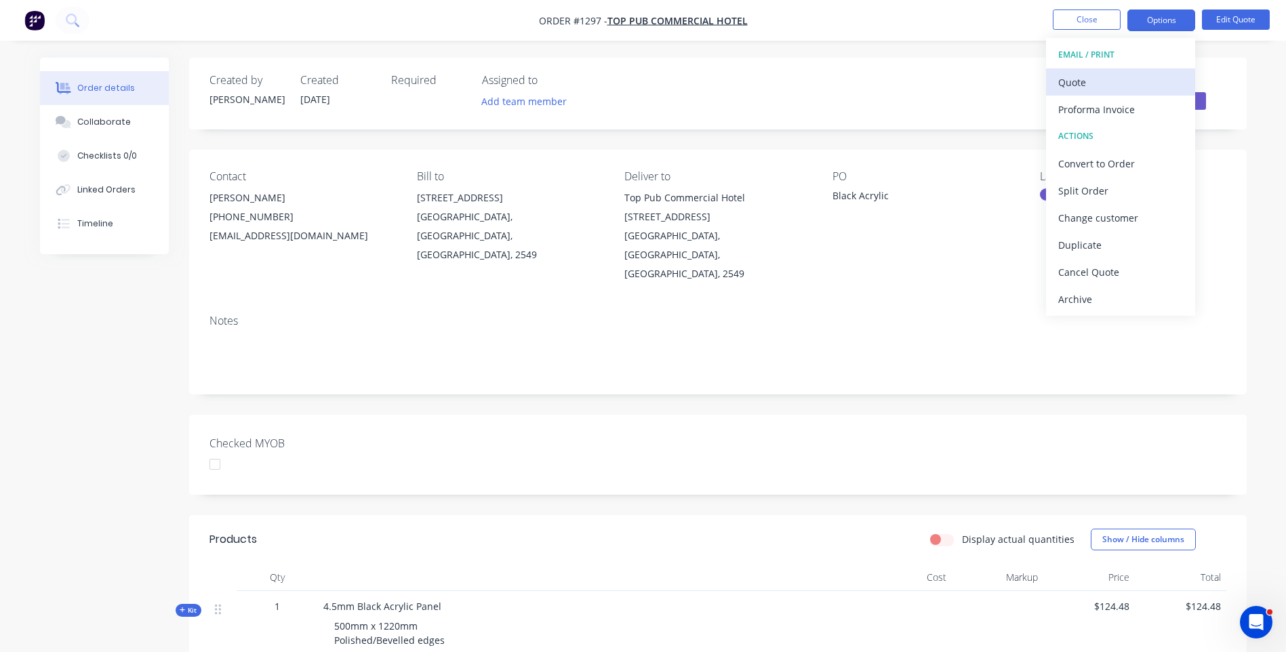
click at [1062, 93] on button "Quote" at bounding box center [1120, 81] width 149 height 27
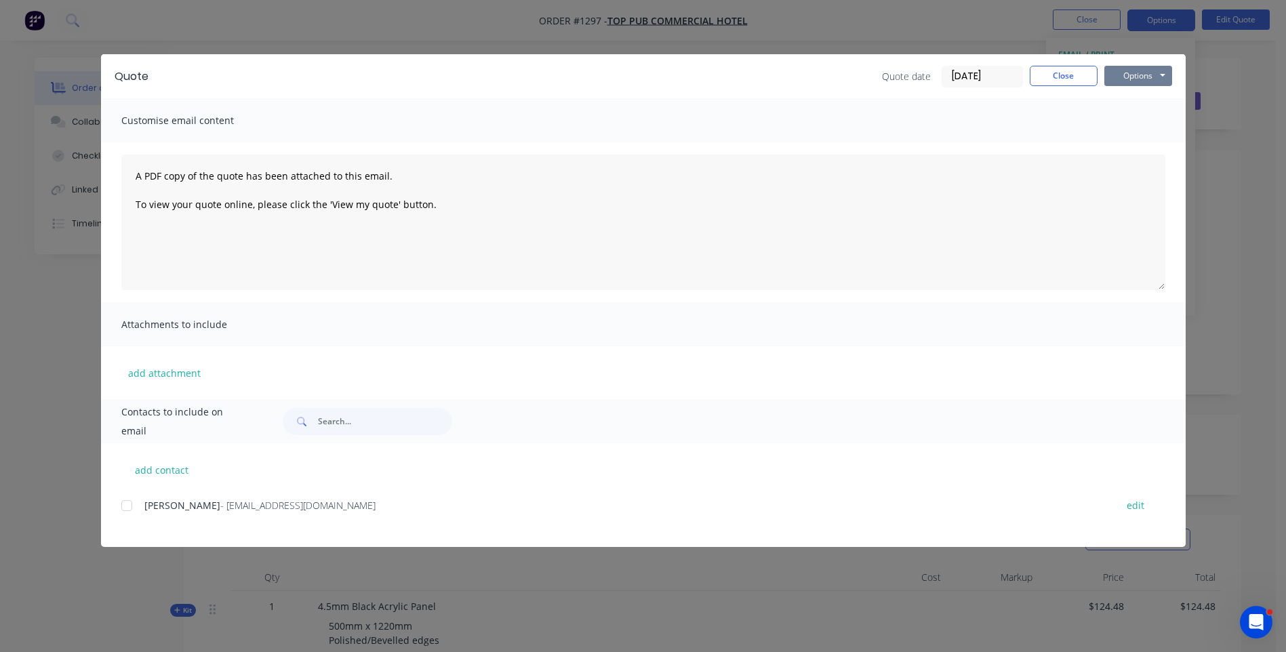
click at [1132, 75] on button "Options" at bounding box center [1138, 76] width 68 height 20
click at [1131, 102] on button "Preview" at bounding box center [1147, 100] width 87 height 22
click at [126, 509] on div at bounding box center [126, 505] width 27 height 27
click at [499, 532] on div "[PERSON_NAME] - [EMAIL_ADDRESS][DOMAIN_NAME] edit" at bounding box center [653, 521] width 1064 height 51
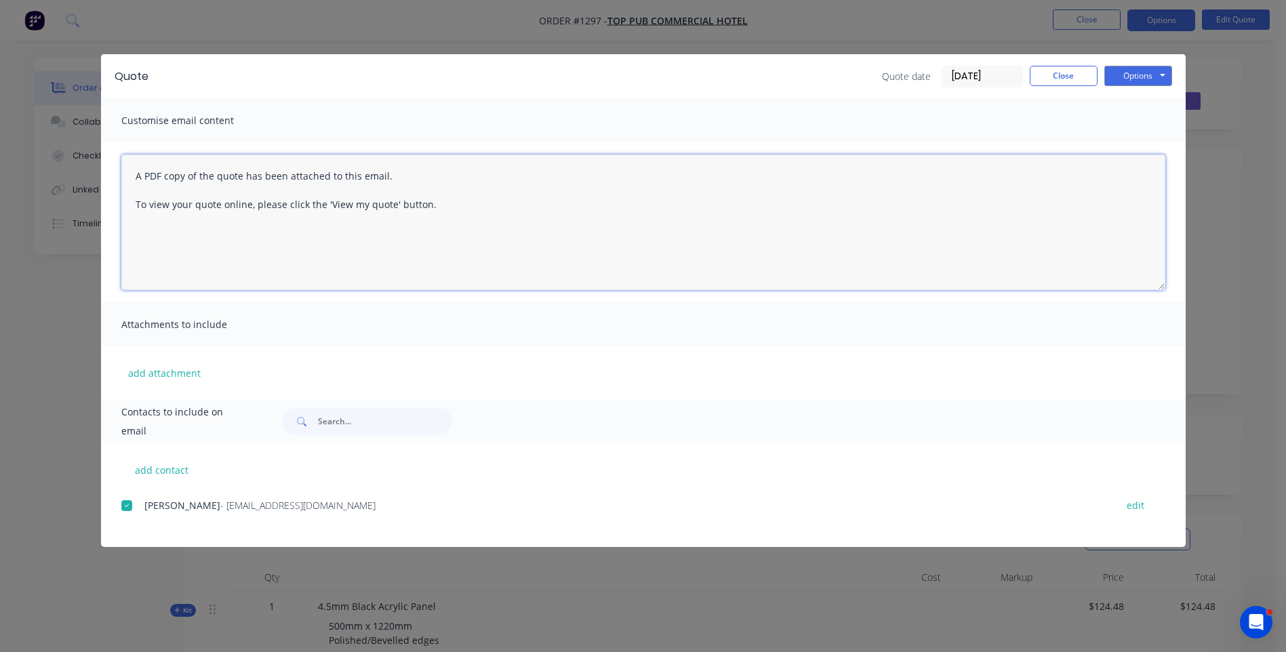
paste textarea "Hi, Please contact us if you have any questions. Regards, [PERSON_NAME] [EMAIL_…"
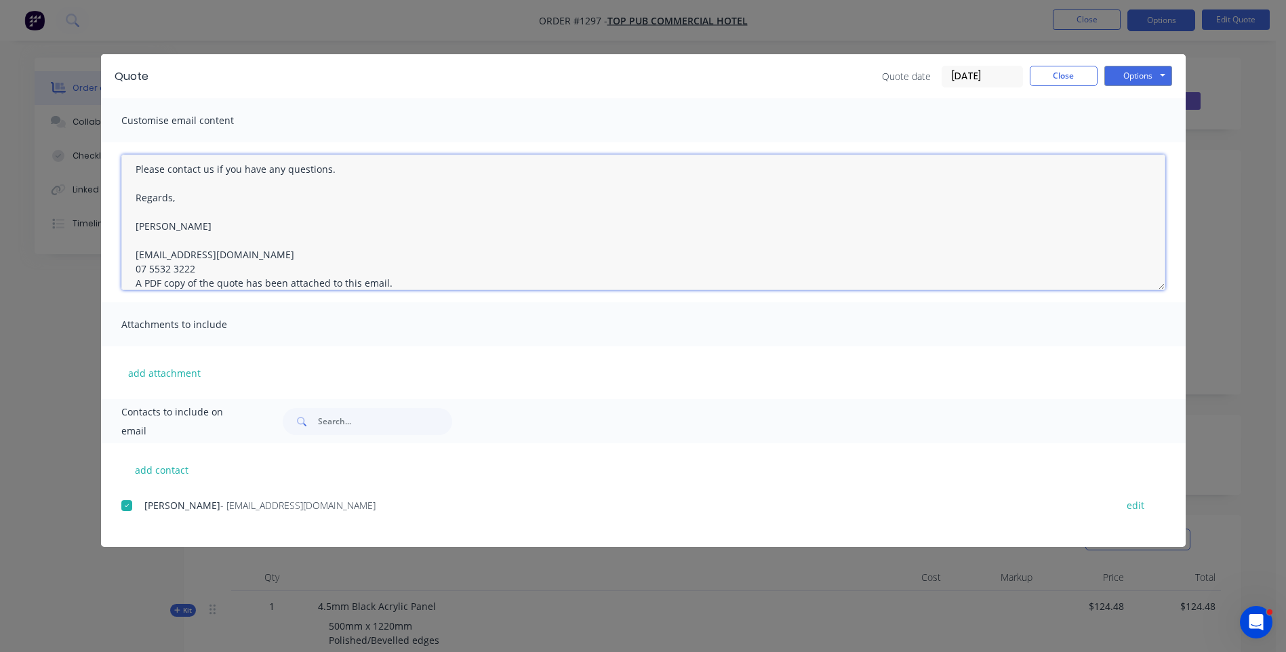
click at [201, 269] on textarea "Hi, Please contact us if you have any questions. Regards, [PERSON_NAME] [EMAIL_…" at bounding box center [643, 223] width 1044 height 136
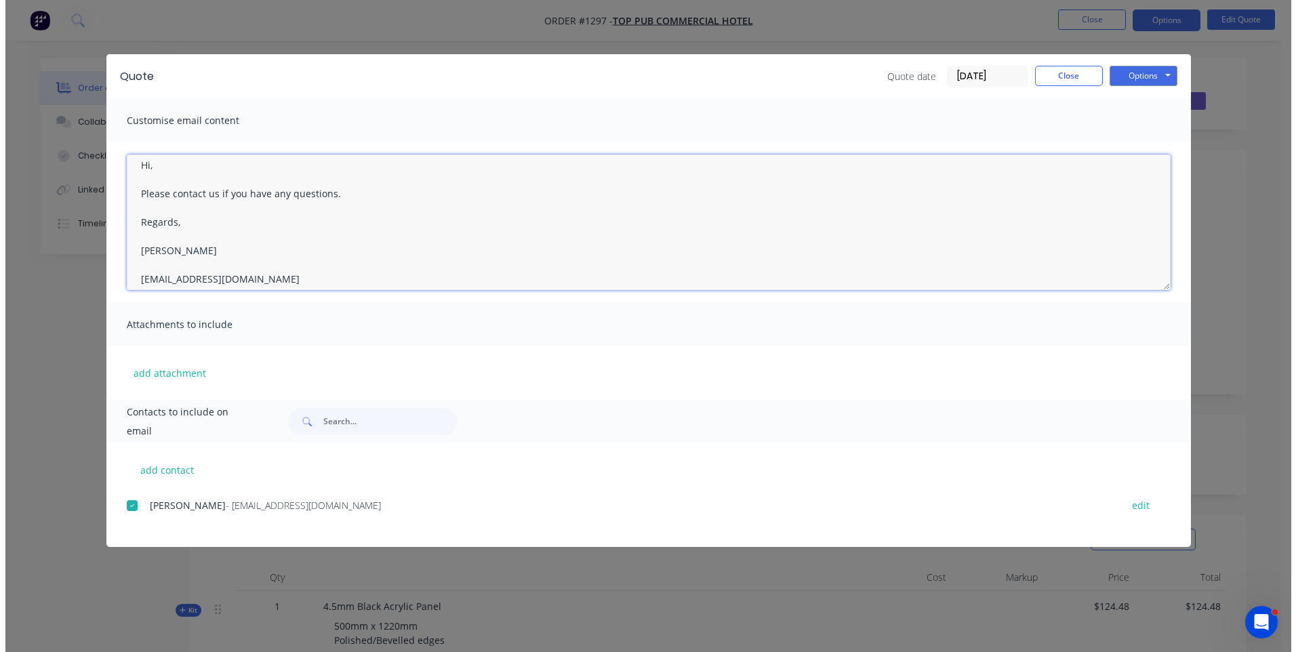
scroll to position [0, 0]
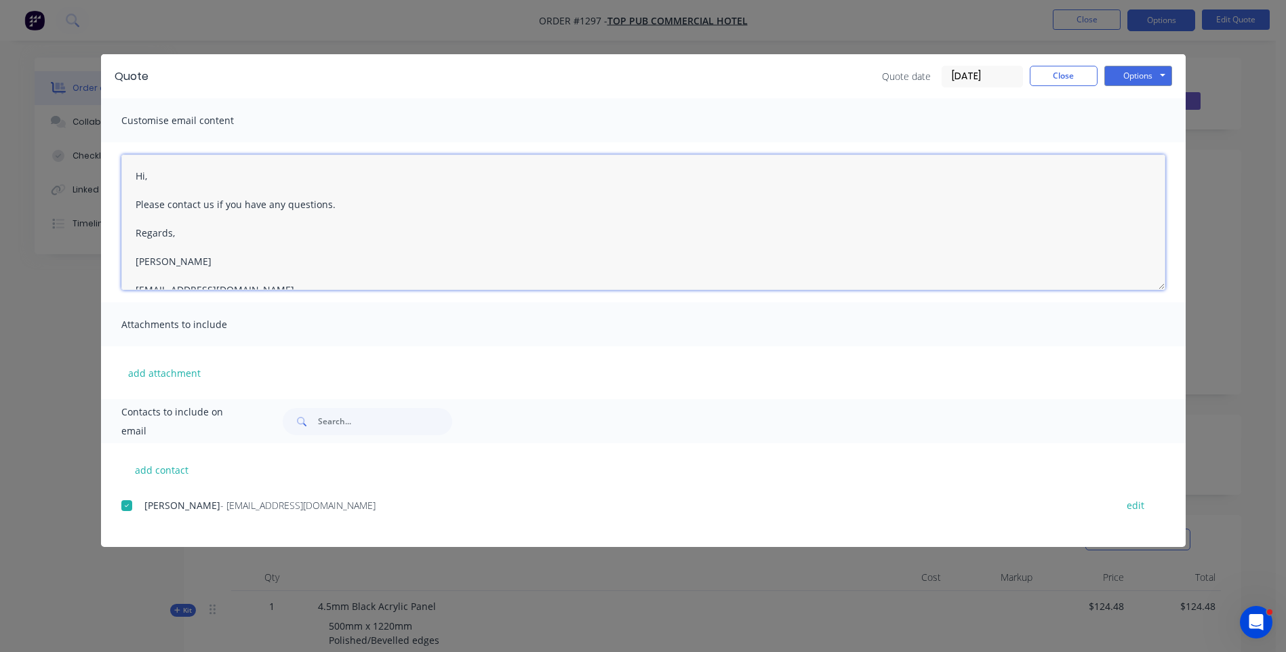
click at [167, 180] on textarea "Hi, Please contact us if you have any questions. Regards, [PERSON_NAME] [EMAIL_…" at bounding box center [643, 223] width 1044 height 136
type textarea "Hi [PERSON_NAME], See attached quote. Please contact us if you have any questio…"
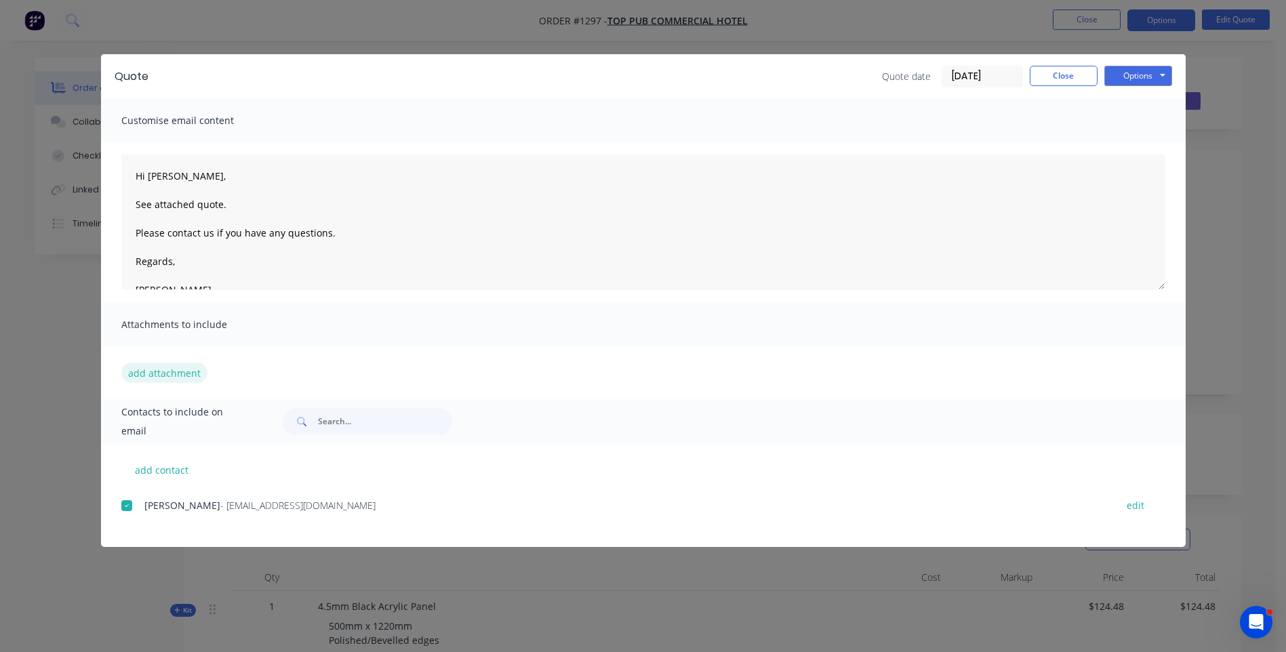
click at [155, 376] on button "add attachment" at bounding box center [164, 373] width 86 height 20
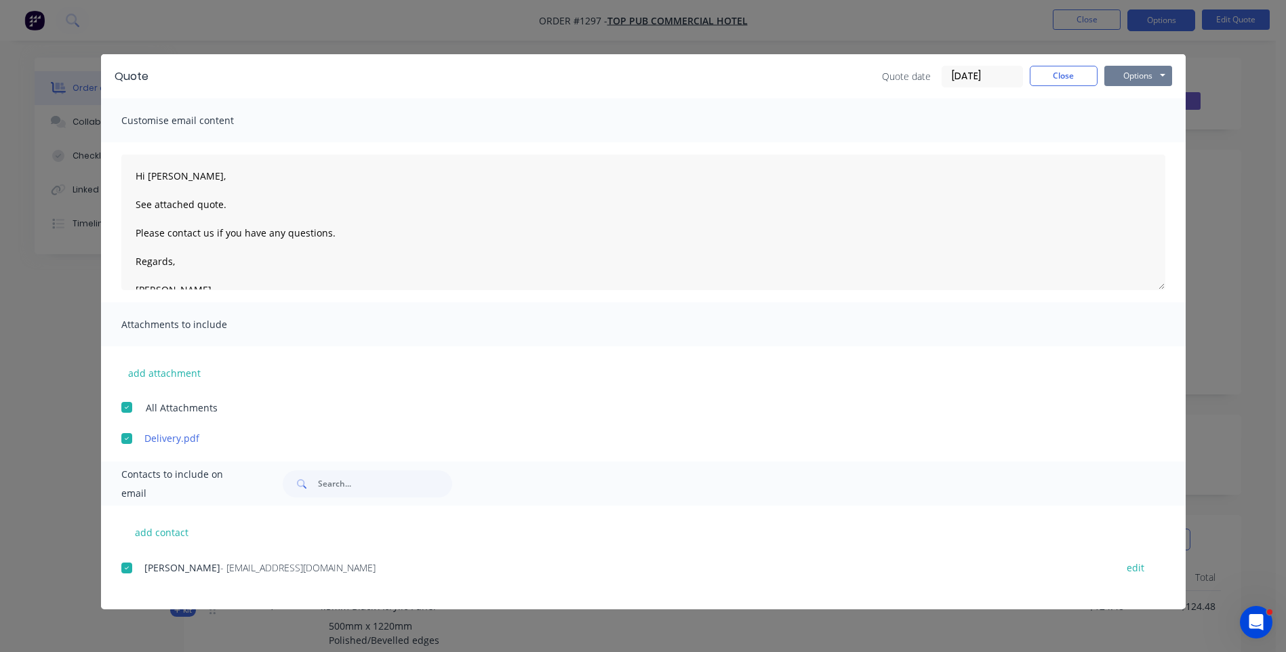
click at [1130, 75] on button "Options" at bounding box center [1138, 76] width 68 height 20
click at [1137, 149] on button "Email" at bounding box center [1147, 145] width 87 height 22
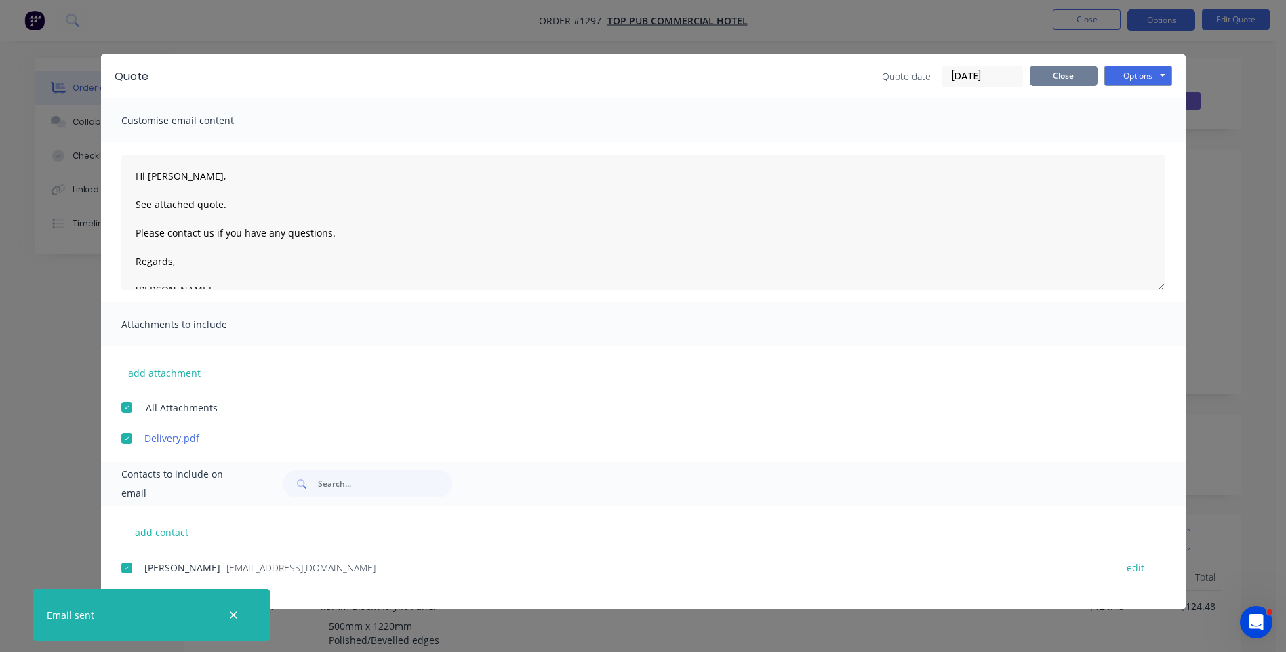
click at [1072, 76] on button "Close" at bounding box center [1064, 76] width 68 height 20
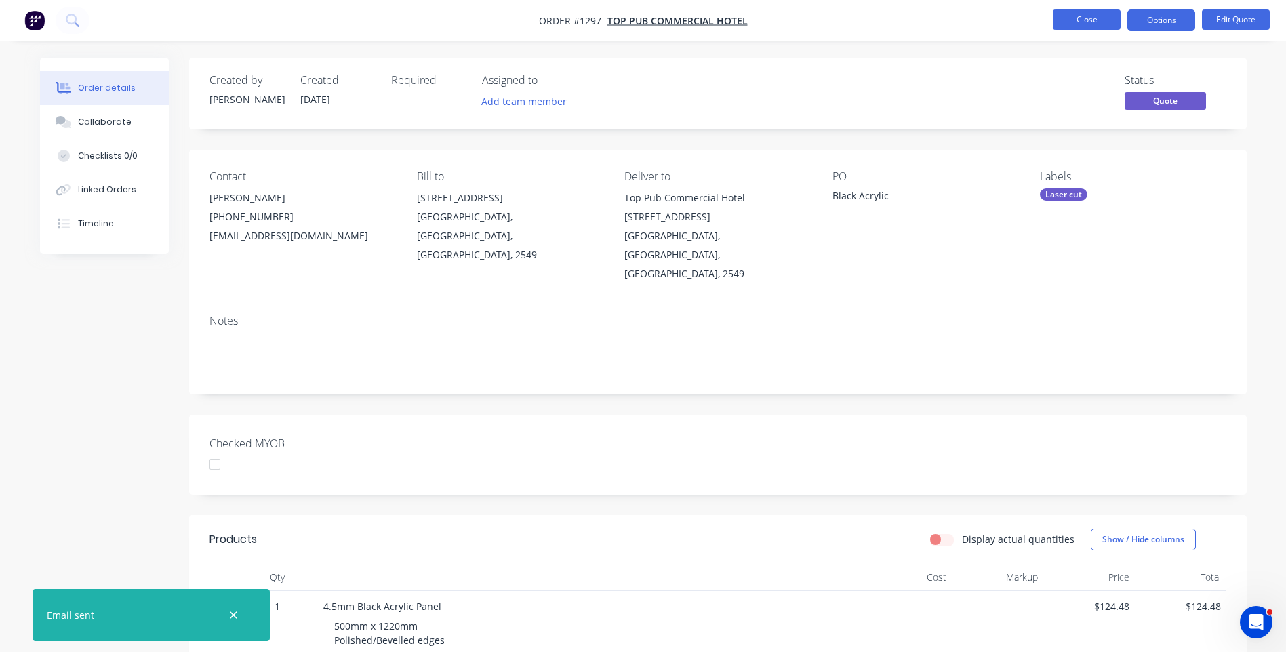
click at [1082, 26] on button "Close" at bounding box center [1087, 19] width 68 height 20
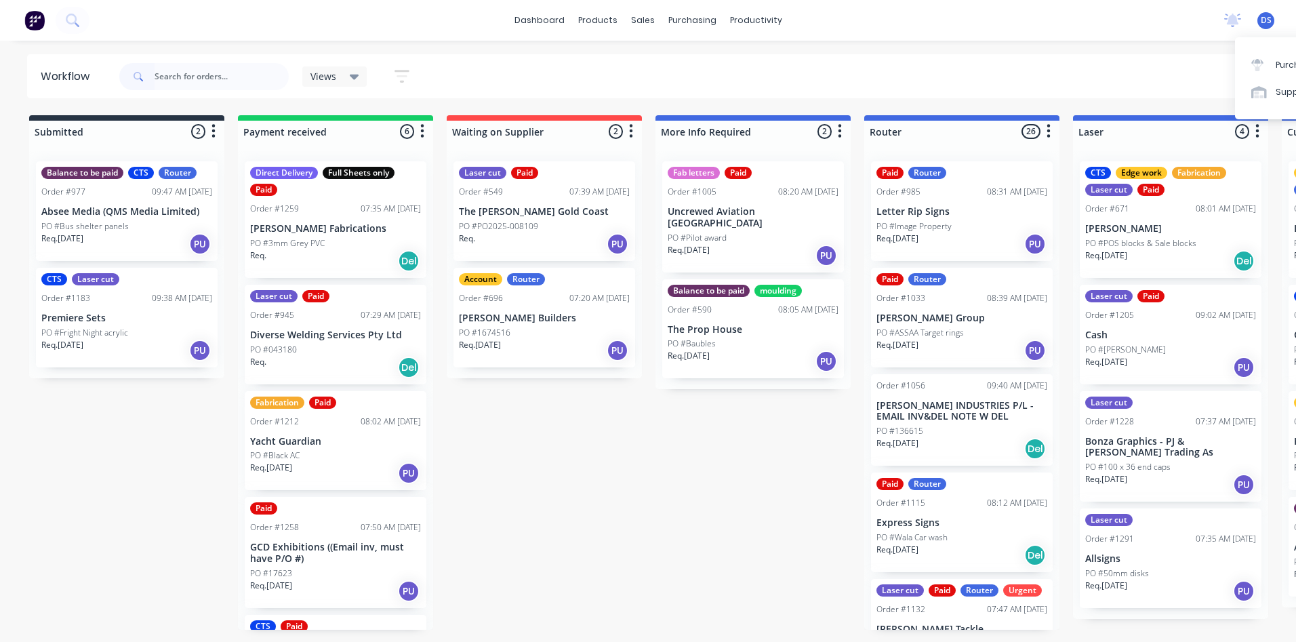
scroll to position [0, 576]
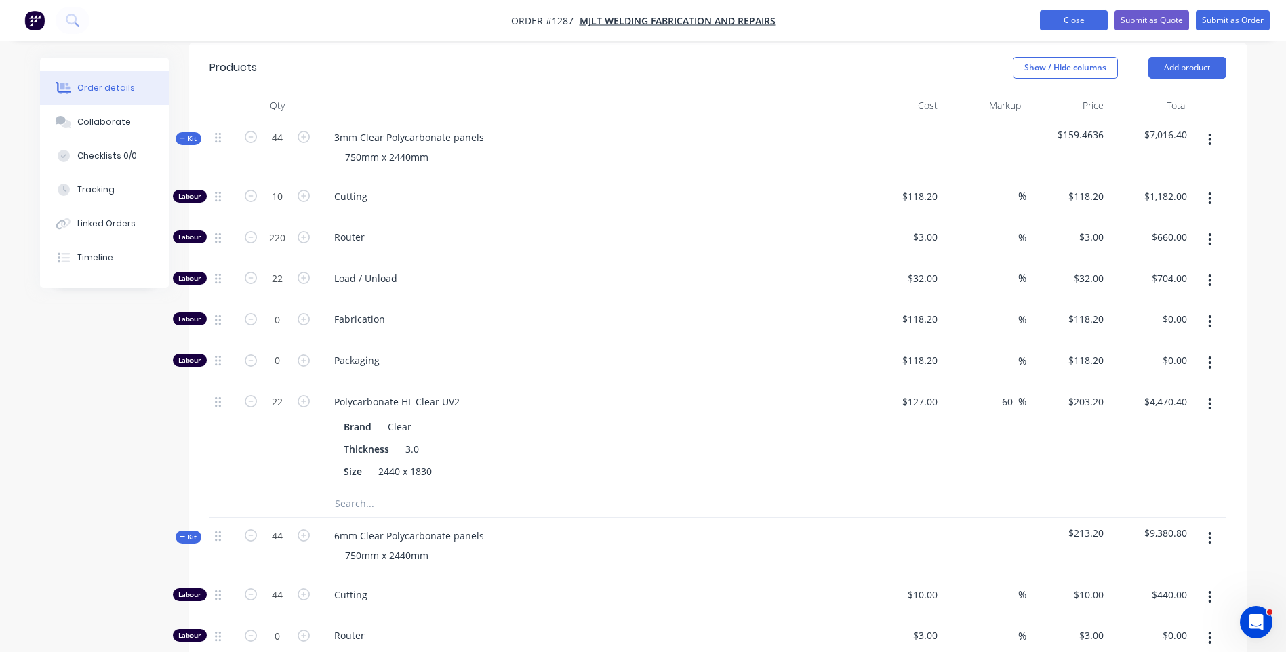
click at [1047, 22] on button "Close" at bounding box center [1074, 20] width 68 height 20
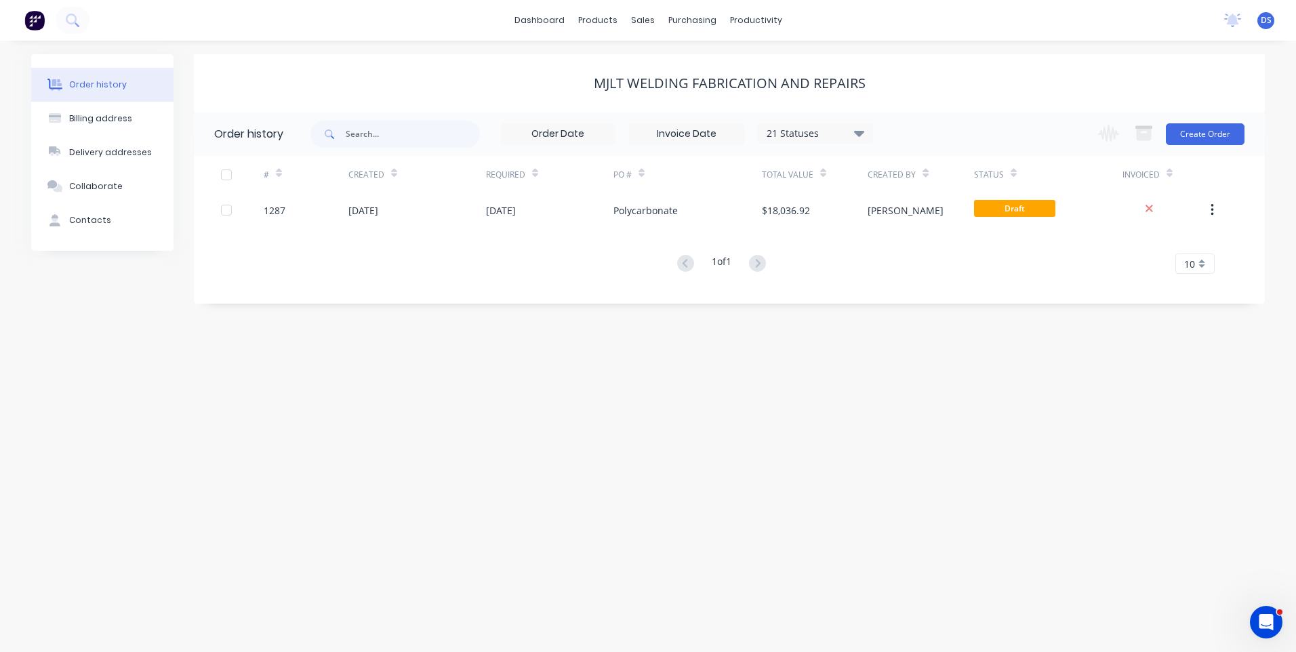
click at [361, 581] on div "Order history Billing address Delivery addresses Collaborate Contacts MJLT Weld…" at bounding box center [648, 347] width 1296 height 612
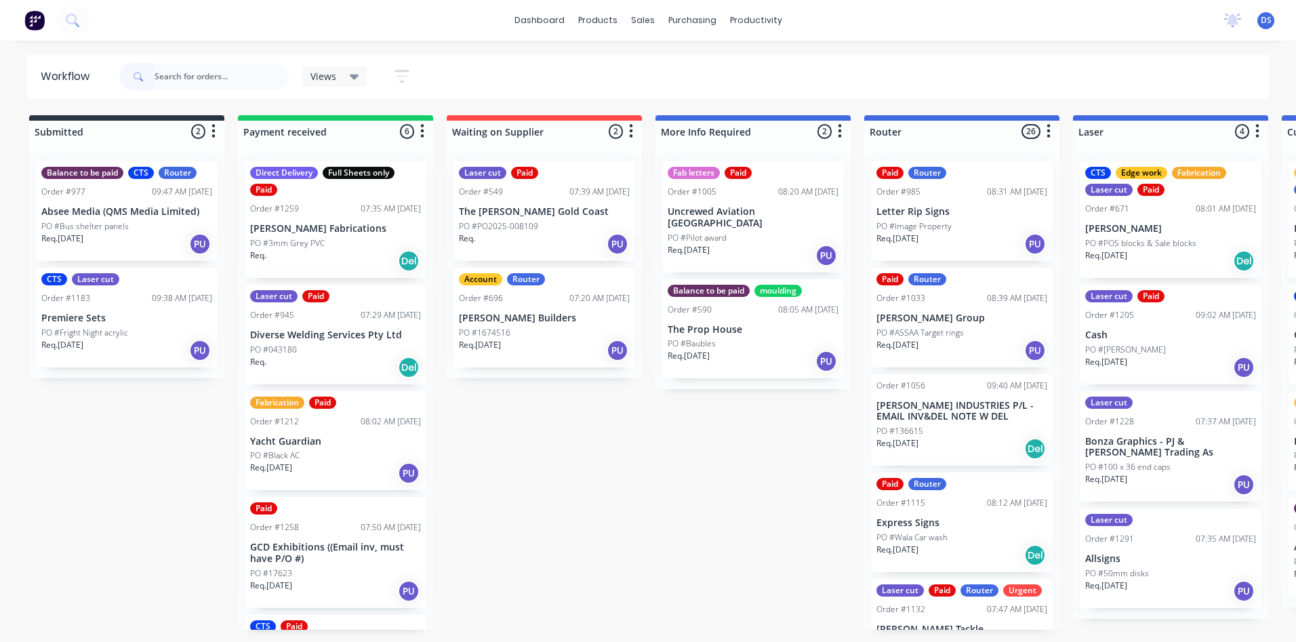
scroll to position [0, 576]
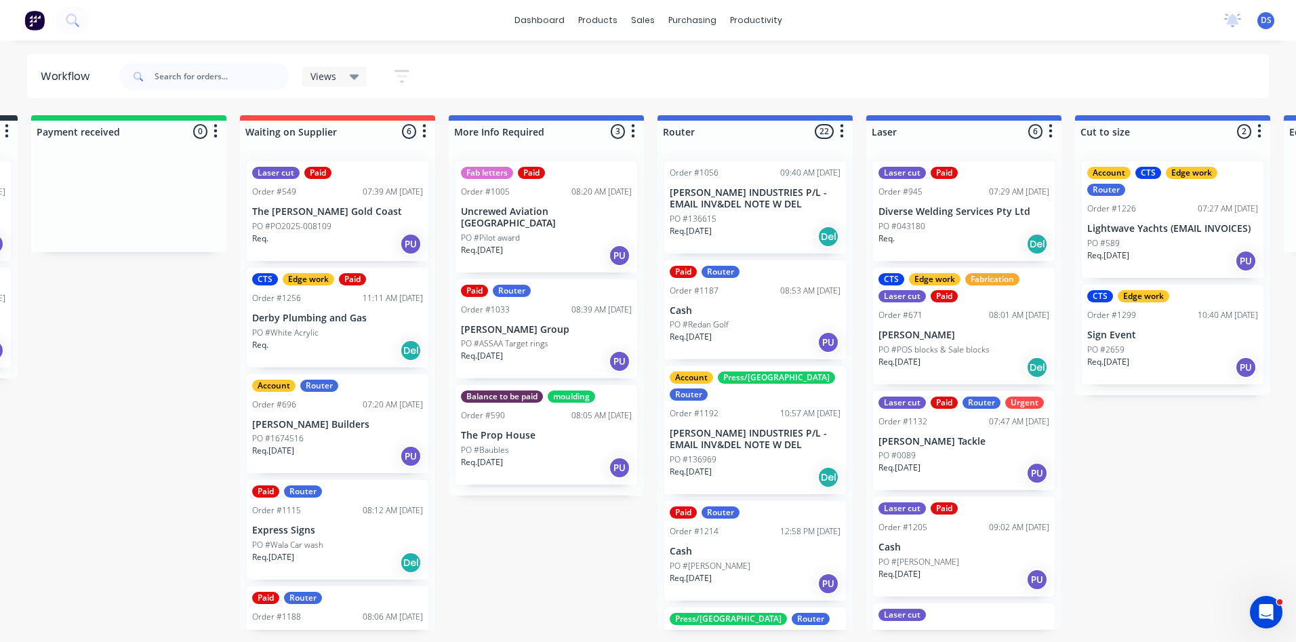
scroll to position [0, 212]
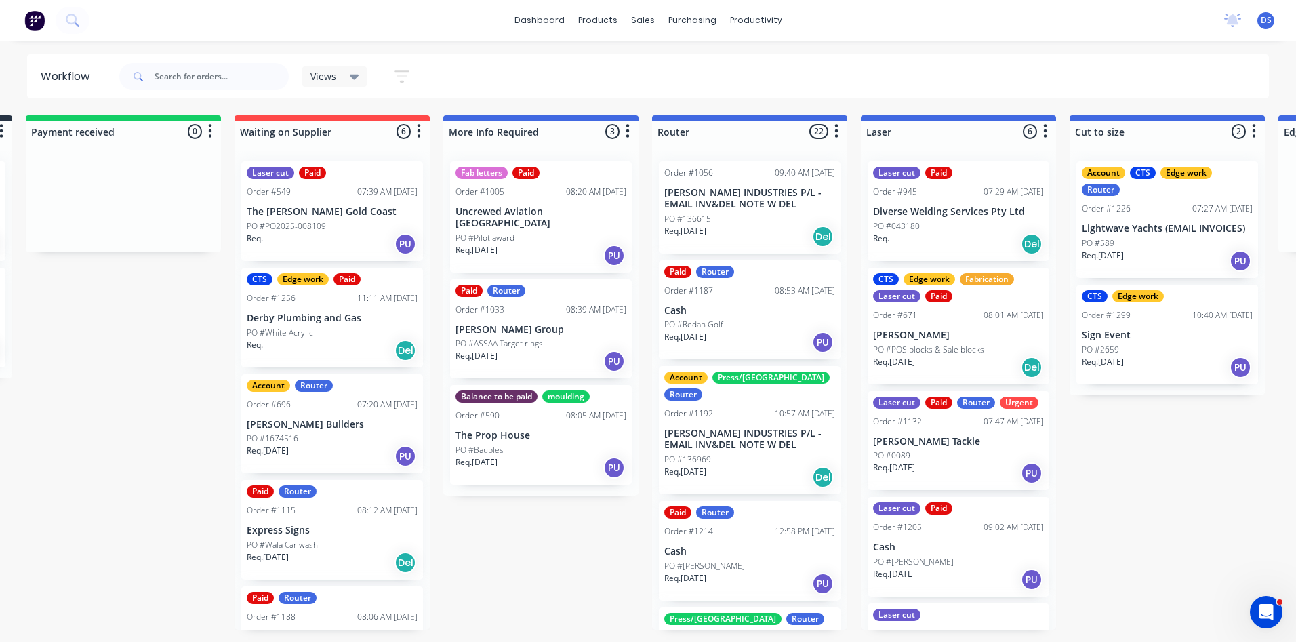
click at [959, 216] on p "Diverse Welding Services Pty Ltd" at bounding box center [958, 212] width 171 height 12
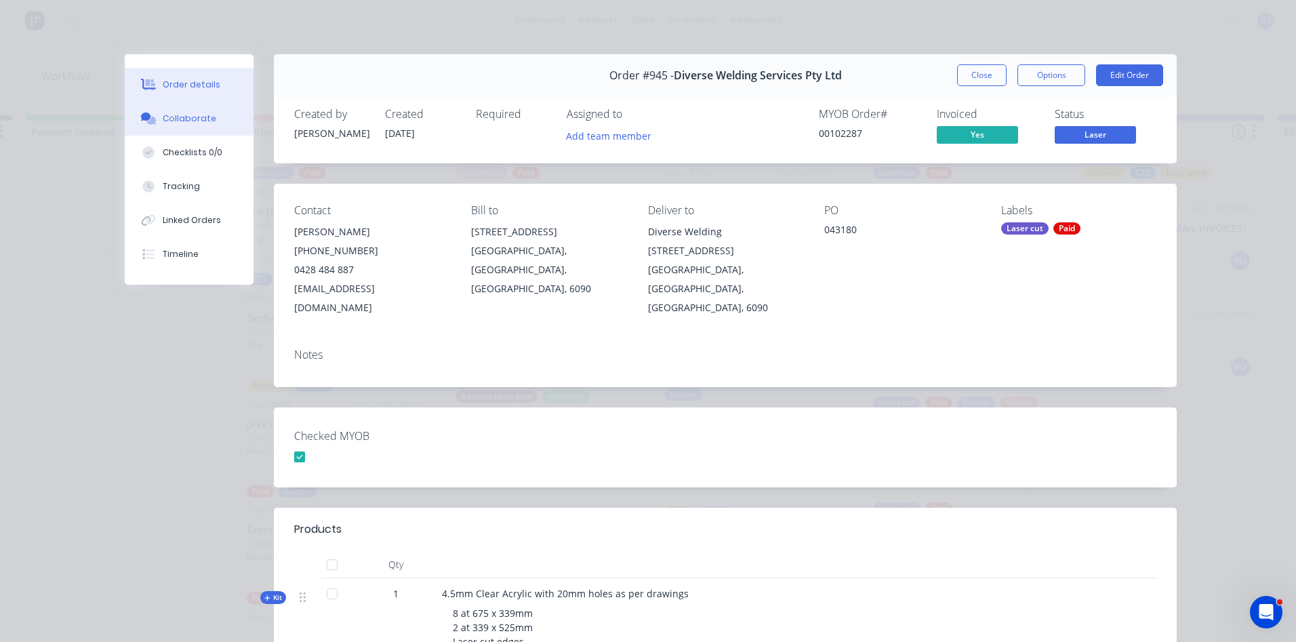
click at [157, 117] on button "Collaborate" at bounding box center [189, 119] width 129 height 34
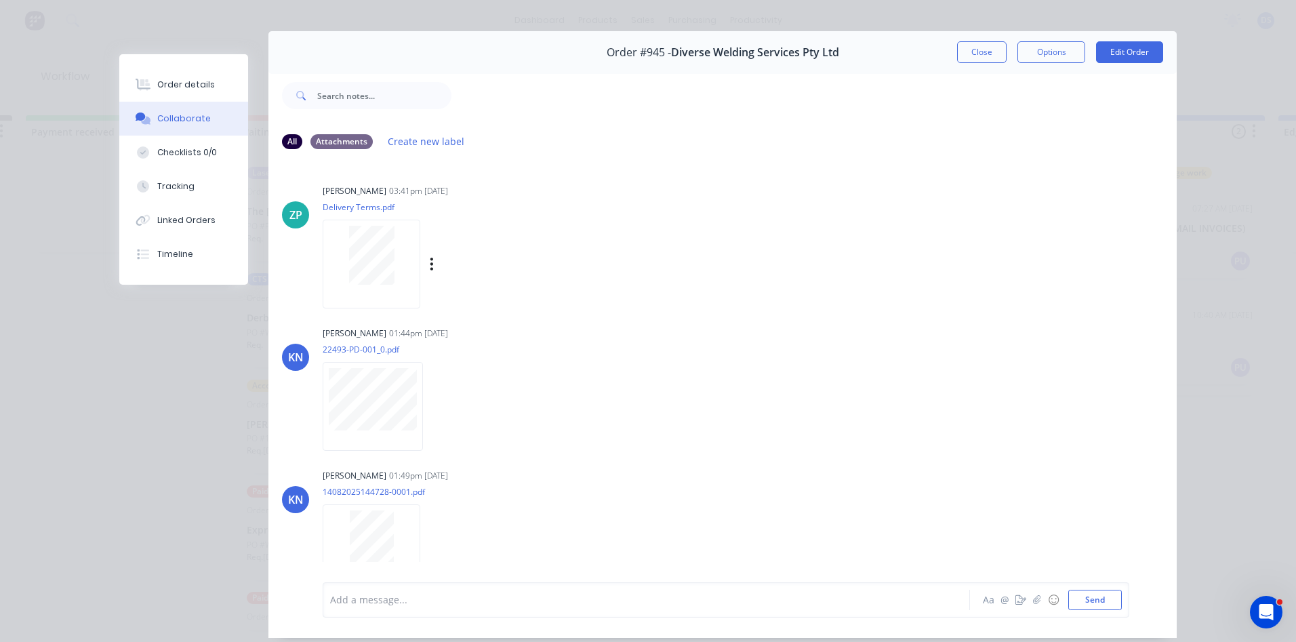
scroll to position [0, 0]
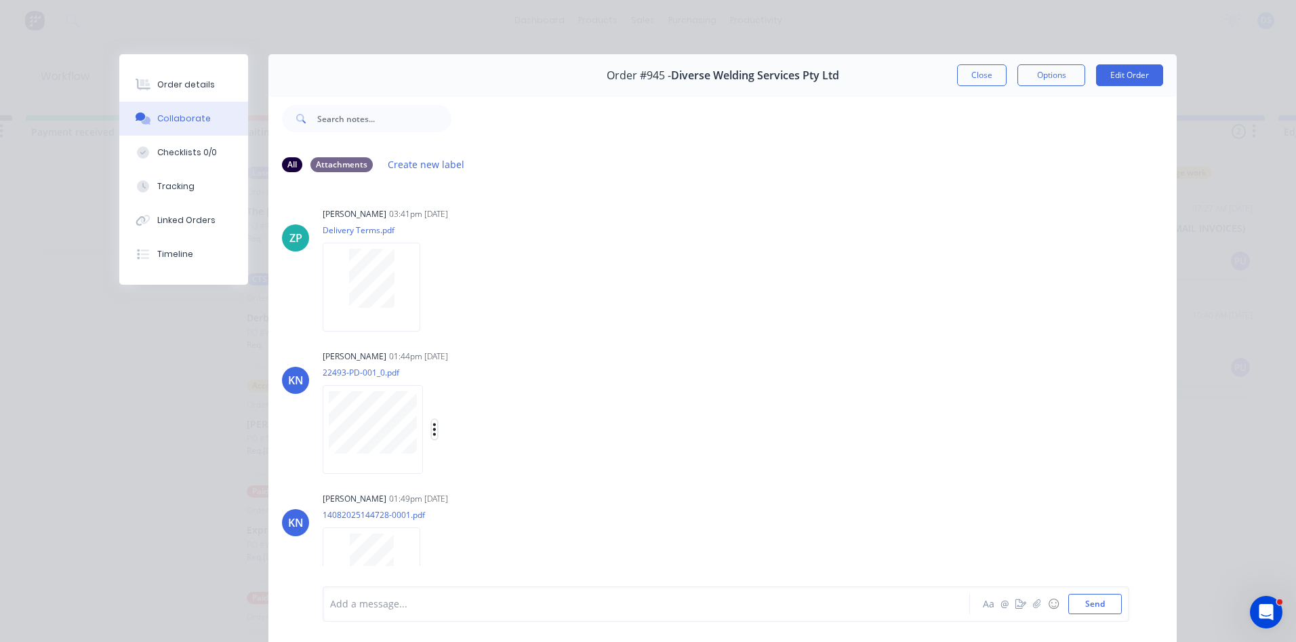
click at [433, 430] on icon "button" at bounding box center [435, 430] width 4 height 16
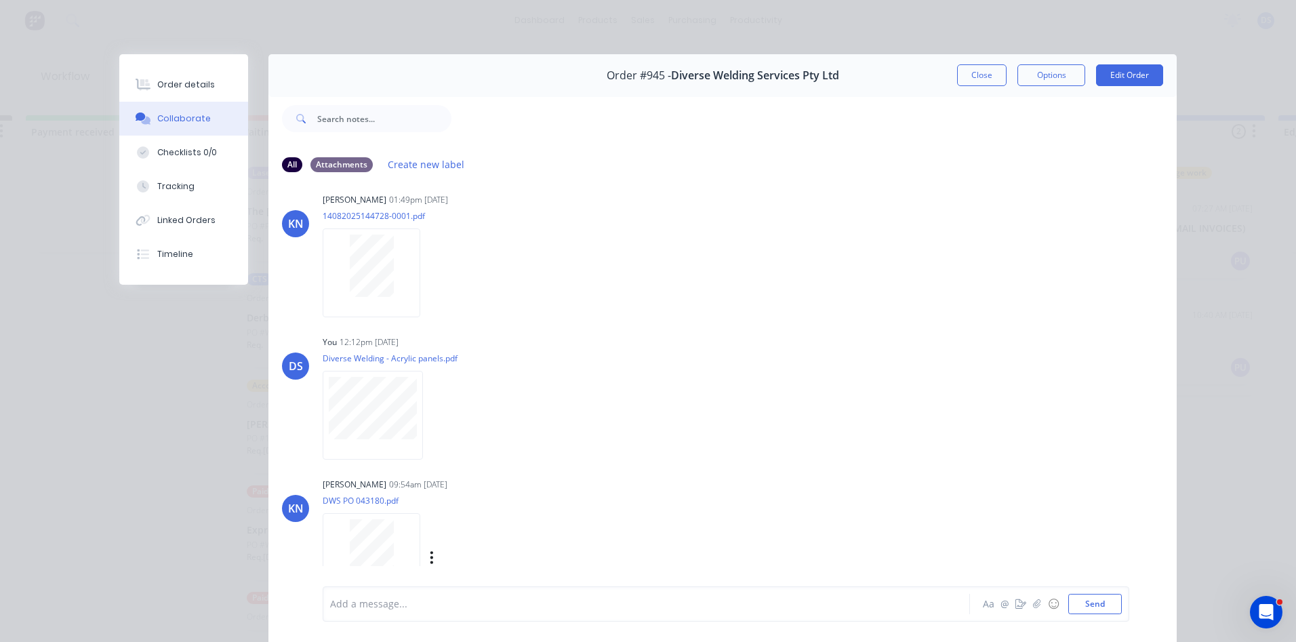
scroll to position [313, 0]
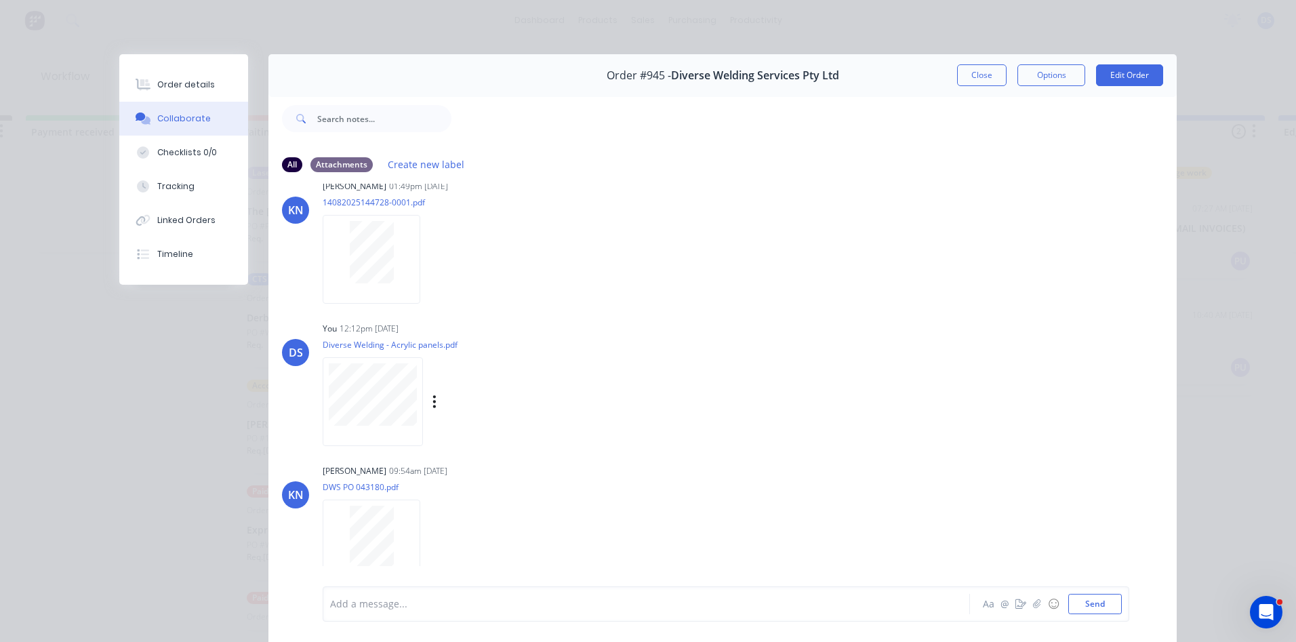
click at [433, 403] on div "Labels Download Delete" at bounding box center [504, 402] width 153 height 20
click at [433, 403] on icon "button" at bounding box center [434, 401] width 3 height 12
click at [616, 355] on div "You 12:12pm 22/08/25 Diverse Welding - Acrylic panels.pdf Labels Download Delete" at bounding box center [535, 380] width 424 height 122
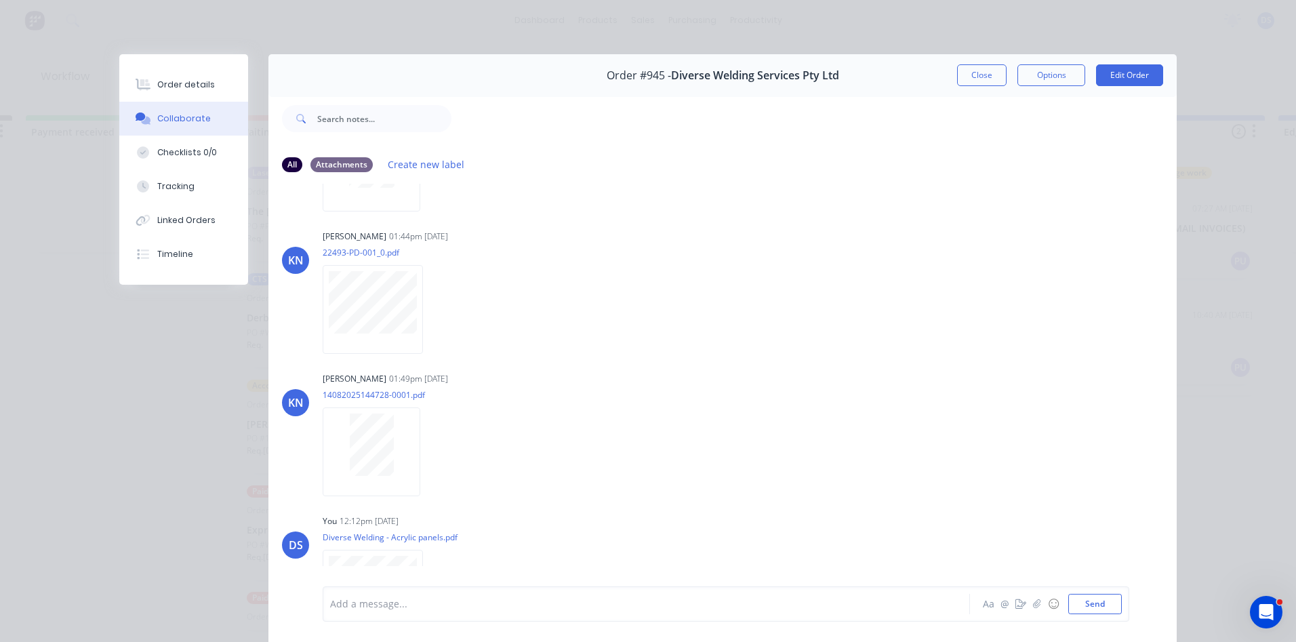
scroll to position [109, 0]
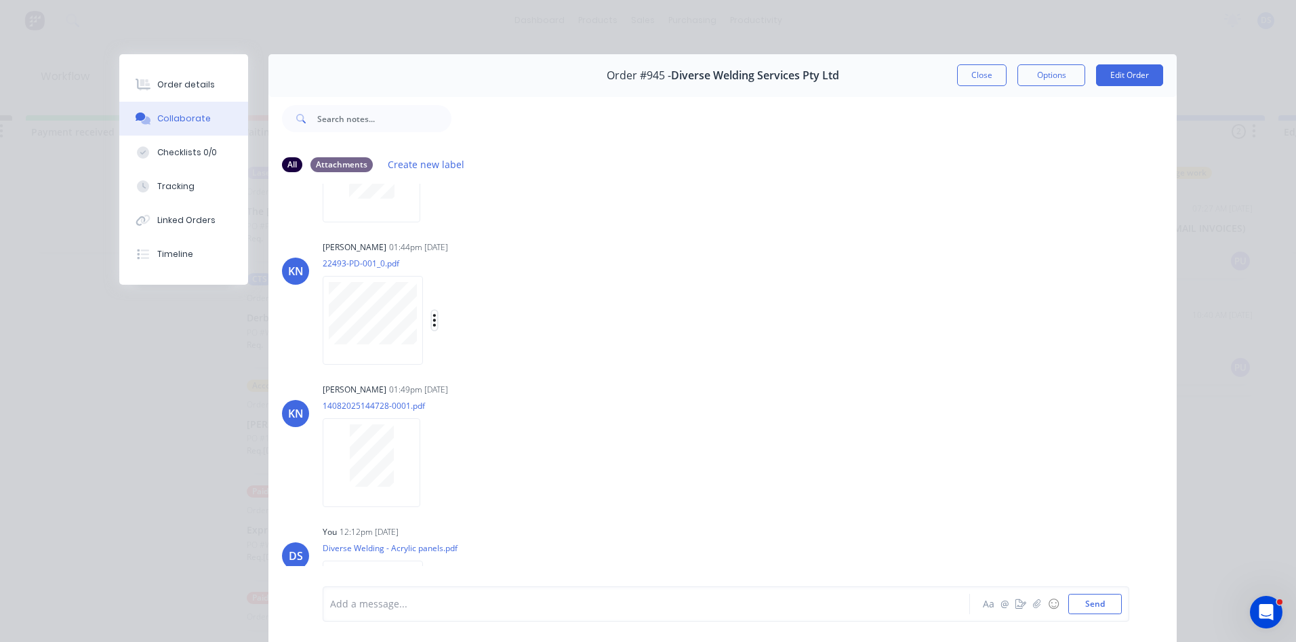
click at [433, 325] on icon "button" at bounding box center [435, 321] width 4 height 16
click at [983, 77] on button "Close" at bounding box center [981, 75] width 49 height 22
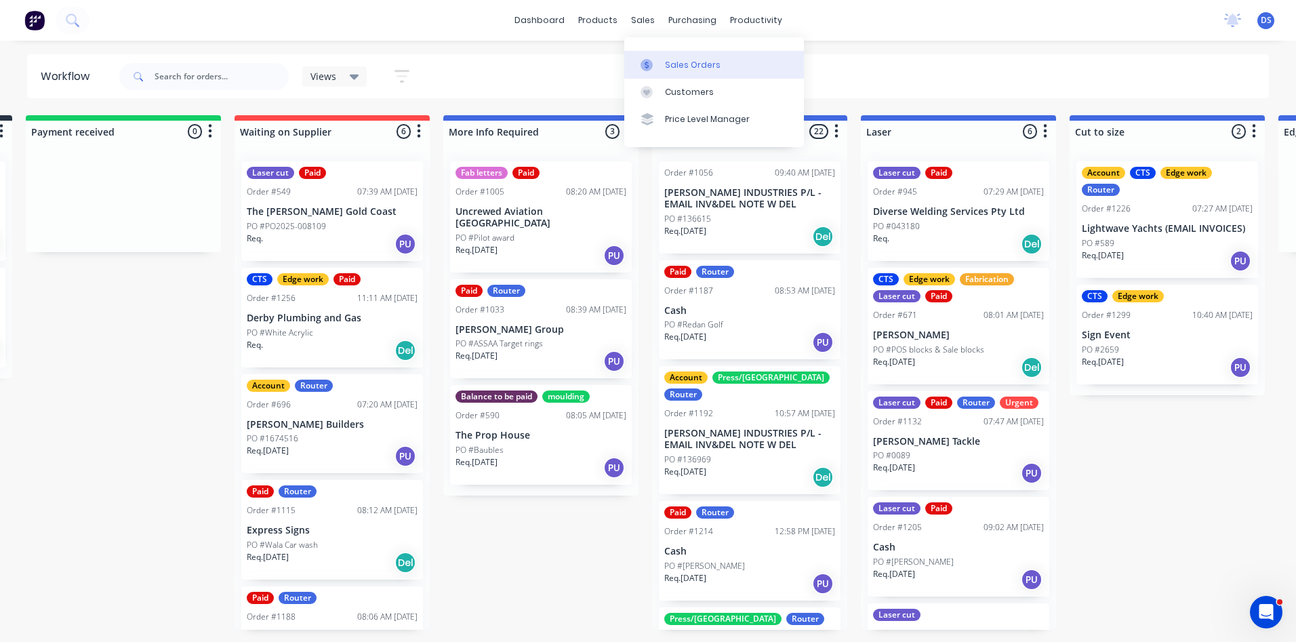
click at [677, 63] on div "Sales Orders" at bounding box center [693, 65] width 56 height 12
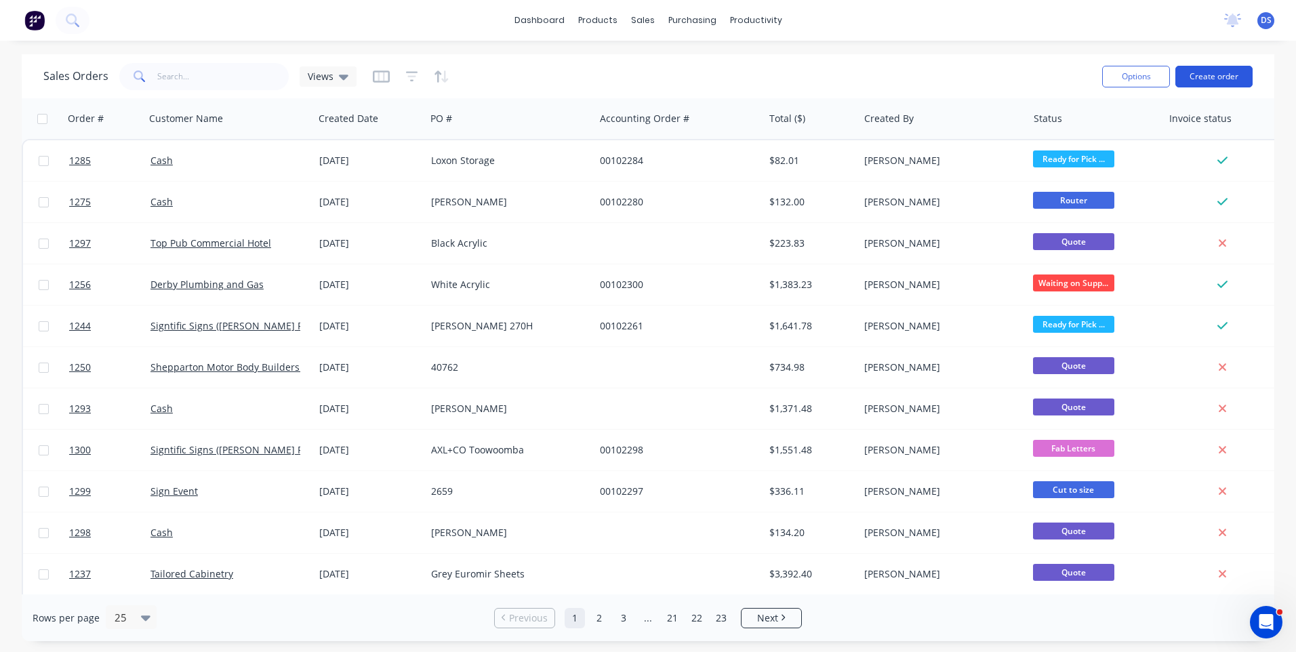
click at [1212, 82] on button "Create order" at bounding box center [1214, 77] width 77 height 22
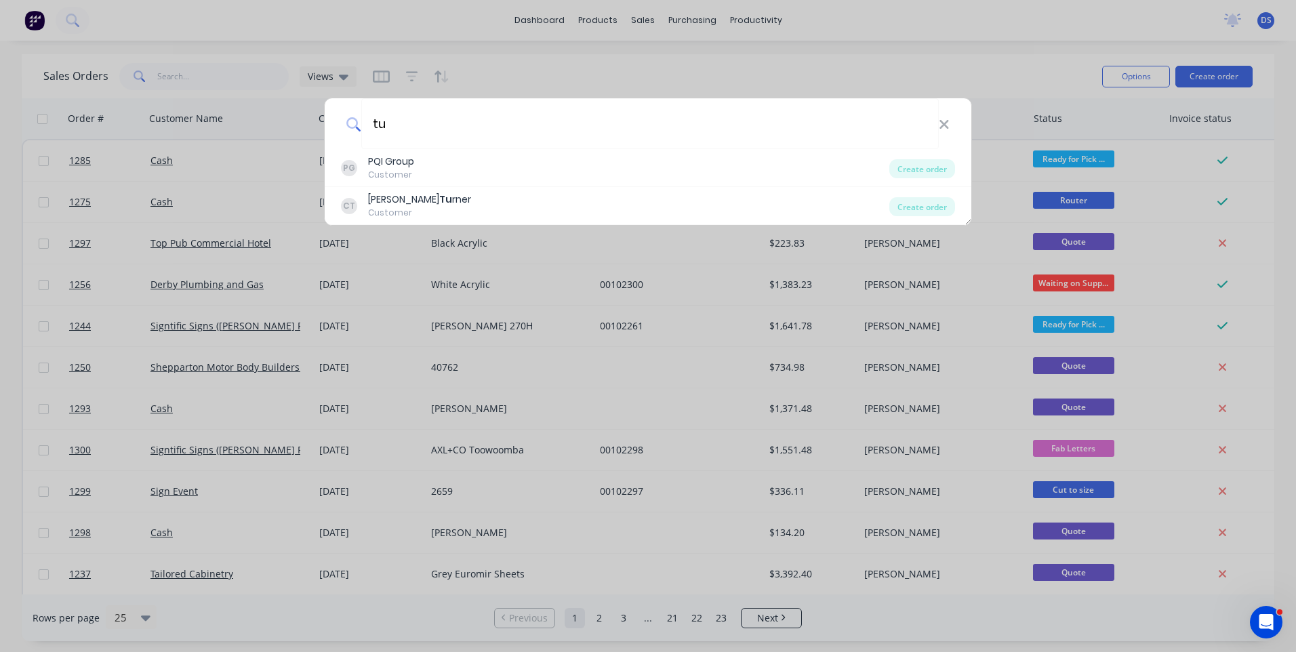
type input "t"
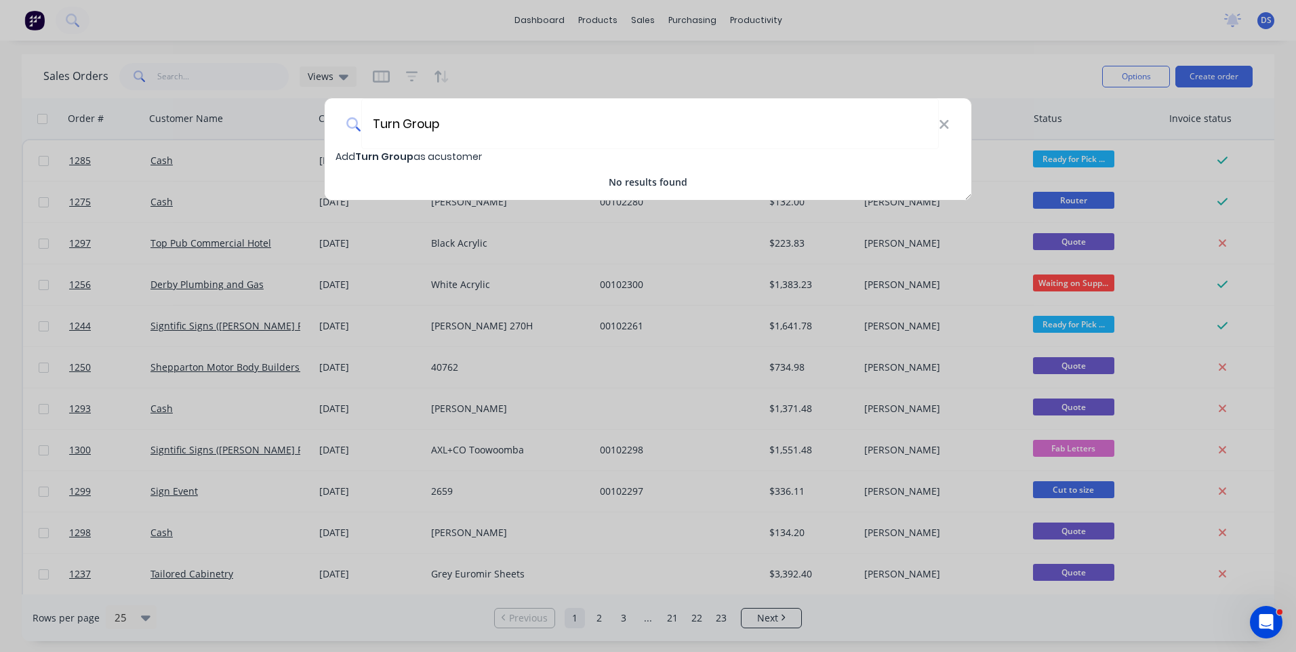
type input "Turn Group"
click at [399, 161] on span "Turn Group" at bounding box center [384, 157] width 58 height 14
select select "AU"
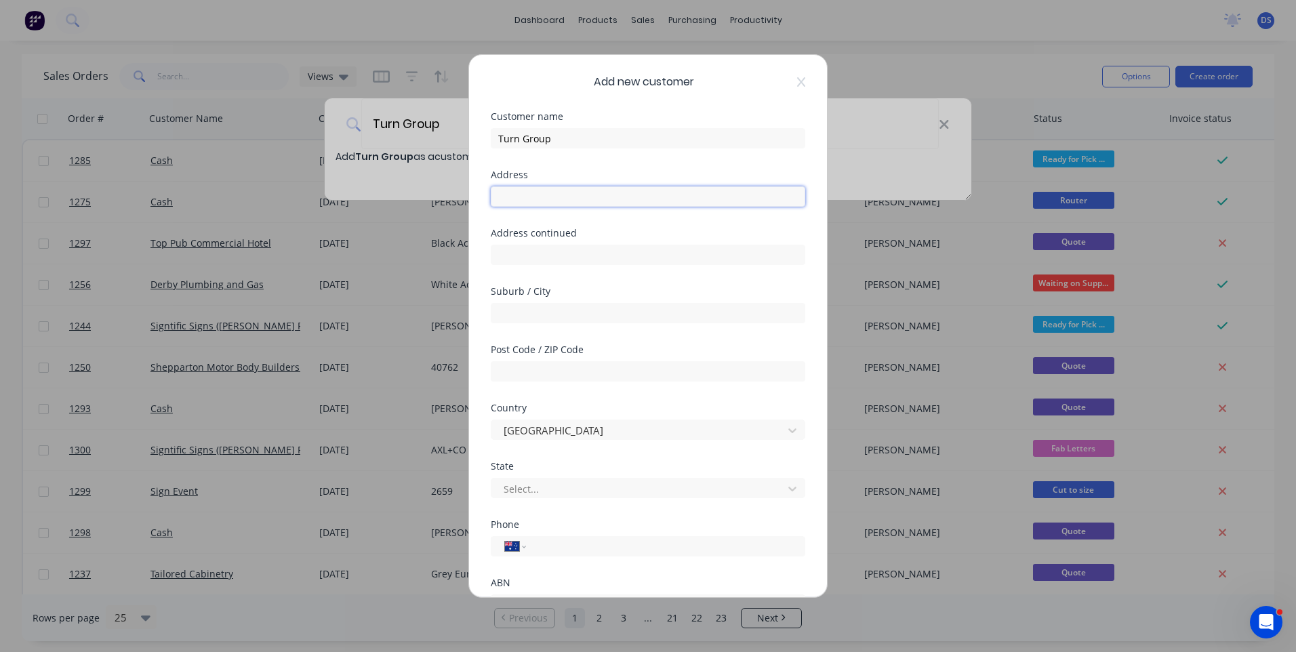
click at [532, 194] on input "text" at bounding box center [648, 196] width 315 height 20
type input "[STREET_ADDRESS]"
click at [536, 316] on input "text" at bounding box center [648, 313] width 315 height 20
type input "Malvern"
click at [549, 367] on input "text" at bounding box center [648, 371] width 315 height 20
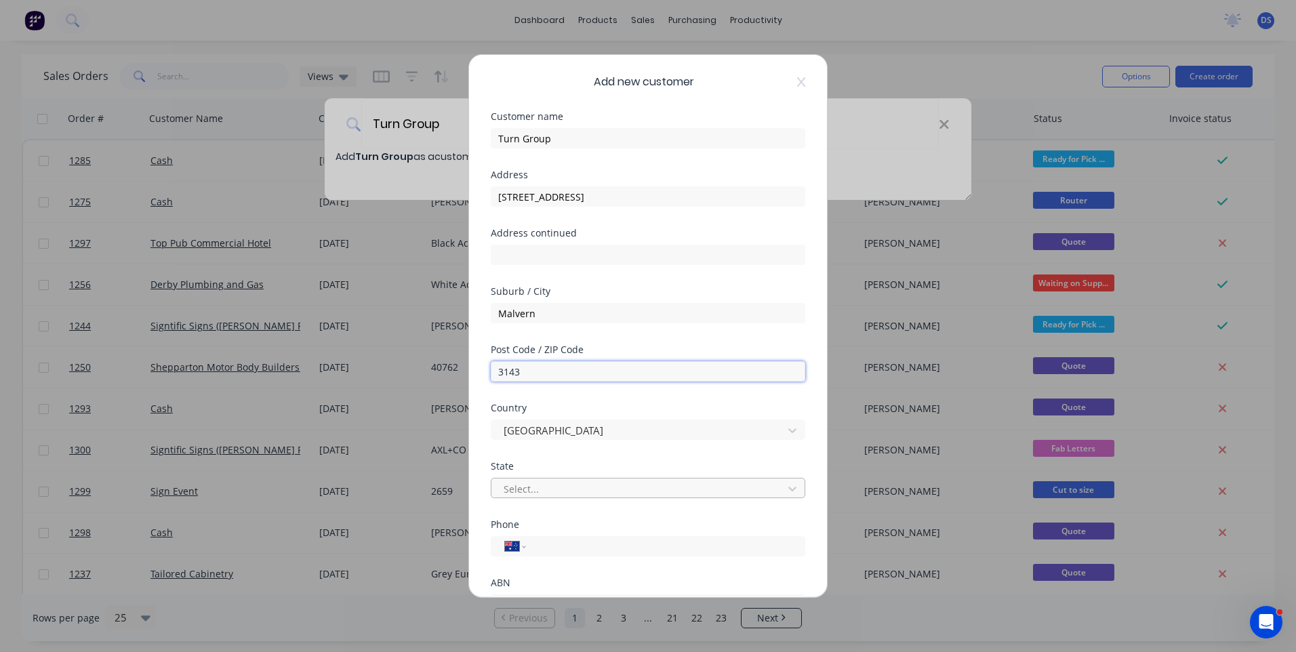
type input "3143"
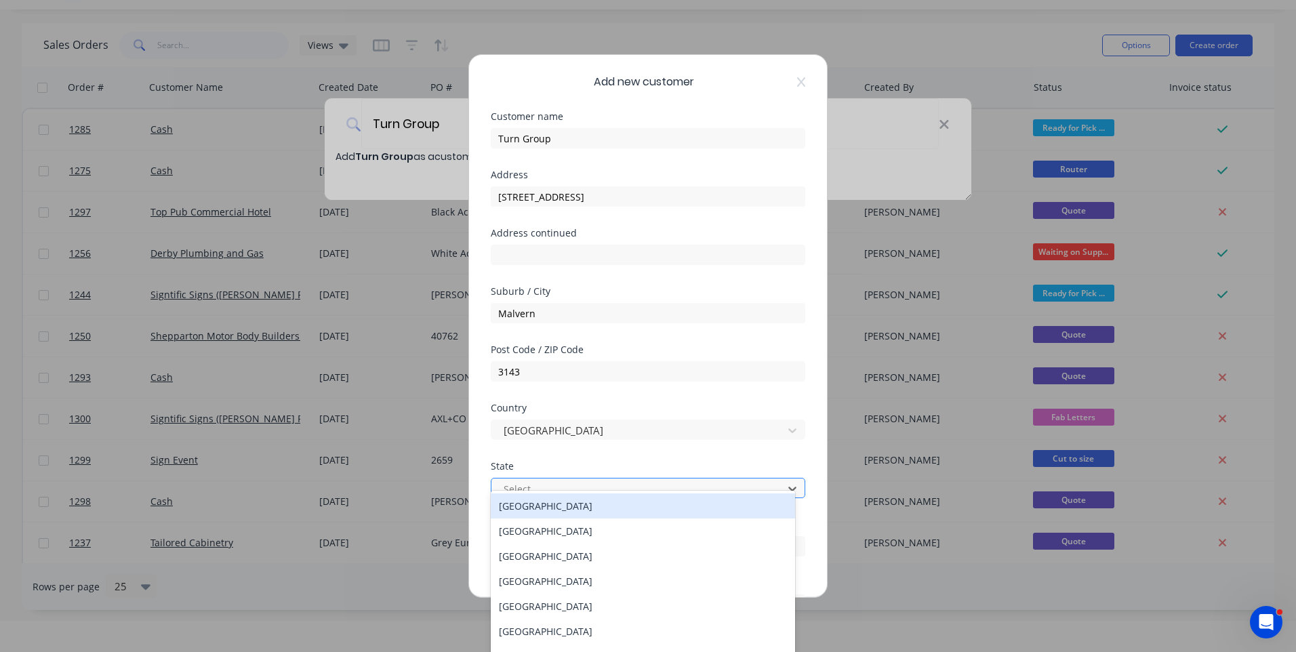
click at [556, 488] on div at bounding box center [639, 489] width 274 height 17
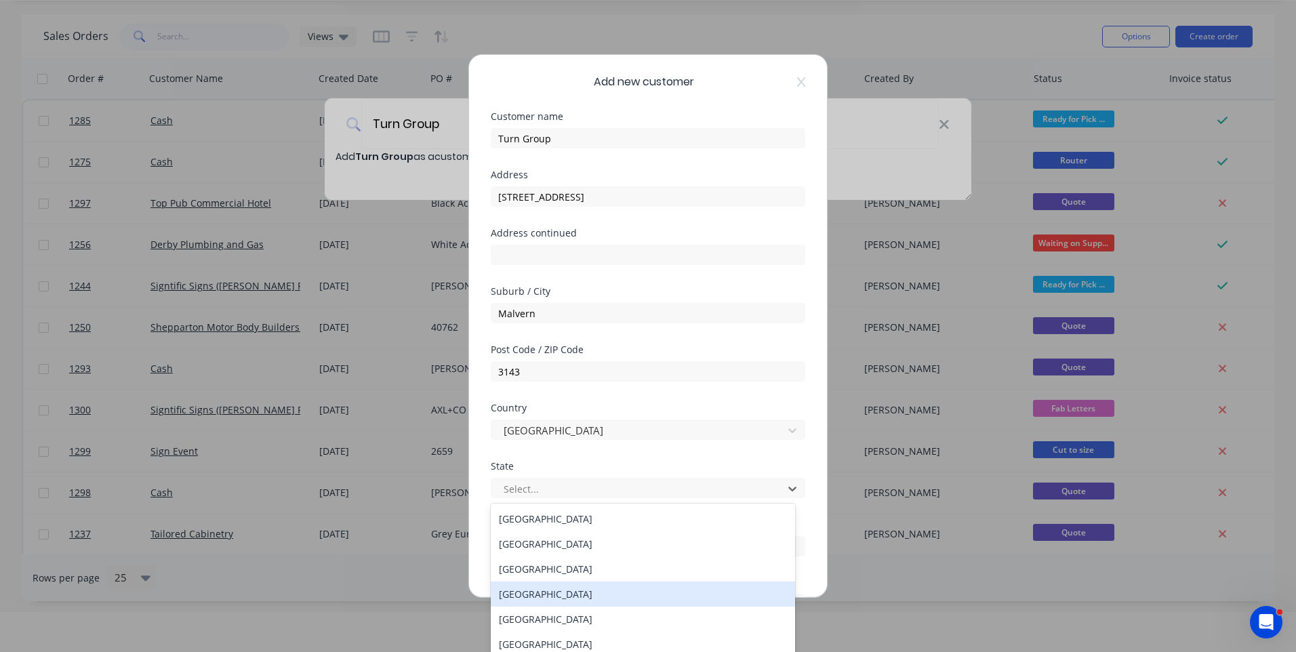
scroll to position [23, 0]
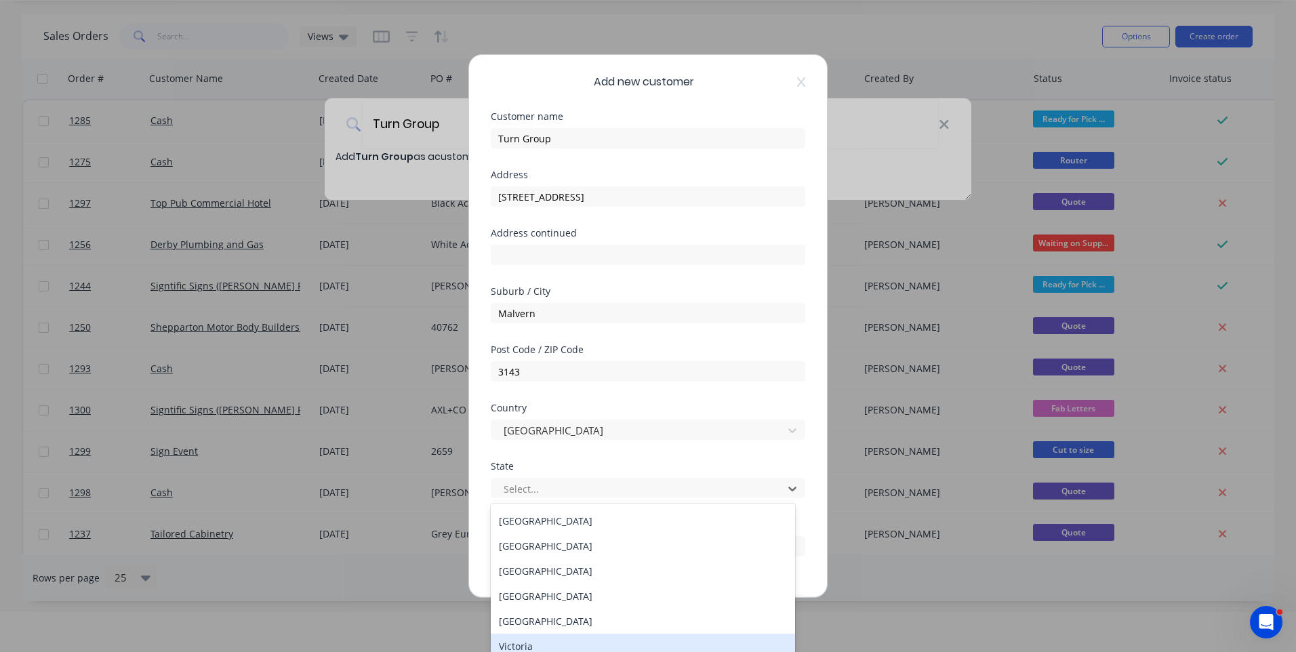
click at [519, 645] on div "Victoria" at bounding box center [643, 646] width 304 height 25
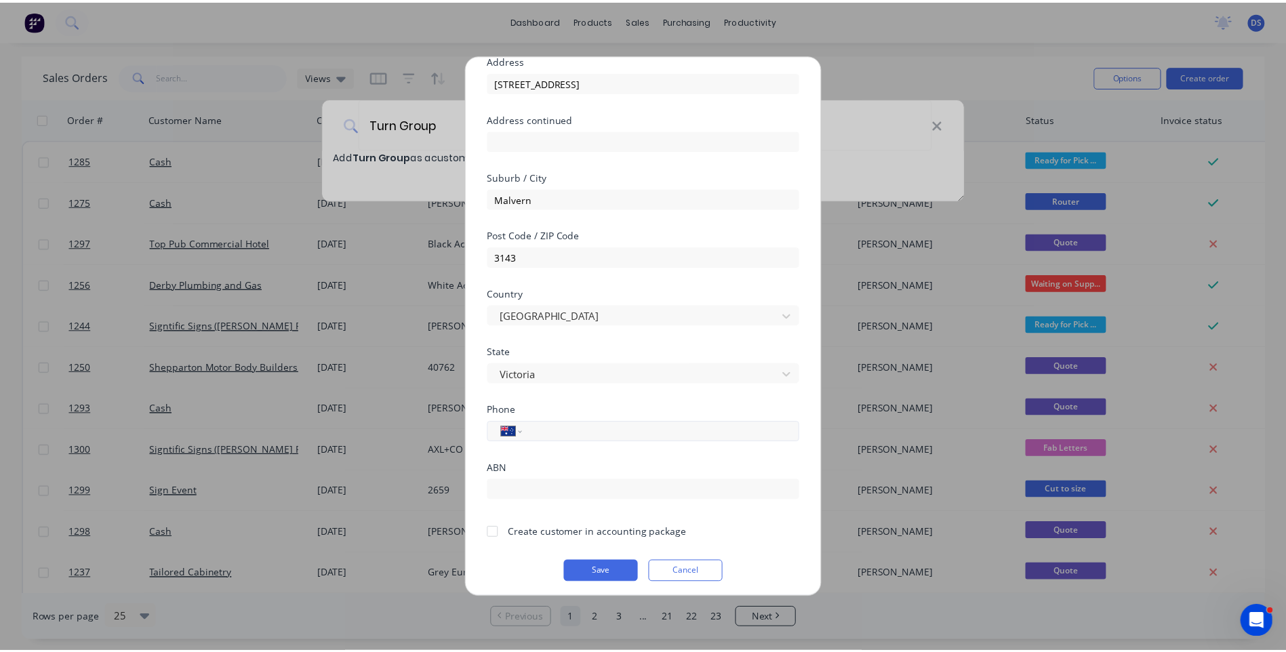
scroll to position [119, 0]
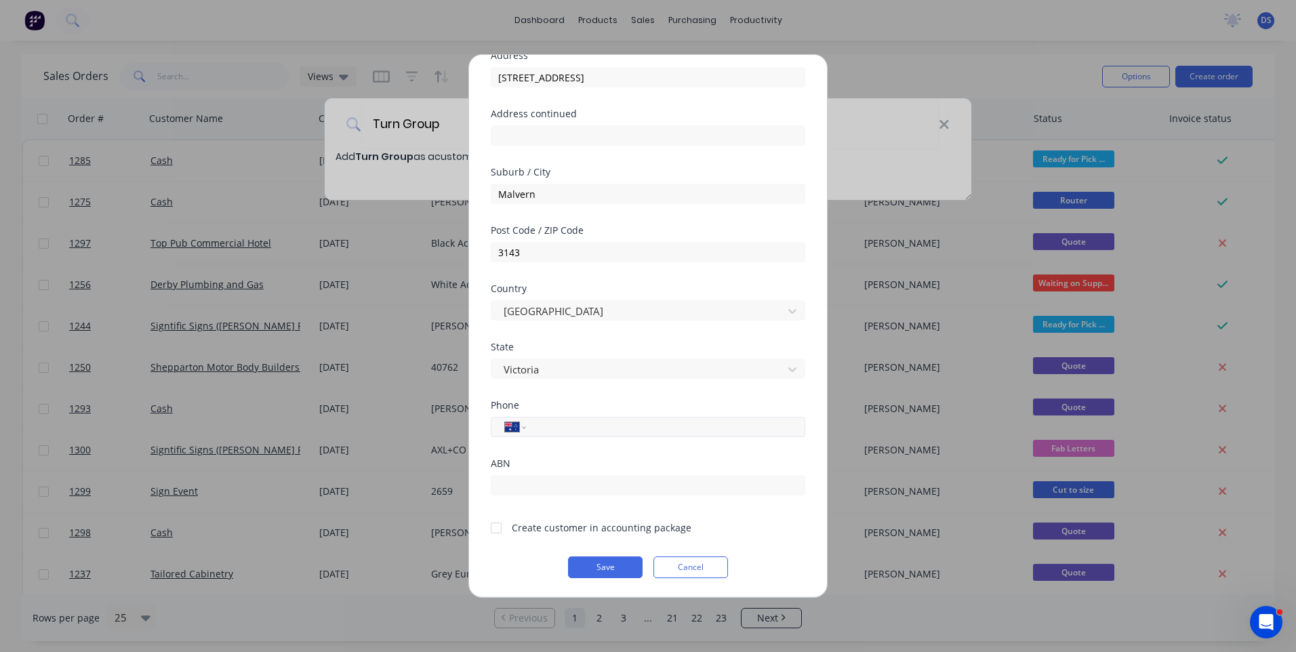
click at [563, 434] on input "tel" at bounding box center [664, 428] width 256 height 16
type input "0416 557 296"
click at [502, 527] on div at bounding box center [496, 528] width 27 height 27
click at [616, 571] on button "Save" at bounding box center [605, 568] width 75 height 22
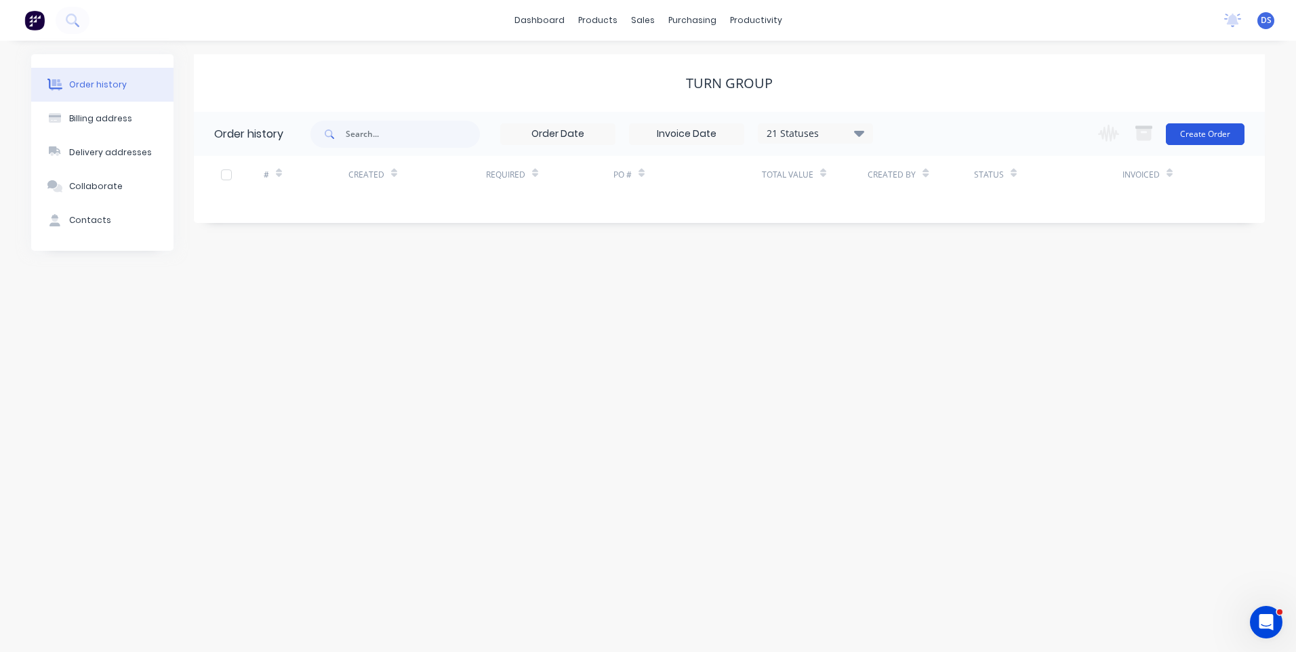
click at [1214, 136] on button "Create Order" at bounding box center [1205, 134] width 79 height 22
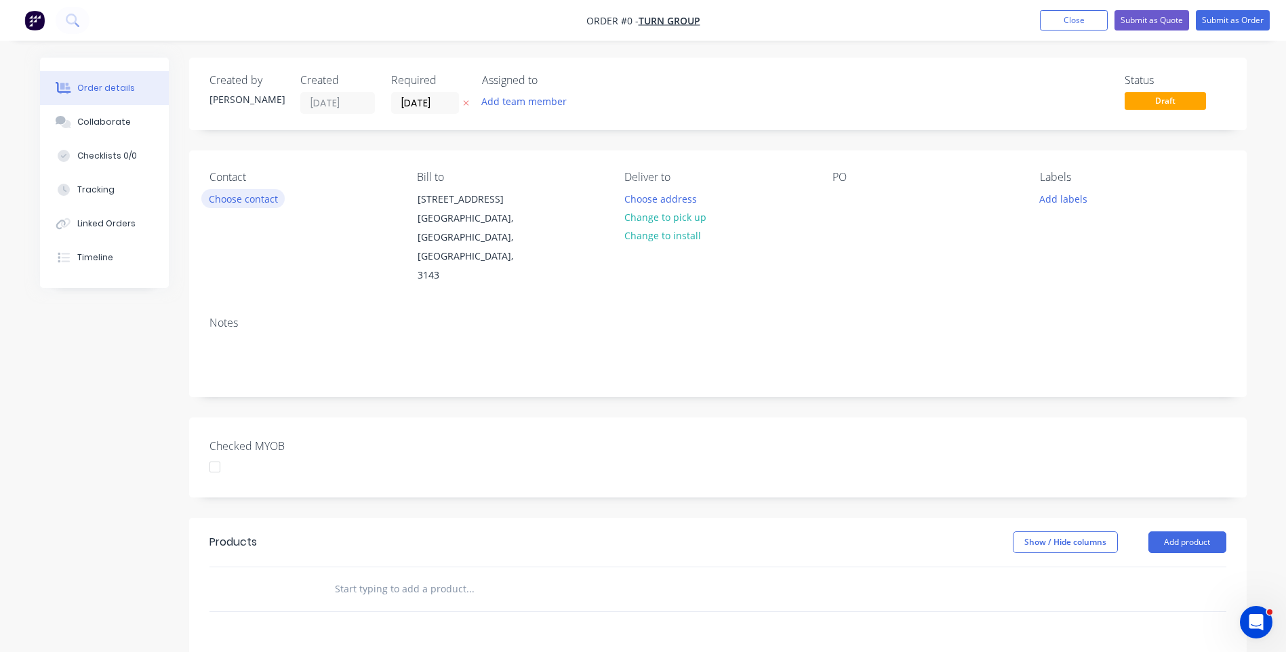
click at [256, 198] on button "Choose contact" at bounding box center [242, 198] width 83 height 18
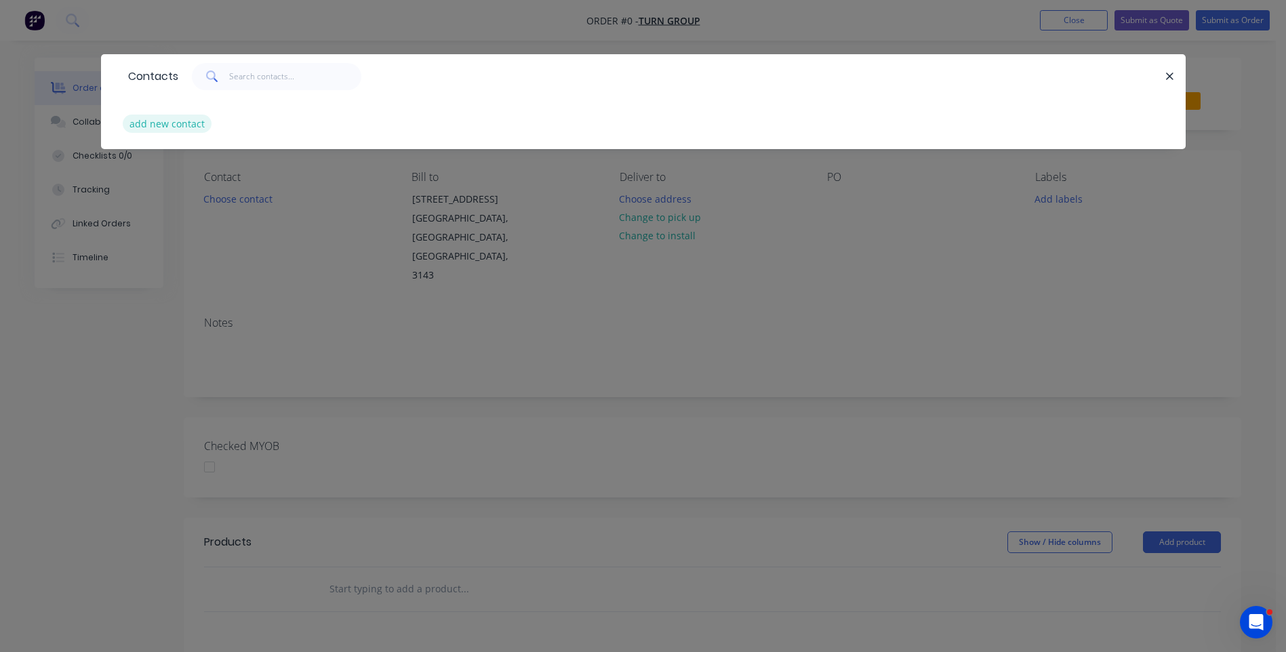
click at [188, 126] on button "add new contact" at bounding box center [167, 124] width 89 height 18
select select "AU"
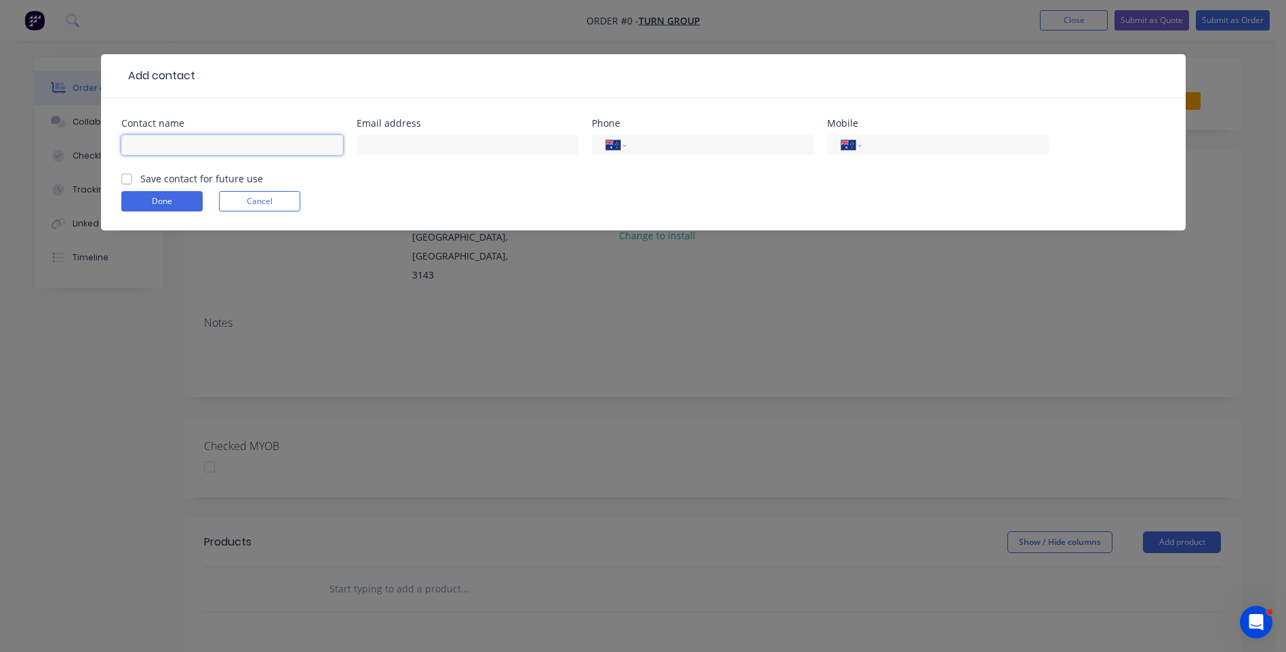
click at [199, 146] on input "text" at bounding box center [232, 145] width 222 height 20
type input "[PERSON_NAME]"
click at [393, 135] on input "text" at bounding box center [468, 145] width 222 height 20
type input "[PERSON_NAME][EMAIL_ADDRESS][DOMAIN_NAME]"
click at [667, 148] on input "tel" at bounding box center [717, 146] width 163 height 16
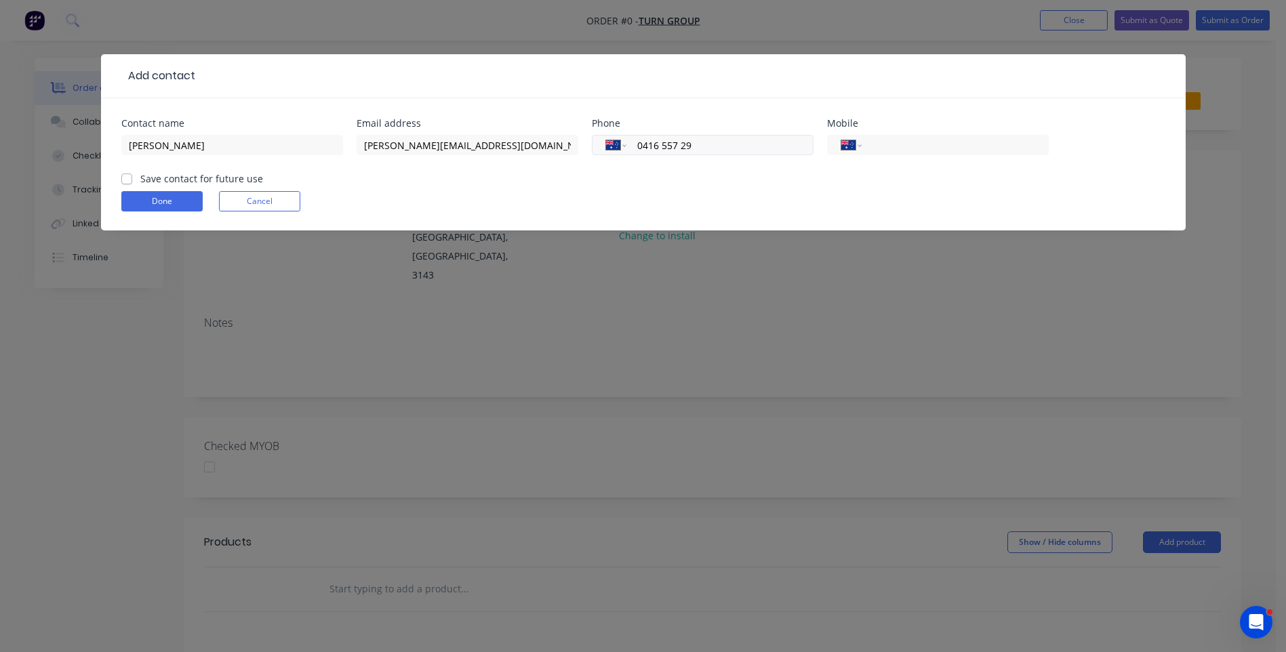
type input "0416 557 296"
drag, startPoint x: 684, startPoint y: 143, endPoint x: 636, endPoint y: 143, distance: 48.1
click at [636, 143] on input "0416 557 296" at bounding box center [717, 146] width 163 height 16
paste input "0416 557 296"
type input "0416 557 296"
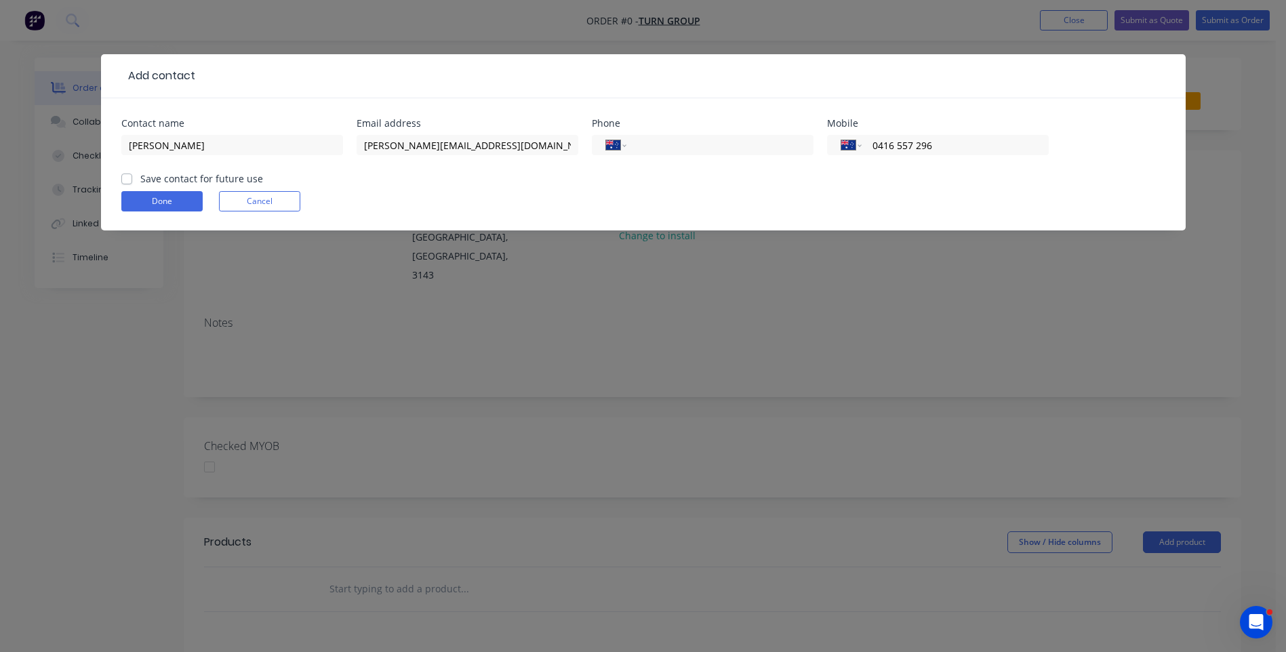
click at [140, 182] on label "Save contact for future use" at bounding box center [201, 179] width 123 height 14
click at [126, 182] on input "Save contact for future use" at bounding box center [126, 178] width 11 height 13
checkbox input "true"
click at [143, 199] on button "Done" at bounding box center [161, 201] width 81 height 20
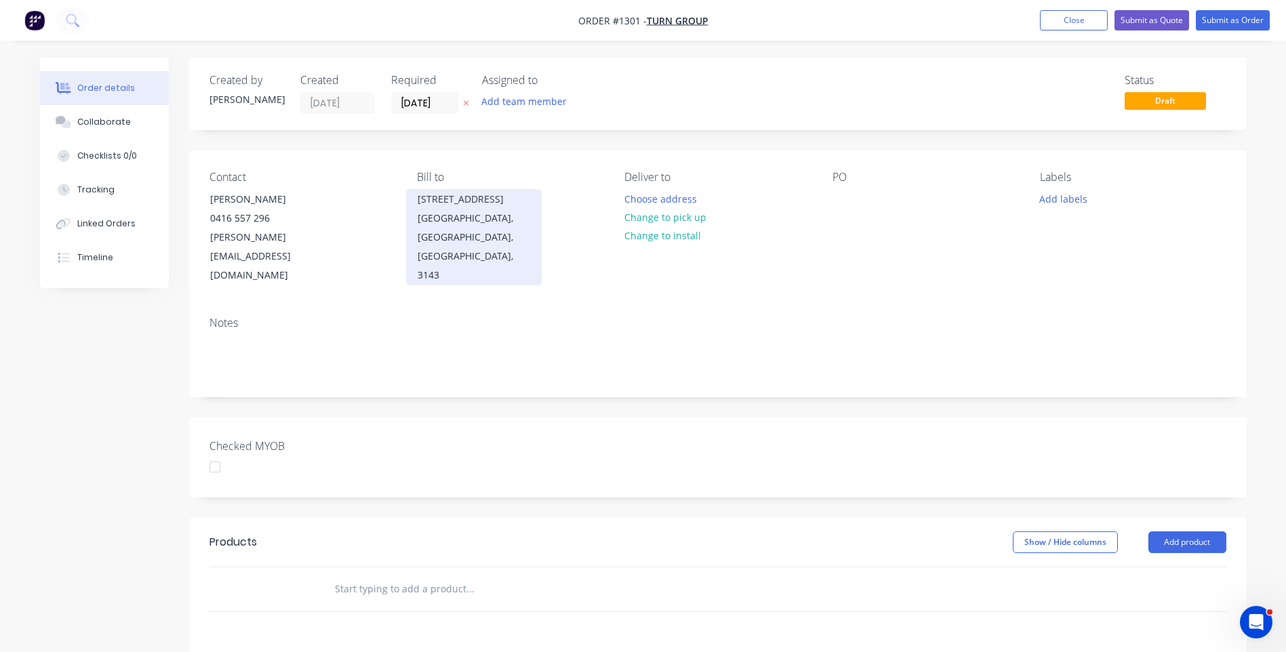
click at [447, 209] on div "[GEOGRAPHIC_DATA], [GEOGRAPHIC_DATA], [GEOGRAPHIC_DATA], 3143" at bounding box center [474, 247] width 113 height 76
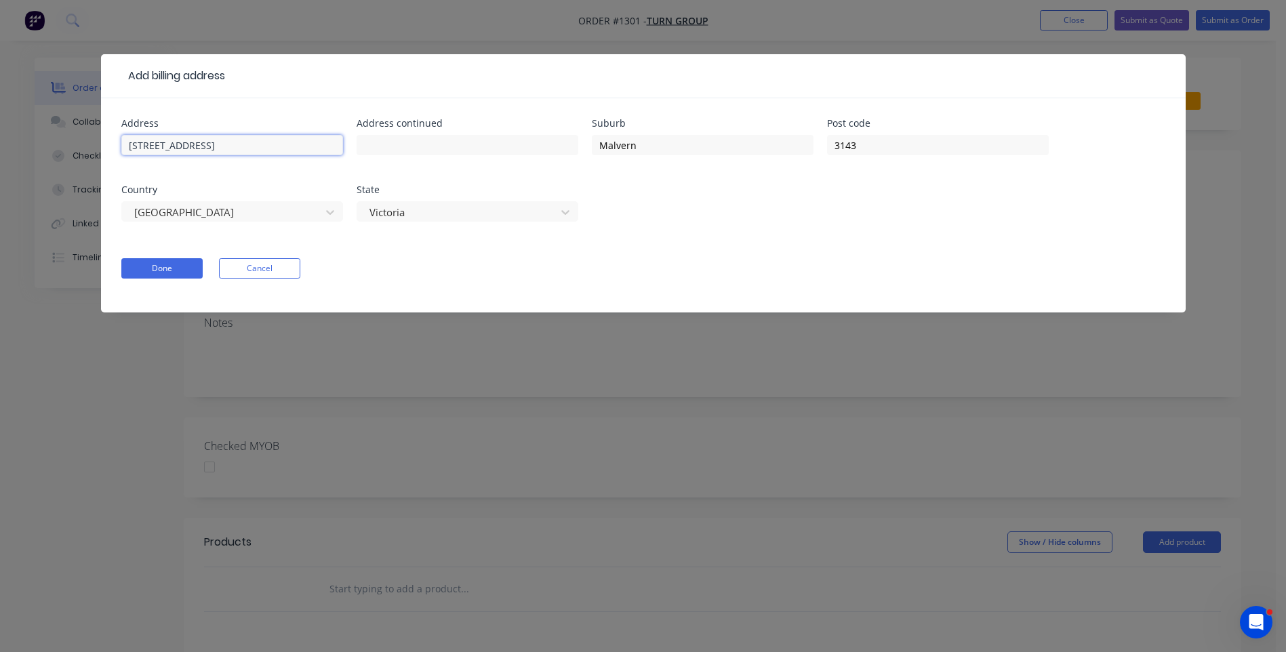
click at [142, 142] on input "[STREET_ADDRESS]" at bounding box center [232, 145] width 222 height 20
type input "[STREET_ADDRESS][PERSON_NAME]"
click at [187, 270] on button "Done" at bounding box center [161, 268] width 81 height 20
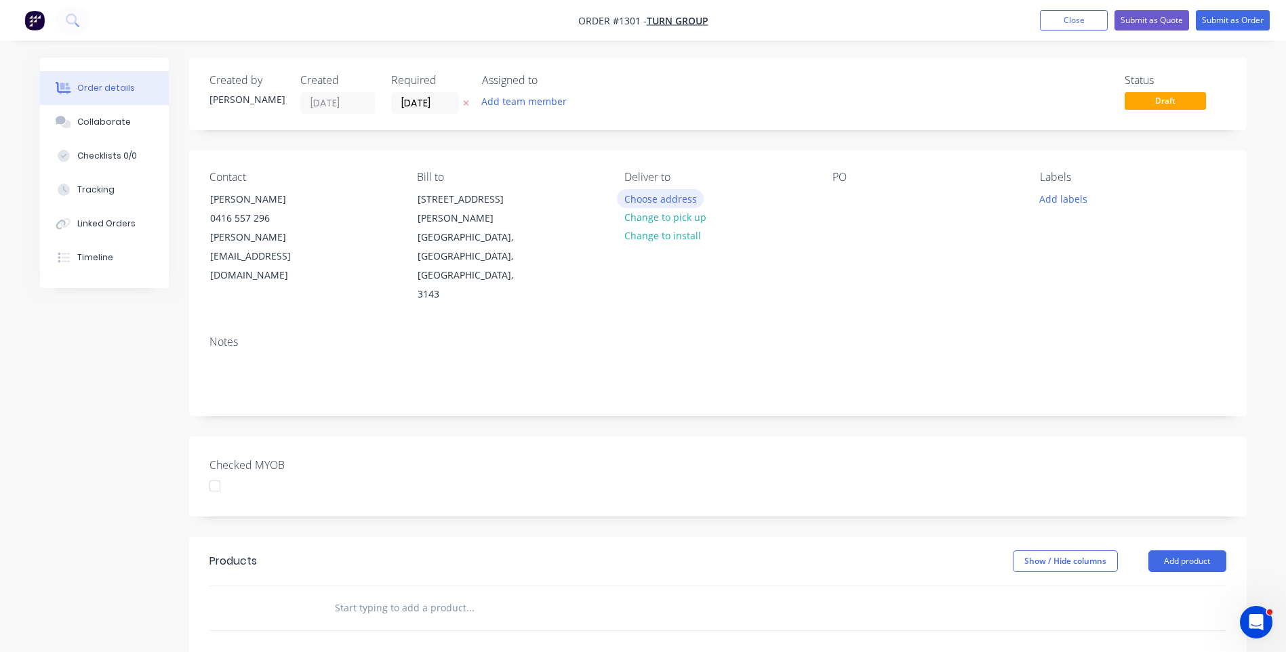
click at [677, 200] on button "Choose address" at bounding box center [660, 198] width 87 height 18
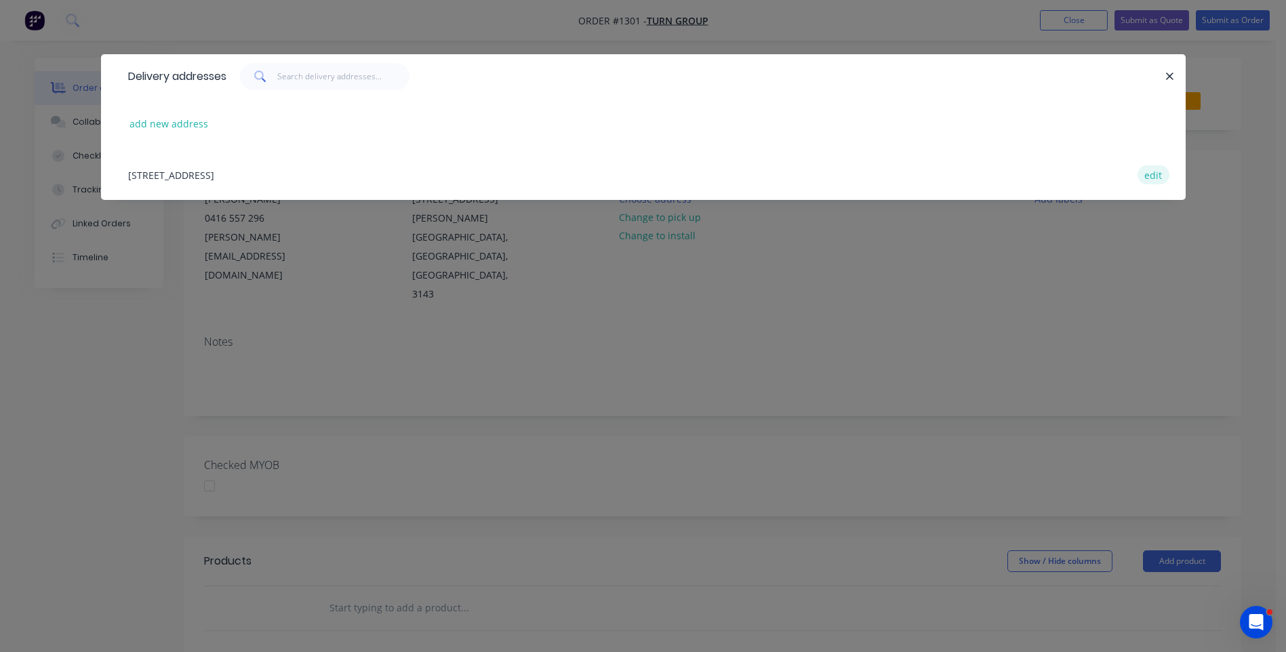
click at [1160, 176] on button "edit" at bounding box center [1154, 174] width 32 height 18
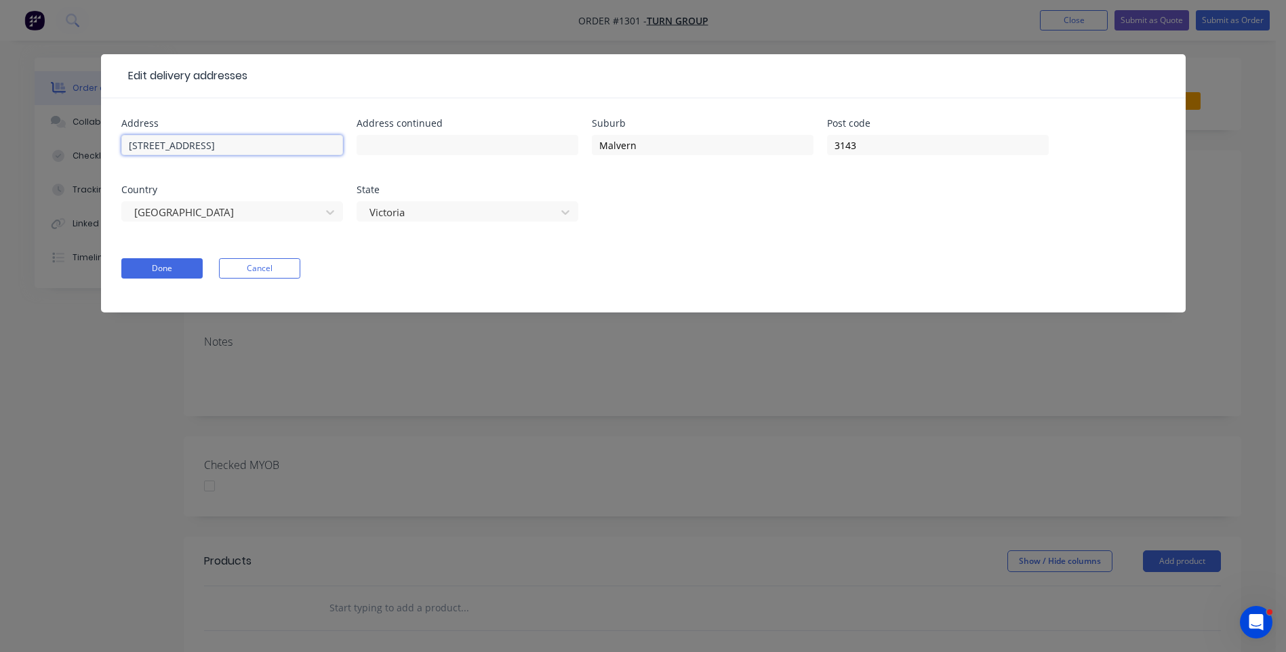
click at [145, 143] on input "[STREET_ADDRESS]" at bounding box center [232, 145] width 222 height 20
type input "[STREET_ADDRESS][PERSON_NAME]"
click at [172, 275] on button "Done" at bounding box center [161, 268] width 81 height 20
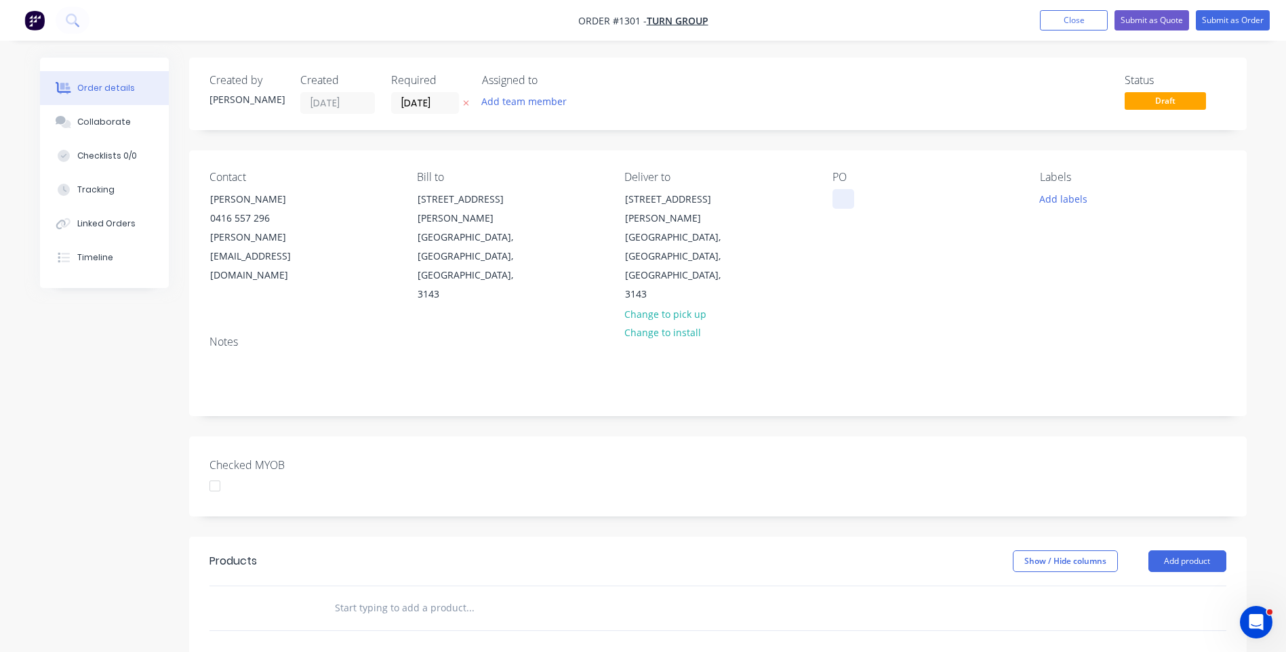
click at [837, 197] on div at bounding box center [844, 199] width 22 height 20
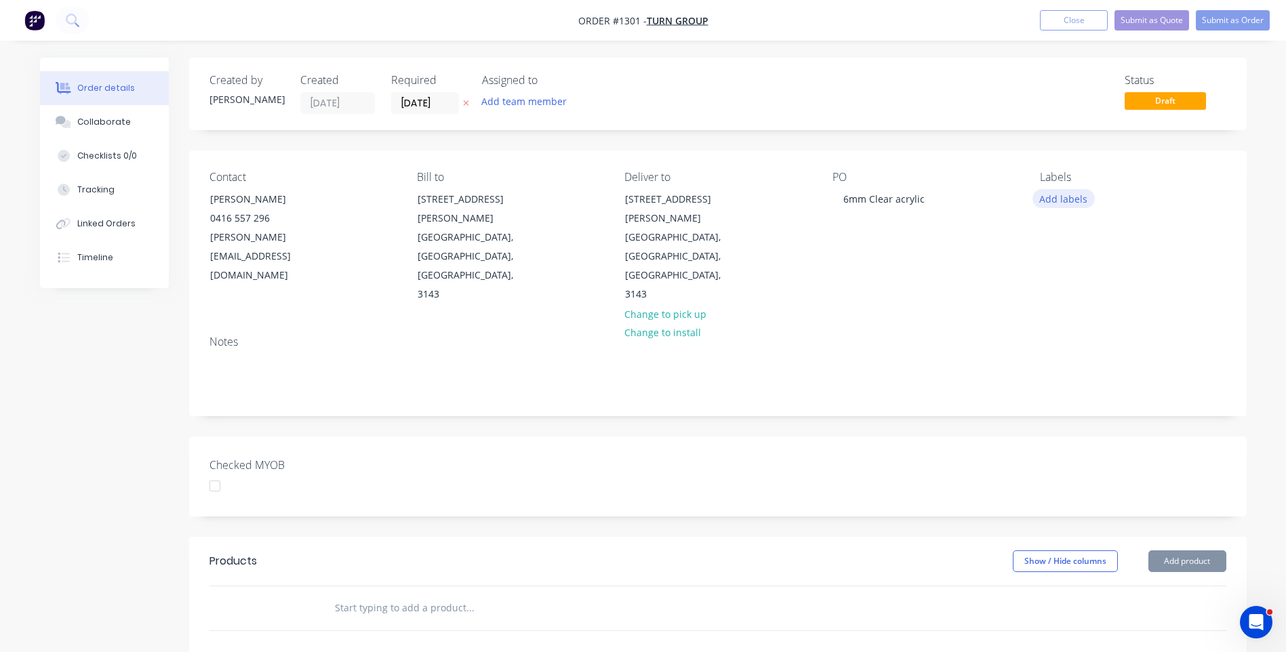
click at [1056, 203] on button "Add labels" at bounding box center [1064, 198] width 62 height 18
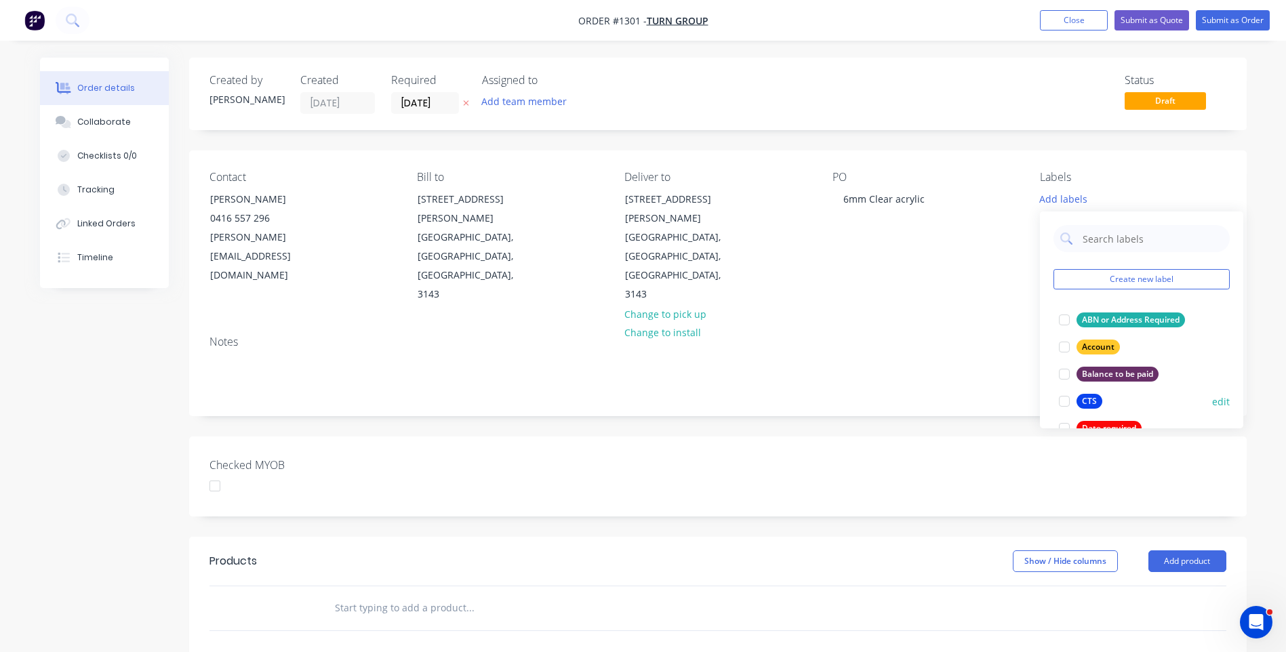
click at [1095, 401] on div "CTS" at bounding box center [1090, 401] width 26 height 15
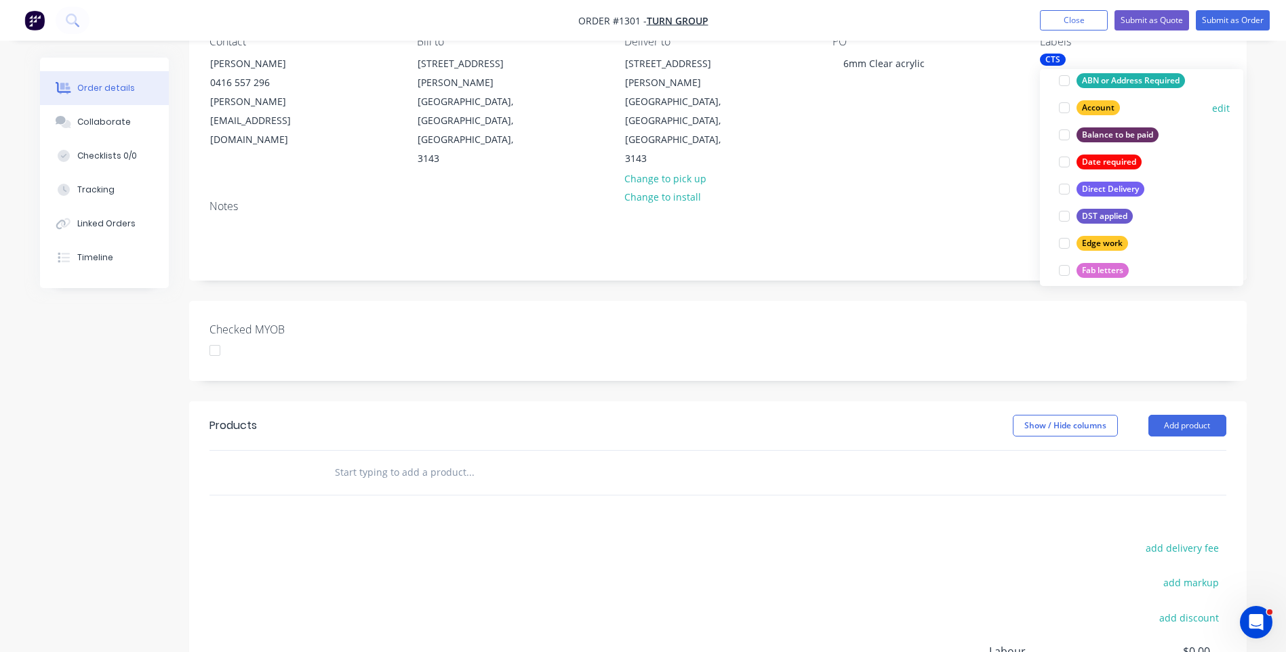
scroll to position [136, 0]
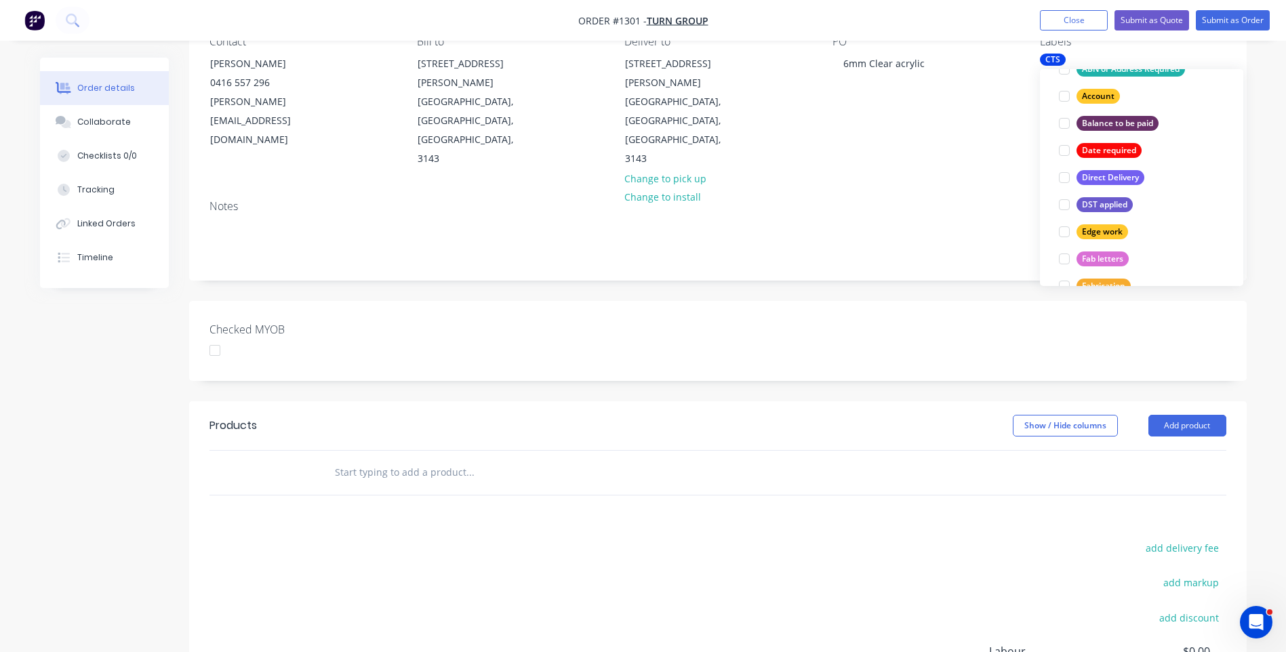
click at [922, 132] on div "Contact [PERSON_NAME] [PHONE_NUMBER] [PERSON_NAME][EMAIL_ADDRESS][DOMAIN_NAME] …" at bounding box center [718, 102] width 1058 height 174
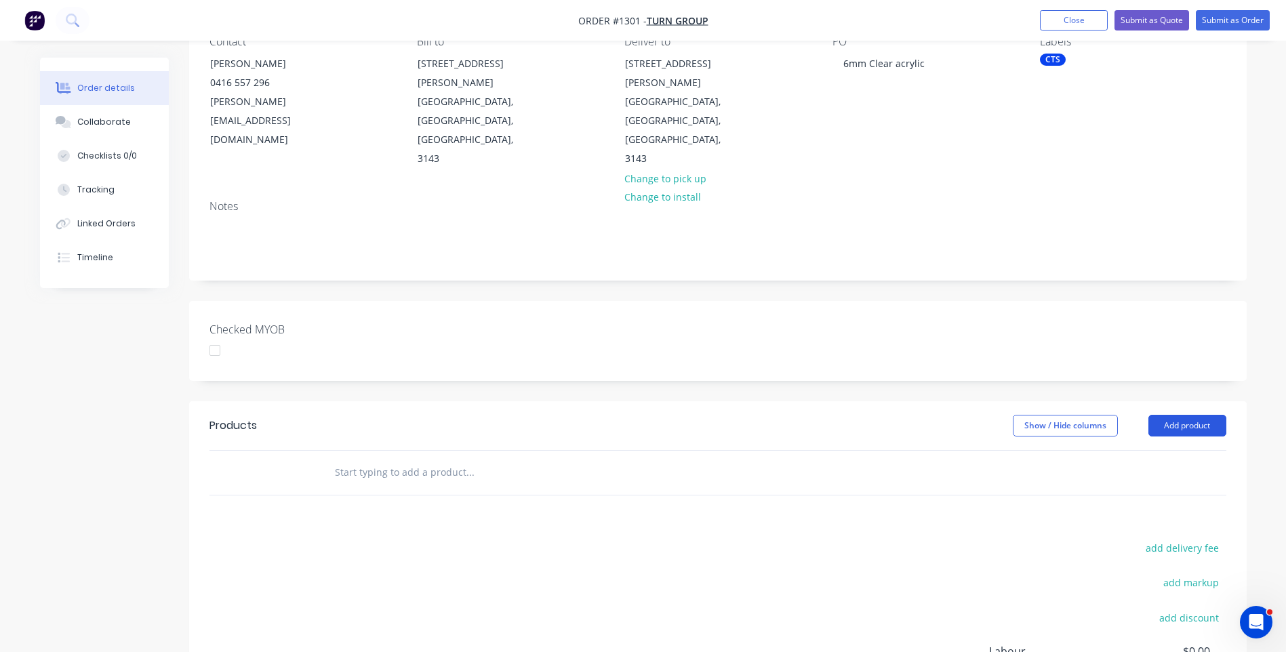
click at [1189, 415] on button "Add product" at bounding box center [1188, 426] width 78 height 22
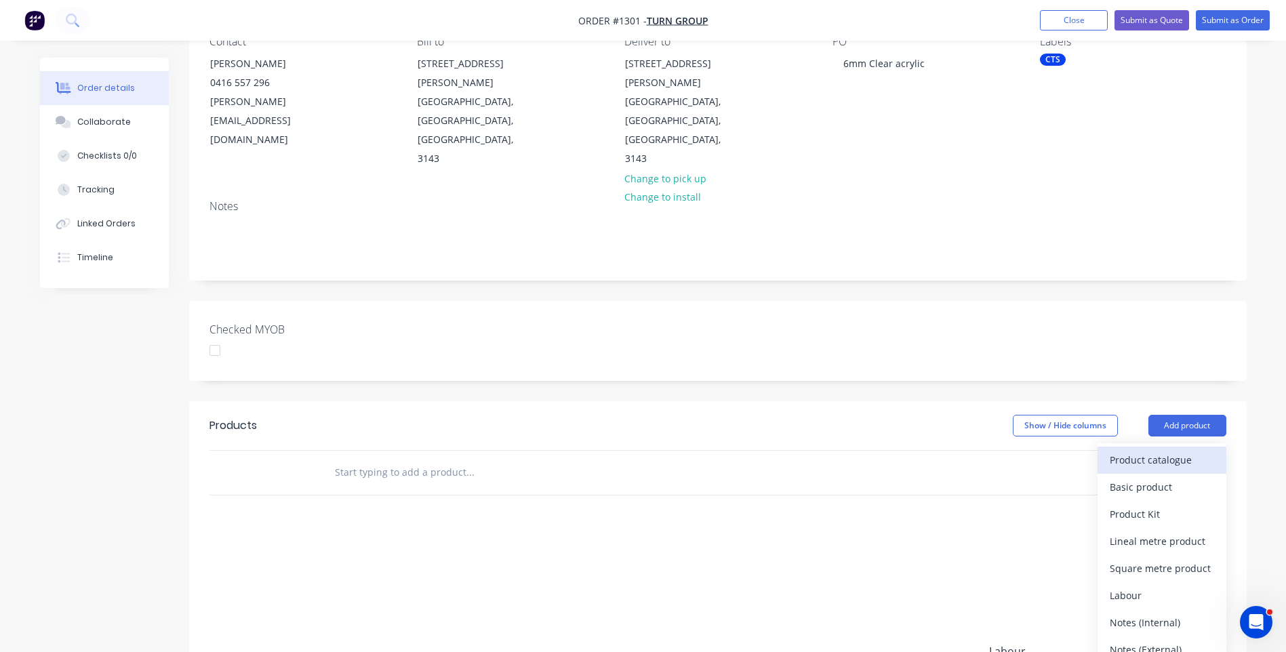
click at [1152, 450] on div "Product catalogue" at bounding box center [1162, 460] width 104 height 20
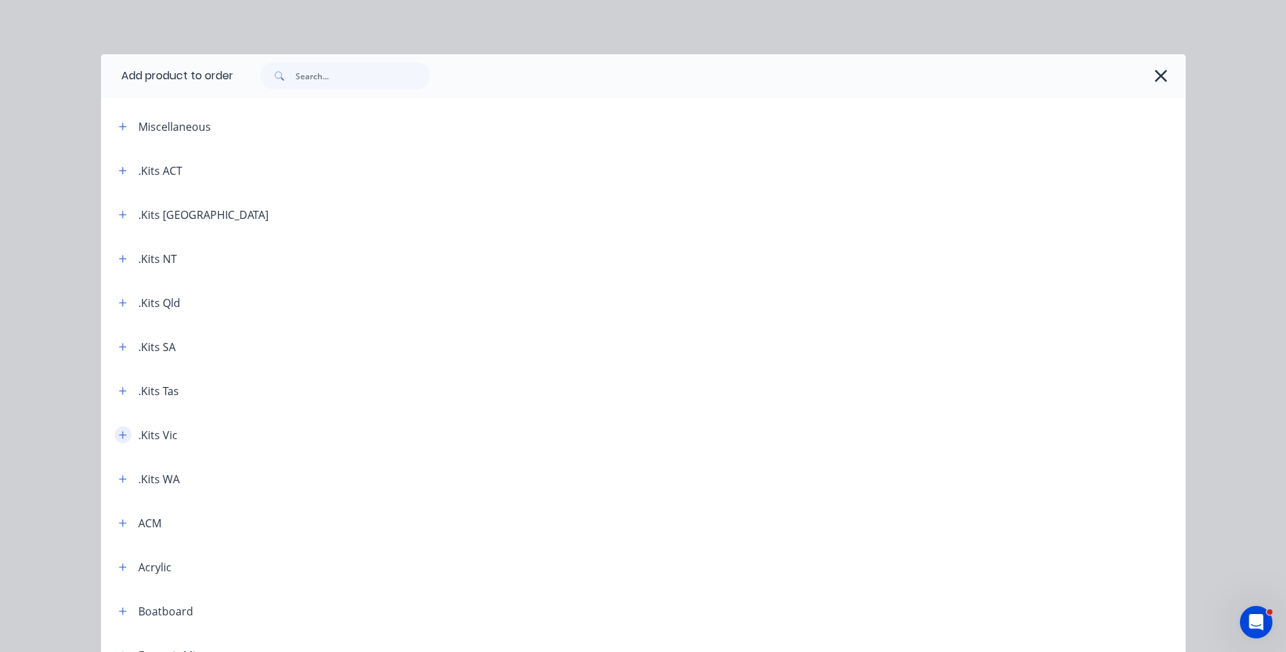
click at [123, 434] on button "button" at bounding box center [123, 434] width 17 height 17
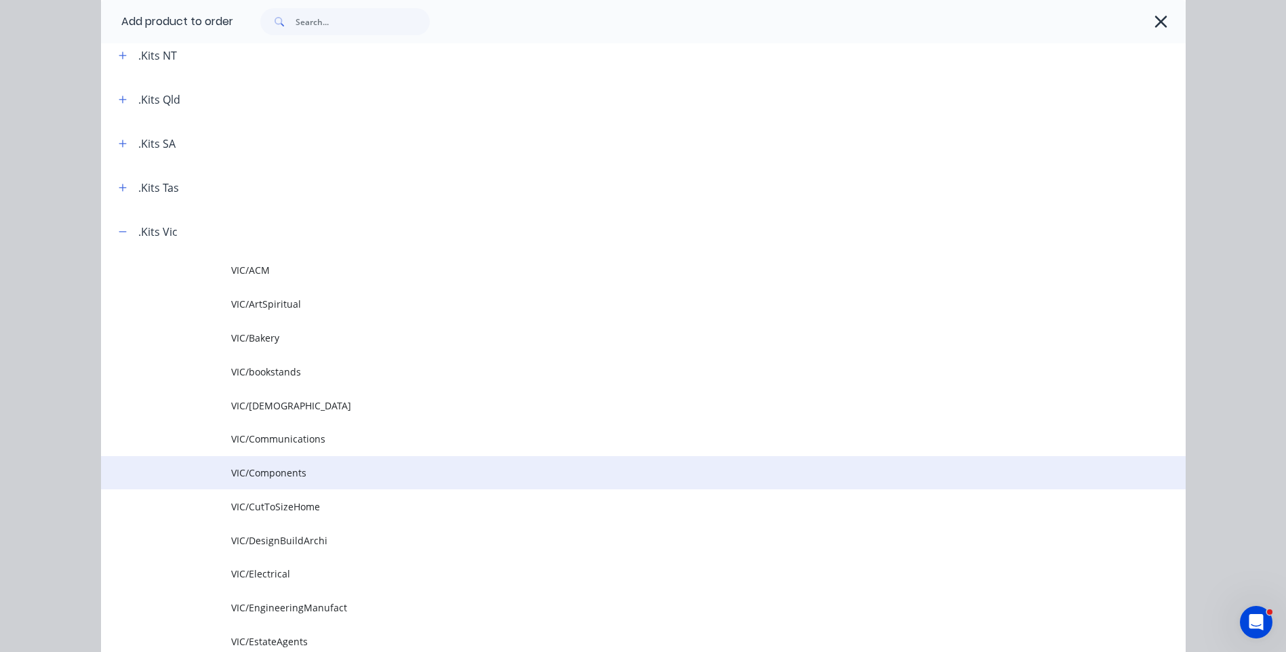
scroll to position [271, 0]
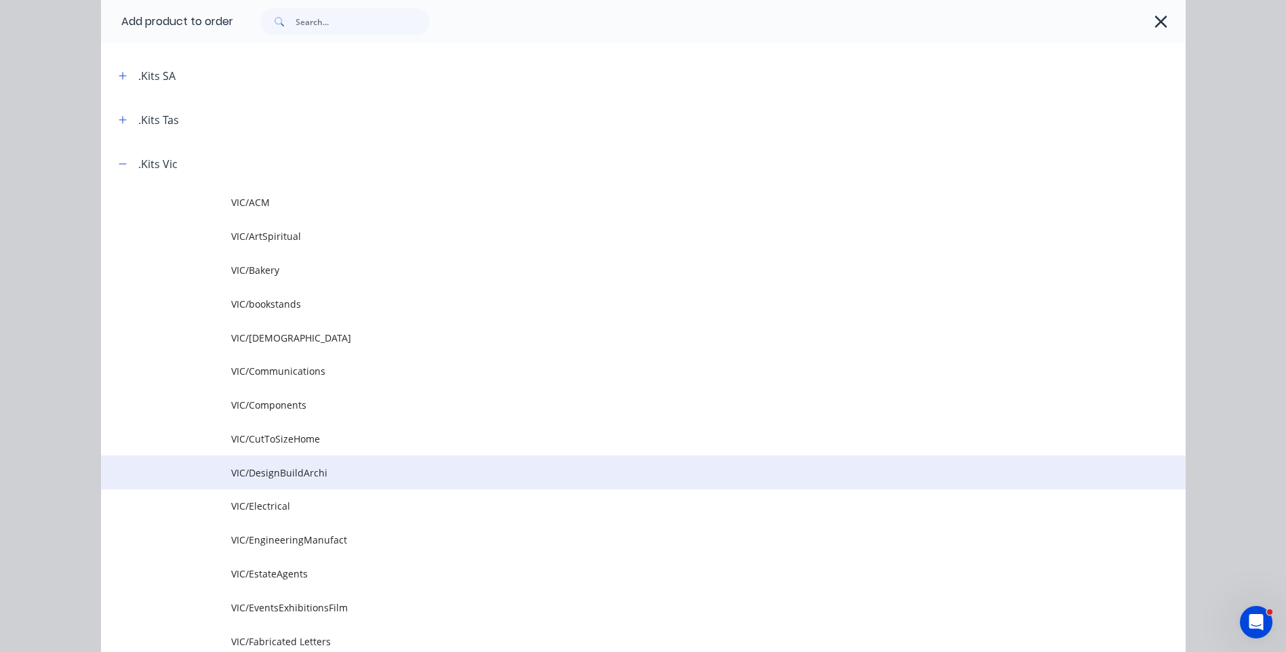
click at [319, 477] on span "VIC/DesignBuildArchi" at bounding box center [612, 473] width 763 height 14
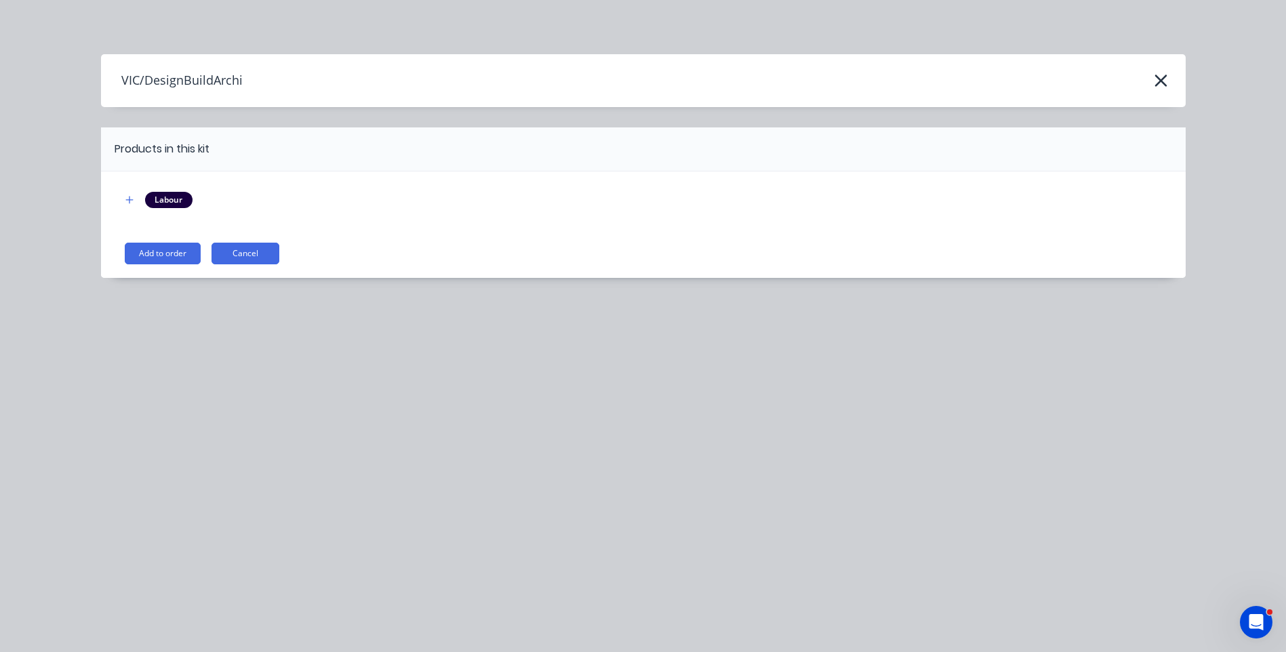
click at [165, 265] on div "Labour Add to order Cancel" at bounding box center [643, 225] width 1085 height 106
click at [165, 262] on button "Add to order" at bounding box center [163, 254] width 76 height 22
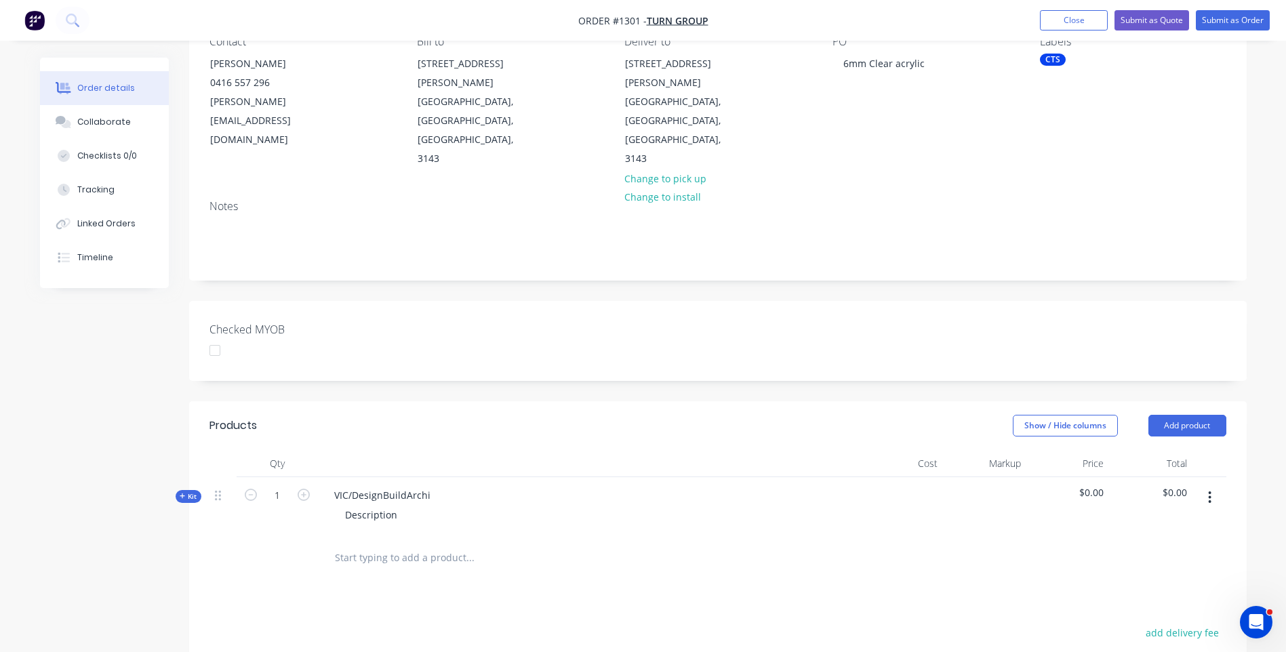
click at [180, 493] on icon at bounding box center [183, 496] width 6 height 7
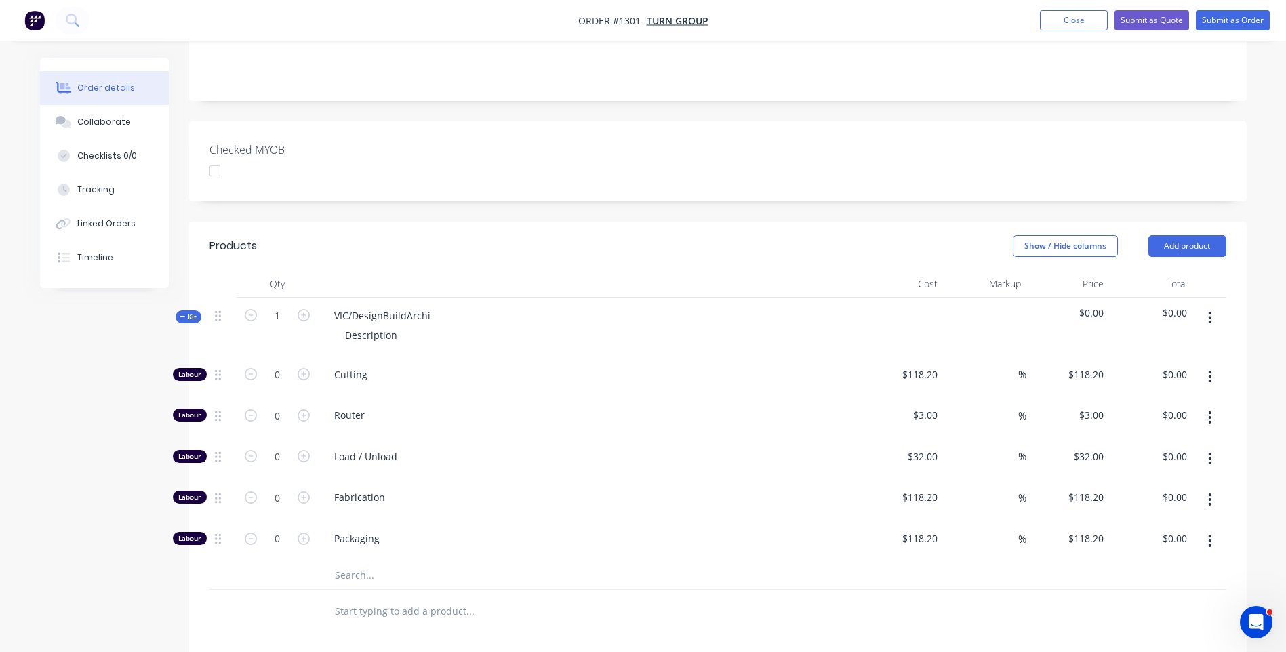
scroll to position [339, 0]
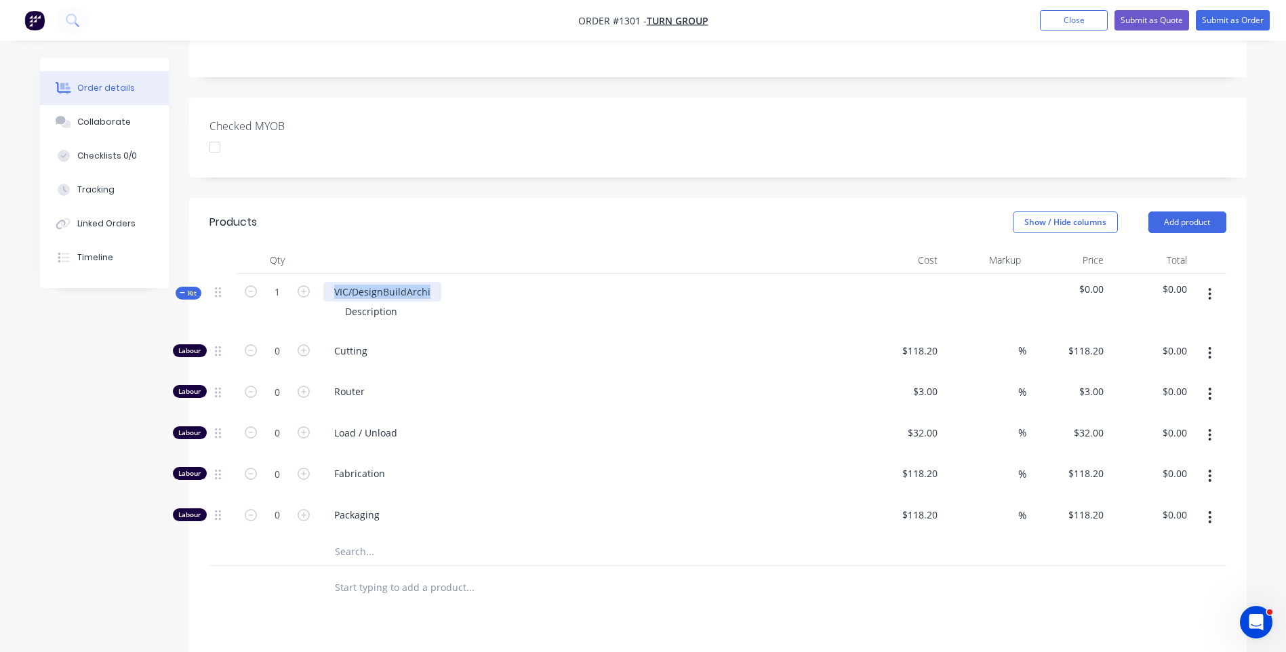
drag, startPoint x: 426, startPoint y: 228, endPoint x: 315, endPoint y: 231, distance: 110.5
click at [315, 274] on div "Kit 1 VIC/DesignBuildArchi Description $0.00 $0.00" at bounding box center [717, 303] width 1017 height 59
drag, startPoint x: 399, startPoint y: 256, endPoint x: 340, endPoint y: 258, distance: 59.7
click at [340, 302] on div "Description" at bounding box center [371, 312] width 74 height 20
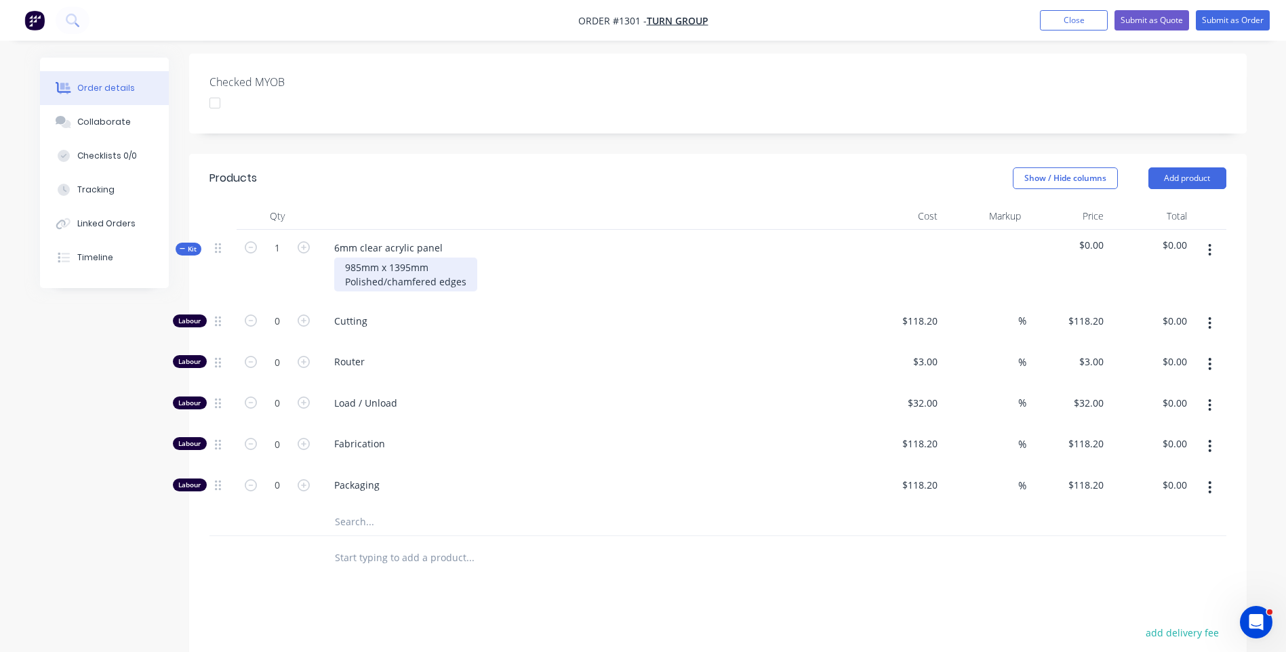
scroll to position [407, 0]
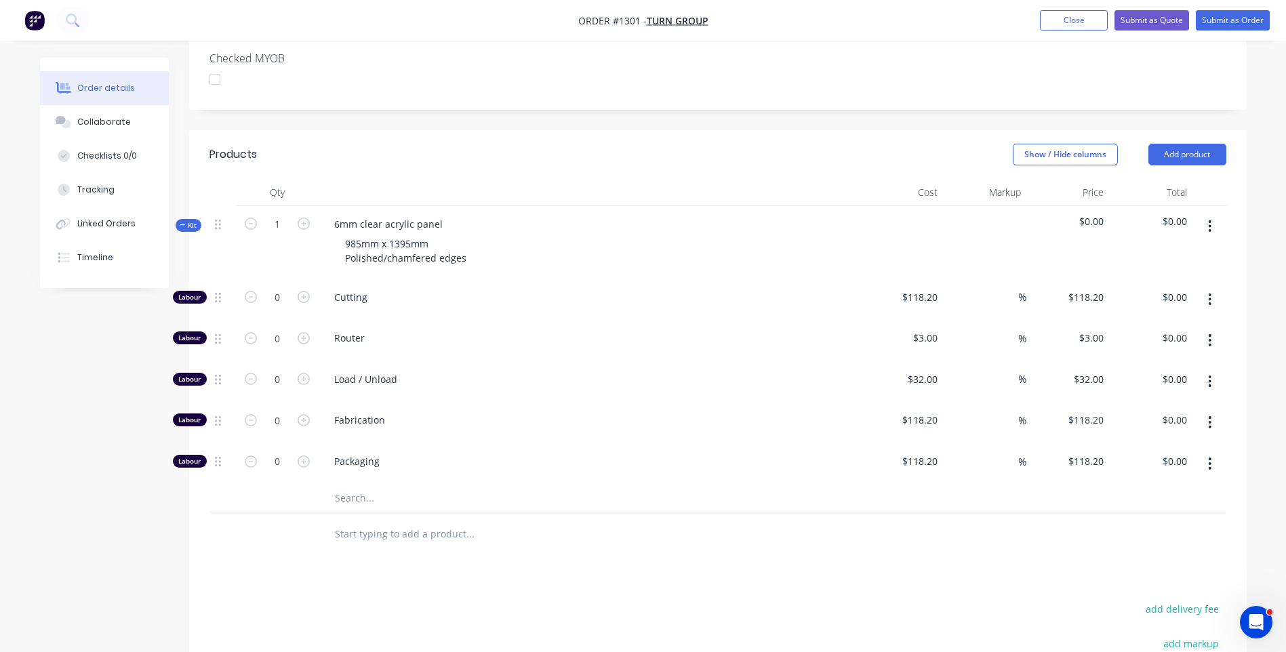
click at [354, 485] on input "text" at bounding box center [469, 498] width 271 height 27
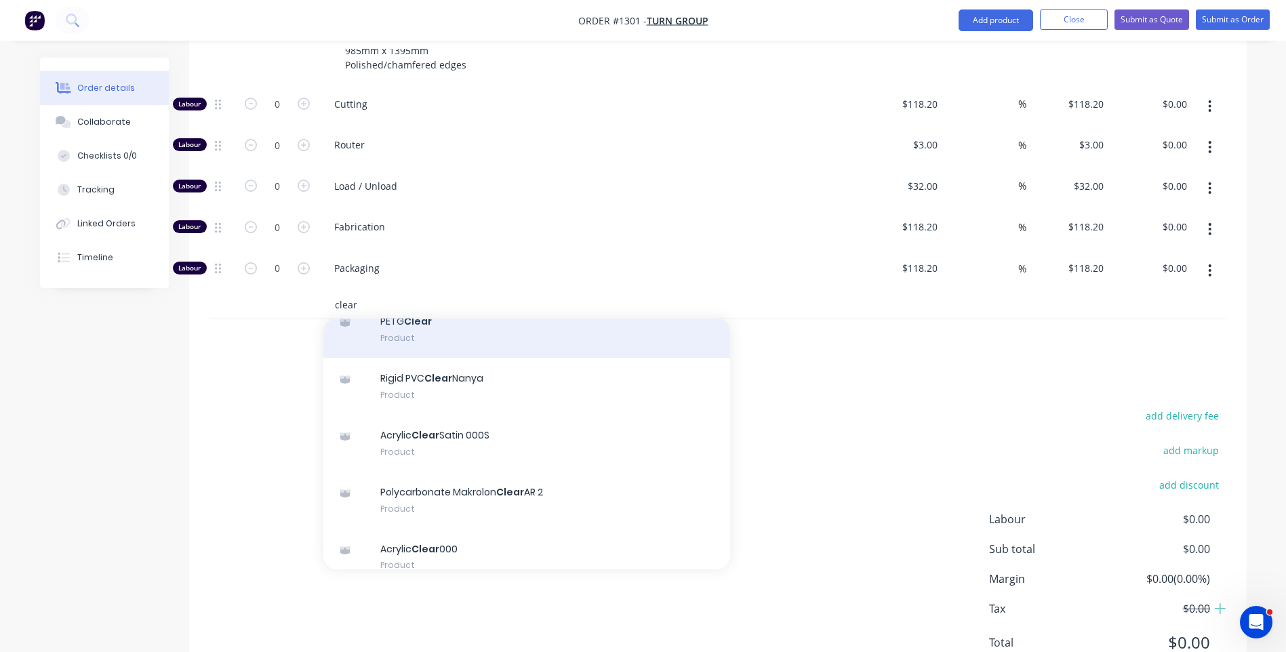
scroll to position [136, 0]
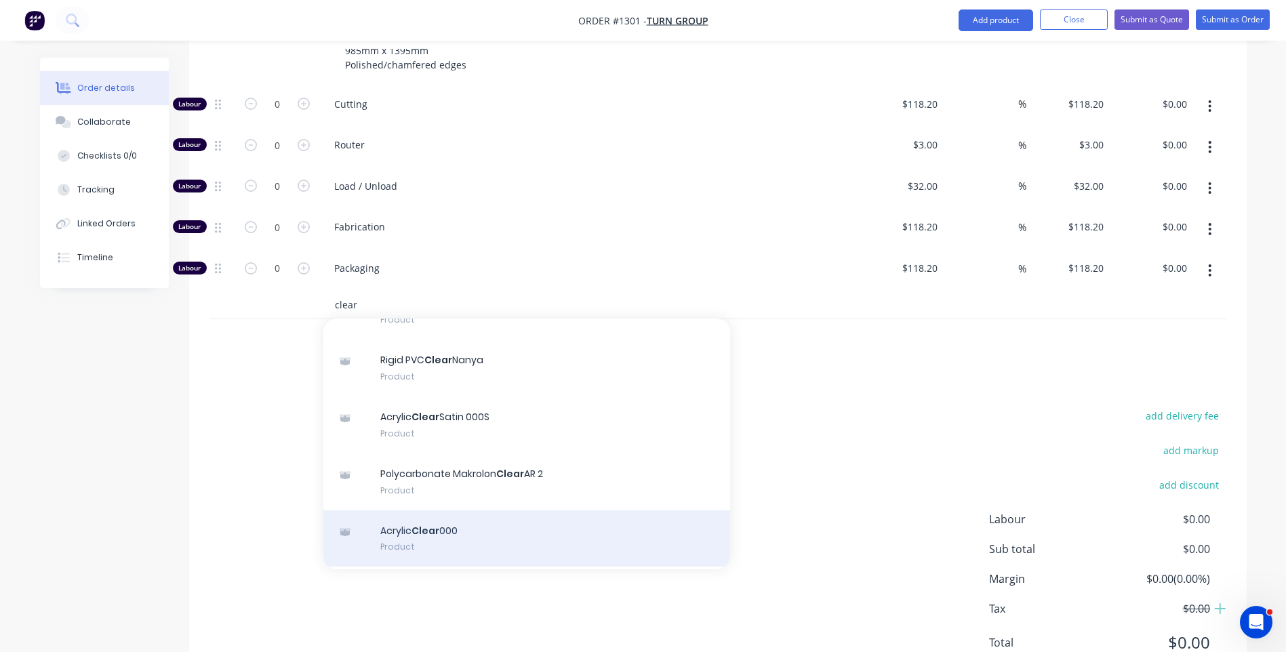
type input "clear"
click at [439, 511] on div "Acrylic Clear 000 Product" at bounding box center [526, 539] width 407 height 57
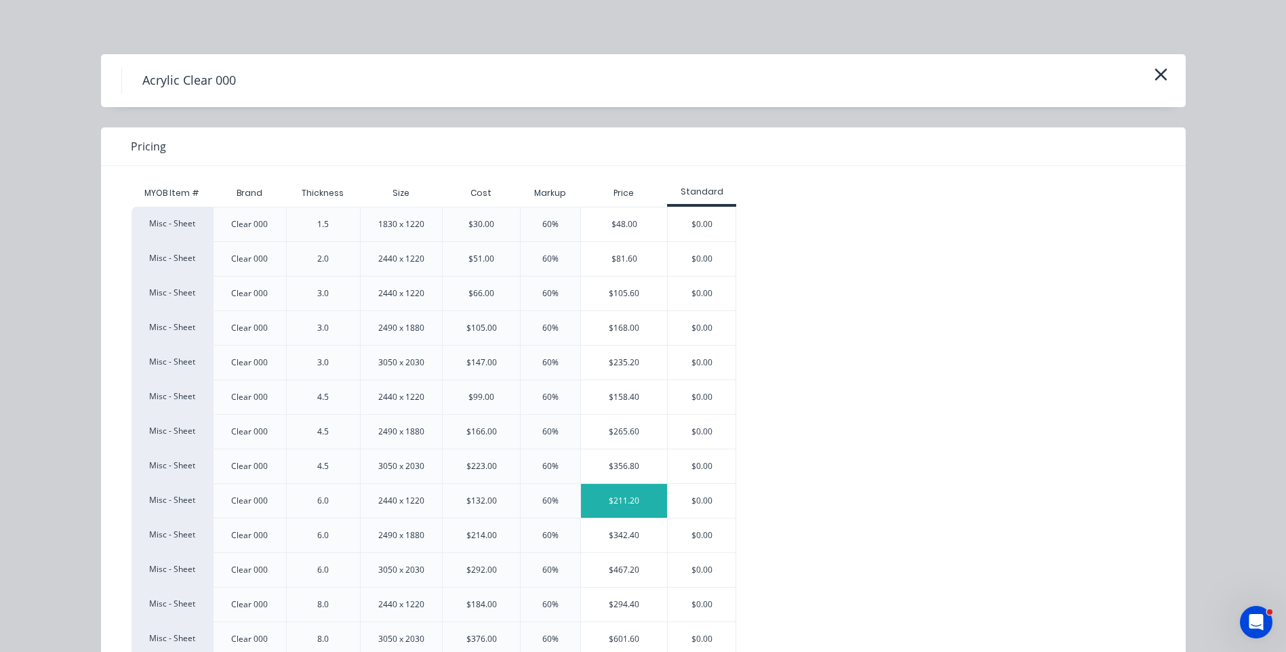
click at [625, 507] on div "$211.20" at bounding box center [624, 501] width 86 height 34
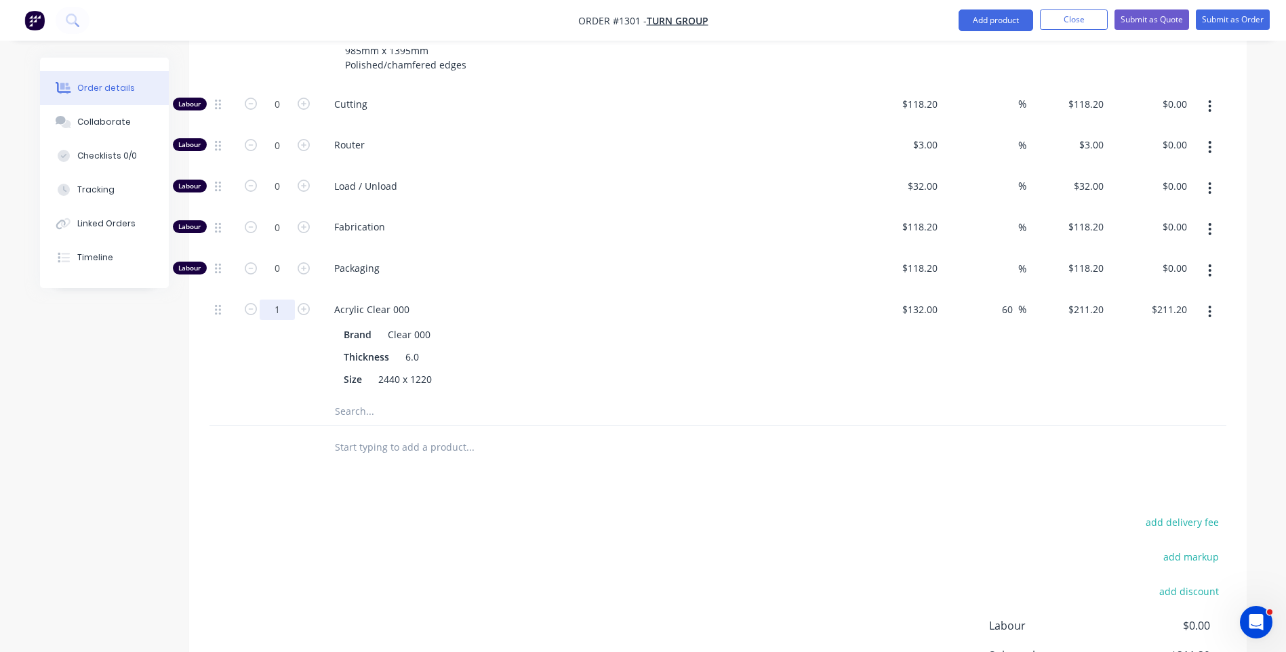
click at [288, 115] on input "1" at bounding box center [277, 104] width 35 height 20
click at [275, 398] on div at bounding box center [277, 411] width 81 height 27
type input "0.7"
type input "$147.84"
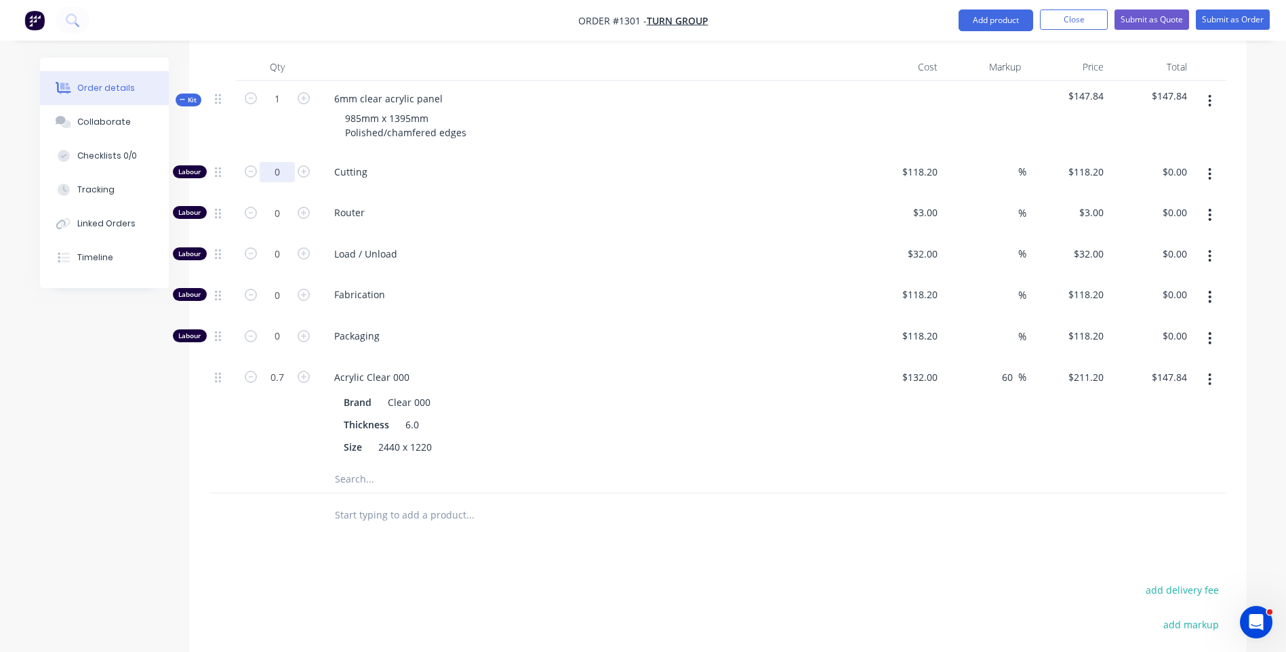
click at [285, 162] on input "0" at bounding box center [277, 172] width 35 height 20
type input "5"
type input "$591.00"
click at [519, 287] on span "Fabrication" at bounding box center [594, 294] width 521 height 14
click at [921, 162] on input "118.2" at bounding box center [922, 172] width 42 height 20
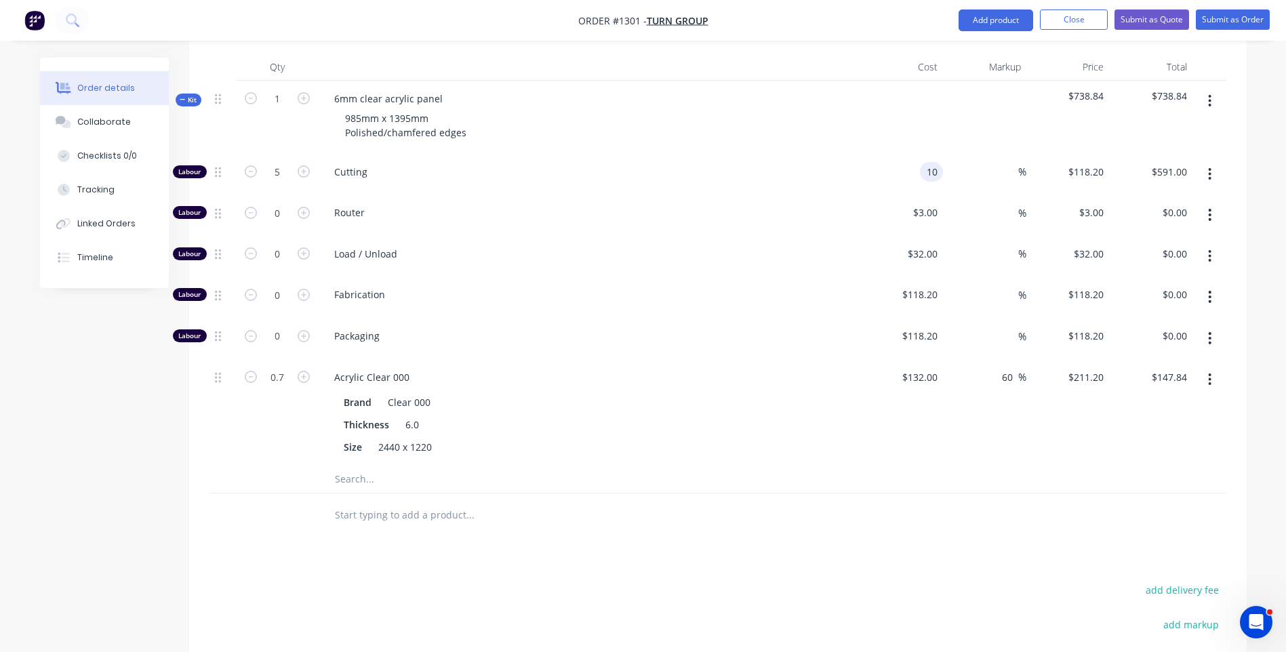
type input "$10.00"
type input "$50.00"
click at [859, 195] on div "Router" at bounding box center [589, 215] width 542 height 41
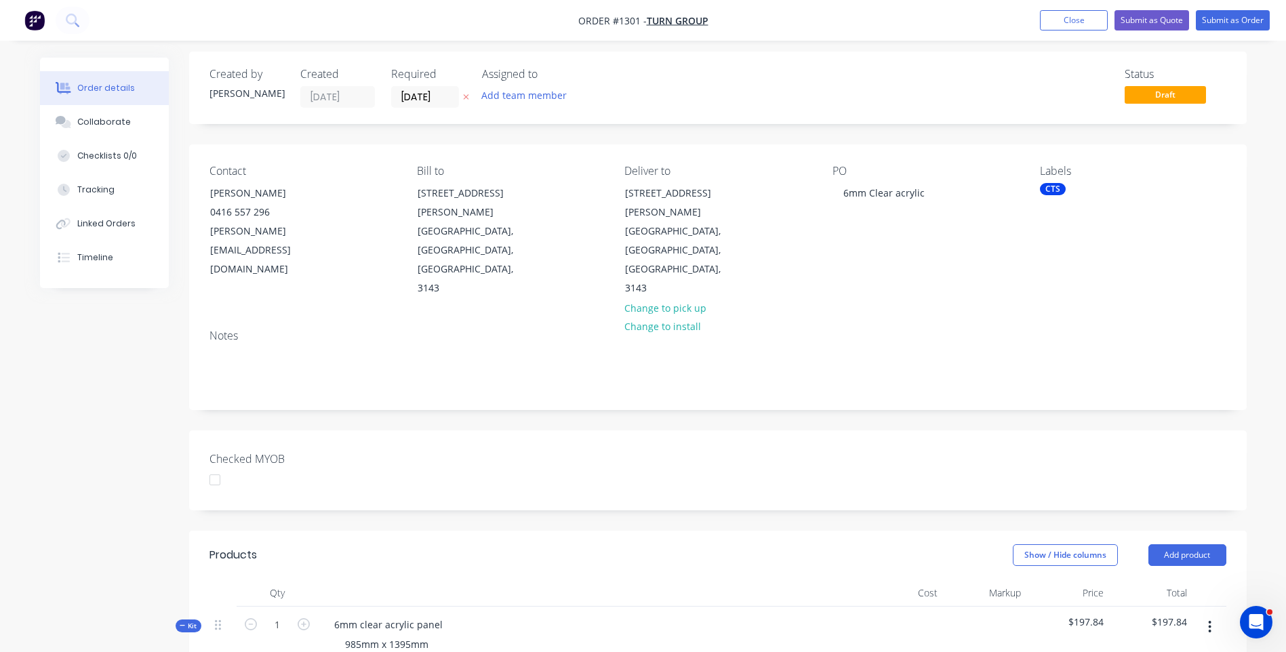
scroll to position [0, 0]
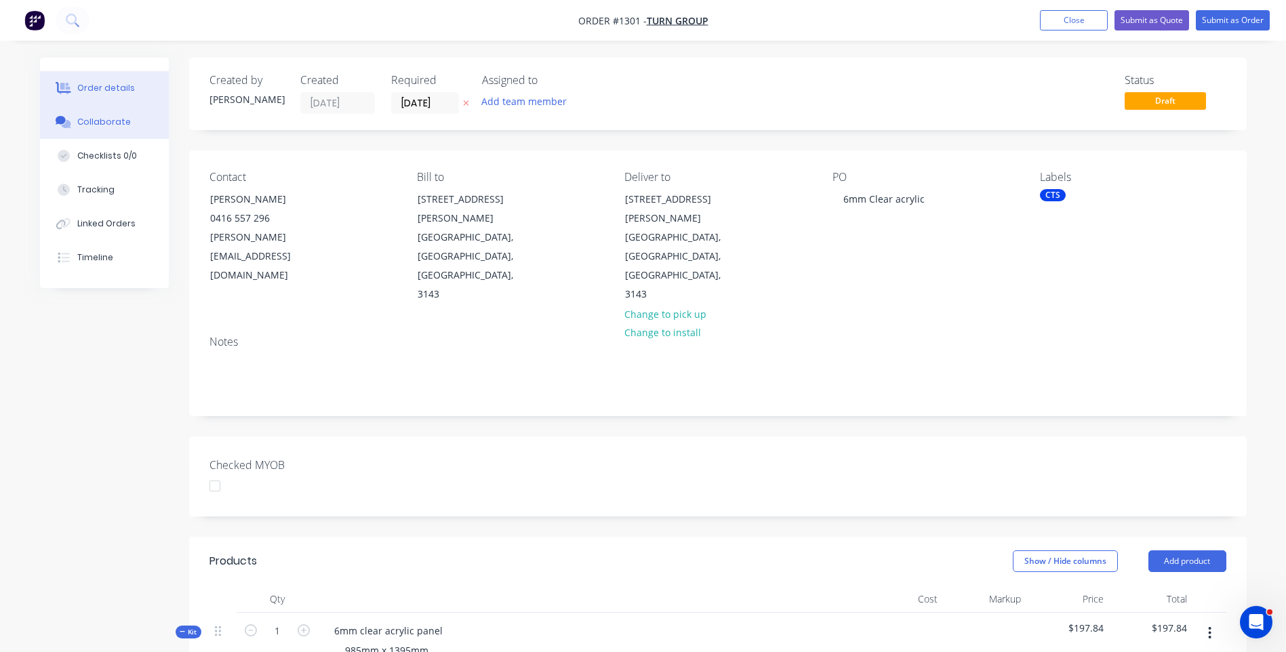
click at [120, 123] on div "Collaborate" at bounding box center [104, 122] width 54 height 12
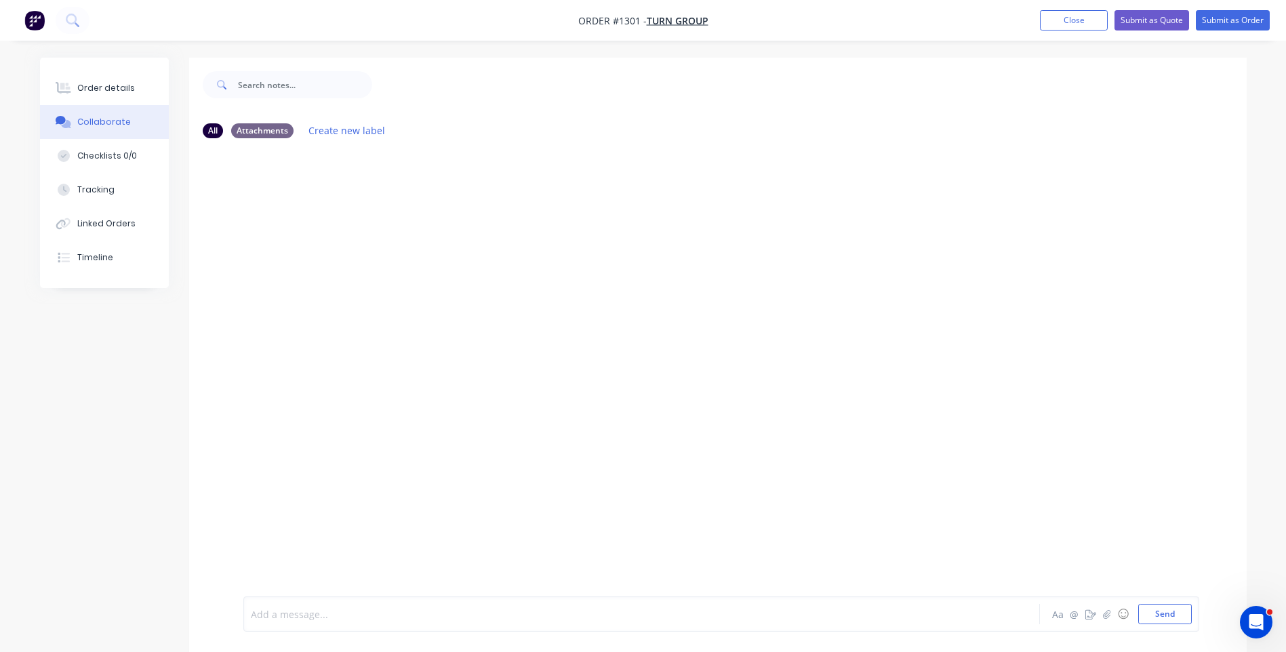
click at [328, 612] on div at bounding box center [604, 614] width 705 height 14
click at [1165, 622] on button "Send" at bounding box center [1165, 614] width 54 height 20
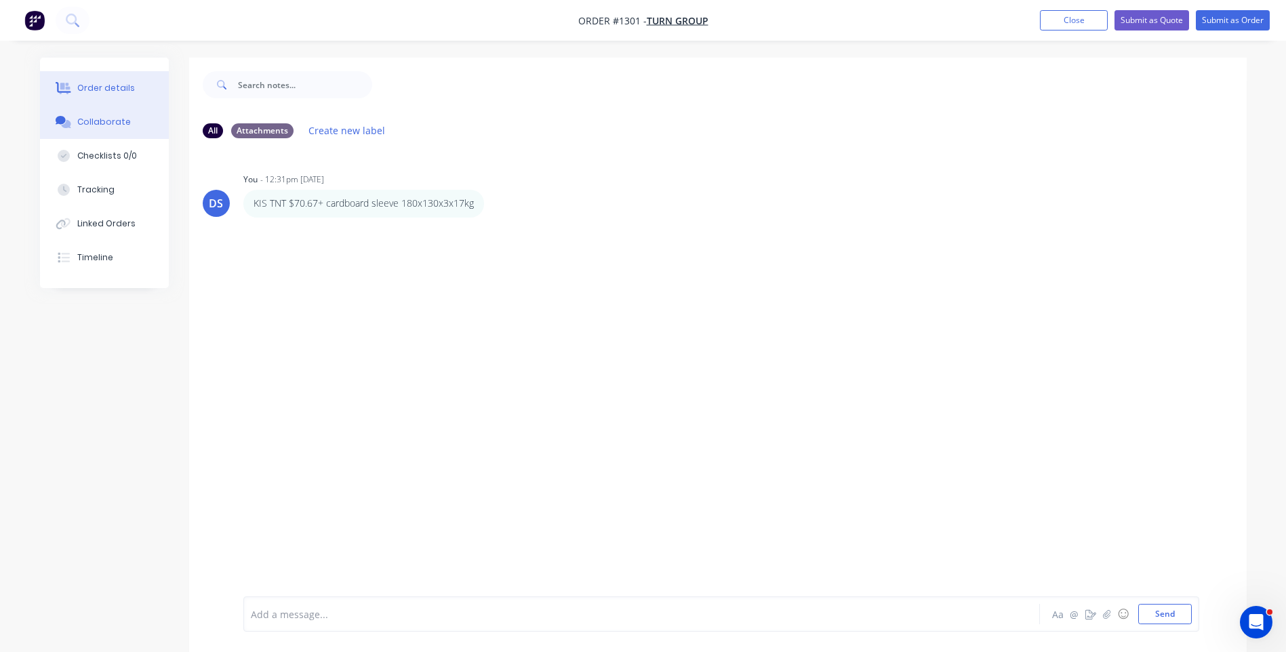
click at [108, 85] on div "Order details" at bounding box center [106, 88] width 58 height 12
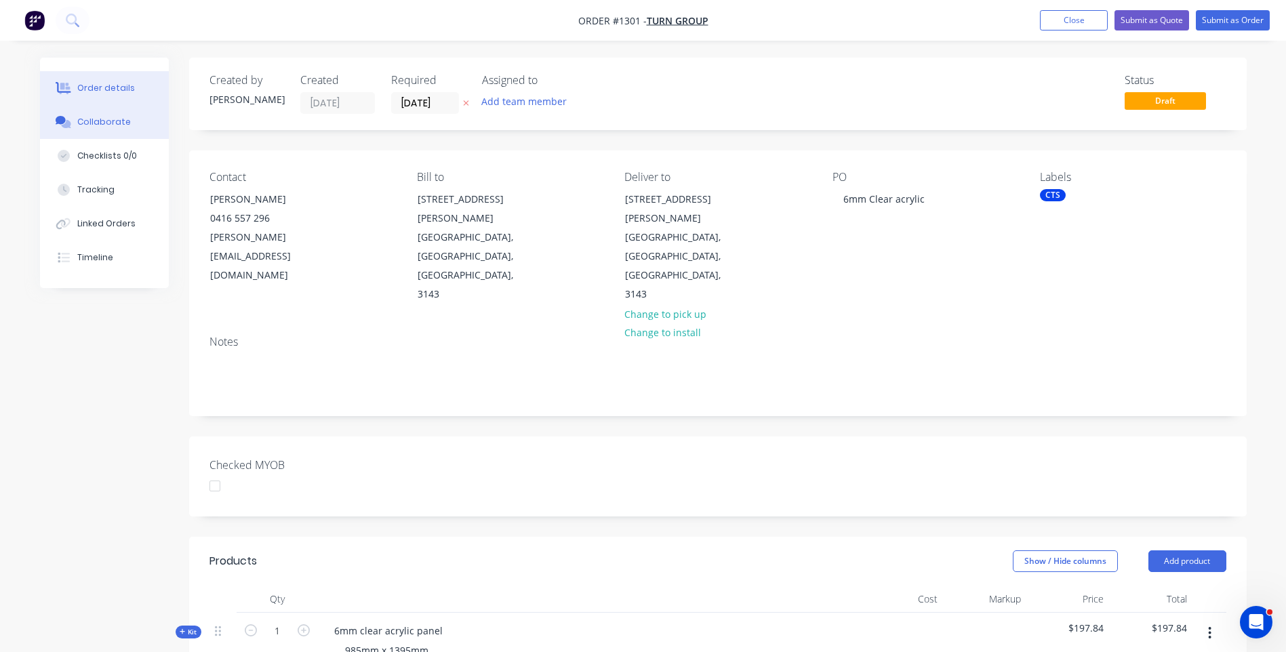
click at [119, 118] on button "Collaborate" at bounding box center [104, 122] width 129 height 34
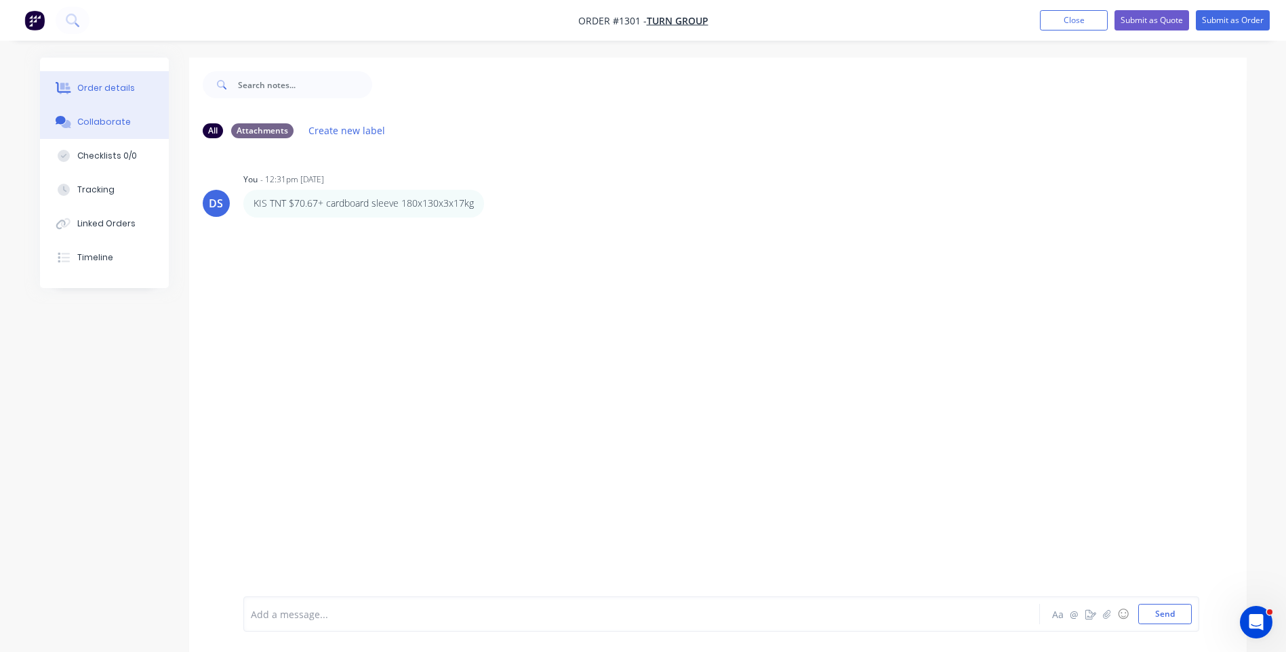
click at [106, 90] on div "Order details" at bounding box center [106, 88] width 58 height 12
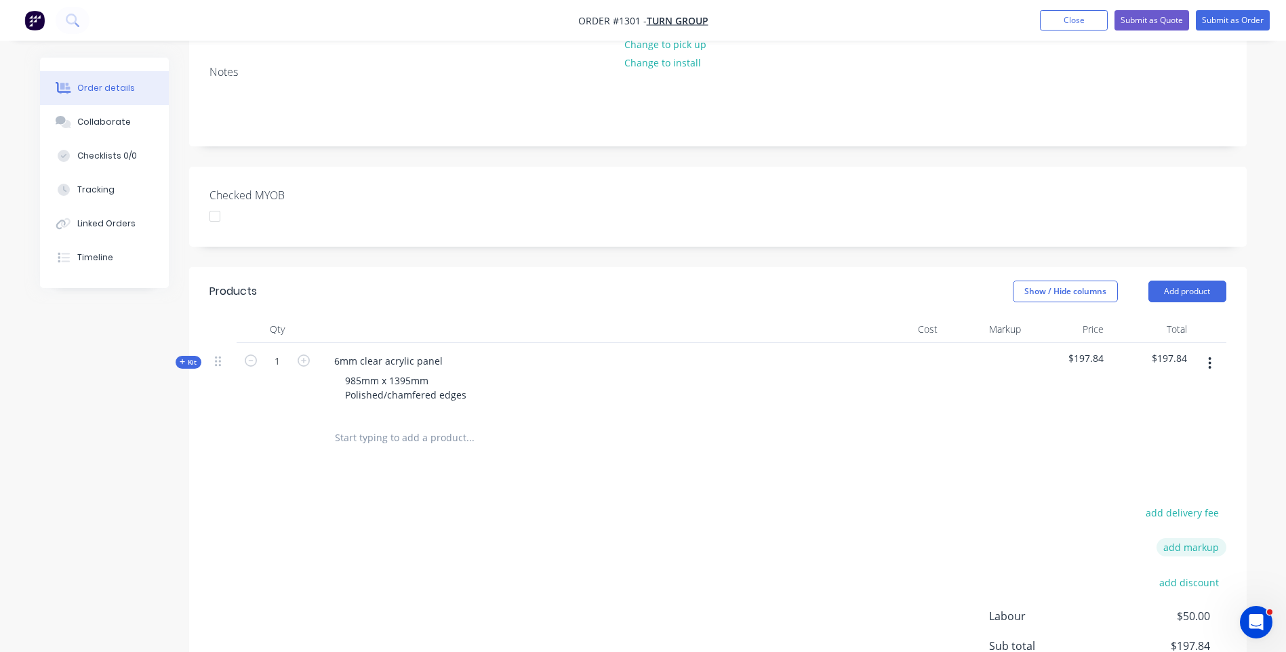
scroll to position [271, 0]
click at [1191, 502] on button "add delivery fee" at bounding box center [1182, 511] width 87 height 18
type input "105"
click at [980, 502] on div "Delivery fee Delivery fee Delivery fee name (Optional) 105 105 $0 add markup ad…" at bounding box center [717, 631] width 1017 height 258
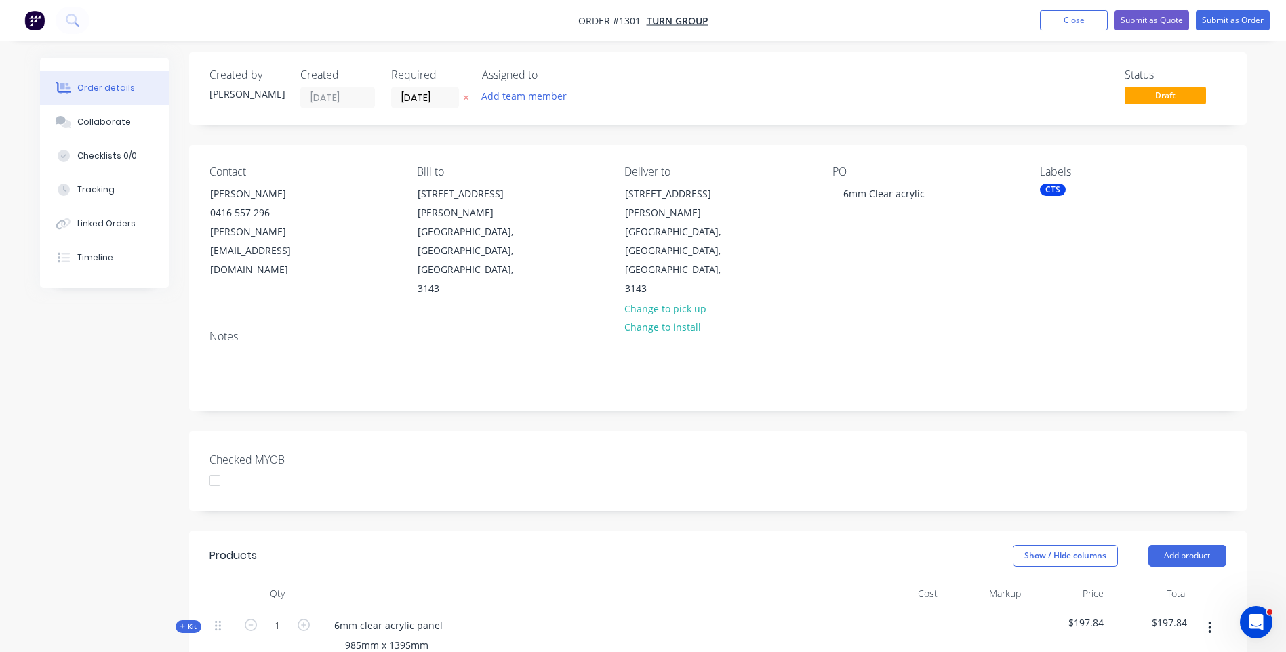
scroll to position [0, 0]
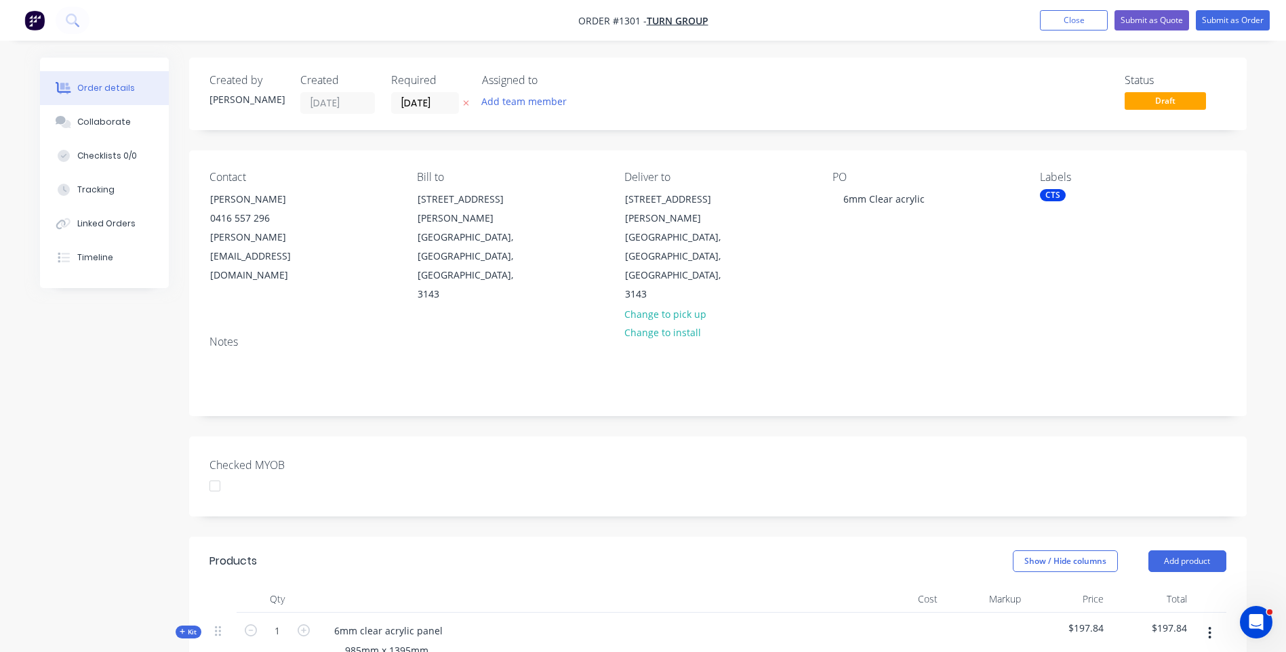
click at [464, 107] on icon at bounding box center [466, 103] width 6 height 8
click at [1054, 198] on div "CTS" at bounding box center [1053, 195] width 26 height 12
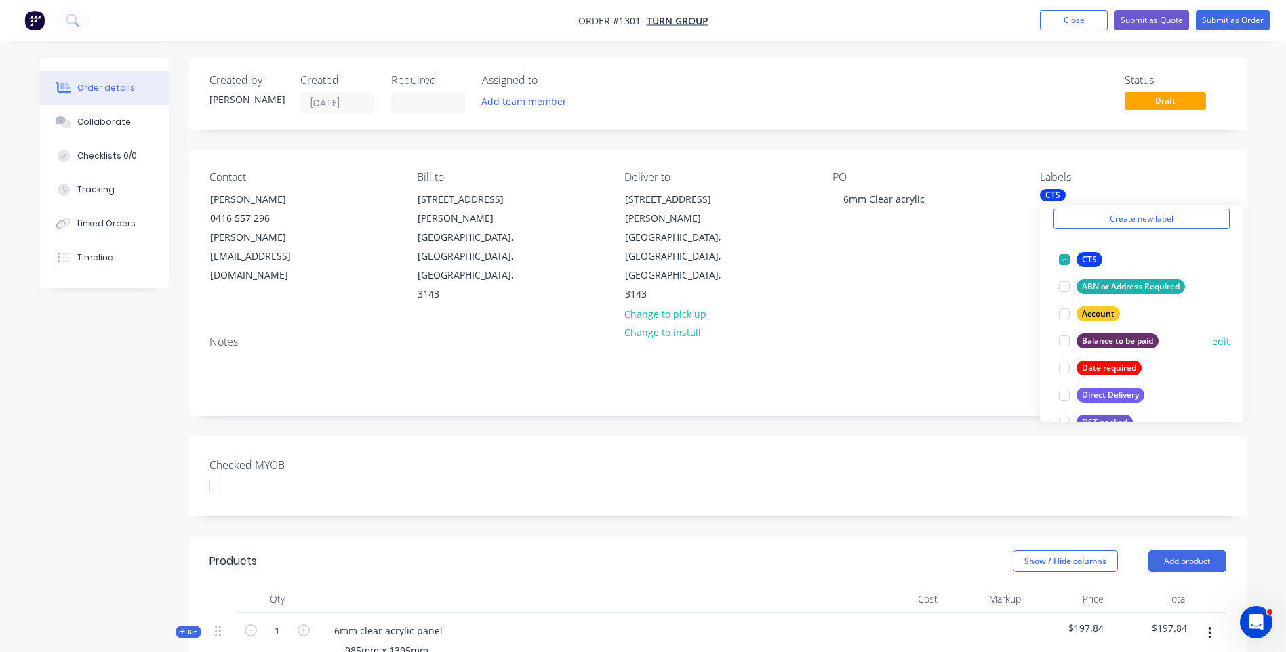
scroll to position [136, 0]
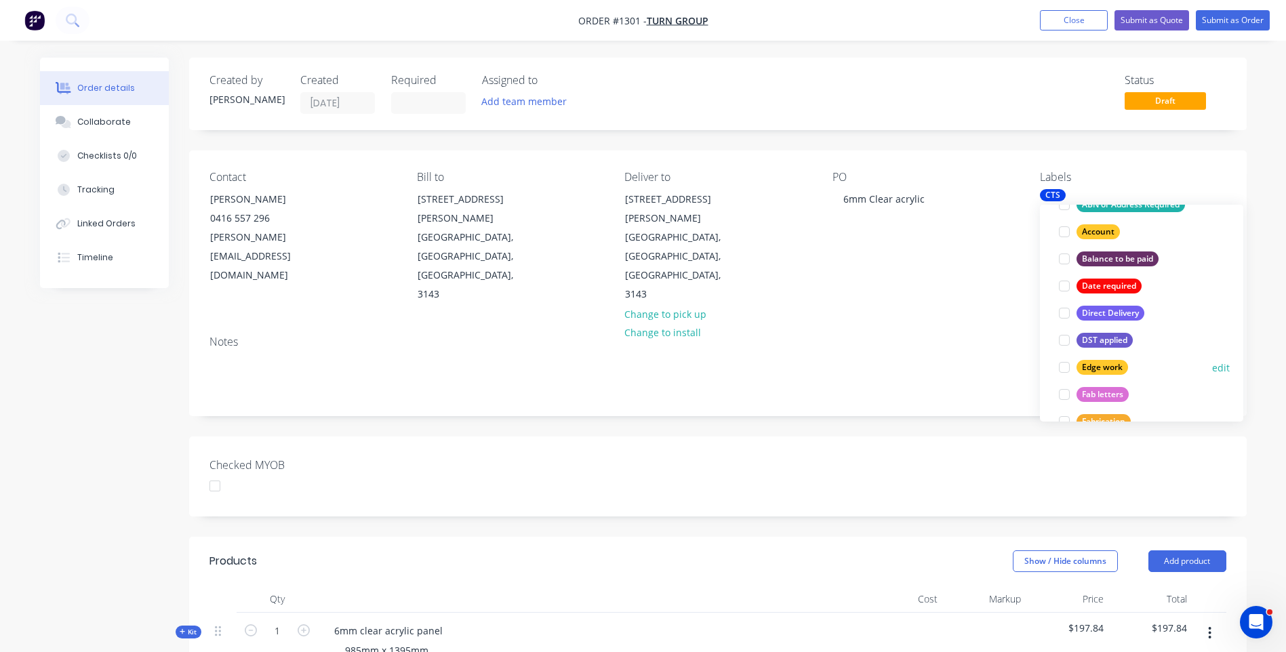
click at [1113, 372] on div "Edge work" at bounding box center [1103, 367] width 52 height 15
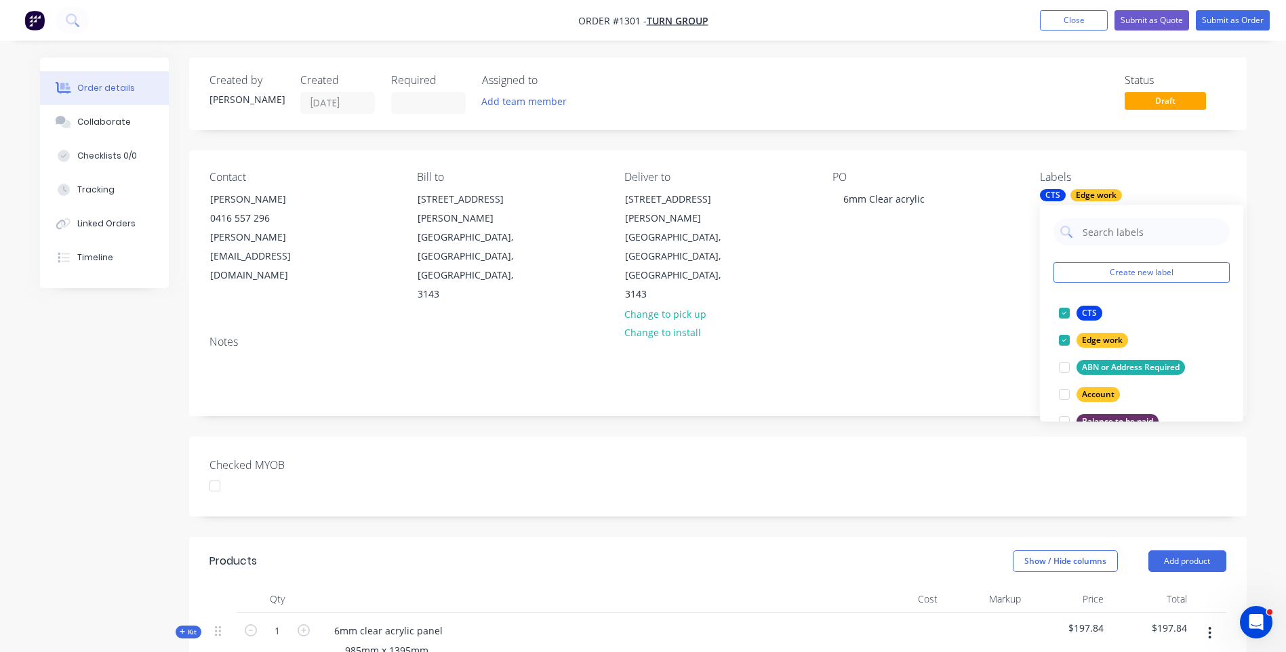
click at [997, 336] on div "Notes" at bounding box center [717, 342] width 1017 height 13
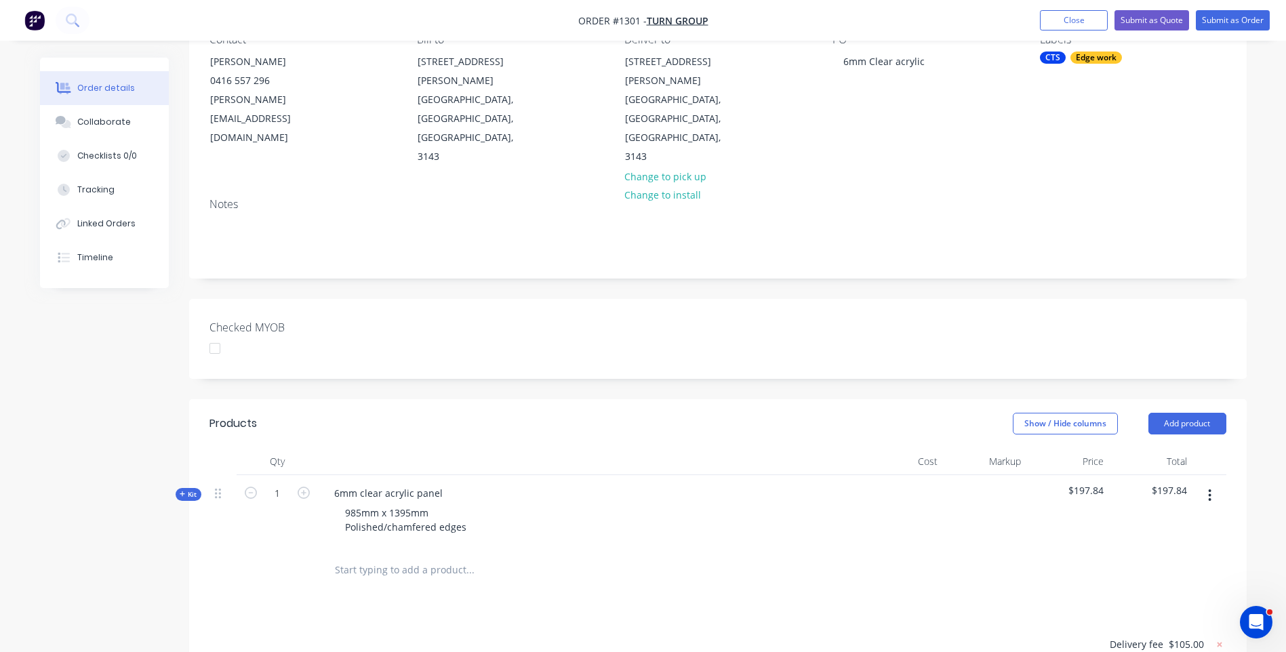
scroll to position [203, 0]
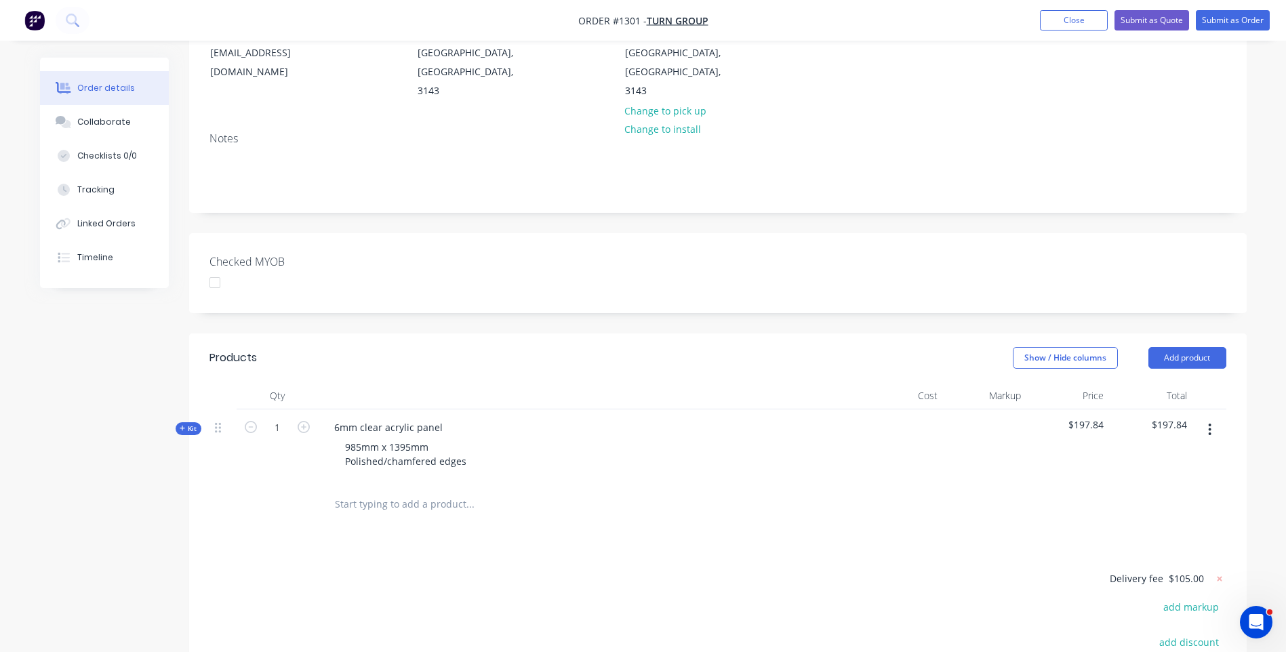
click at [180, 425] on icon at bounding box center [183, 428] width 6 height 7
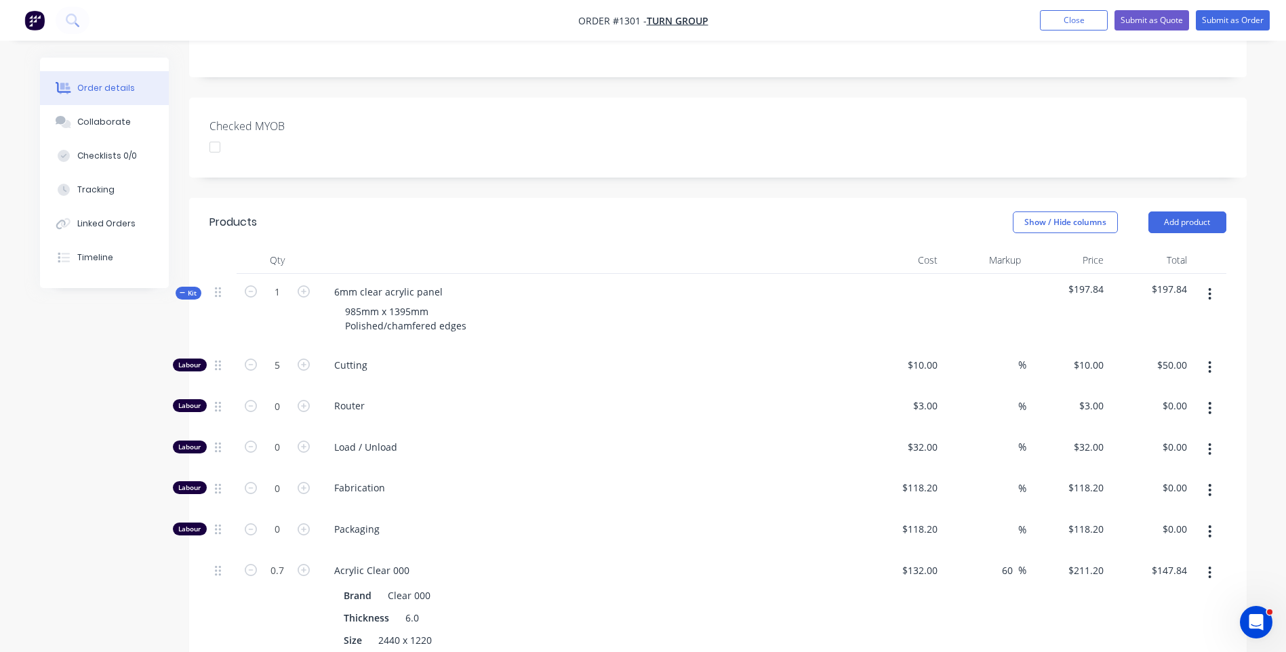
scroll to position [0, 0]
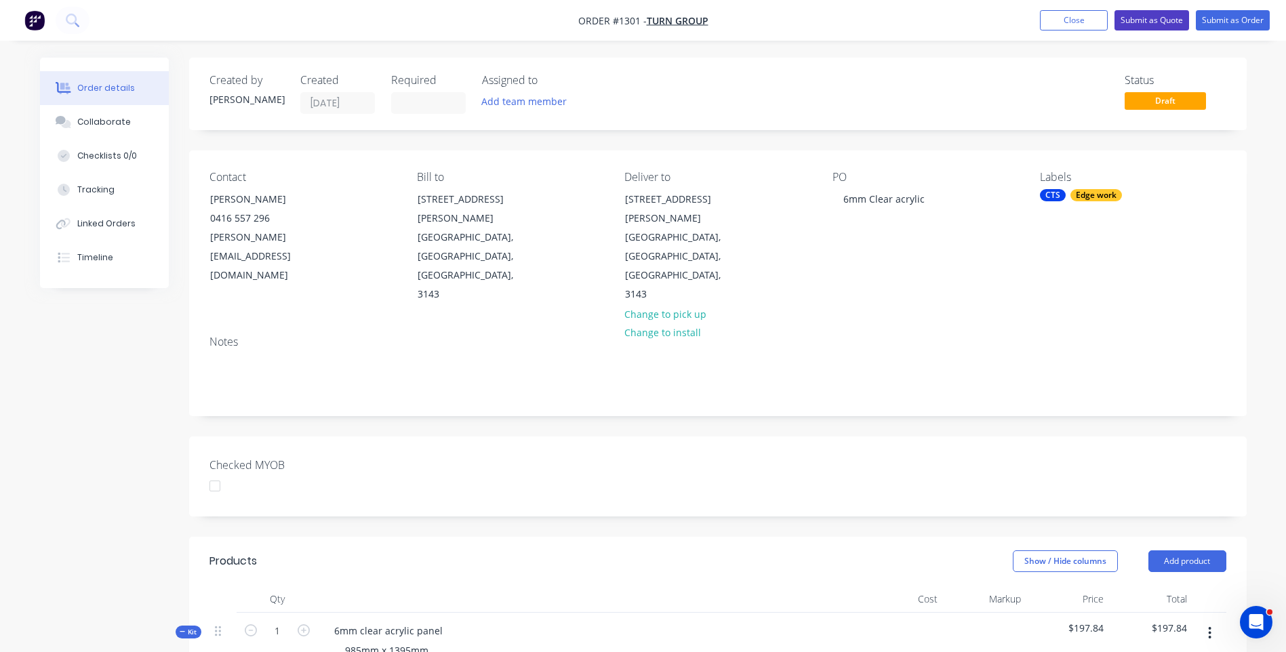
click at [1139, 21] on button "Submit as Quote" at bounding box center [1152, 20] width 75 height 20
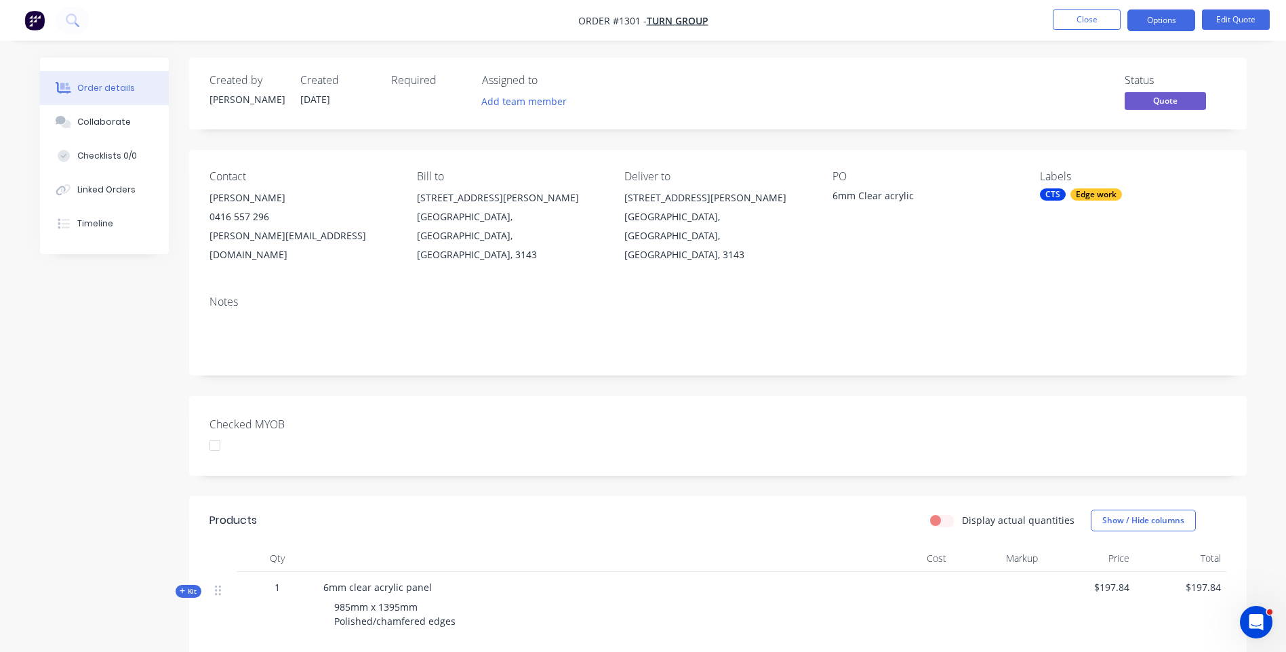
click at [1143, 21] on button "Options" at bounding box center [1161, 20] width 68 height 22
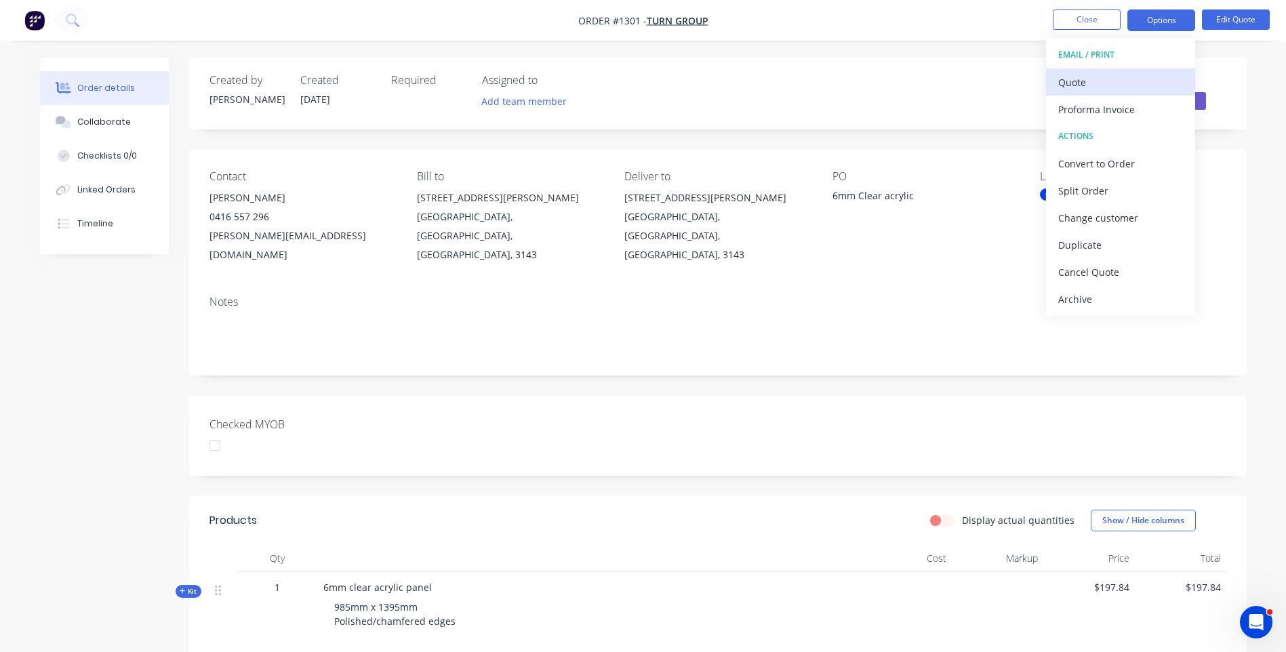
click at [1079, 90] on div "Quote" at bounding box center [1120, 83] width 125 height 20
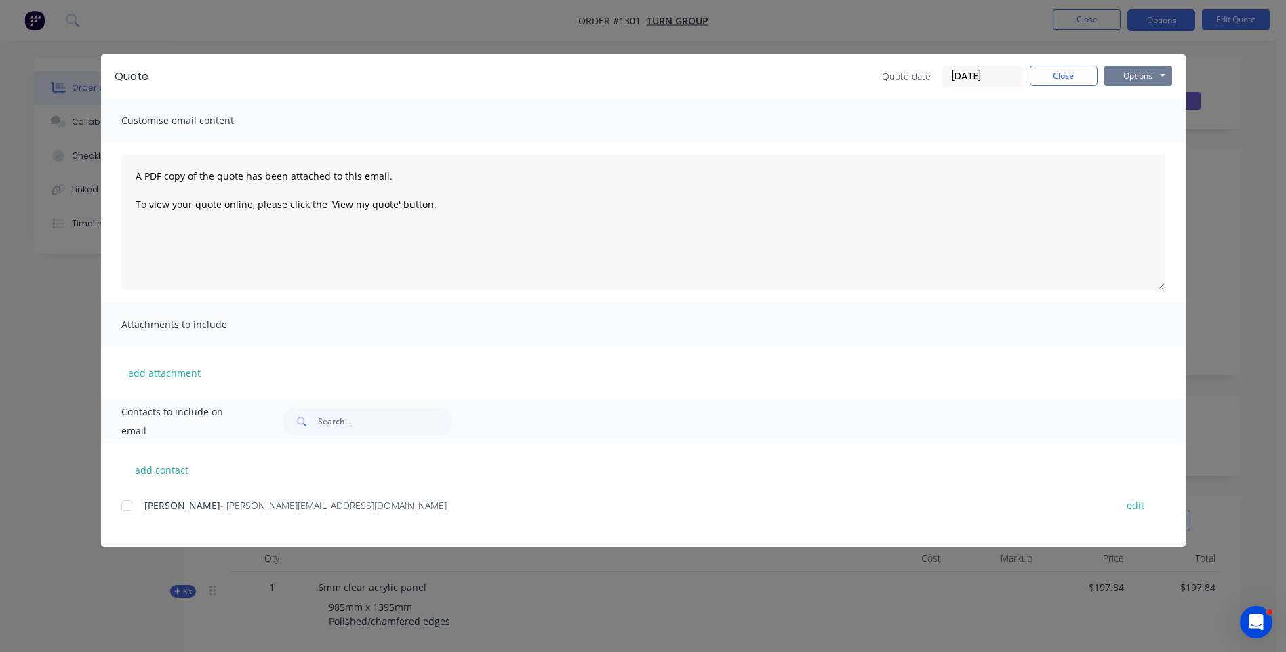
click at [1144, 77] on button "Options" at bounding box center [1138, 76] width 68 height 20
click at [1148, 106] on button "Preview" at bounding box center [1147, 100] width 87 height 22
click at [127, 504] on div at bounding box center [126, 505] width 27 height 27
click at [419, 537] on div "Toby - [EMAIL_ADDRESS][DOMAIN_NAME] edit" at bounding box center [653, 521] width 1064 height 51
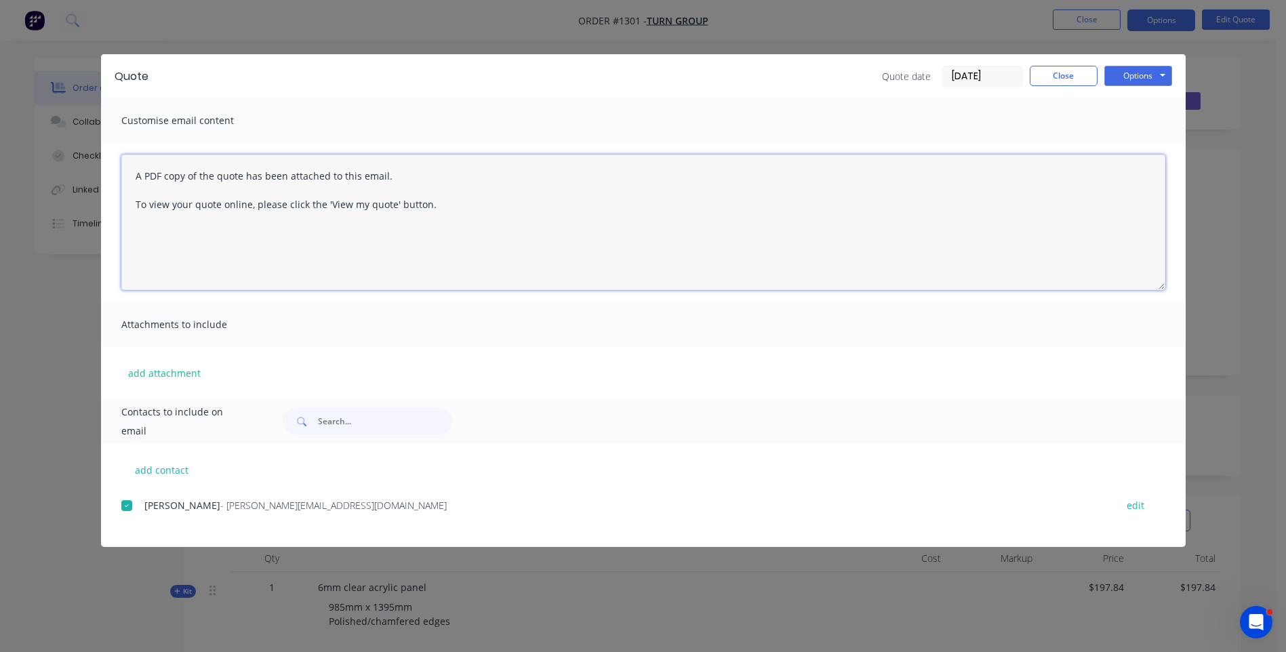
paste textarea "Hi, Please contact us if you have any questions. Regards, [PERSON_NAME] [EMAIL_…"
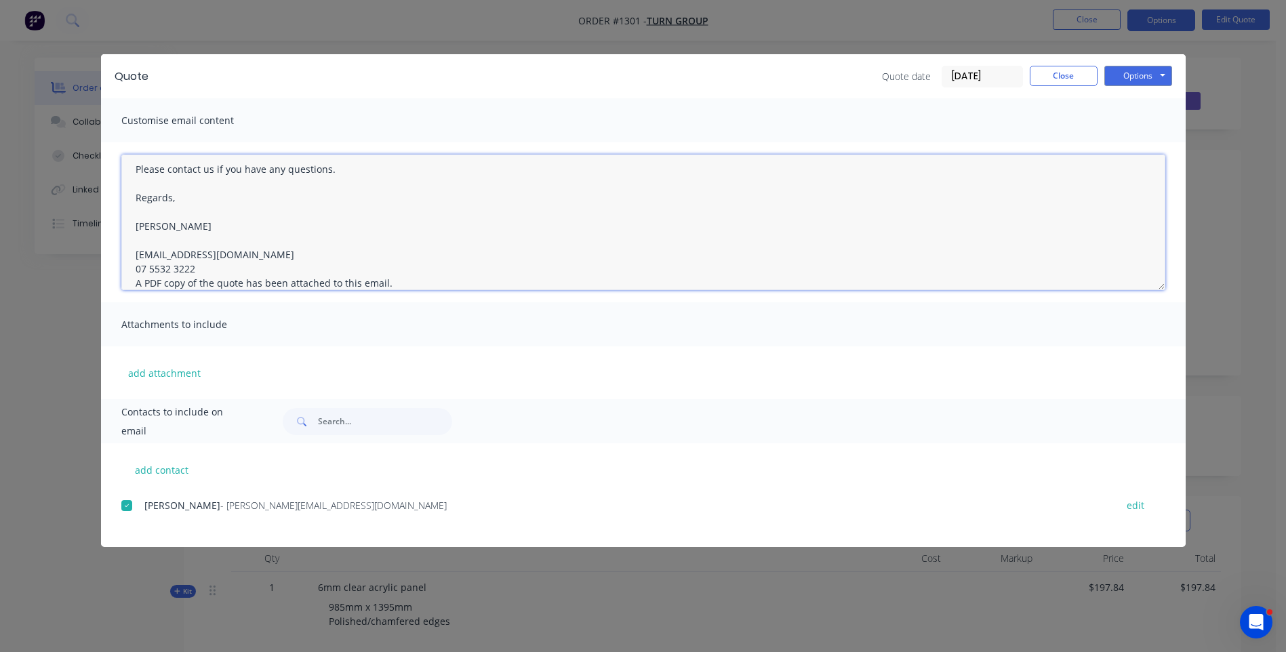
click at [201, 276] on textarea "Hi, Please contact us if you have any questions. Regards, [PERSON_NAME] [EMAIL_…" at bounding box center [643, 223] width 1044 height 136
click at [194, 268] on textarea "Hi, Please contact us if you have any questions. Regards, [PERSON_NAME] [EMAIL_…" at bounding box center [643, 223] width 1044 height 136
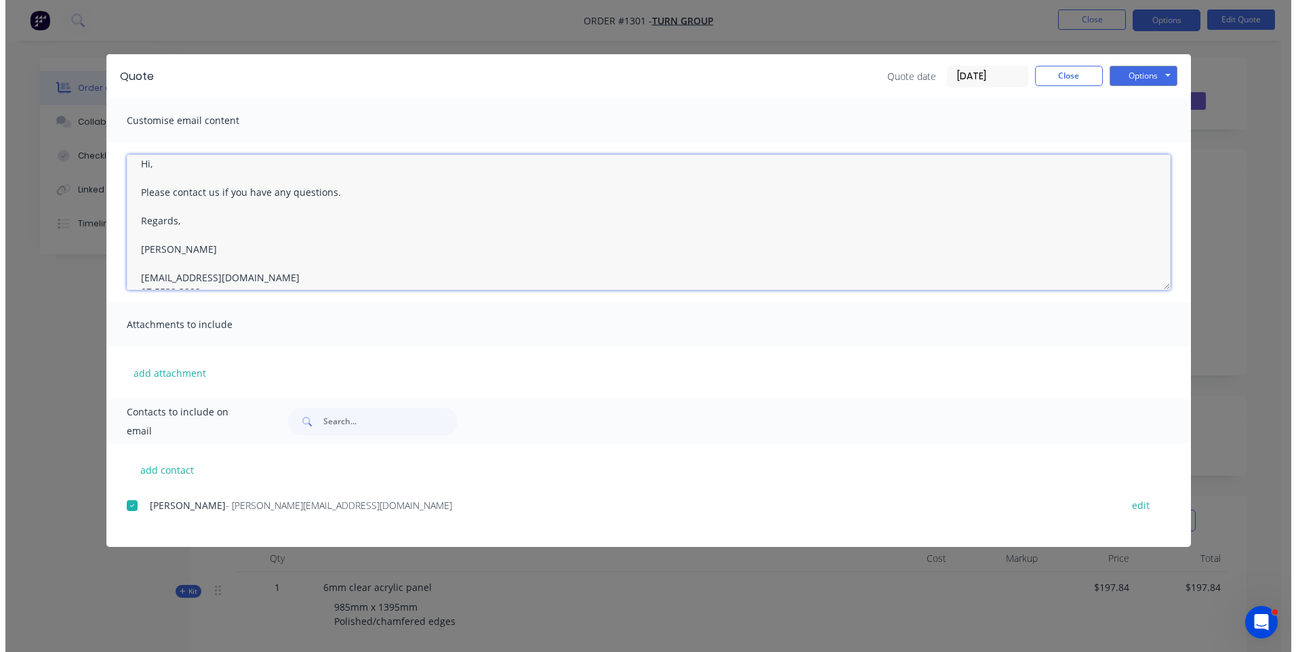
scroll to position [0, 0]
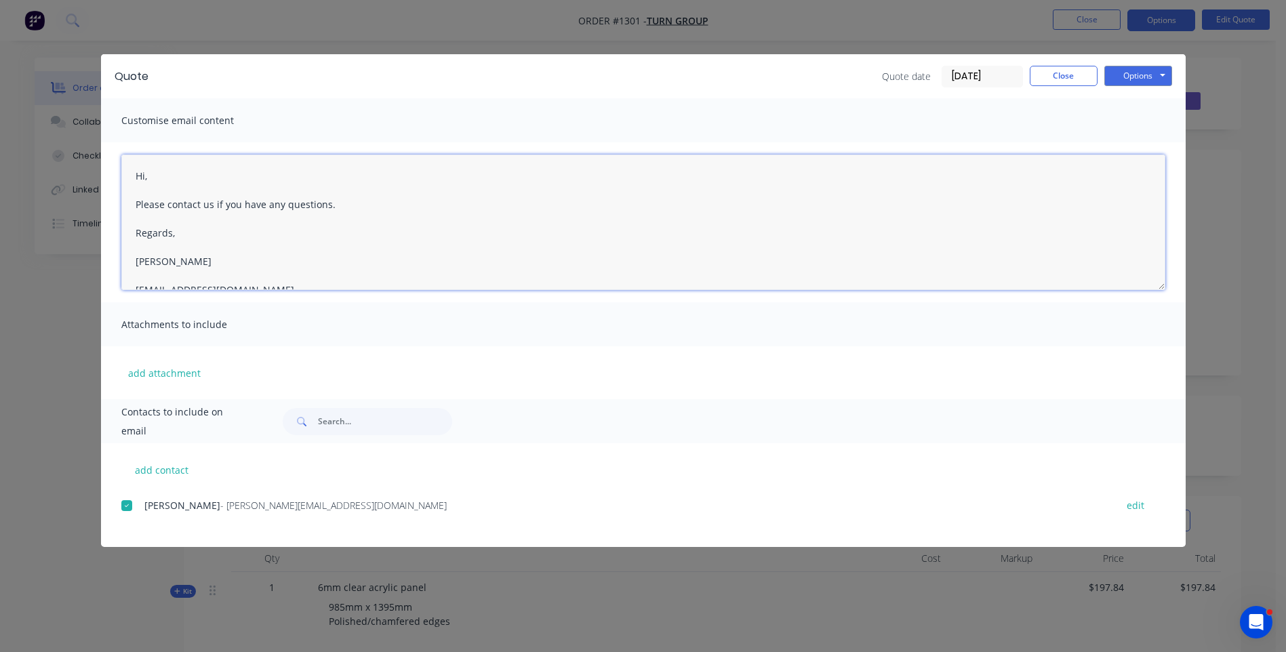
click at [172, 183] on textarea "Hi, Please contact us if you have any questions. Regards, [PERSON_NAME] [EMAIL_…" at bounding box center [643, 223] width 1044 height 136
click at [161, 176] on textarea "Hi, Please contact us if you have any questions. Regards, [PERSON_NAME] [EMAIL_…" at bounding box center [643, 223] width 1044 height 136
type textarea "Hi [PERSON_NAME], Please see quote attached. Please contact us if you have any …"
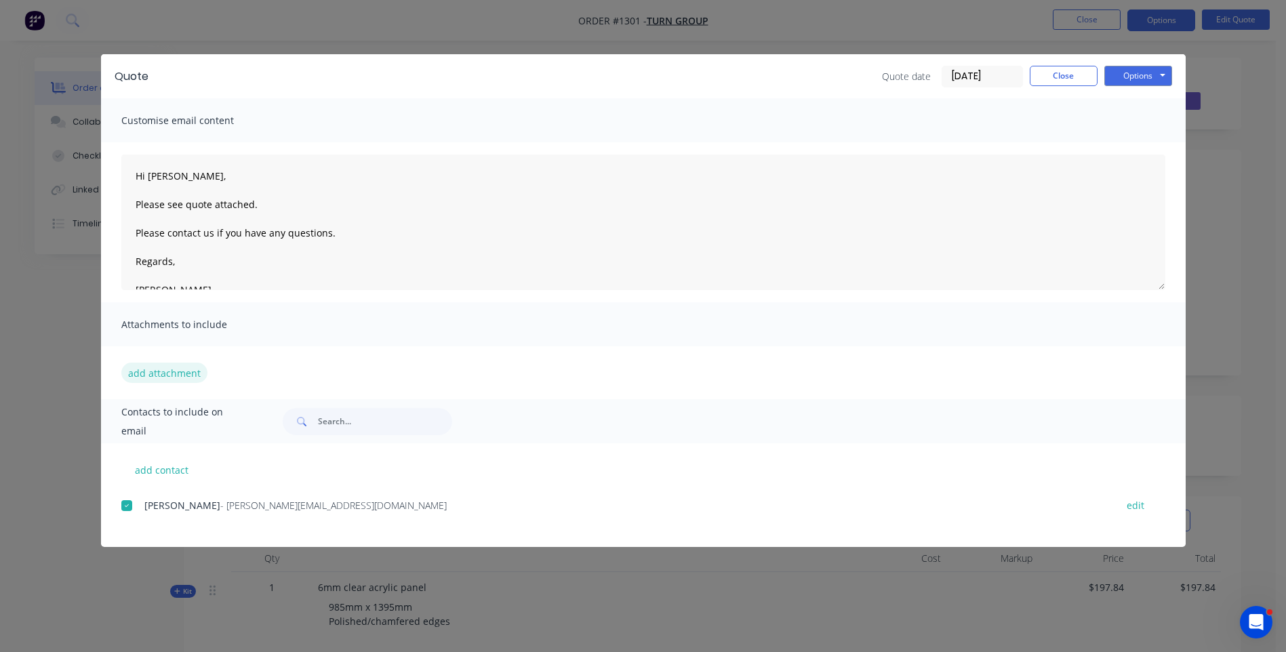
click at [149, 372] on button "add attachment" at bounding box center [164, 373] width 86 height 20
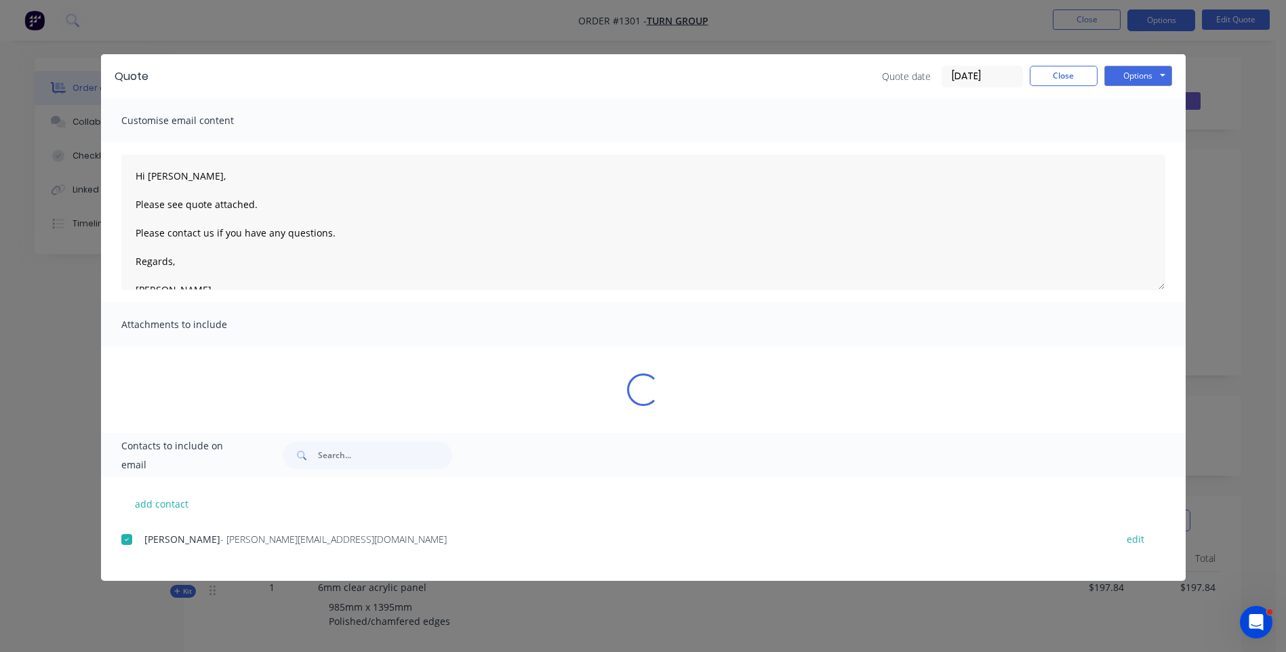
click at [152, 86] on div "Quote Quote date [DATE] Close Options Preview Print Email" at bounding box center [643, 76] width 1085 height 44
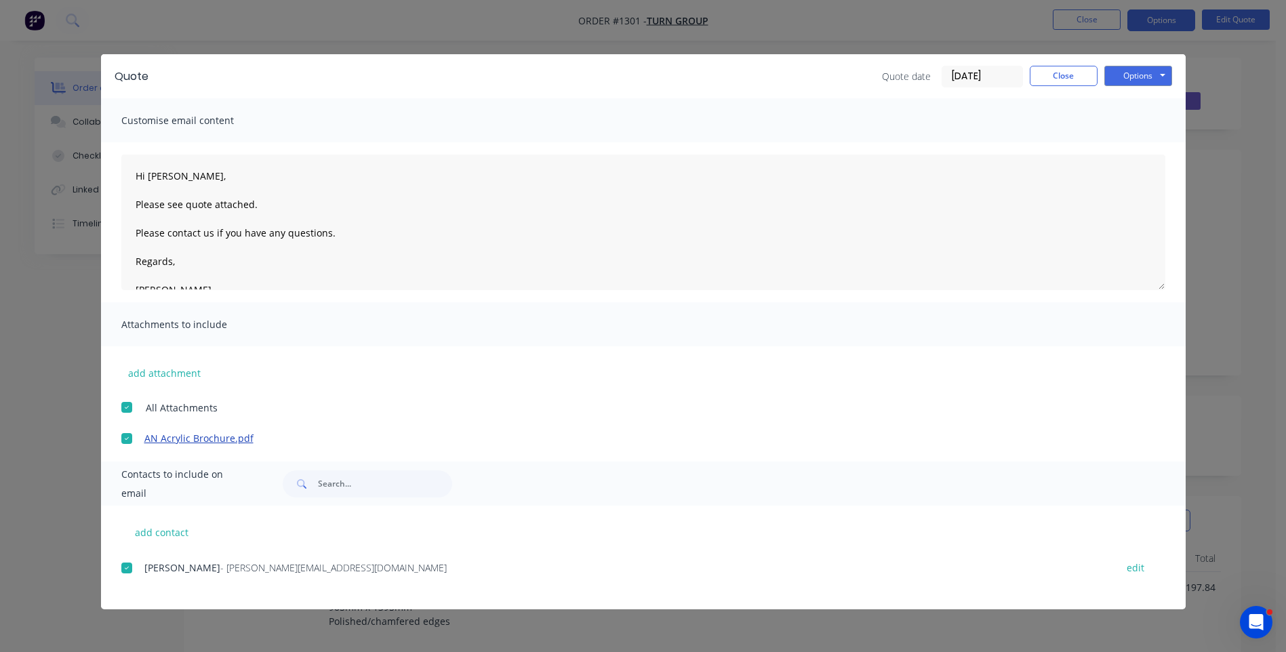
click at [186, 435] on link "AN Acrylic Brochure.pdf" at bounding box center [623, 438] width 958 height 14
drag, startPoint x: 231, startPoint y: 441, endPoint x: 169, endPoint y: 582, distance: 153.3
click at [169, 582] on div "Toby - [EMAIL_ADDRESS][DOMAIN_NAME] edit" at bounding box center [653, 576] width 1064 height 35
click at [127, 443] on div at bounding box center [126, 438] width 27 height 27
drag, startPoint x: 154, startPoint y: 443, endPoint x: 443, endPoint y: 462, distance: 290.1
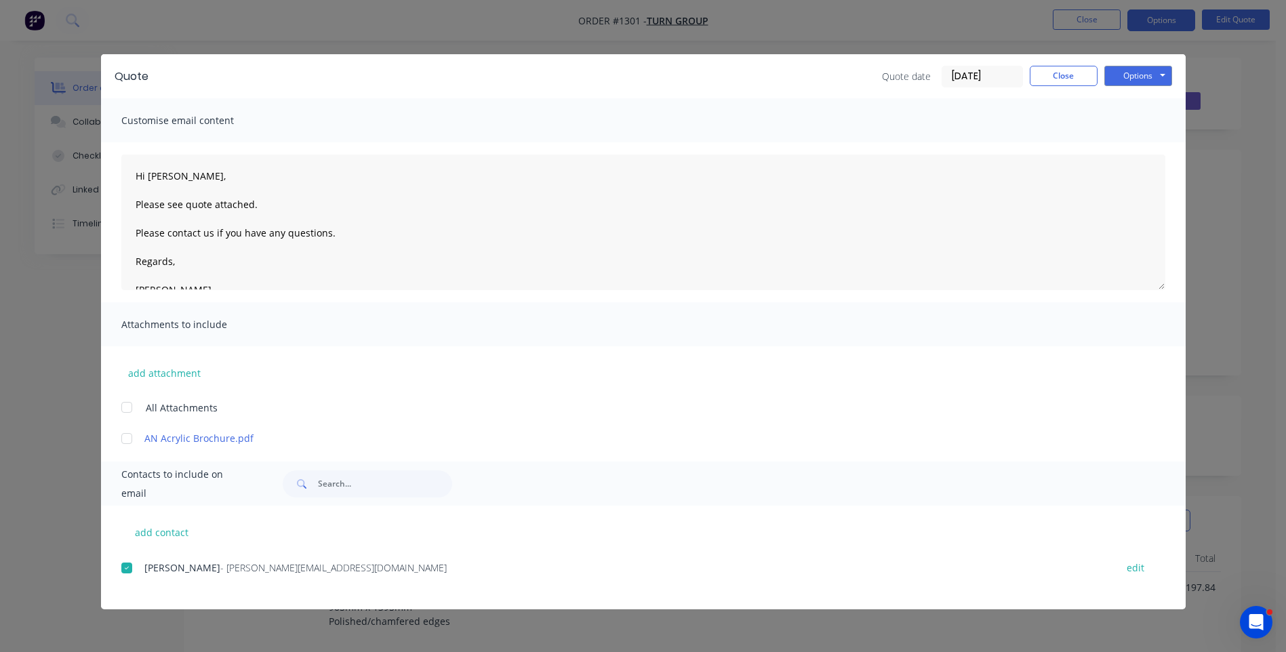
click at [443, 462] on div "Contacts to include on email" at bounding box center [643, 484] width 1085 height 44
click at [163, 375] on button "add attachment" at bounding box center [164, 373] width 86 height 20
click at [174, 378] on button "add attachment" at bounding box center [164, 373] width 86 height 20
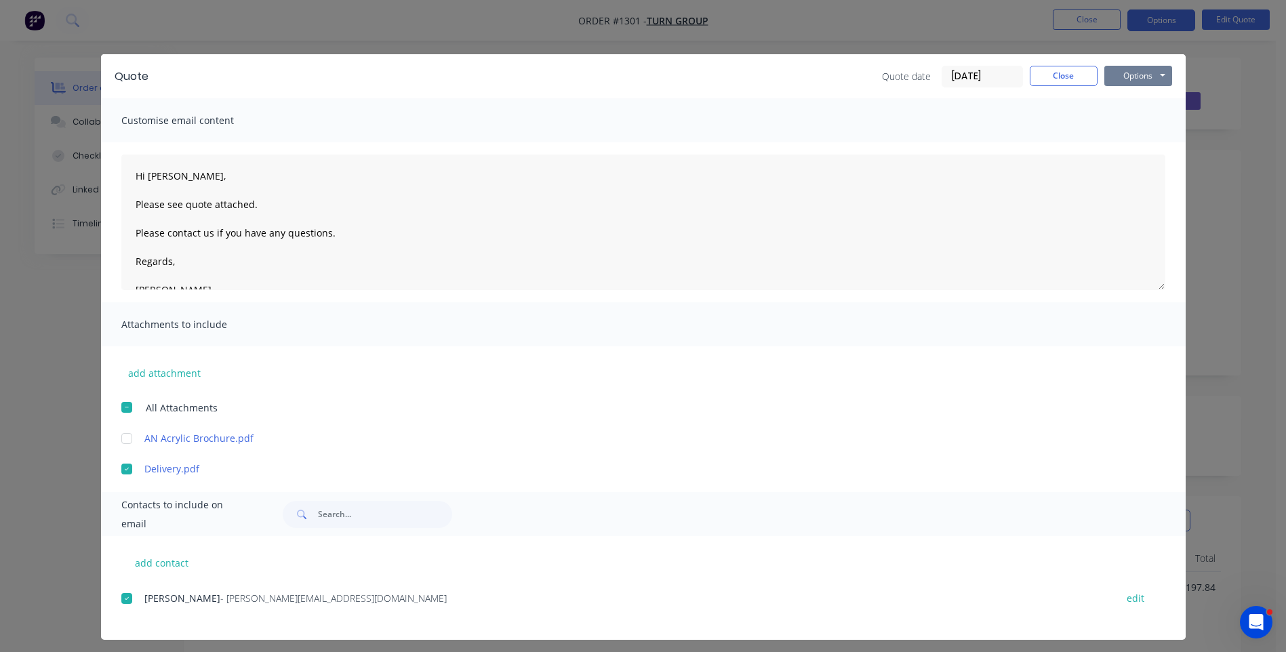
click at [1127, 73] on button "Options" at bounding box center [1138, 76] width 68 height 20
click at [1134, 144] on button "Email" at bounding box center [1147, 145] width 87 height 22
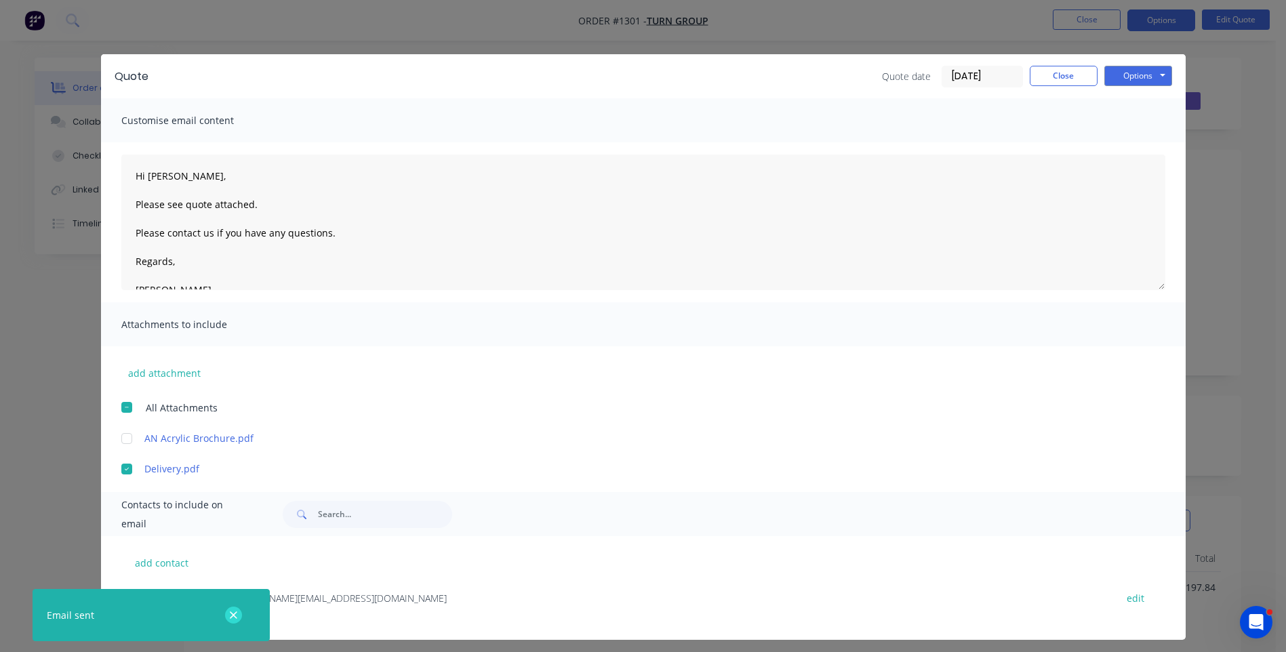
click at [231, 611] on icon "button" at bounding box center [233, 616] width 9 height 12
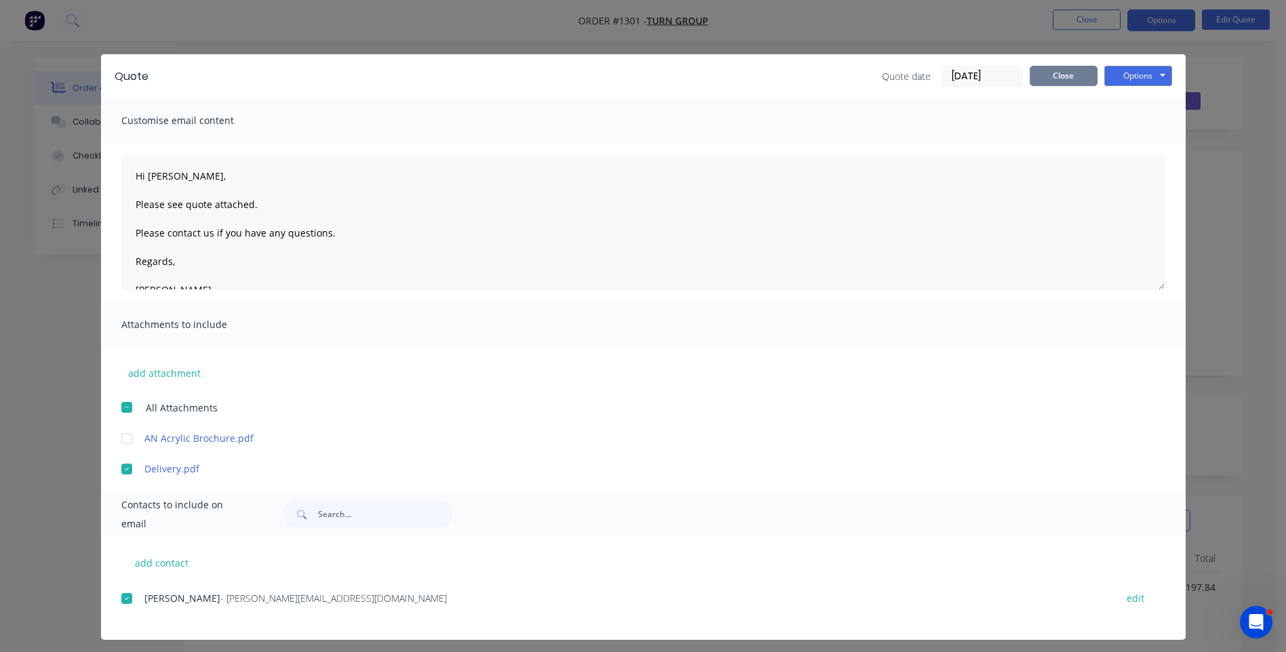
click at [1052, 79] on button "Close" at bounding box center [1064, 76] width 68 height 20
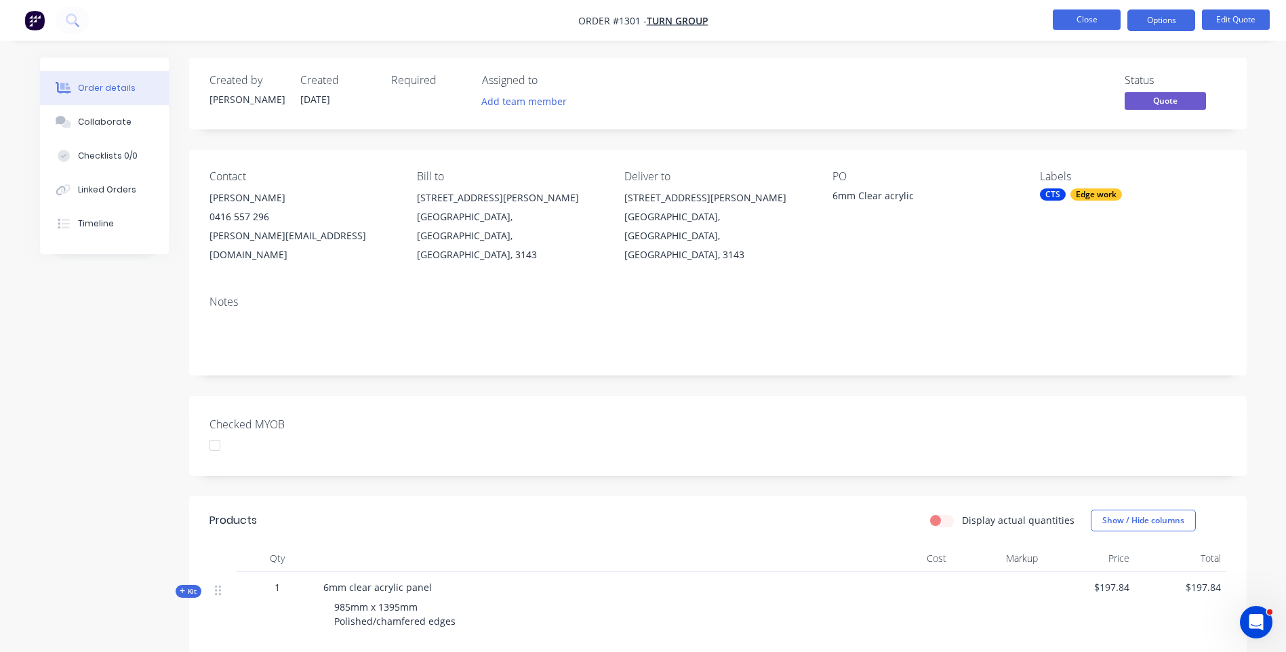
click at [1083, 24] on button "Close" at bounding box center [1087, 19] width 68 height 20
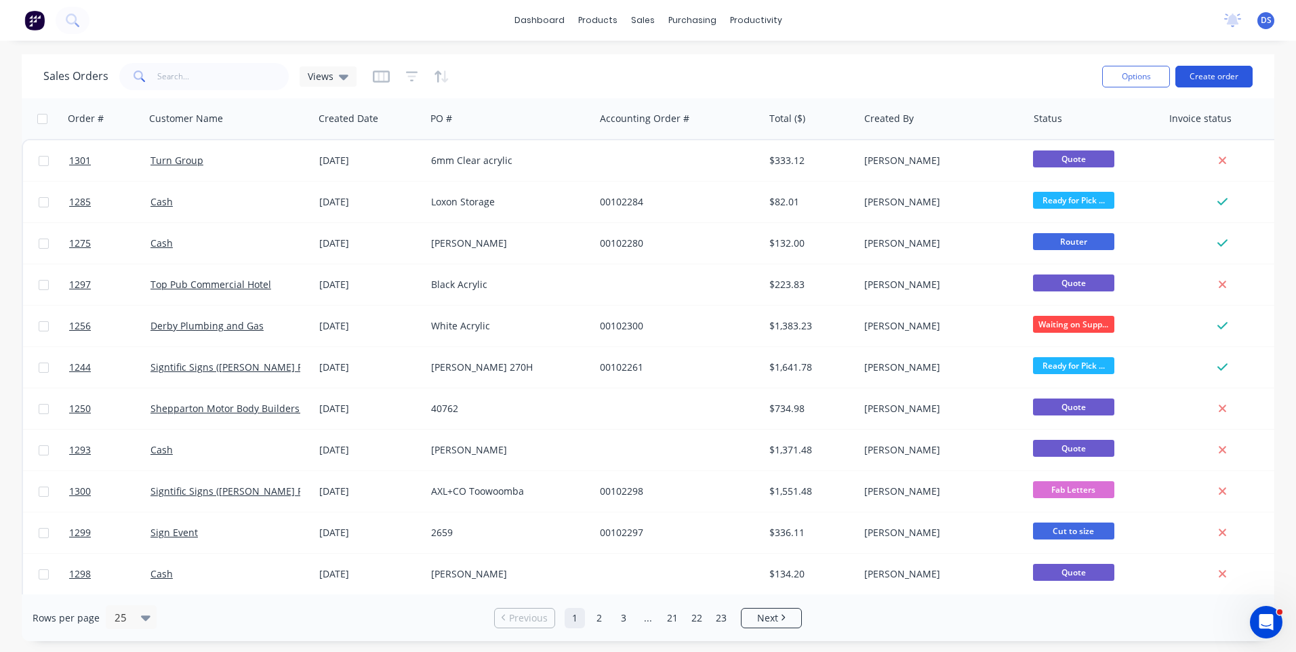
click at [1216, 78] on button "Create order" at bounding box center [1214, 77] width 77 height 22
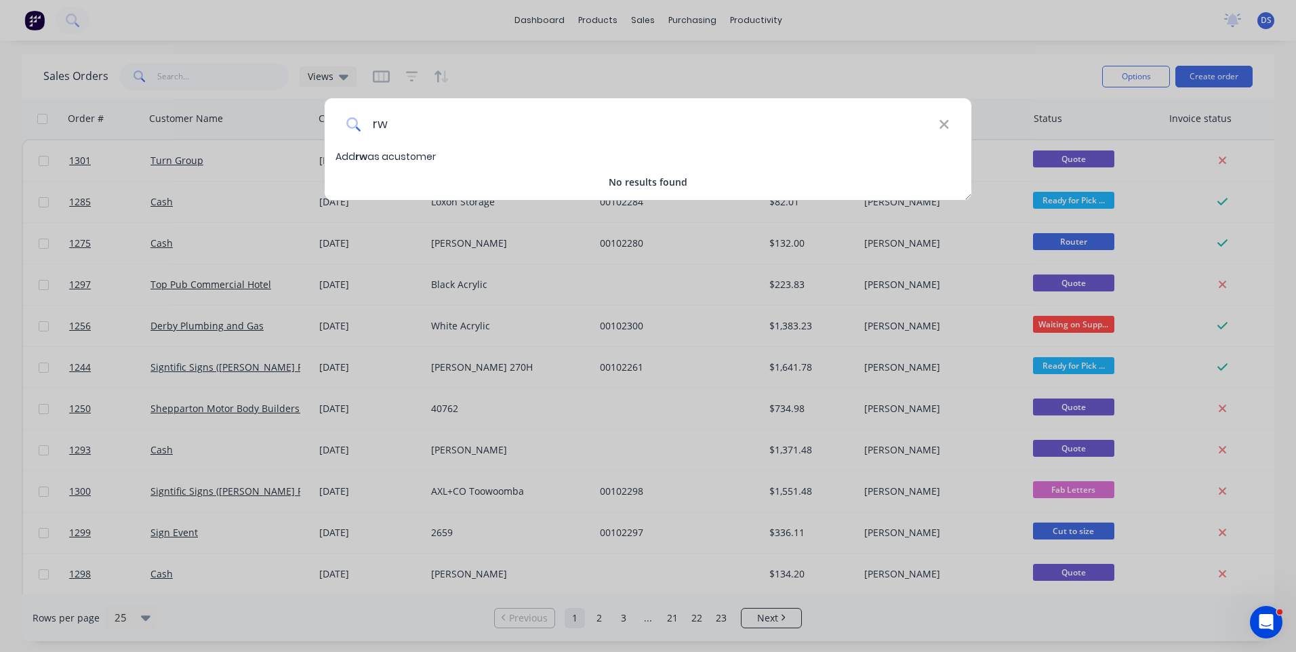
type input "r"
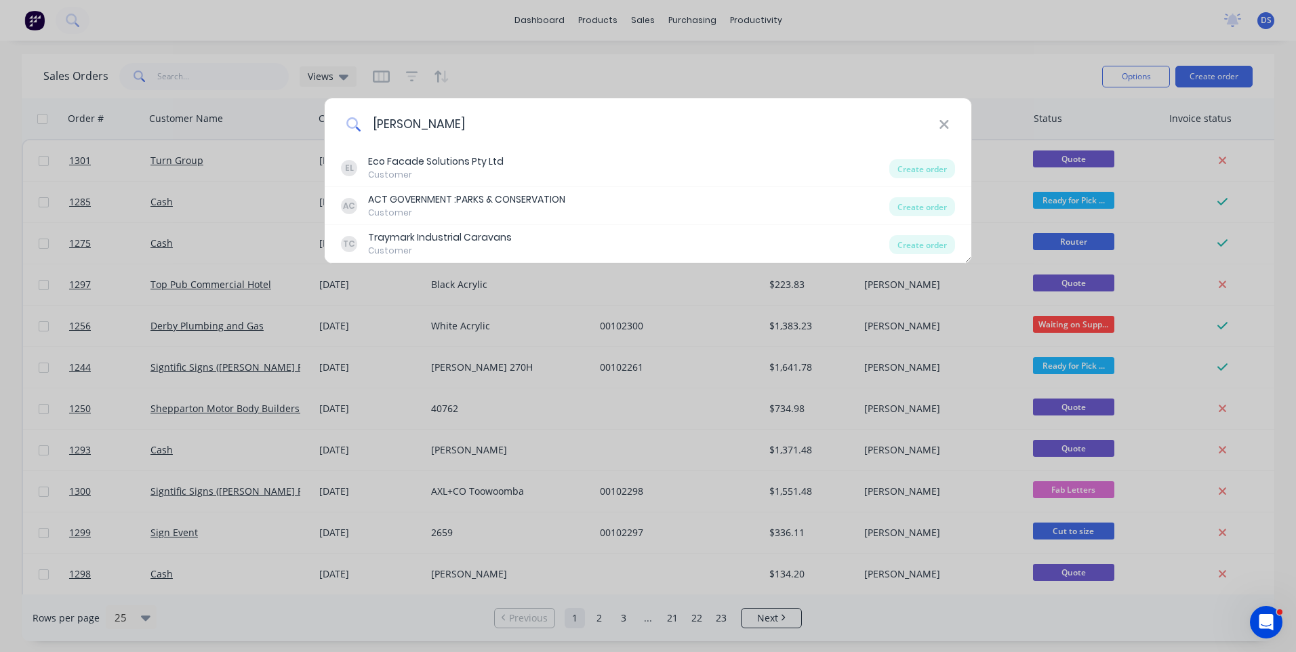
click at [434, 129] on input "[PERSON_NAME]" at bounding box center [650, 123] width 578 height 51
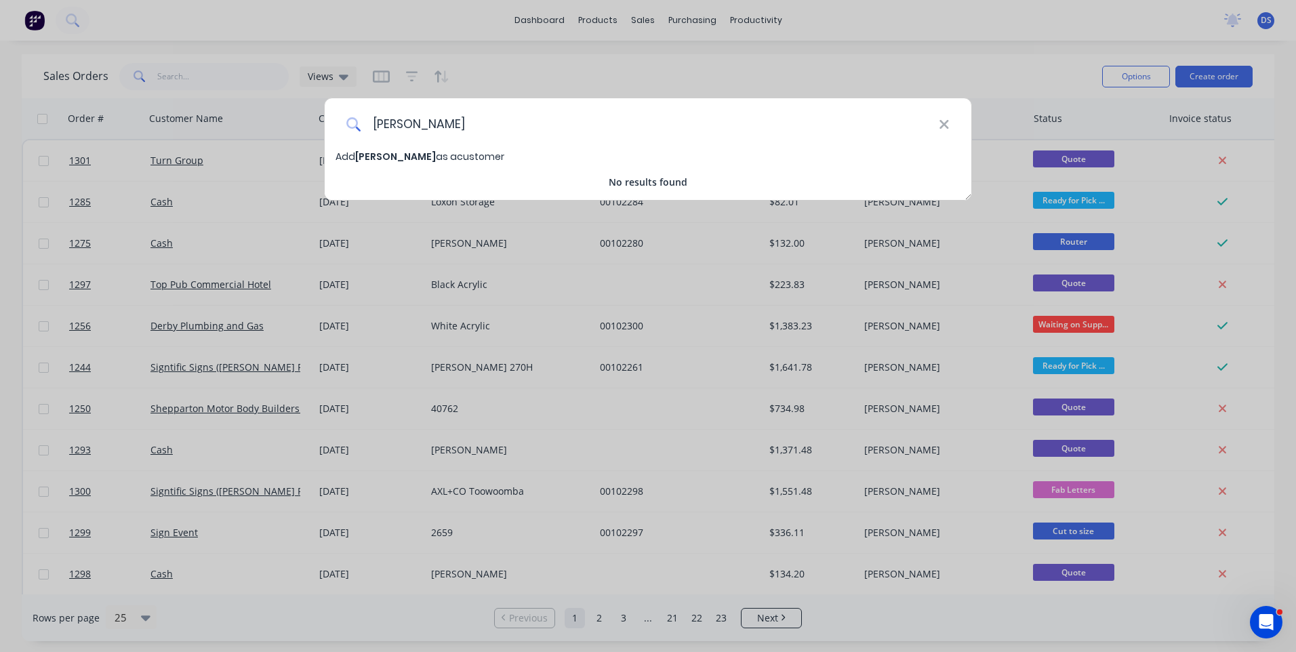
type input "[PERSON_NAME]"
click at [608, 574] on div "[PERSON_NAME] Add [PERSON_NAME] as a customer No results found" at bounding box center [648, 326] width 1296 height 652
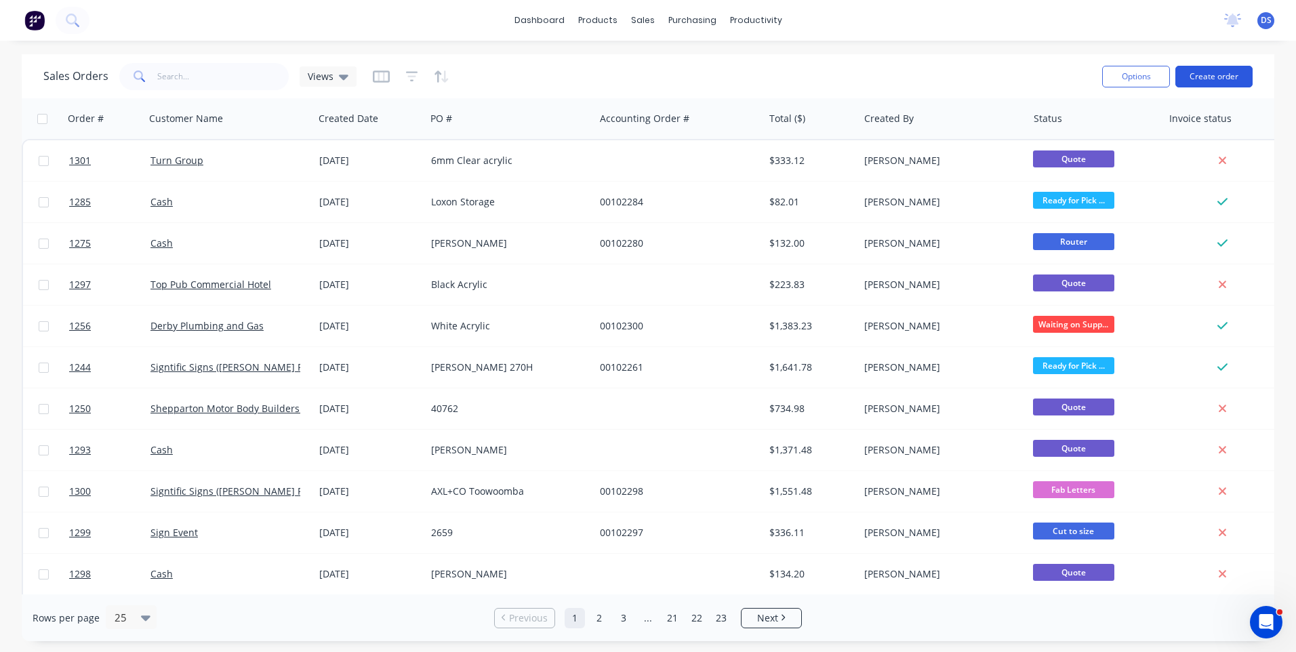
click at [1209, 75] on button "Create order" at bounding box center [1214, 77] width 77 height 22
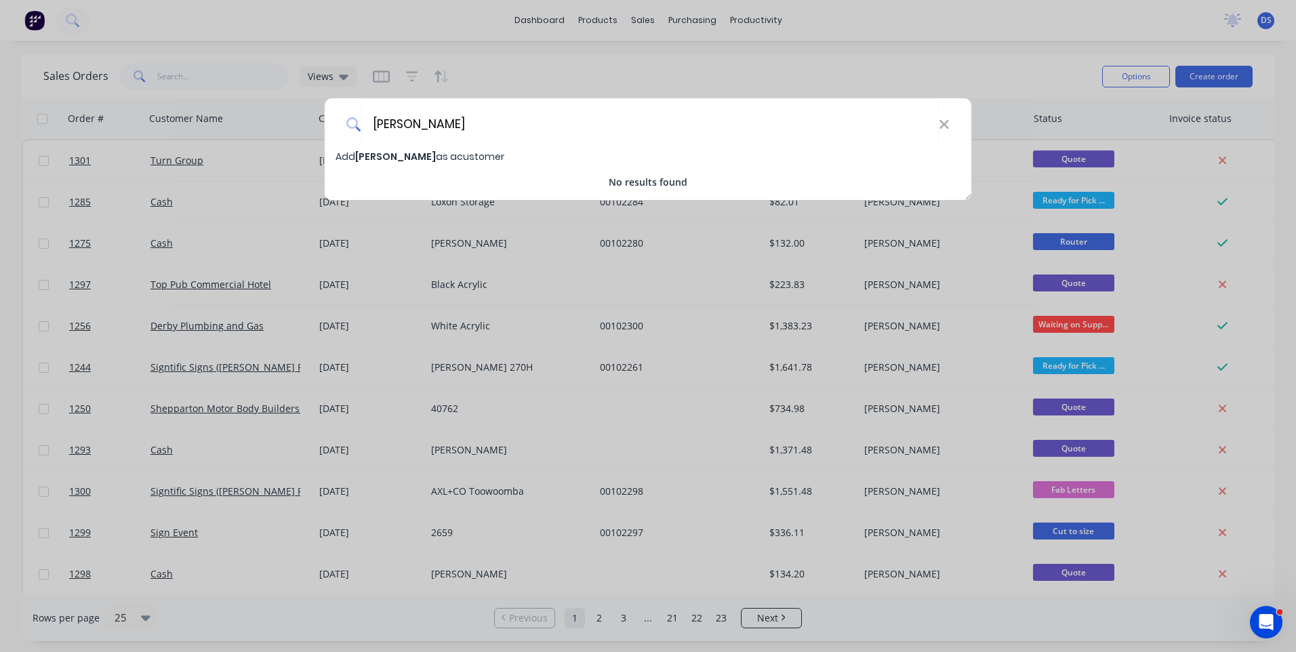
type input "[PERSON_NAME]"
click at [423, 156] on span "[PERSON_NAME]" at bounding box center [395, 157] width 81 height 14
select select "AU"
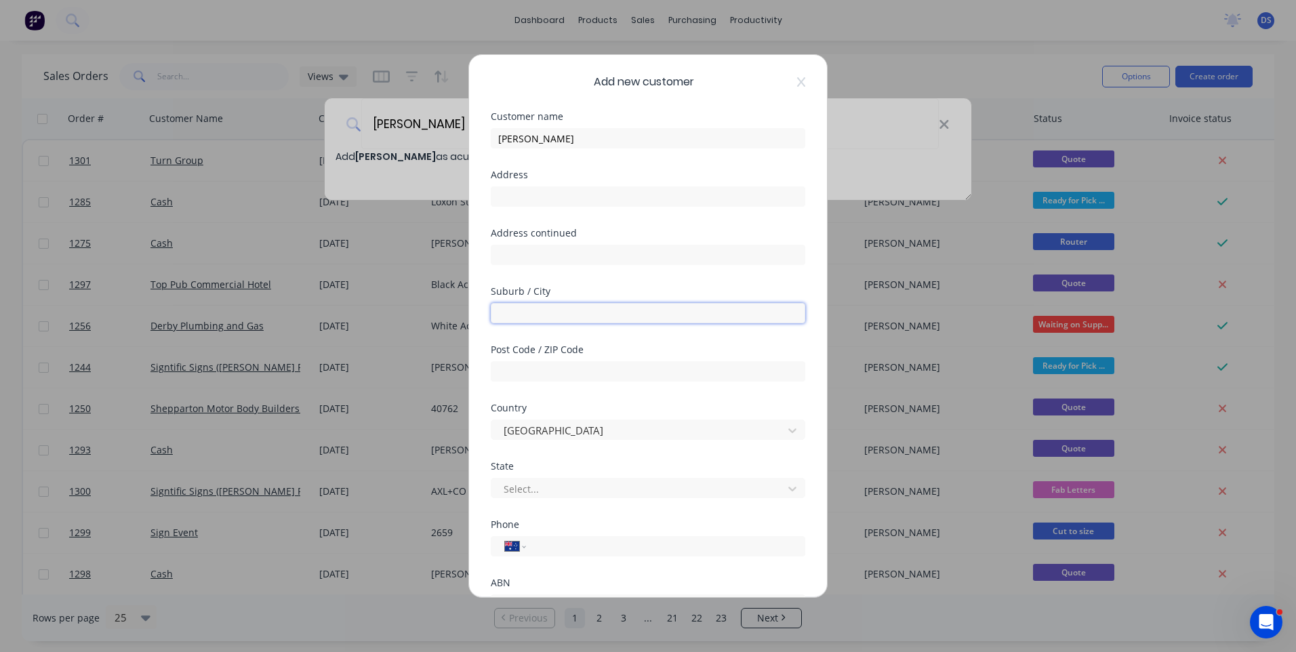
click at [545, 306] on input "text" at bounding box center [648, 313] width 315 height 20
type input "[US_STATE]"
click at [552, 365] on input "text" at bounding box center [648, 371] width 315 height 20
type input "4014"
click at [566, 487] on div at bounding box center [639, 489] width 274 height 17
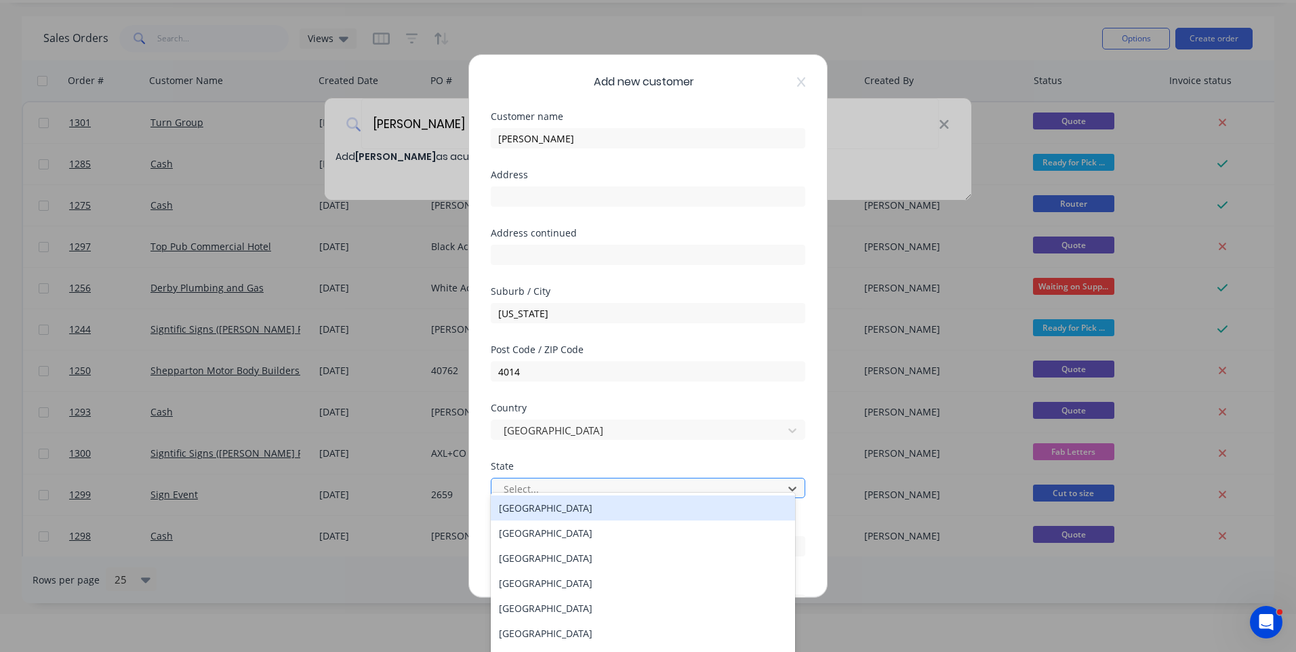
scroll to position [40, 0]
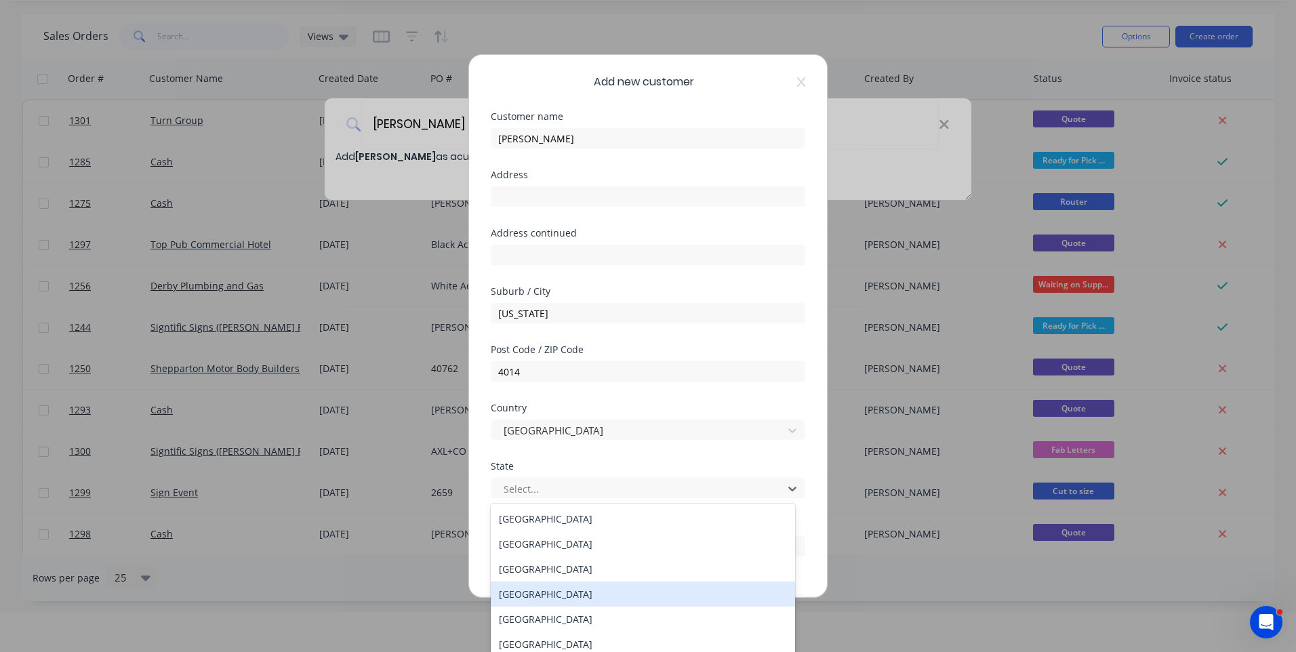
click at [544, 597] on div "[GEOGRAPHIC_DATA]" at bounding box center [643, 594] width 304 height 25
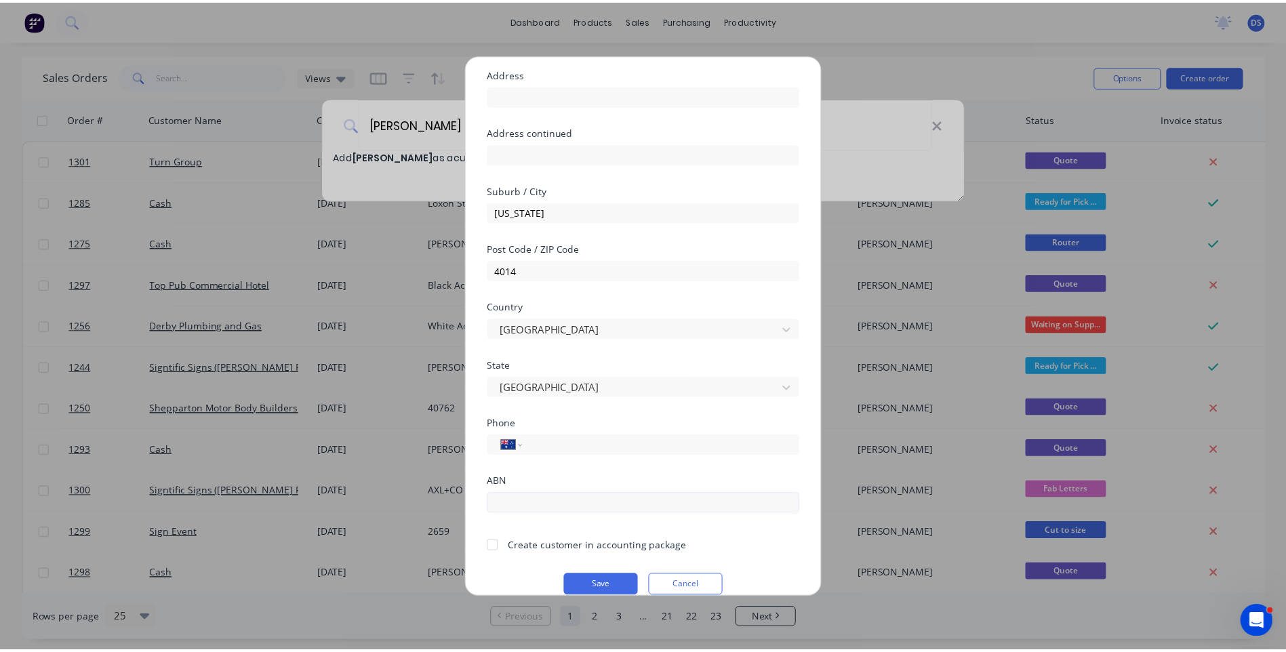
scroll to position [119, 0]
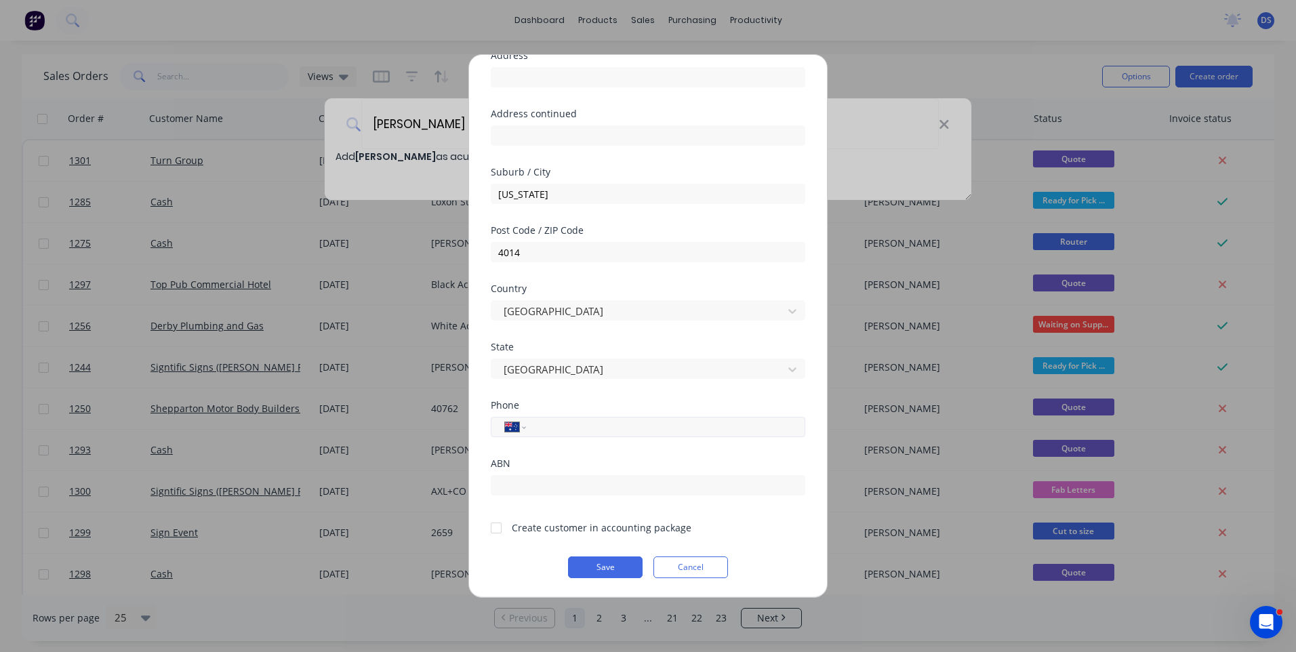
paste input "0427 857 878"
type input "0427 857 878"
click at [497, 530] on div at bounding box center [496, 528] width 27 height 27
click at [607, 570] on button "Save" at bounding box center [605, 568] width 75 height 22
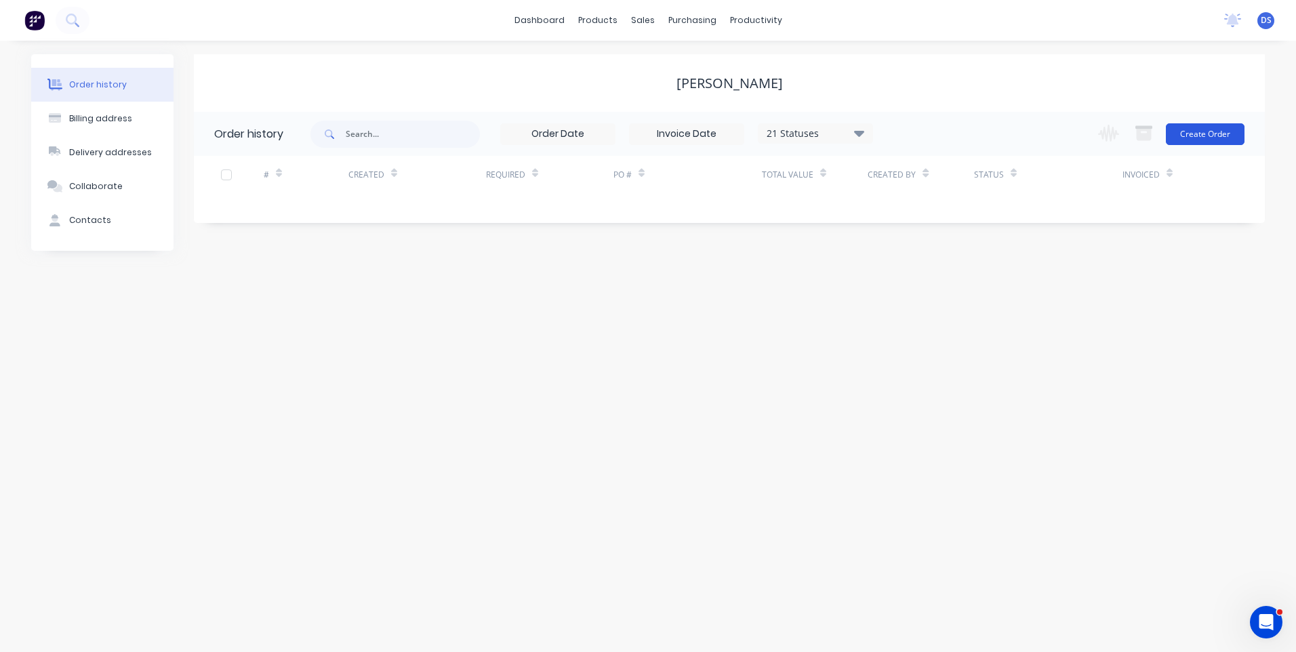
click at [1197, 138] on button "Create Order" at bounding box center [1205, 134] width 79 height 22
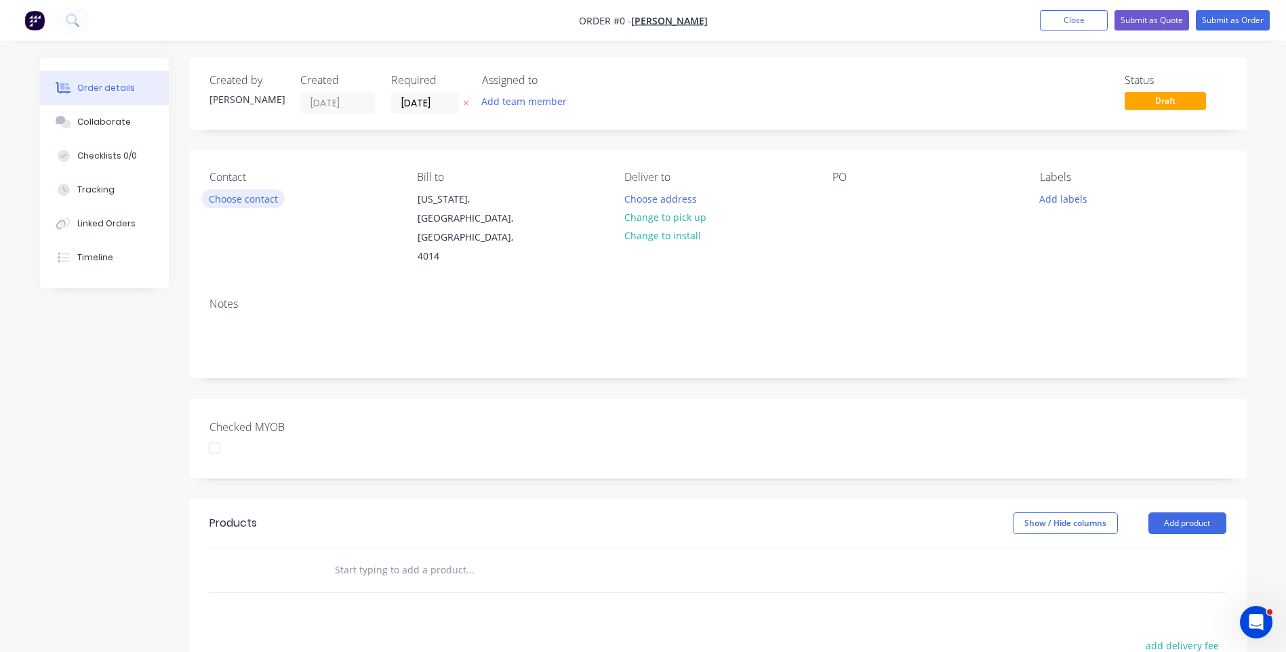
click at [267, 201] on button "Choose contact" at bounding box center [242, 198] width 83 height 18
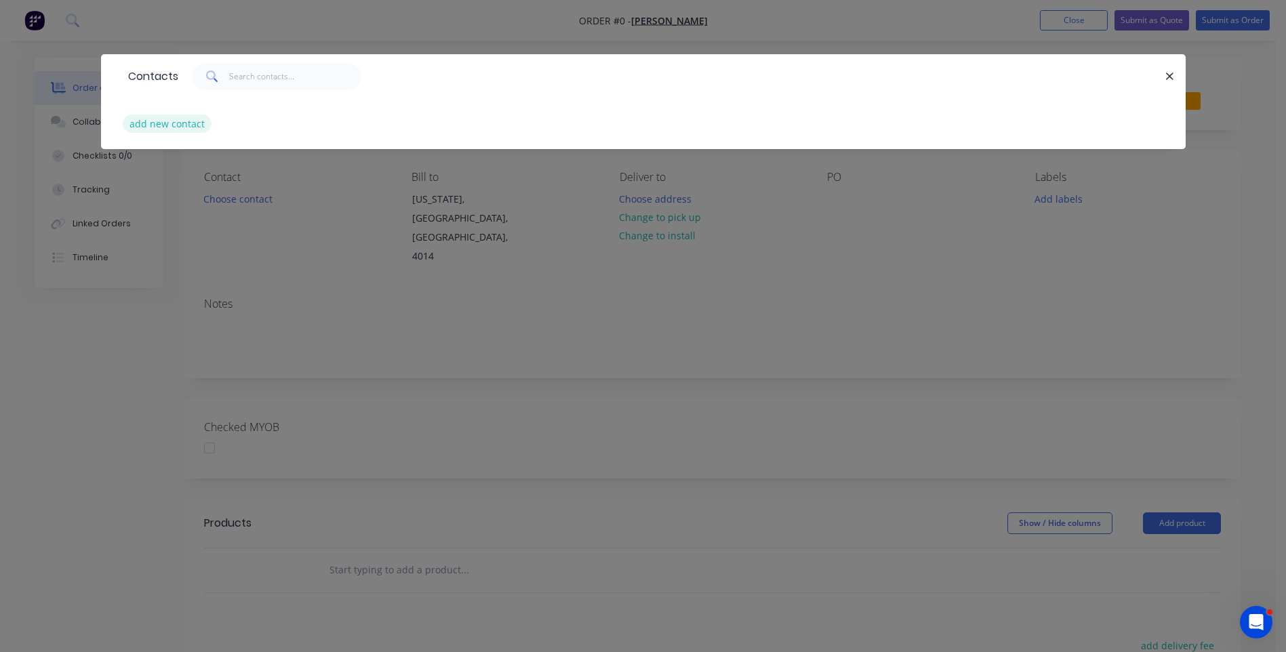
click at [182, 129] on button "add new contact" at bounding box center [167, 124] width 89 height 18
select select "AU"
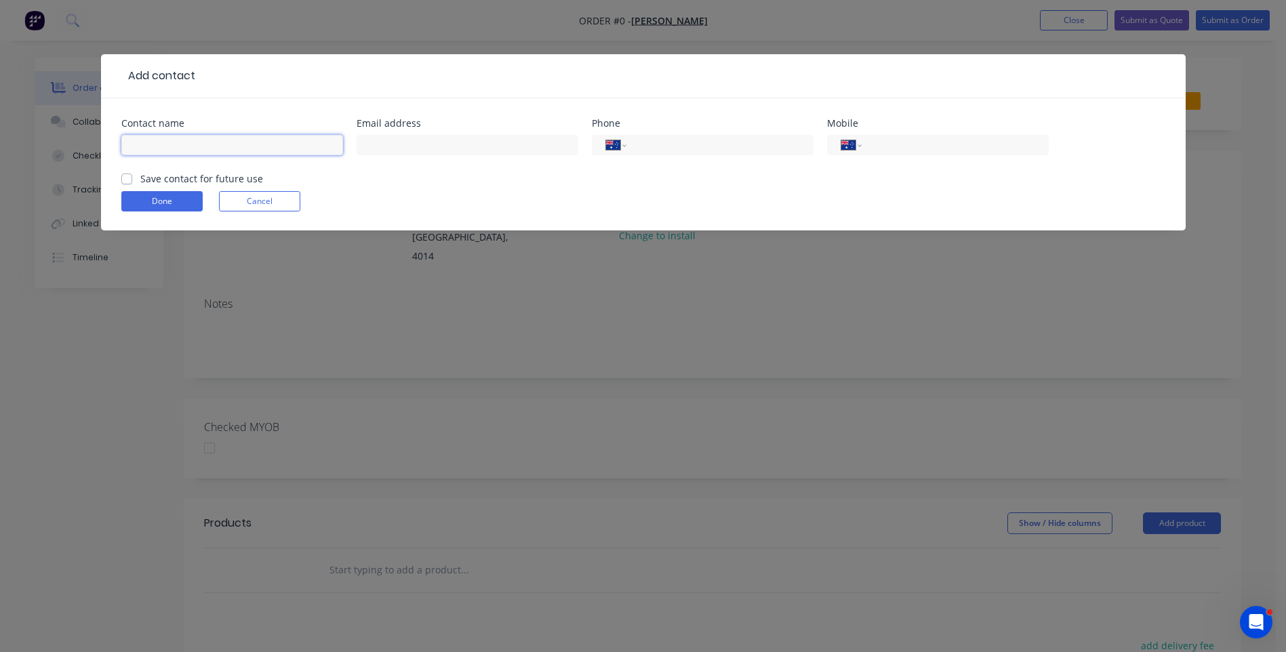
paste input "[PERSON_NAME] [PERSON_NAME][EMAIL_ADDRESS][DOMAIN_NAME] [PHONE_NUMBER]"
drag, startPoint x: 264, startPoint y: 145, endPoint x: 148, endPoint y: 150, distance: 115.4
click at [148, 150] on input "[PERSON_NAME] [PERSON_NAME][EMAIL_ADDRESS][DOMAIN_NAME] [PHONE_NUMBER]" at bounding box center [232, 145] width 222 height 20
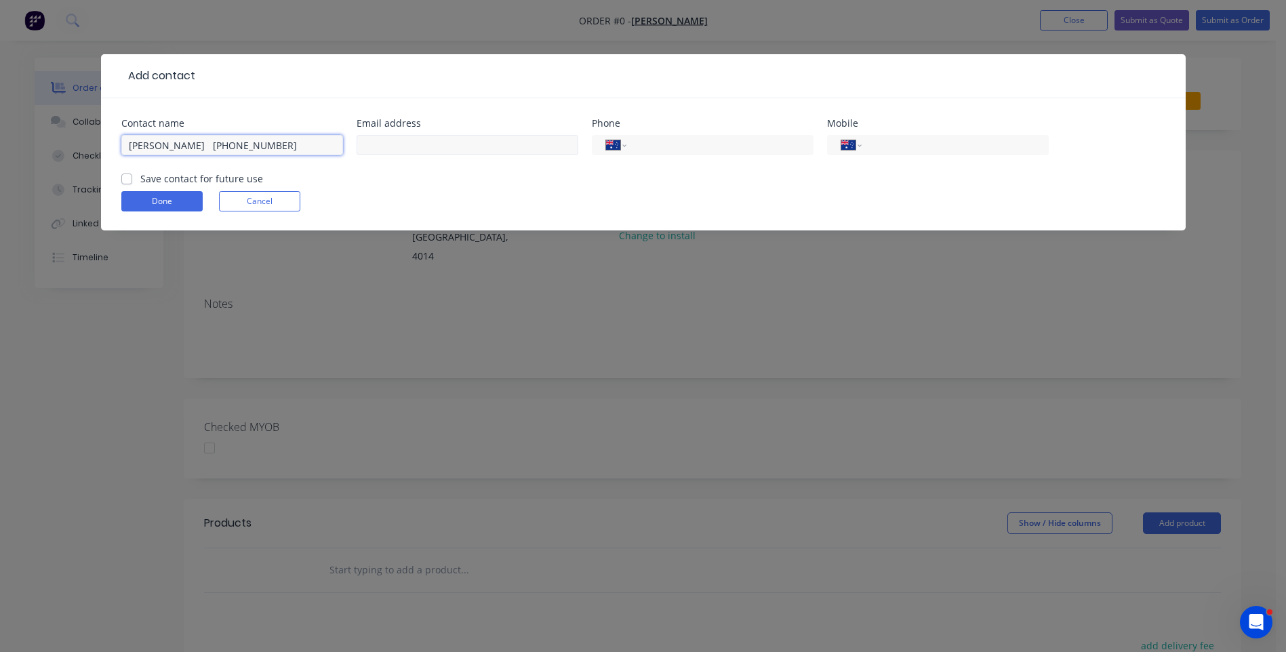
type input "[PERSON_NAME] [PHONE_NUMBER]"
paste input "[PERSON_NAME][EMAIL_ADDRESS][DOMAIN_NAME]"
type input "[PERSON_NAME][EMAIL_ADDRESS][DOMAIN_NAME]"
drag, startPoint x: 265, startPoint y: 146, endPoint x: 195, endPoint y: 146, distance: 70.5
click at [195, 146] on input "[PERSON_NAME] [PHONE_NUMBER]" at bounding box center [232, 145] width 222 height 20
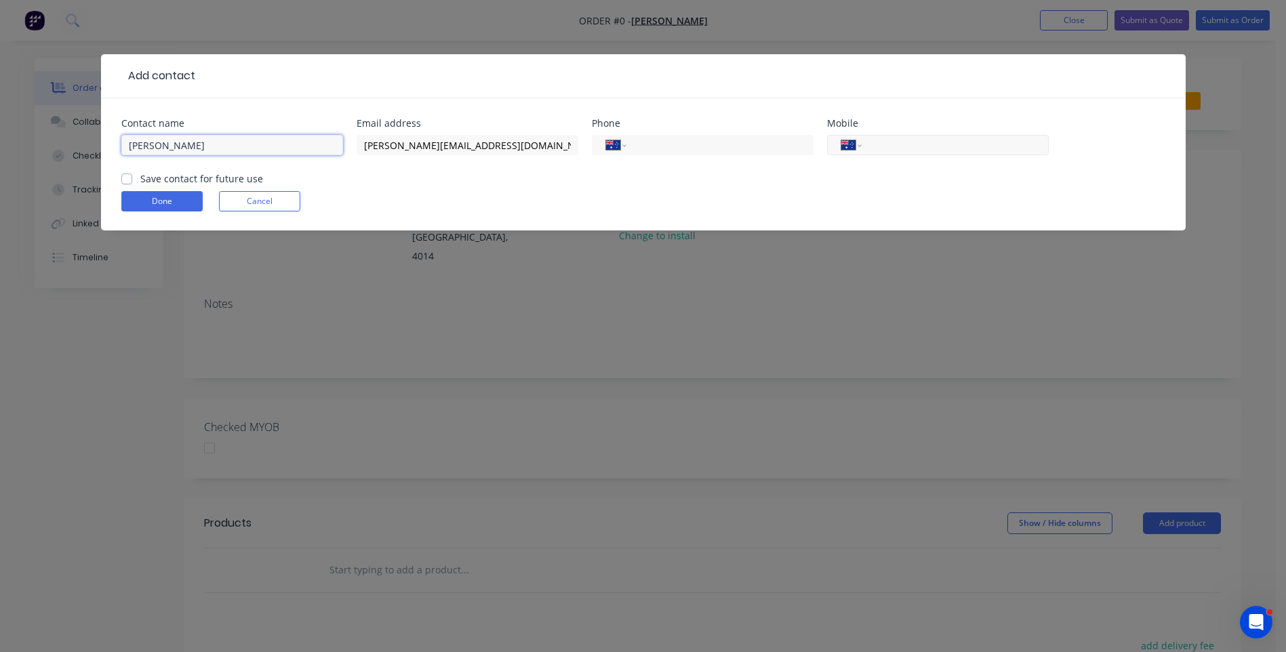
type input "[PERSON_NAME]"
paste input "0427 857 878"
type input "0427 857 878"
click at [231, 150] on input "[PERSON_NAME]" at bounding box center [232, 145] width 222 height 20
type input "[PERSON_NAME]"
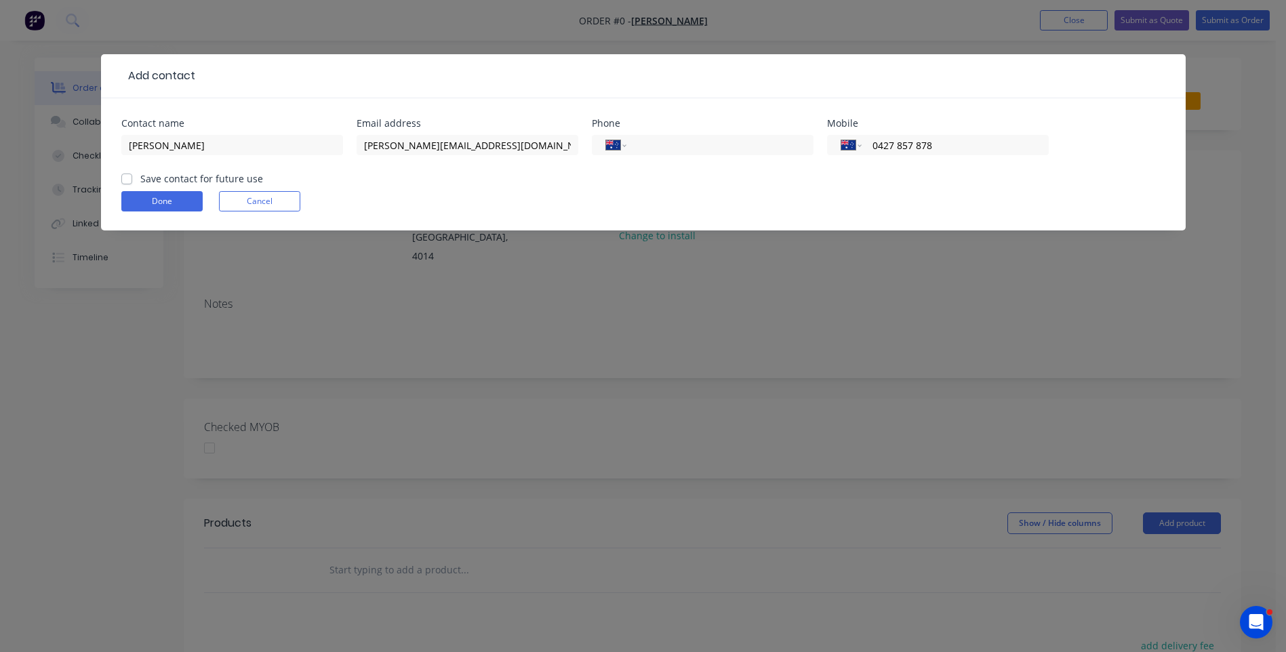
click at [140, 180] on label "Save contact for future use" at bounding box center [201, 179] width 123 height 14
click at [125, 180] on input "Save contact for future use" at bounding box center [126, 178] width 11 height 13
checkbox input "true"
click at [144, 199] on button "Done" at bounding box center [161, 201] width 81 height 20
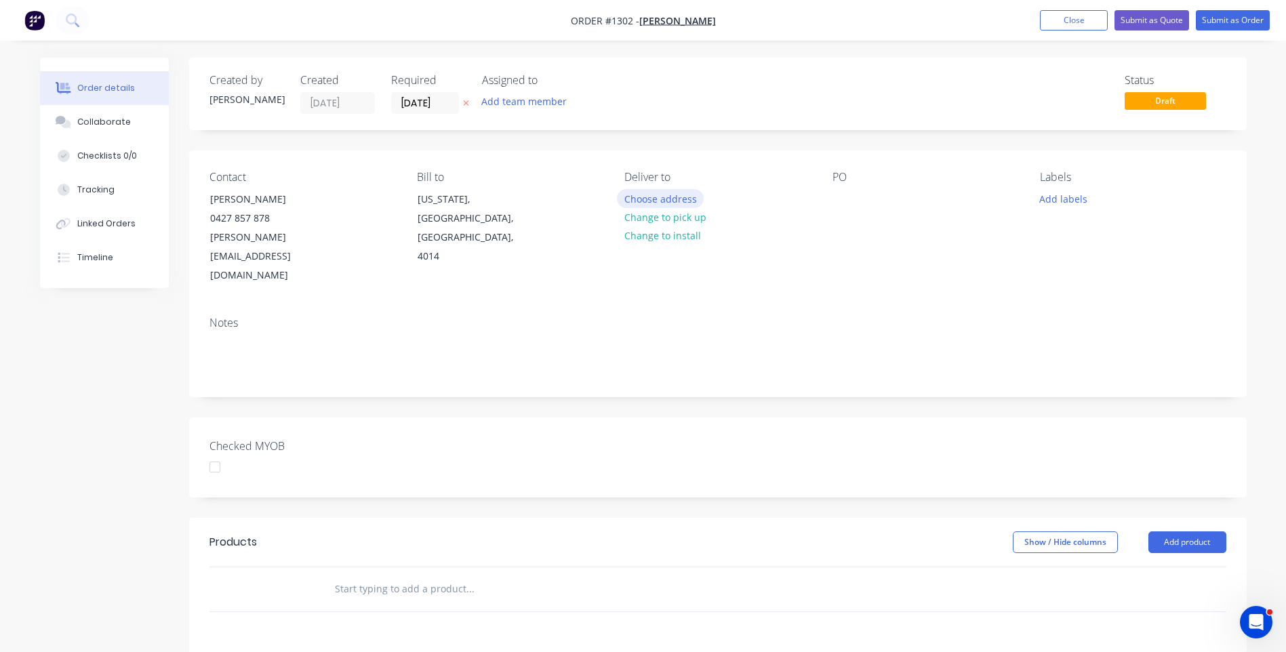
click at [656, 203] on button "Choose address" at bounding box center [660, 198] width 87 height 18
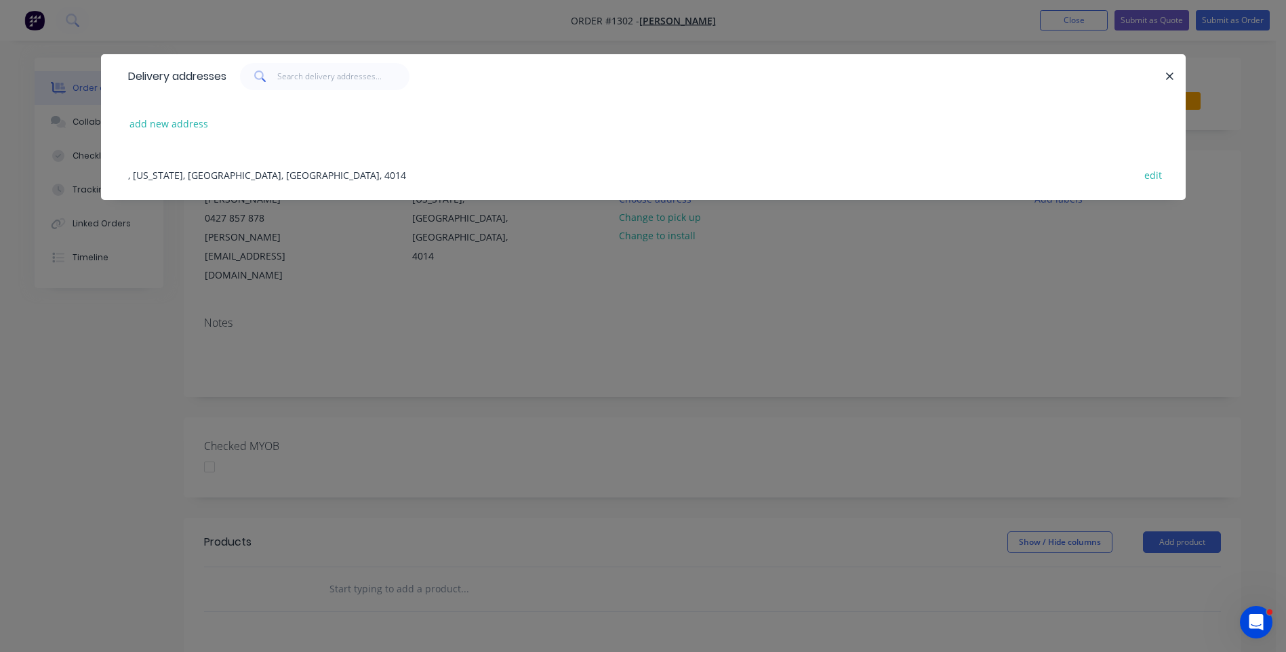
click at [256, 179] on div ", [US_STATE], [GEOGRAPHIC_DATA], [GEOGRAPHIC_DATA], 4014 edit" at bounding box center [643, 174] width 1044 height 51
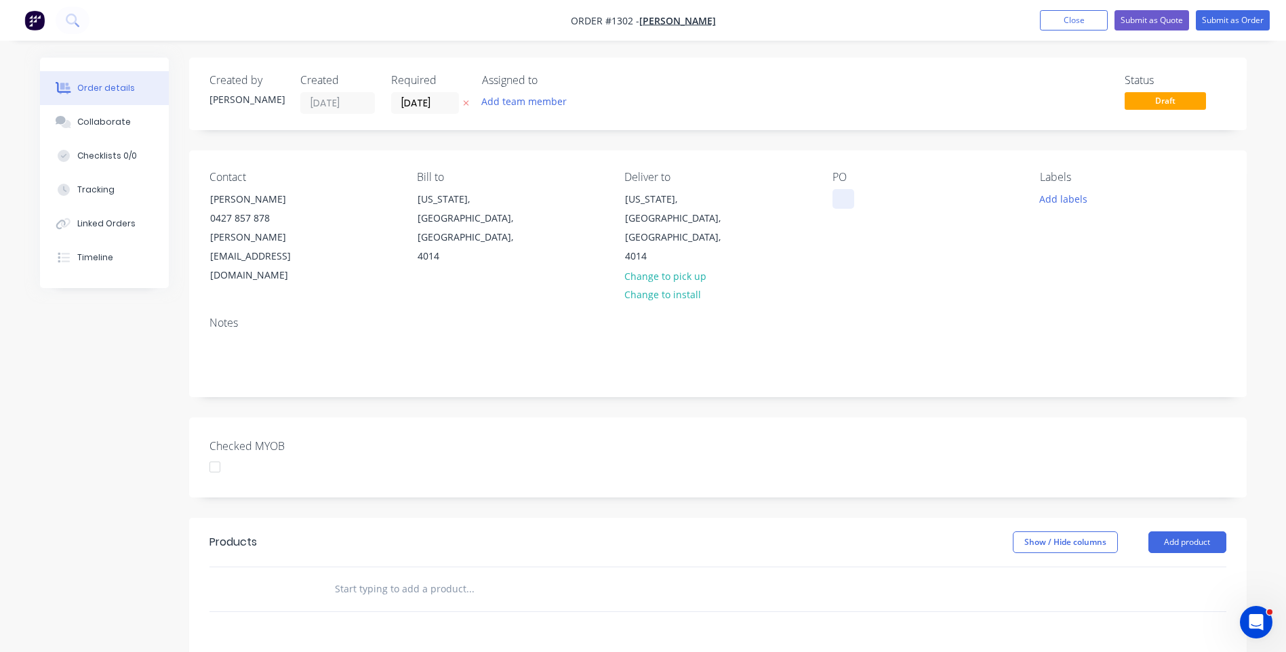
click at [847, 201] on div at bounding box center [844, 199] width 22 height 20
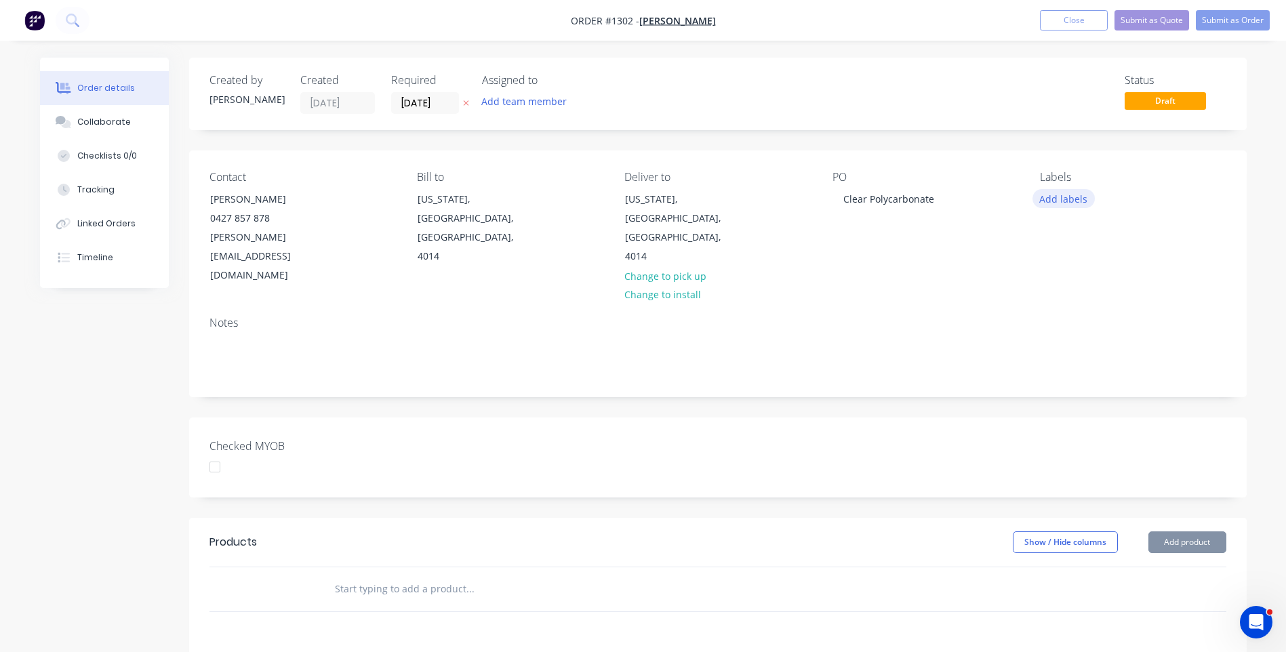
click at [1045, 201] on button "Add labels" at bounding box center [1064, 198] width 62 height 18
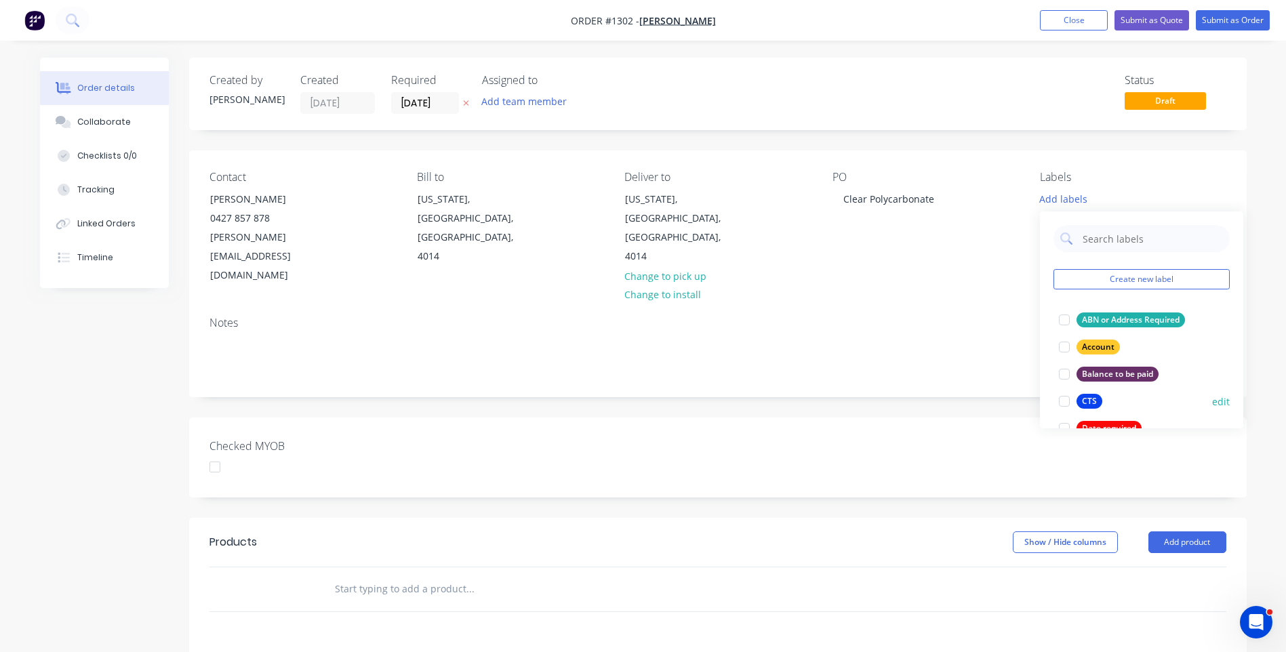
click at [1090, 407] on div "CTS" at bounding box center [1090, 401] width 26 height 15
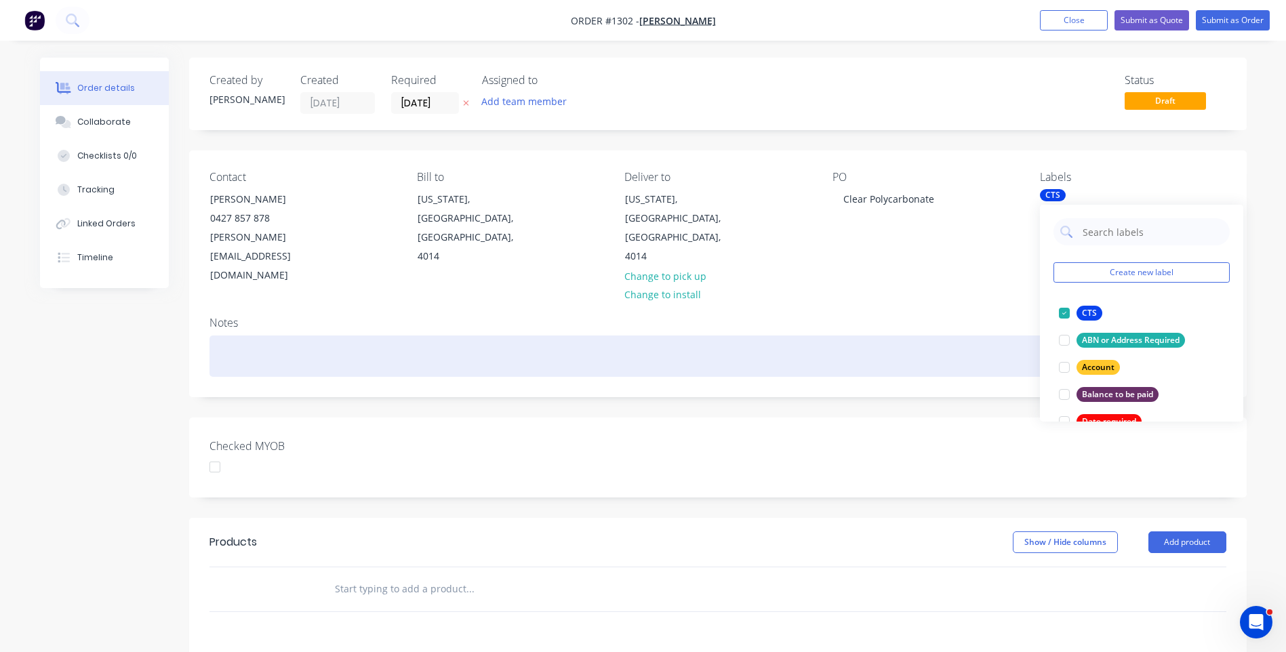
click at [957, 336] on div at bounding box center [717, 356] width 1017 height 41
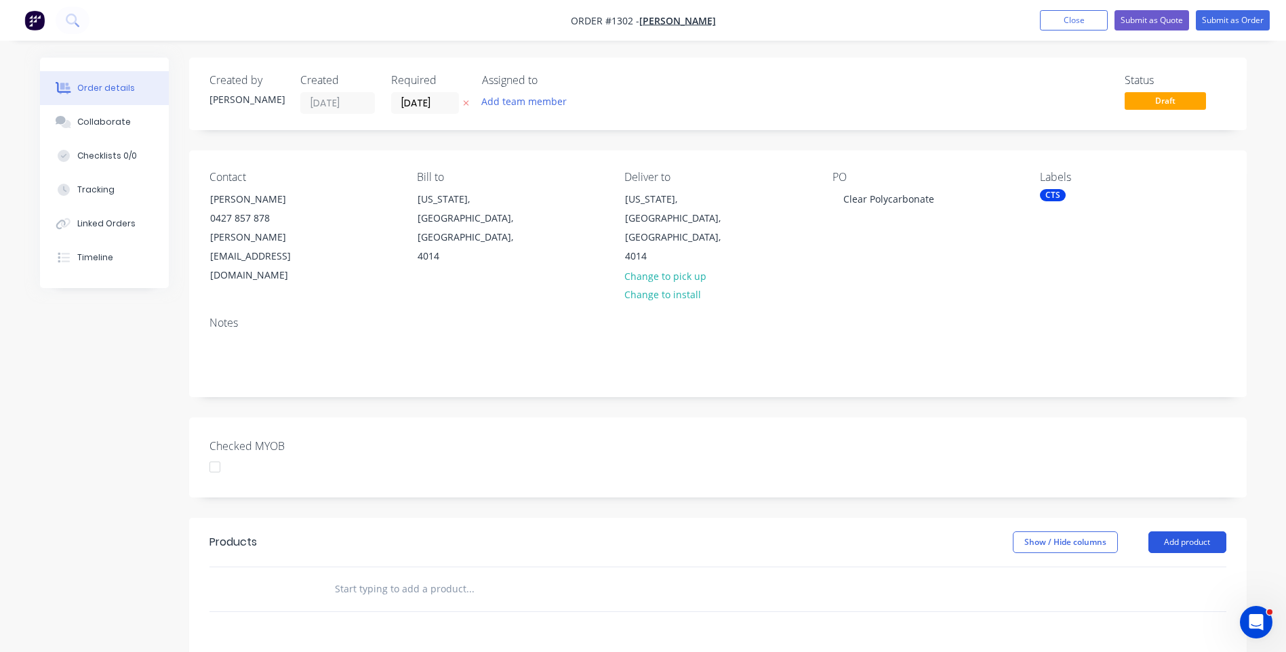
click at [1165, 532] on button "Add product" at bounding box center [1188, 543] width 78 height 22
click at [1143, 567] on div "Product catalogue" at bounding box center [1162, 577] width 104 height 20
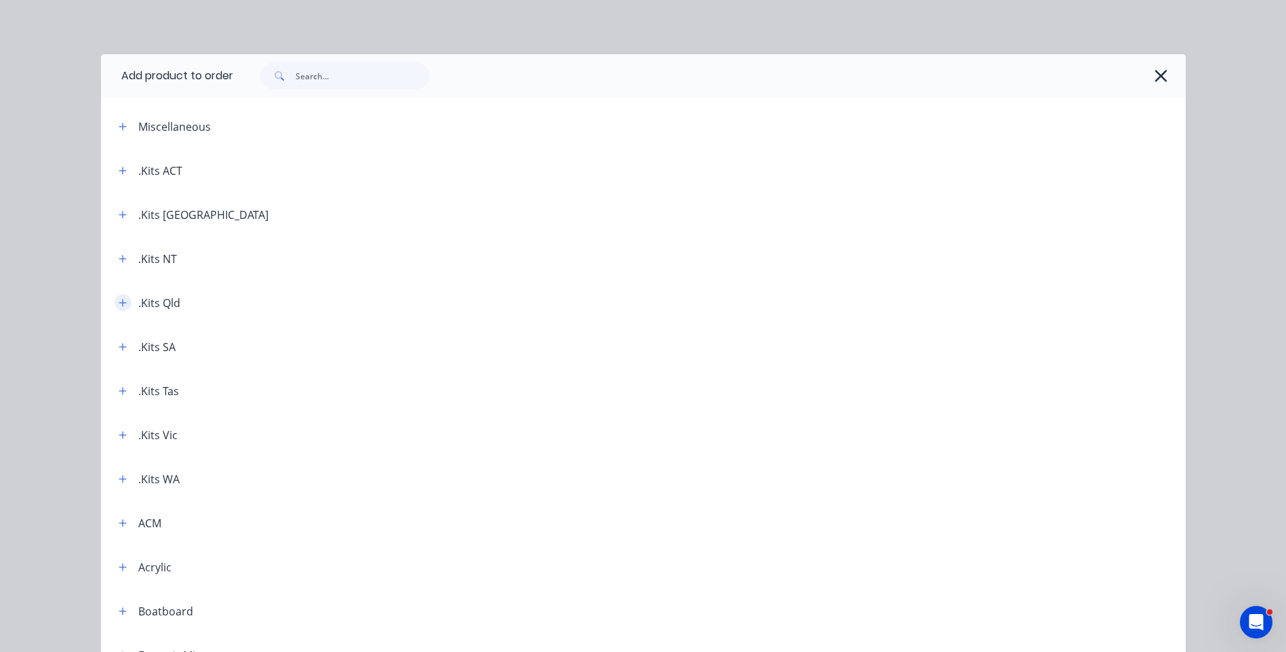
click at [119, 302] on icon "button" at bounding box center [122, 302] width 7 height 7
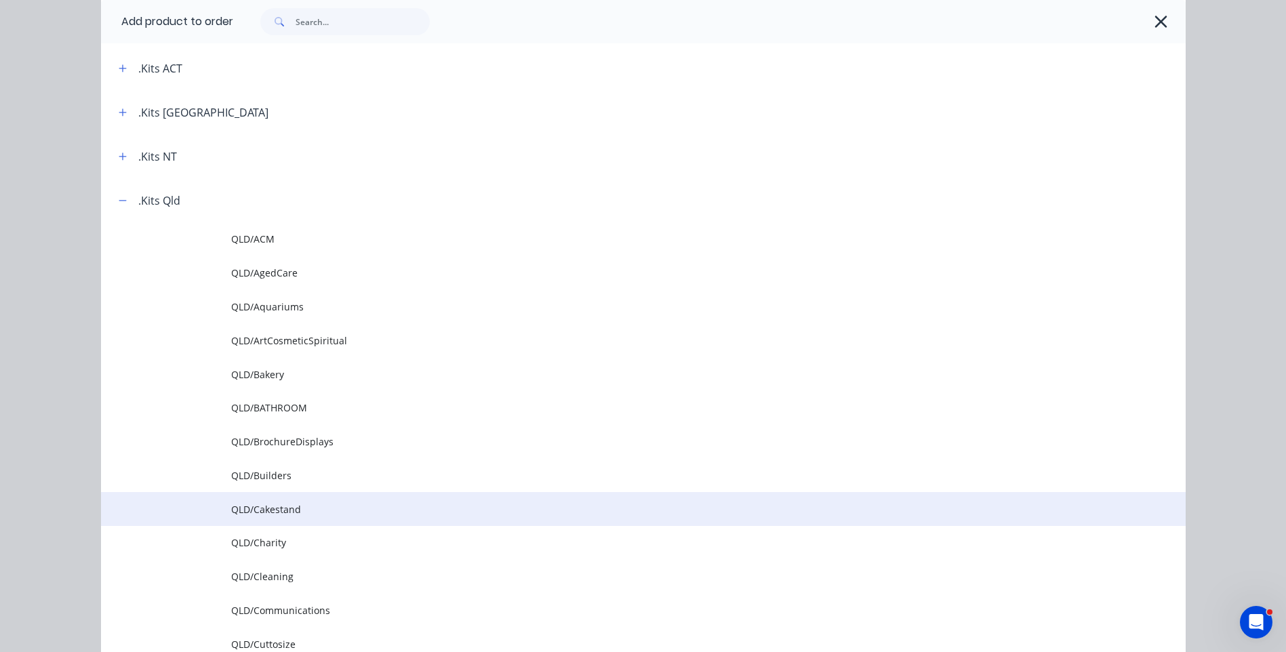
scroll to position [136, 0]
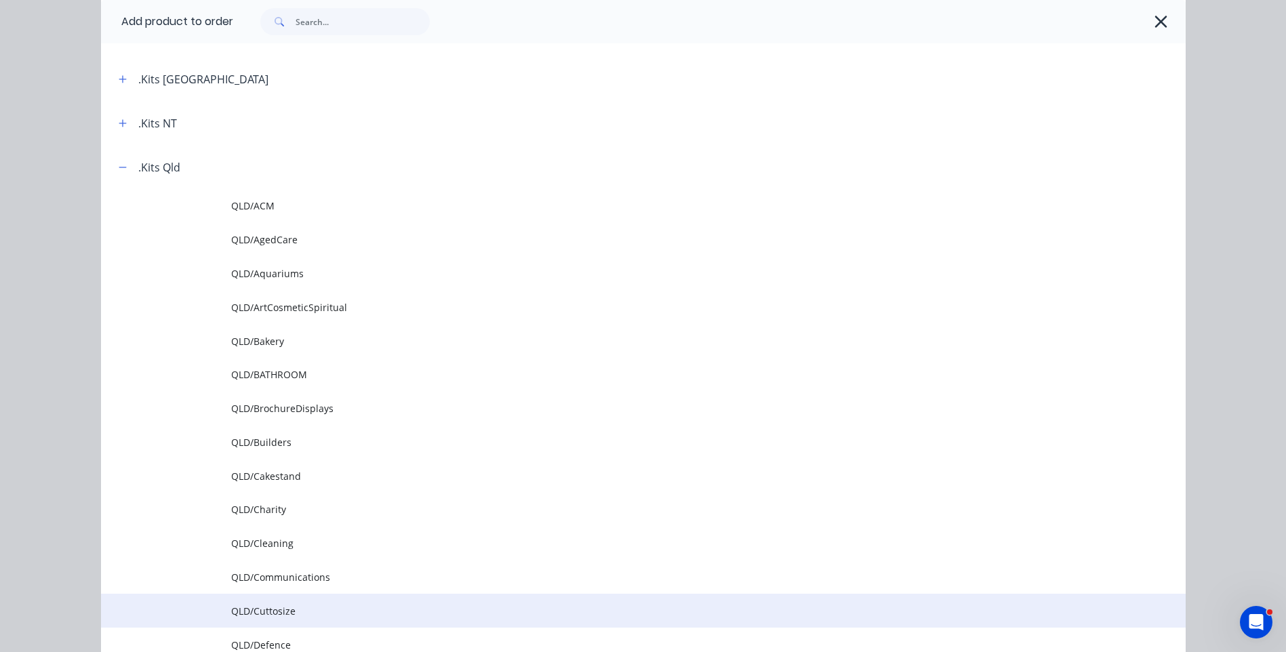
click at [274, 611] on span "QLD/Cuttosize" at bounding box center [612, 611] width 763 height 14
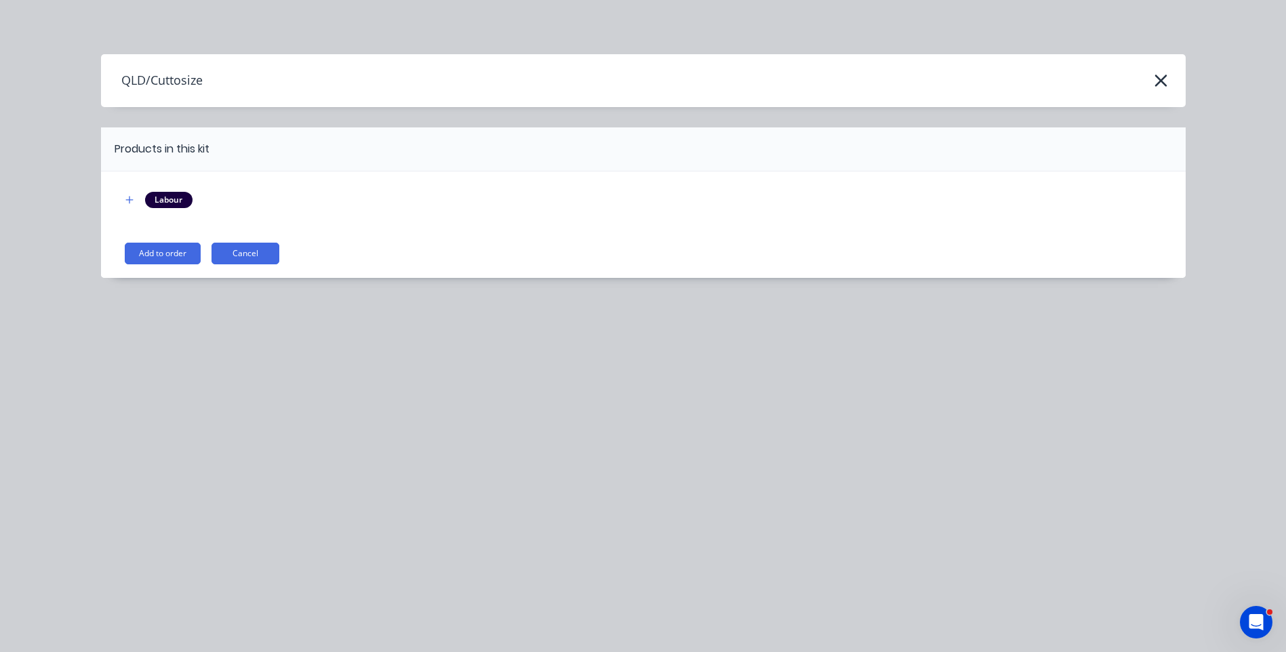
scroll to position [0, 0]
click at [173, 253] on button "Add to order" at bounding box center [163, 254] width 76 height 22
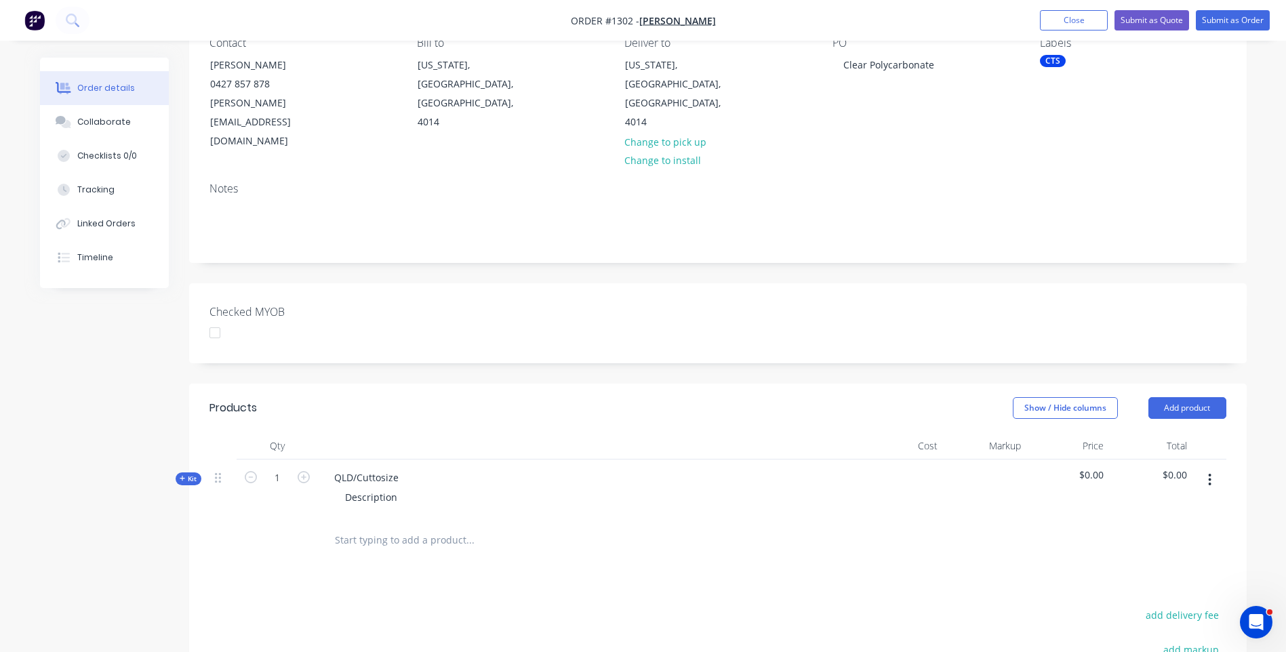
scroll to position [136, 0]
drag, startPoint x: 403, startPoint y: 435, endPoint x: 332, endPoint y: 436, distance: 71.2
click at [332, 466] on div "QLD/Cuttosize" at bounding box center [366, 476] width 86 height 20
drag, startPoint x: 396, startPoint y: 460, endPoint x: 313, endPoint y: 450, distance: 83.3
click at [313, 458] on div "Kit 1 10mm Clear Polycarbonate panels Description $0.00 $0.00" at bounding box center [717, 487] width 1017 height 59
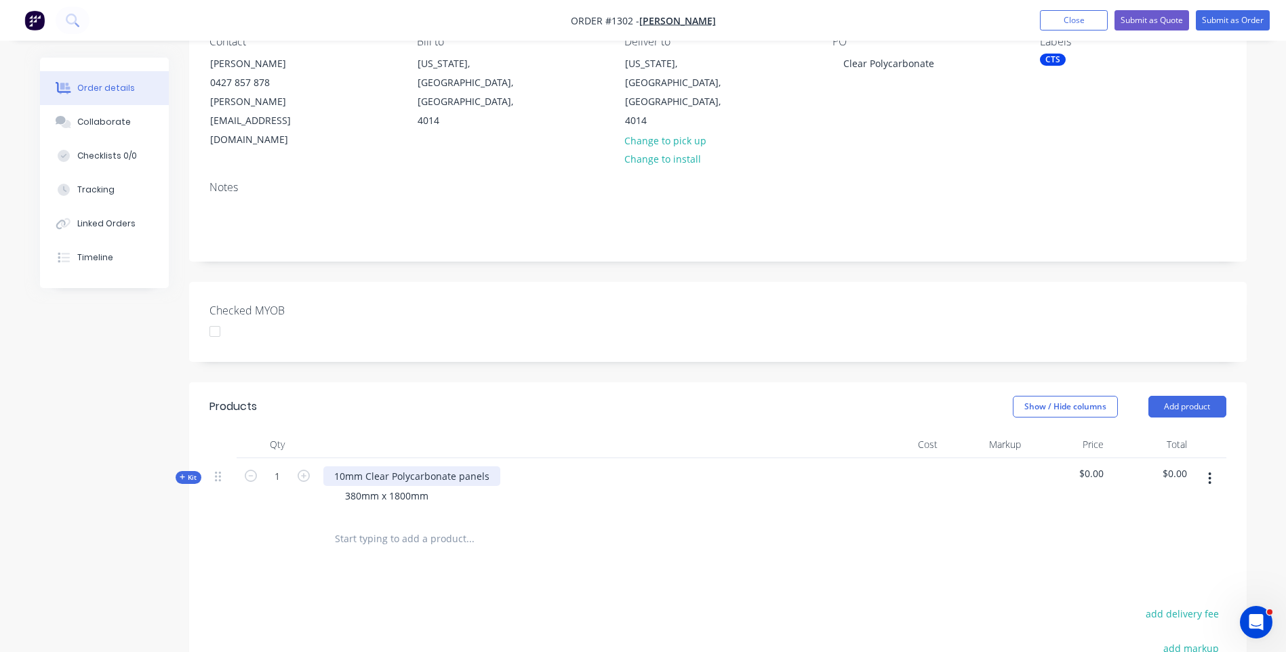
click at [346, 466] on div "10mm Clear Polycarbonate panels" at bounding box center [411, 476] width 177 height 20
click at [287, 466] on input "1" at bounding box center [277, 476] width 35 height 20
type input "9"
click at [603, 458] on div "9.5mm Clear Polycarbonate panels 380mm x 1800mm" at bounding box center [589, 487] width 542 height 59
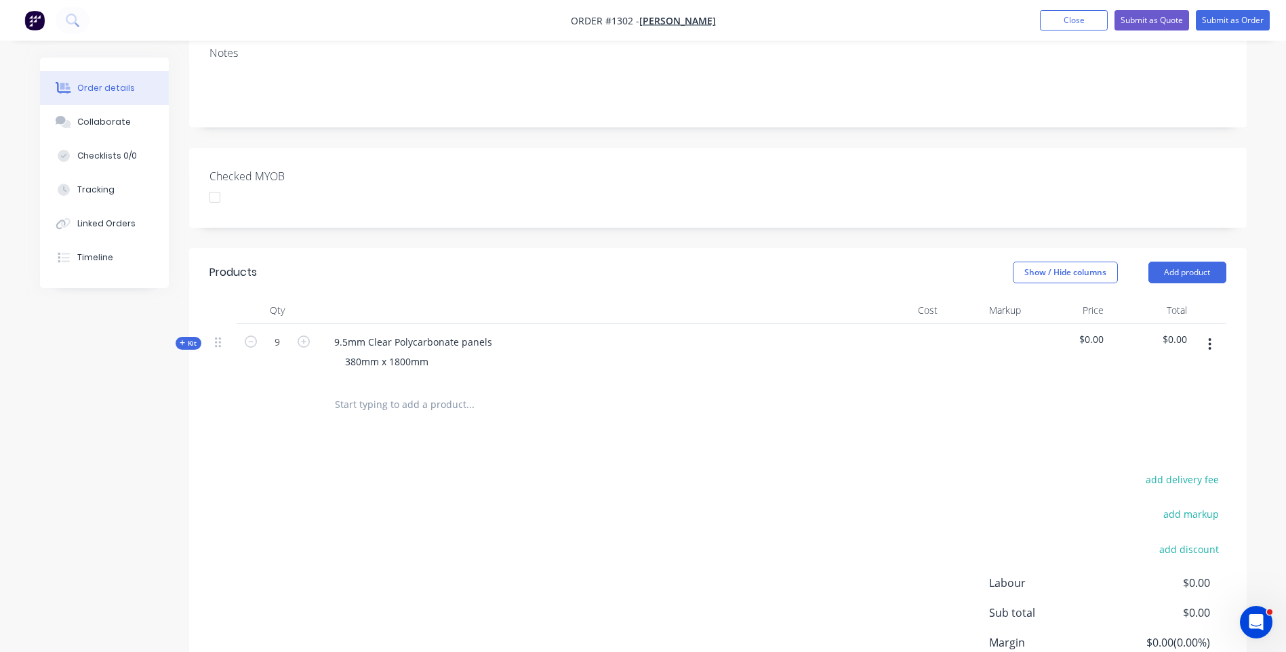
scroll to position [271, 0]
click at [1188, 260] on button "Add product" at bounding box center [1188, 271] width 78 height 22
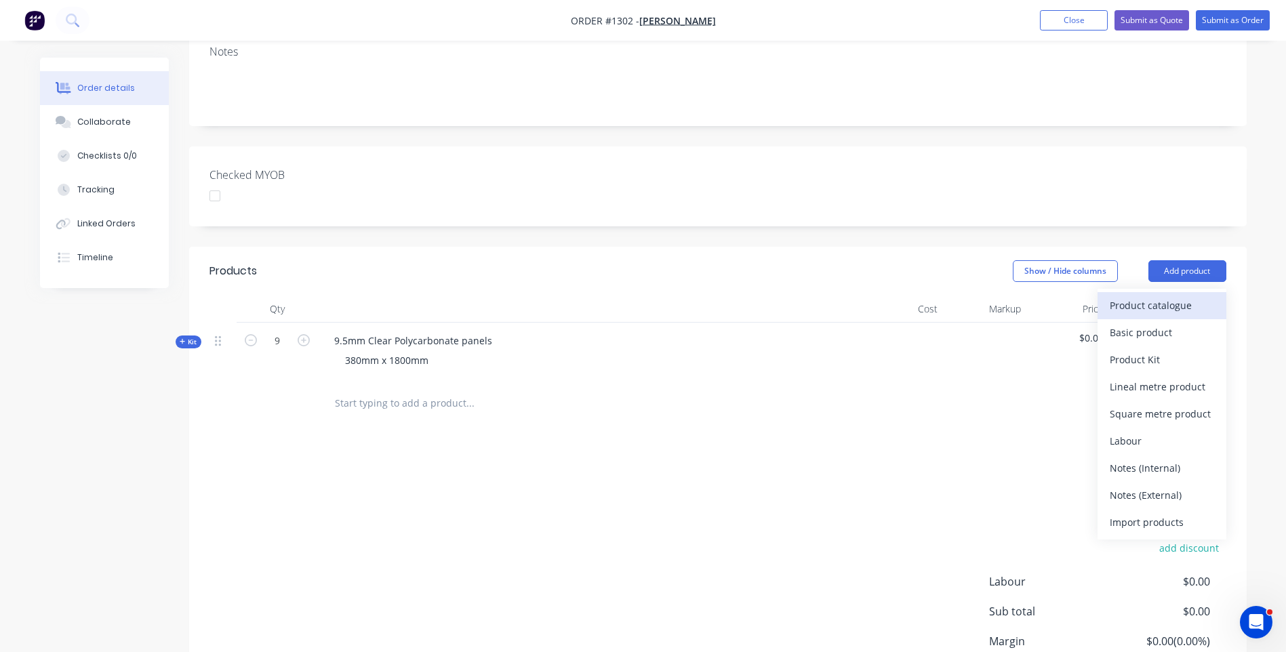
click at [1161, 296] on div "Product catalogue" at bounding box center [1162, 306] width 104 height 20
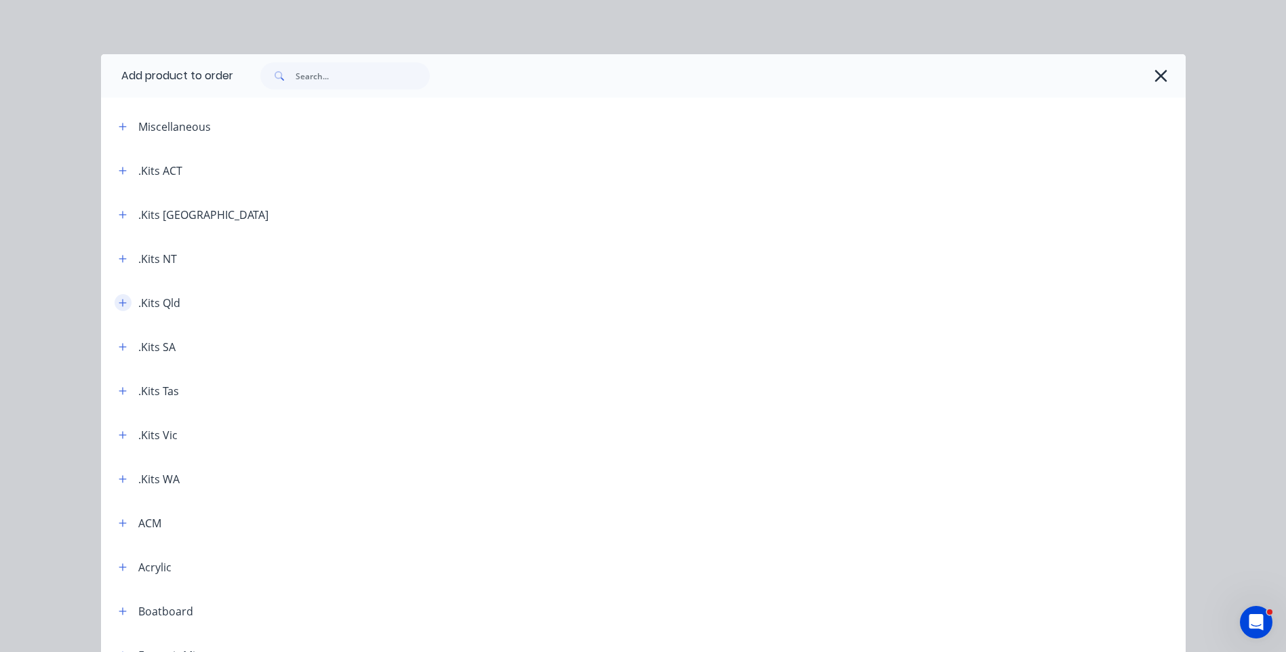
click at [119, 306] on icon "button" at bounding box center [122, 302] width 7 height 7
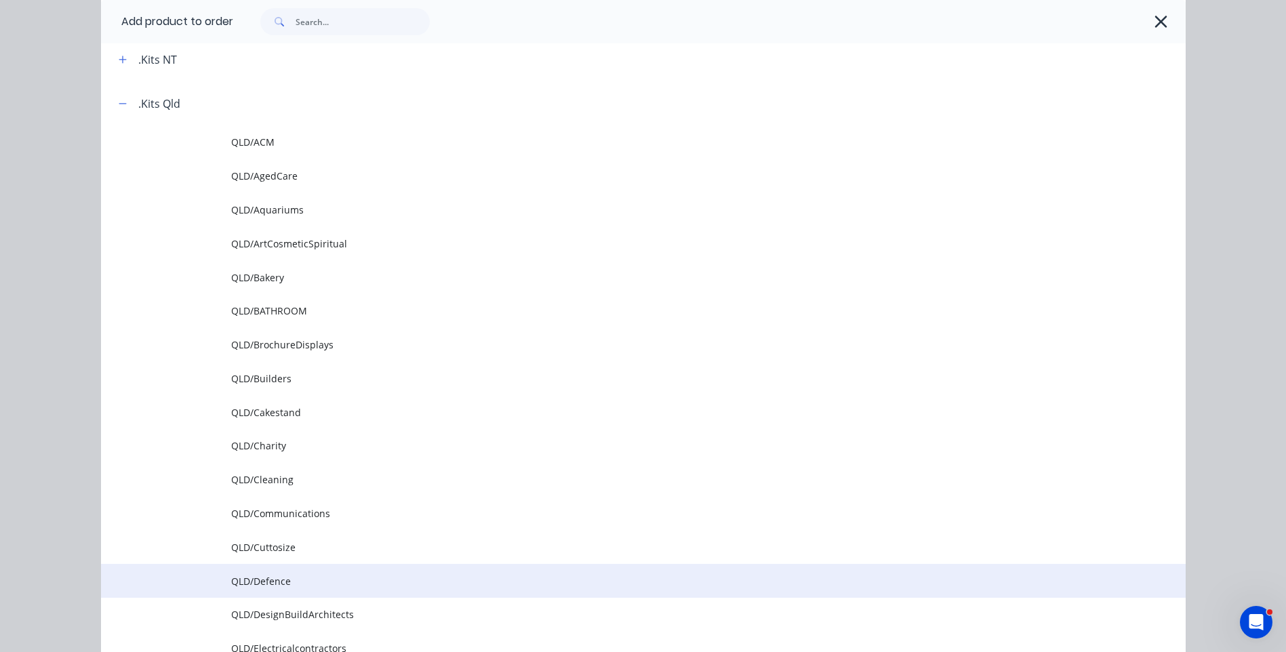
scroll to position [203, 0]
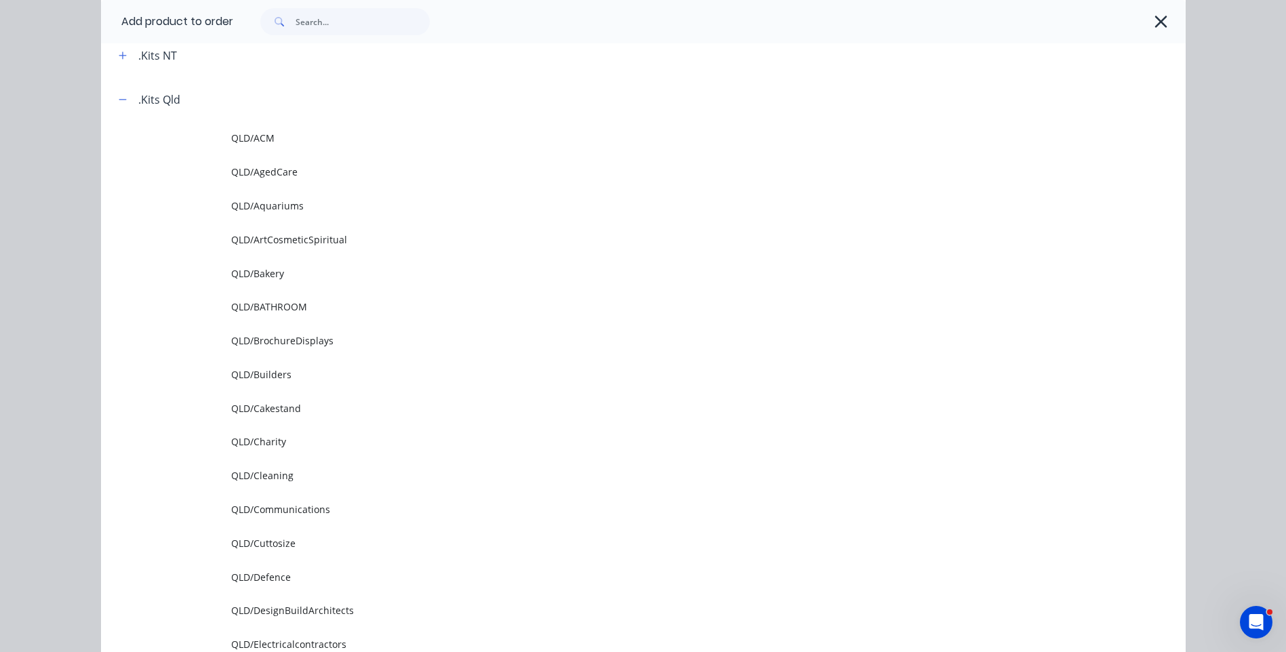
click at [275, 543] on span "QLD/Cuttosize" at bounding box center [612, 543] width 763 height 14
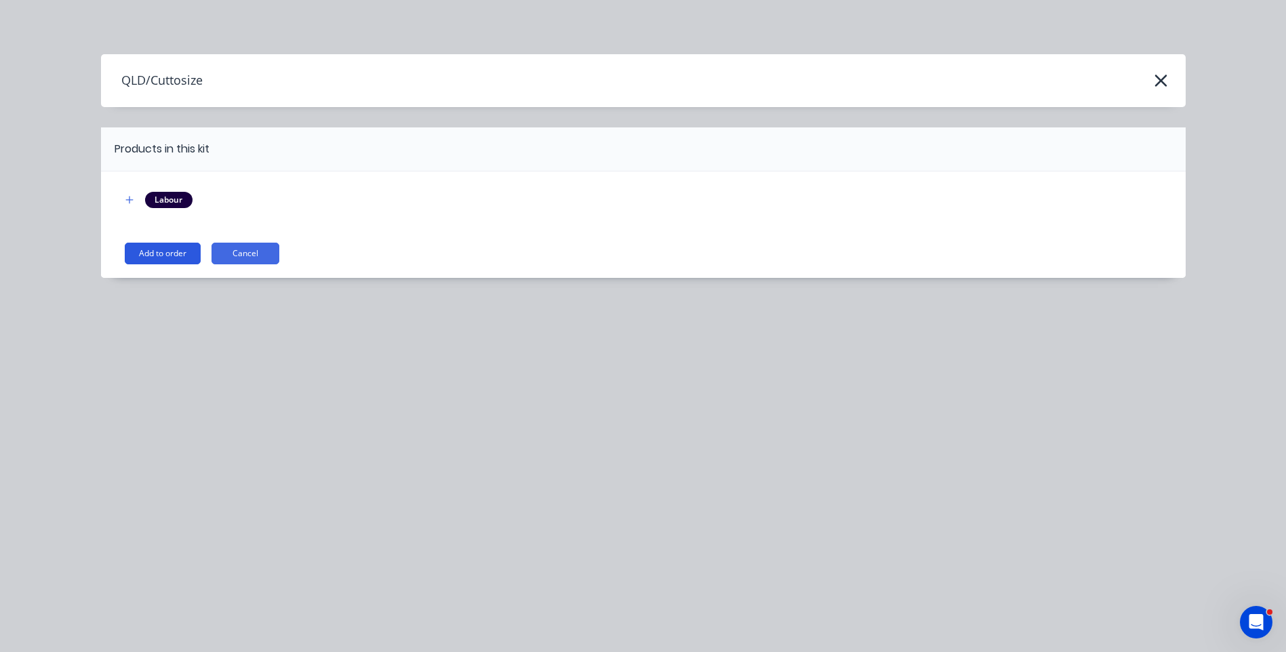
click at [155, 252] on button "Add to order" at bounding box center [163, 254] width 76 height 22
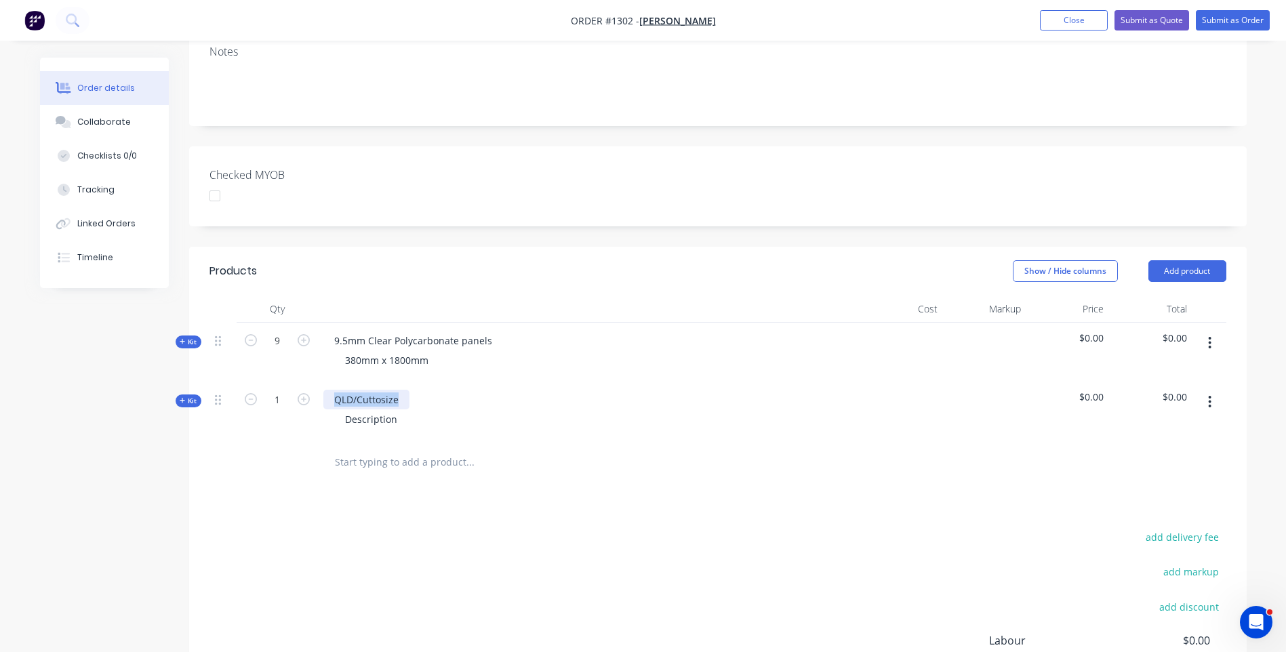
drag, startPoint x: 395, startPoint y: 361, endPoint x: 328, endPoint y: 359, distance: 67.2
click at [328, 390] on div "QLD/Cuttosize" at bounding box center [366, 400] width 86 height 20
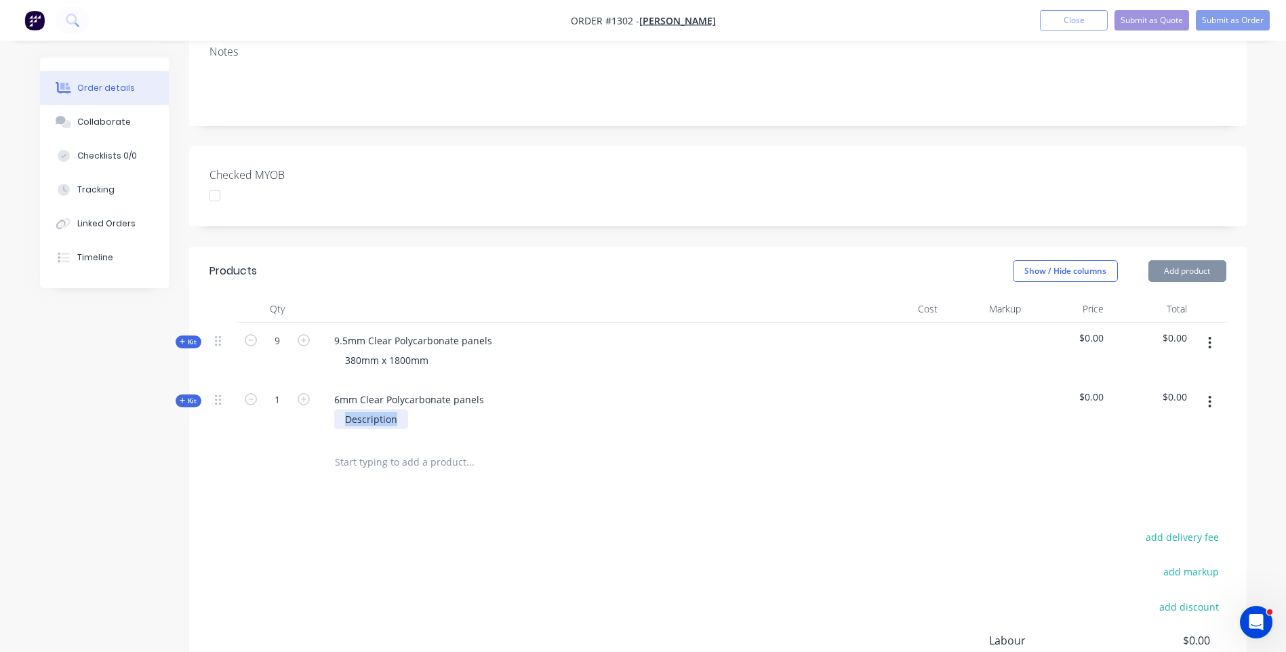
drag, startPoint x: 402, startPoint y: 381, endPoint x: 317, endPoint y: 379, distance: 84.8
click at [318, 382] on div "6mm Clear Polycarbonate panels Description" at bounding box center [589, 411] width 542 height 59
click at [405, 487] on div "Products Show / Hide columns Add product Qty Cost Markup Price Total Kit 9 9.5m…" at bounding box center [718, 528] width 1058 height 563
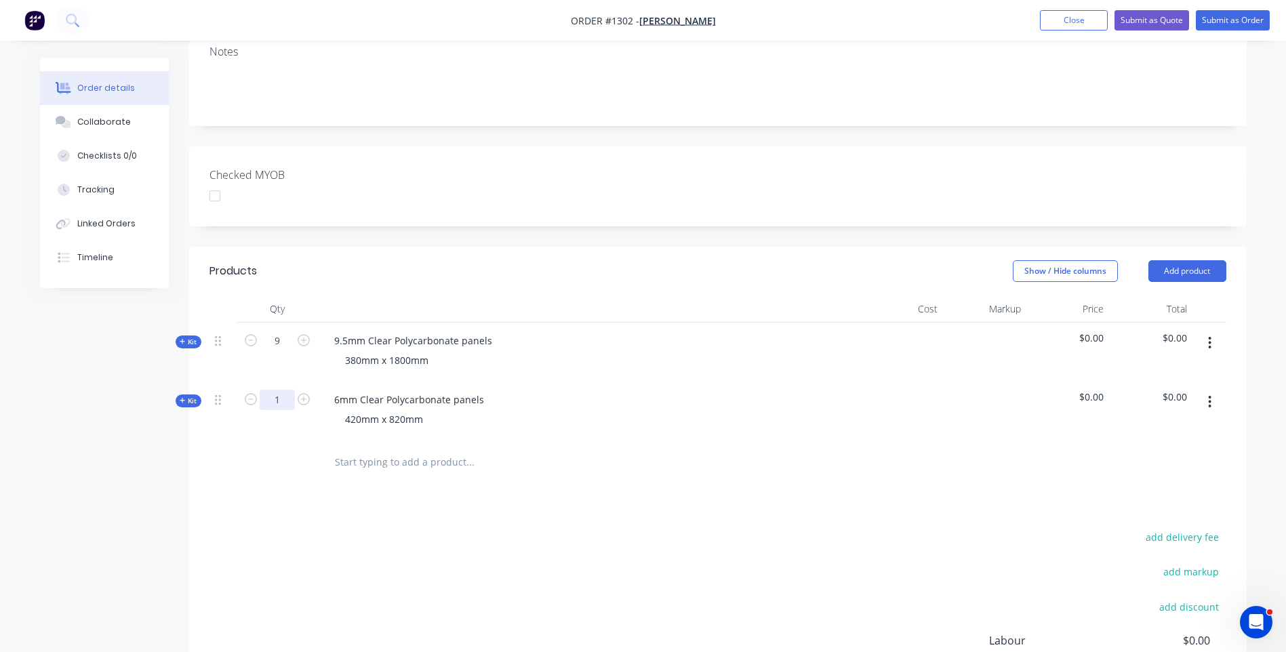
click at [279, 351] on input "1" at bounding box center [277, 341] width 35 height 20
type input "18"
click at [311, 530] on div "add delivery fee add markup add discount Labour $0.00 Sub total $0.00 Margin $0…" at bounding box center [717, 659] width 1017 height 262
click at [182, 338] on icon at bounding box center [183, 341] width 6 height 7
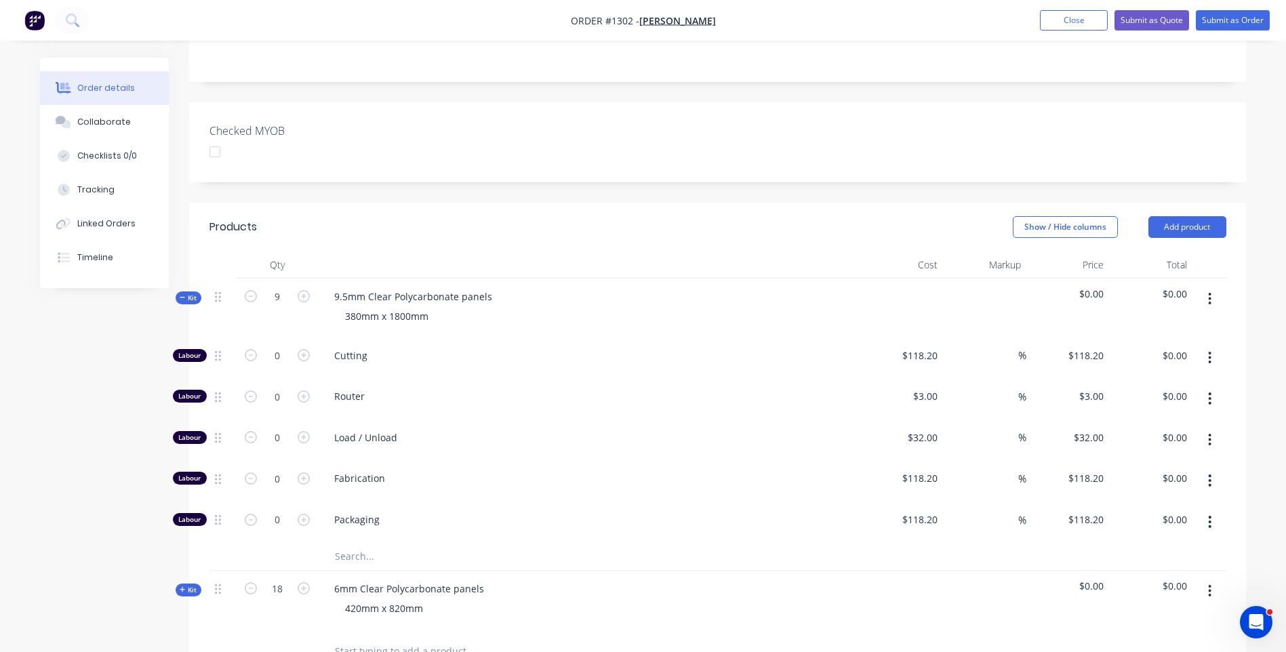
scroll to position [339, 0]
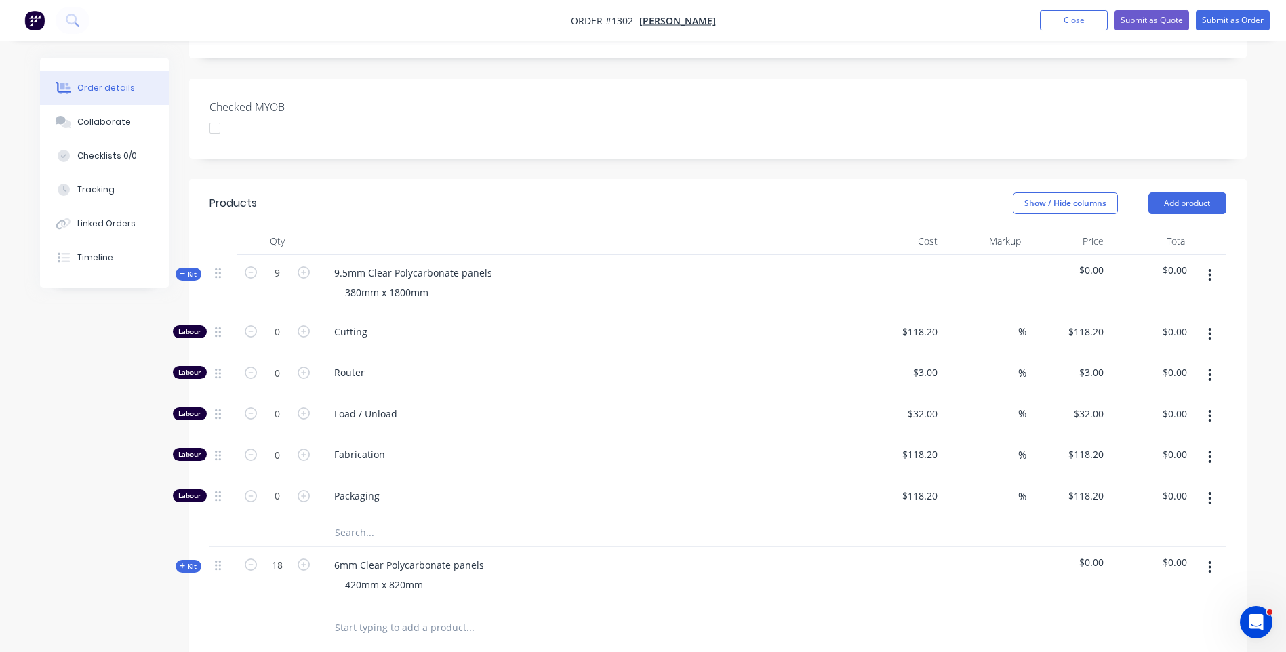
click at [355, 519] on input "text" at bounding box center [469, 532] width 271 height 27
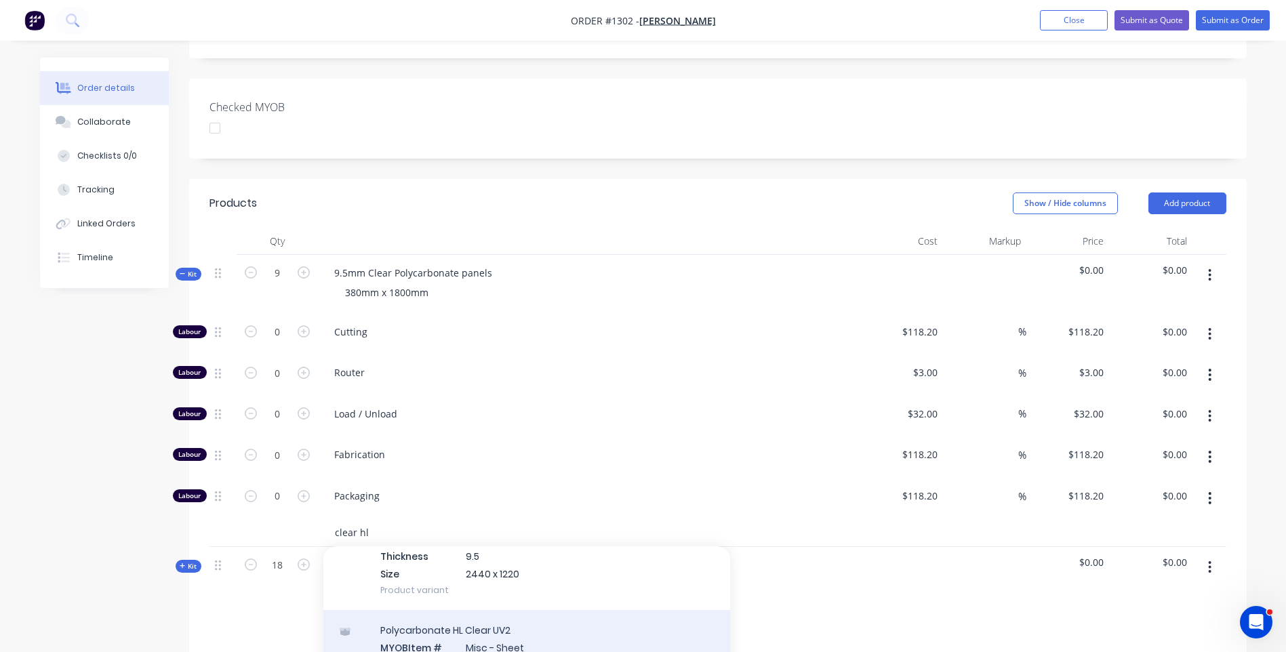
type input "clear hl"
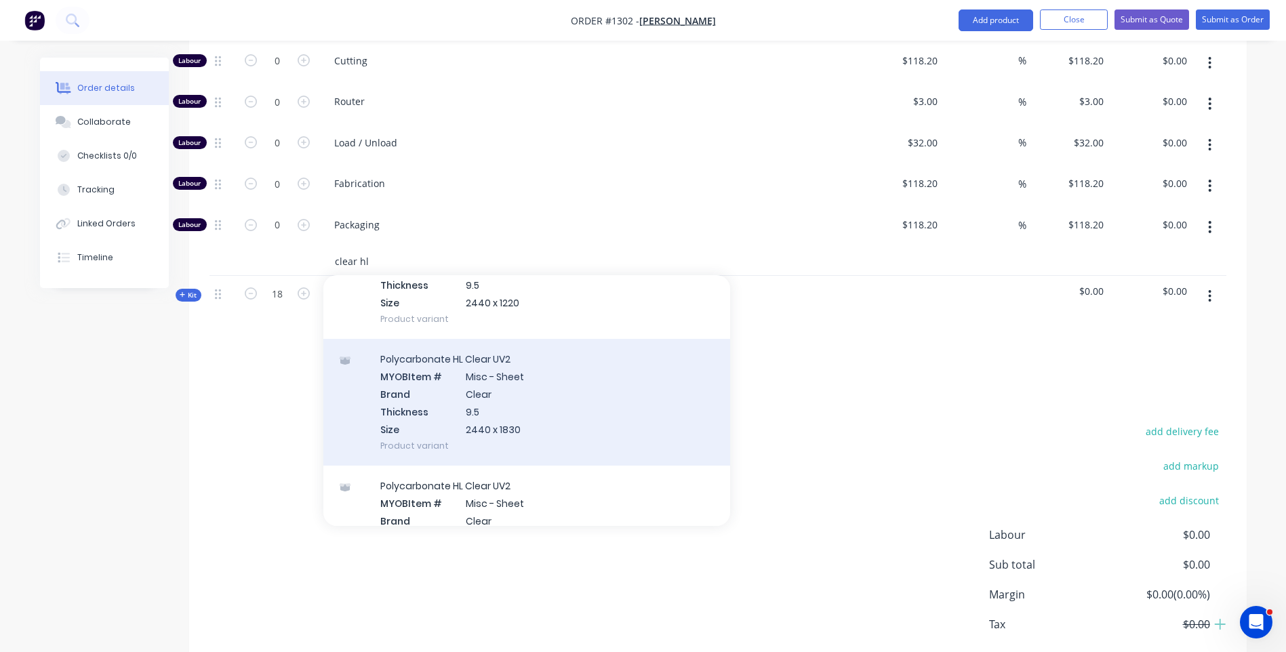
scroll to position [1559, 0]
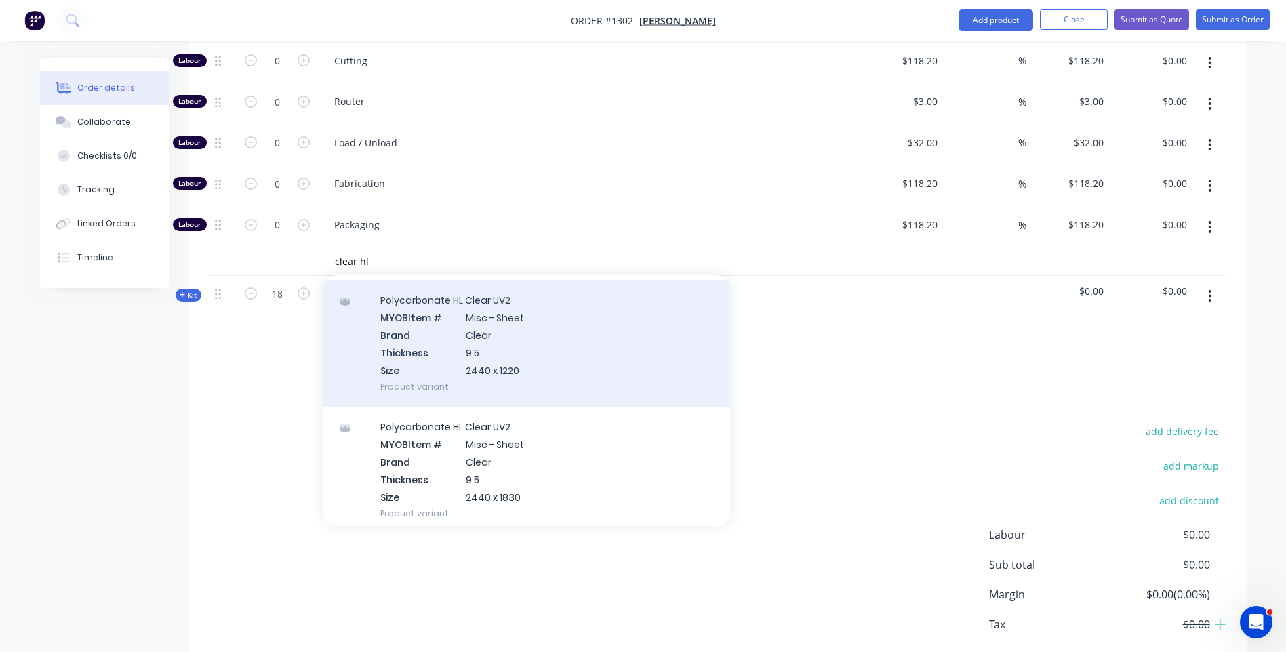
click at [479, 305] on div "Polycarbonate HL Clear UV2 MYOB Item # Misc - Sheet Brand Clear Thickness 9.5 S…" at bounding box center [526, 343] width 407 height 127
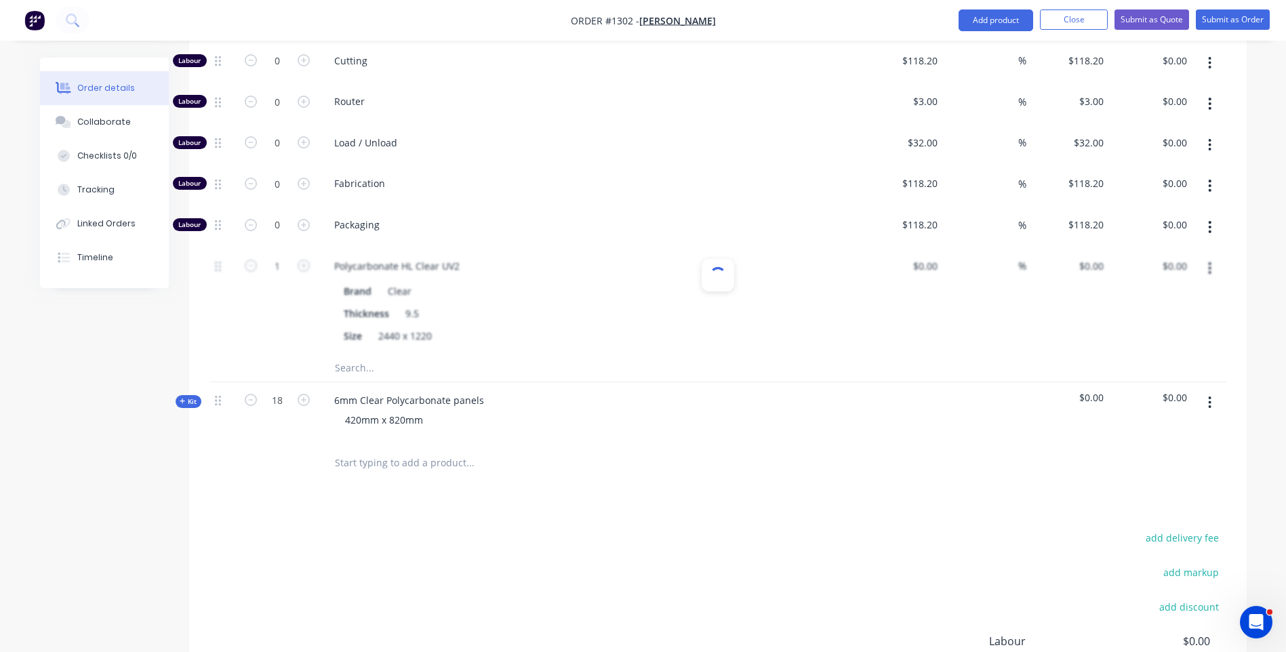
type input "$260.00"
type input "60"
type input "$416.00"
click at [367, 355] on input "text" at bounding box center [469, 368] width 271 height 27
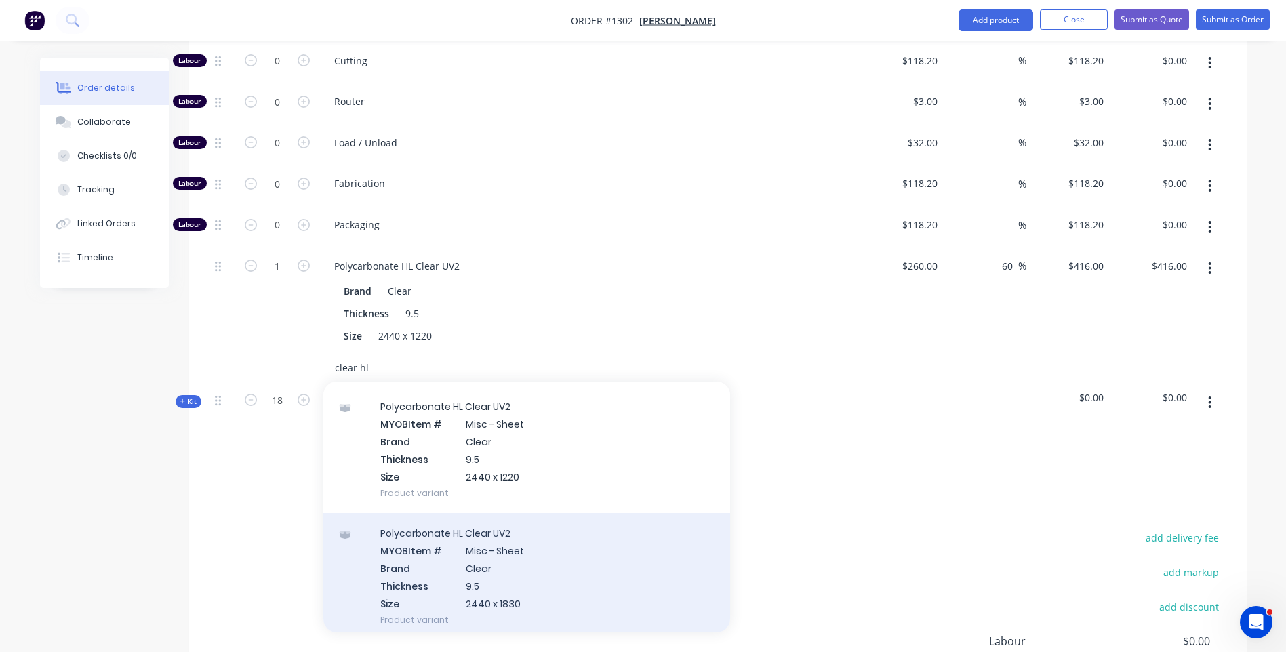
type input "clear hl"
click at [490, 523] on div "Polycarbonate HL Clear UV2 MYOB Item # Misc - Sheet Brand Clear Thickness 9.5 S…" at bounding box center [526, 576] width 407 height 127
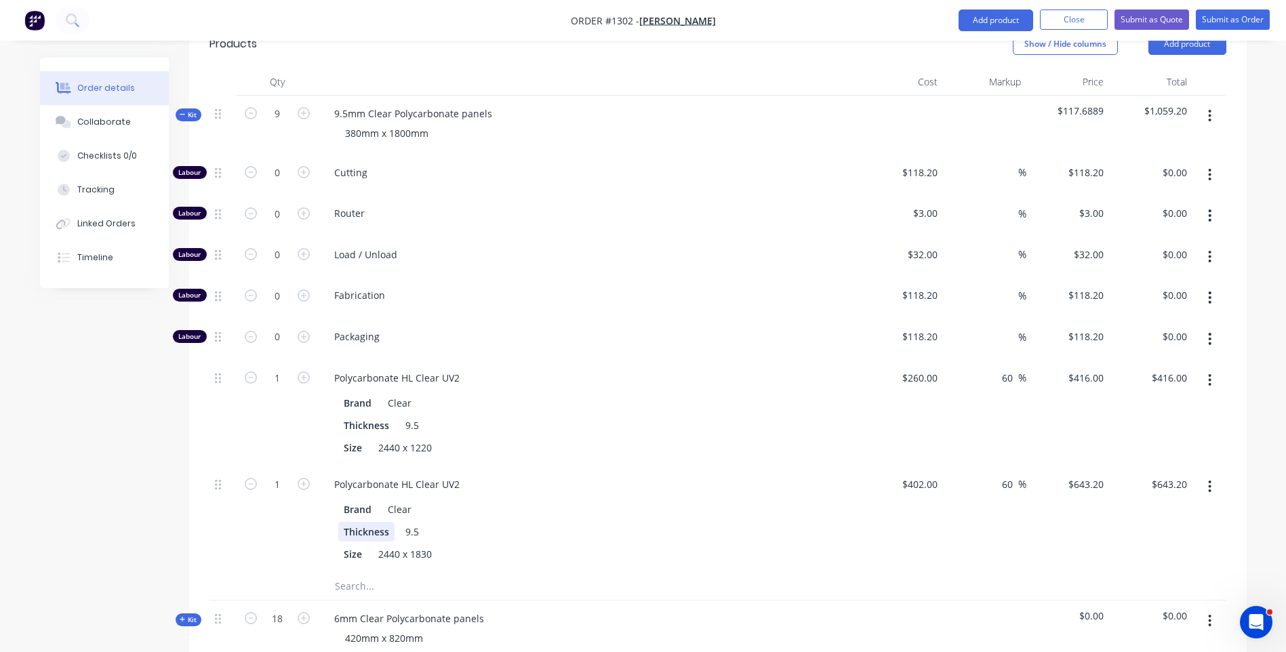
scroll to position [475, 0]
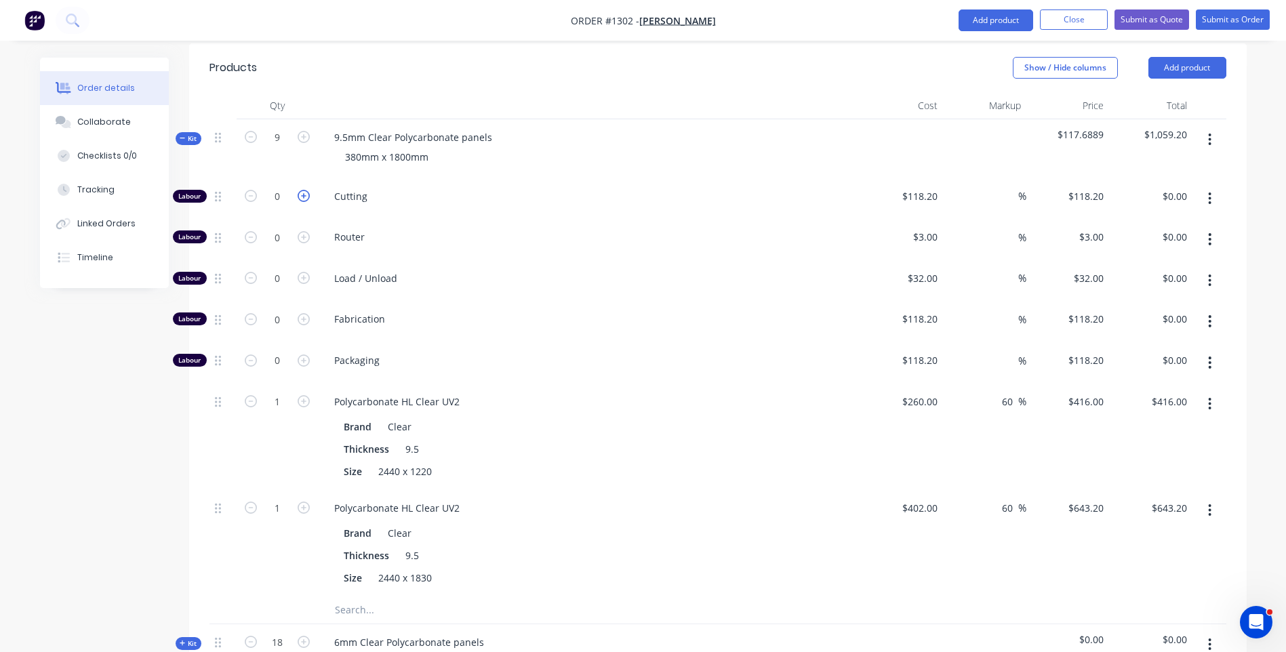
click at [305, 190] on icon "button" at bounding box center [304, 196] width 12 height 12
type input "1"
type input "$118.20"
click at [305, 190] on icon "button" at bounding box center [304, 196] width 12 height 12
type input "2"
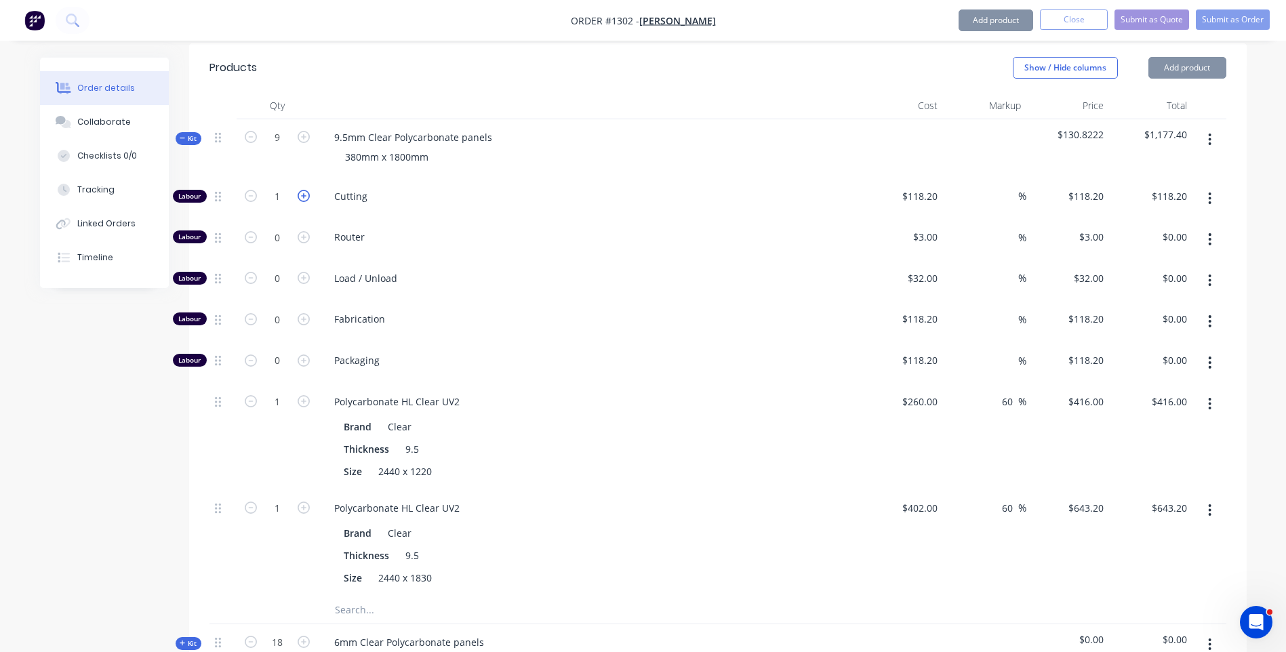
type input "$236.40"
click at [305, 190] on icon "button" at bounding box center [304, 196] width 12 height 12
type input "3"
type input "$354.60"
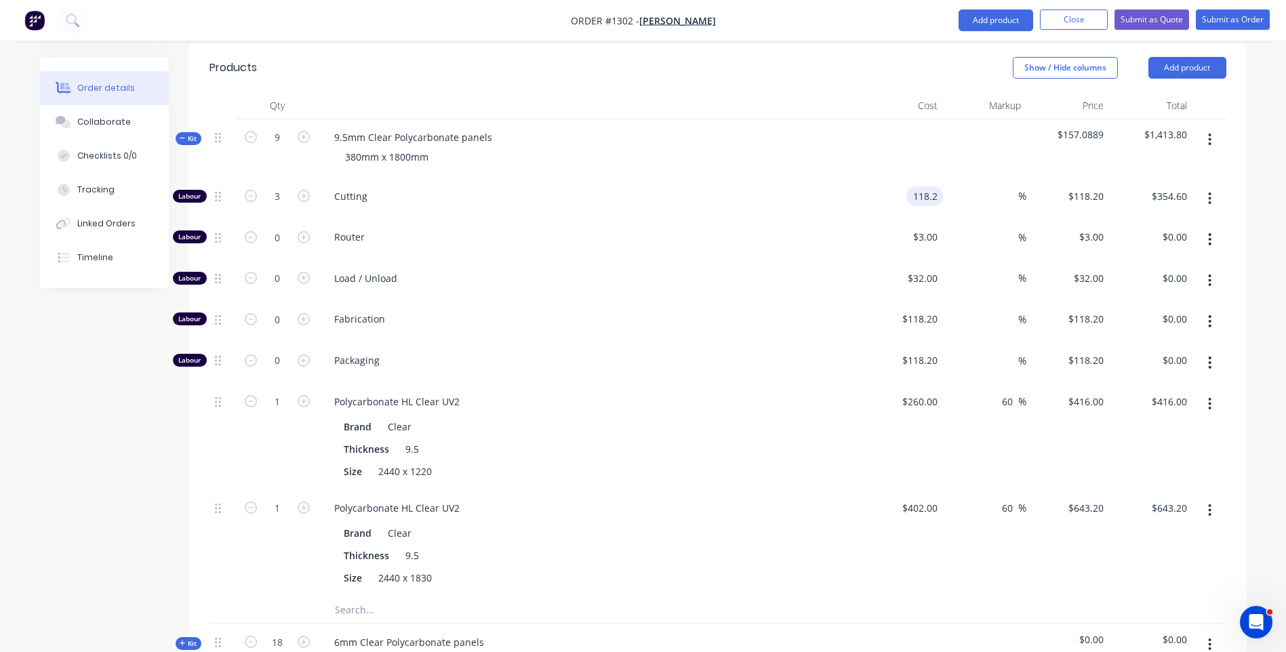
click at [935, 186] on input "118.2" at bounding box center [927, 196] width 31 height 20
type input "$10.00"
type input "$30.00"
click at [858, 260] on div "Load / Unload" at bounding box center [589, 280] width 542 height 41
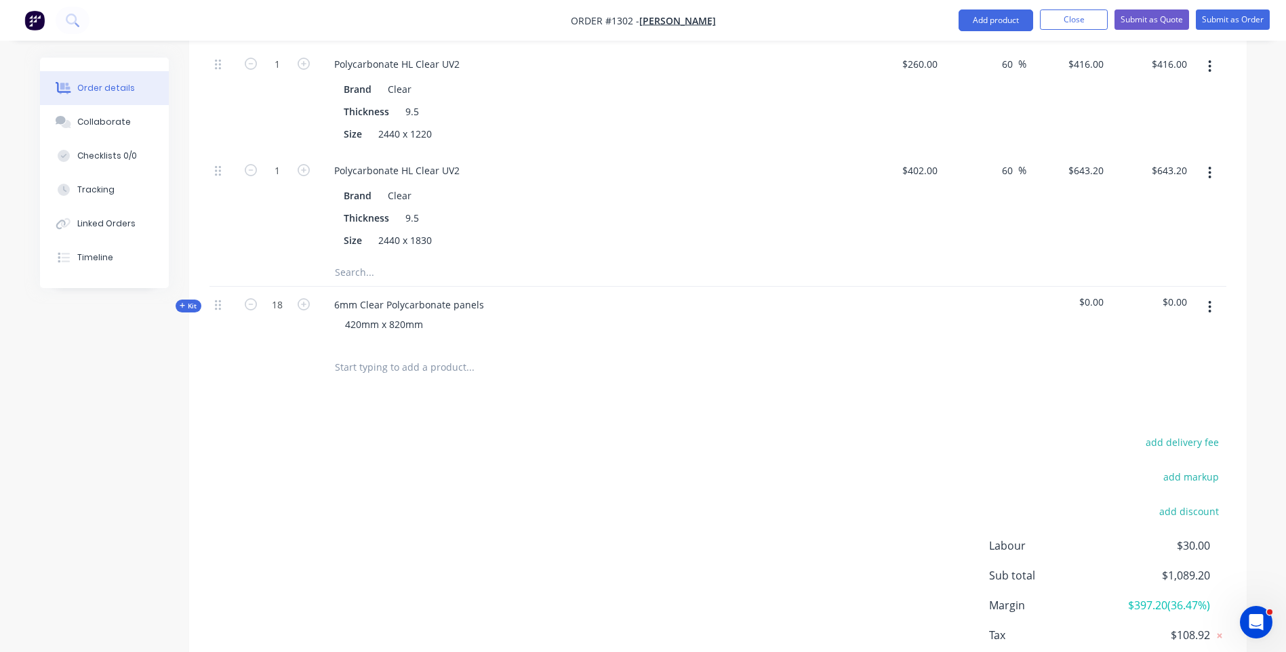
scroll to position [814, 0]
click at [183, 301] on icon at bounding box center [183, 304] width 6 height 7
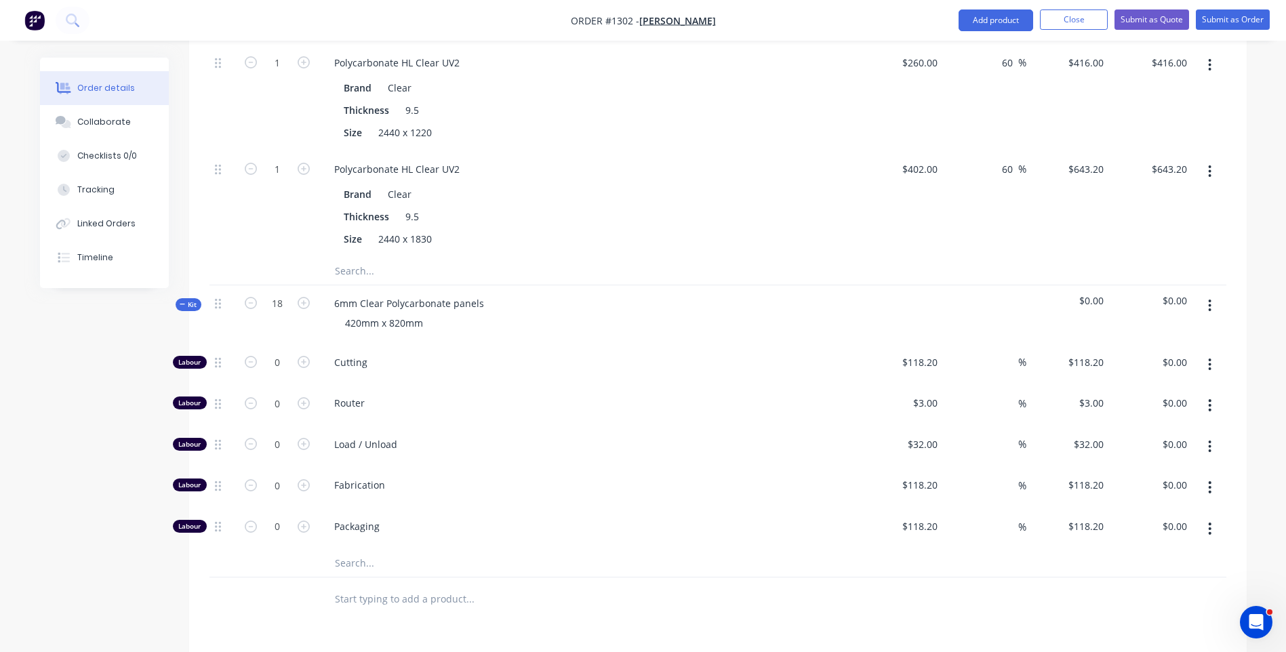
click at [352, 550] on input "text" at bounding box center [469, 563] width 271 height 27
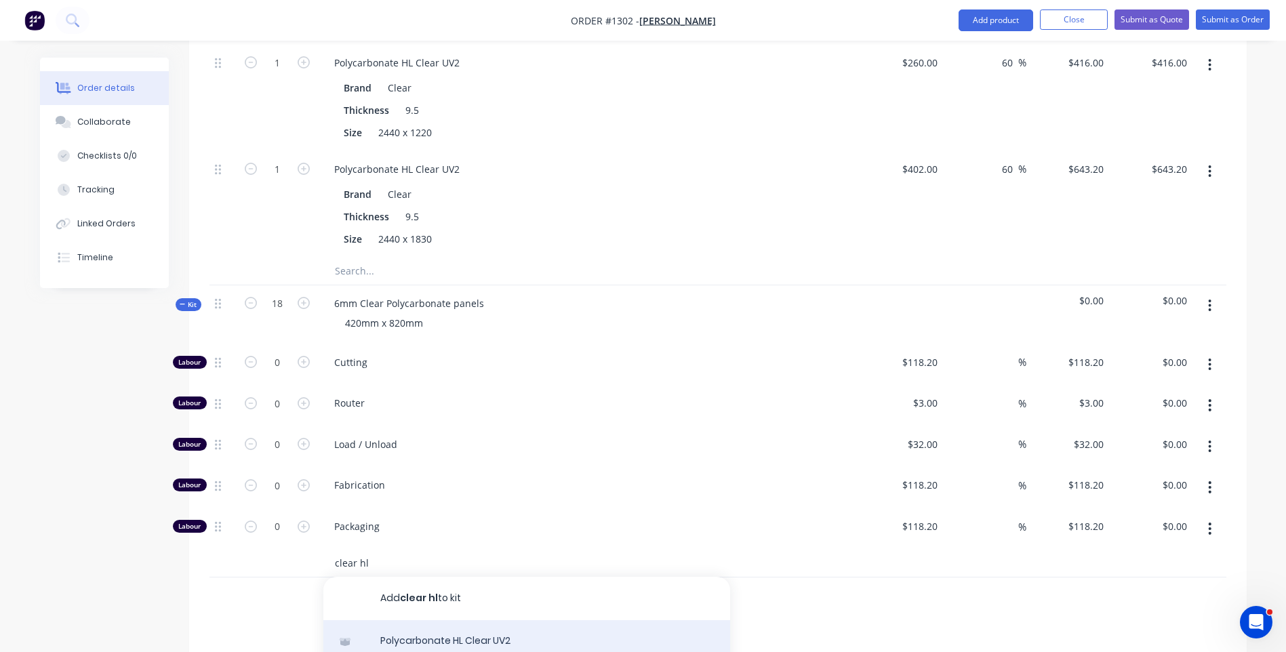
type input "clear hl"
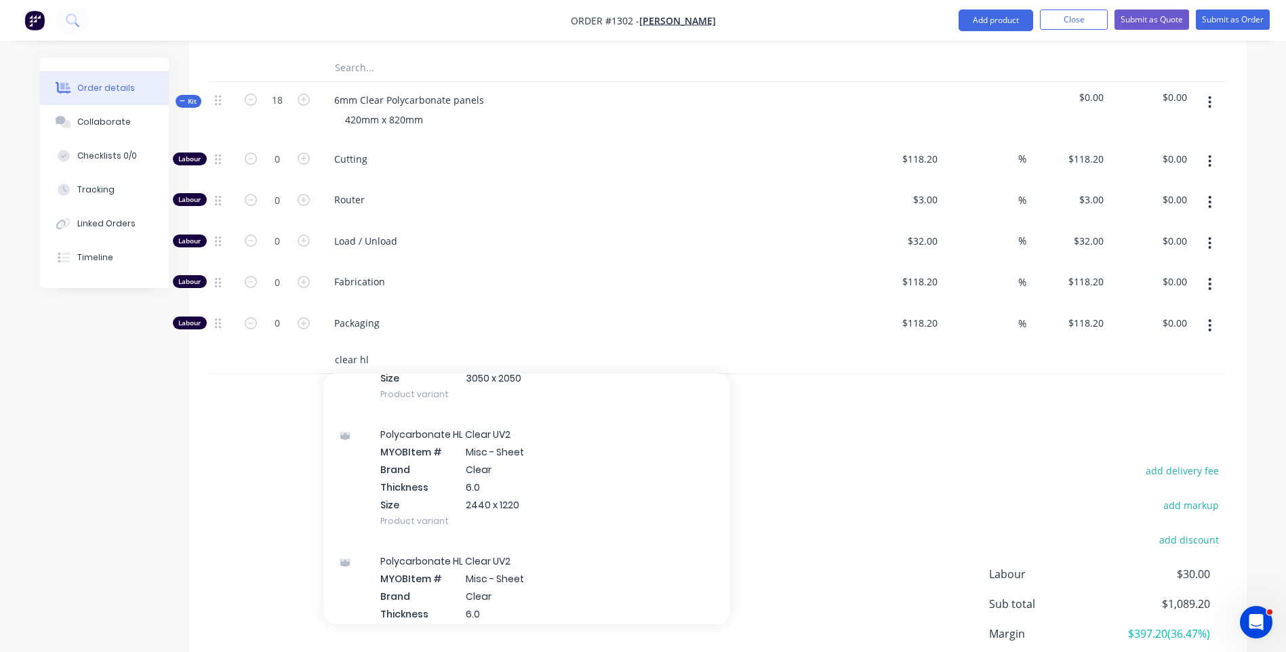
scroll to position [1085, 0]
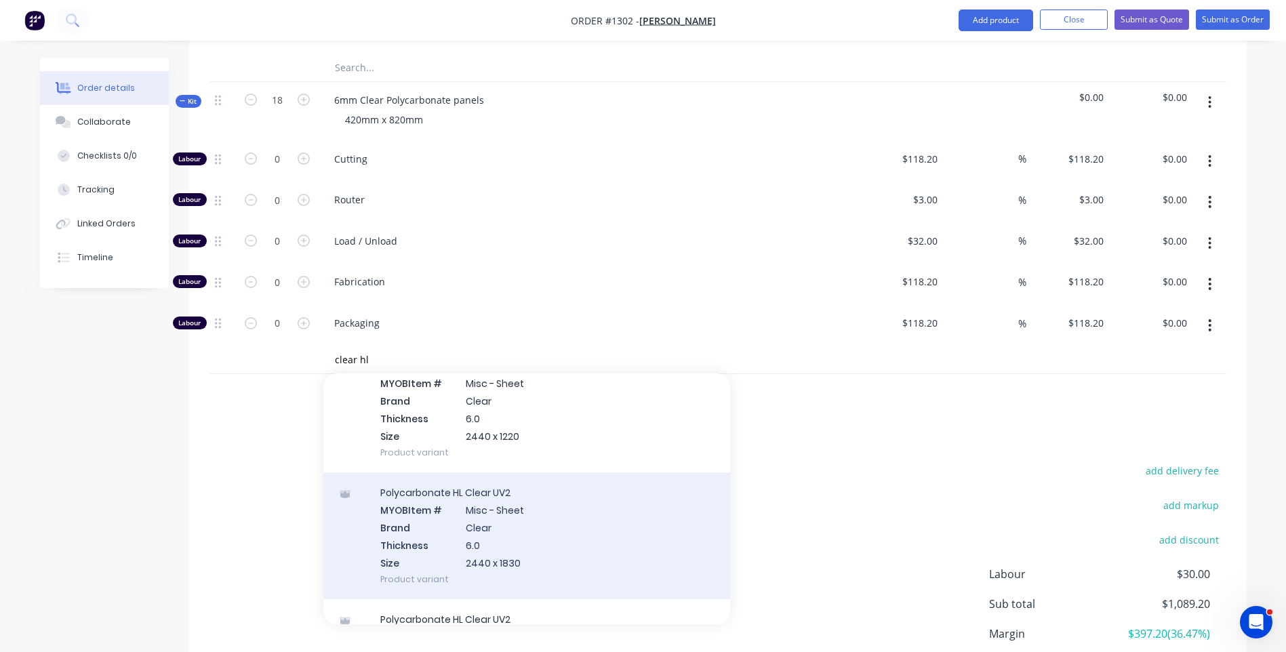
click at [491, 511] on div "Polycarbonate HL Clear UV2 MYOB Item # Misc - Sheet Brand Clear Thickness 6.0 S…" at bounding box center [526, 536] width 407 height 127
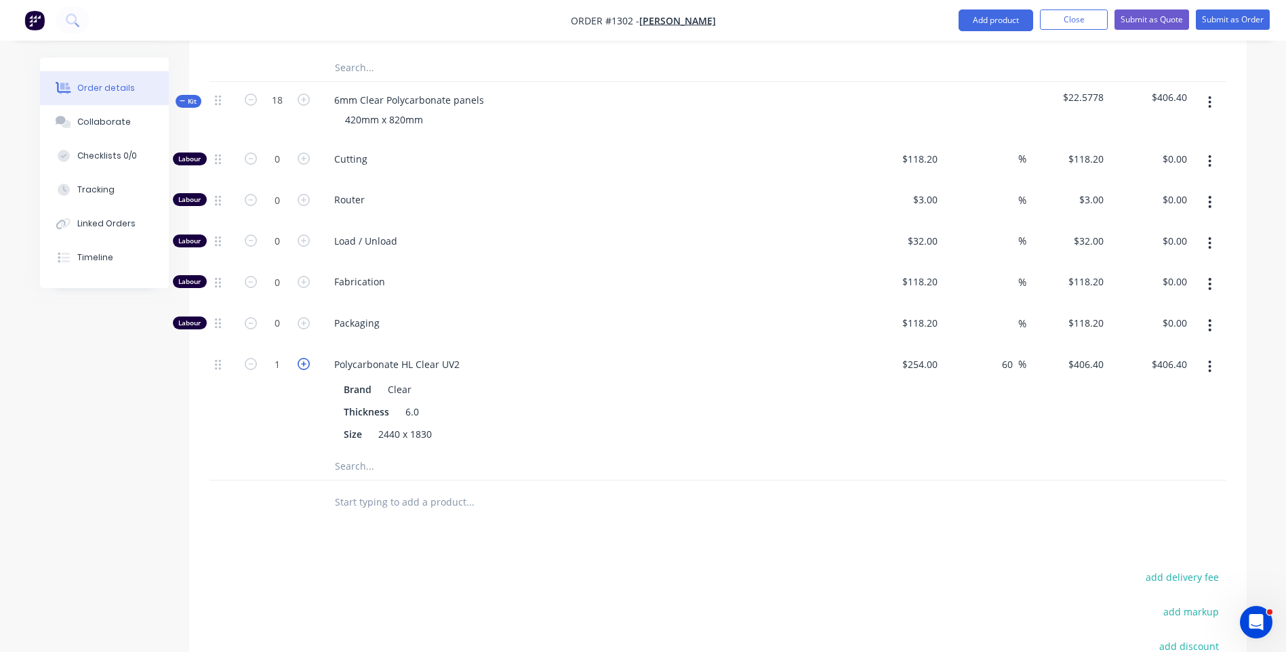
click at [304, 358] on icon "button" at bounding box center [304, 364] width 12 height 12
type input "2"
type input "$812.80"
click at [304, 153] on icon "button" at bounding box center [304, 159] width 12 height 12
type input "1"
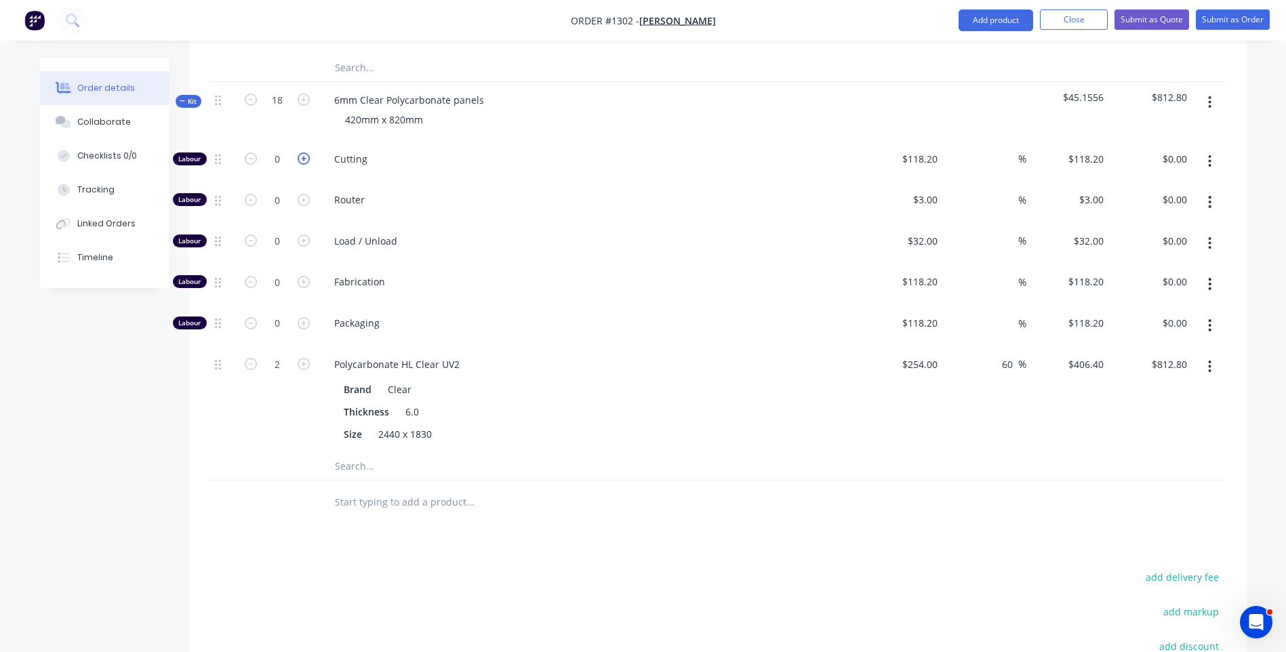
type input "$118.20"
click at [304, 153] on icon "button" at bounding box center [304, 159] width 12 height 12
type input "2"
type input "$236.40"
click at [304, 153] on icon "button" at bounding box center [304, 159] width 12 height 12
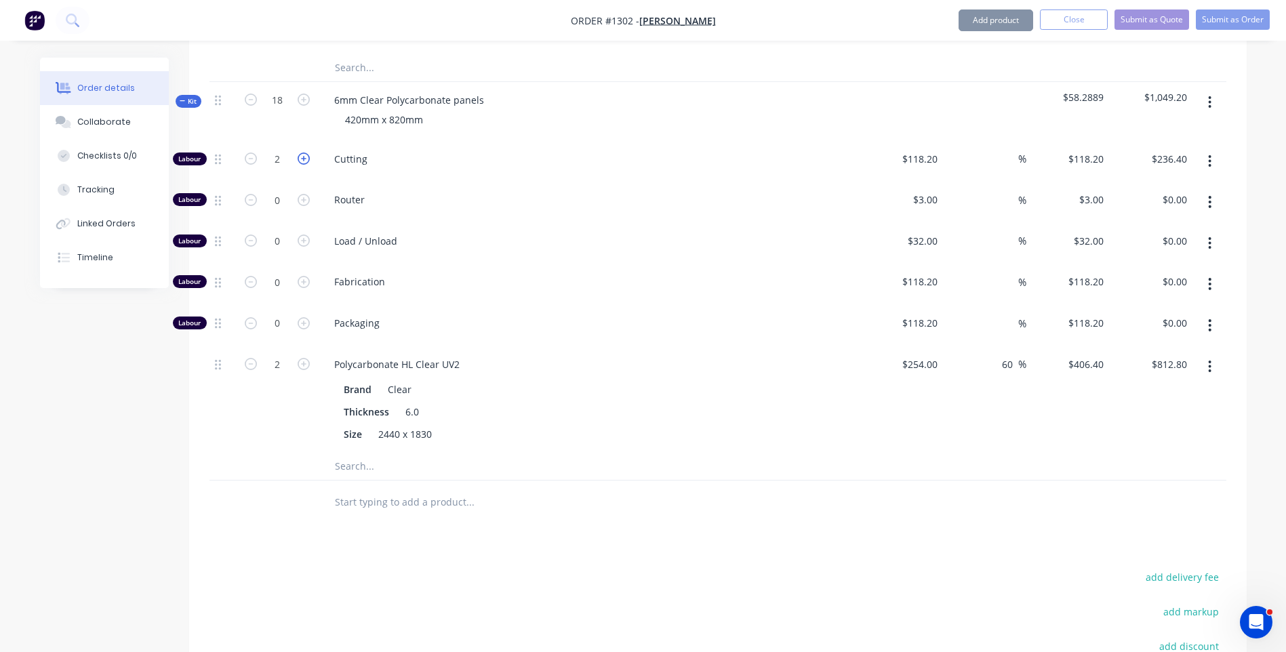
type input "3"
type input "$354.60"
click at [304, 153] on icon "button" at bounding box center [304, 159] width 12 height 12
type input "4"
type input "$472.80"
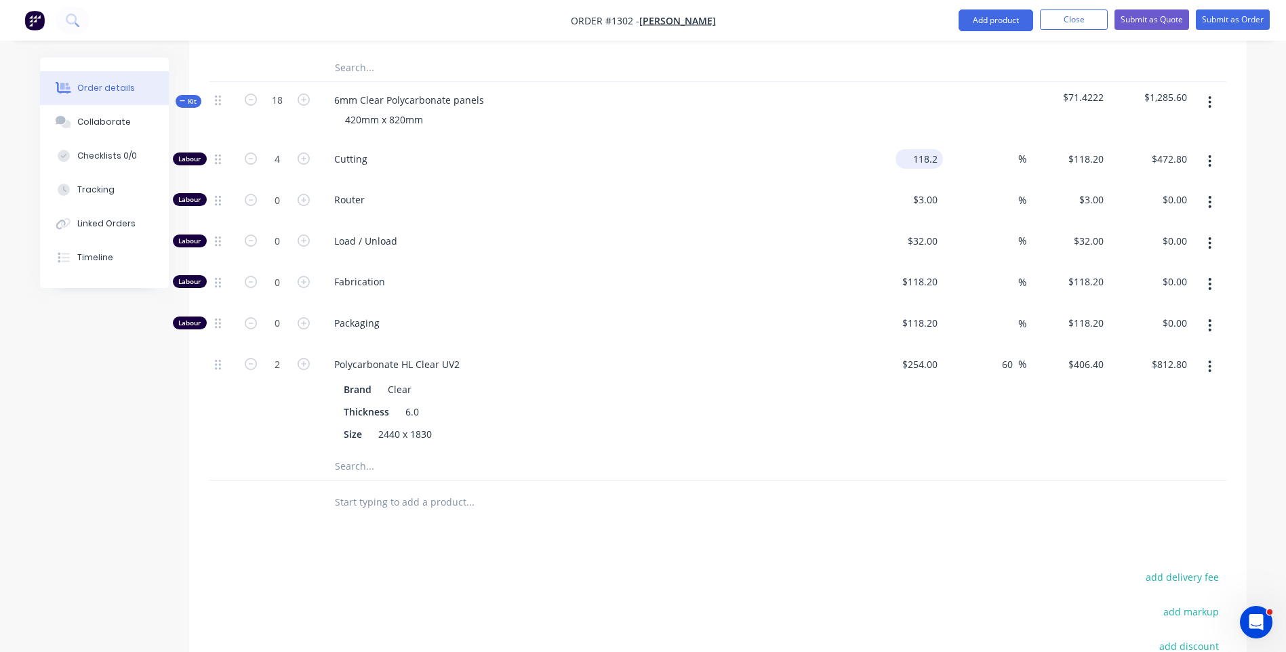
click at [931, 149] on input "118.2" at bounding box center [922, 159] width 42 height 20
type input "$10.00"
type input "$40.00"
click at [843, 234] on span "Load / Unload" at bounding box center [594, 241] width 521 height 14
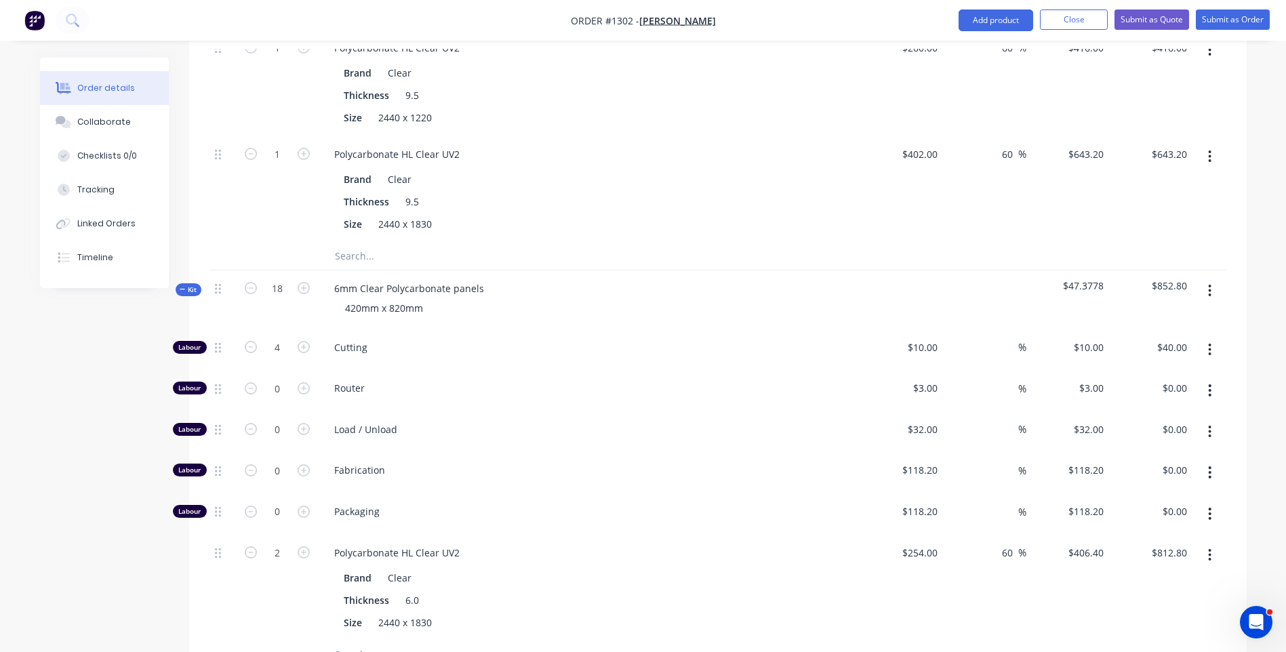
scroll to position [1017, 0]
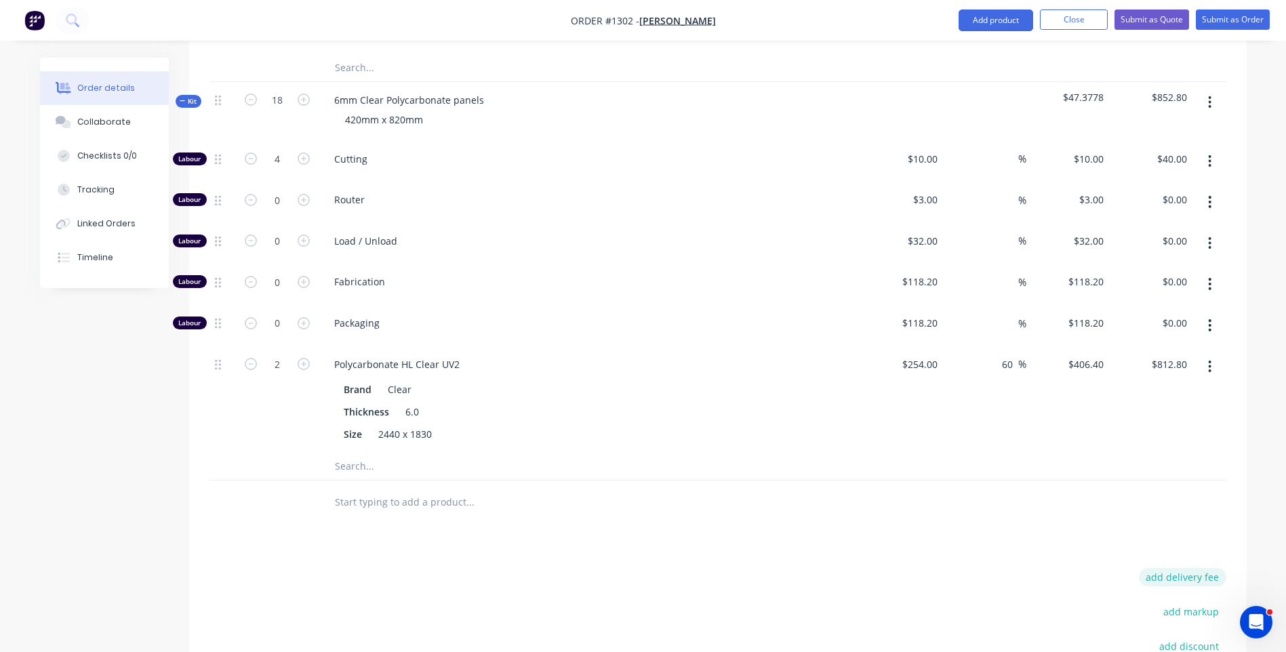
click at [1180, 568] on button "add delivery fee" at bounding box center [1182, 577] width 87 height 18
type input "142"
click at [1002, 481] on div at bounding box center [717, 503] width 1017 height 44
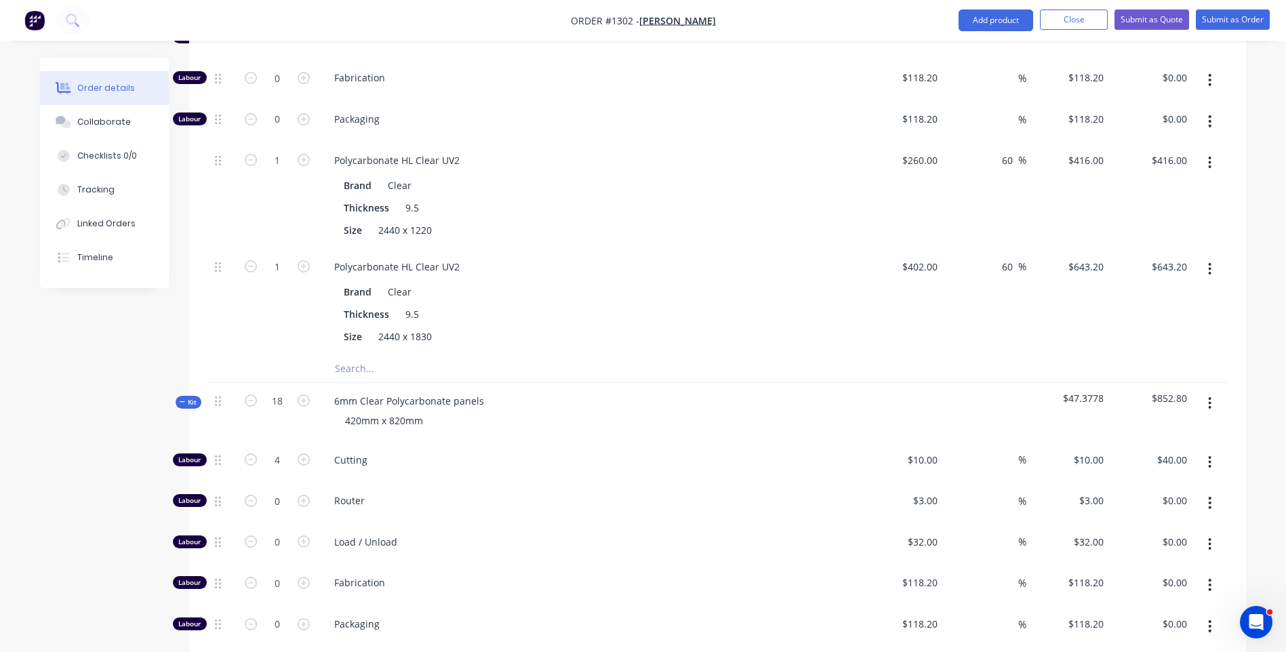
scroll to position [1123, 0]
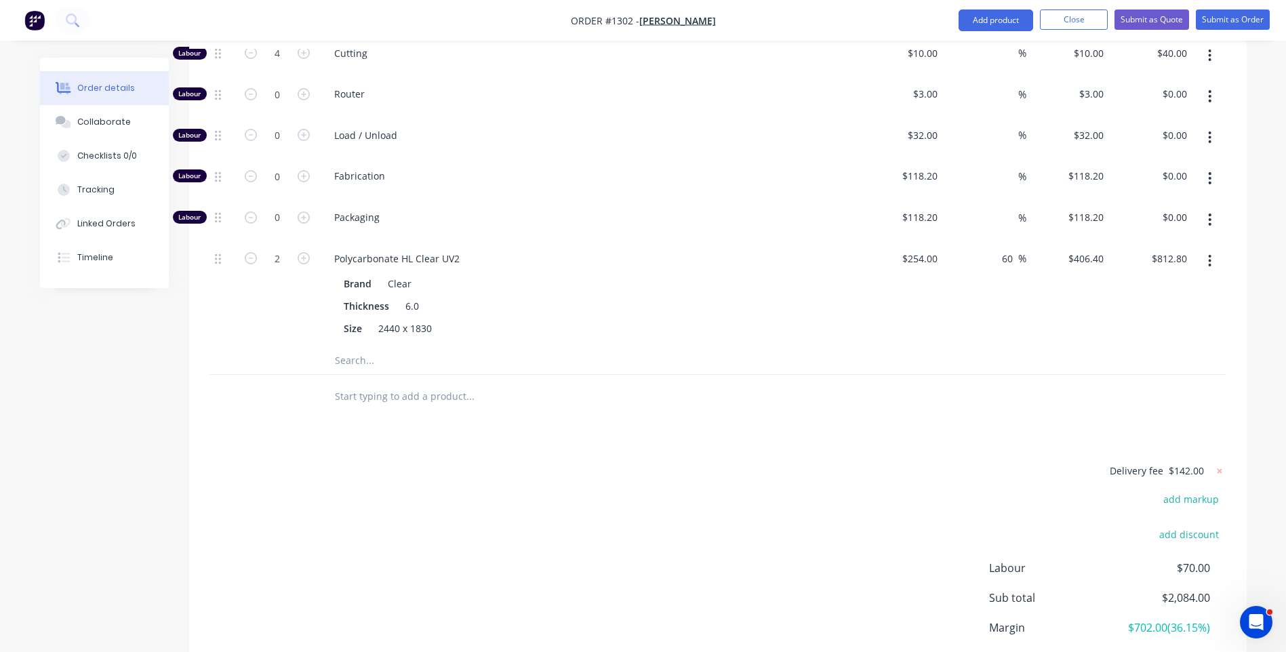
click at [340, 347] on input "text" at bounding box center [469, 360] width 271 height 27
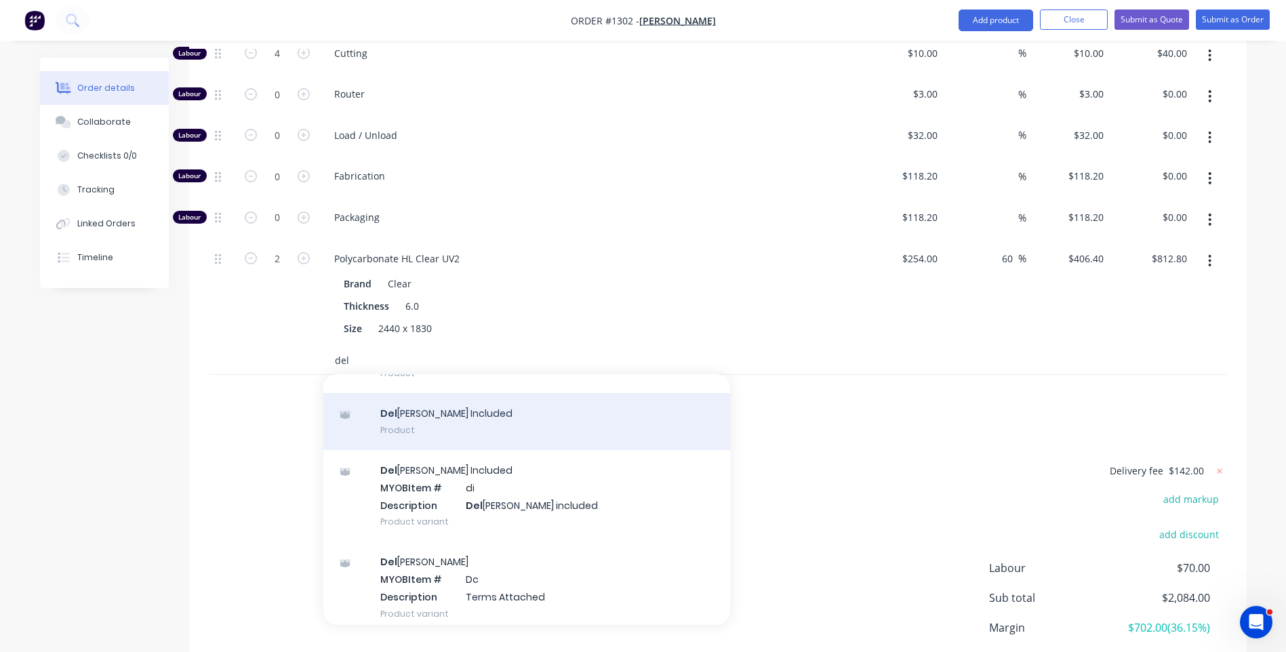
scroll to position [89, 0]
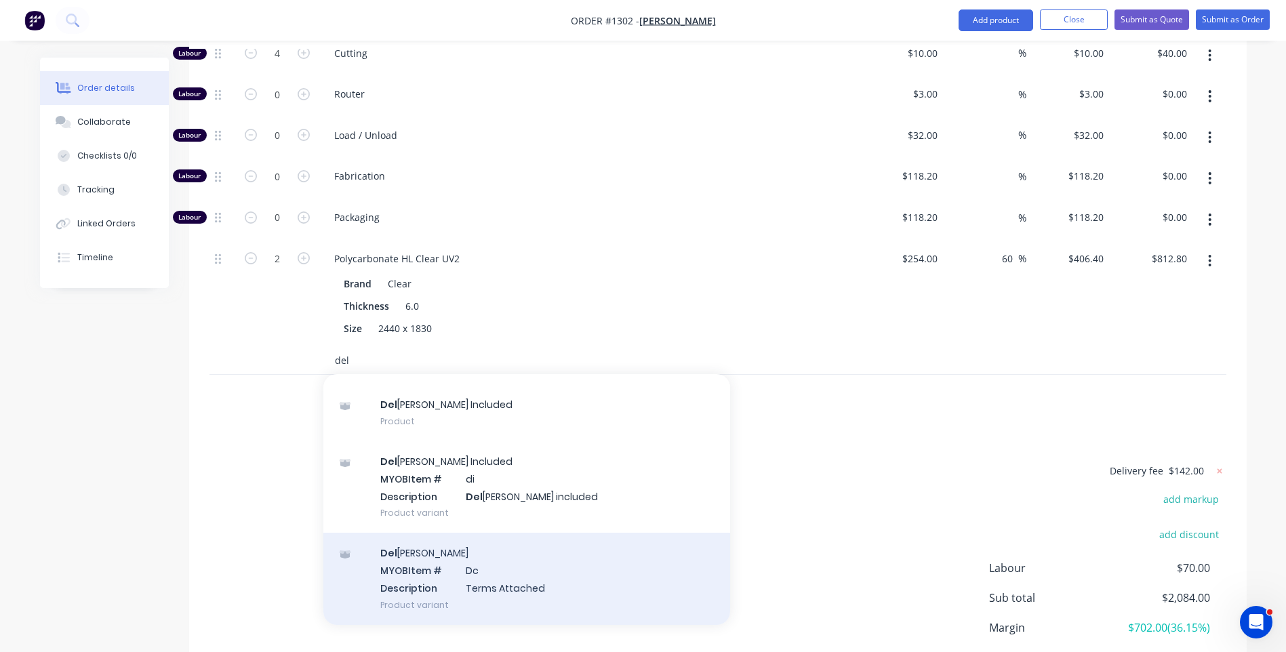
type input "del"
click at [484, 543] on div "Del [PERSON_NAME] MYOB Item # Dc Description Terms Attached Product variant" at bounding box center [526, 579] width 407 height 92
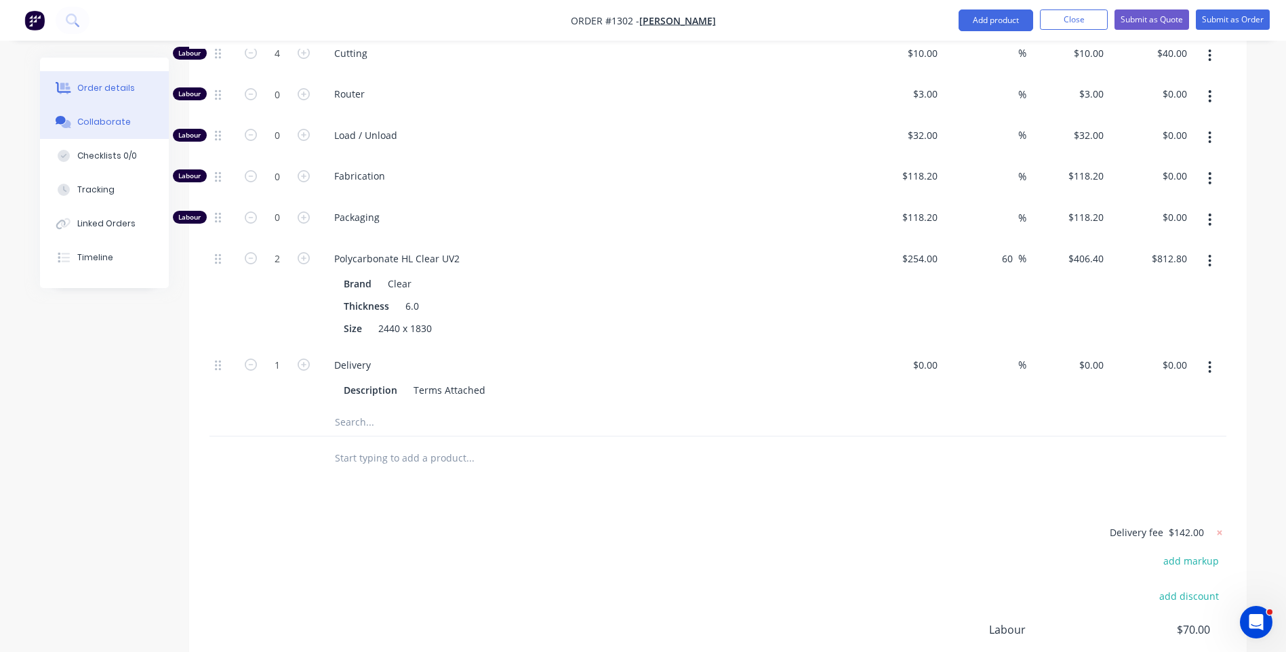
click at [96, 120] on div "Collaborate" at bounding box center [104, 122] width 54 height 12
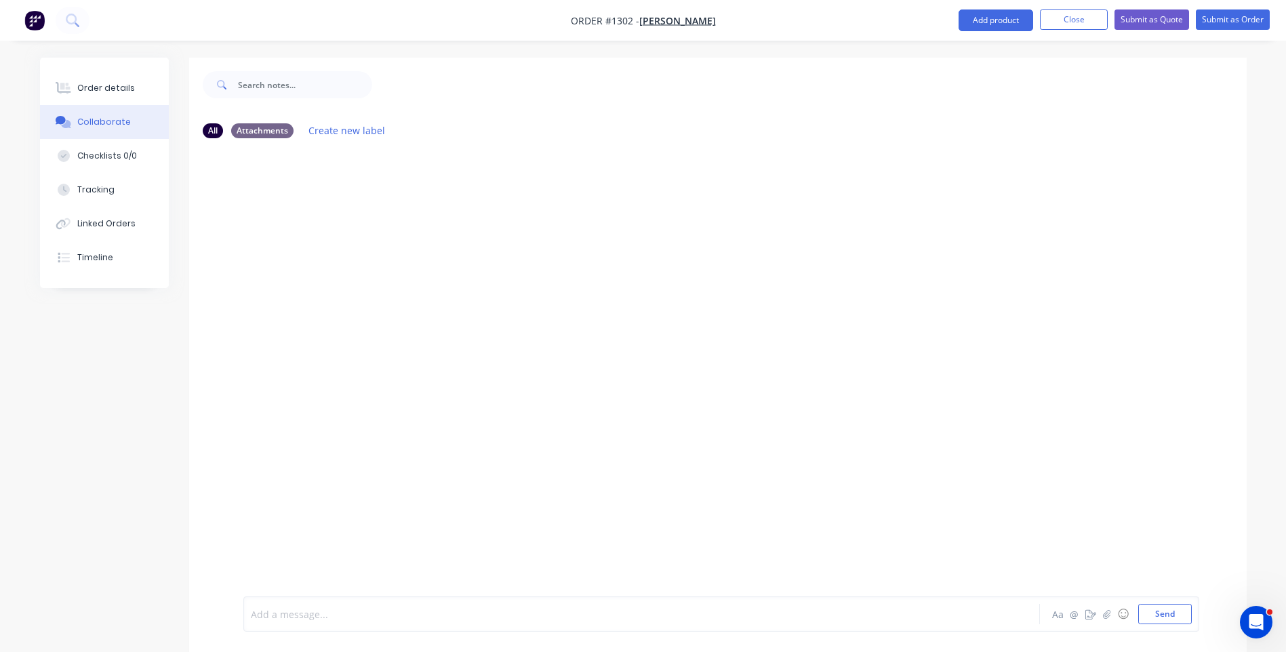
click at [329, 616] on div at bounding box center [604, 614] width 705 height 14
click at [1149, 620] on button "Send" at bounding box center [1165, 614] width 54 height 20
click at [1111, 615] on button "button" at bounding box center [1107, 614] width 16 height 16
click at [1151, 612] on button "Send" at bounding box center [1165, 614] width 54 height 20
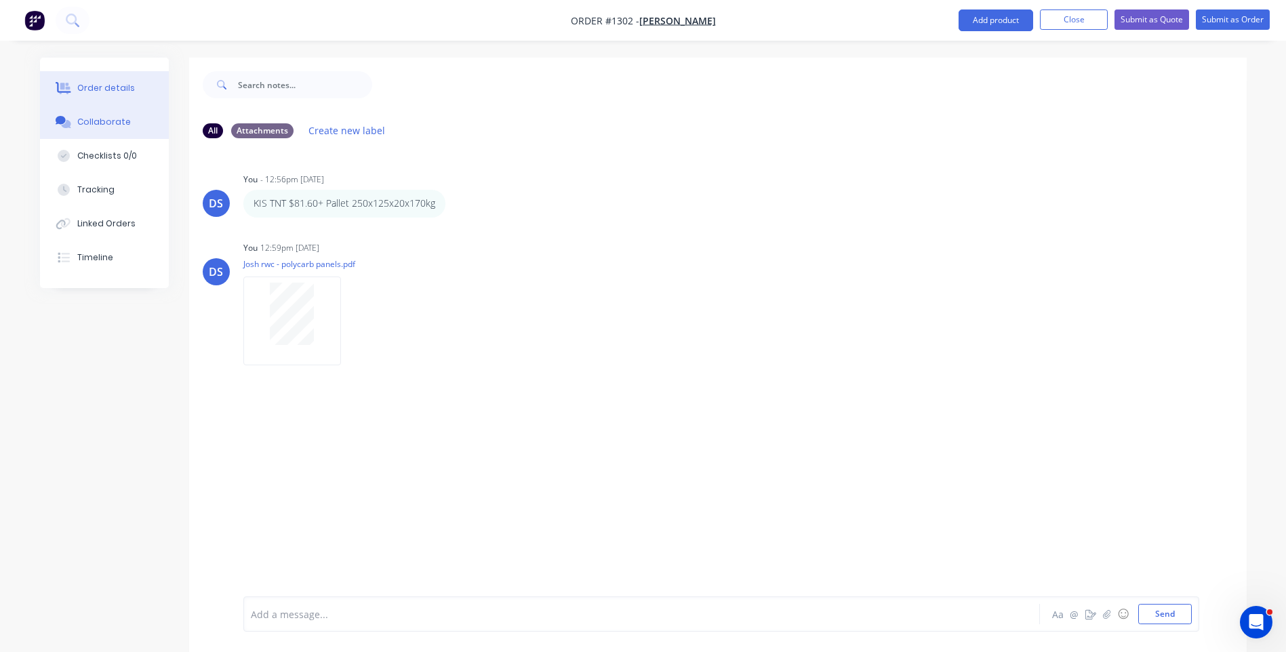
click at [83, 85] on div "Order details" at bounding box center [106, 88] width 58 height 12
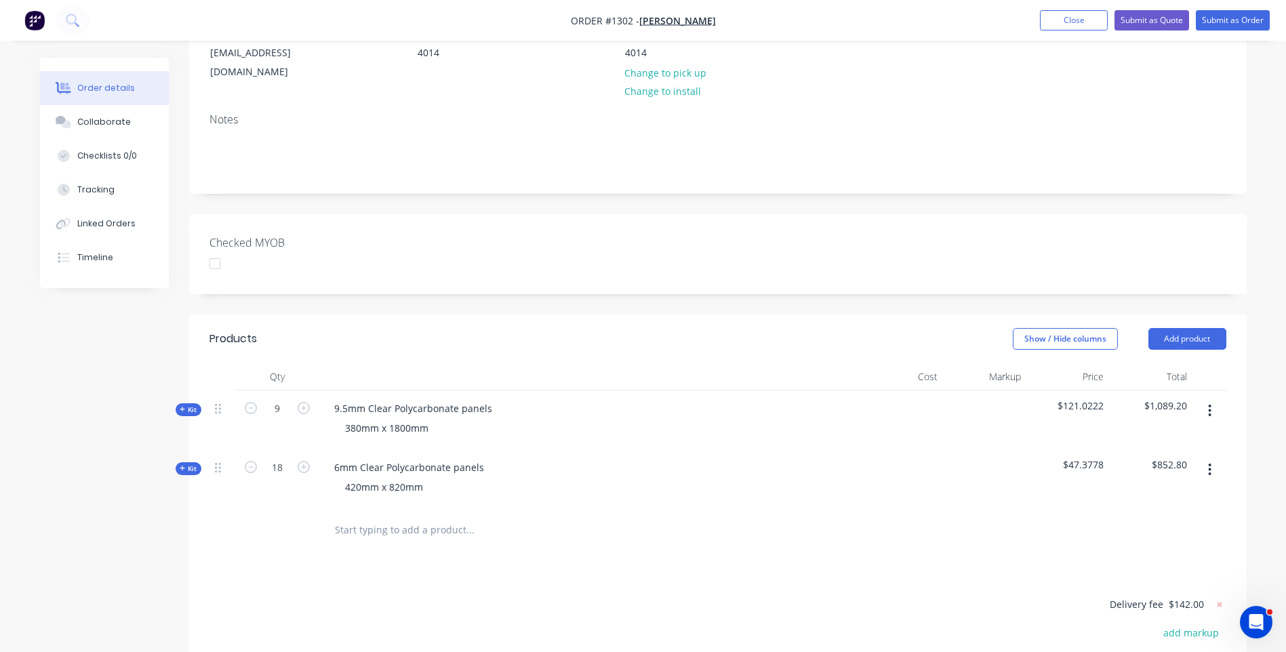
scroll to position [271, 0]
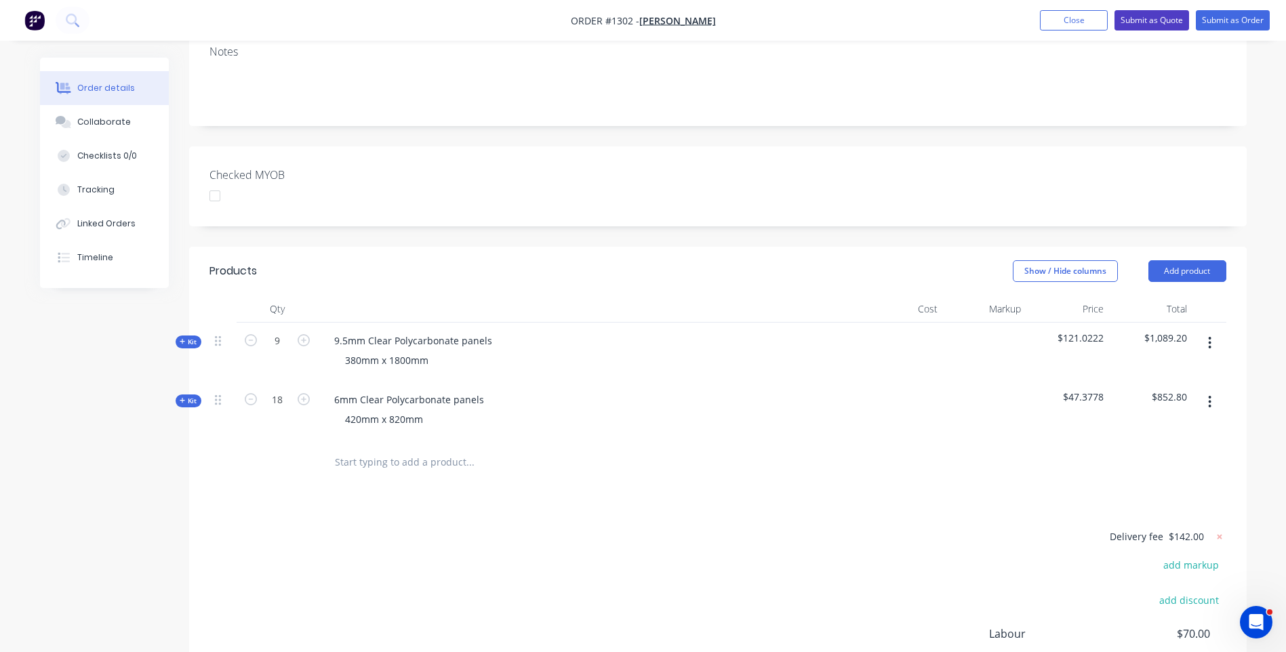
click at [1145, 24] on button "Submit as Quote" at bounding box center [1152, 20] width 75 height 20
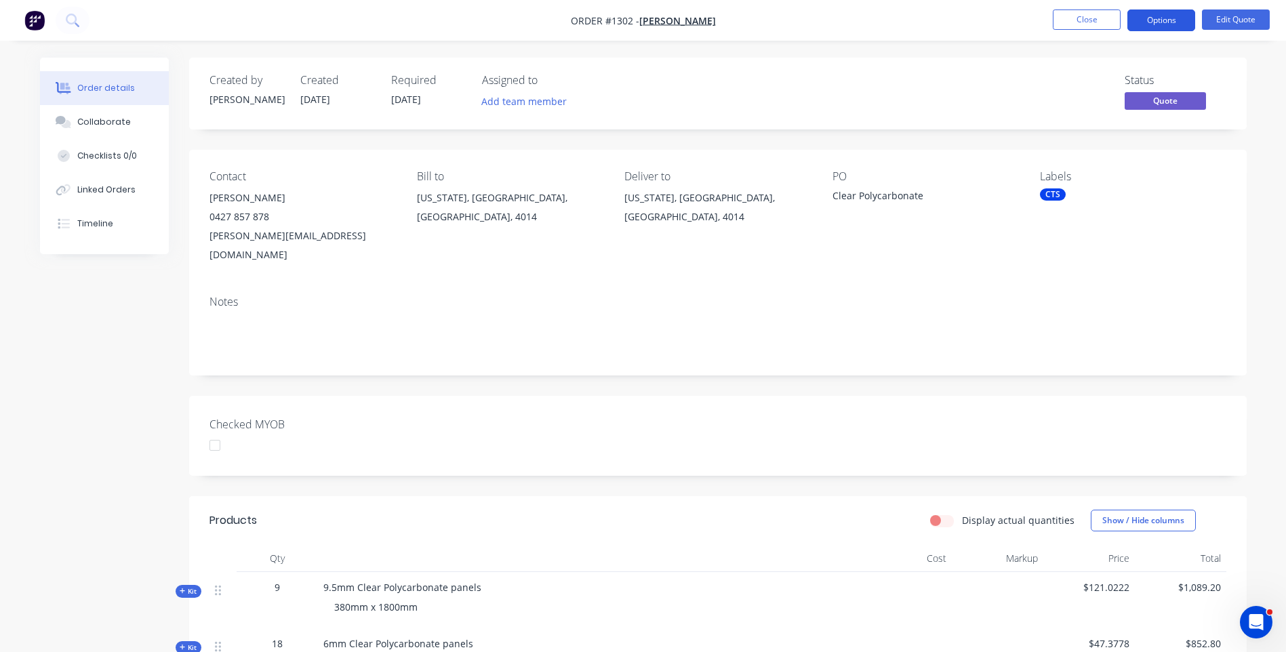
click at [1152, 24] on button "Options" at bounding box center [1161, 20] width 68 height 22
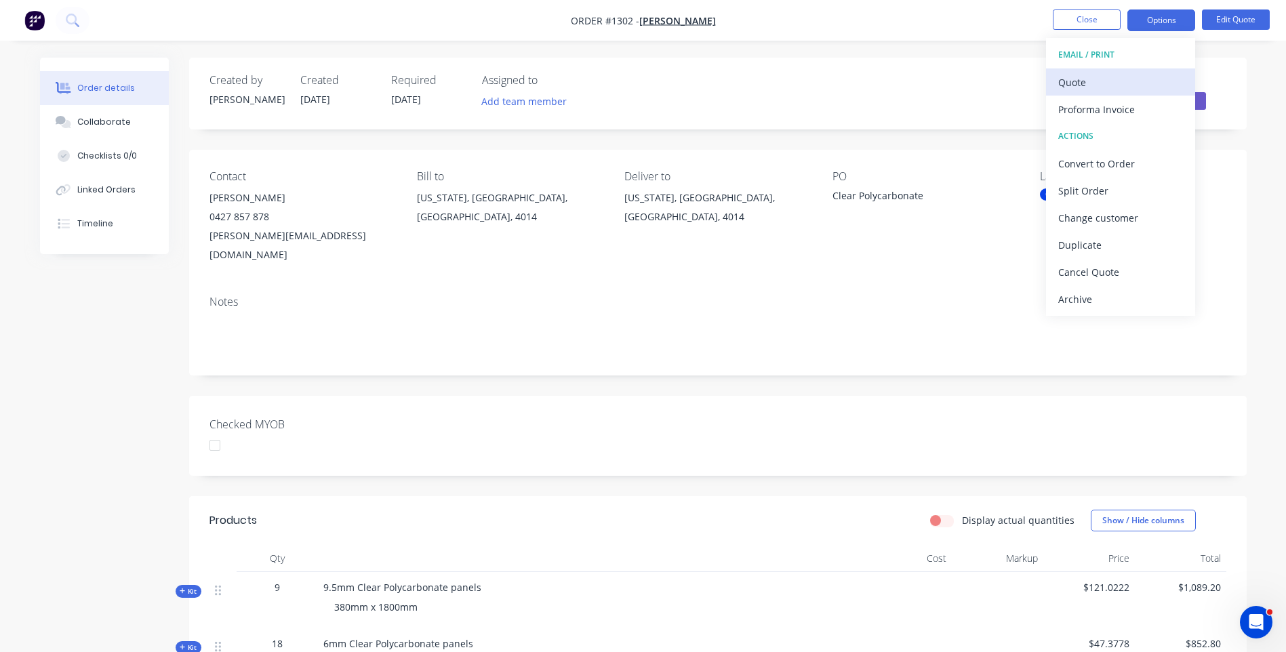
click at [1069, 88] on div "Quote" at bounding box center [1120, 83] width 125 height 20
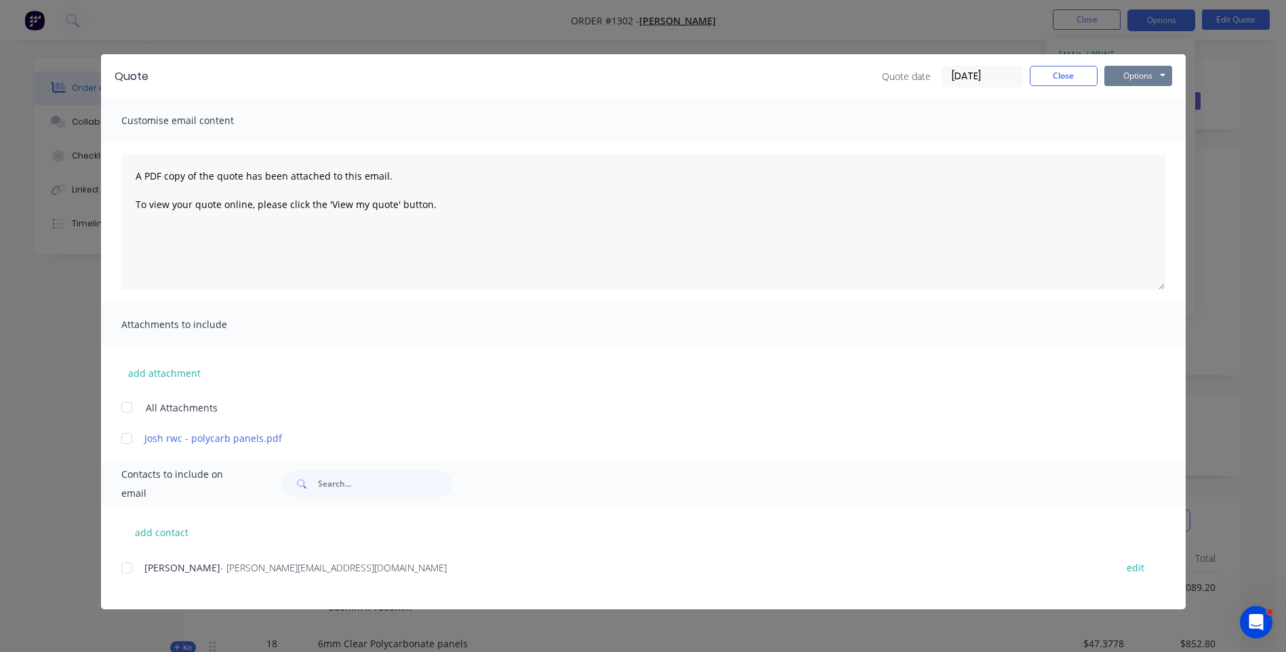
click at [1126, 83] on button "Options" at bounding box center [1138, 76] width 68 height 20
click at [1132, 106] on button "Preview" at bounding box center [1147, 100] width 87 height 22
click at [411, 597] on div "[PERSON_NAME] - [PERSON_NAME][EMAIL_ADDRESS][DOMAIN_NAME] edit" at bounding box center [653, 584] width 1064 height 51
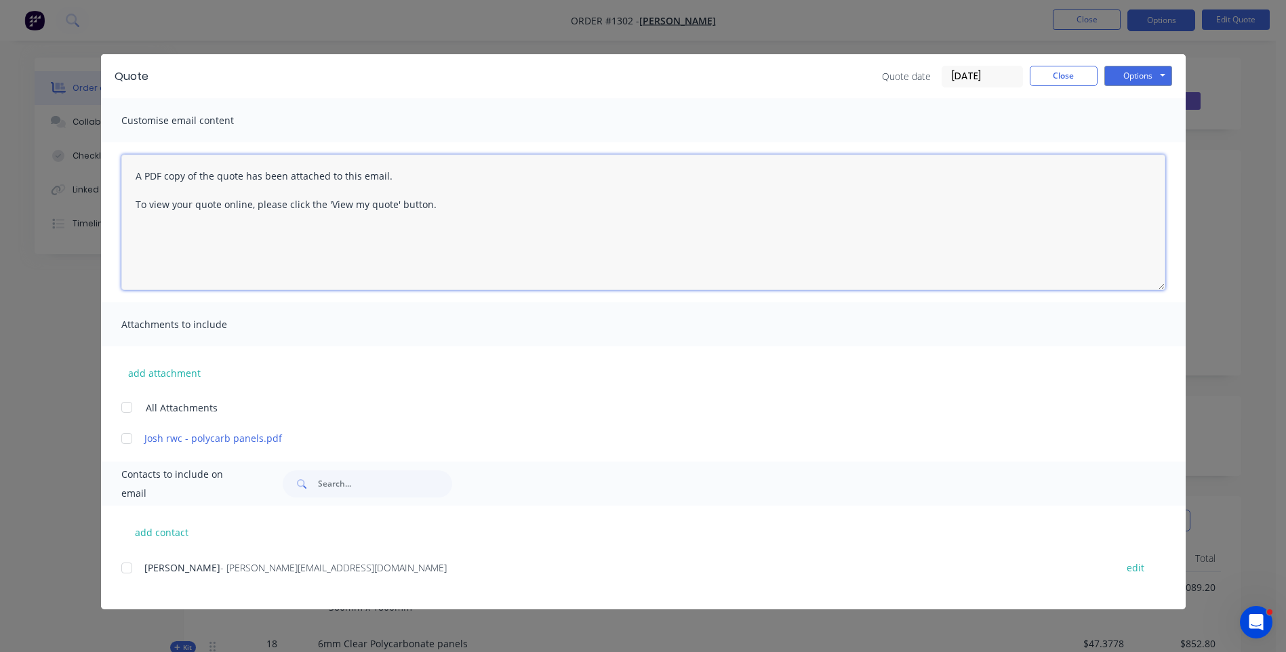
paste textarea "Hi, Please contact us if you have any questions. Regards, [PERSON_NAME] [EMAIL_…"
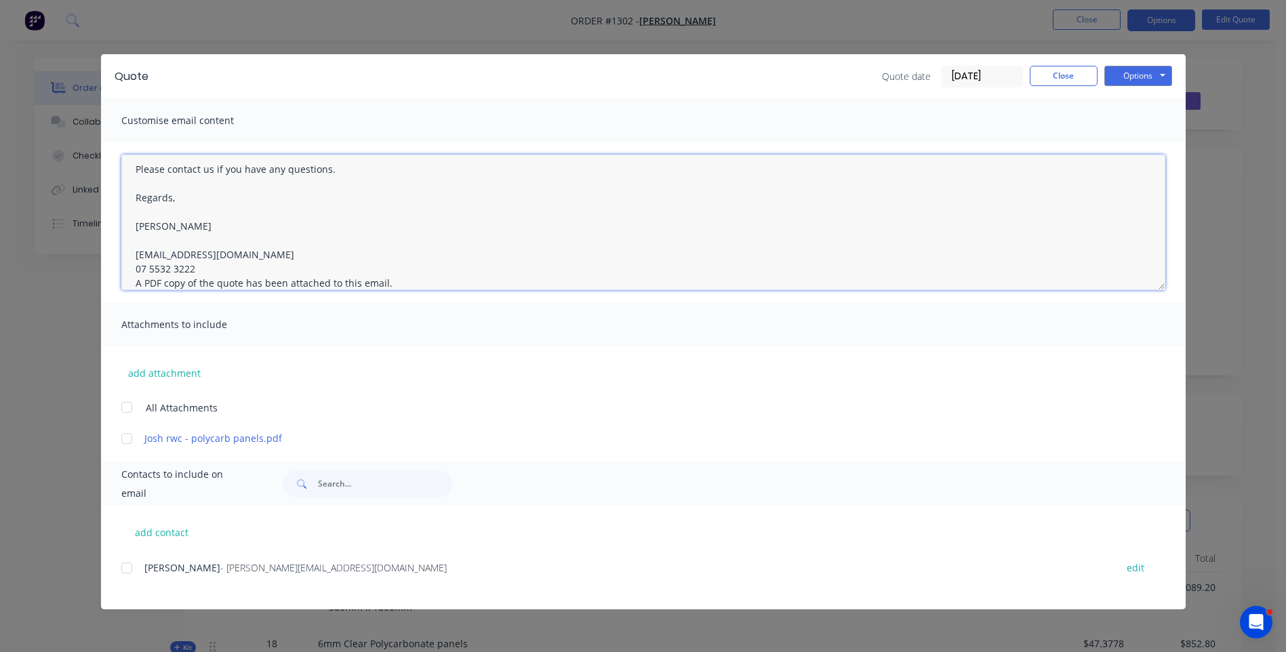
click at [194, 268] on textarea "Hi, Please contact us if you have any questions. Regards, [PERSON_NAME] [EMAIL_…" at bounding box center [643, 223] width 1044 height 136
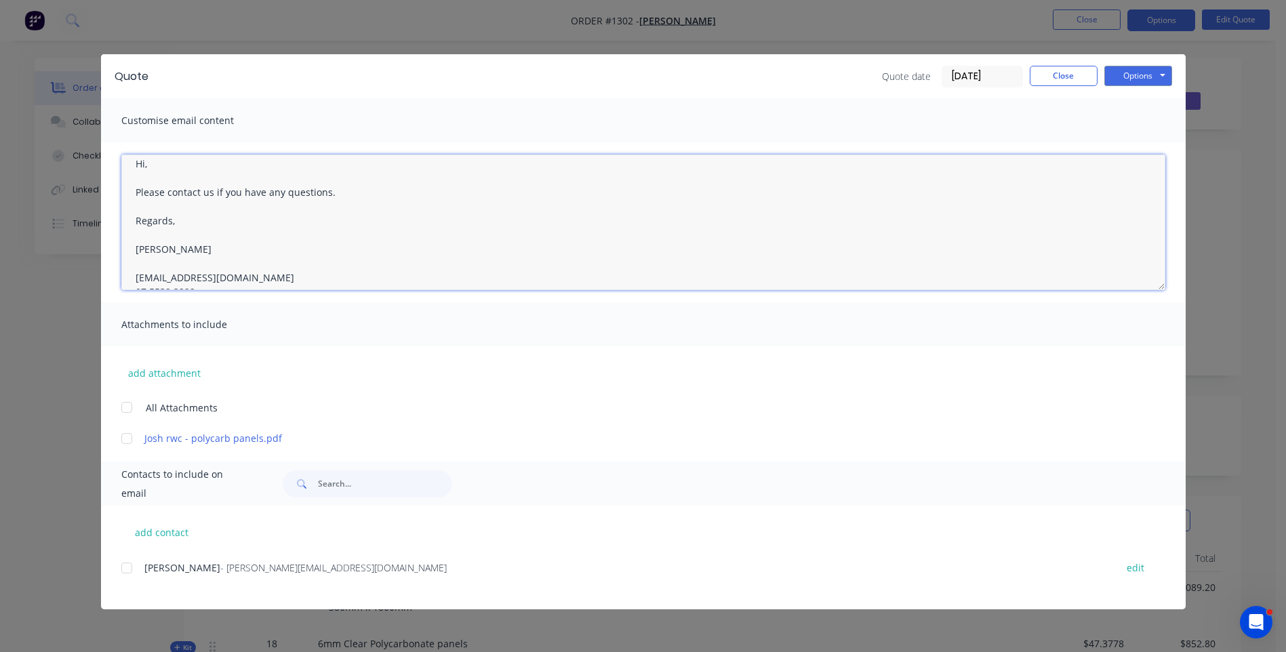
scroll to position [0, 0]
click at [162, 173] on textarea "Hi, Please contact us if you have any questions. Regards, [PERSON_NAME] [EMAIL_…" at bounding box center [643, 223] width 1044 height 136
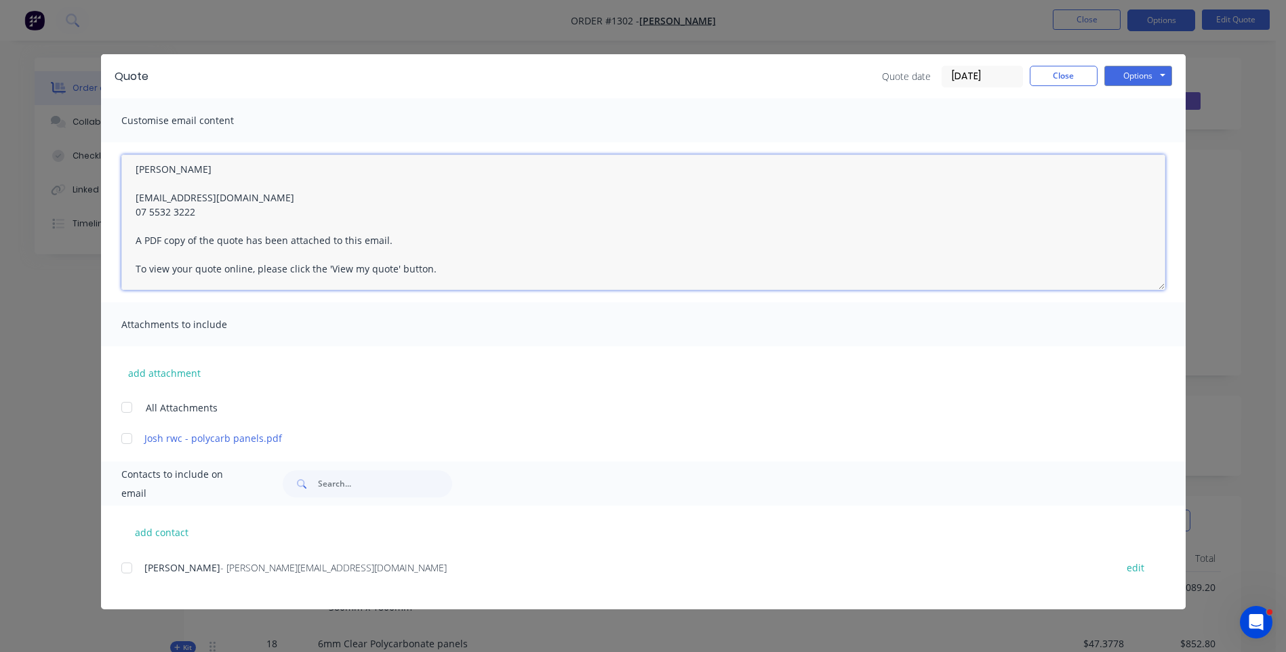
scroll to position [68, 0]
type textarea "Hi [PERSON_NAME], Please see attached quote. Quoted price is based on raw (sawc…"
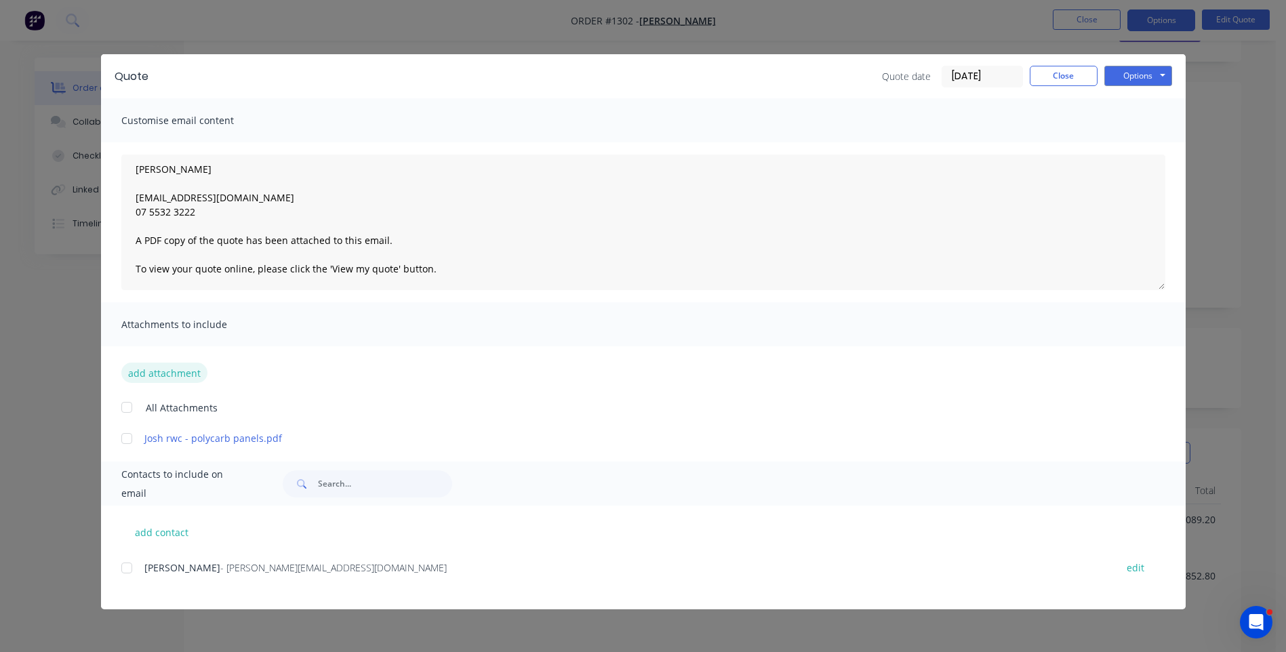
click at [161, 372] on button "add attachment" at bounding box center [164, 373] width 86 height 20
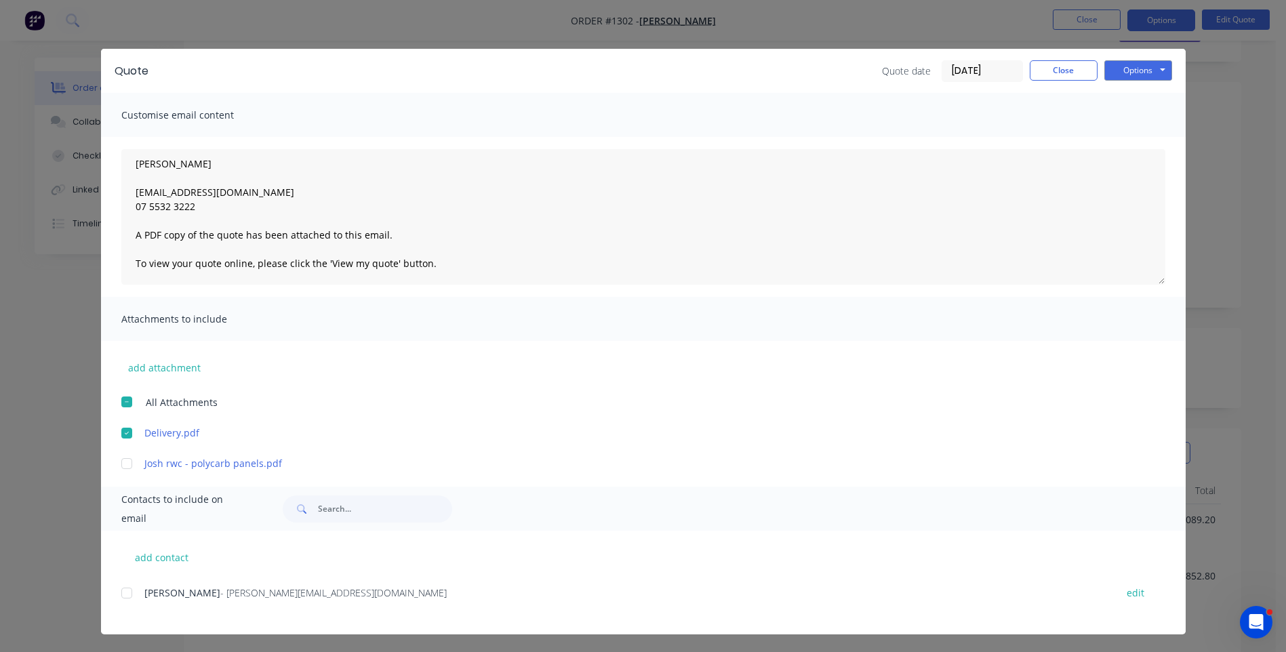
scroll to position [7, 0]
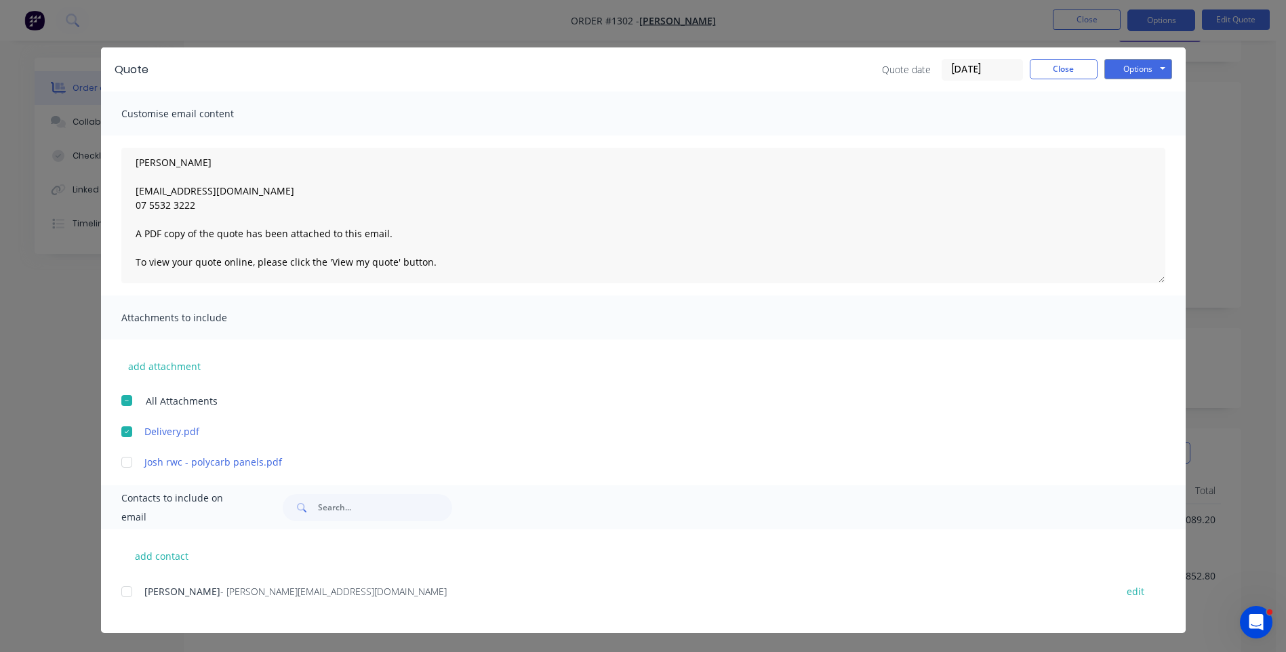
click at [125, 595] on div at bounding box center [126, 591] width 27 height 27
click at [1117, 71] on button "Options" at bounding box center [1138, 69] width 68 height 20
click at [1130, 136] on button "Email" at bounding box center [1147, 138] width 87 height 22
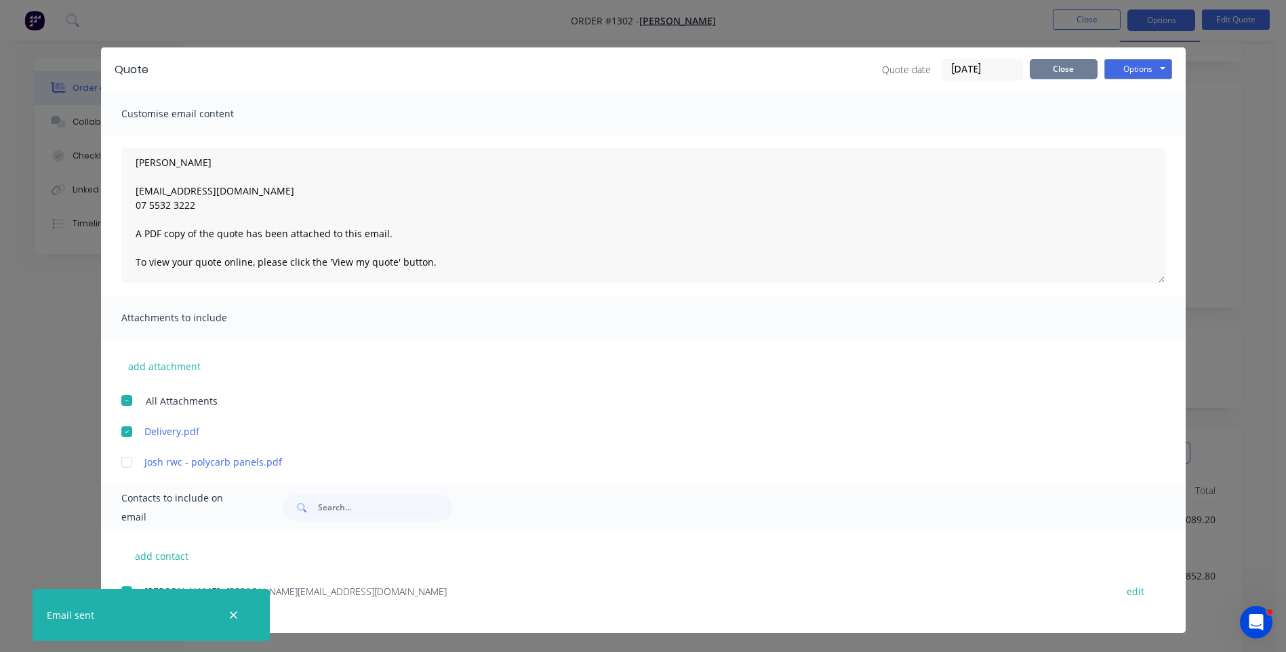
click at [1055, 69] on button "Close" at bounding box center [1064, 69] width 68 height 20
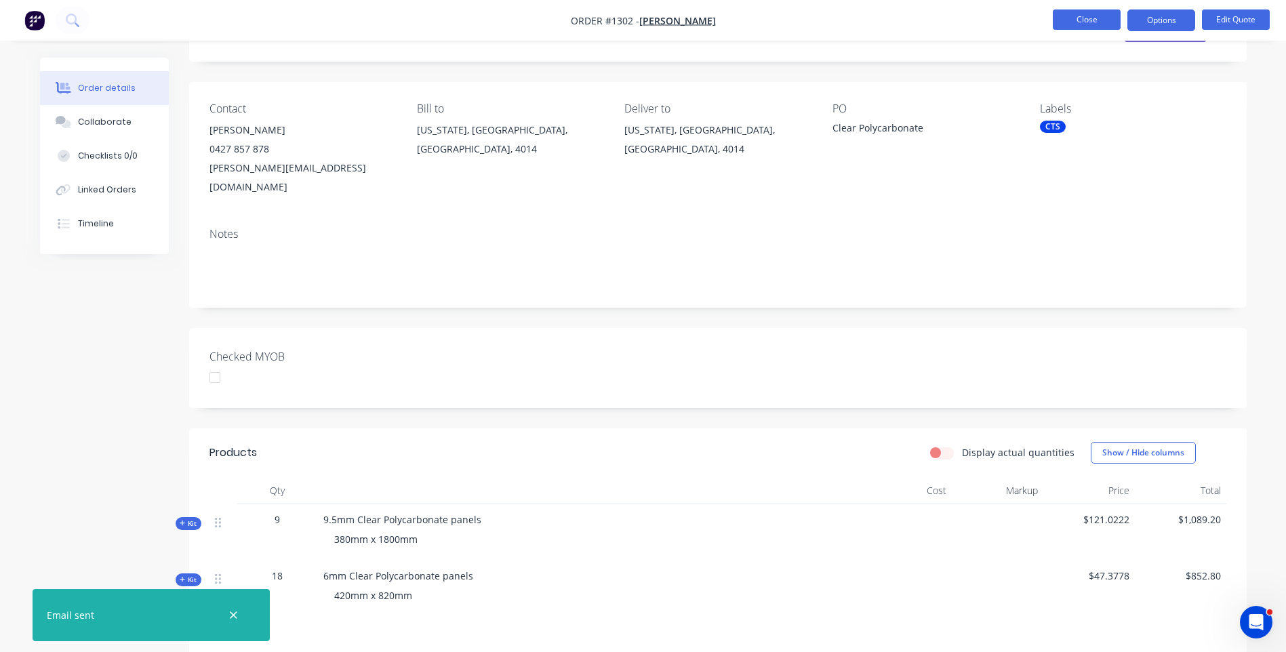
click at [1090, 17] on button "Close" at bounding box center [1087, 19] width 68 height 20
